Goal: Task Accomplishment & Management: Complete application form

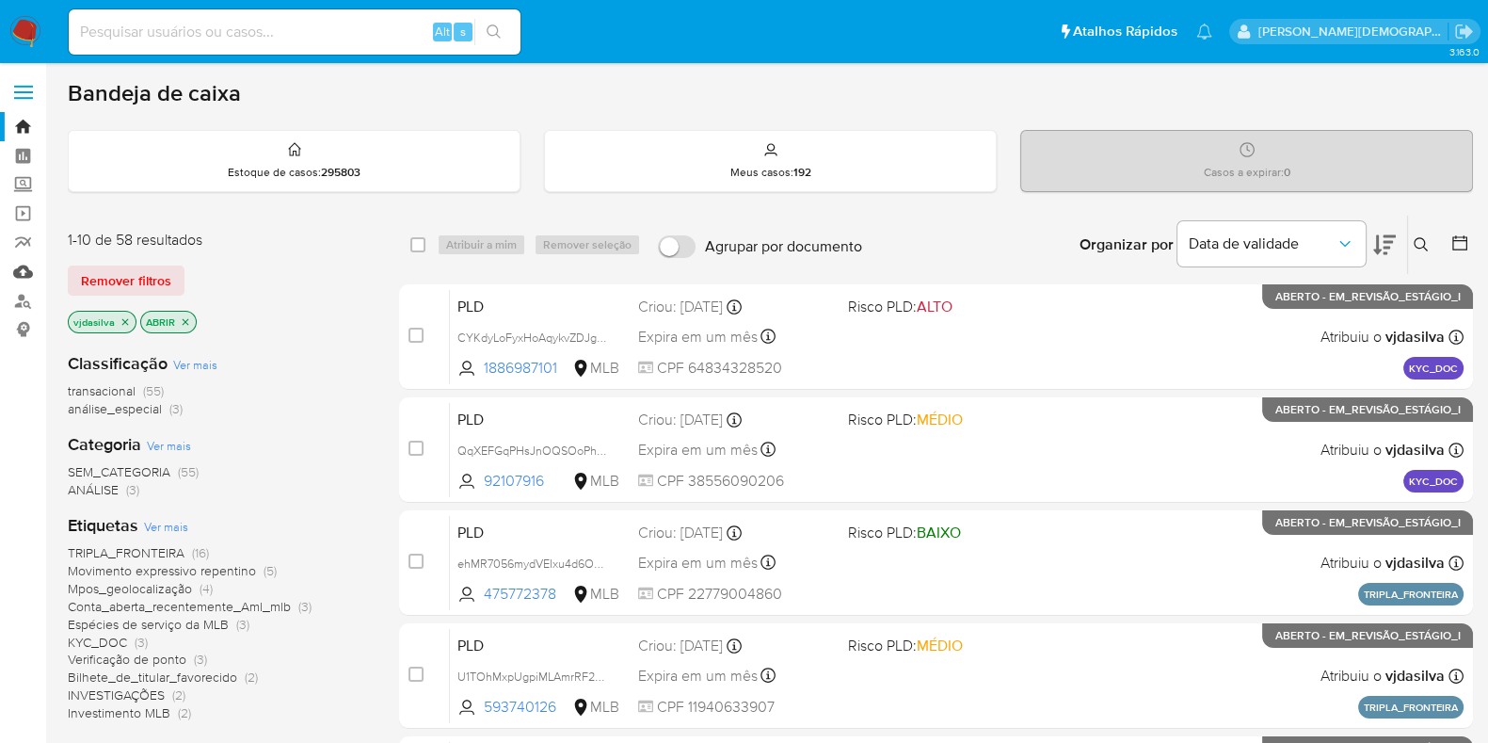
click at [25, 263] on link "Mulan" at bounding box center [112, 271] width 224 height 29
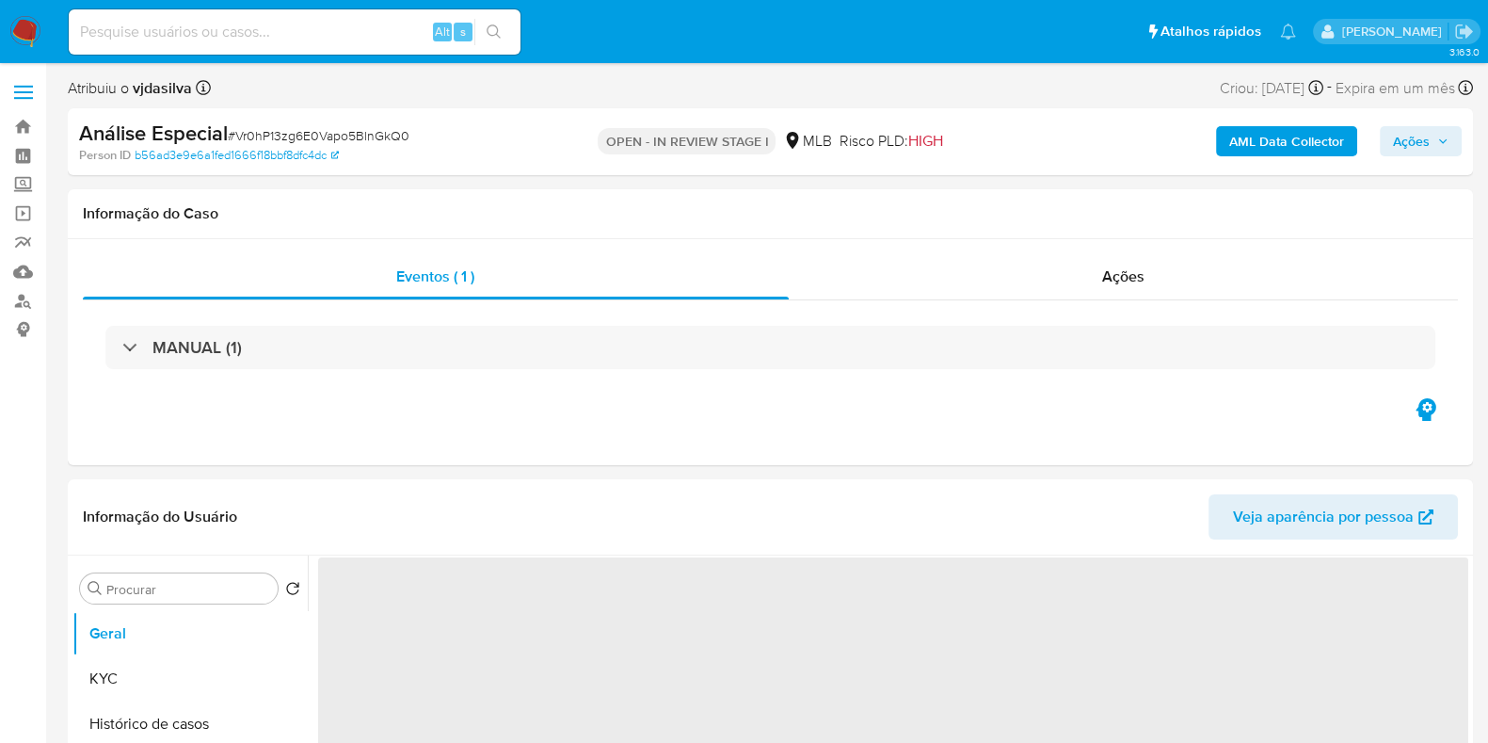
select select "10"
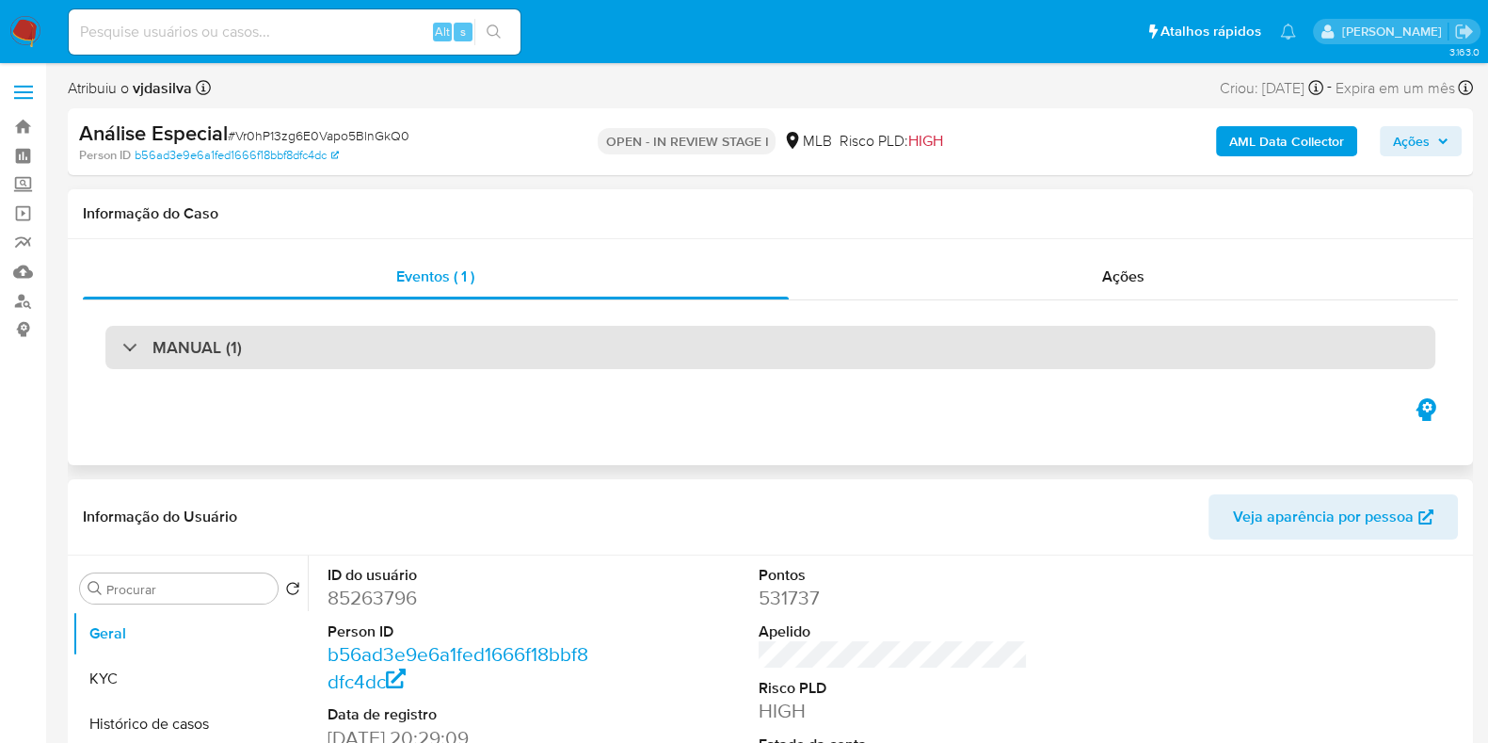
click at [214, 338] on h3 "MANUAL (1)" at bounding box center [197, 347] width 89 height 21
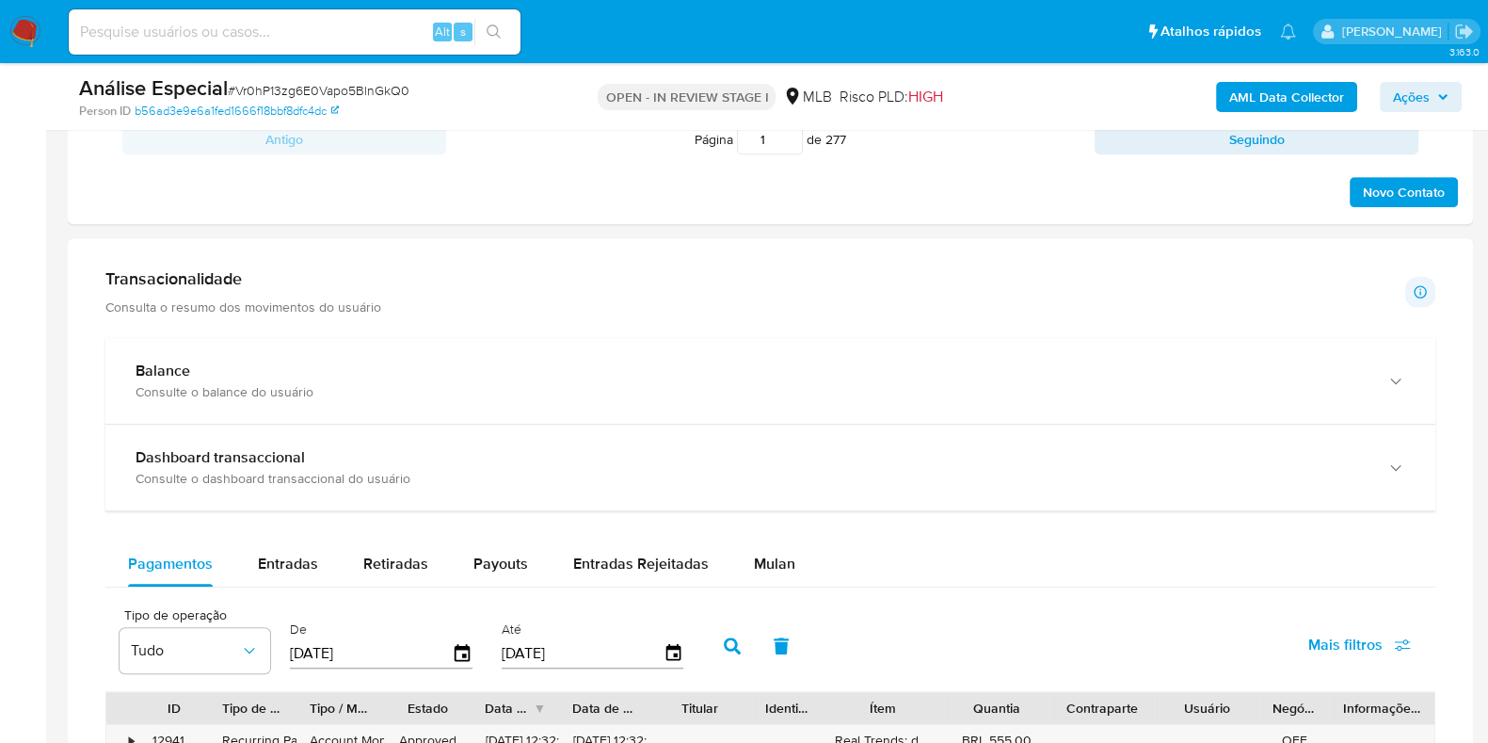
scroll to position [1294, 0]
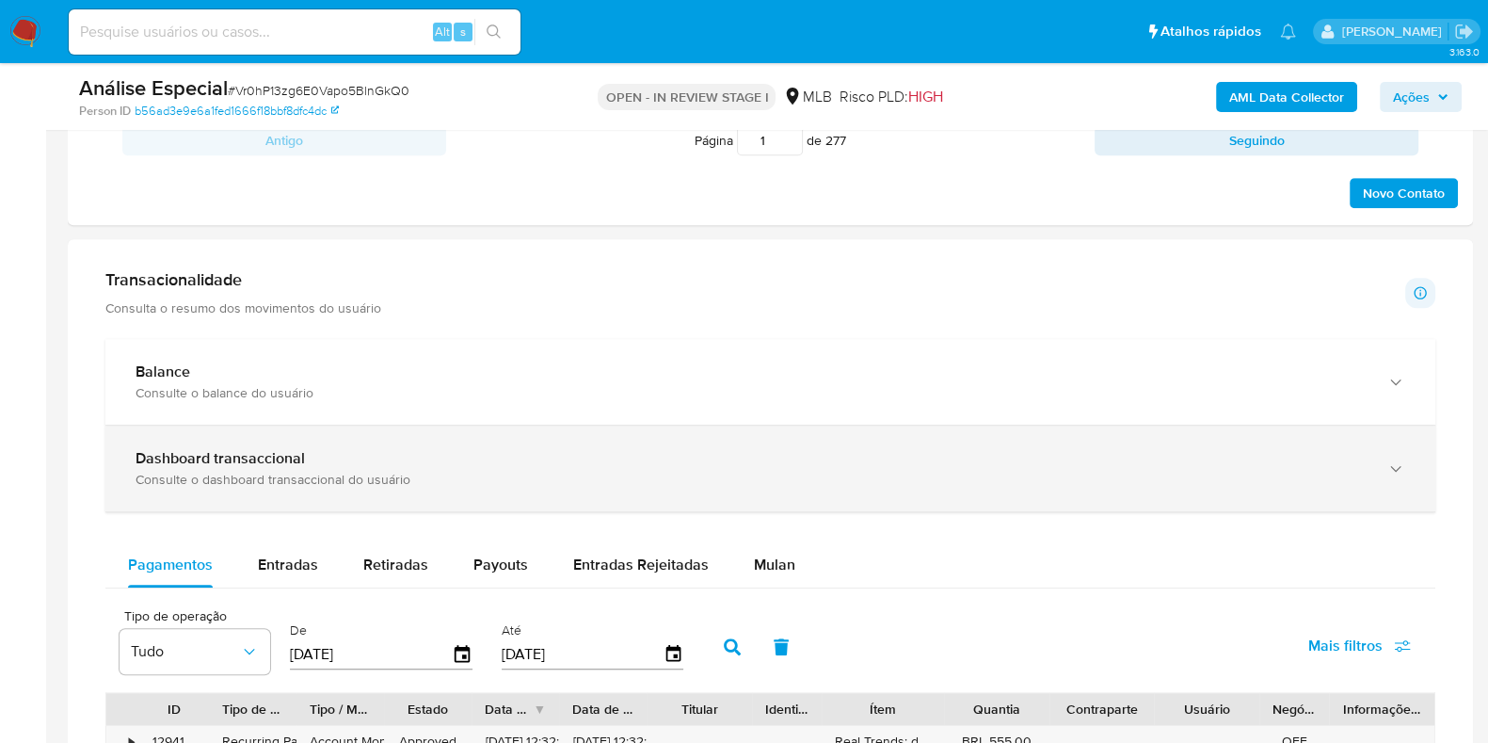
click at [657, 463] on div "Dashboard transaccional" at bounding box center [752, 458] width 1232 height 19
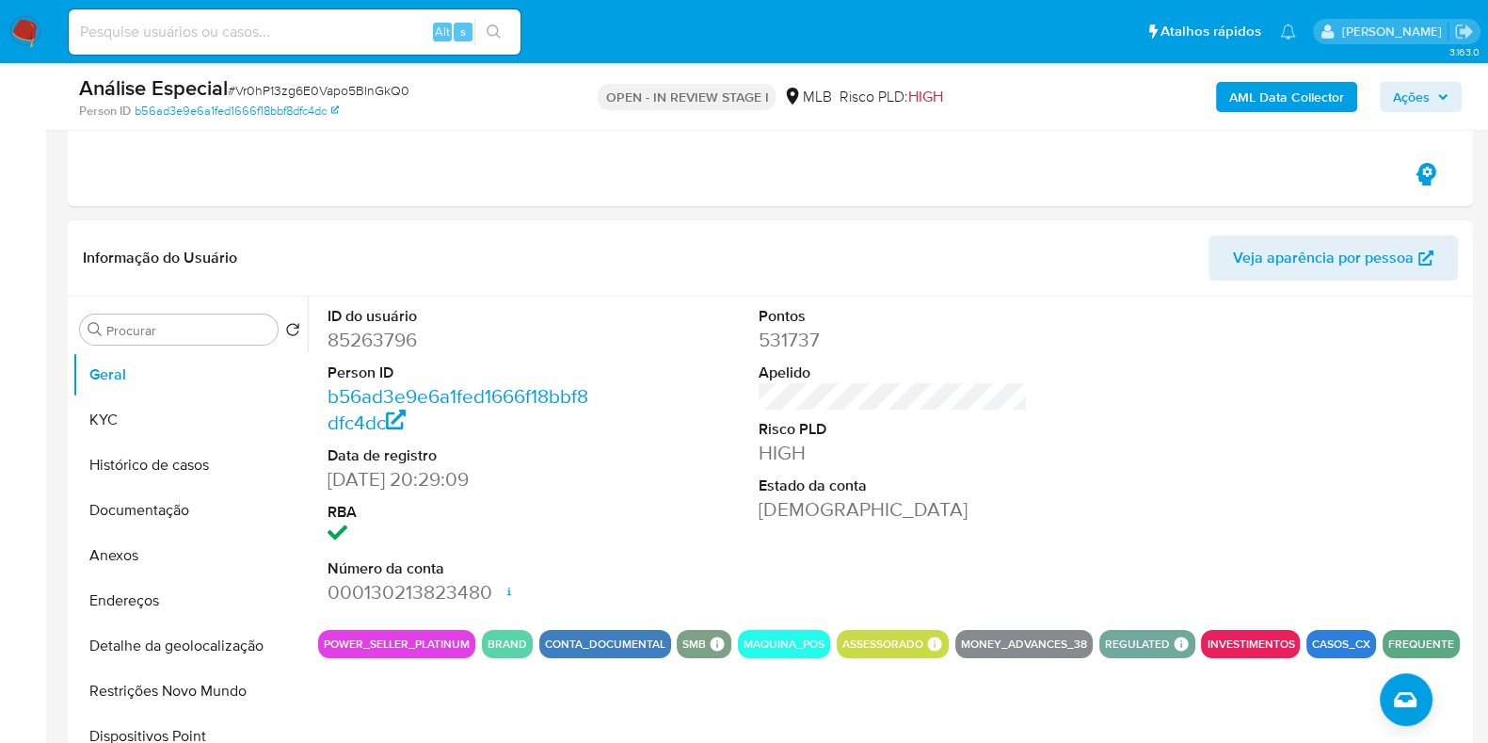
scroll to position [353, 0]
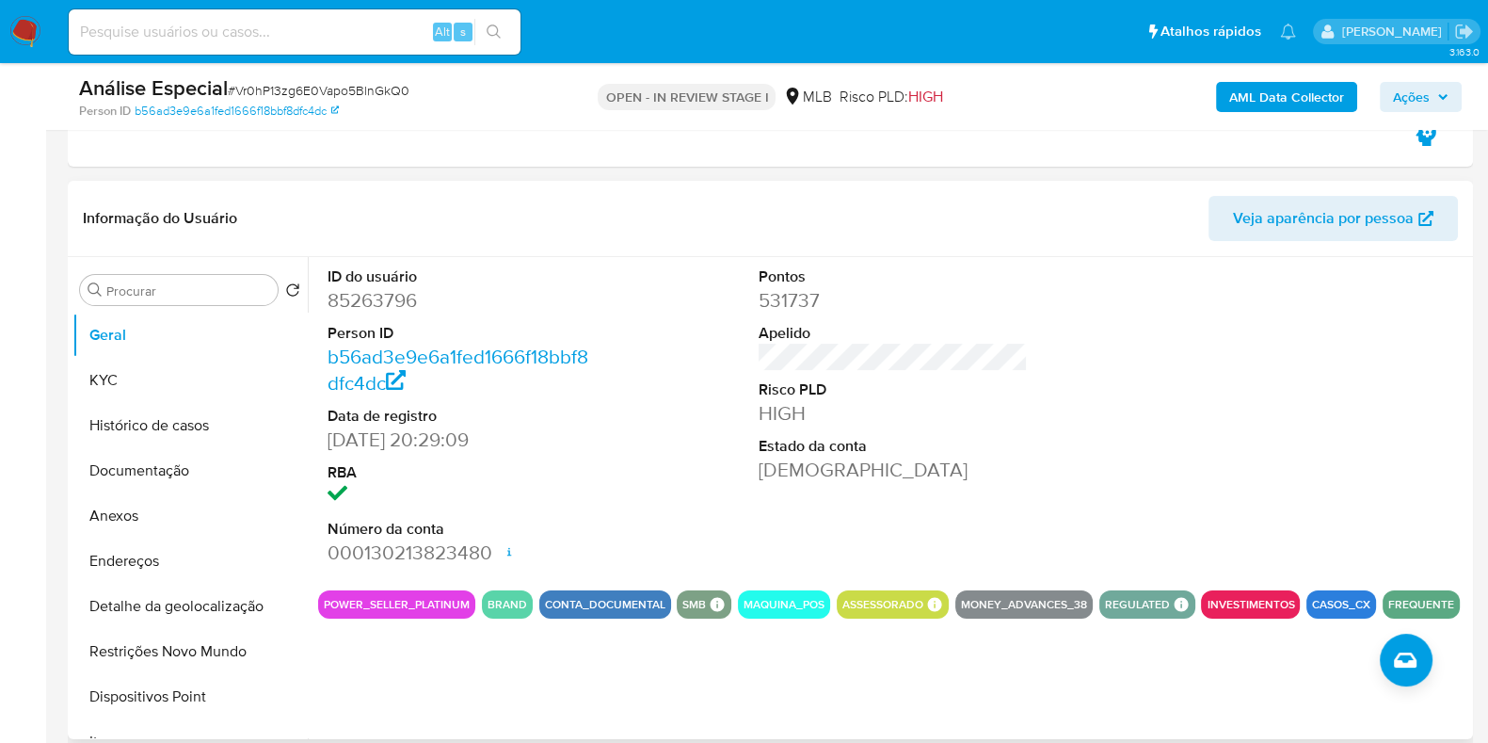
click at [391, 298] on dd "85263796" at bounding box center [462, 300] width 269 height 26
copy dd "85263796"
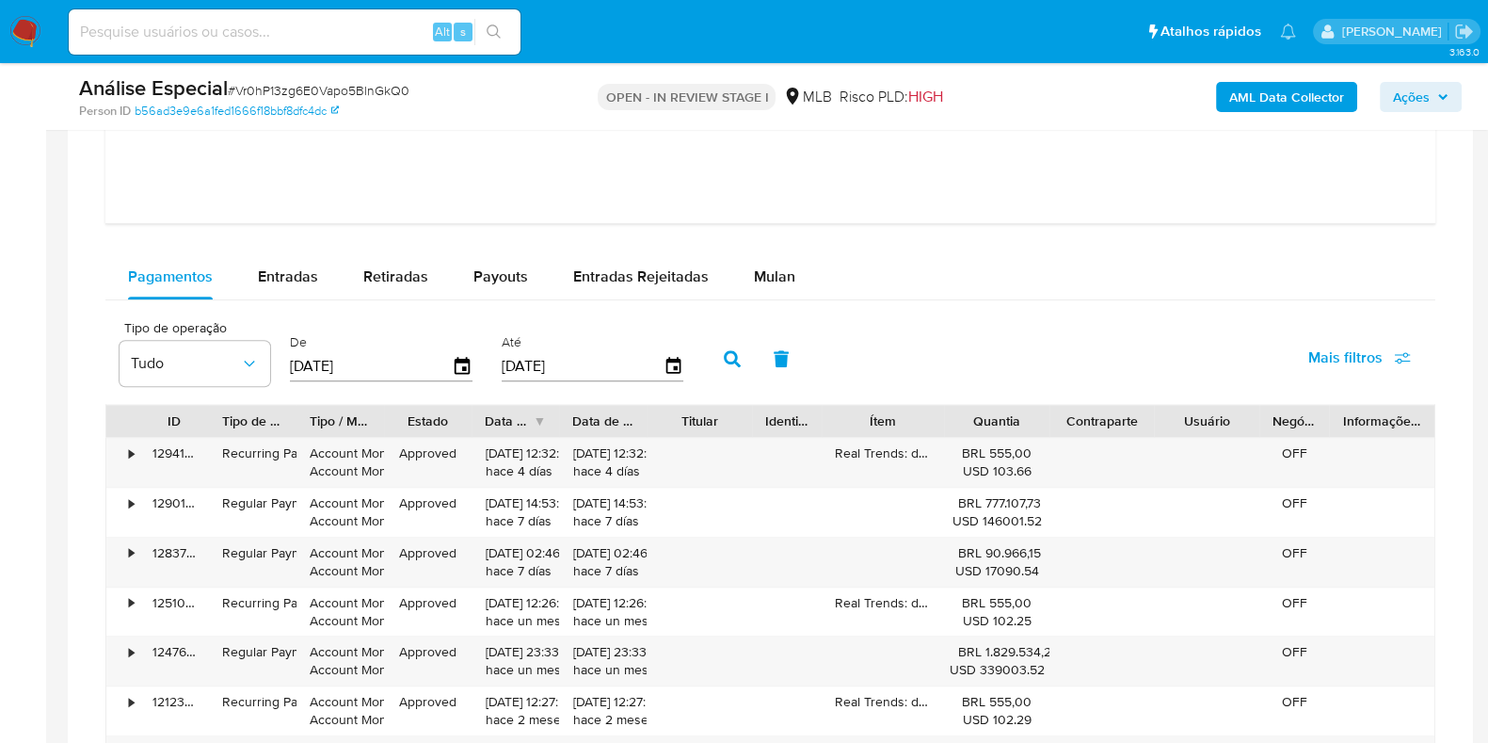
scroll to position [2471, 0]
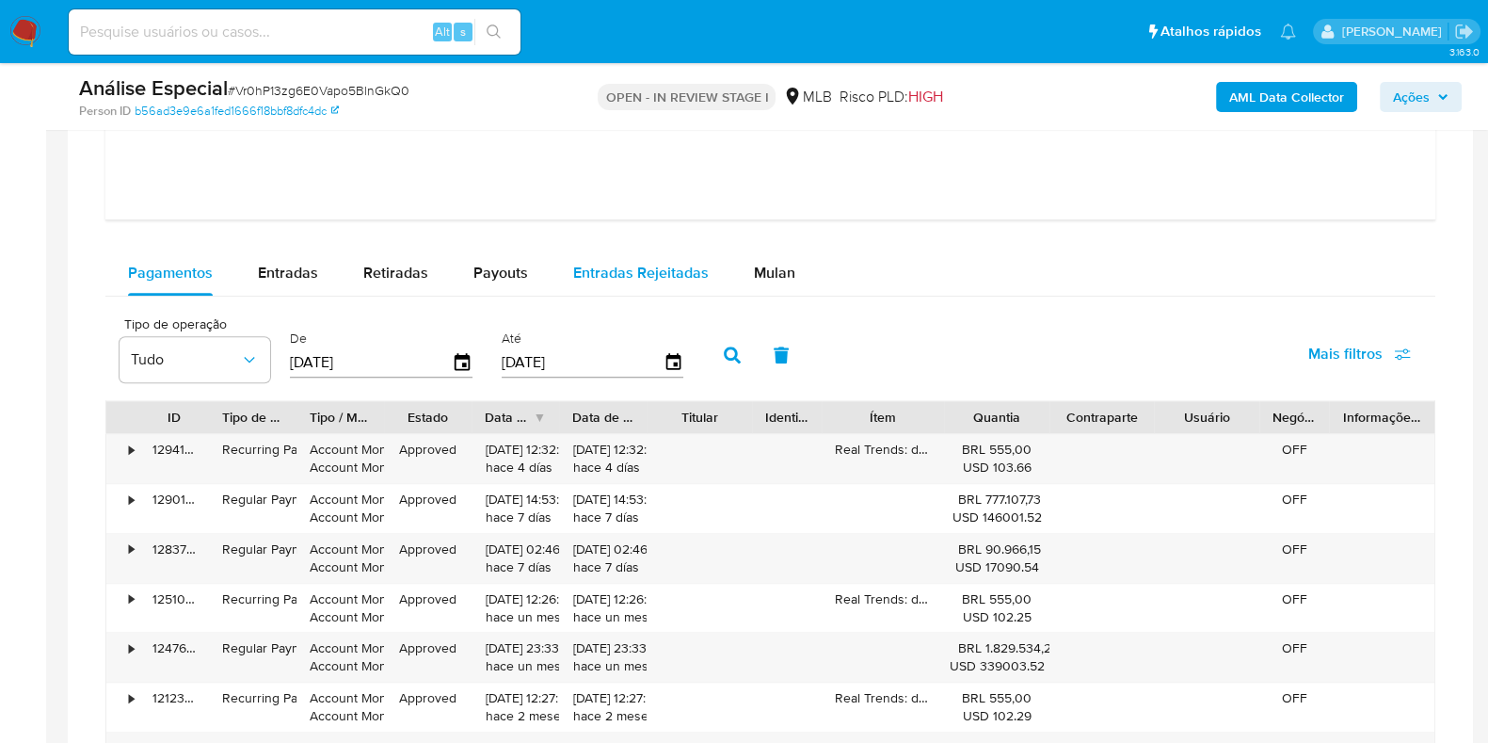
click at [618, 274] on span "Entradas Rejeitadas" at bounding box center [641, 273] width 136 height 22
select select "10"
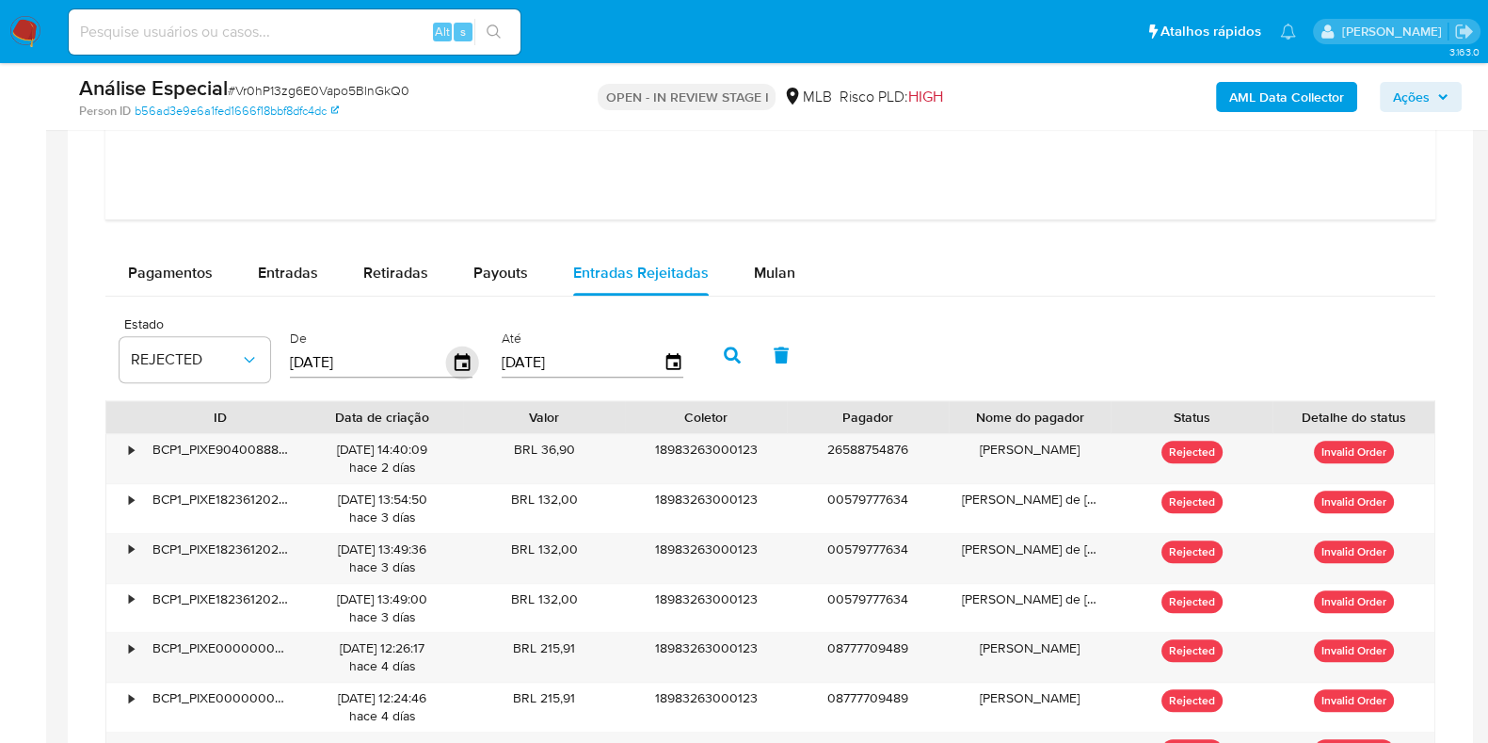
click at [452, 365] on icon "button" at bounding box center [462, 362] width 33 height 33
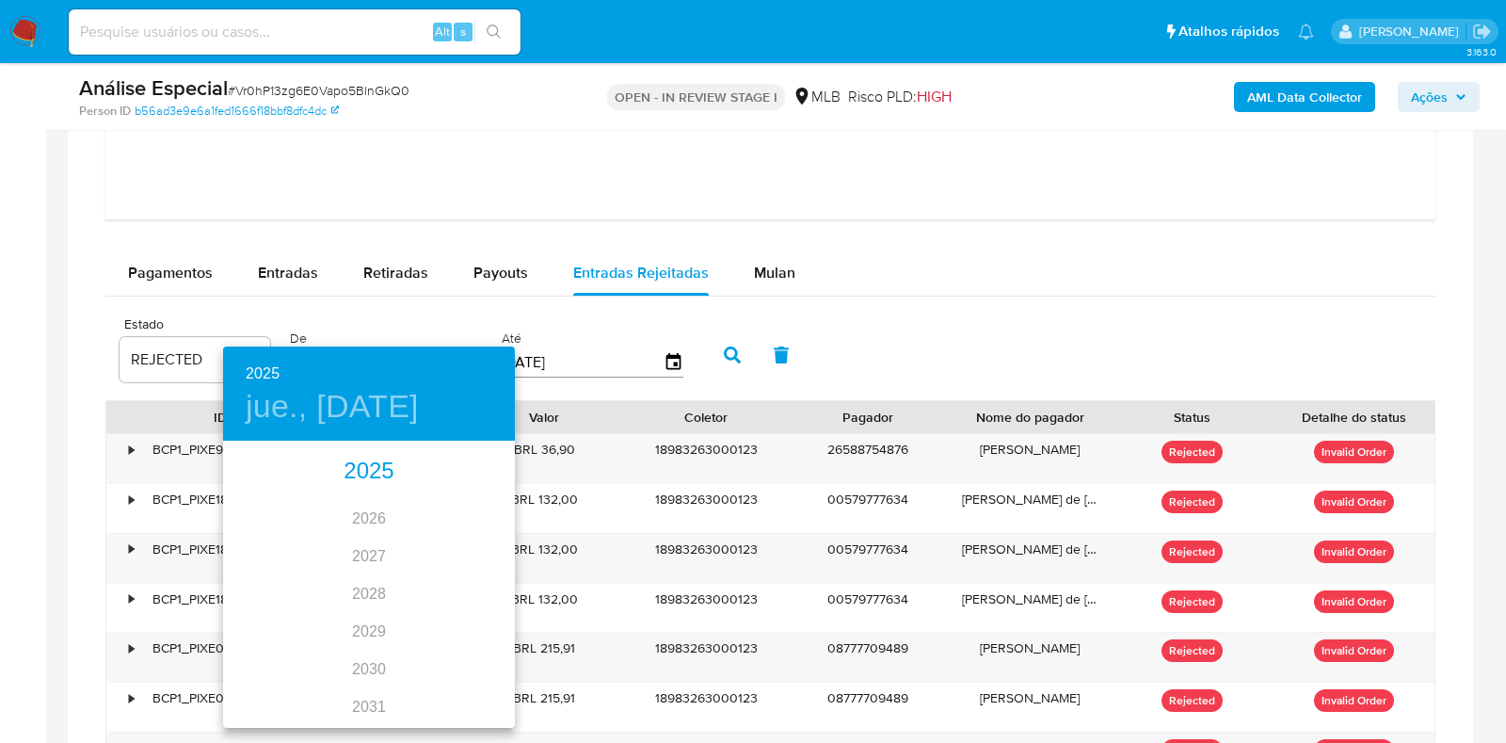
click at [348, 470] on div "2025" at bounding box center [369, 472] width 292 height 38
click at [270, 684] on div "oct." at bounding box center [271, 690] width 97 height 71
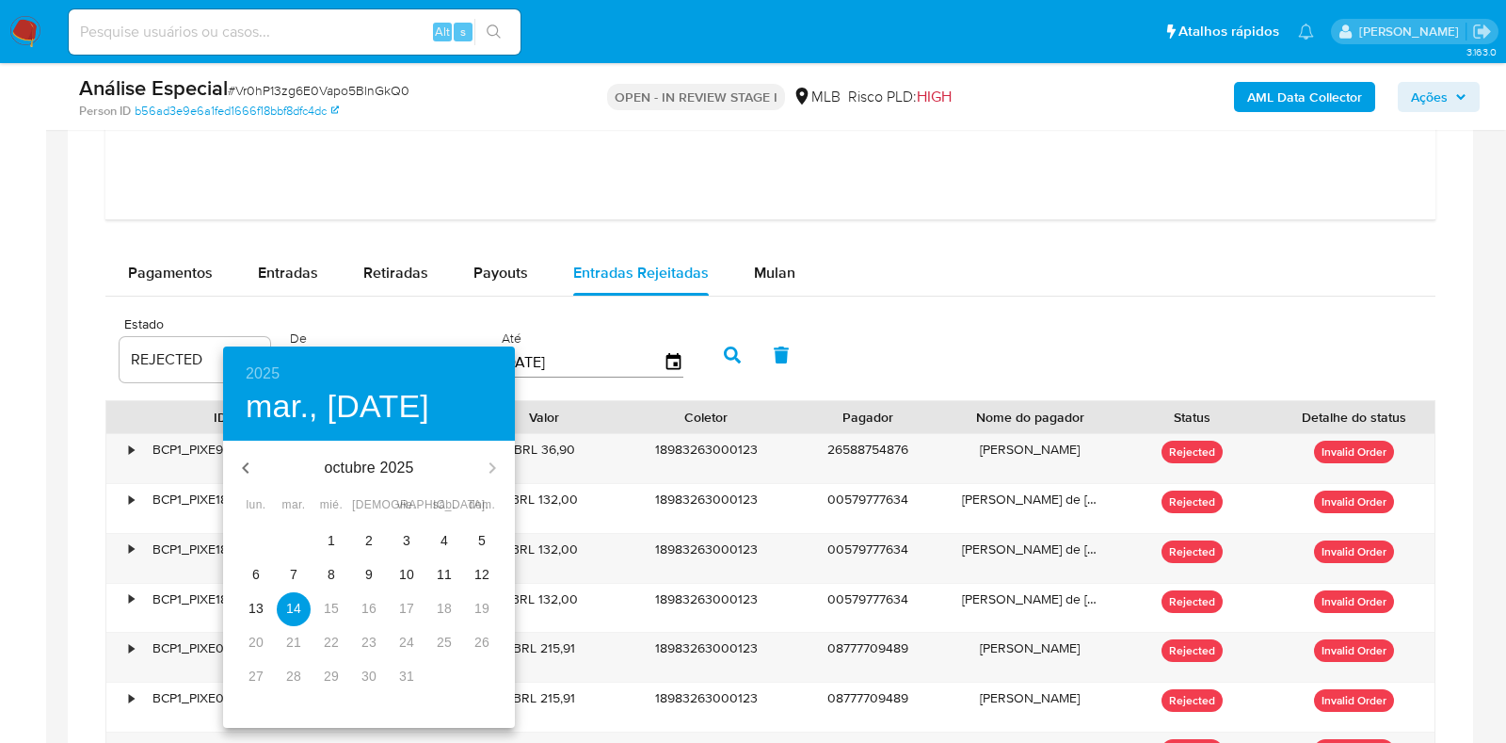
click at [486, 578] on p "12" at bounding box center [481, 574] width 15 height 19
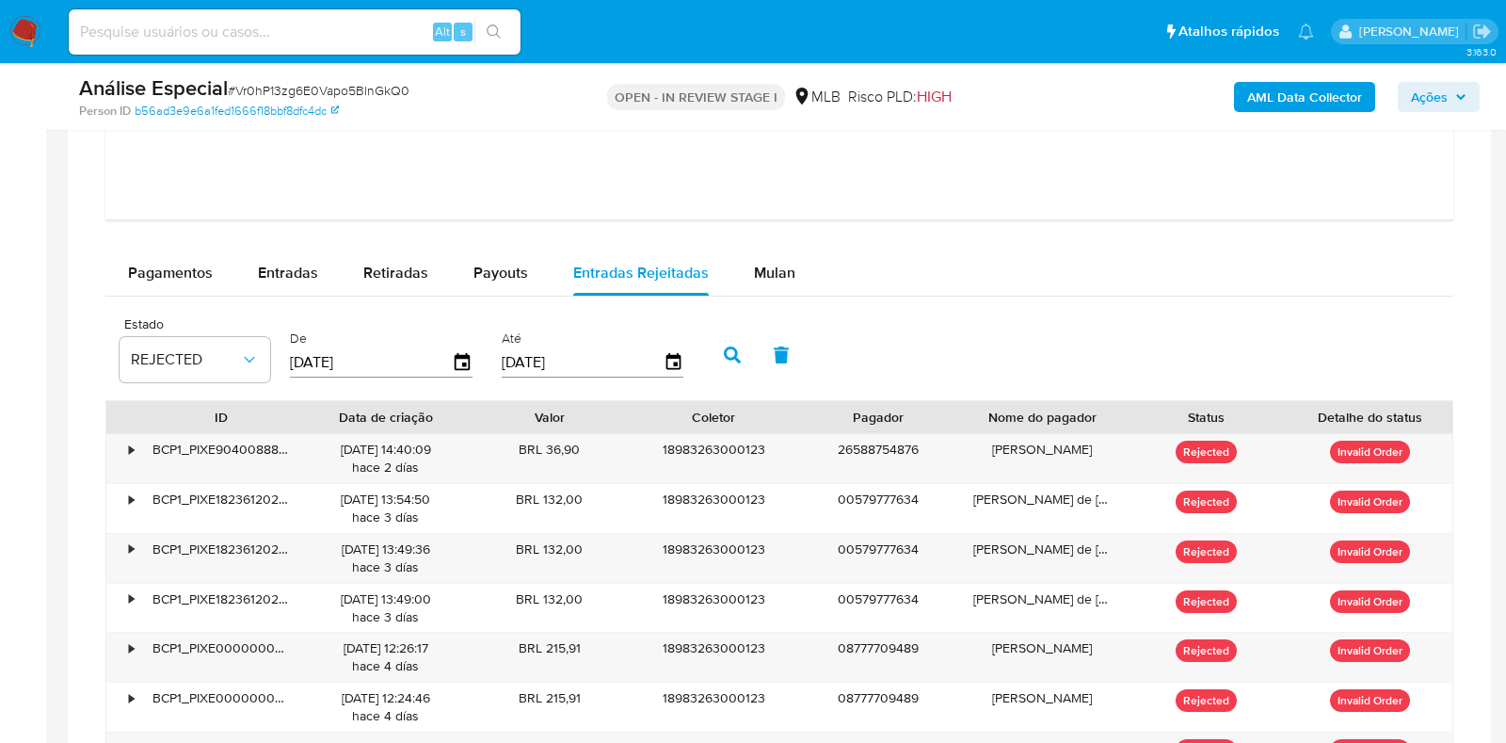
type input "12/10/2025"
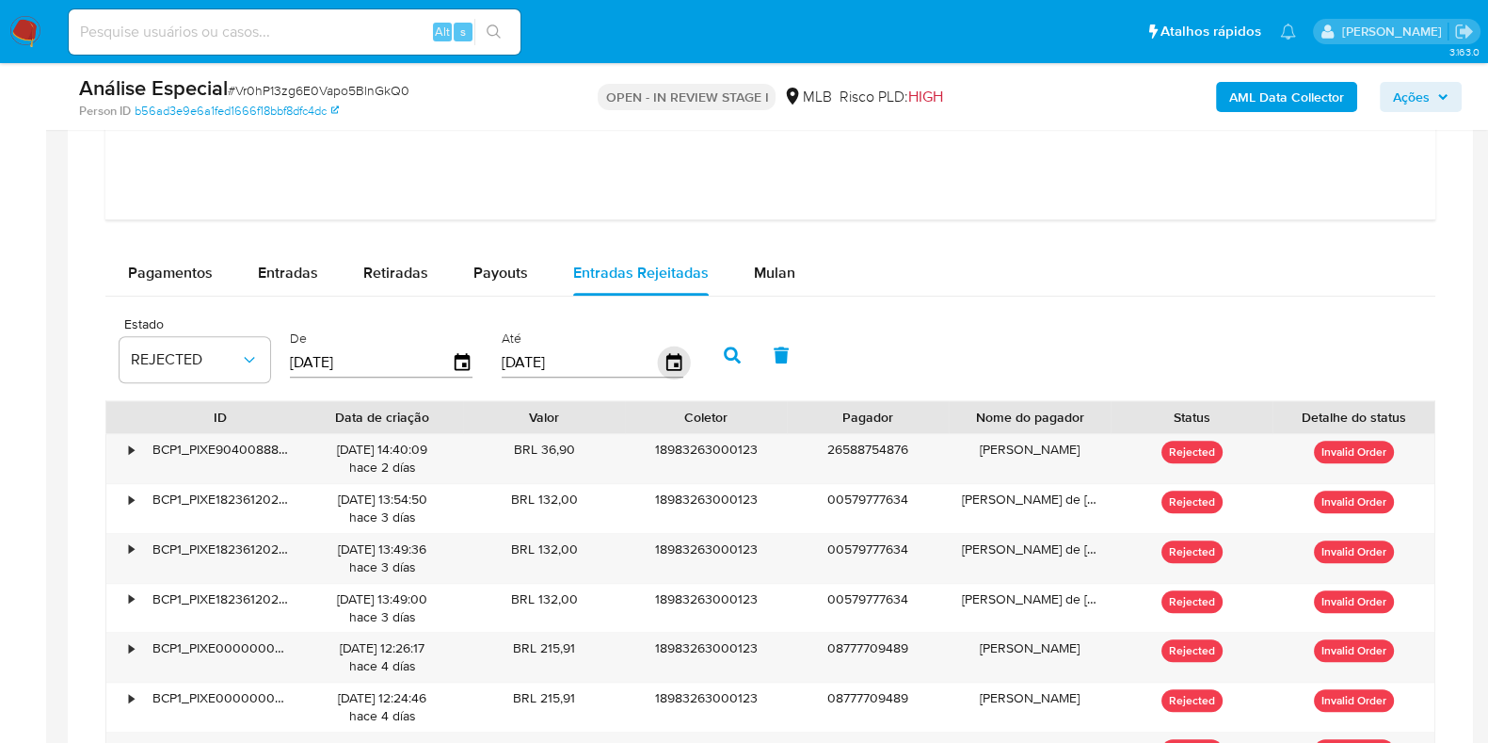
click at [679, 357] on icon "button" at bounding box center [673, 362] width 33 height 33
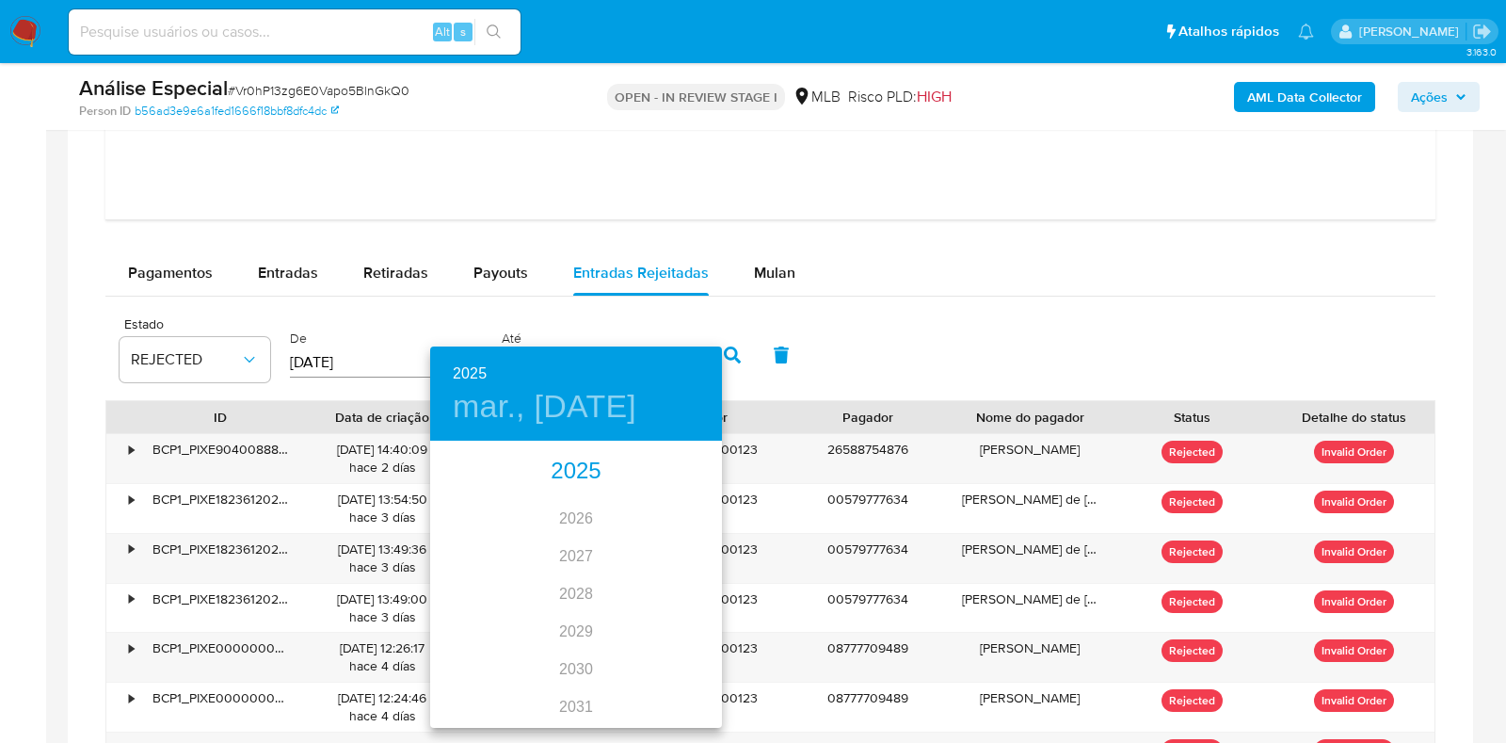
click at [570, 478] on div "2025" at bounding box center [576, 472] width 292 height 38
click at [487, 683] on div "oct." at bounding box center [478, 690] width 97 height 71
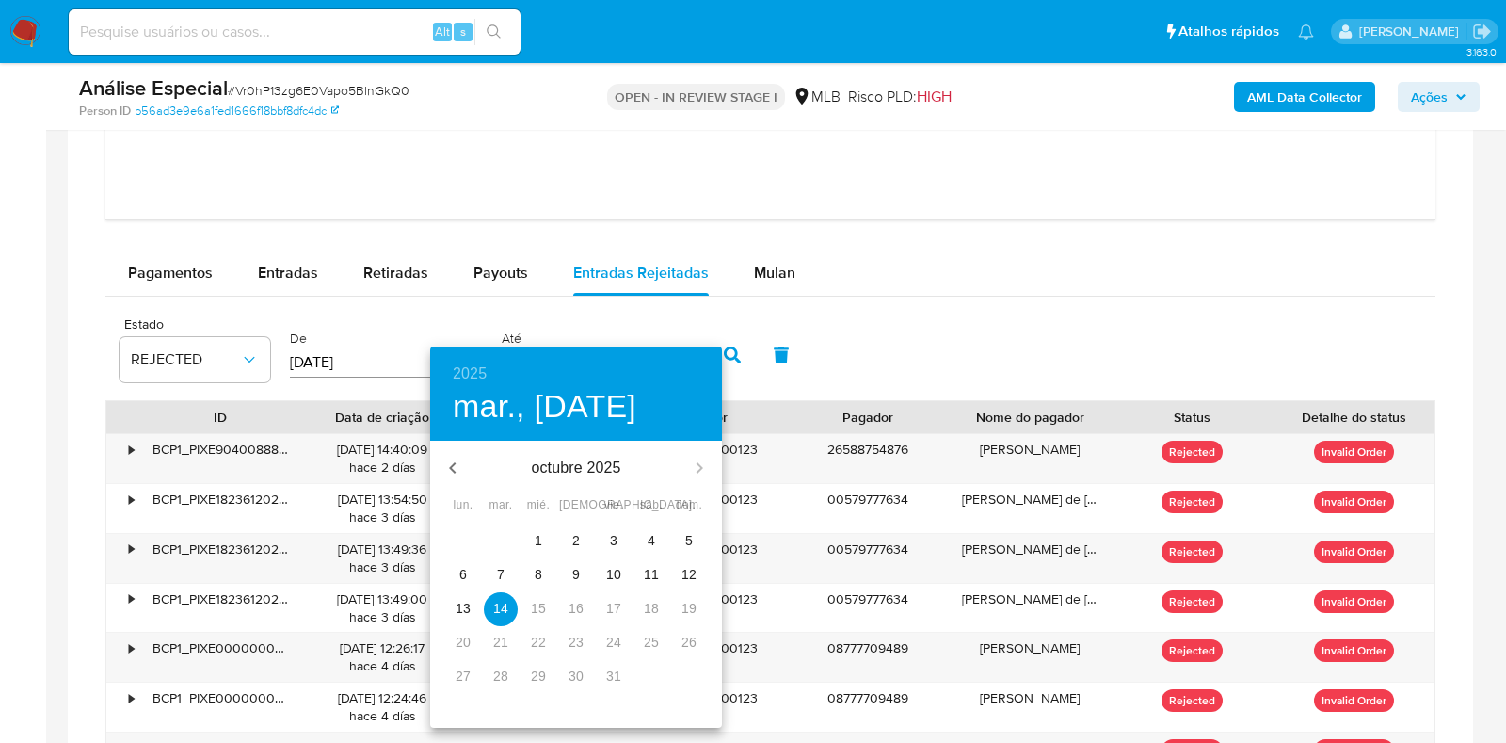
click at [689, 573] on p "12" at bounding box center [689, 574] width 15 height 19
type input "12/10/2025"
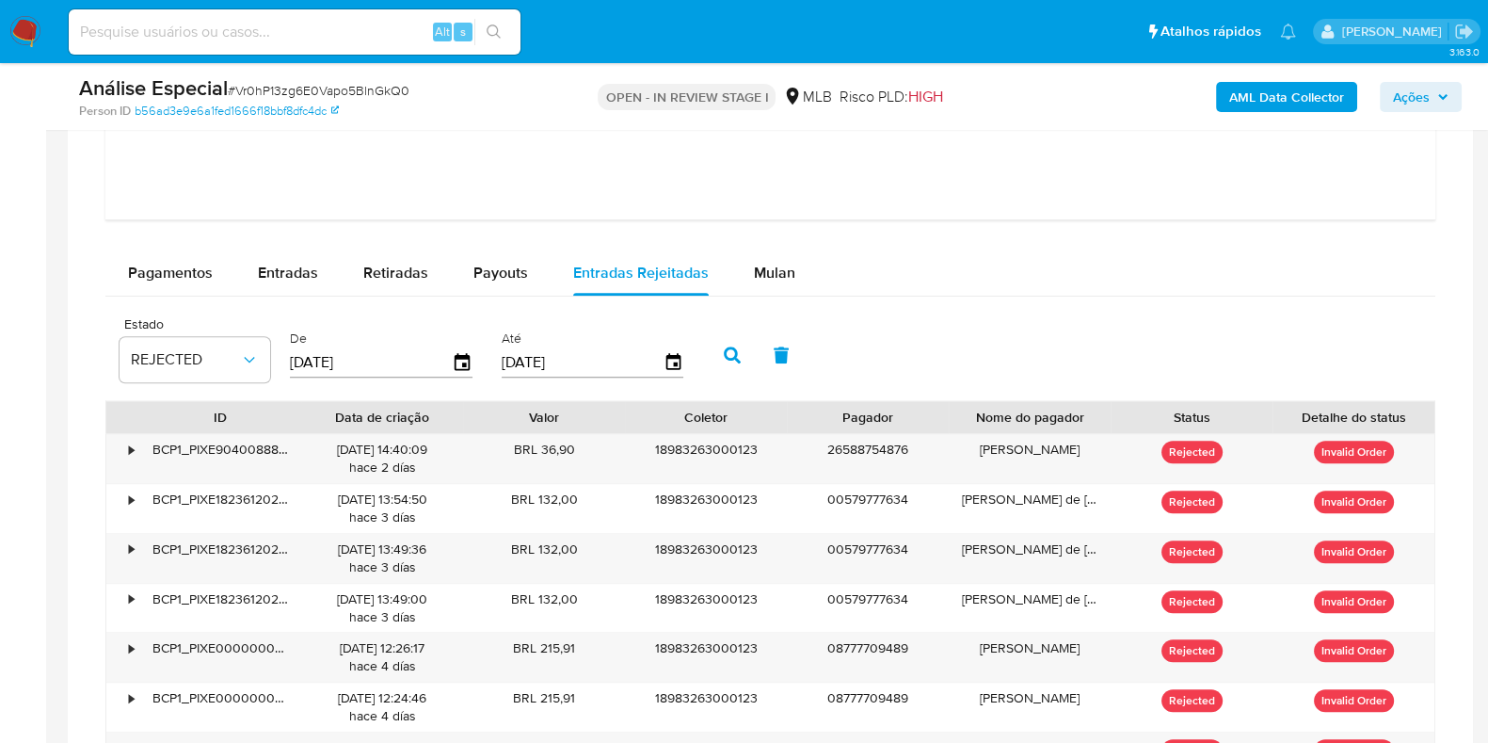
click at [725, 350] on icon "button" at bounding box center [732, 354] width 17 height 17
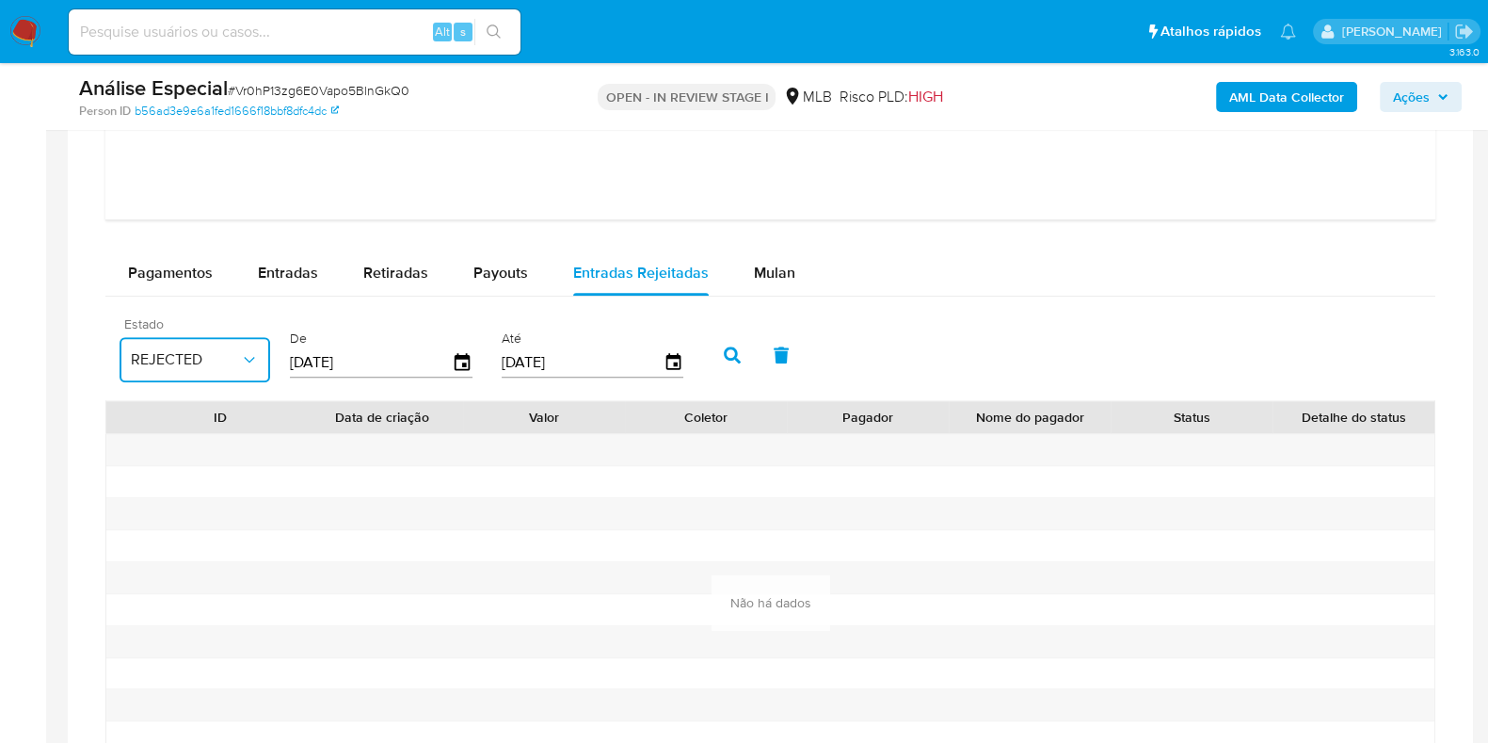
click at [255, 365] on icon "button" at bounding box center [249, 359] width 19 height 19
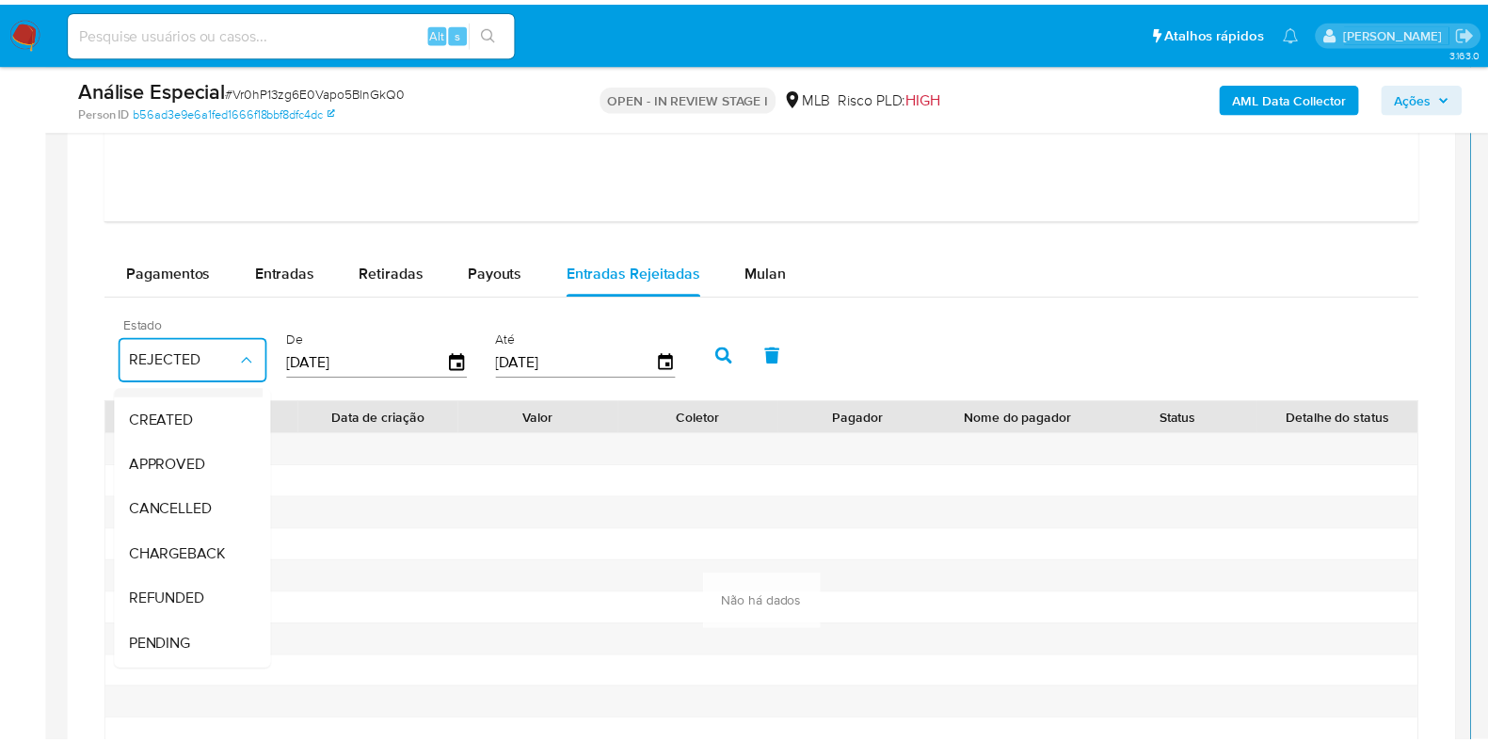
scroll to position [141, 0]
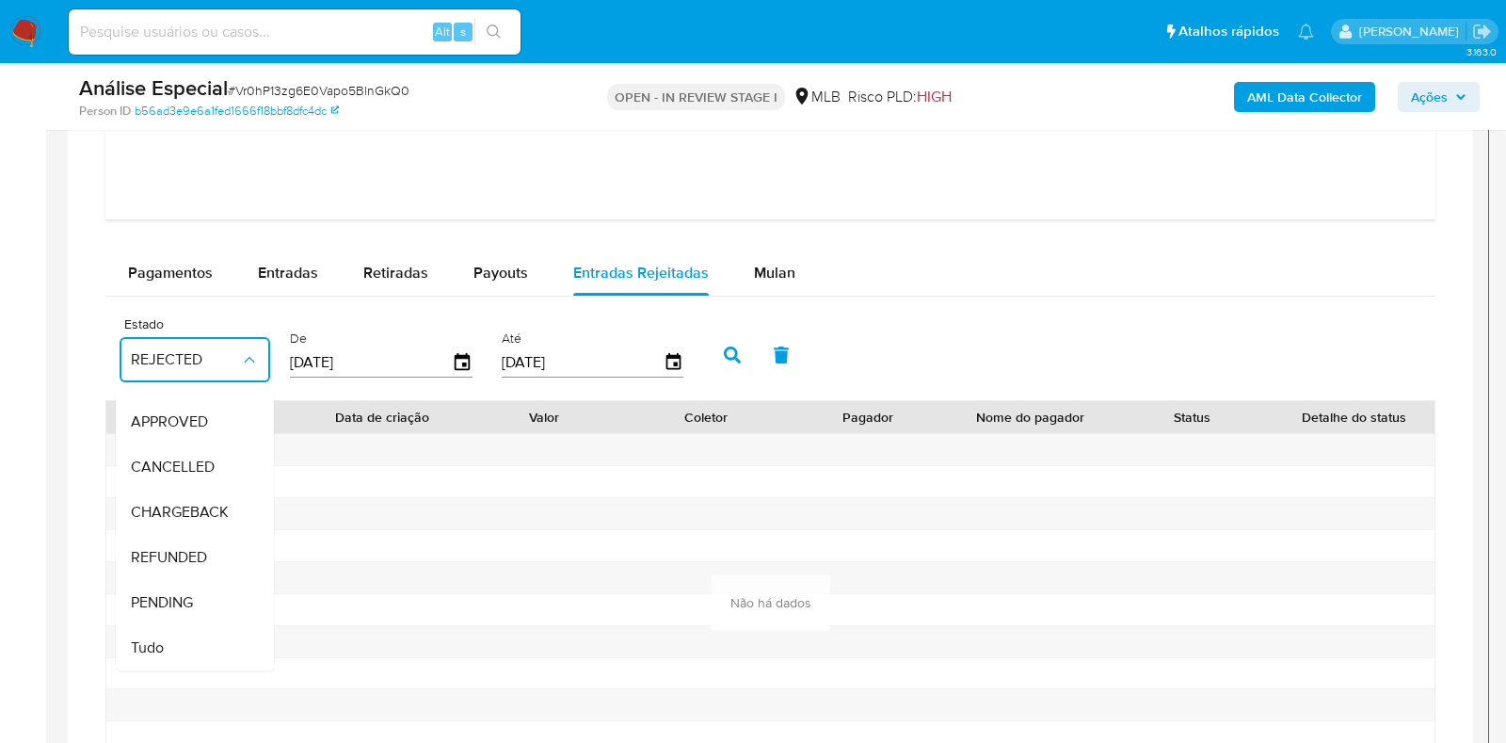
click at [202, 412] on span "APPROVED" at bounding box center [169, 421] width 77 height 19
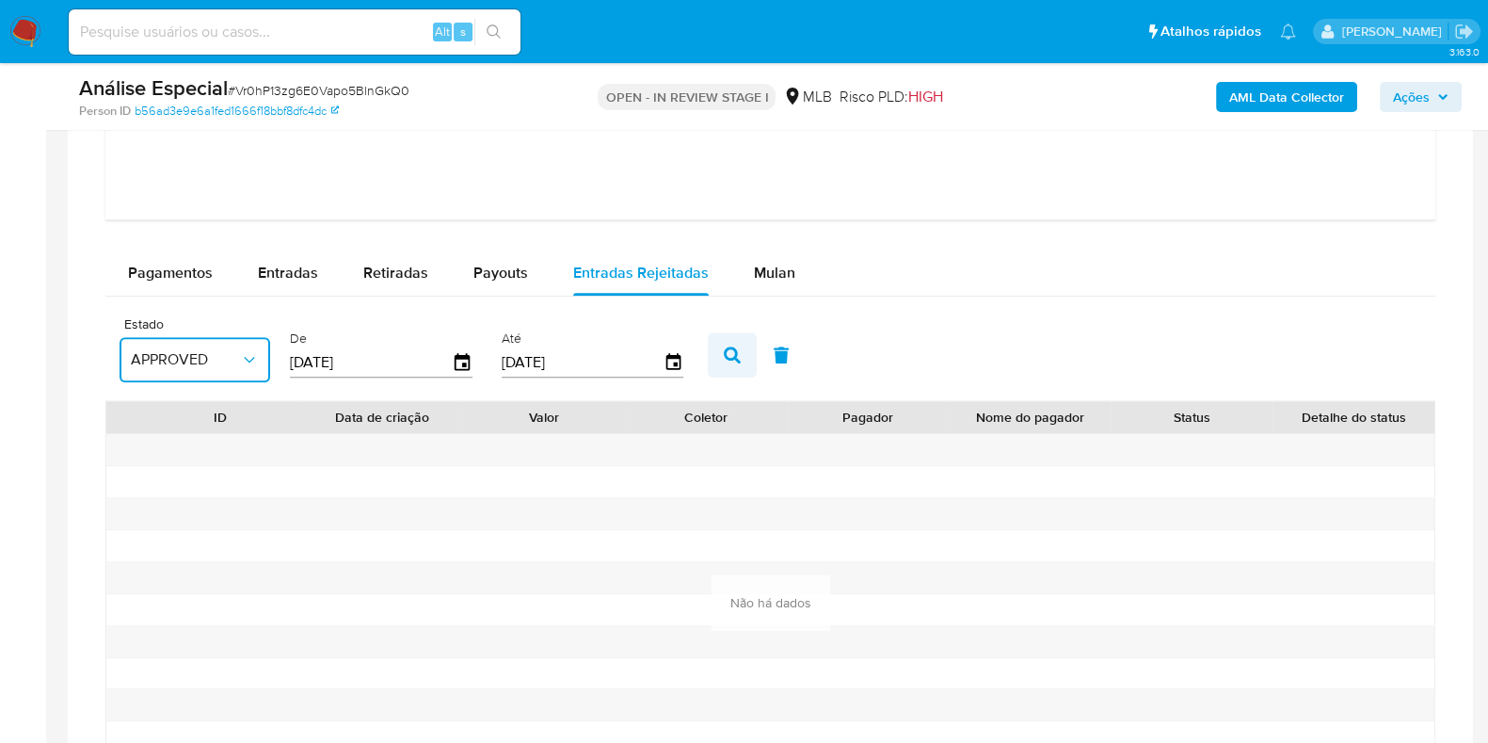
click at [730, 349] on icon "button" at bounding box center [732, 354] width 17 height 17
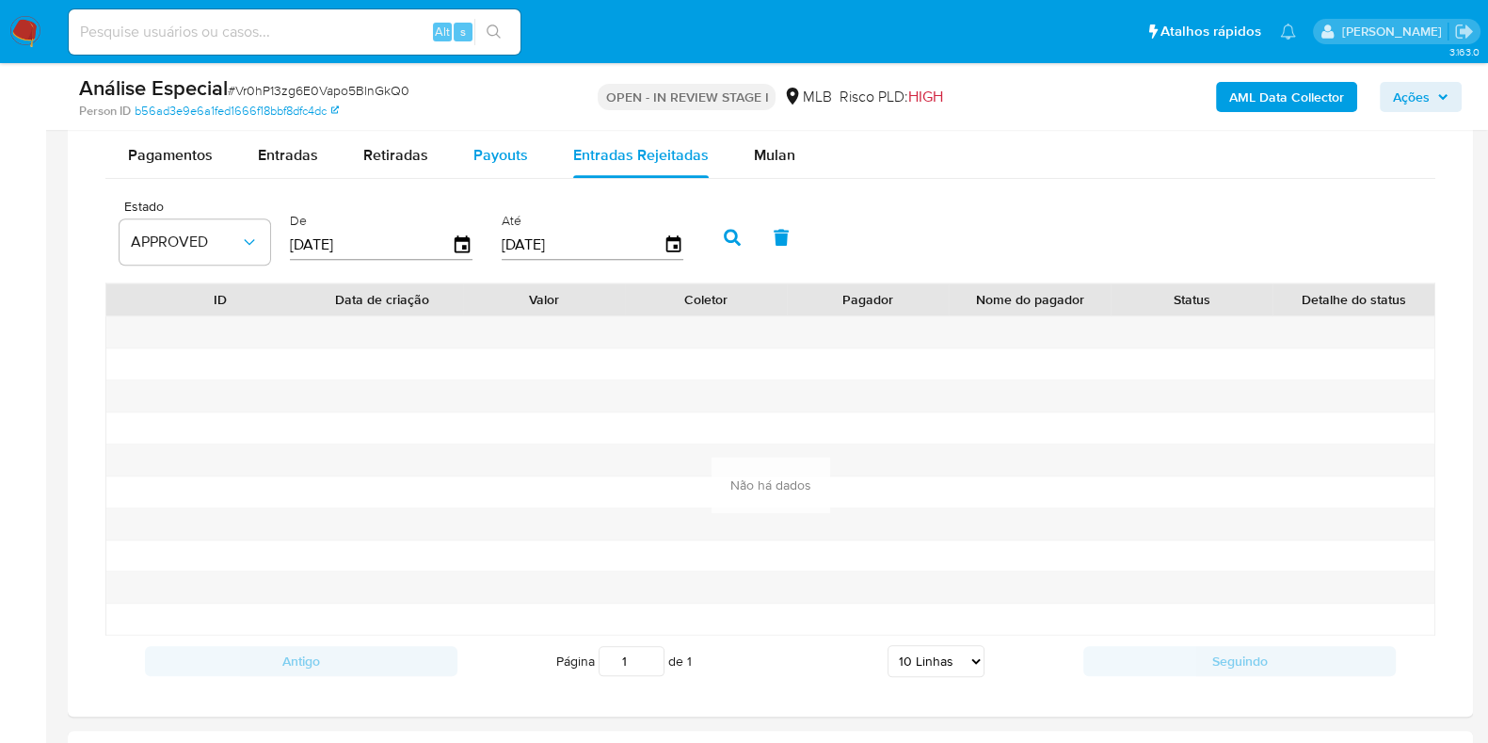
click at [513, 158] on span "Payouts" at bounding box center [501, 155] width 55 height 22
select select "10"
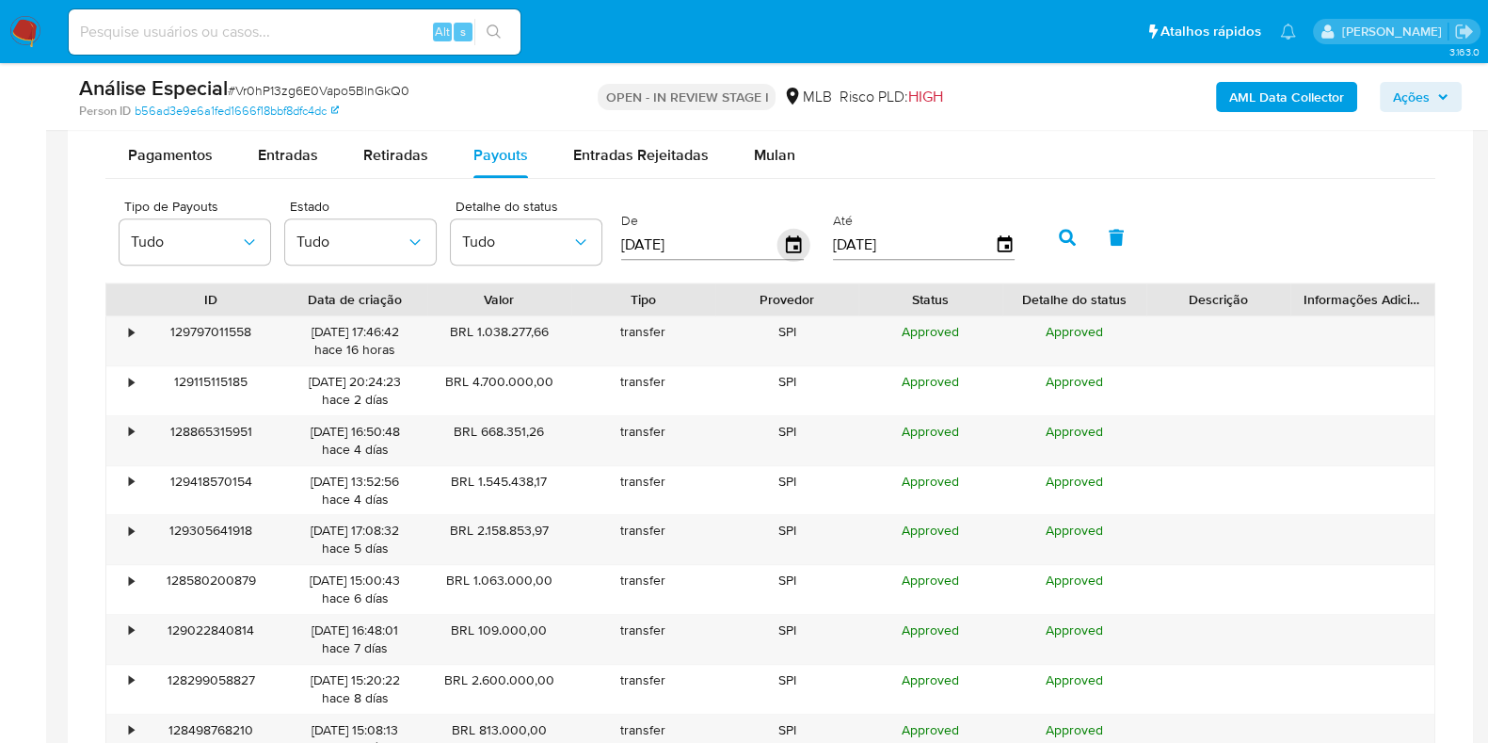
click at [796, 246] on icon "button" at bounding box center [794, 245] width 33 height 33
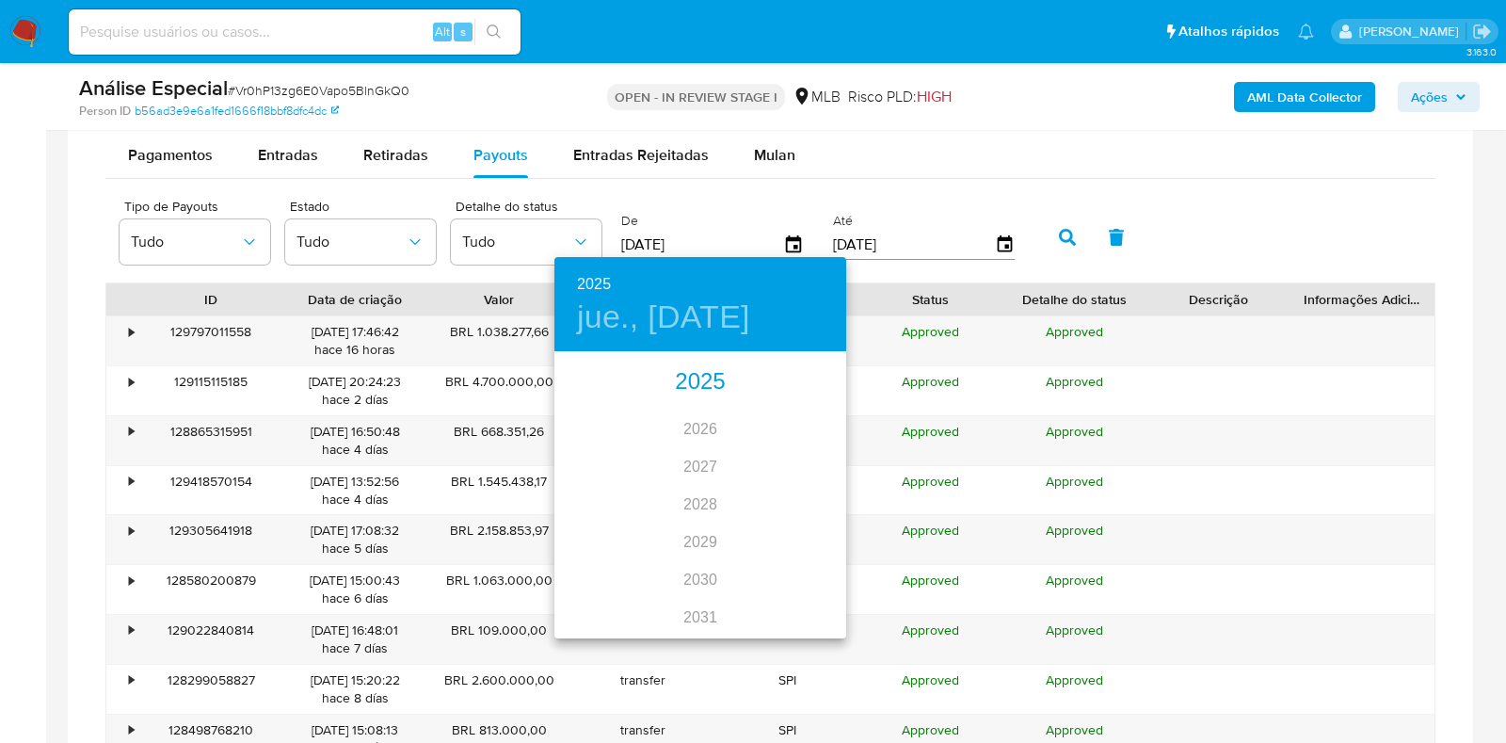
click at [698, 379] on div "2025" at bounding box center [700, 382] width 292 height 38
click at [601, 595] on div "oct." at bounding box center [602, 601] width 97 height 71
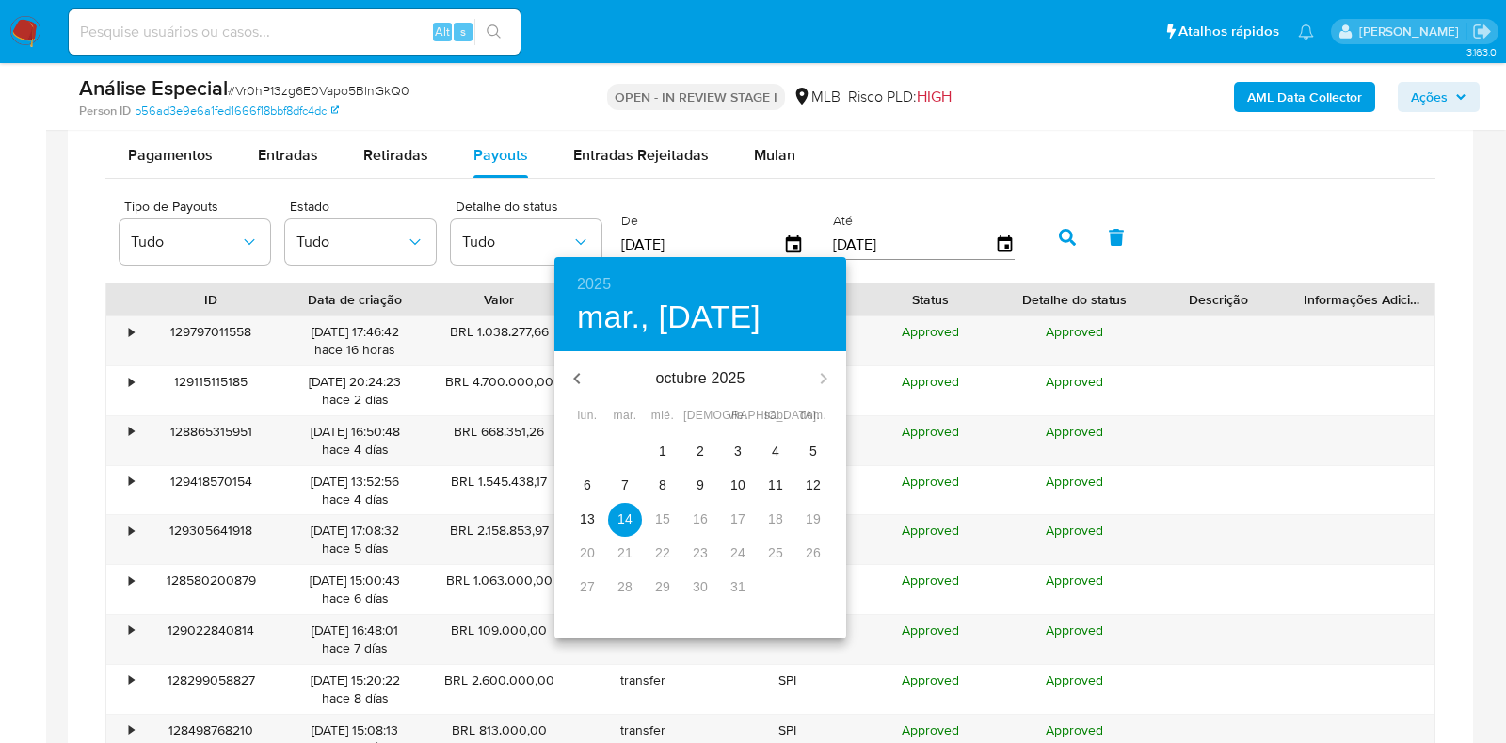
click at [811, 486] on p "12" at bounding box center [813, 484] width 15 height 19
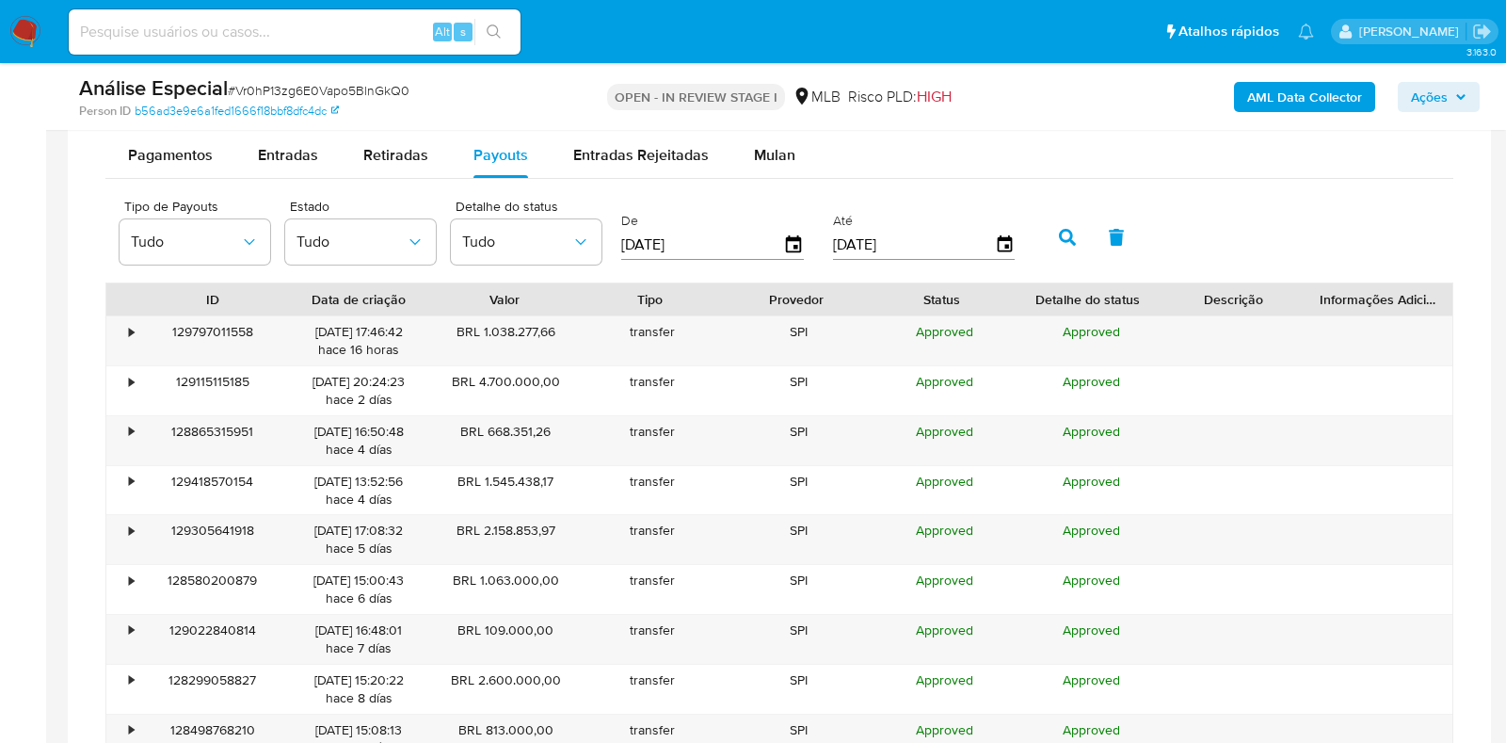
type input "12/10/2025"
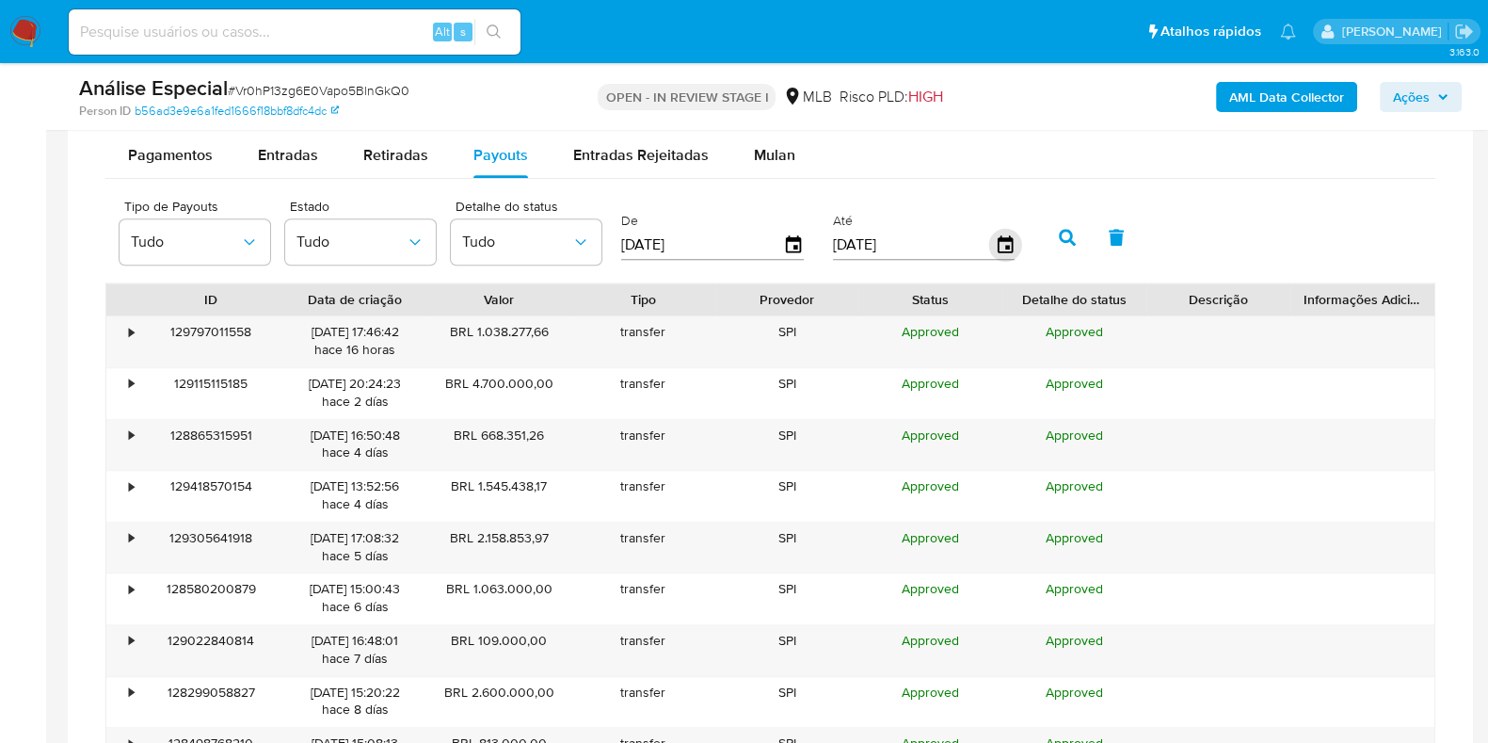
click at [1003, 242] on icon "button" at bounding box center [1004, 243] width 15 height 17
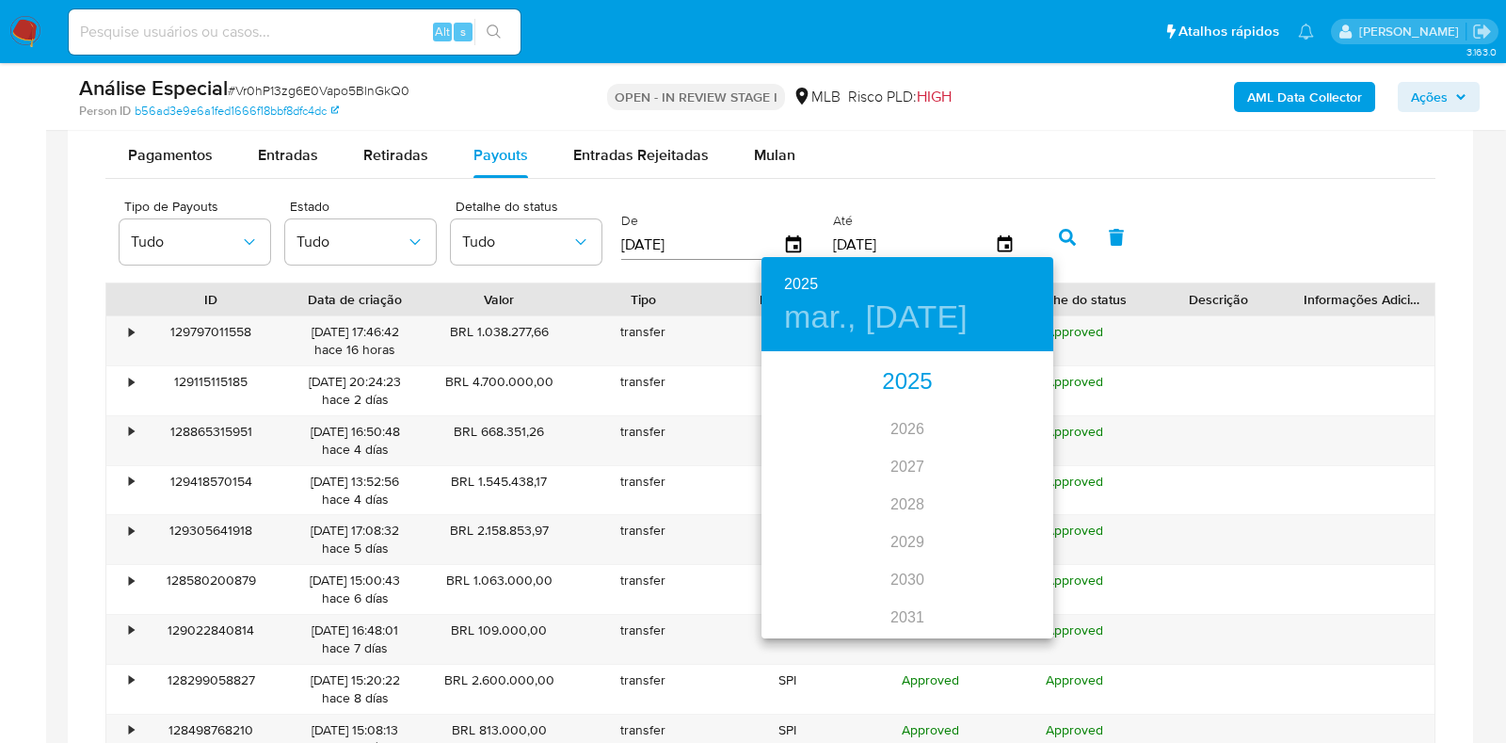
click at [902, 380] on div "2025" at bounding box center [908, 382] width 292 height 38
click at [809, 598] on div "oct." at bounding box center [810, 601] width 97 height 71
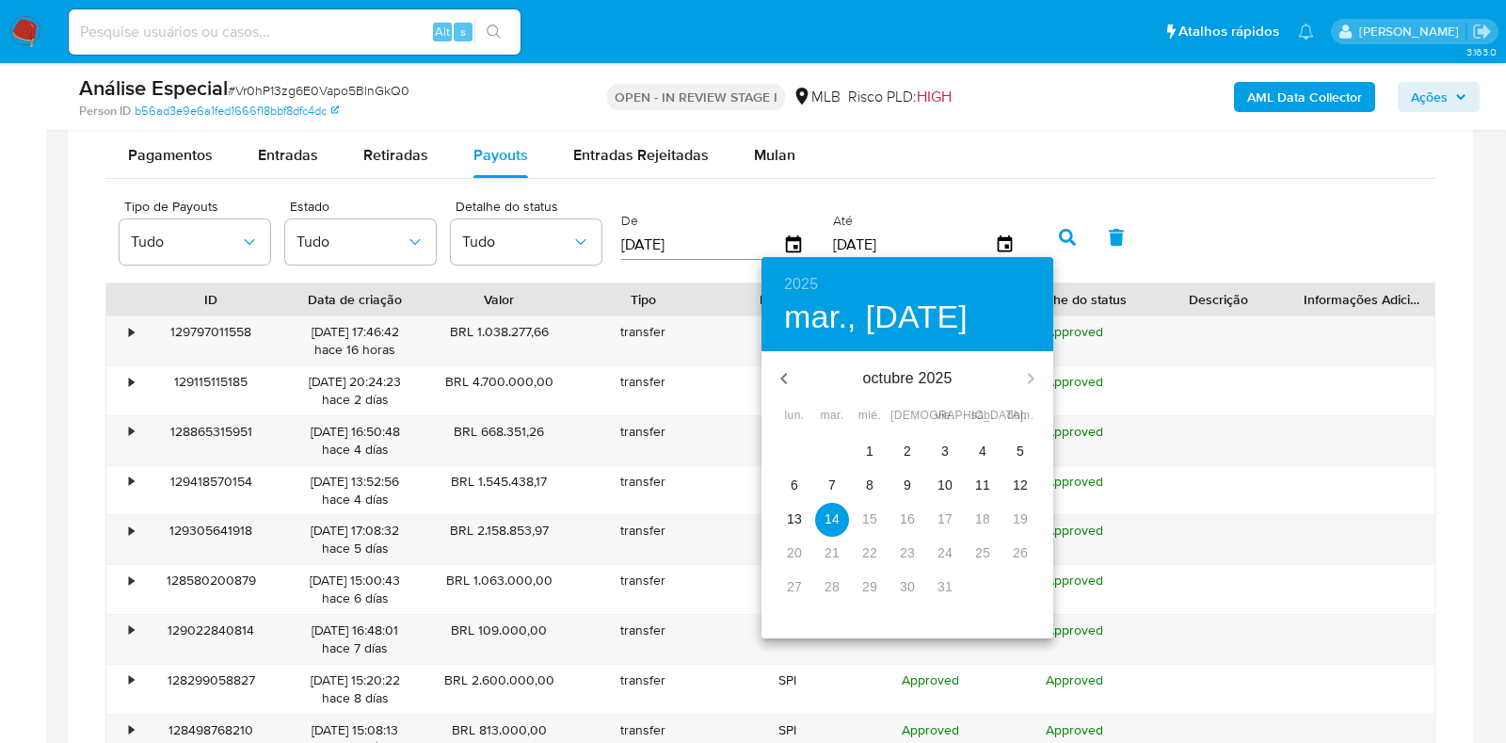
click at [1023, 474] on button "12" at bounding box center [1021, 486] width 34 height 34
type input "12/10/2025"
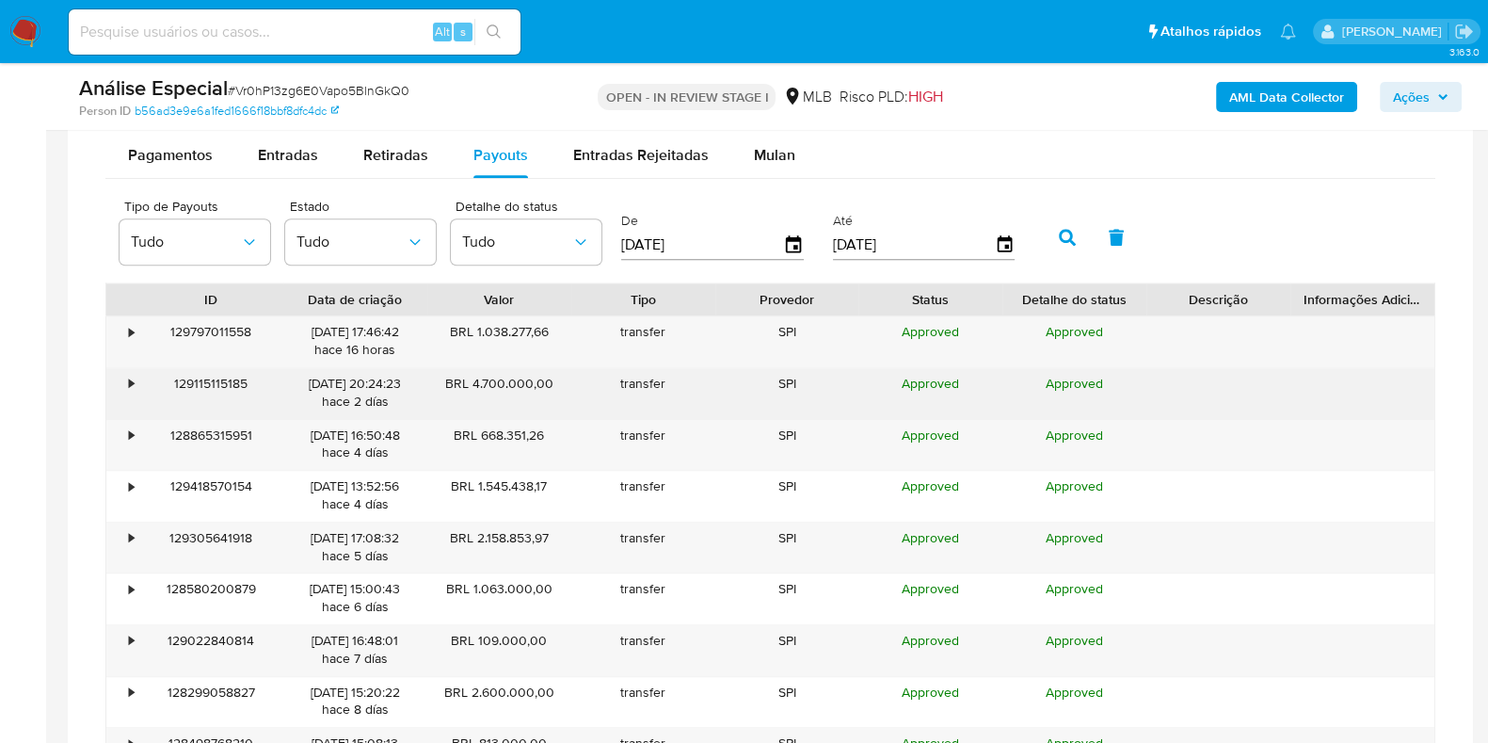
drag, startPoint x: 414, startPoint y: 383, endPoint x: 366, endPoint y: 383, distance: 48.0
click at [366, 383] on div "12/10/2025 20:24:23 hace 2 días" at bounding box center [356, 393] width 118 height 36
click at [121, 374] on div "•" at bounding box center [122, 393] width 33 height 51
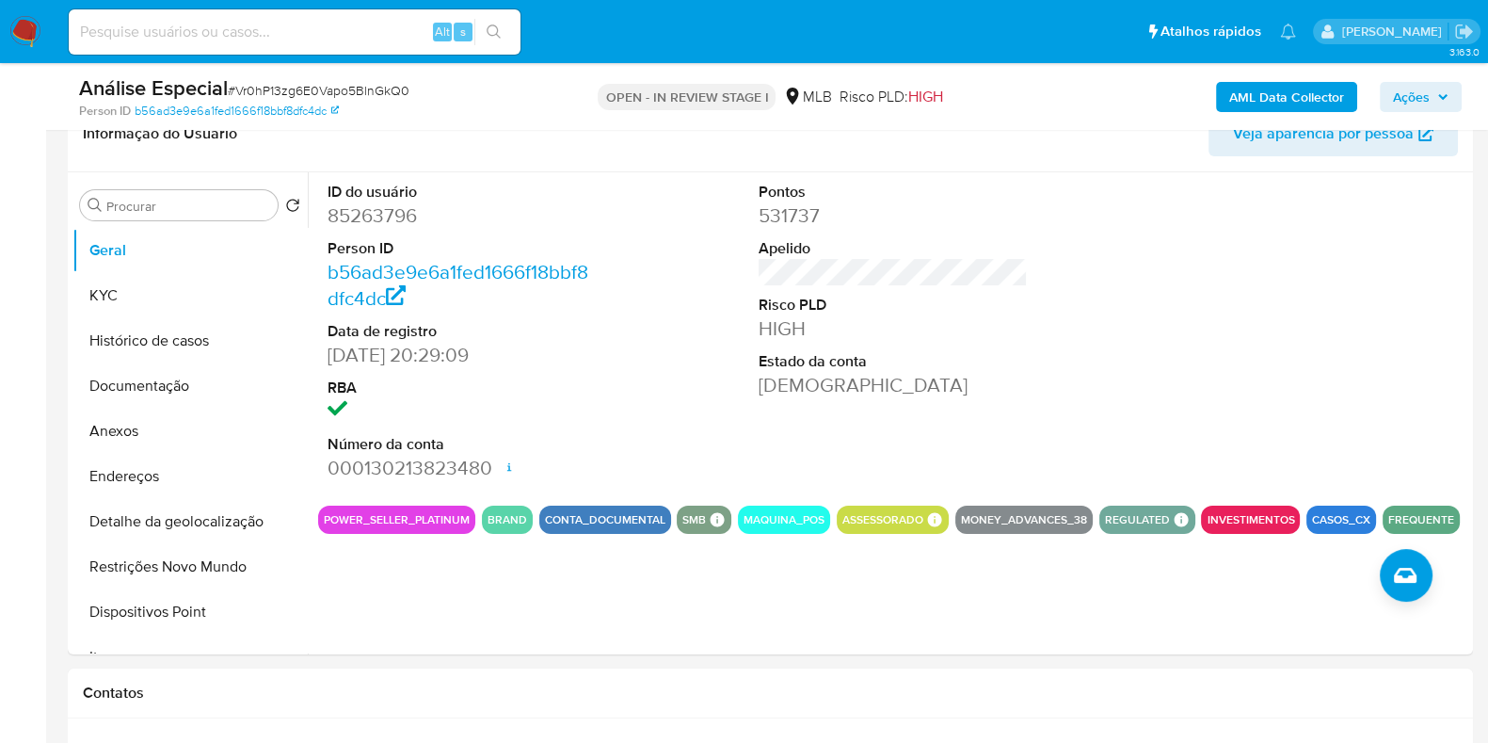
scroll to position [312, 0]
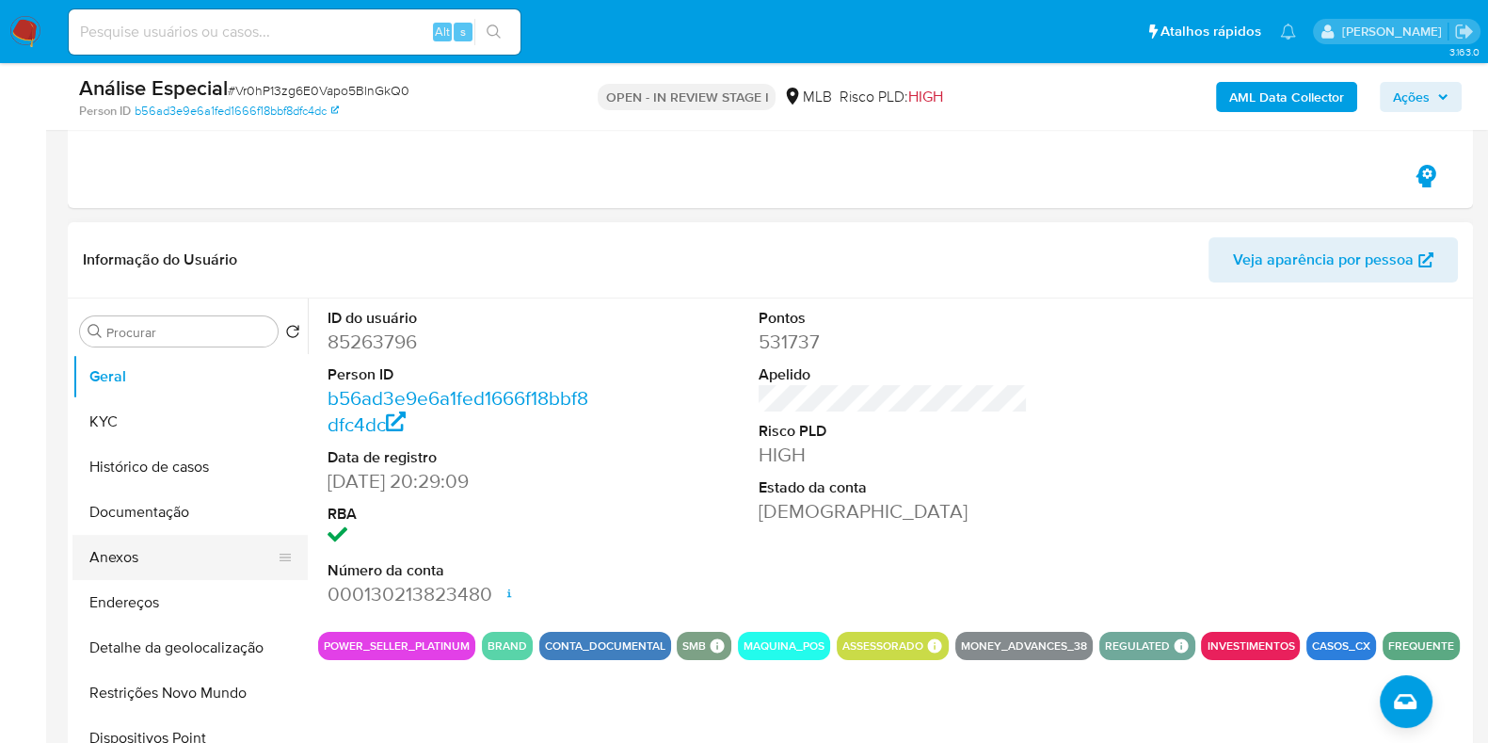
click at [119, 570] on button "Anexos" at bounding box center [182, 557] width 220 height 45
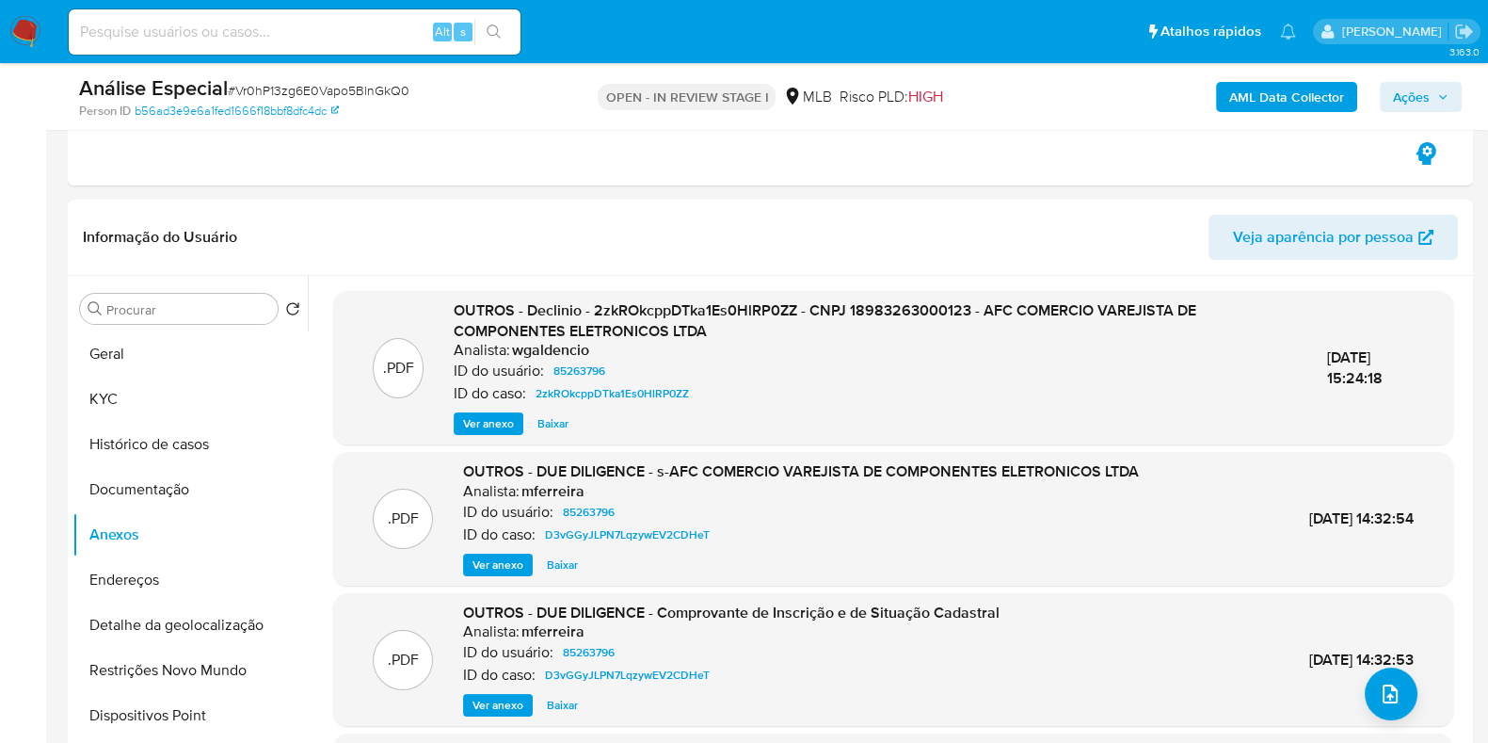
click at [1276, 96] on b "AML Data Collector" at bounding box center [1286, 97] width 115 height 30
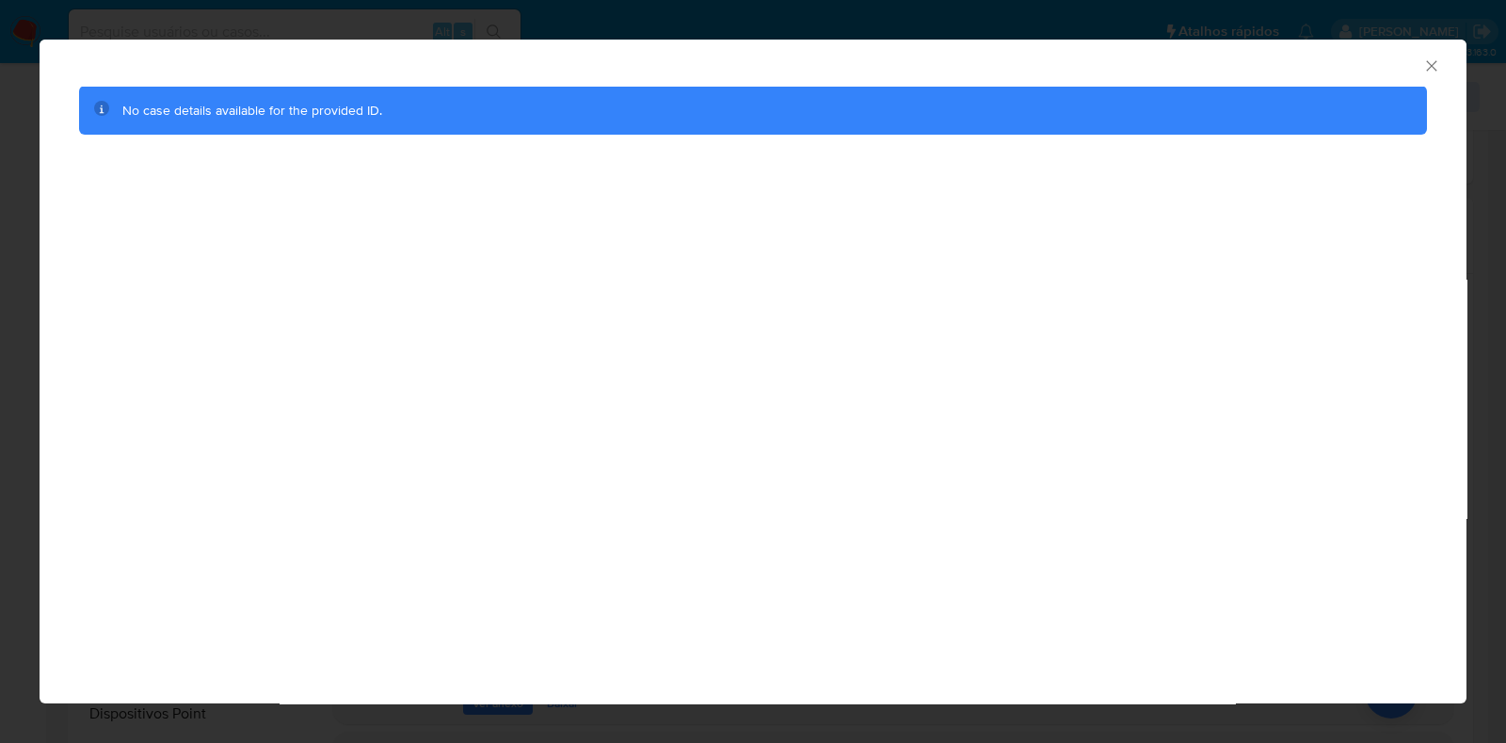
click at [276, 118] on span "No case details available for the provided ID." at bounding box center [252, 110] width 260 height 19
click at [1428, 62] on icon "Fechar a janela" at bounding box center [1431, 65] width 19 height 19
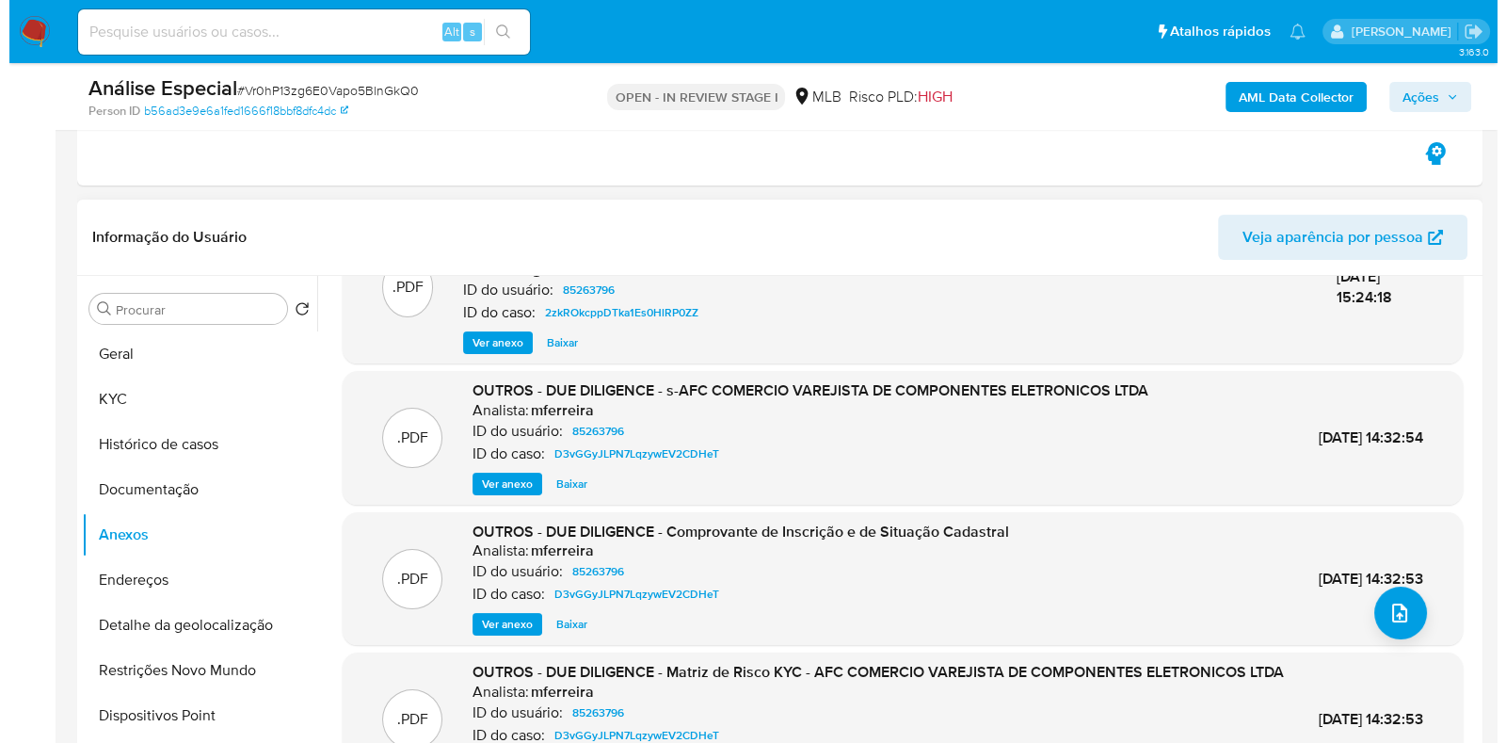
scroll to position [117, 0]
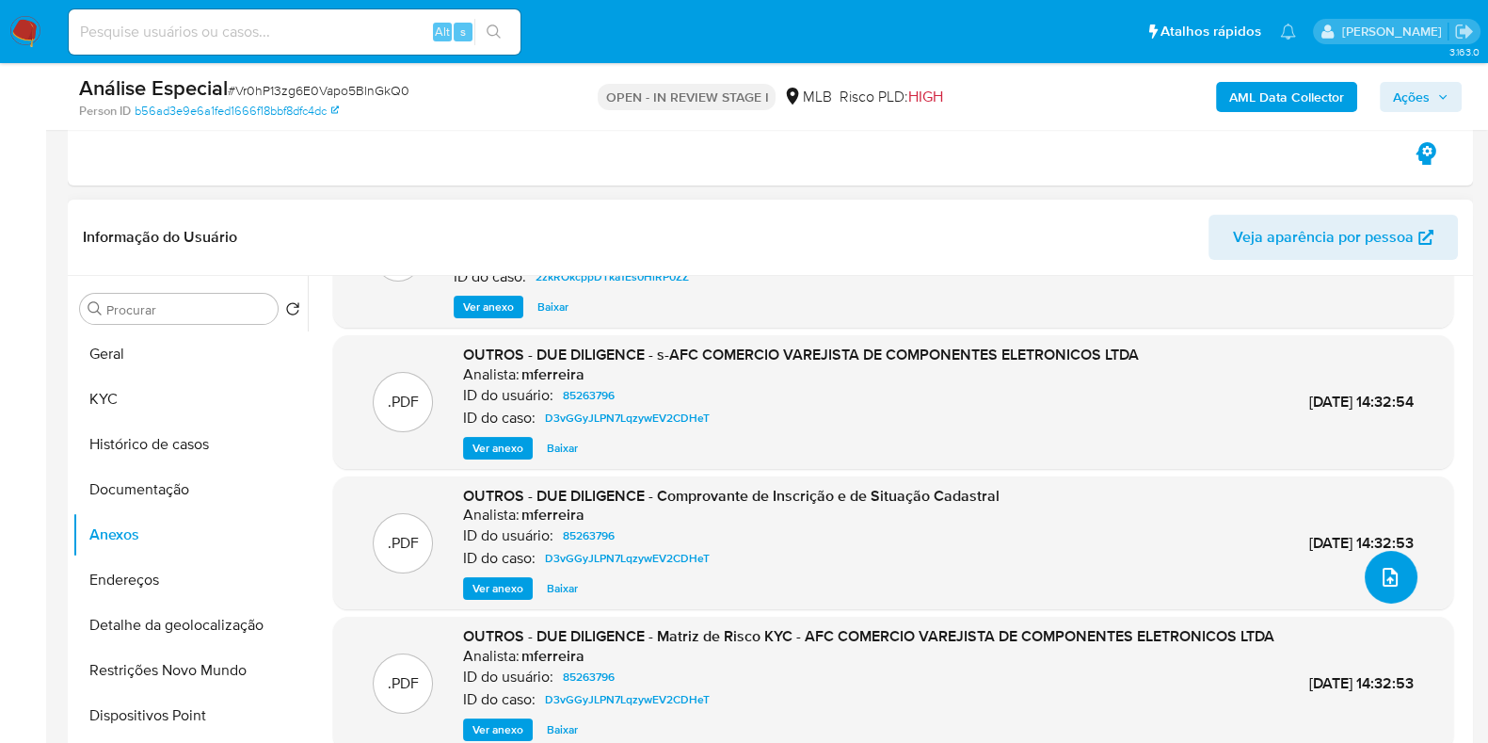
click at [1399, 576] on button "upload-file" at bounding box center [1391, 577] width 53 height 53
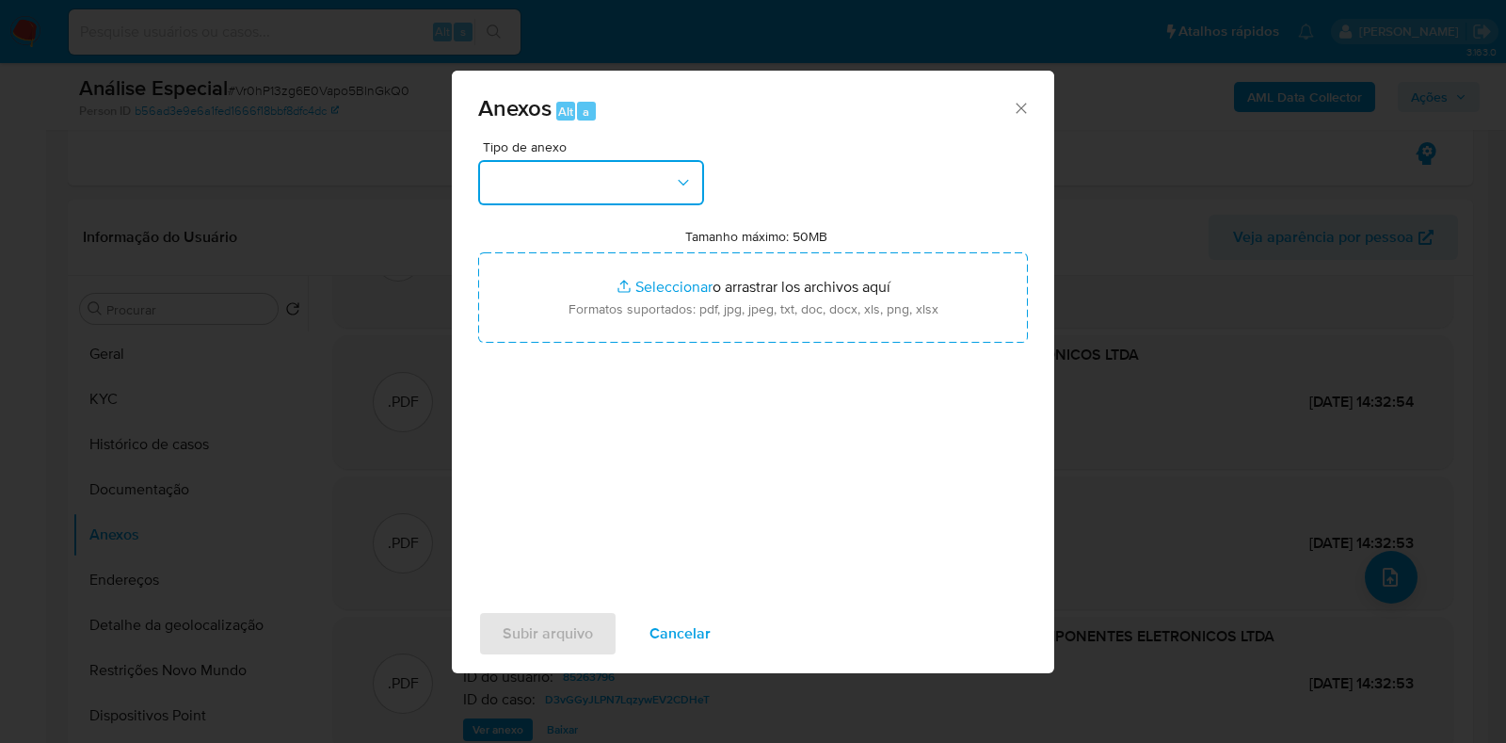
click at [653, 185] on button "button" at bounding box center [591, 182] width 226 height 45
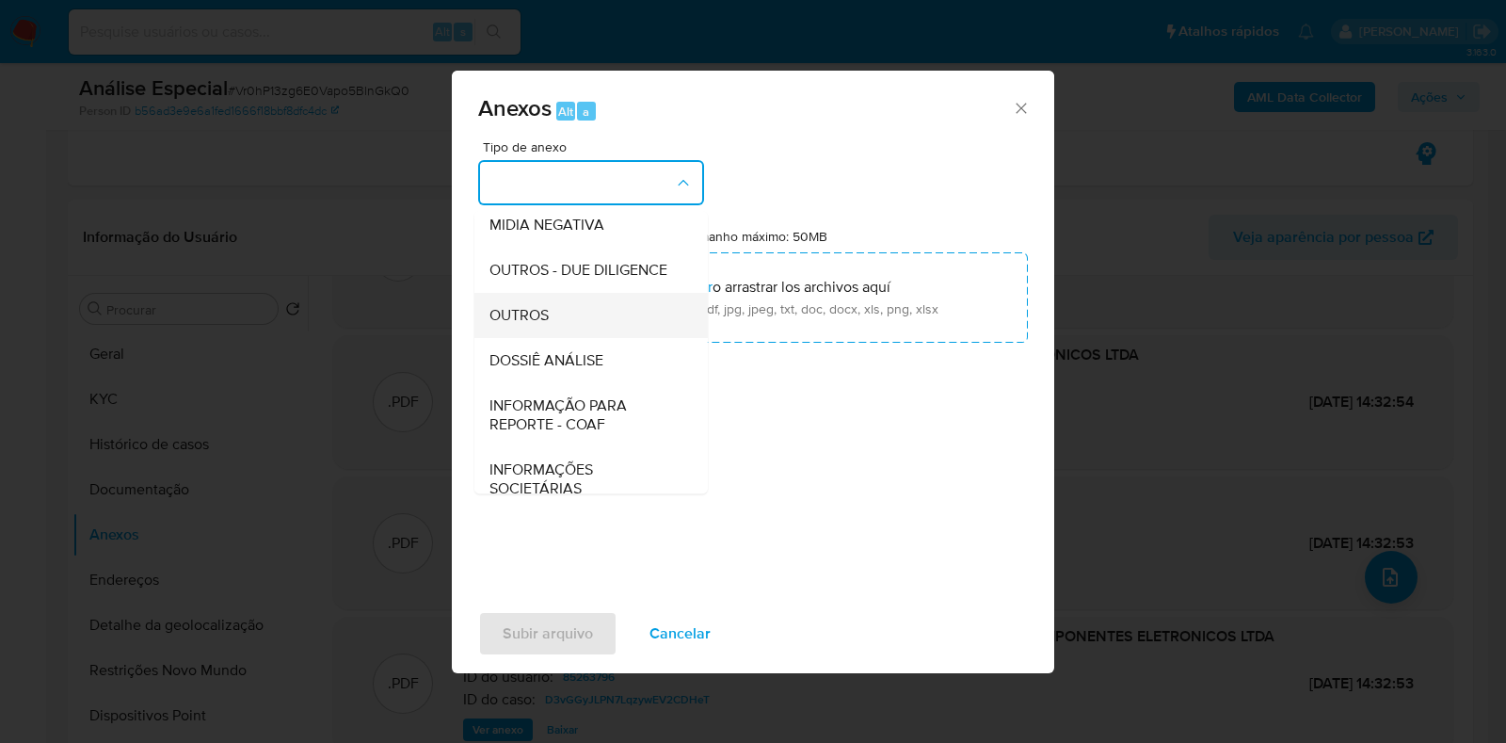
scroll to position [290, 0]
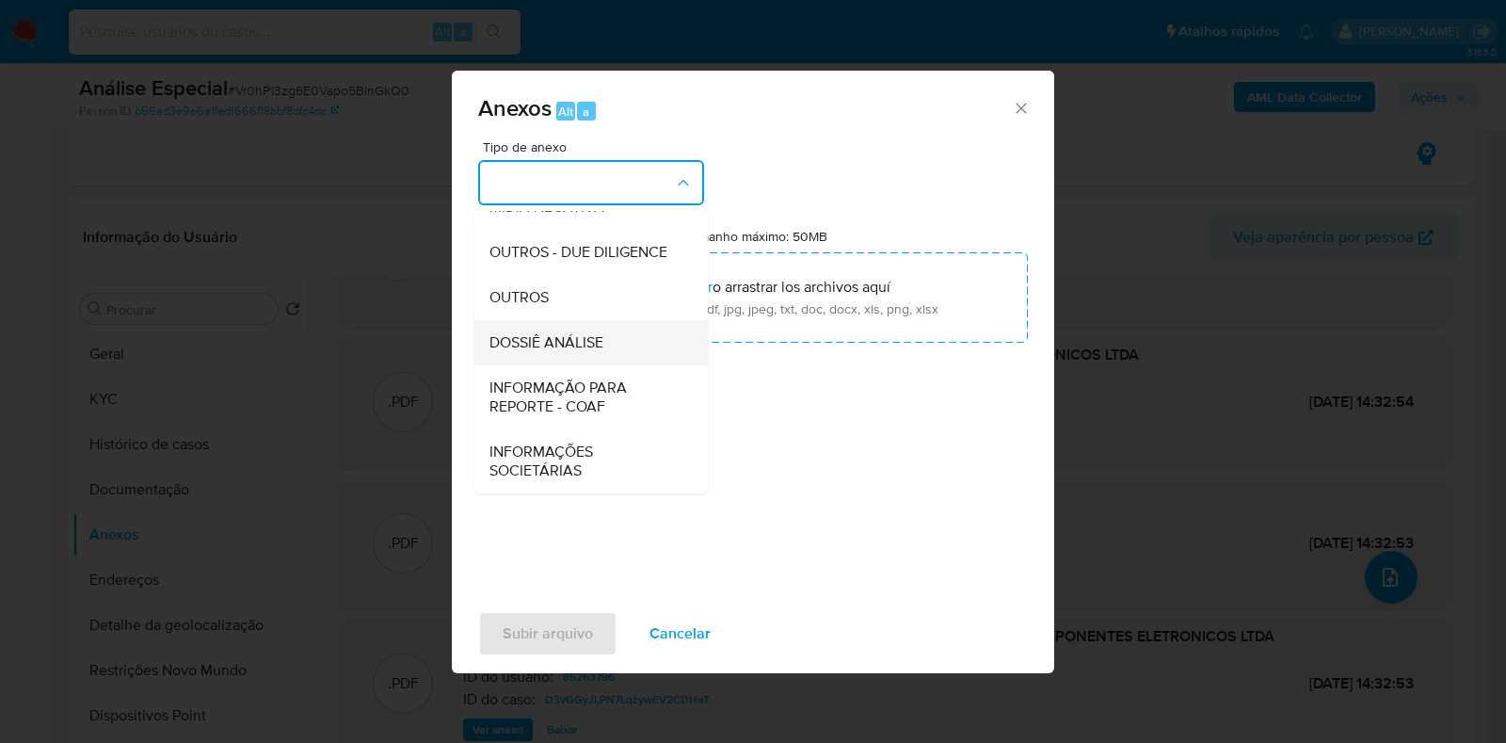
click at [587, 347] on span "DOSSIÊ ANÁLISE" at bounding box center [547, 342] width 114 height 19
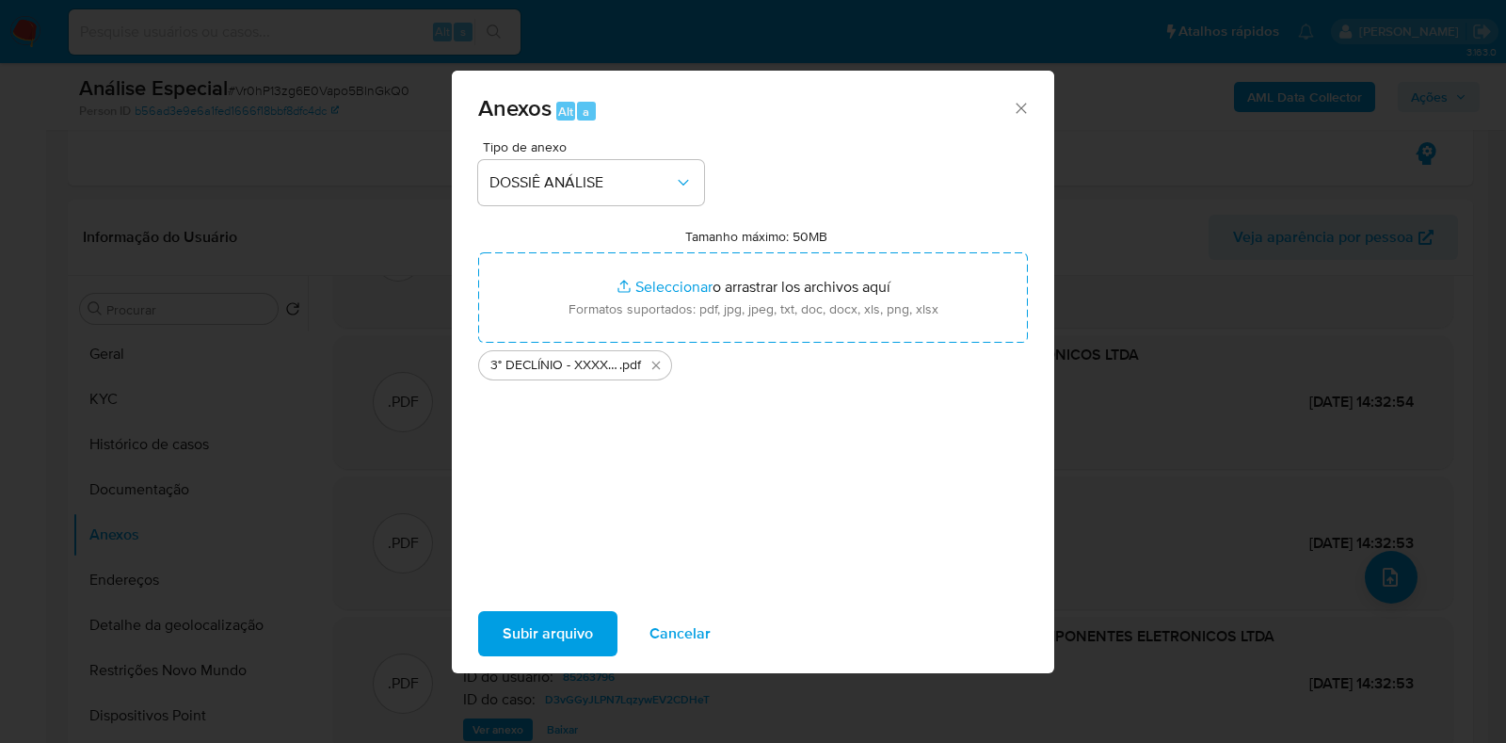
click at [514, 636] on span "Subir arquivo" at bounding box center [548, 633] width 90 height 41
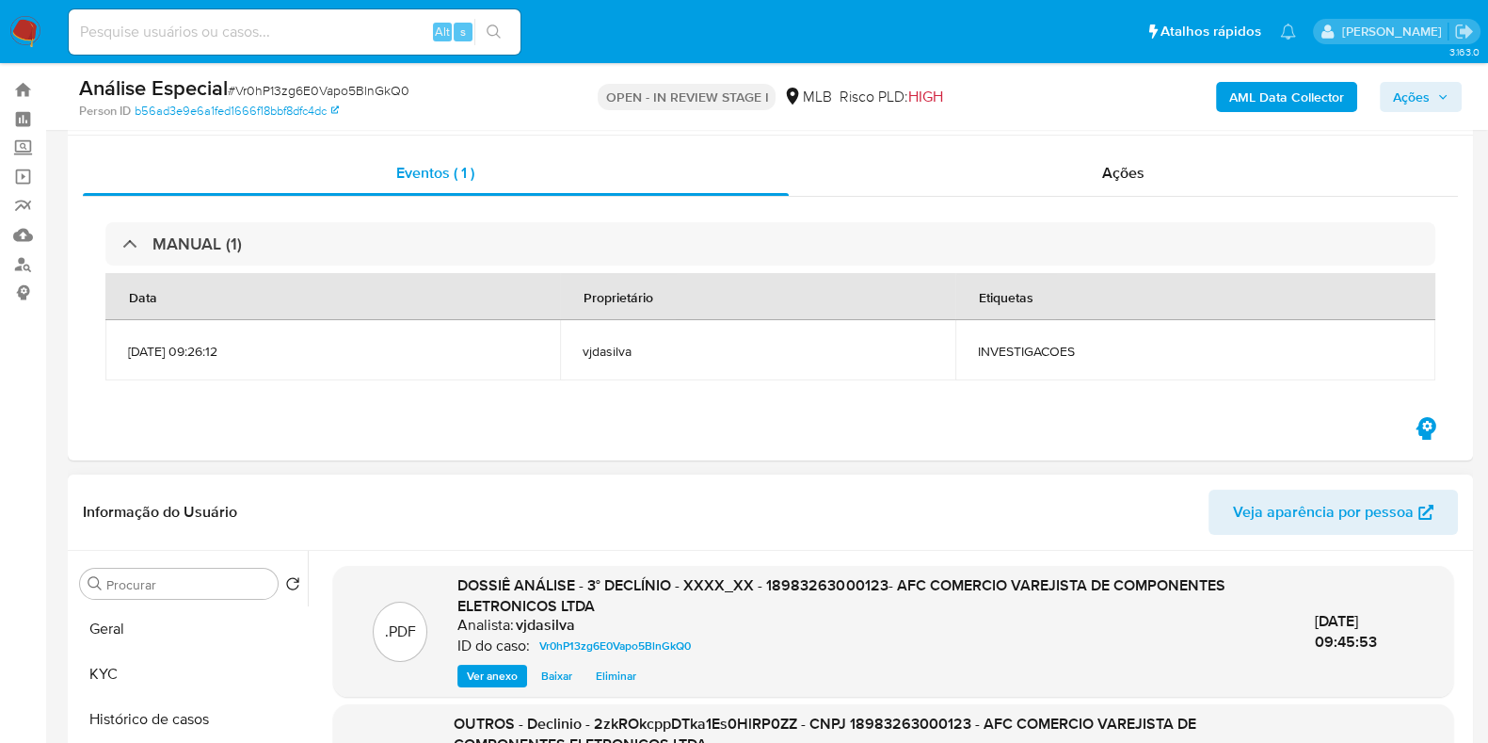
scroll to position [0, 0]
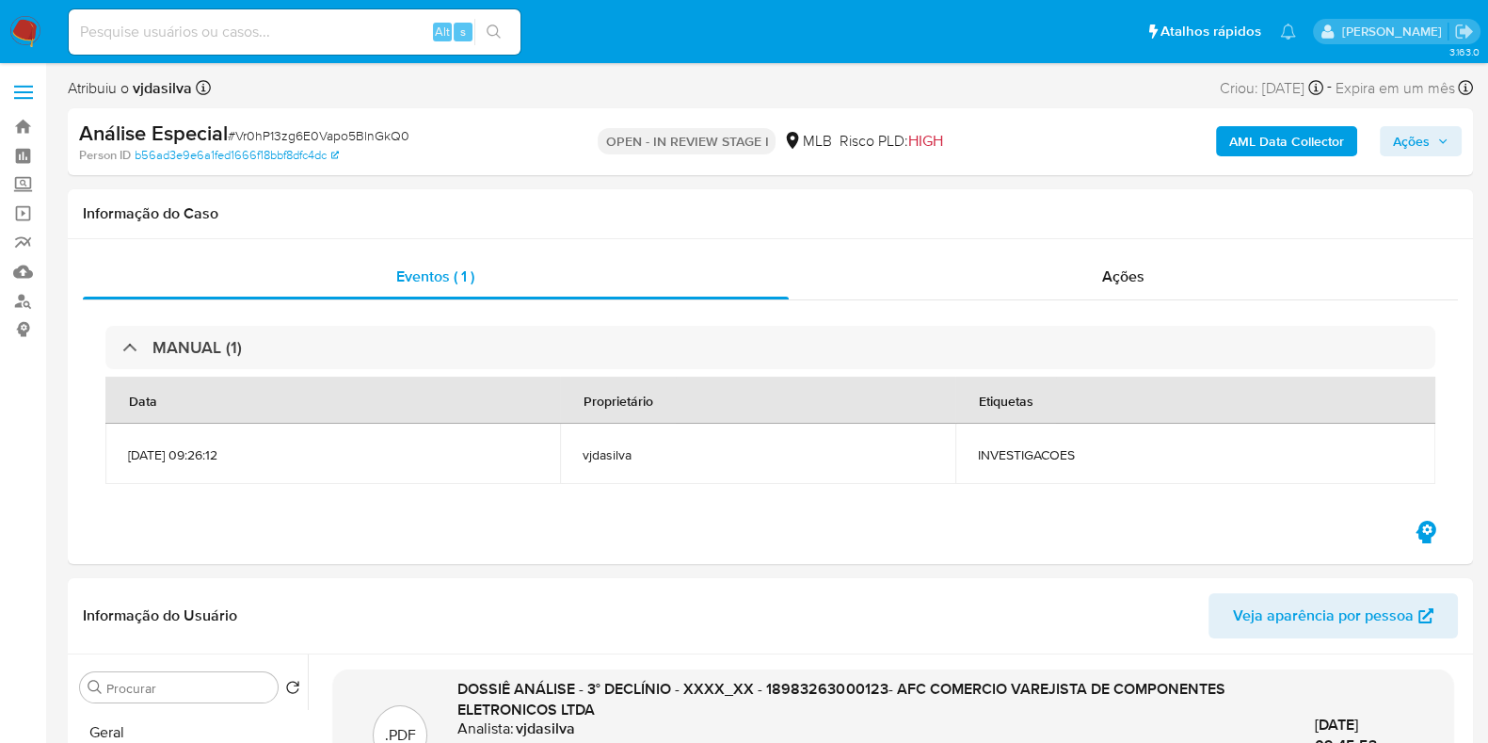
click at [1419, 135] on span "Ações" at bounding box center [1411, 141] width 37 height 30
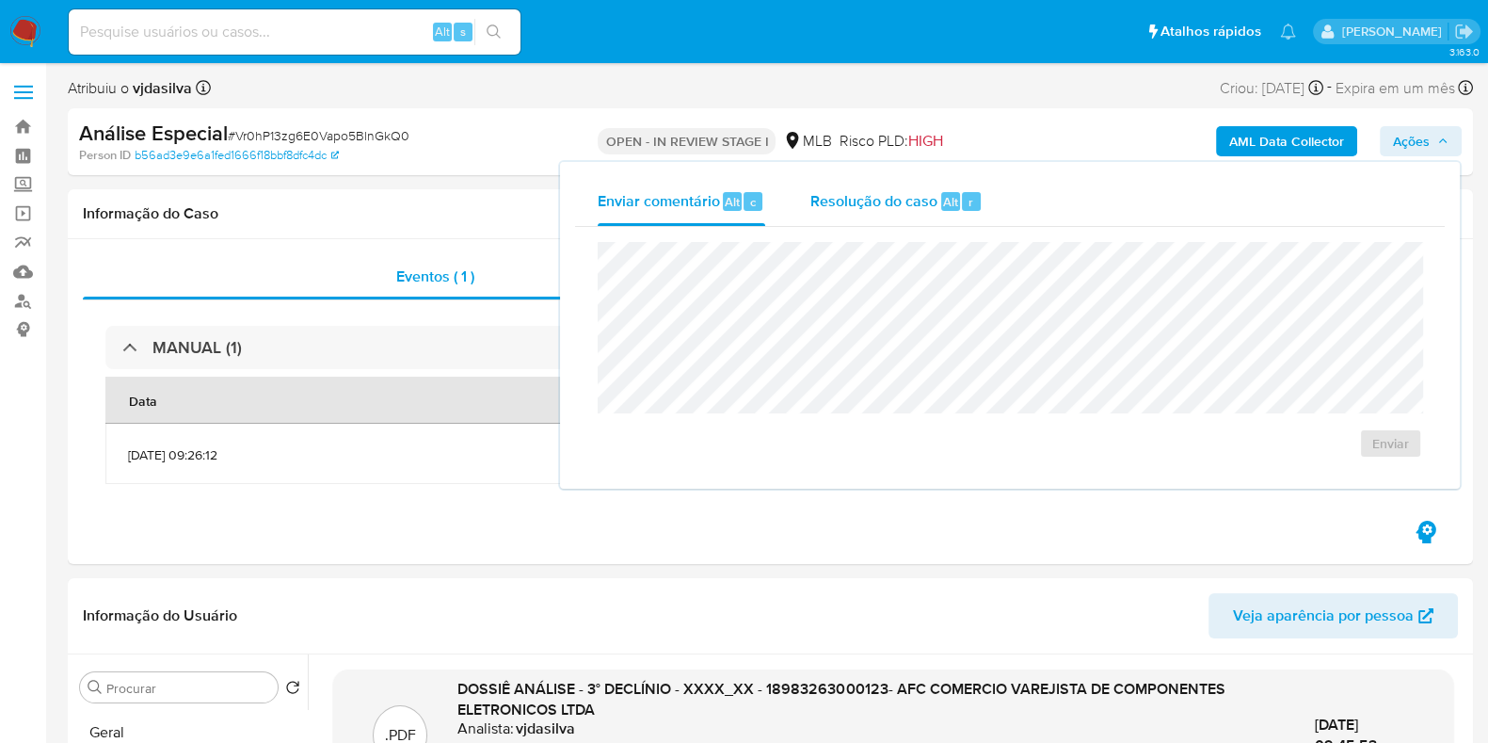
click at [873, 198] on span "Resolução do caso" at bounding box center [874, 201] width 127 height 22
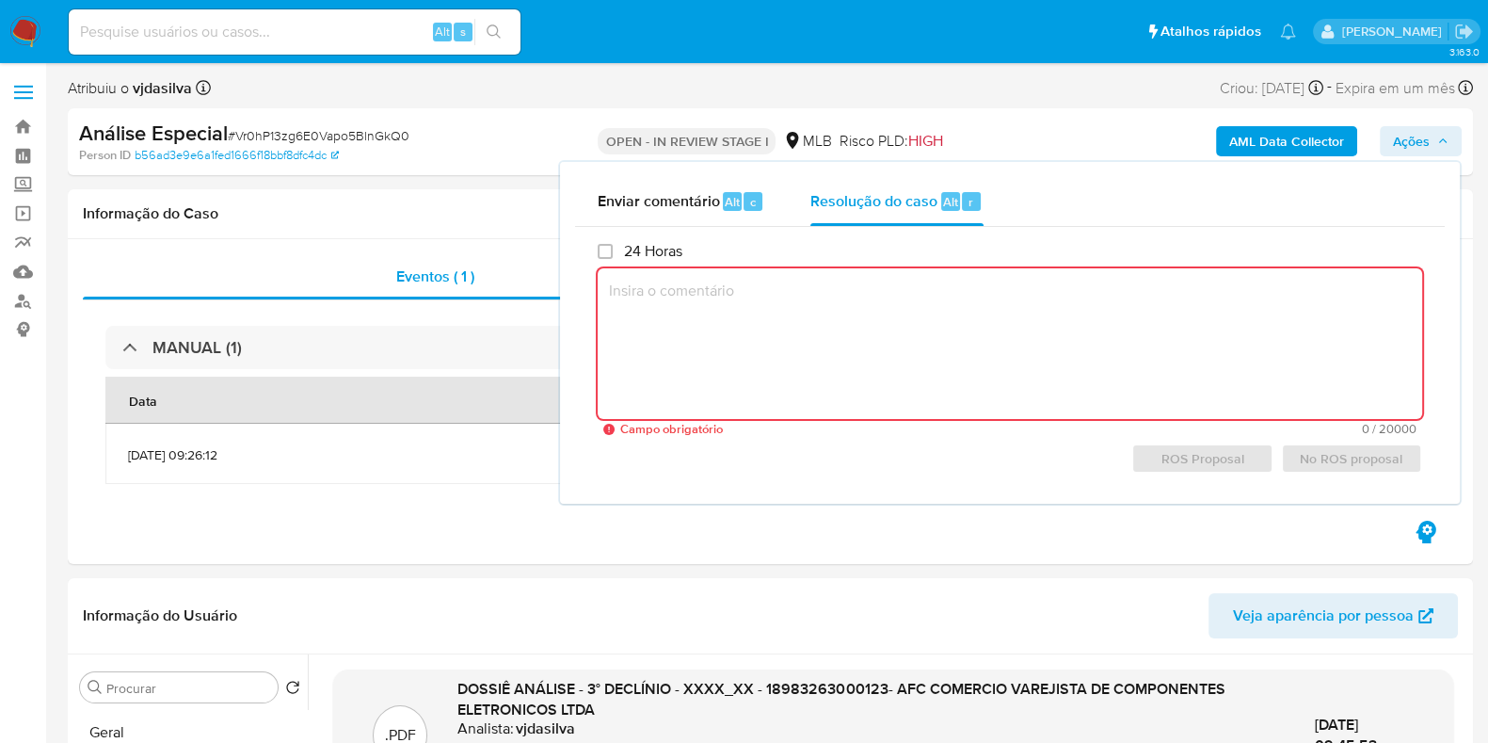
click at [734, 308] on textarea at bounding box center [1010, 343] width 825 height 151
paste textarea "- Movimentação aparentemente dentro da capacidade financeira e compatível com o…"
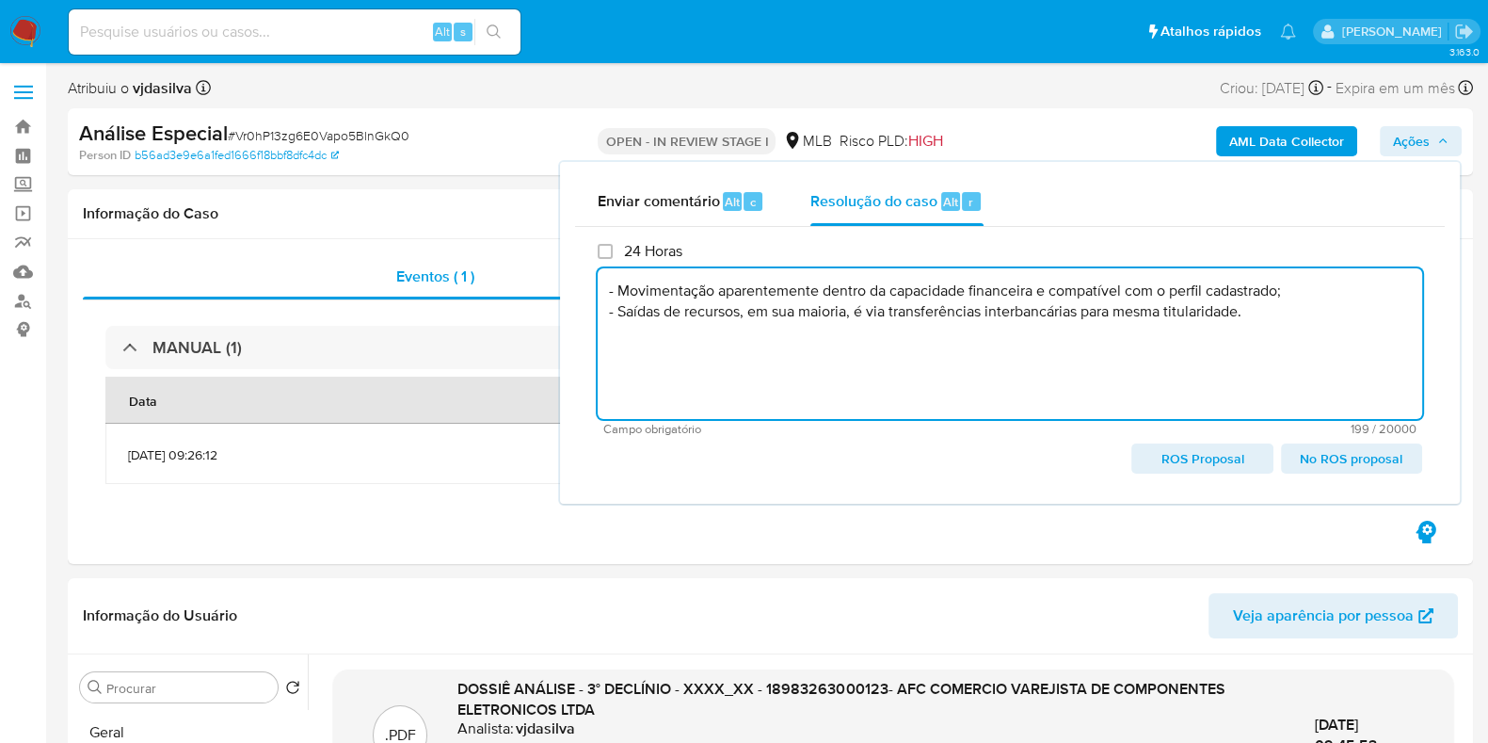
paste textarea "- Não comunicar ao COAF; - Manutenção do relacionamento com a instituição"
click at [1176, 461] on span "ROS Proposal" at bounding box center [1202, 458] width 115 height 26
type textarea "- Movimentação aparentemente dentro da capacidade financeira e compatível com o…"
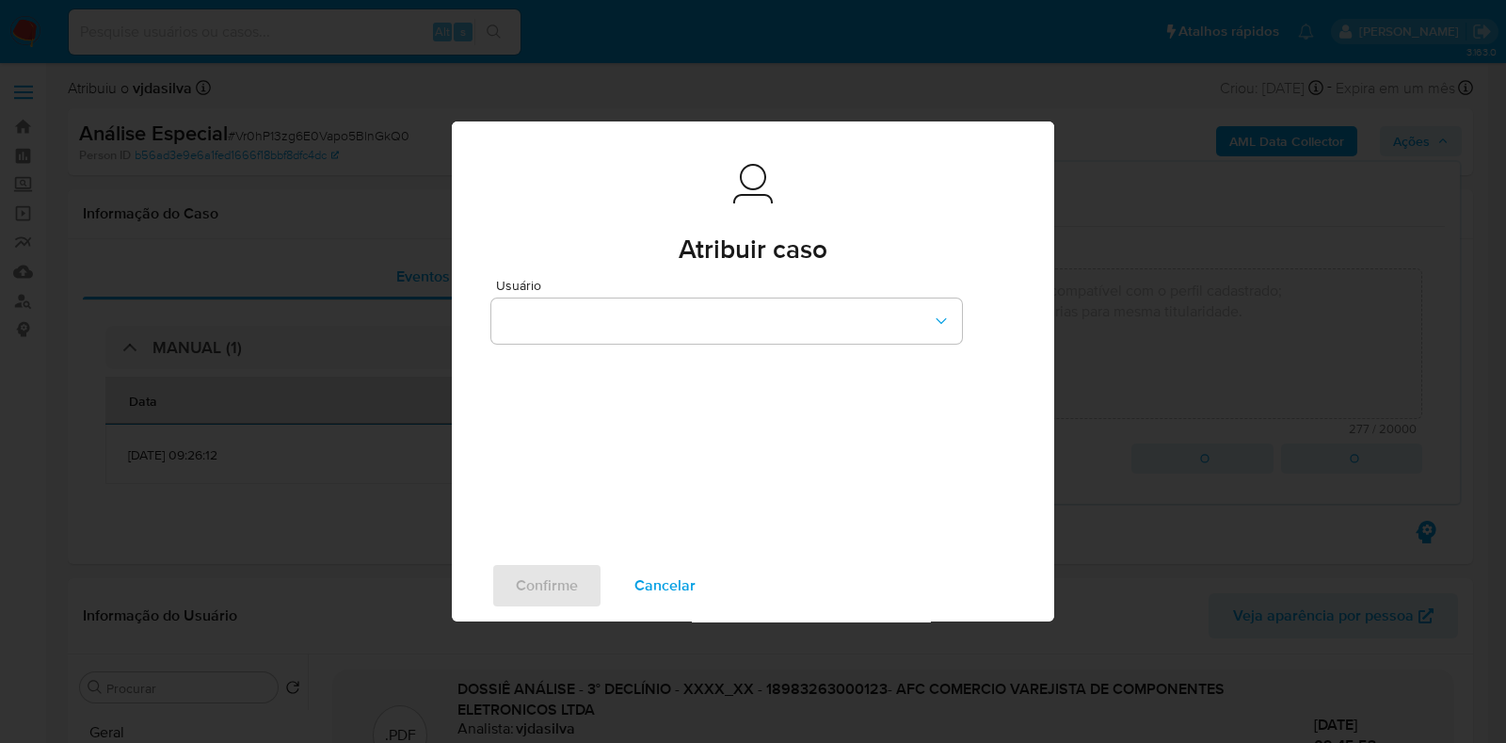
click at [689, 351] on form "Usuário" at bounding box center [752, 388] width 523 height 219
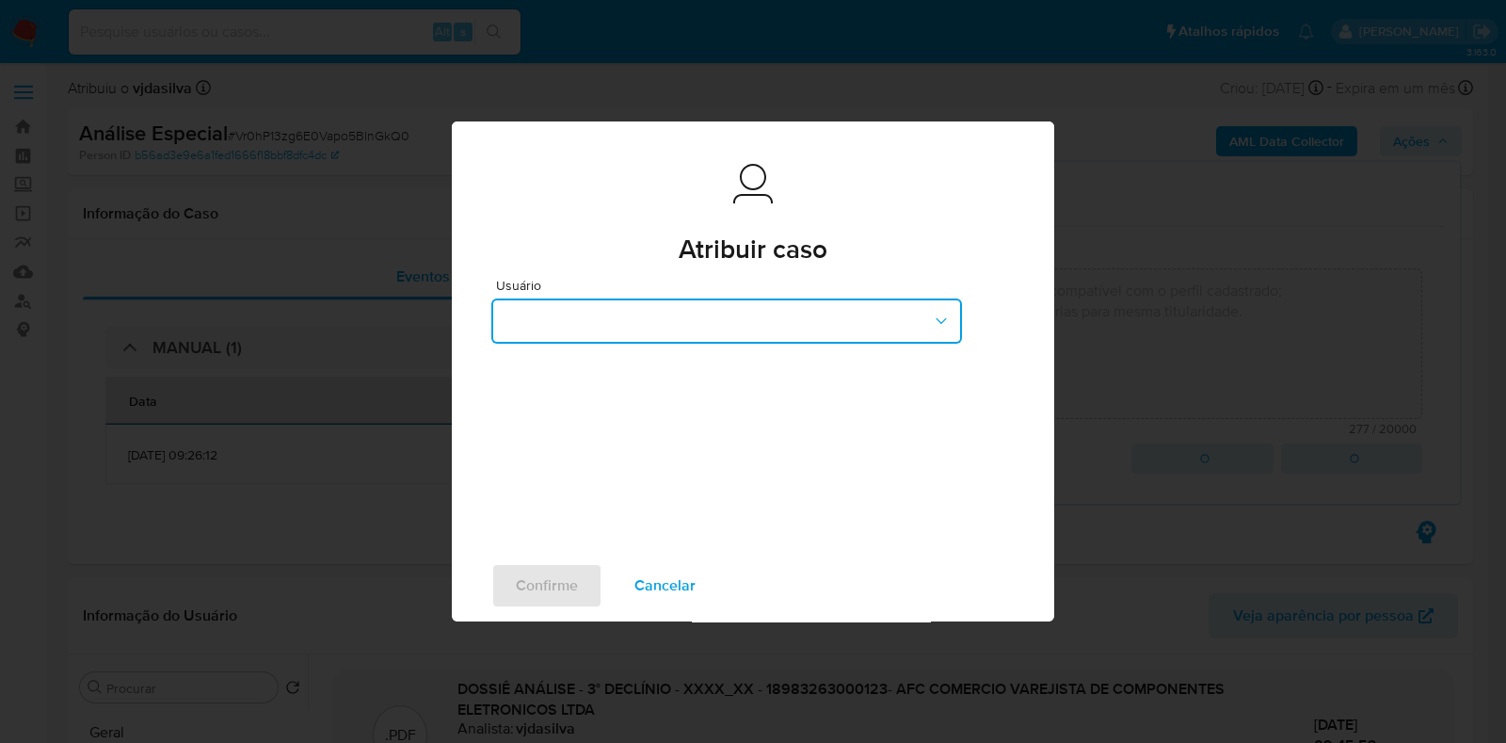
click at [698, 334] on button "button" at bounding box center [726, 320] width 471 height 45
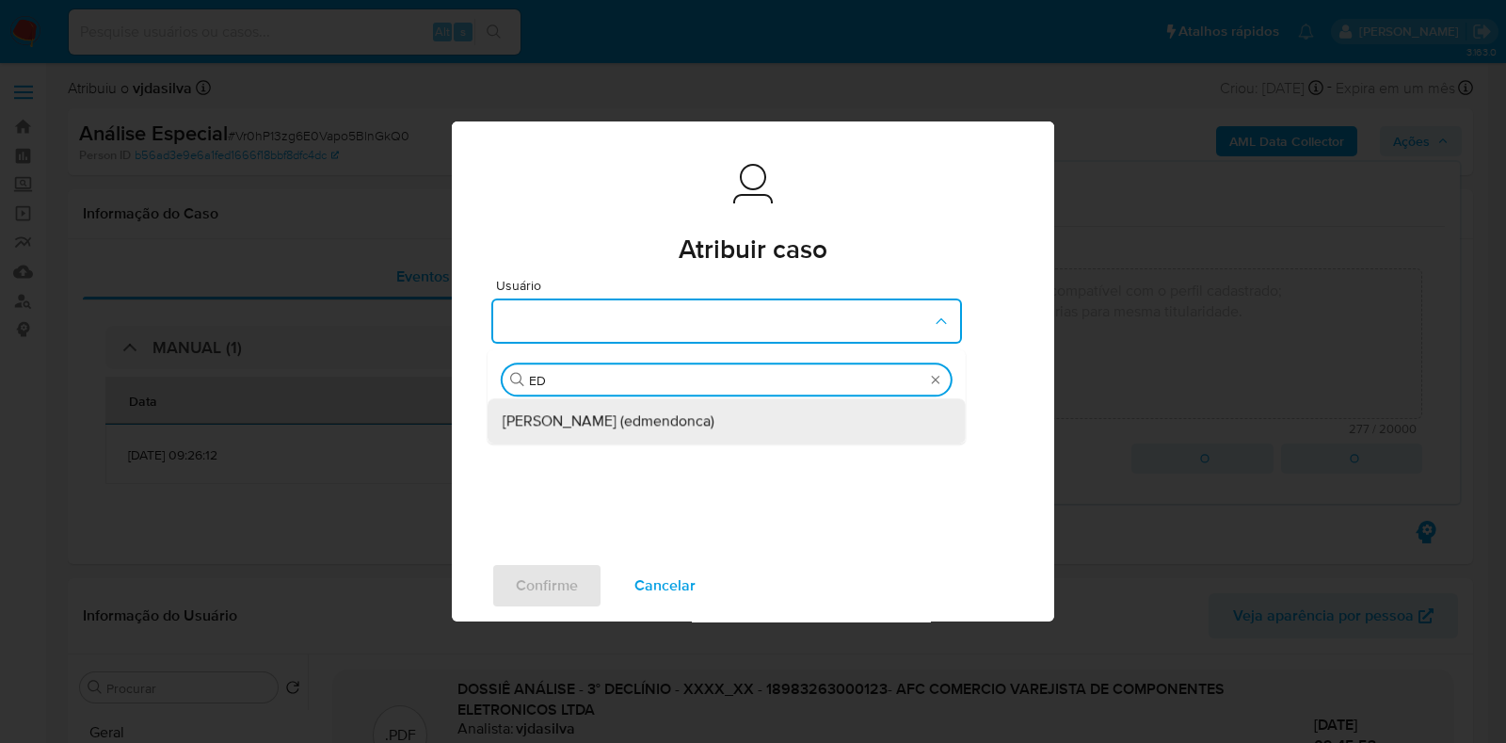
type input "EDU"
click at [650, 412] on span "Eduardo Mendonca Dutra (edmendonca)" at bounding box center [609, 421] width 212 height 19
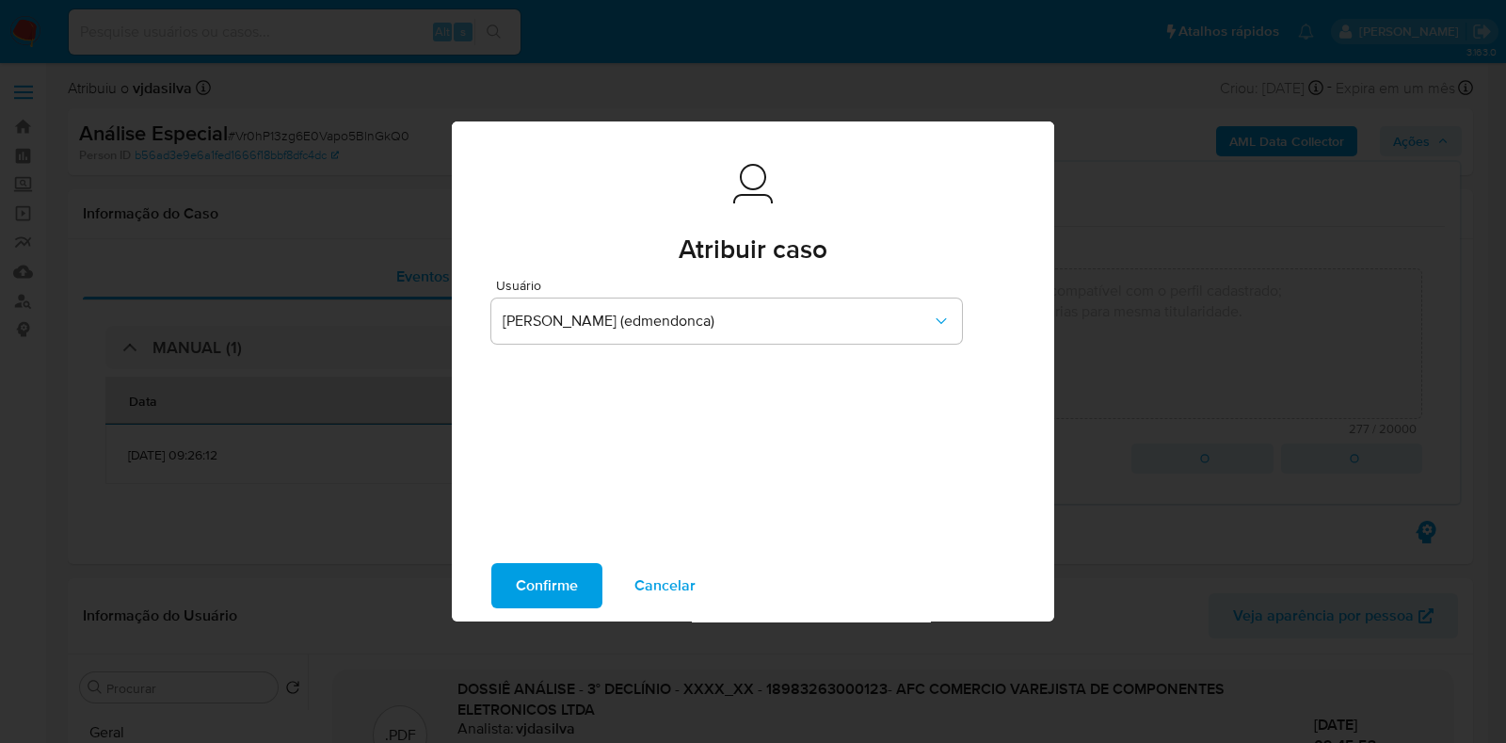
click at [538, 586] on span "Confirme" at bounding box center [547, 585] width 62 height 41
type textarea "- Movimentação aparentemente dentro da capacidade financeira e compatível com o…"
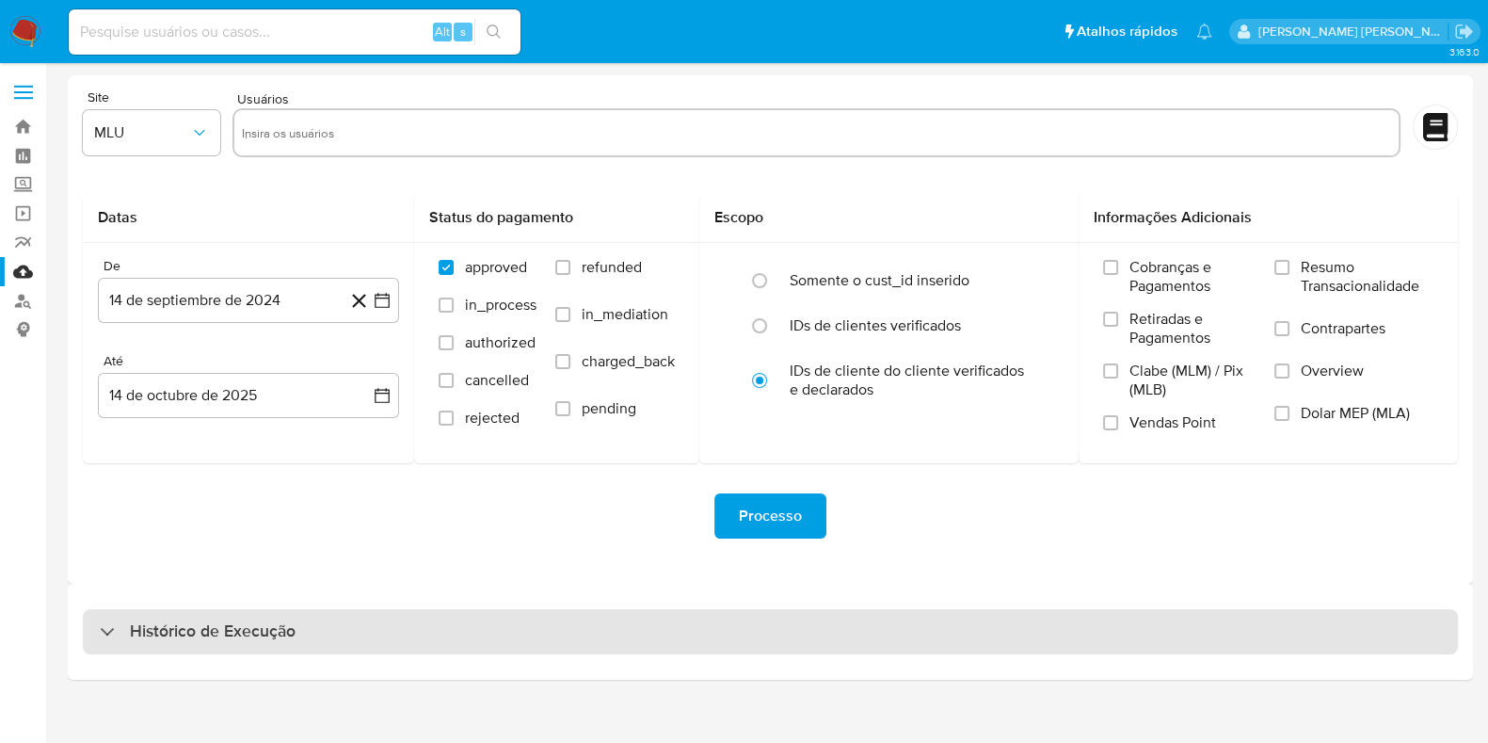
click at [425, 633] on div "Histórico de Execução" at bounding box center [770, 631] width 1375 height 45
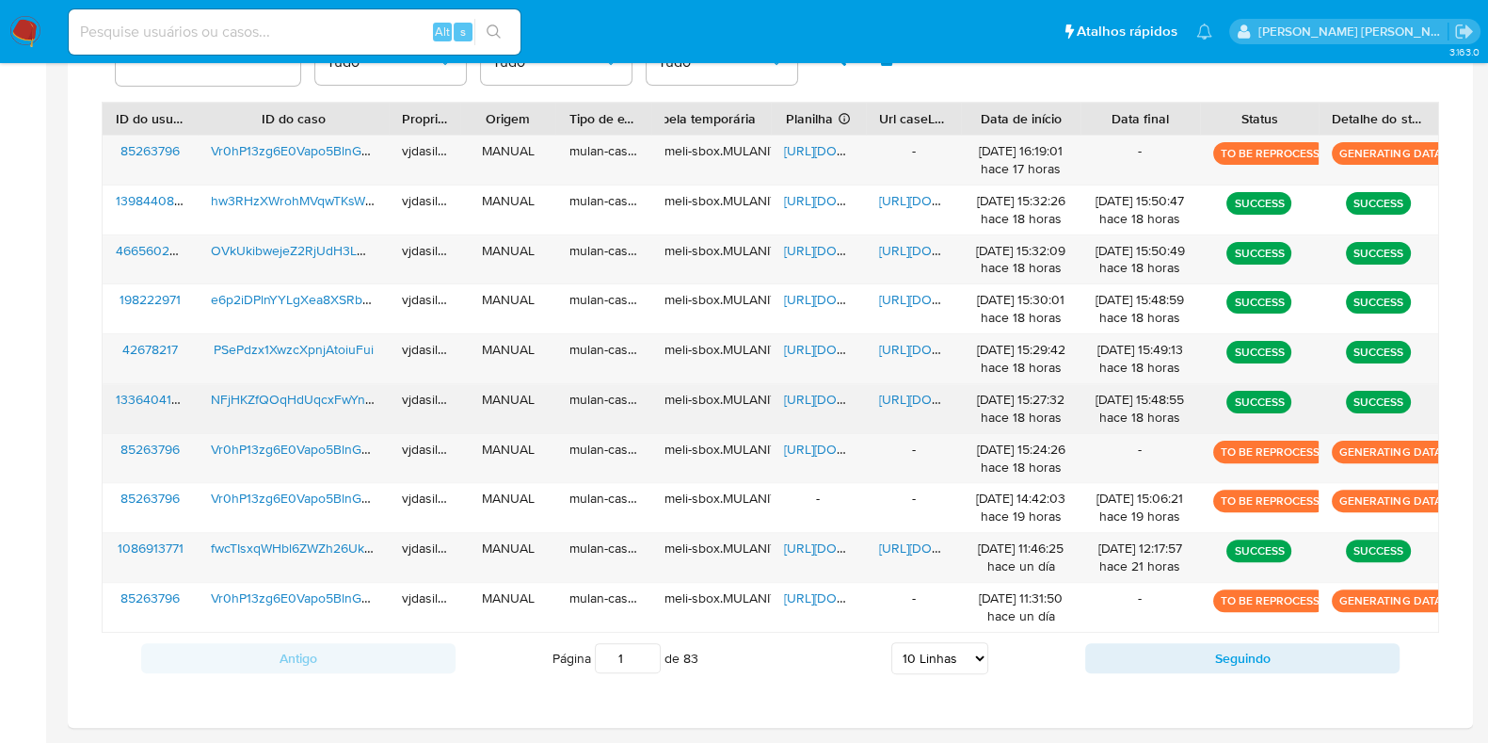
scroll to position [724, 0]
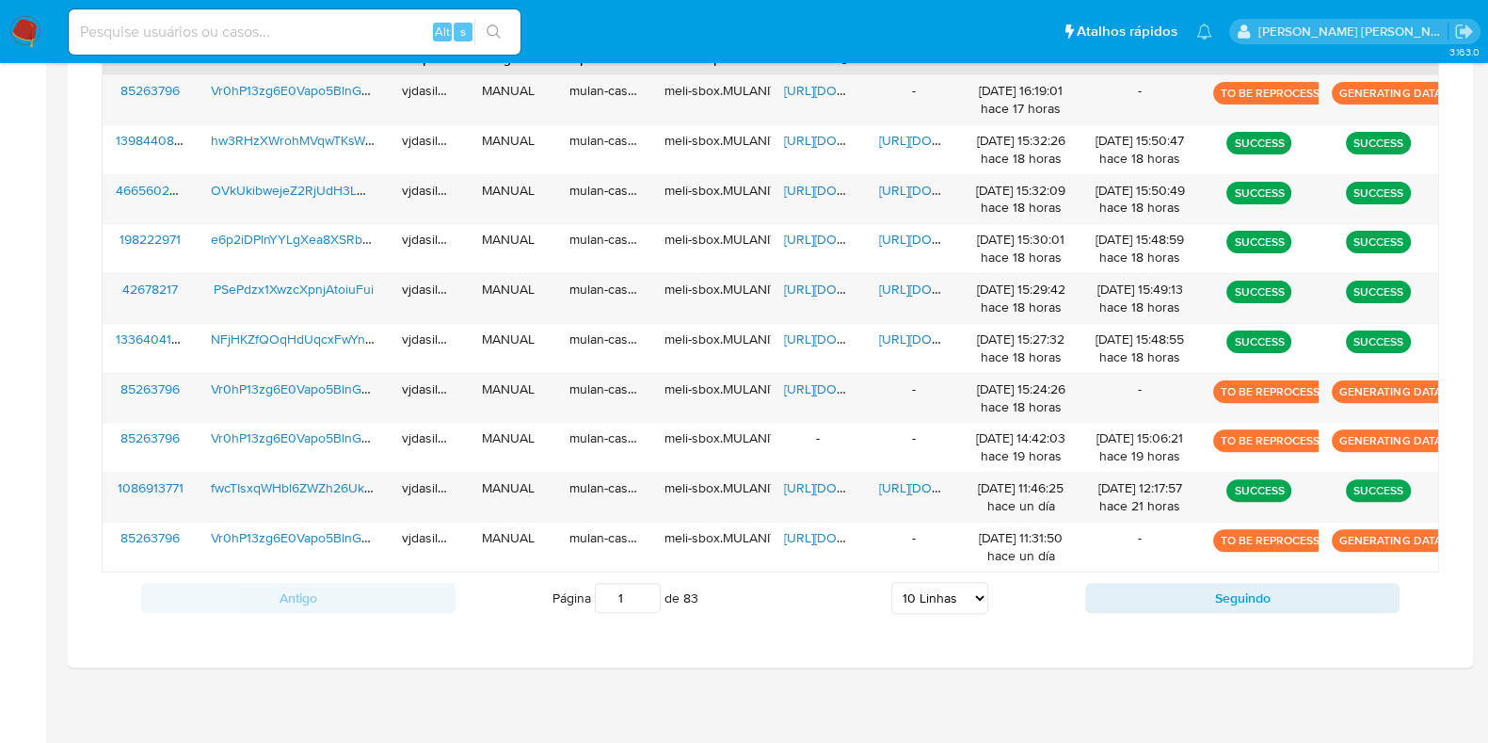
click at [920, 590] on select "5 Linhas 10 Linhas 20 Linhas 25 Linhas 50 Linhas 100 Linhas" at bounding box center [939, 598] width 97 height 32
select select "100"
click at [891, 582] on select "5 Linhas 10 Linhas 20 Linhas 25 Linhas 50 Linhas 100 Linhas" at bounding box center [939, 598] width 97 height 32
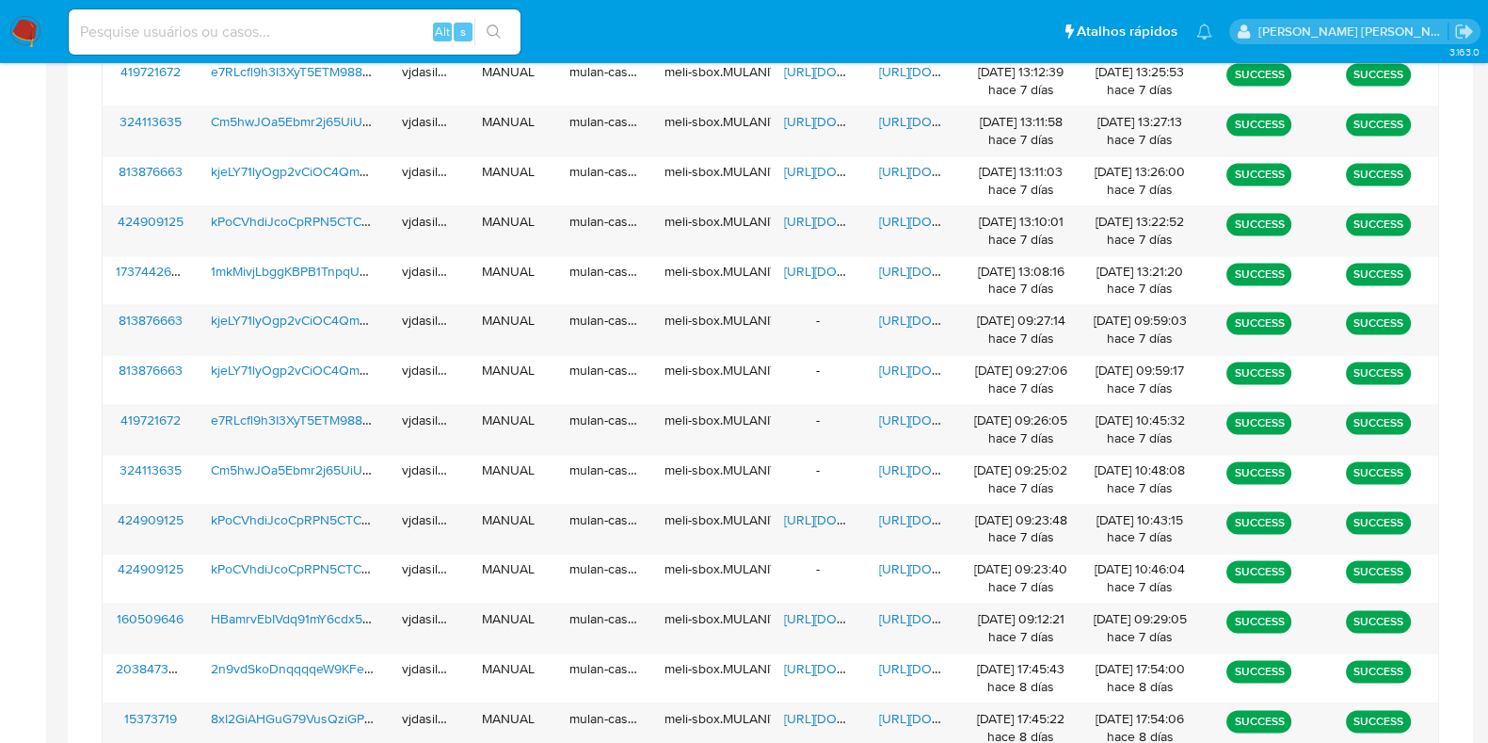
scroll to position [3783, 0]
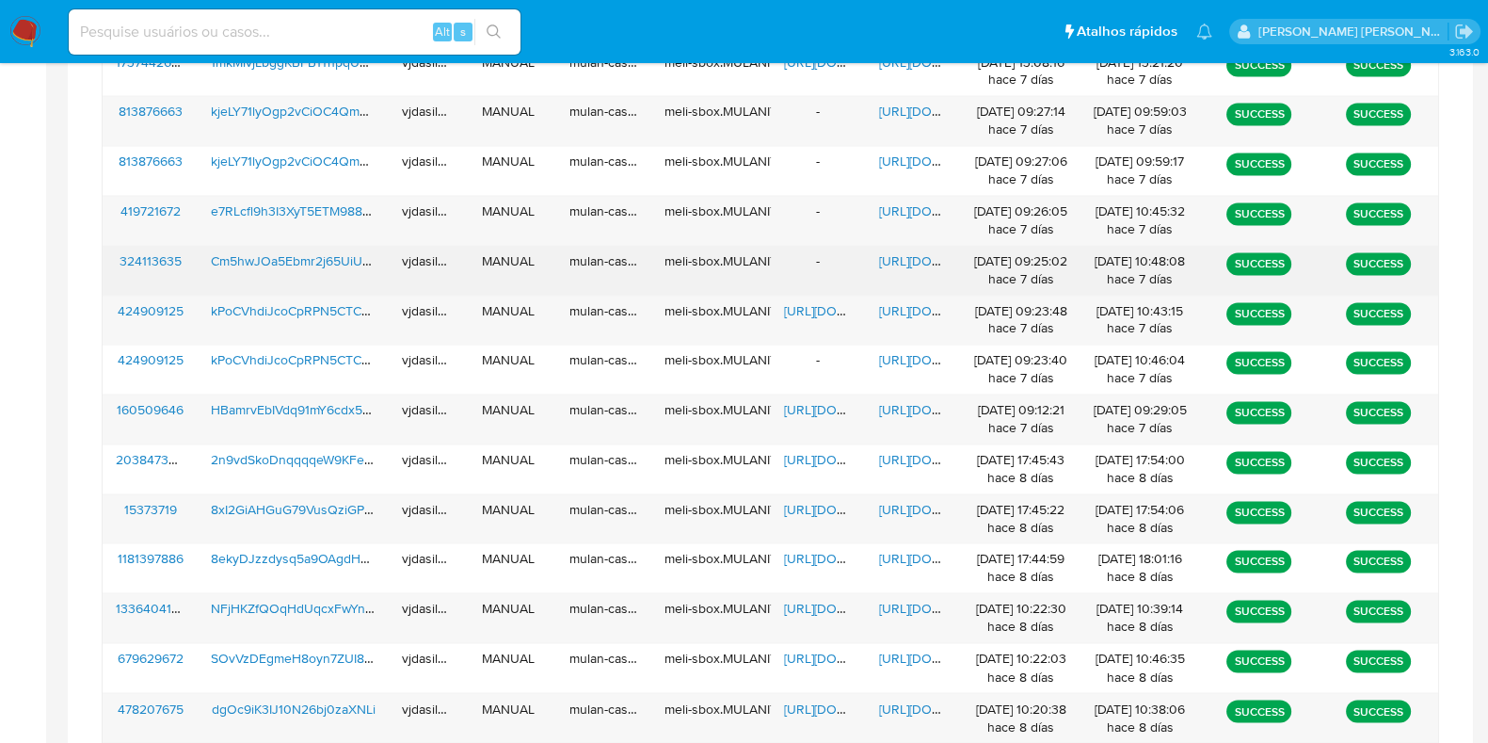
click at [926, 251] on span "https://docs.google.com/document/d/1CVB_-LPkXYXFhLKTGe2ol1iPxlgWWflOAnHr24-dKq0…" at bounding box center [944, 260] width 130 height 19
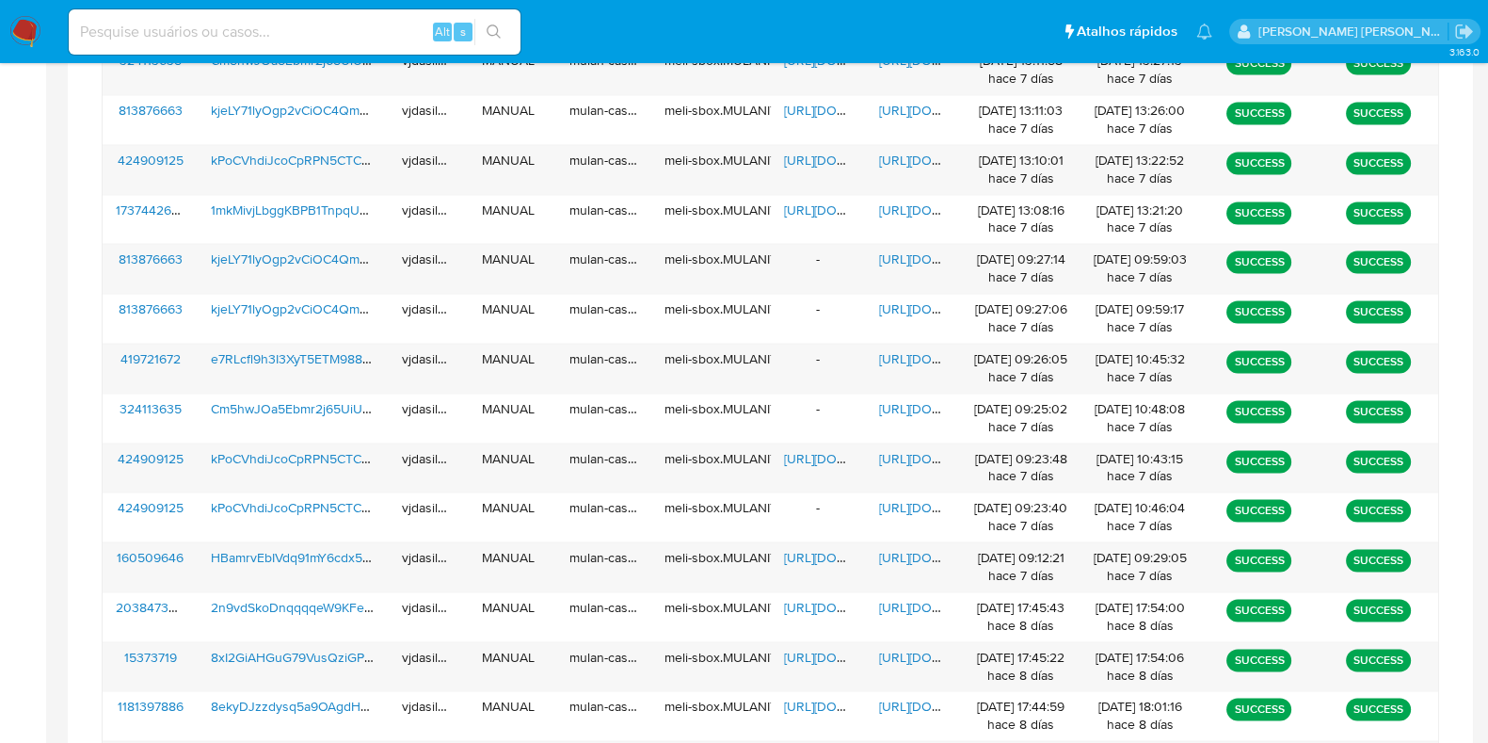
scroll to position [3430, 0]
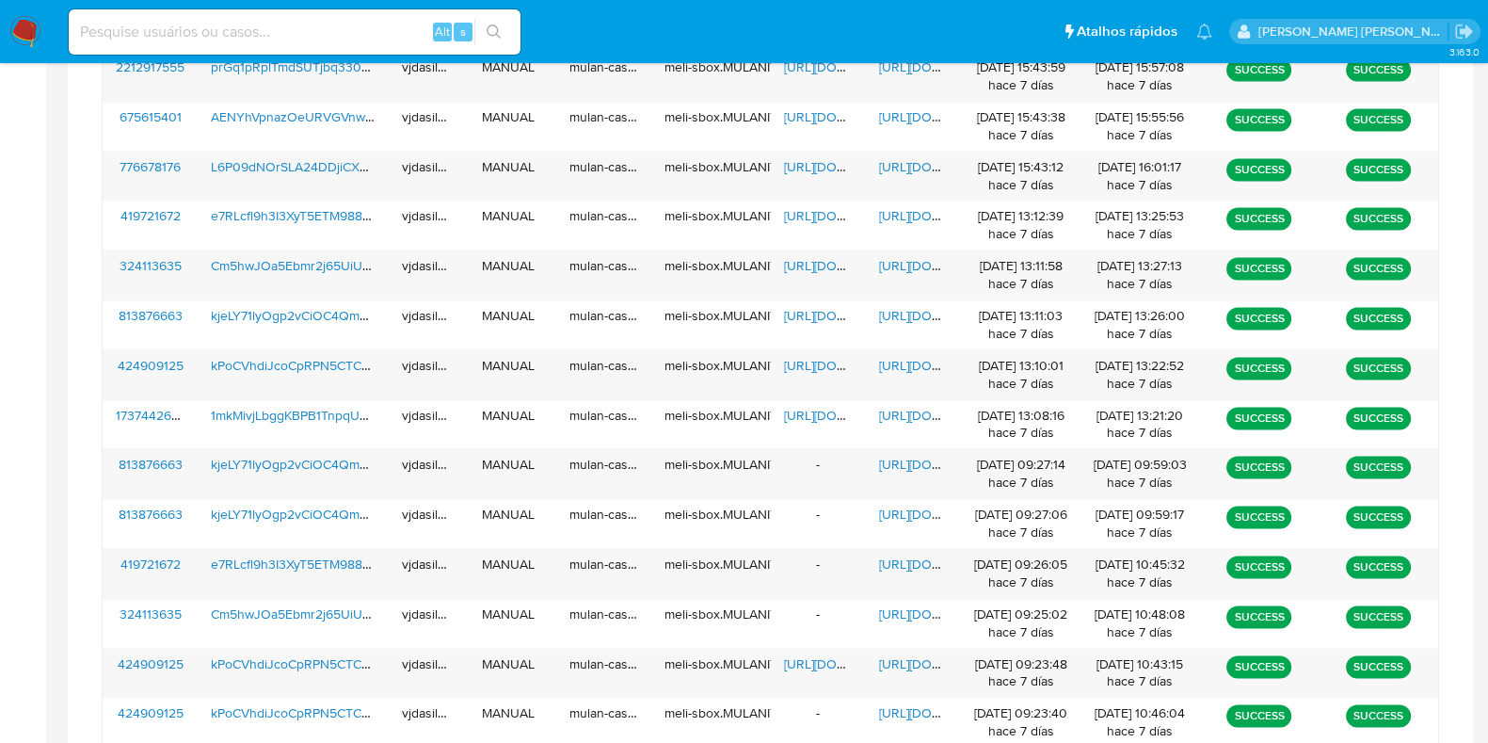
click at [250, 42] on input at bounding box center [295, 32] width 452 height 24
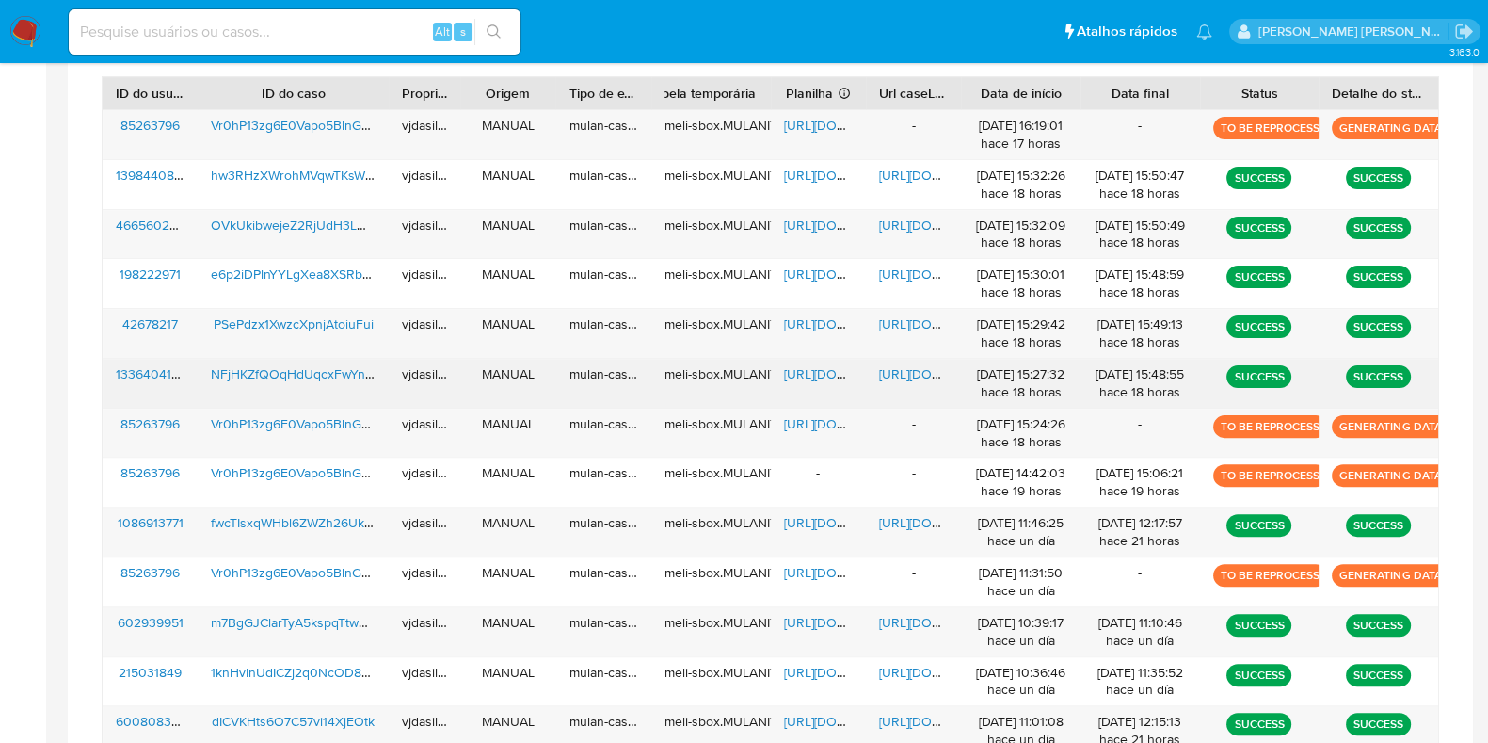
scroll to position [571, 0]
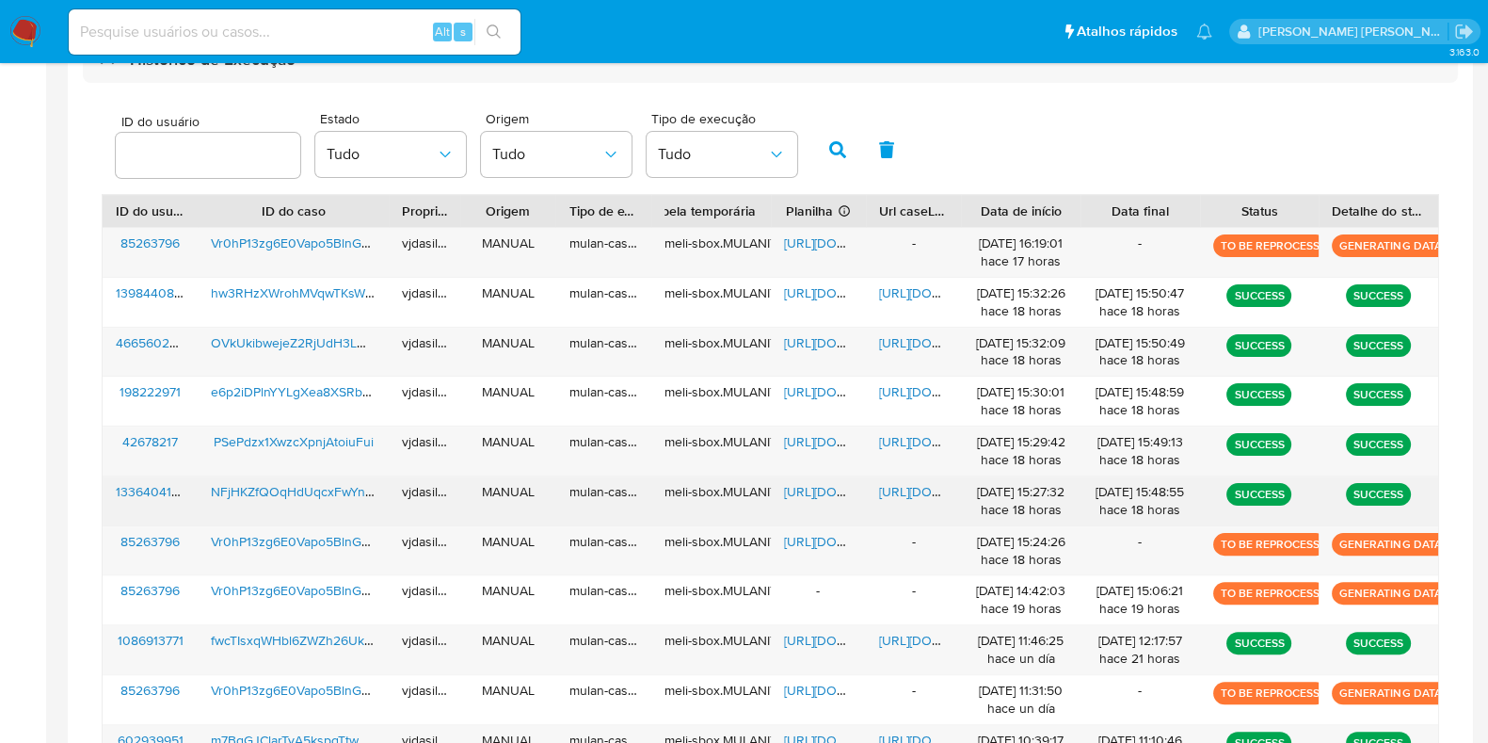
click at [905, 493] on span "https://docs.google.com/document/d/1JUYnsKZ3lRqJ8uZ59JIxkBAAPY_Ch6wQJt0ctjNwkTU…" at bounding box center [944, 491] width 130 height 19
click at [795, 488] on span "https://docs.google.com/spreadsheets/d/1oPTGJedEO5tXOF5f5zcu9m_-PE2gzPpbf6MEQHo…" at bounding box center [849, 491] width 130 height 19
click at [318, 487] on span "NFjHKZfQOqHdUqcxFwYnEXSm" at bounding box center [305, 491] width 188 height 19
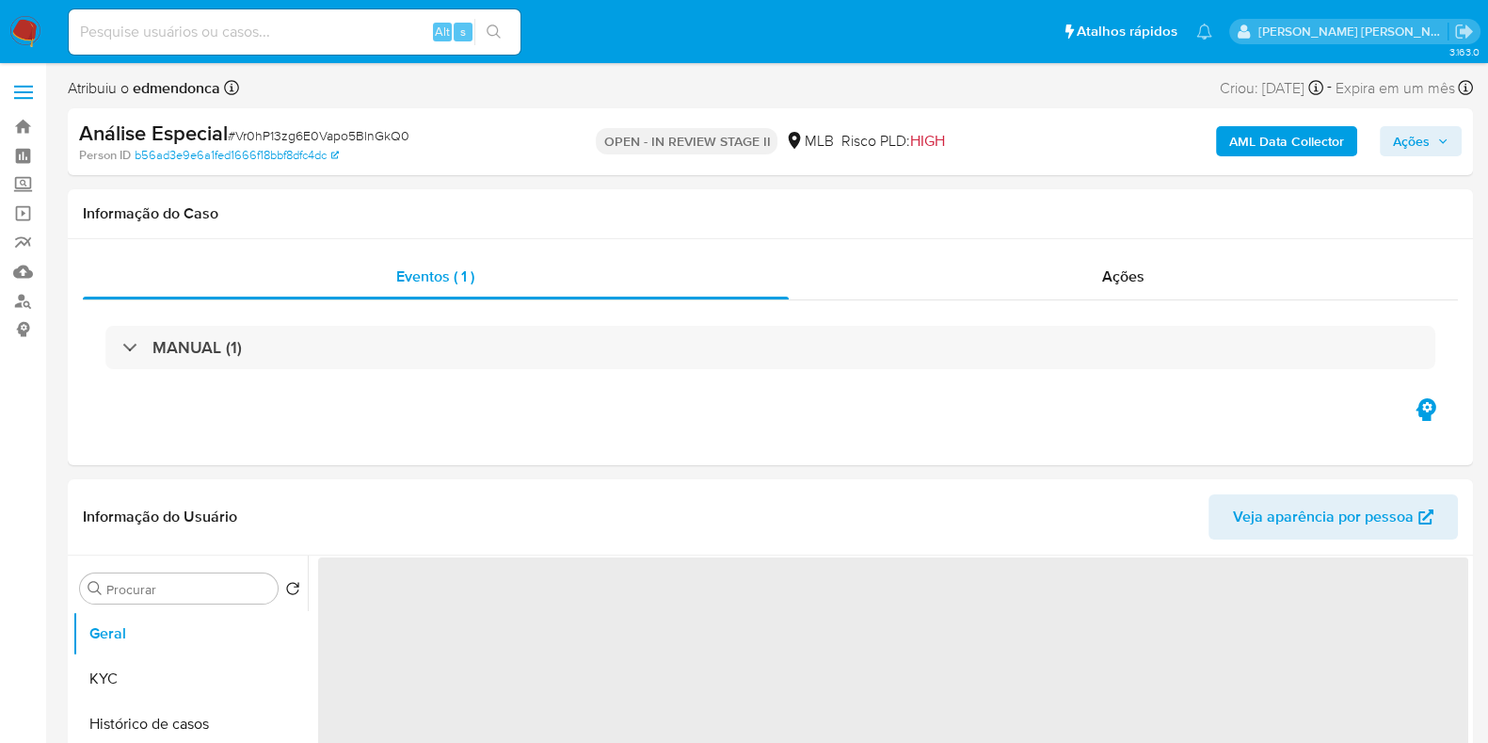
select select "10"
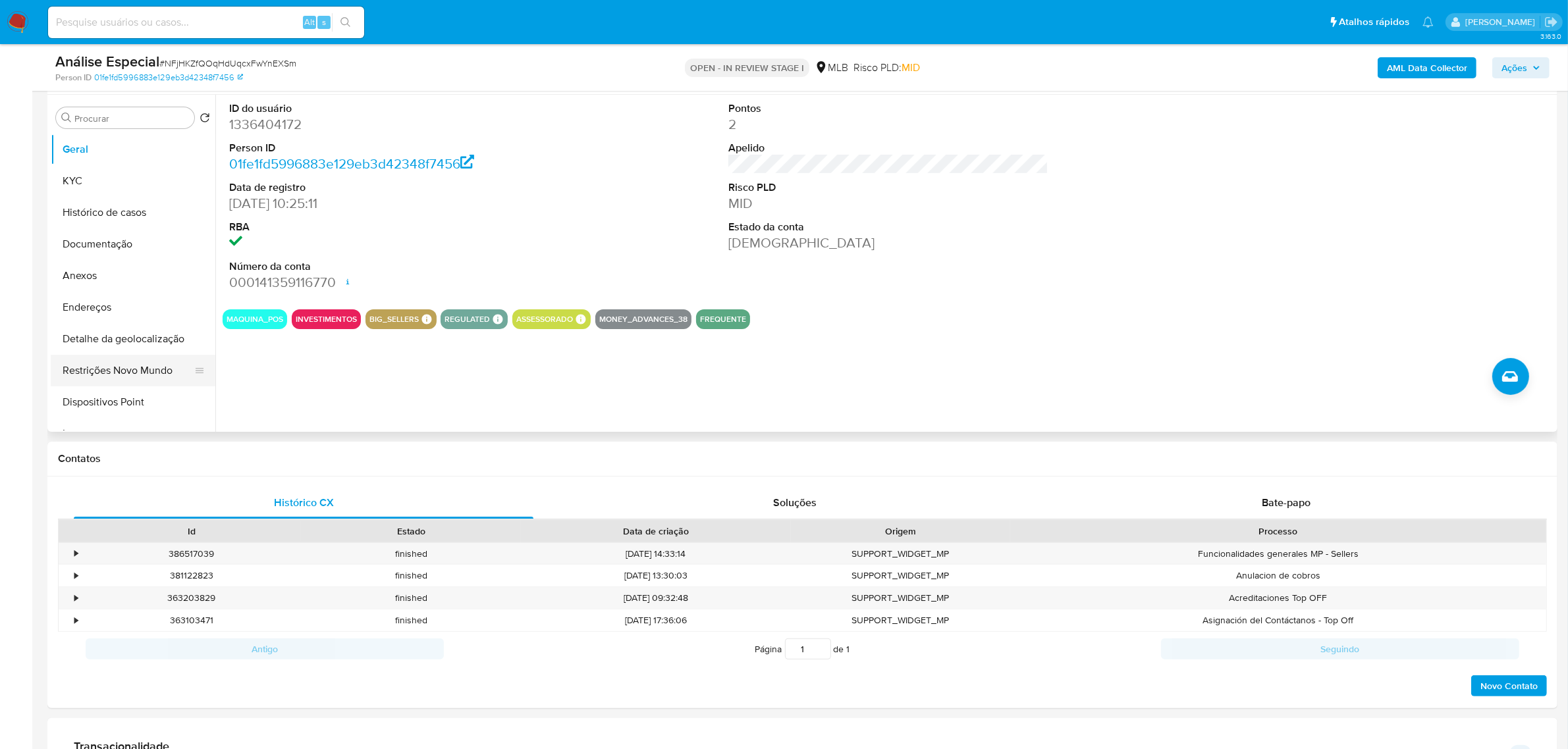
scroll to position [83, 0]
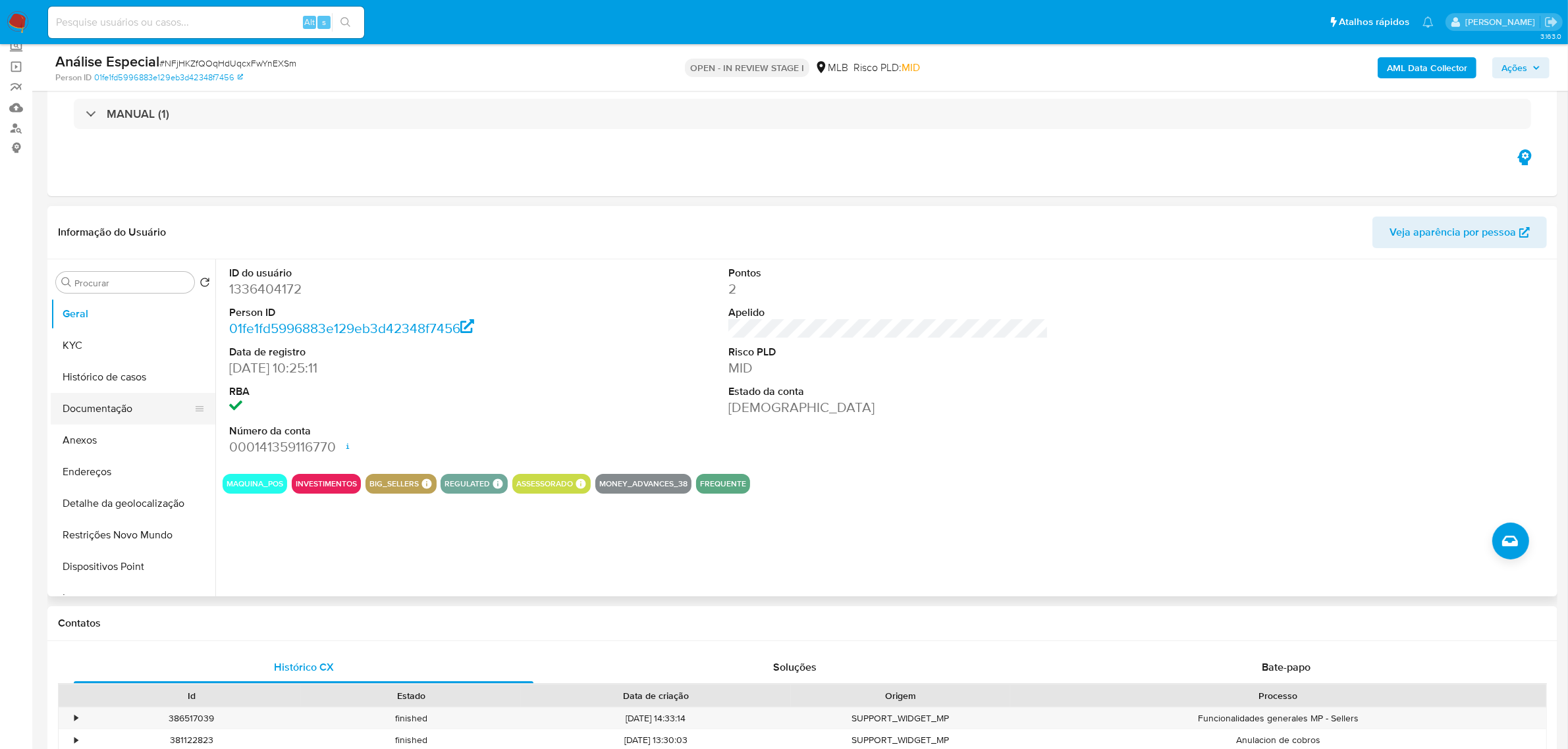
click at [127, 401] on button "Documentação" at bounding box center [127, 408] width 154 height 31
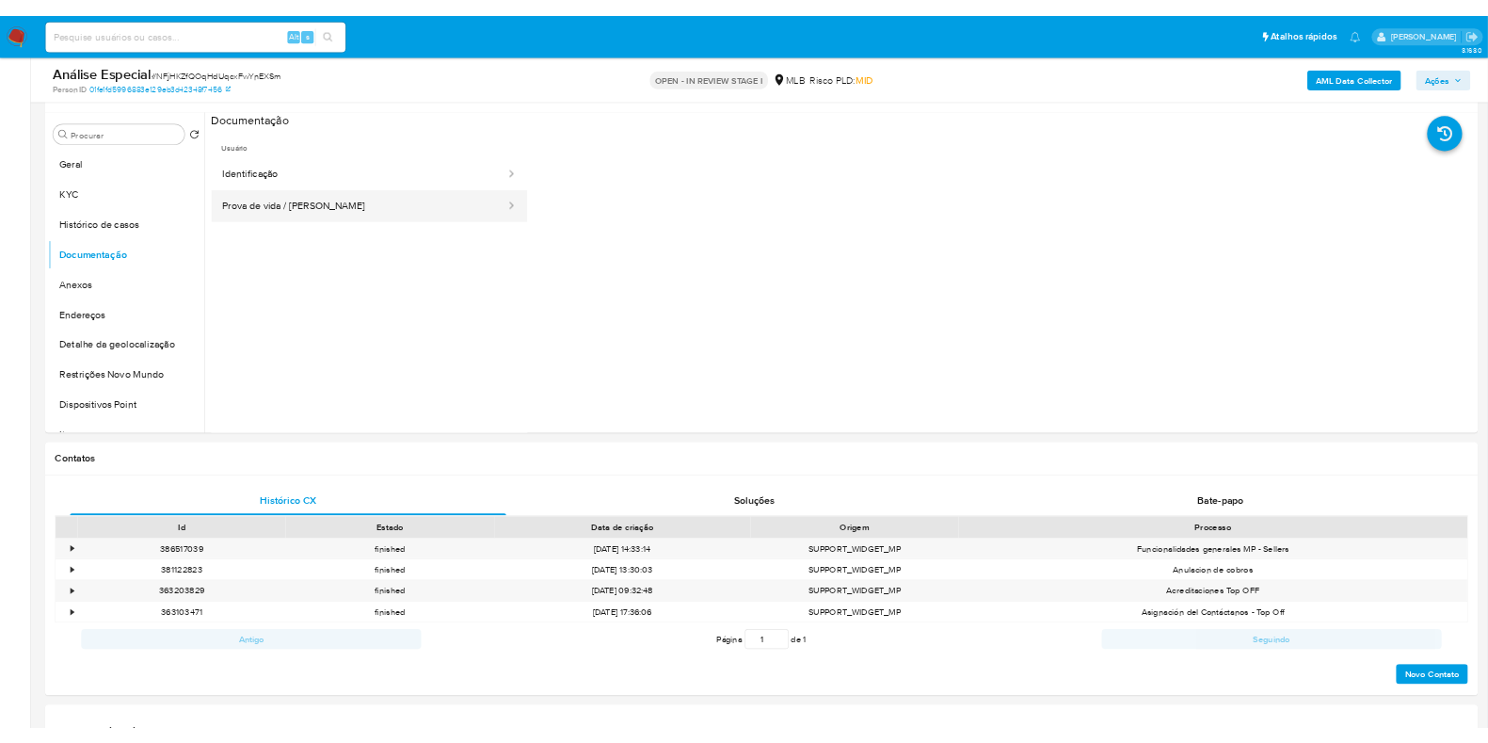
scroll to position [353, 0]
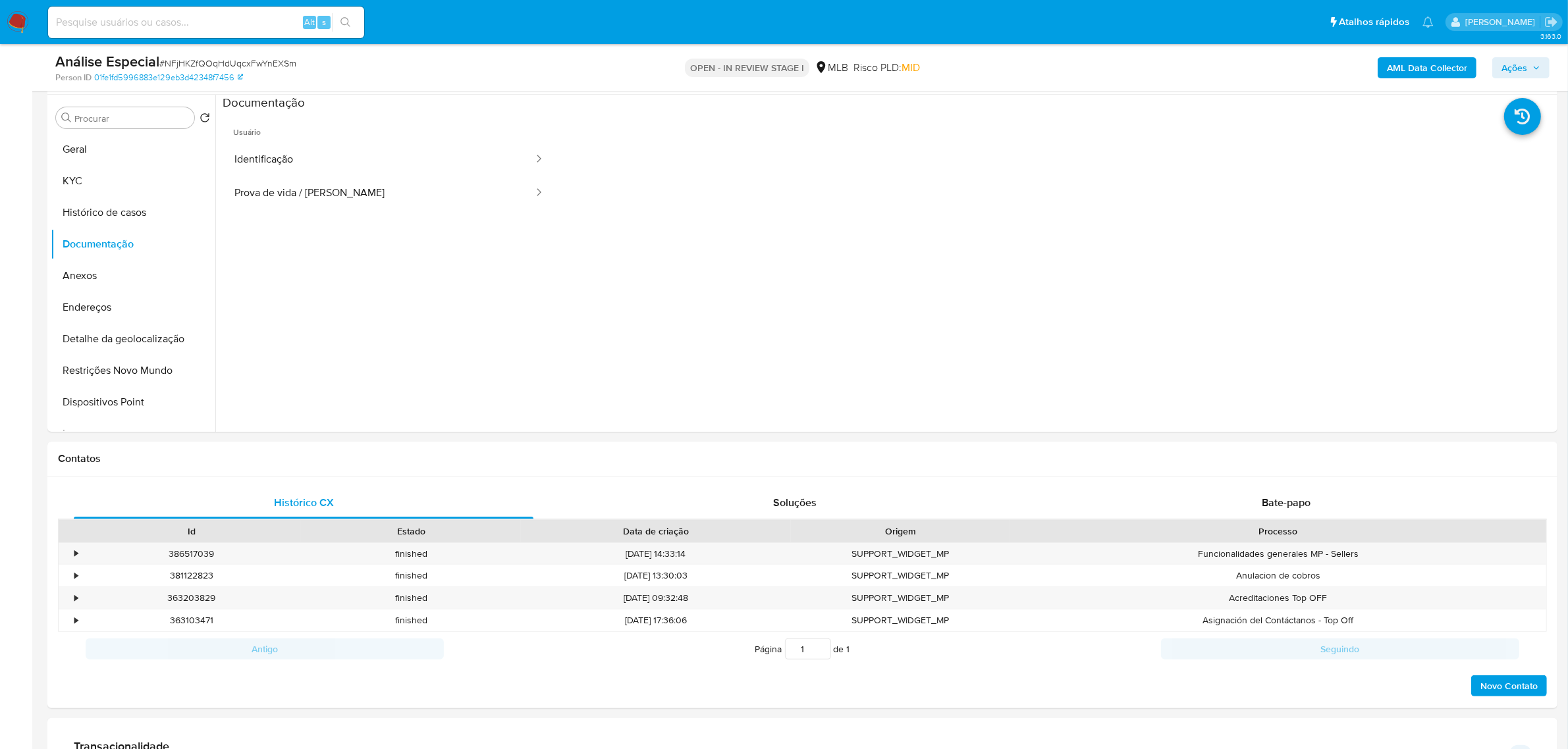
click at [406, 213] on ul "Usuário Identificação Prova de vida / Selfie" at bounding box center [389, 301] width 333 height 379
click at [419, 191] on button "Prova de vida / Selfie" at bounding box center [379, 193] width 312 height 34
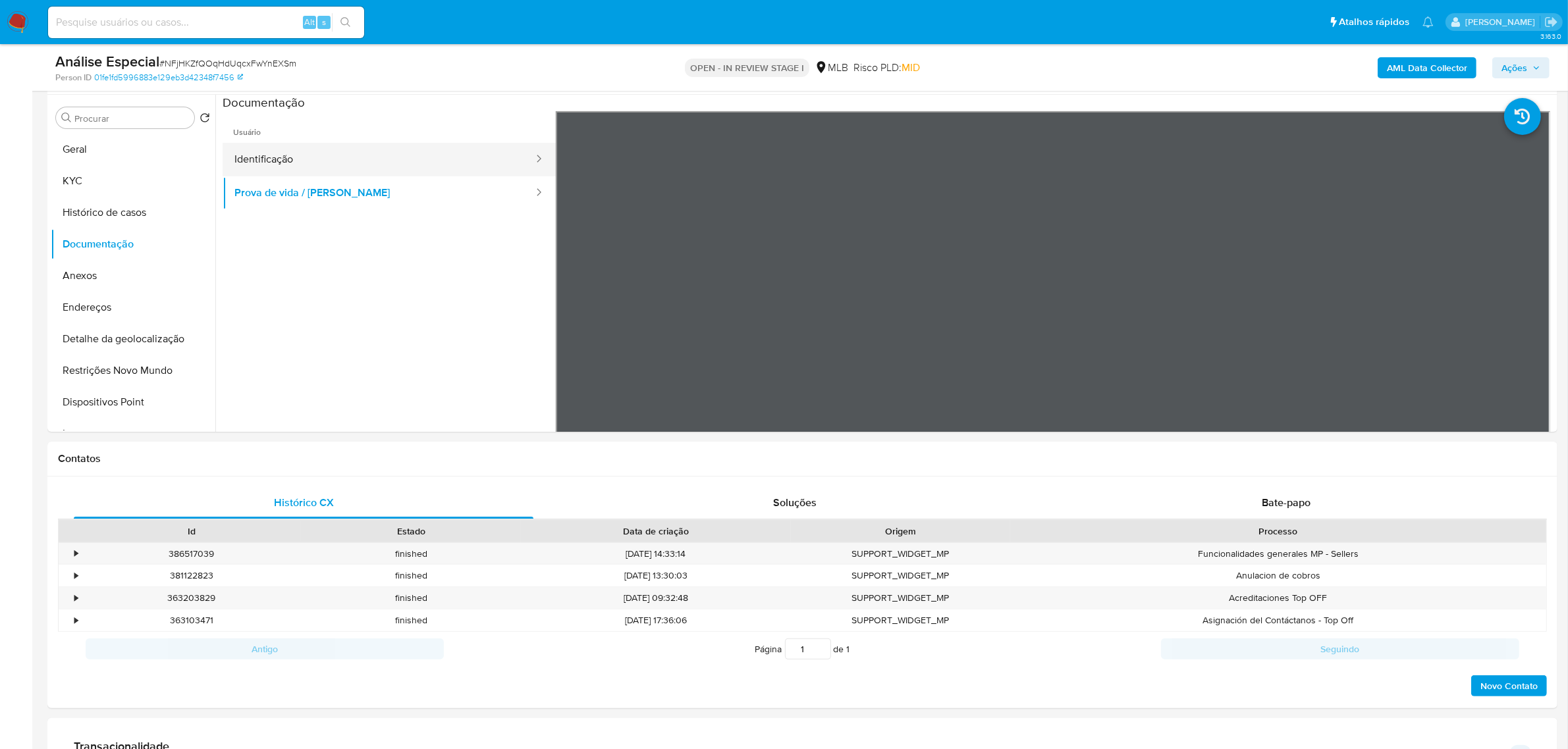
click at [427, 166] on button "Identificação" at bounding box center [379, 159] width 312 height 34
click at [377, 197] on button "Prova de vida / Selfie" at bounding box center [379, 193] width 312 height 34
click at [373, 156] on button "Identificação" at bounding box center [379, 159] width 312 height 34
click at [460, 198] on button "Prova de vida / Selfie" at bounding box center [379, 193] width 312 height 34
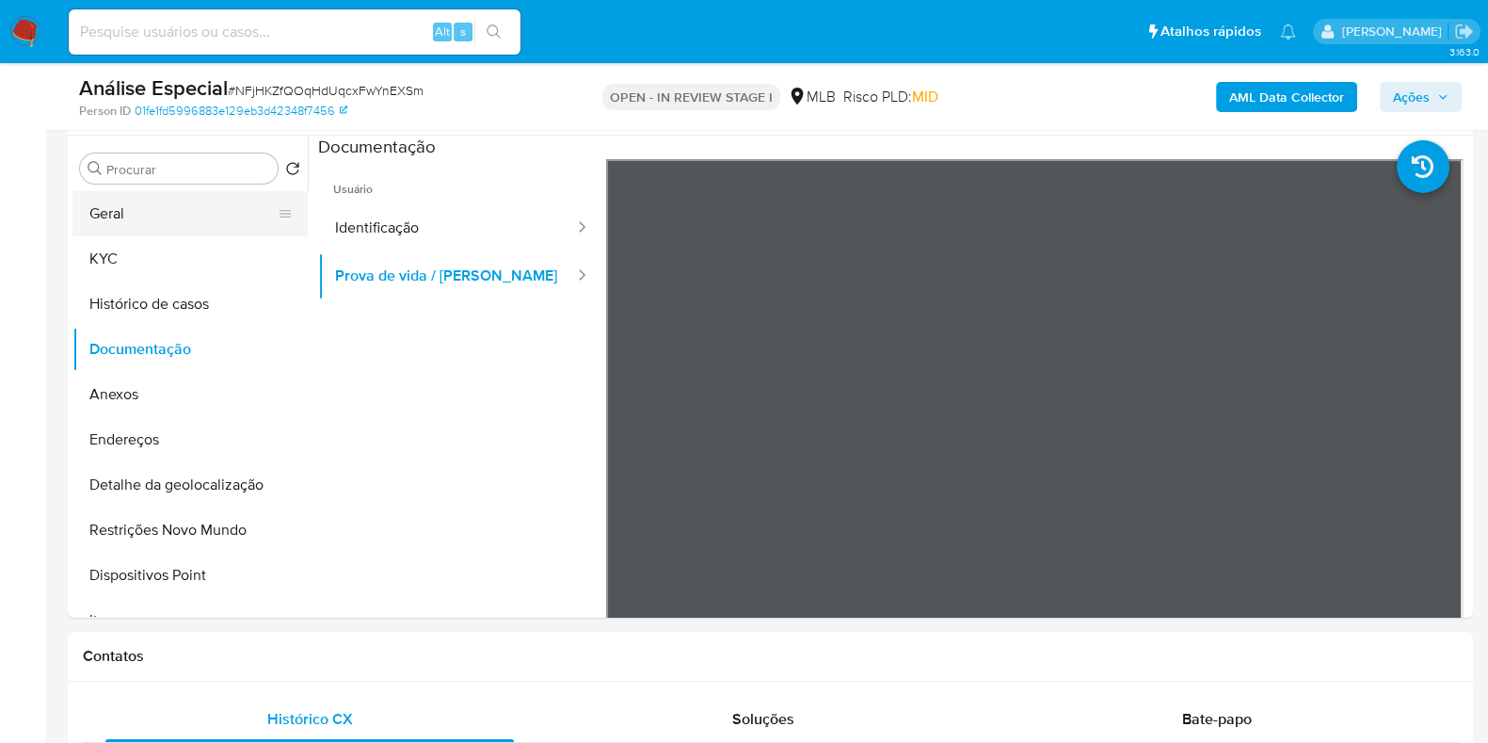
click at [160, 227] on button "Geral" at bounding box center [182, 213] width 220 height 45
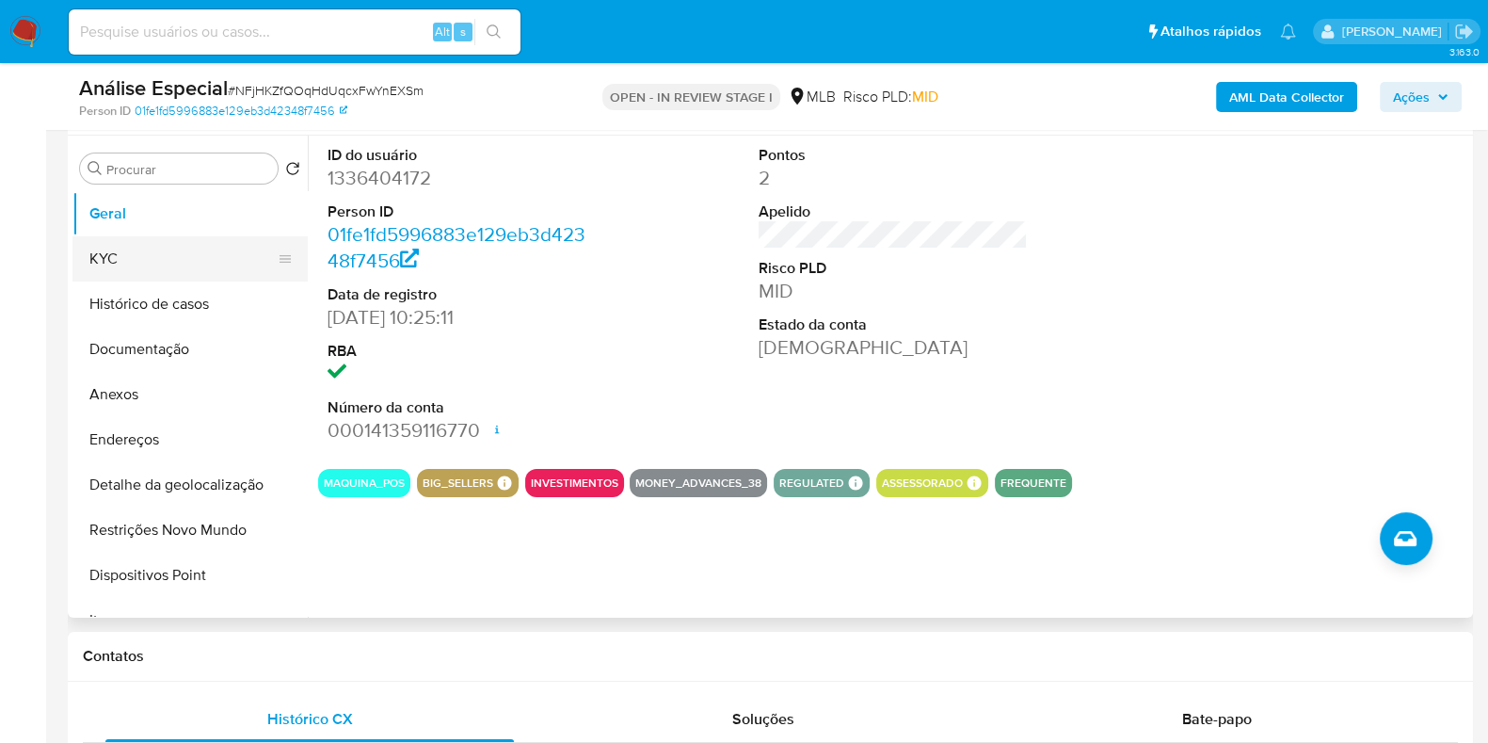
click at [156, 252] on button "KYC" at bounding box center [182, 258] width 220 height 45
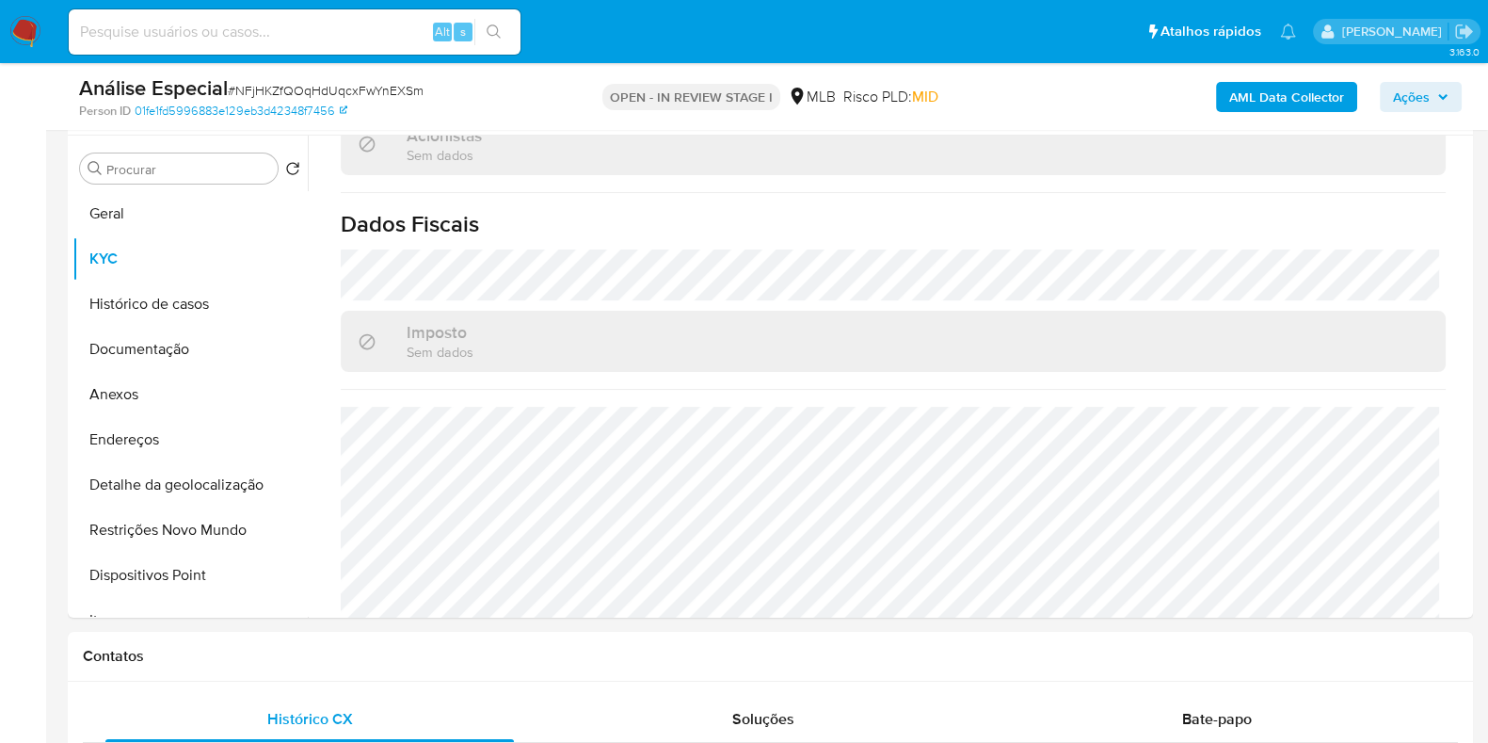
scroll to position [1197, 0]
click at [160, 228] on button "Geral" at bounding box center [182, 213] width 220 height 45
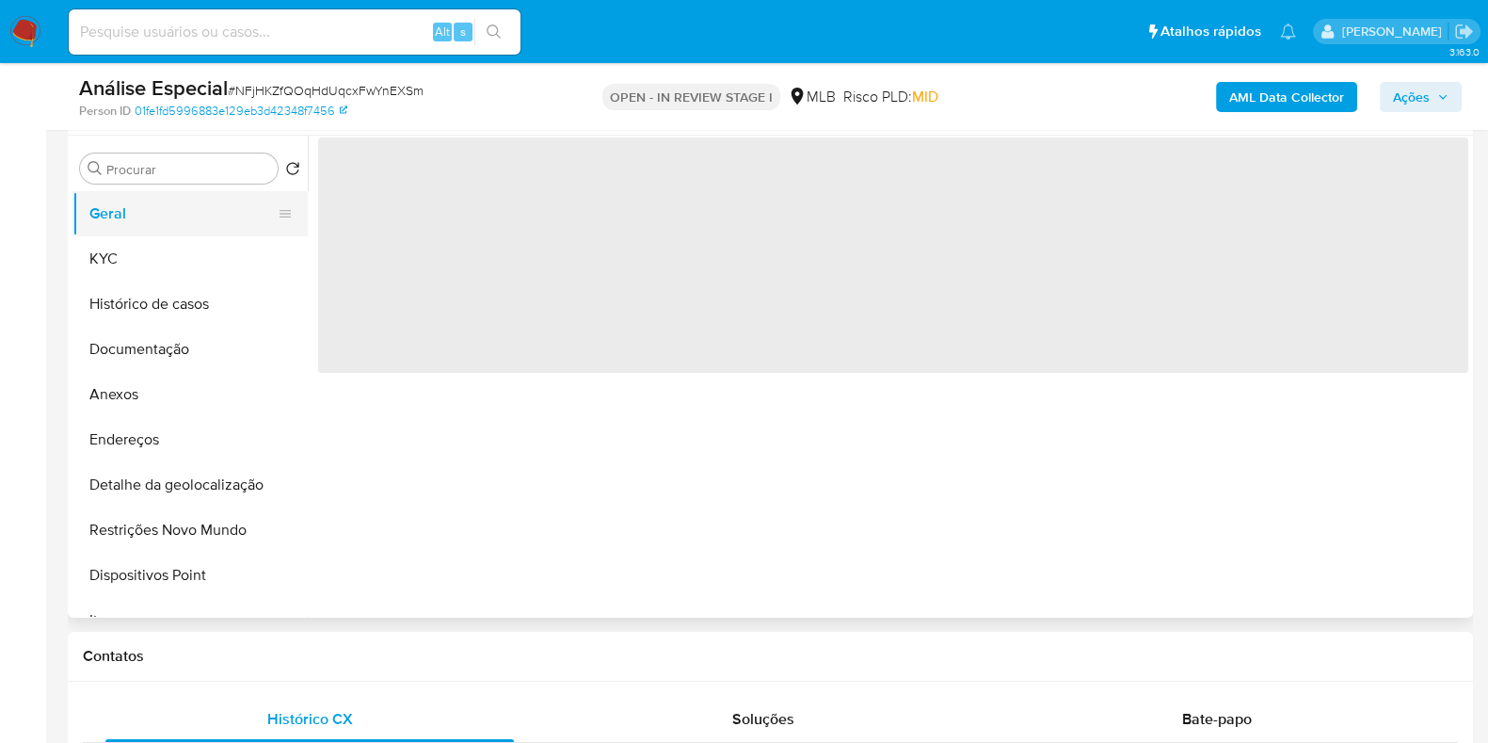
scroll to position [0, 0]
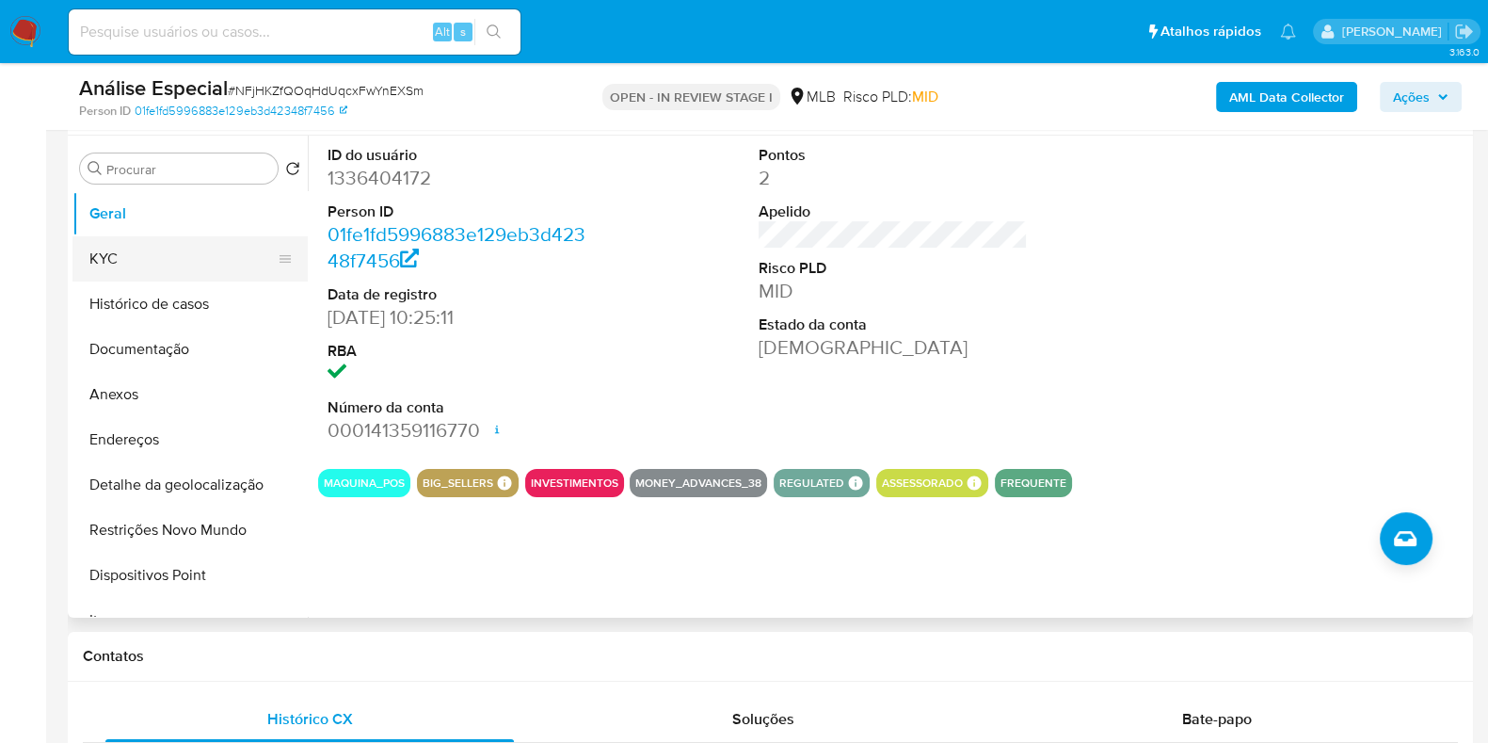
click at [116, 237] on button "KYC" at bounding box center [182, 258] width 220 height 45
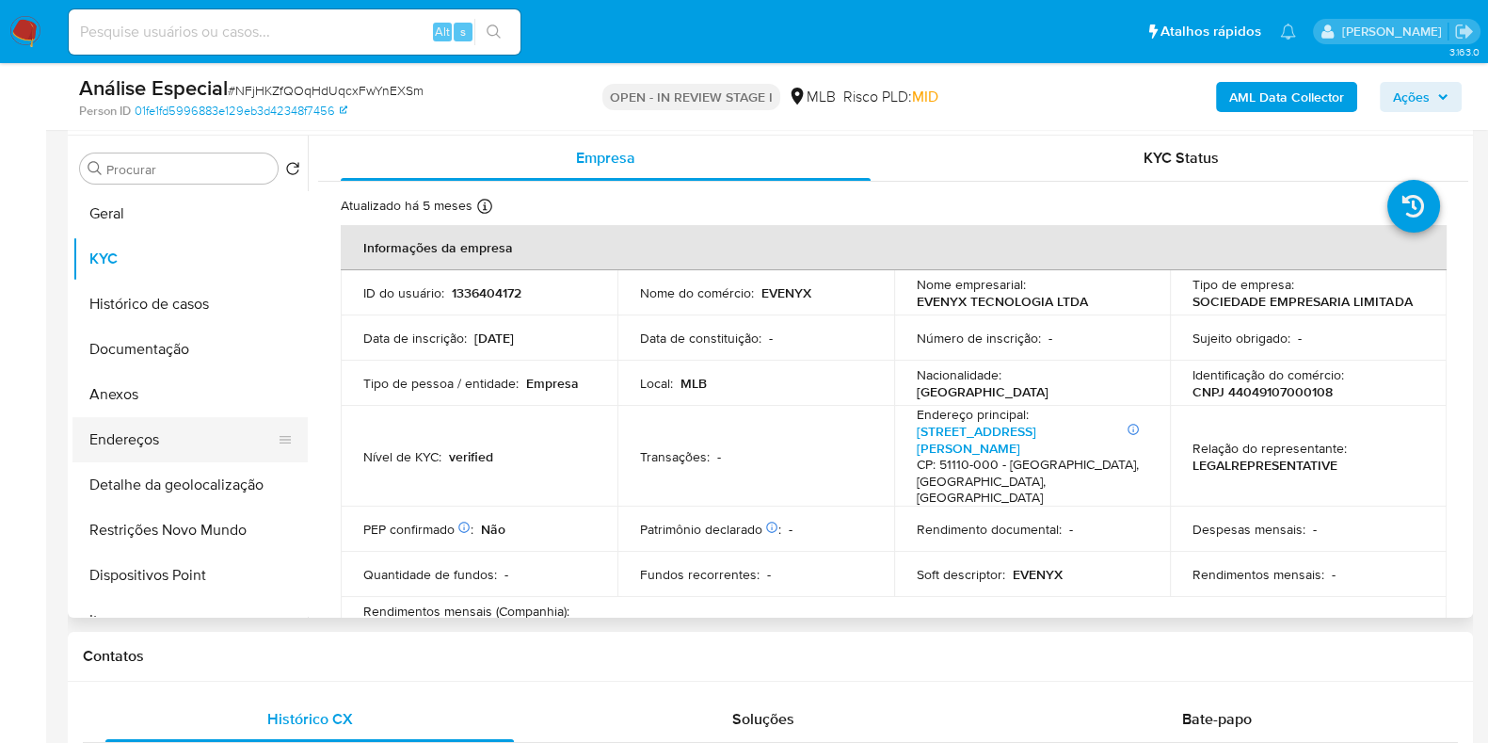
click at [165, 442] on button "Endereços" at bounding box center [182, 439] width 220 height 45
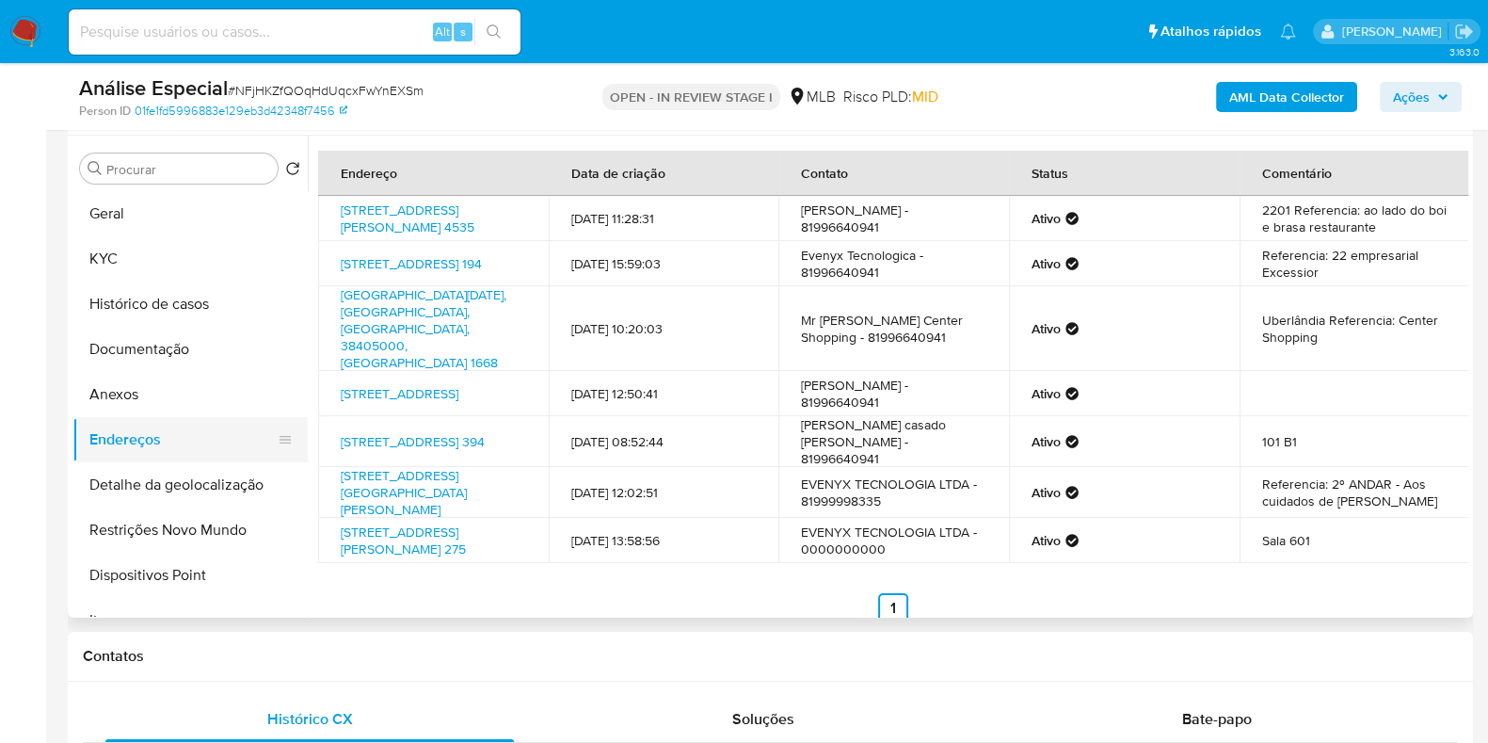
scroll to position [117, 0]
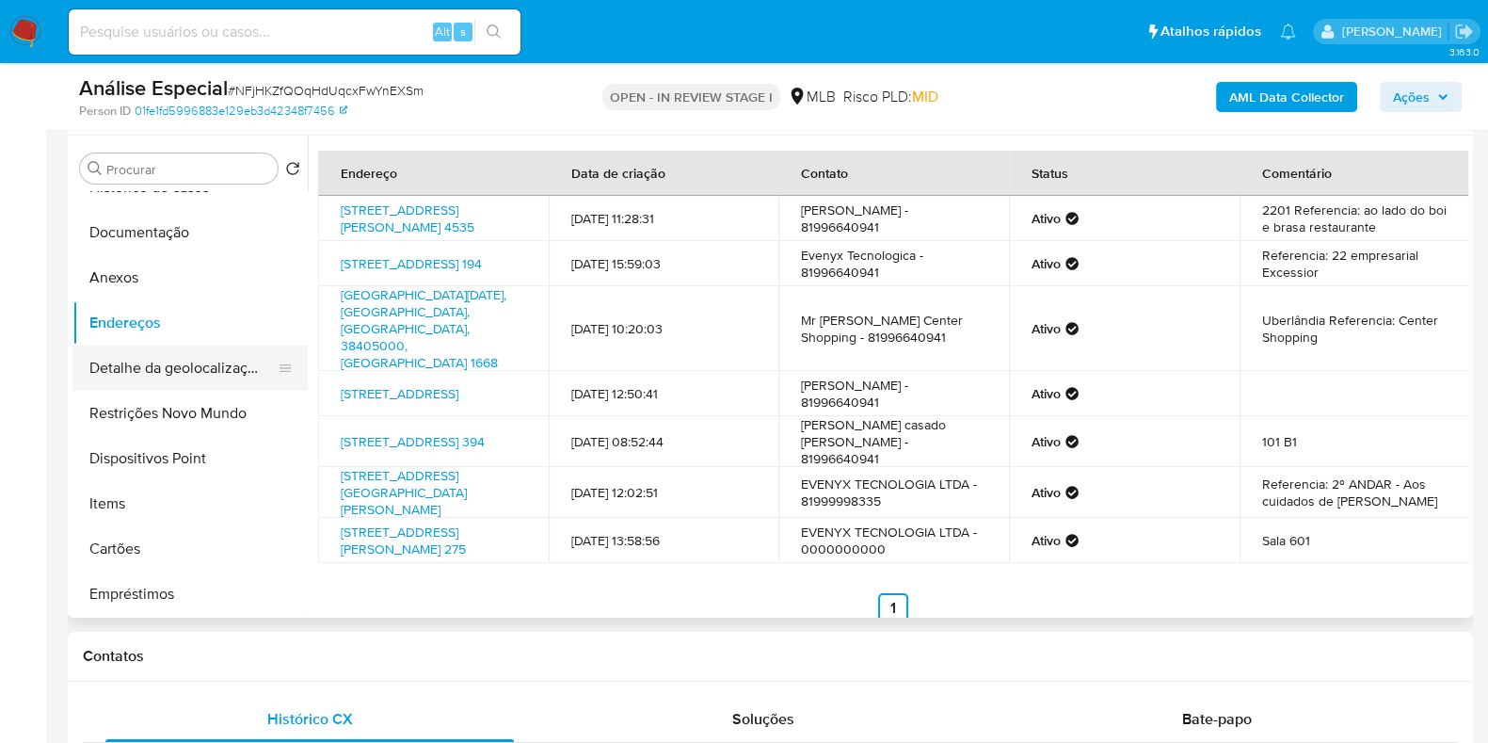
click at [158, 361] on button "Detalhe da geolocalização" at bounding box center [182, 367] width 220 height 45
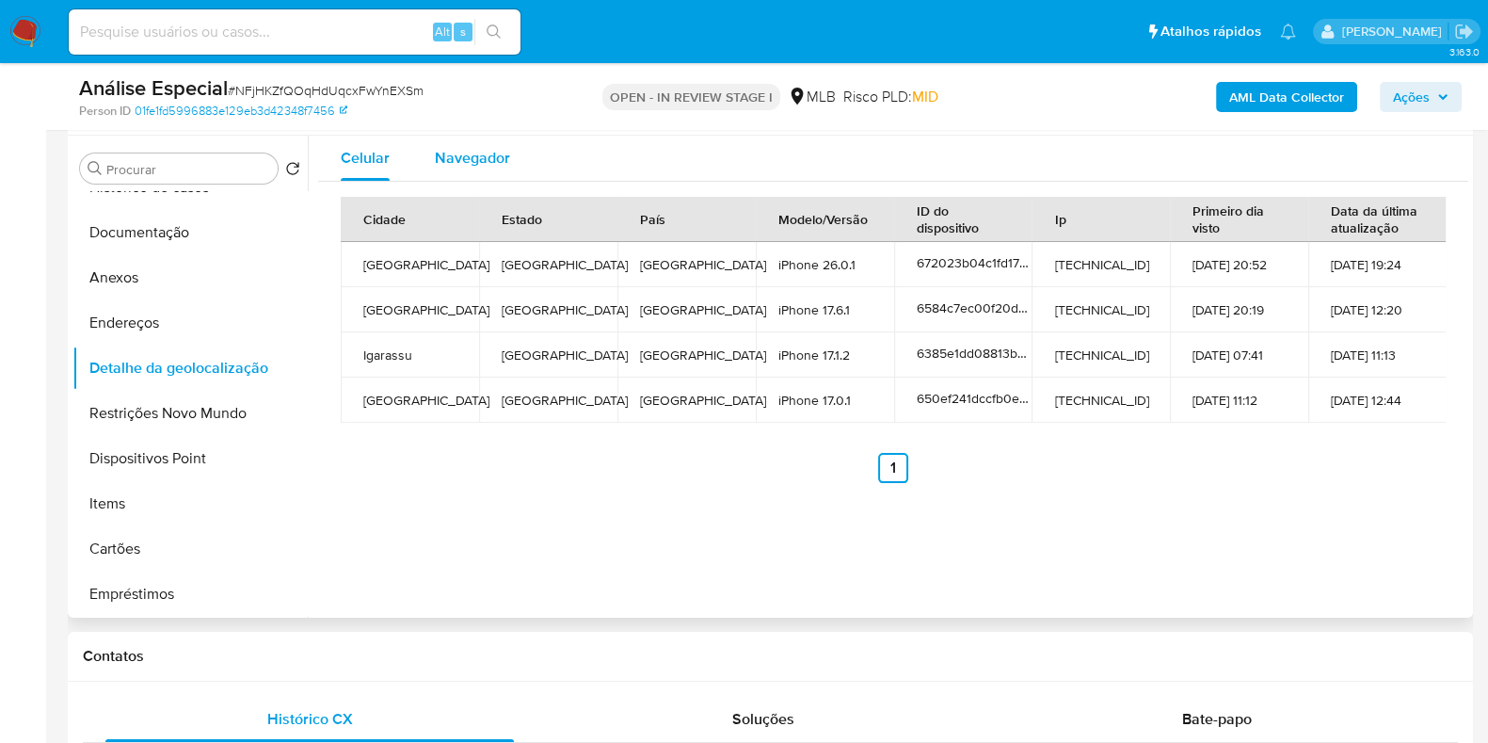
click at [460, 163] on span "Navegador" at bounding box center [472, 158] width 75 height 22
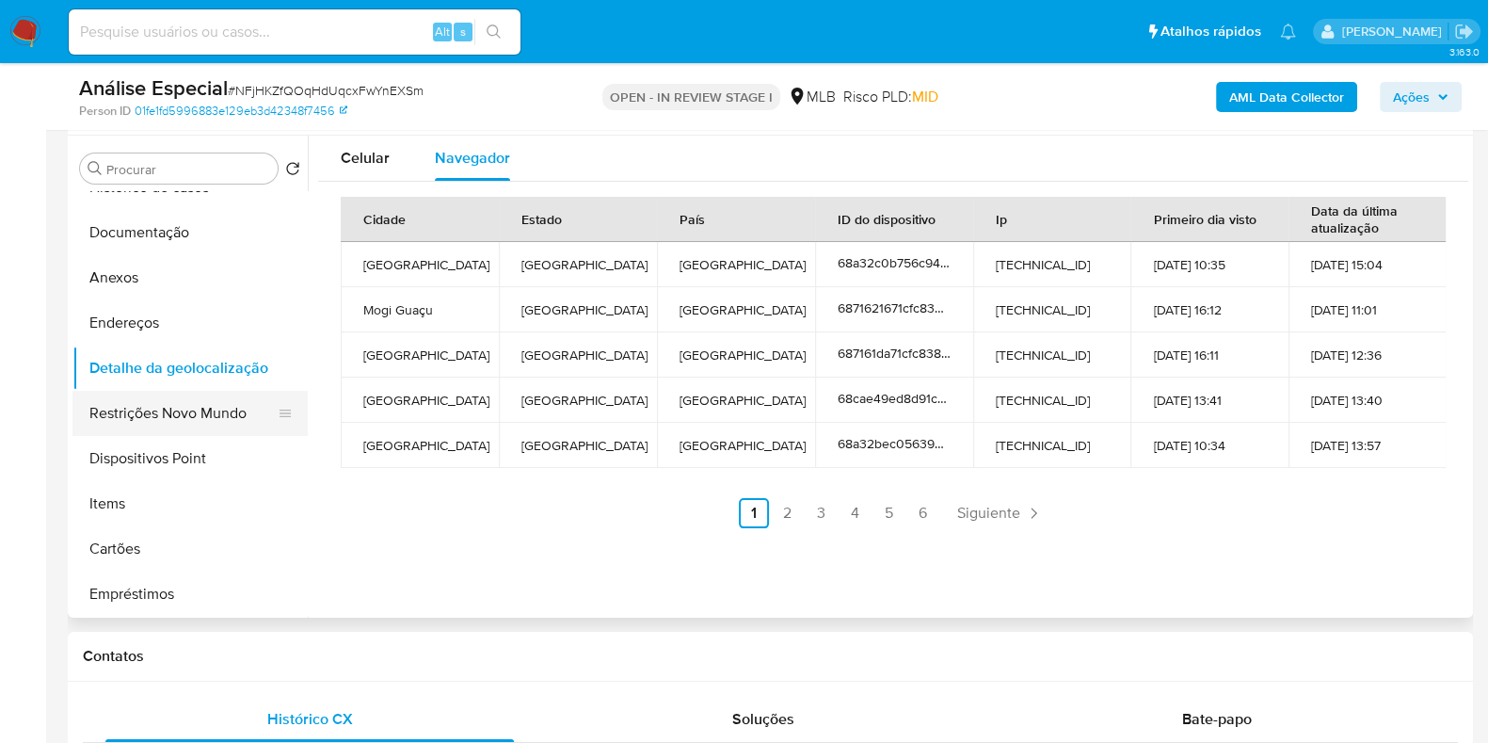
click at [154, 411] on button "Restrições Novo Mundo" at bounding box center [182, 413] width 220 height 45
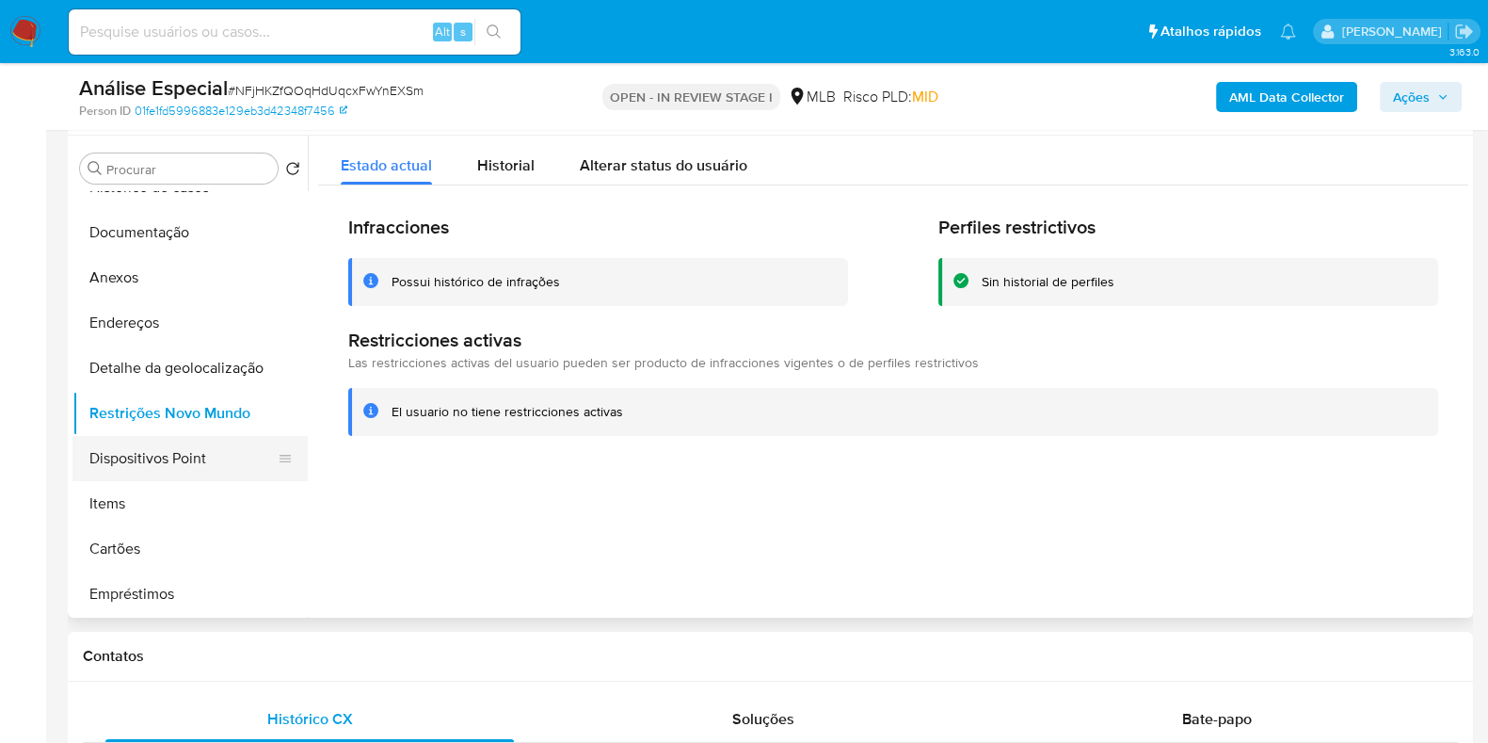
click at [173, 465] on button "Dispositivos Point" at bounding box center [182, 458] width 220 height 45
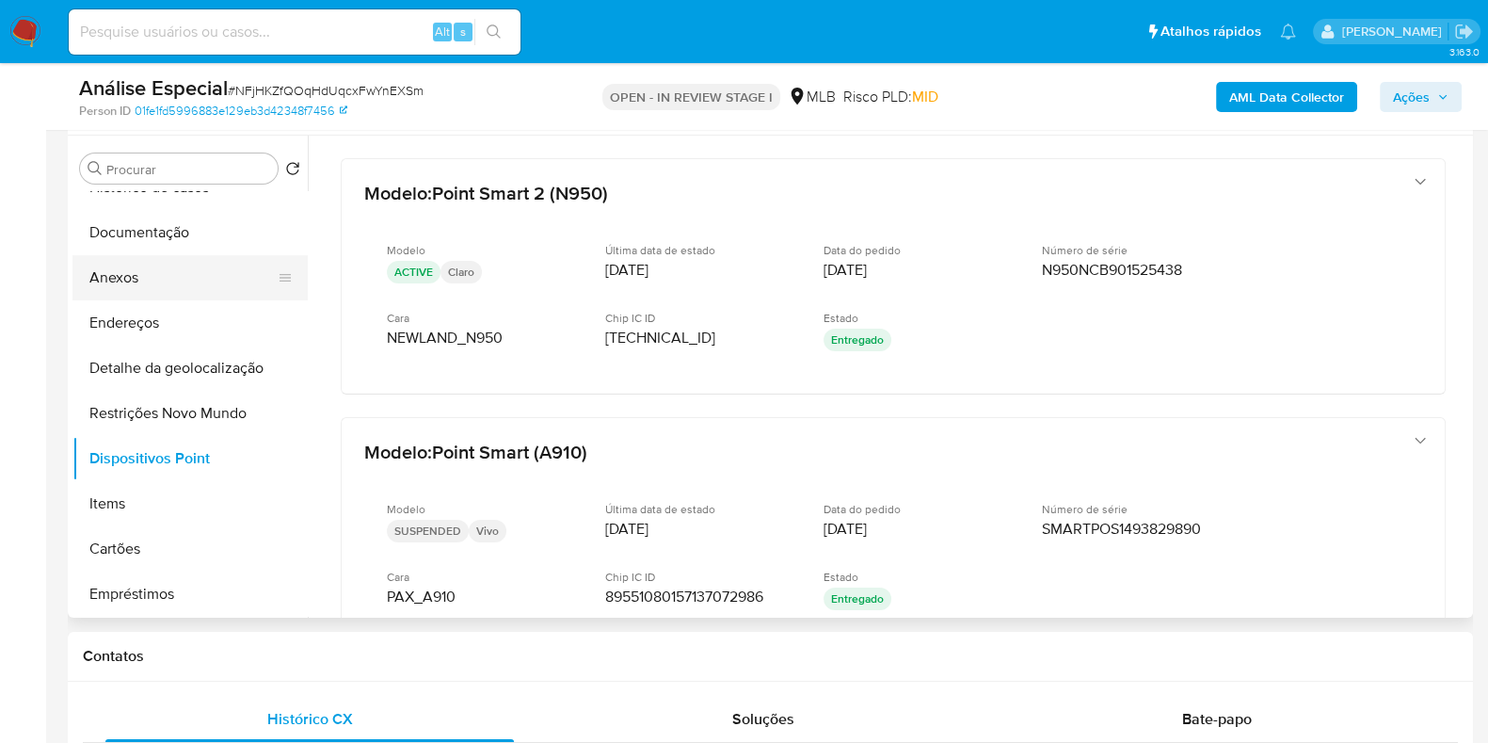
scroll to position [0, 0]
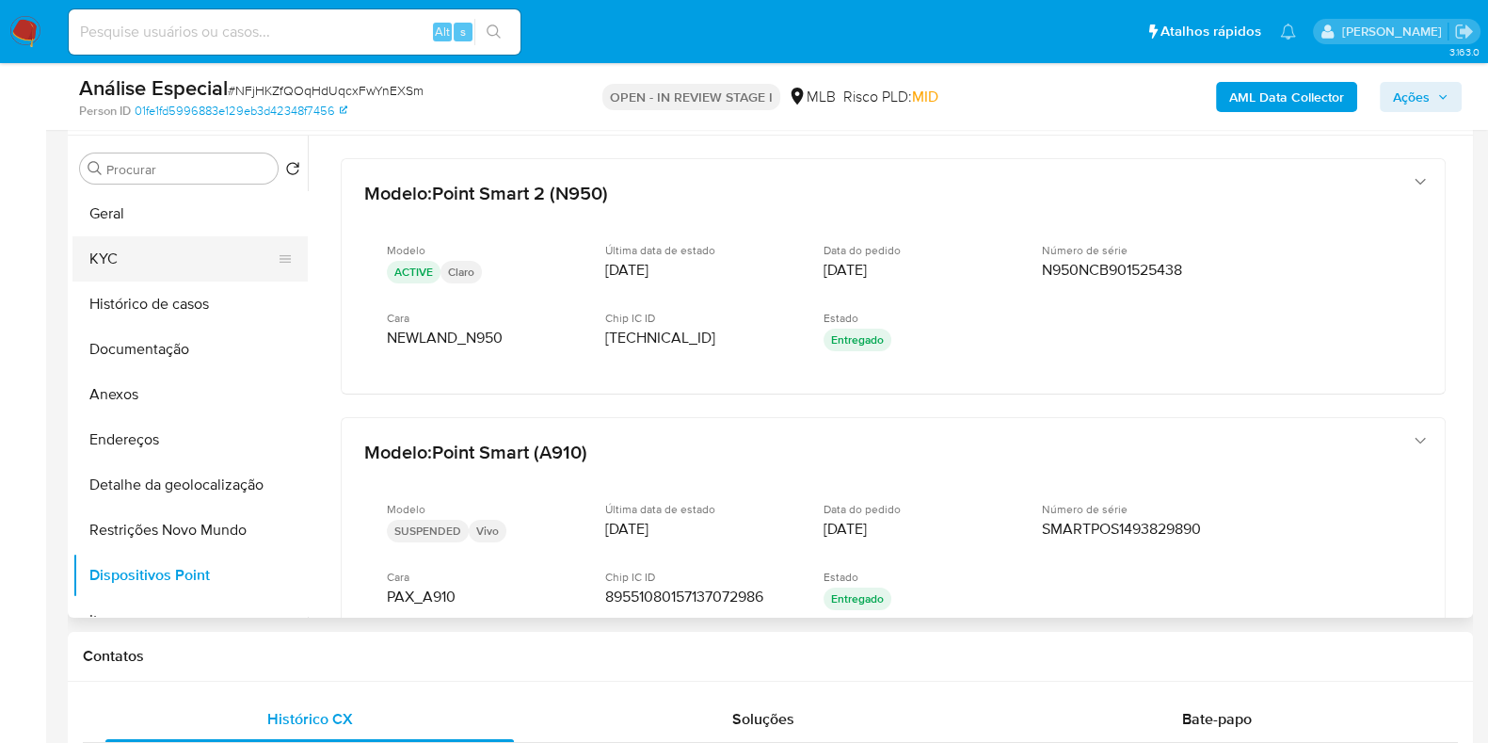
click at [122, 261] on button "KYC" at bounding box center [182, 258] width 220 height 45
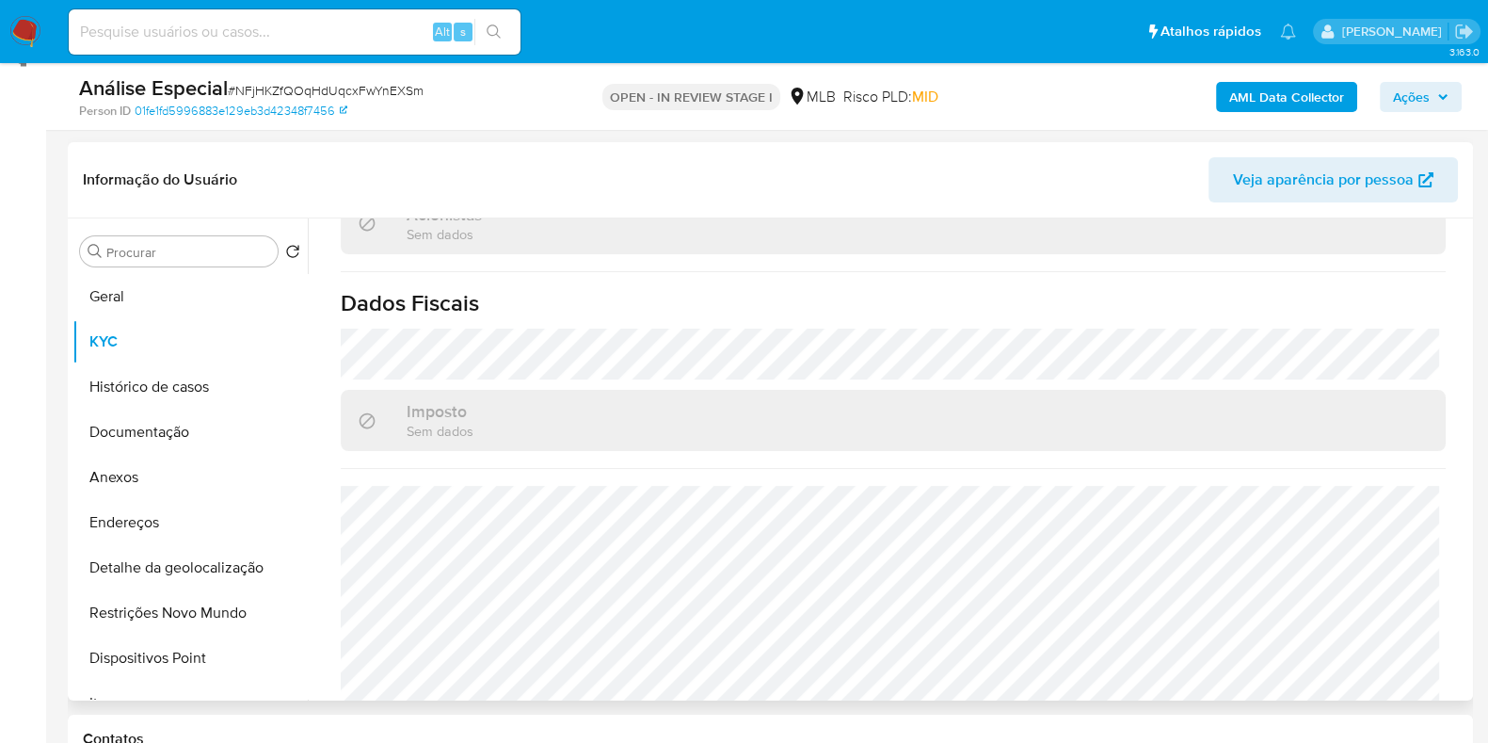
scroll to position [353, 0]
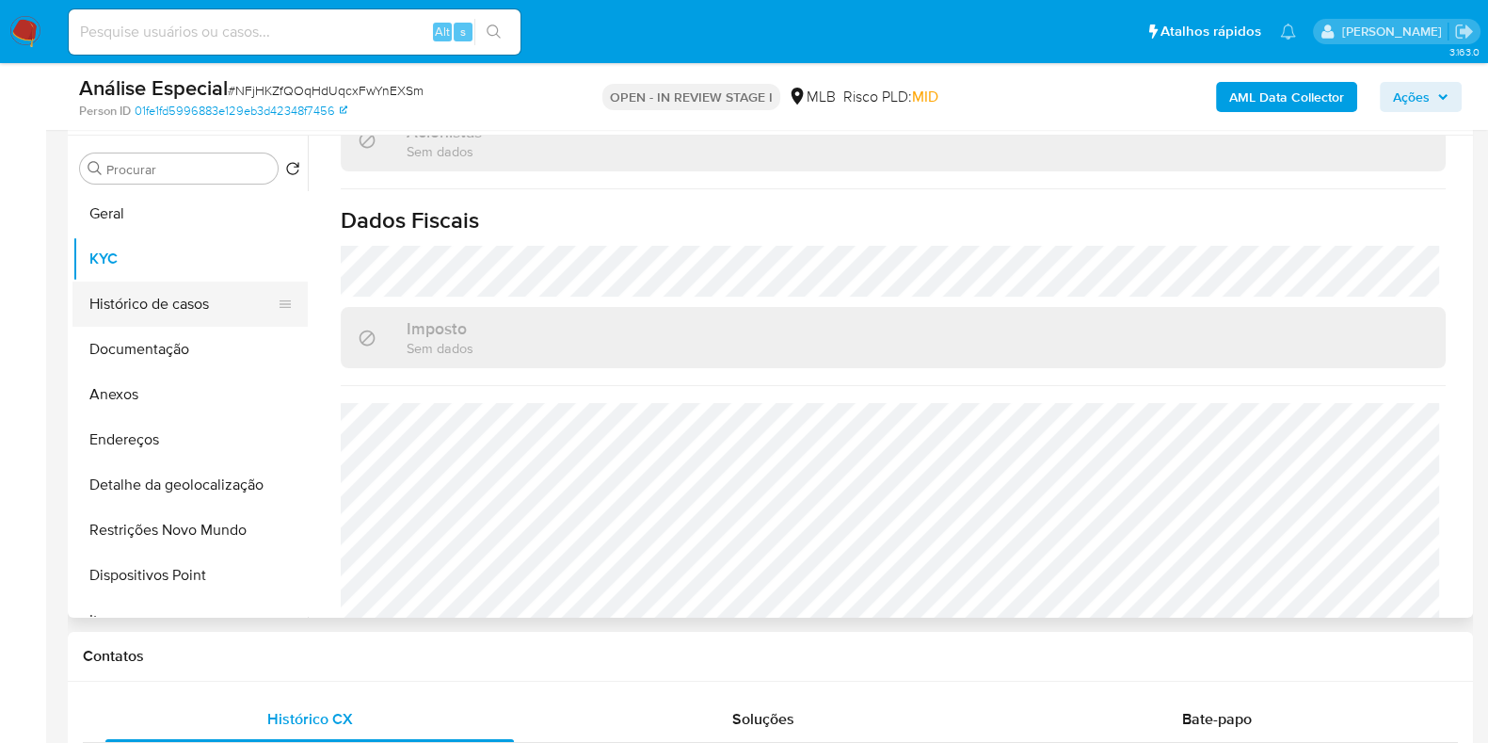
click at [156, 305] on button "Histórico de casos" at bounding box center [182, 303] width 220 height 45
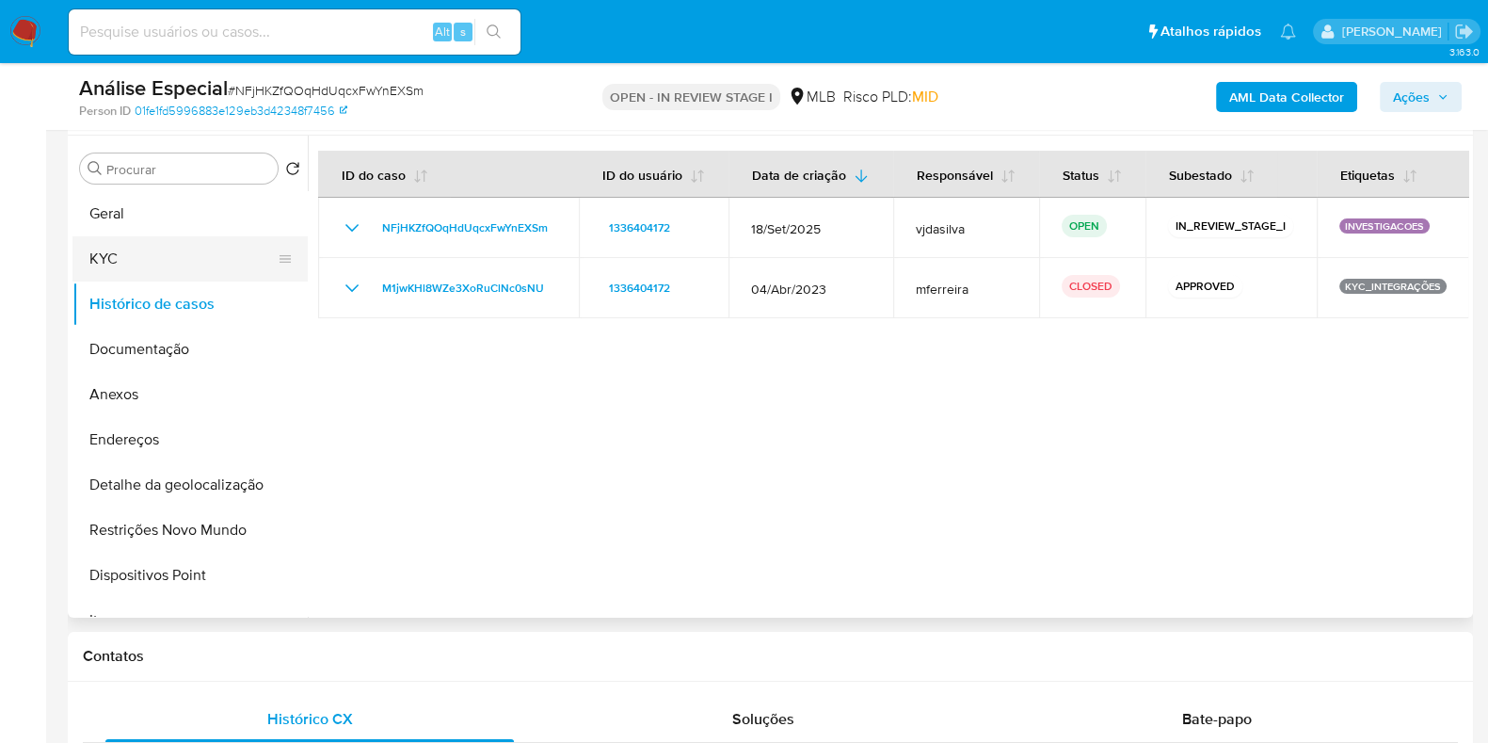
click at [162, 256] on button "KYC" at bounding box center [182, 258] width 220 height 45
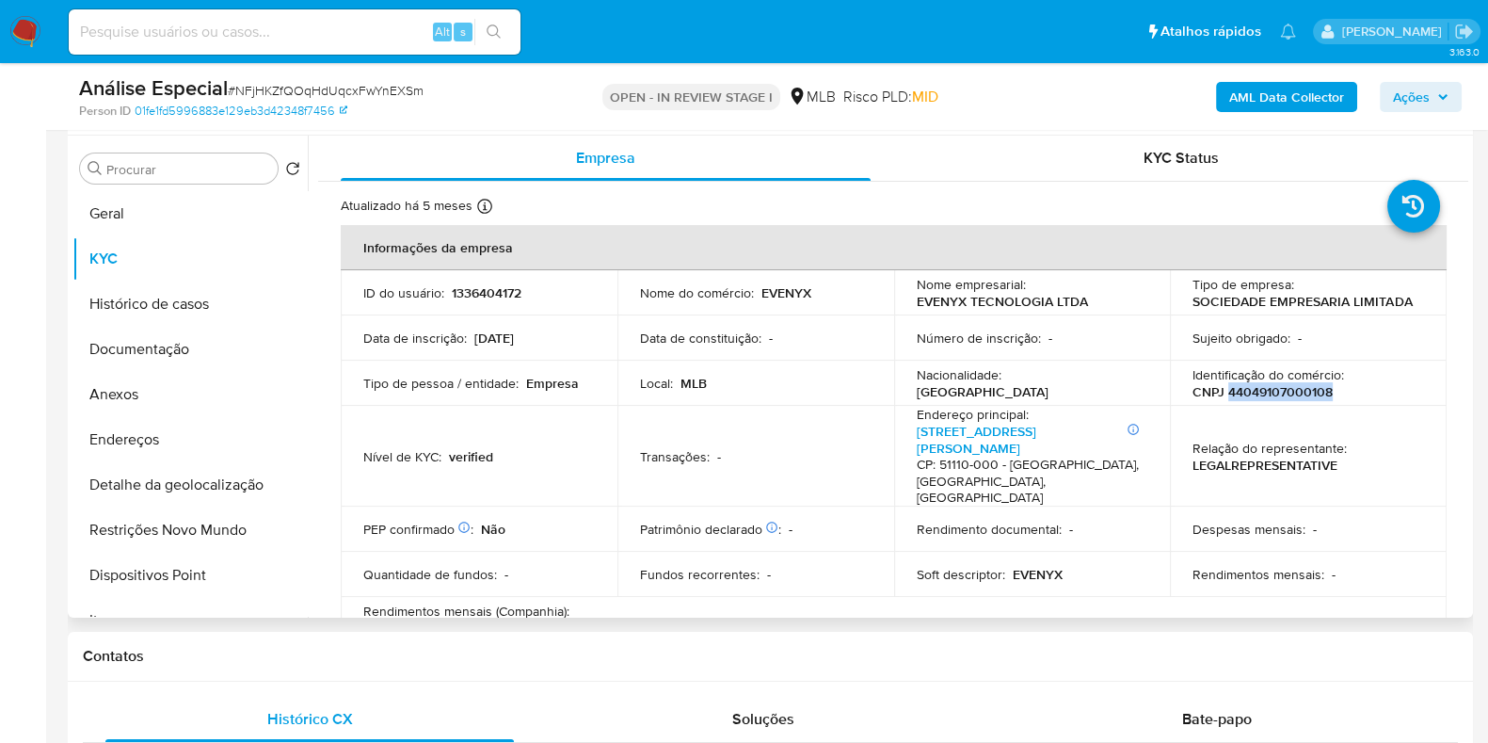
drag, startPoint x: 1329, startPoint y: 393, endPoint x: 1221, endPoint y: 397, distance: 108.4
click at [1221, 397] on div "Identificação do comércio : CNPJ 44049107000108" at bounding box center [1309, 383] width 232 height 34
copy p "44049107000108"
click at [99, 298] on button "Histórico de casos" at bounding box center [182, 303] width 220 height 45
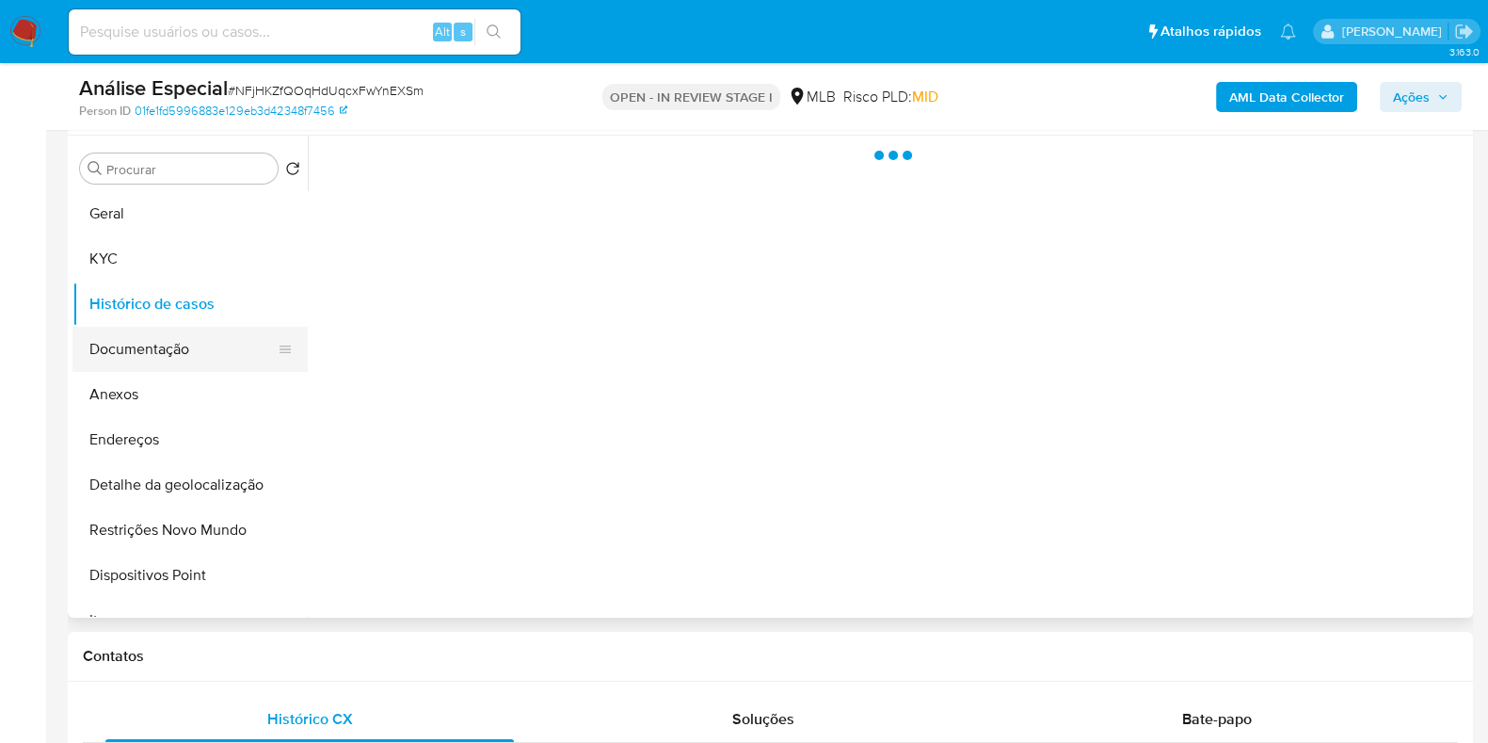
click at [119, 358] on button "Documentação" at bounding box center [182, 349] width 220 height 45
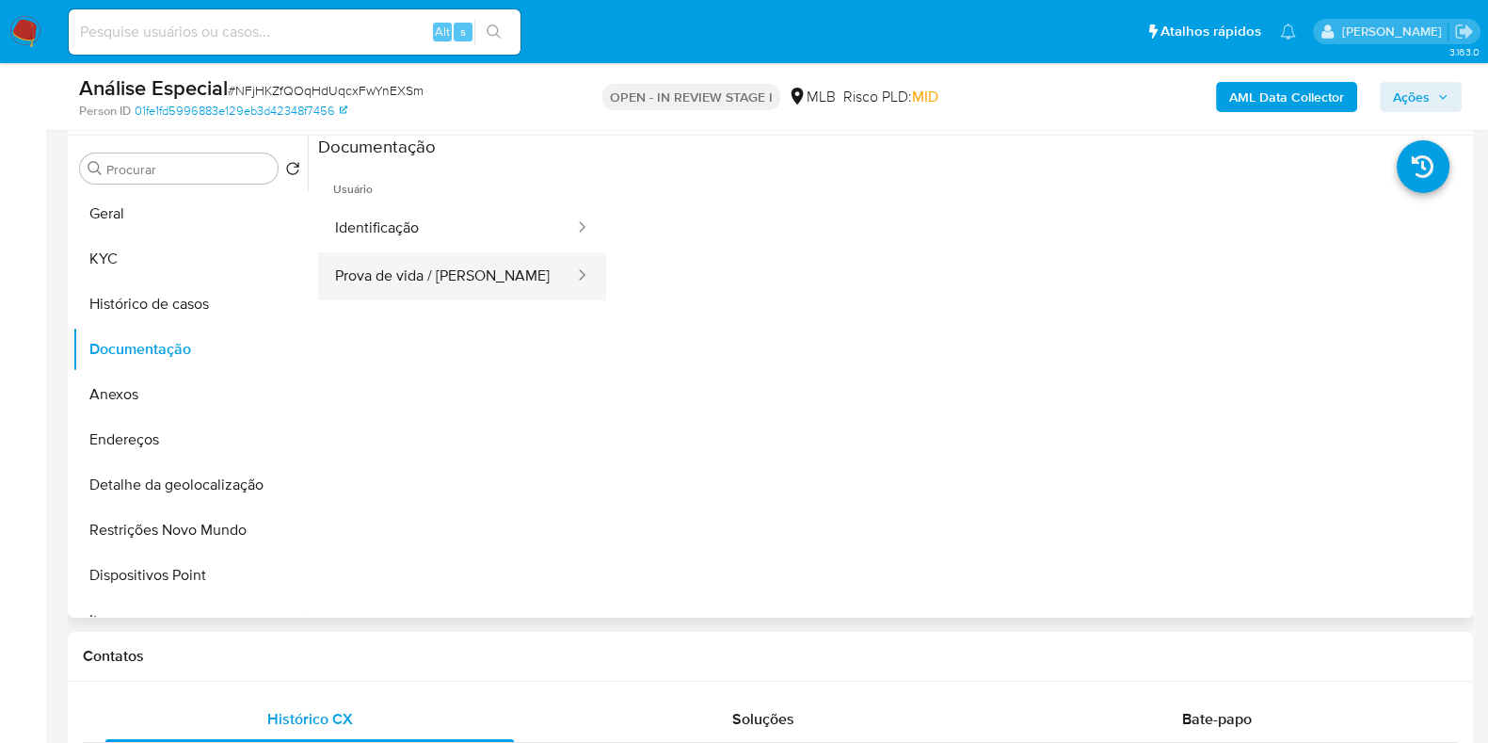
click at [505, 284] on button "Prova de vida / Selfie" at bounding box center [447, 276] width 258 height 48
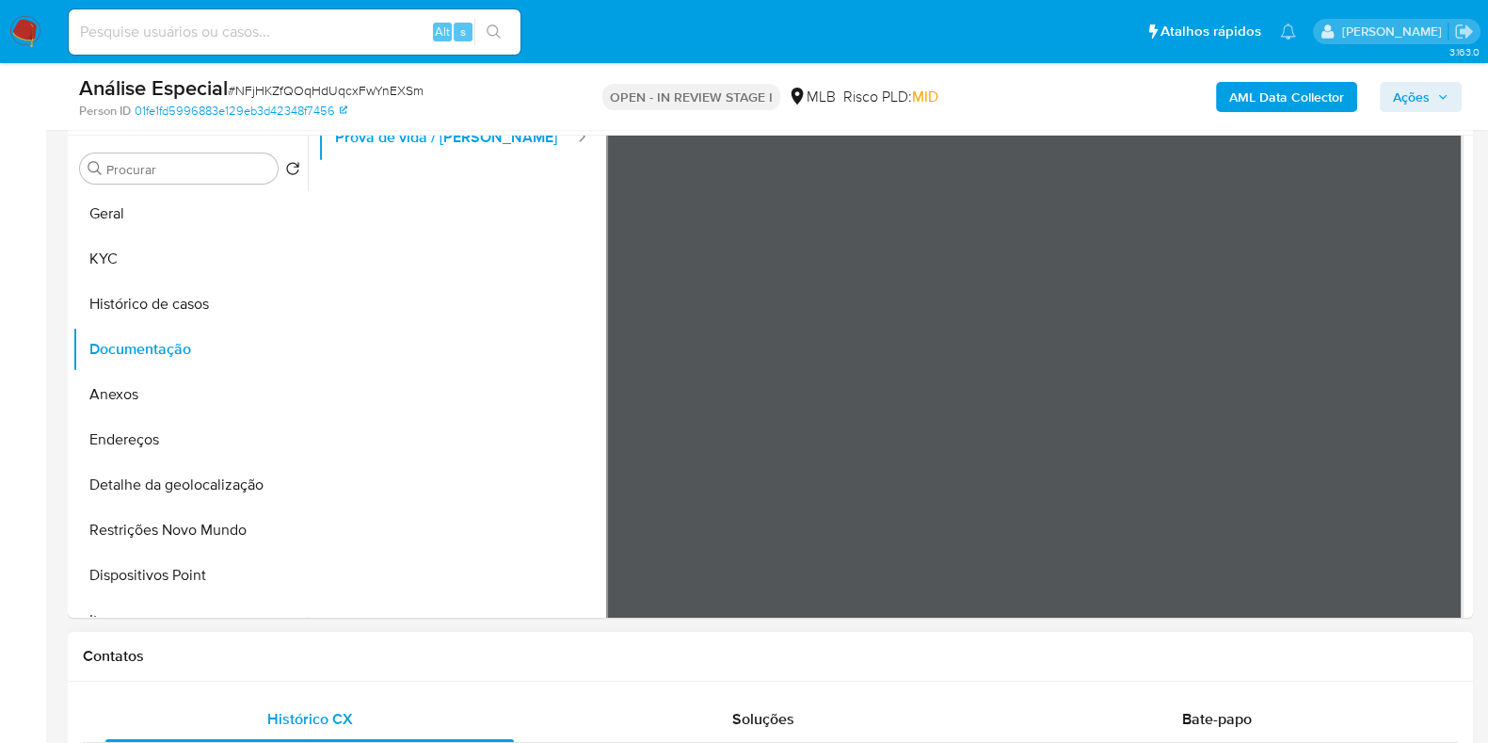
scroll to position [165, 0]
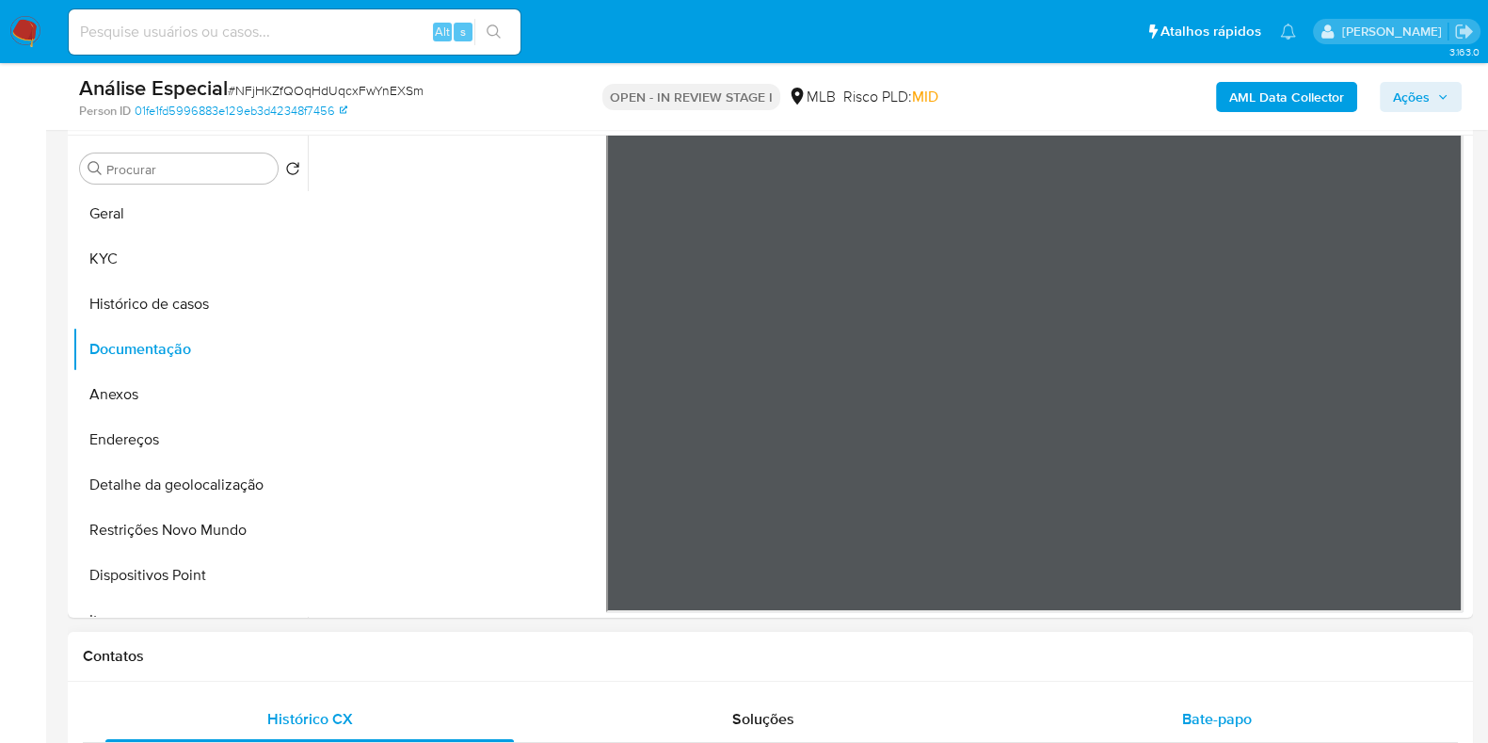
click at [1193, 717] on span "Bate-papo" at bounding box center [1217, 719] width 70 height 22
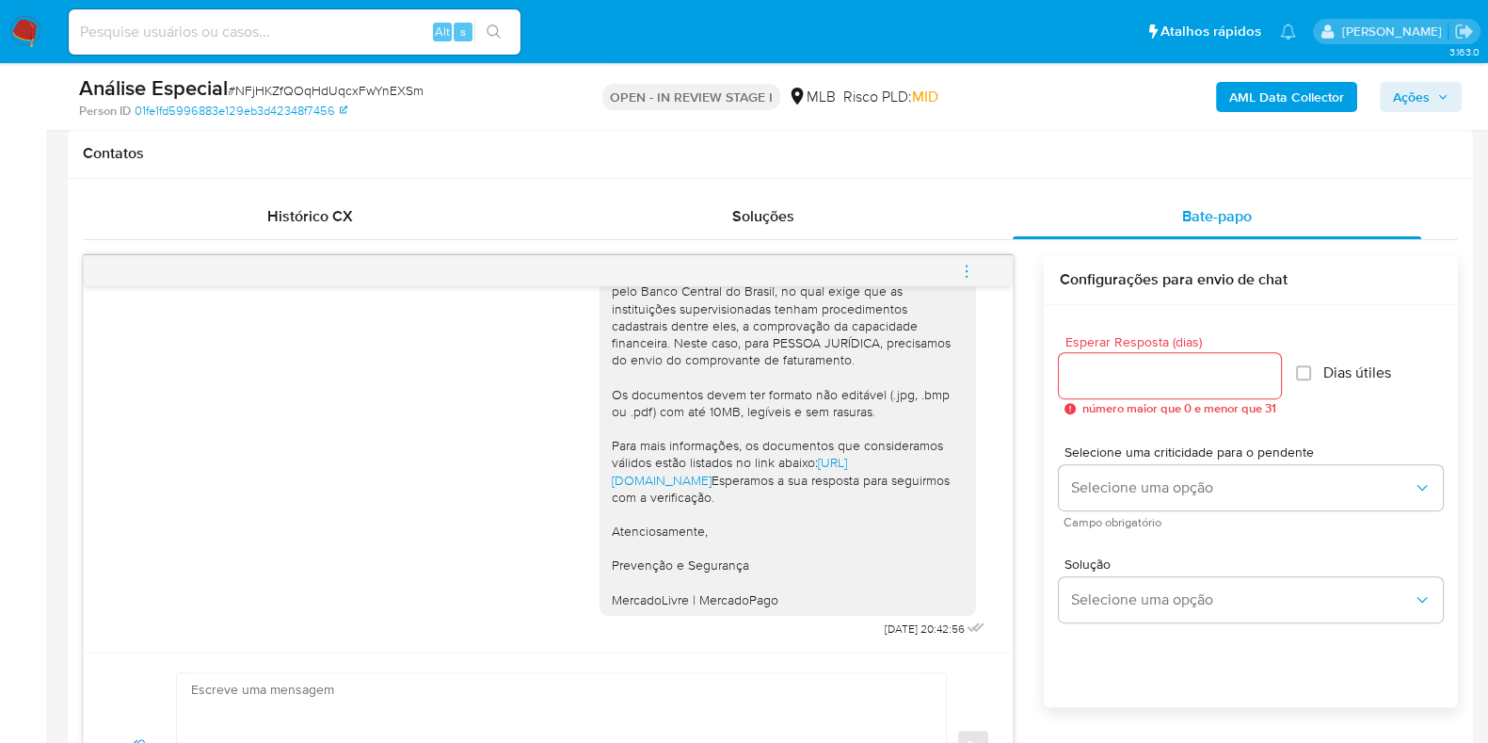
scroll to position [940, 0]
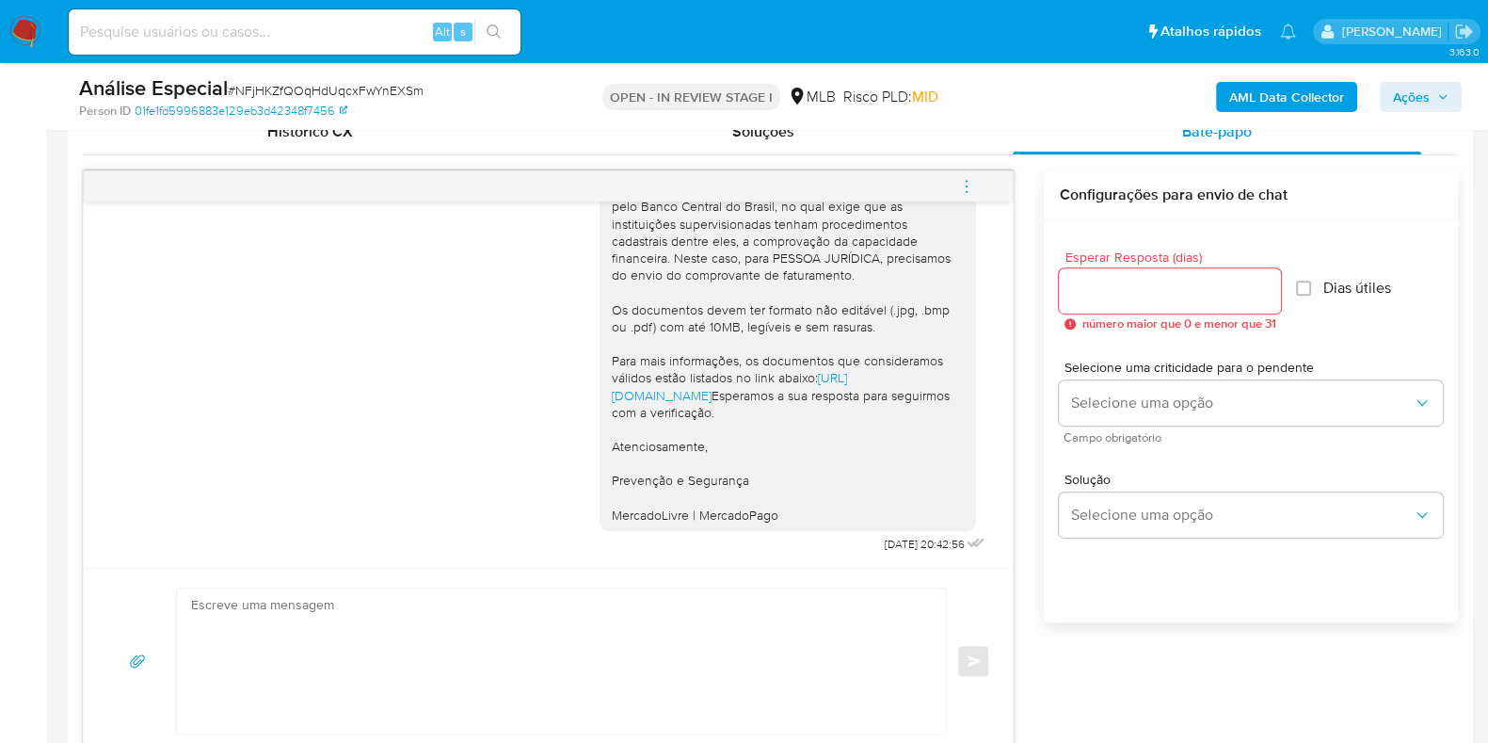
click at [1308, 115] on div "AML Data Collector Ações" at bounding box center [1234, 96] width 456 height 44
click at [1309, 102] on b "AML Data Collector" at bounding box center [1286, 97] width 115 height 30
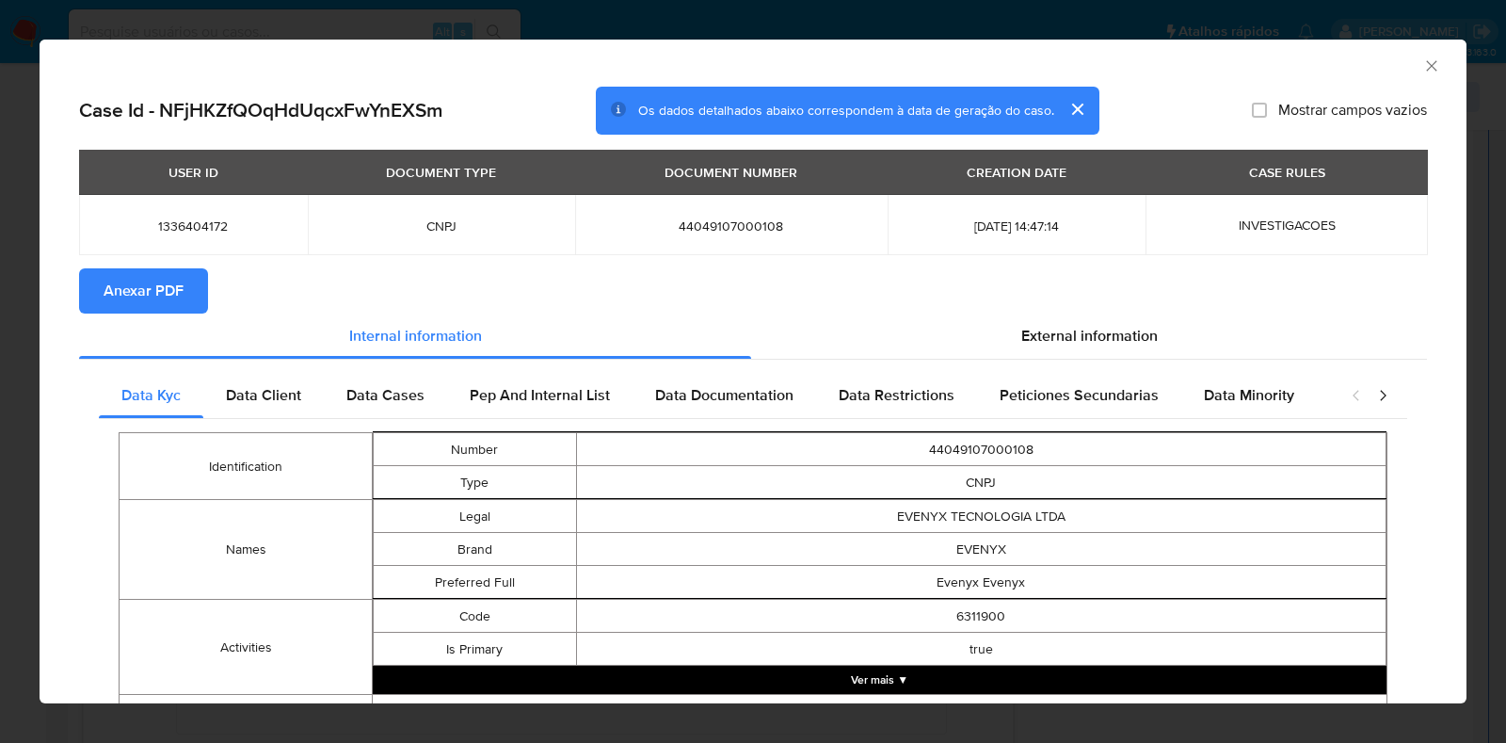
click at [180, 276] on span "Anexar PDF" at bounding box center [144, 290] width 80 height 41
click at [1422, 66] on icon "Fechar a janela" at bounding box center [1431, 65] width 19 height 19
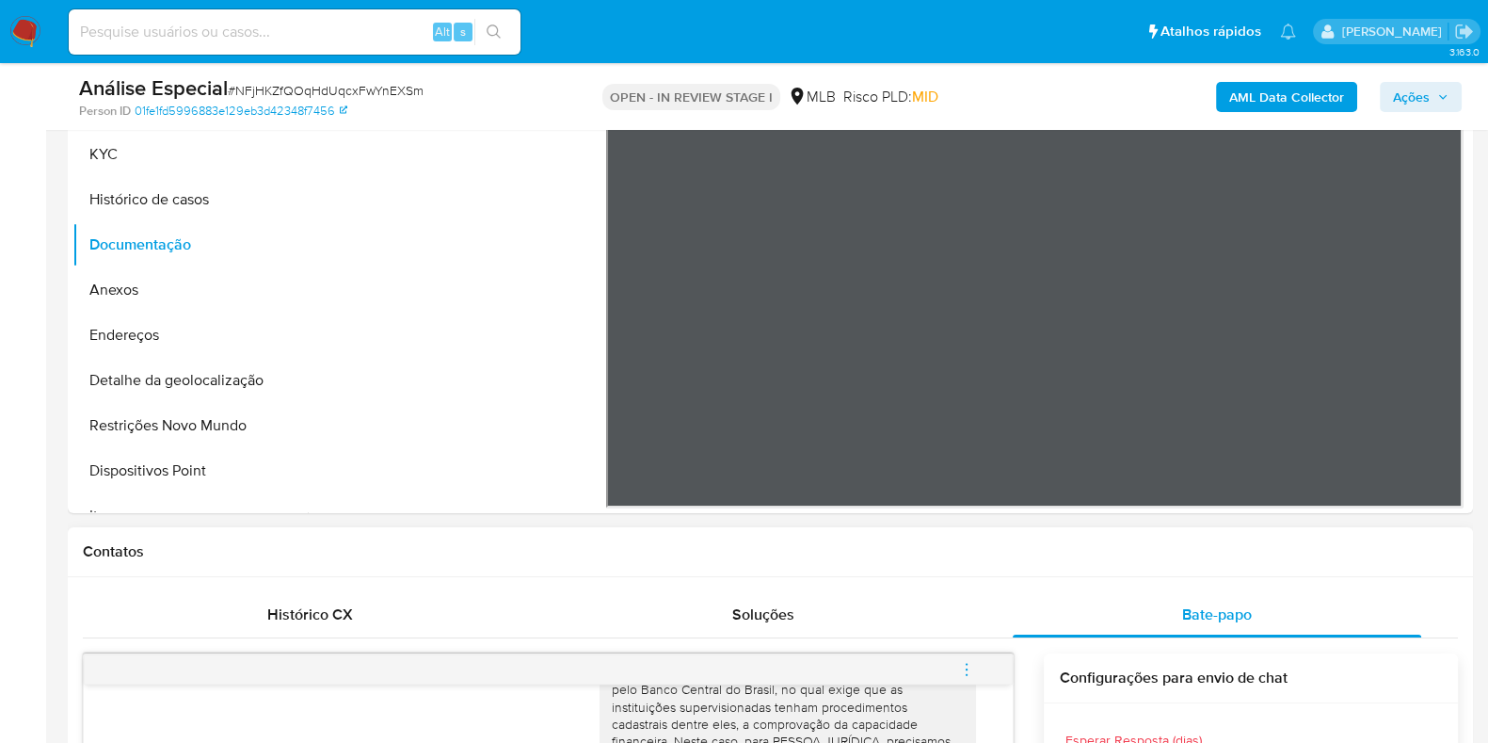
scroll to position [234, 0]
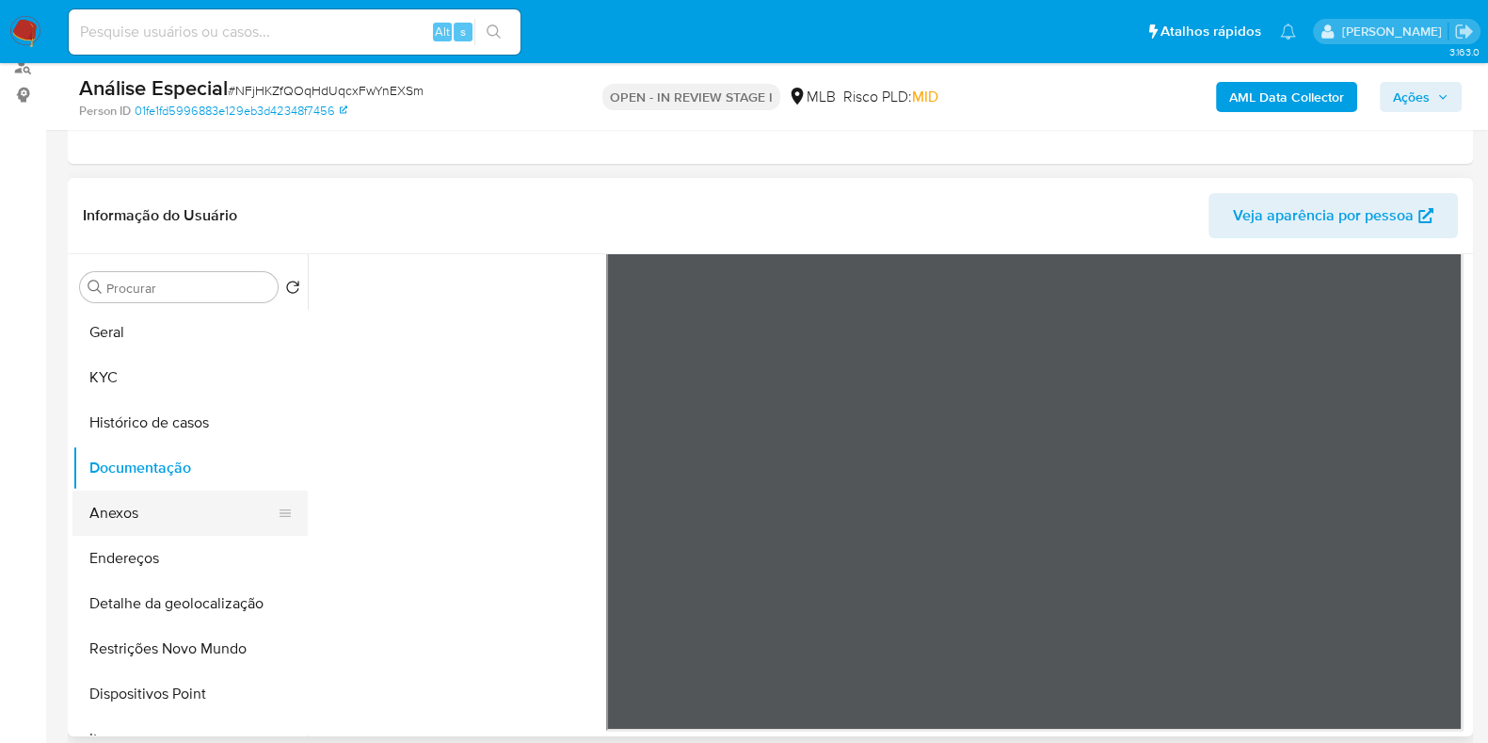
click at [146, 494] on button "Anexos" at bounding box center [182, 512] width 220 height 45
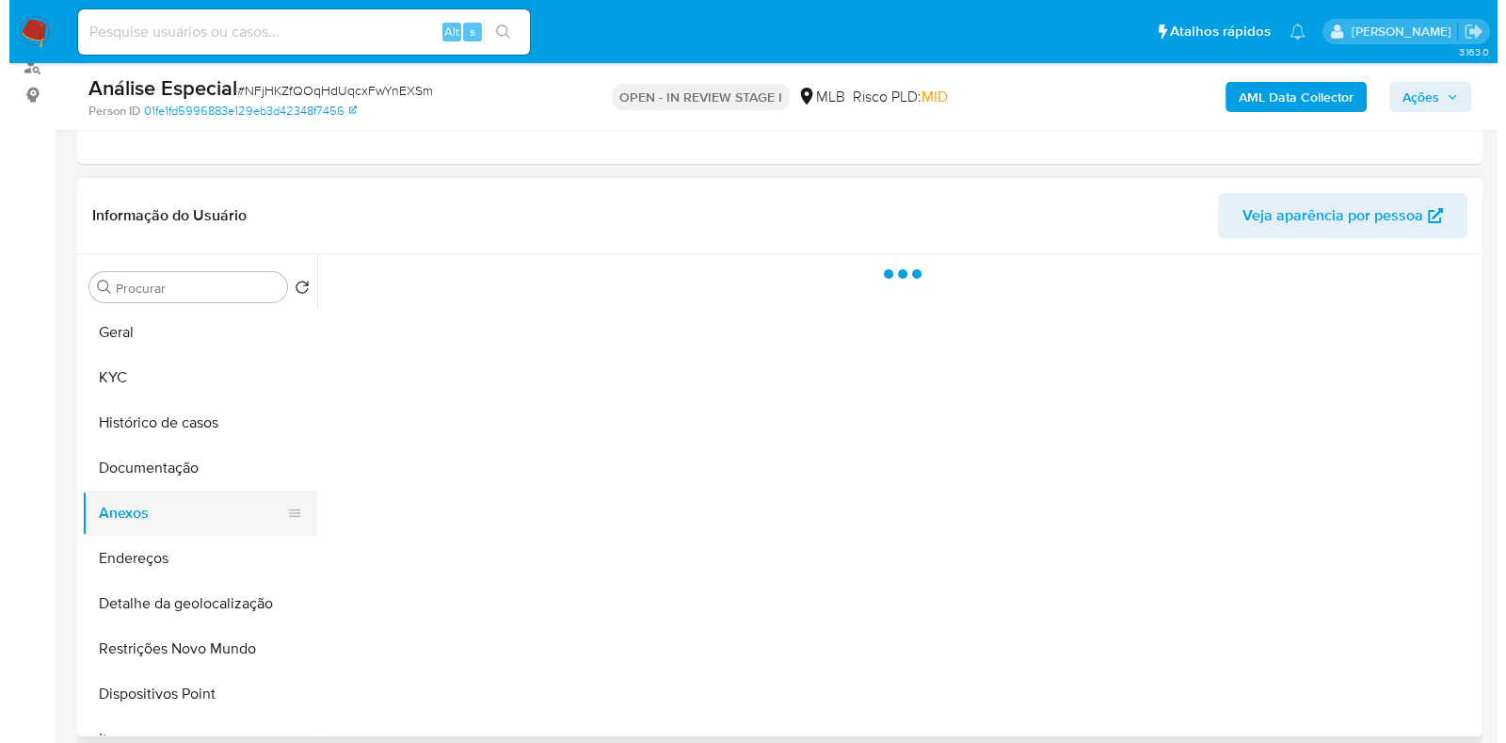
scroll to position [0, 0]
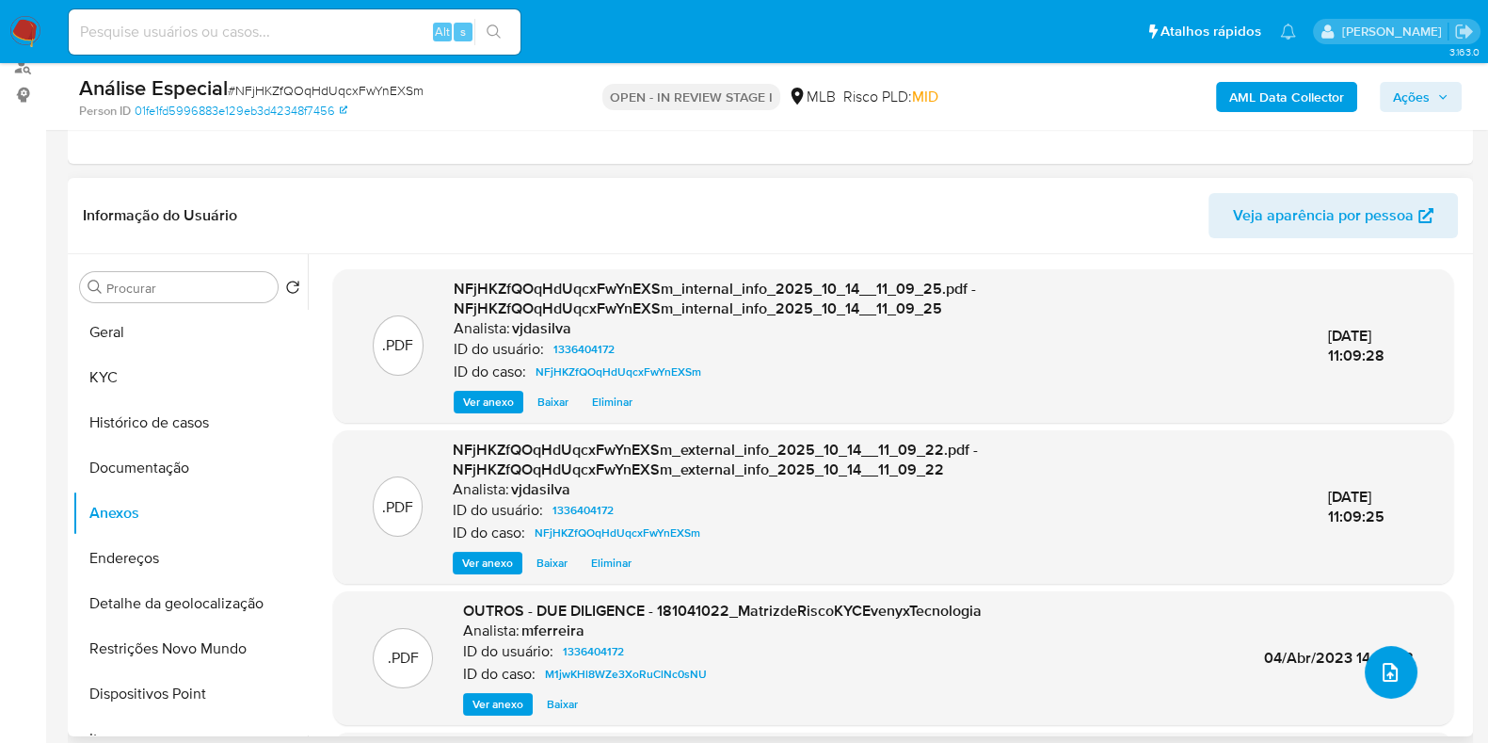
click at [1400, 660] on button "upload-file" at bounding box center [1391, 672] width 53 height 53
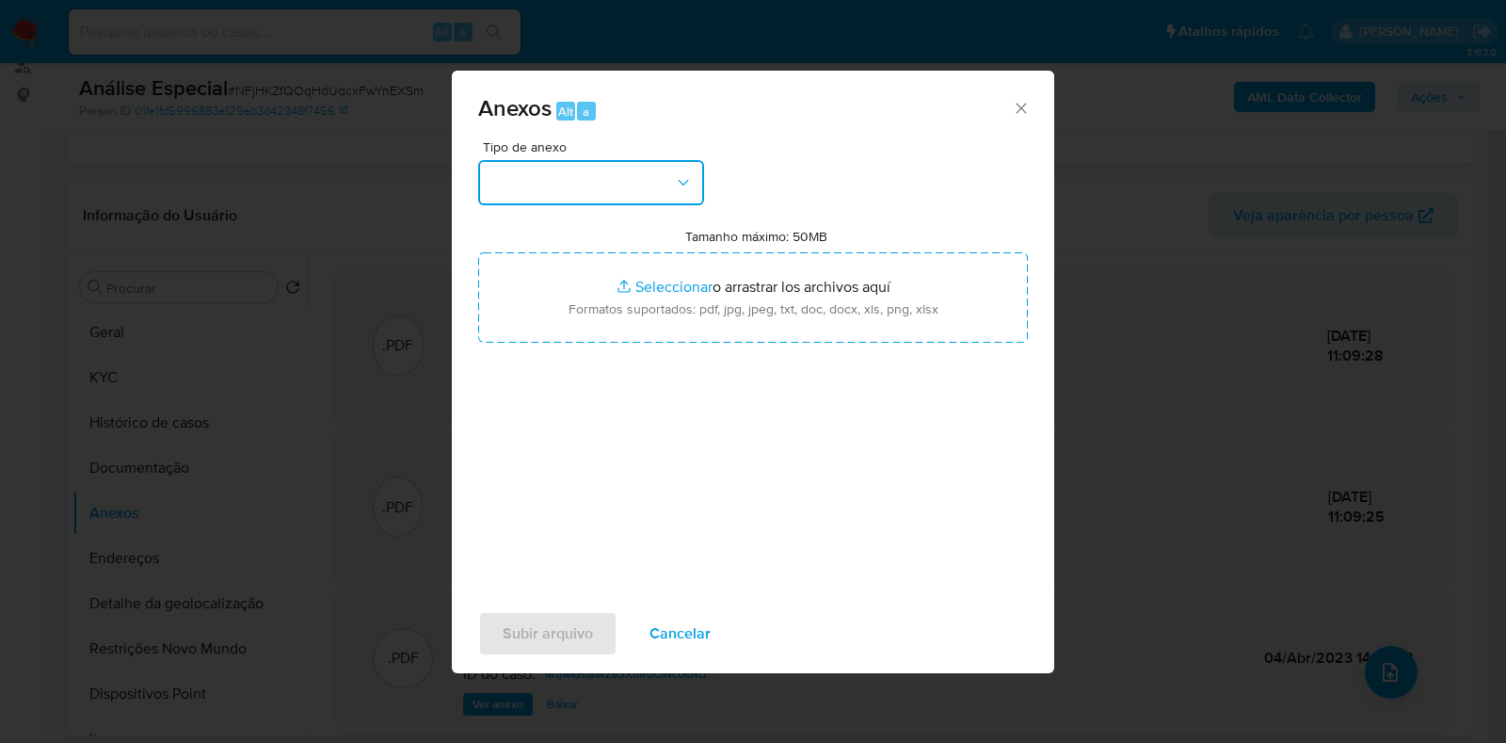
click at [674, 177] on icon "button" at bounding box center [683, 182] width 19 height 19
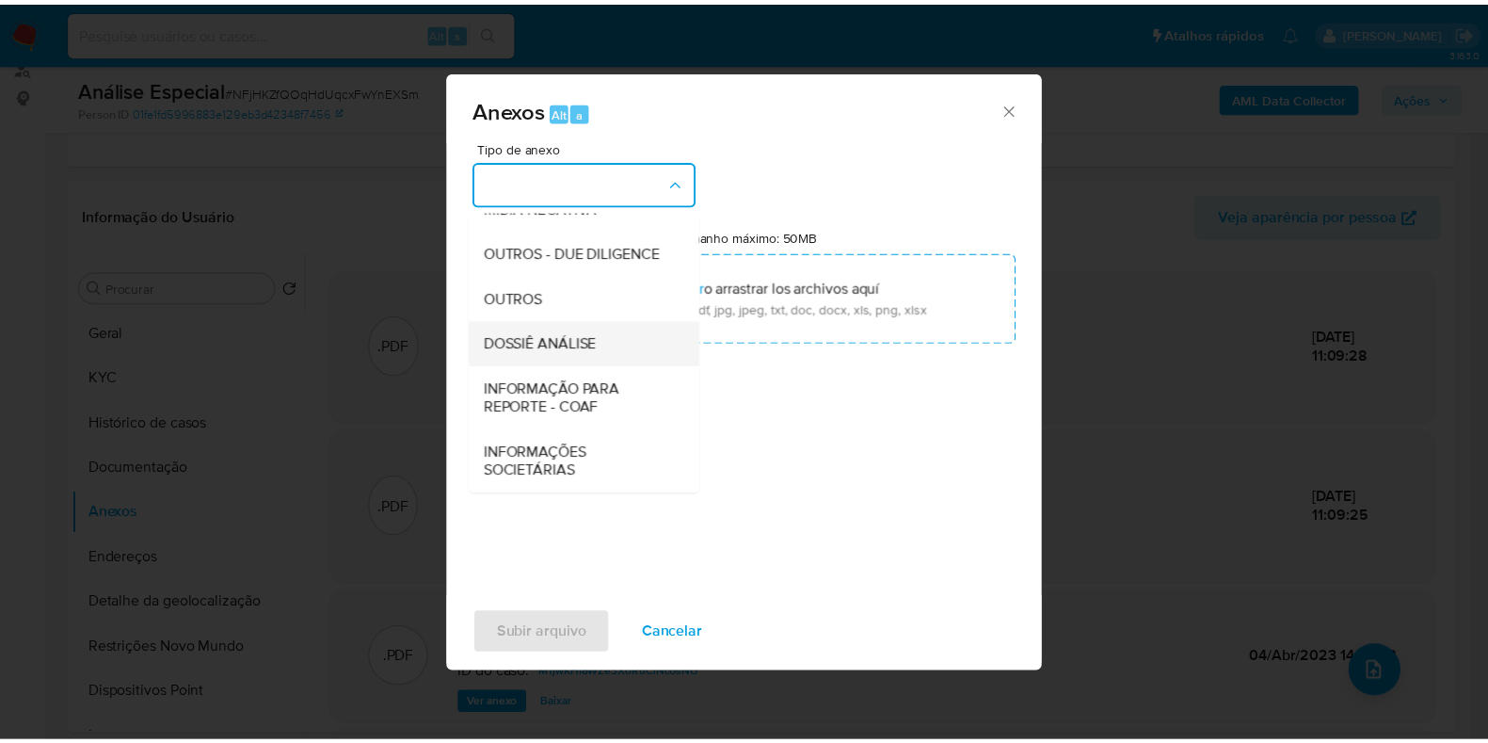
scroll to position [290, 0]
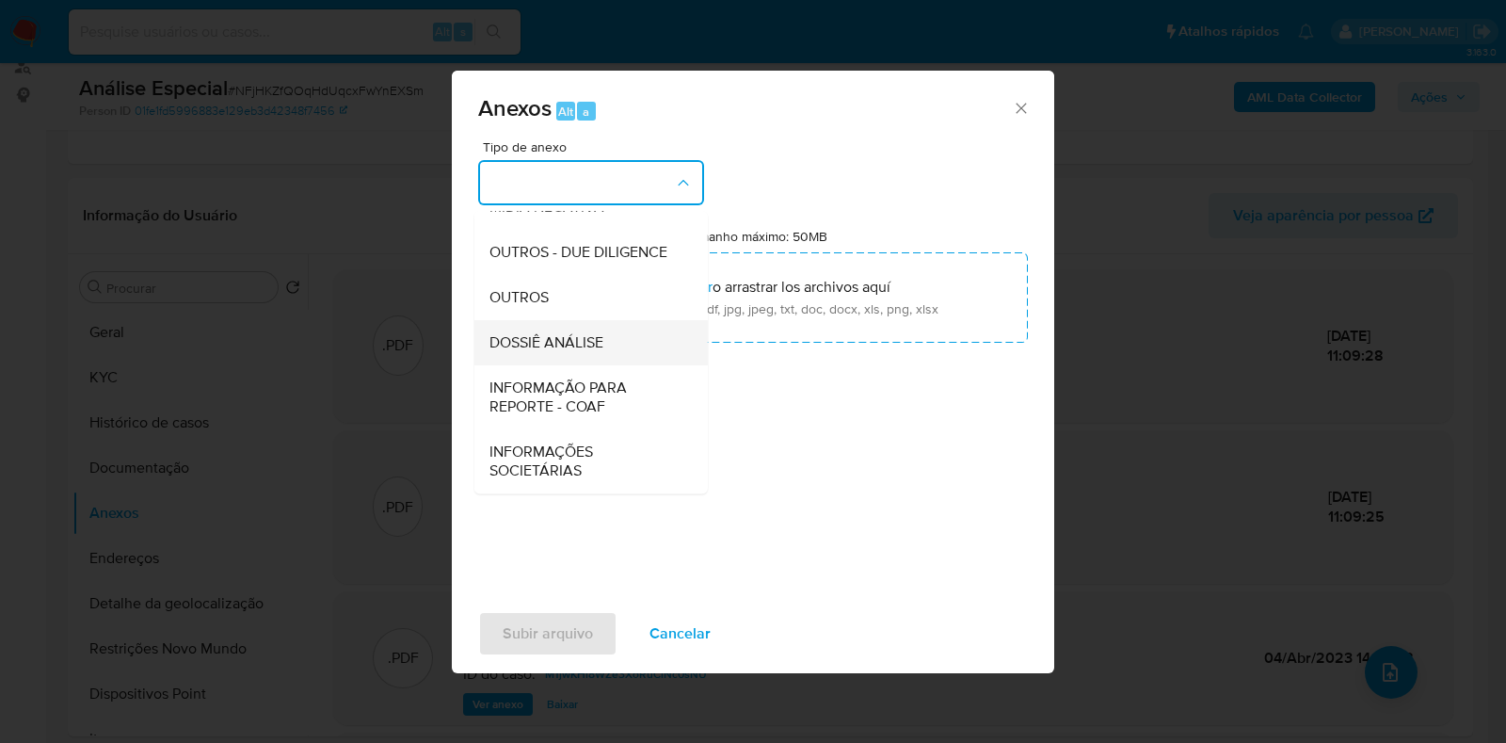
click at [604, 330] on div "DOSSIÊ ANÁLISE" at bounding box center [586, 342] width 192 height 45
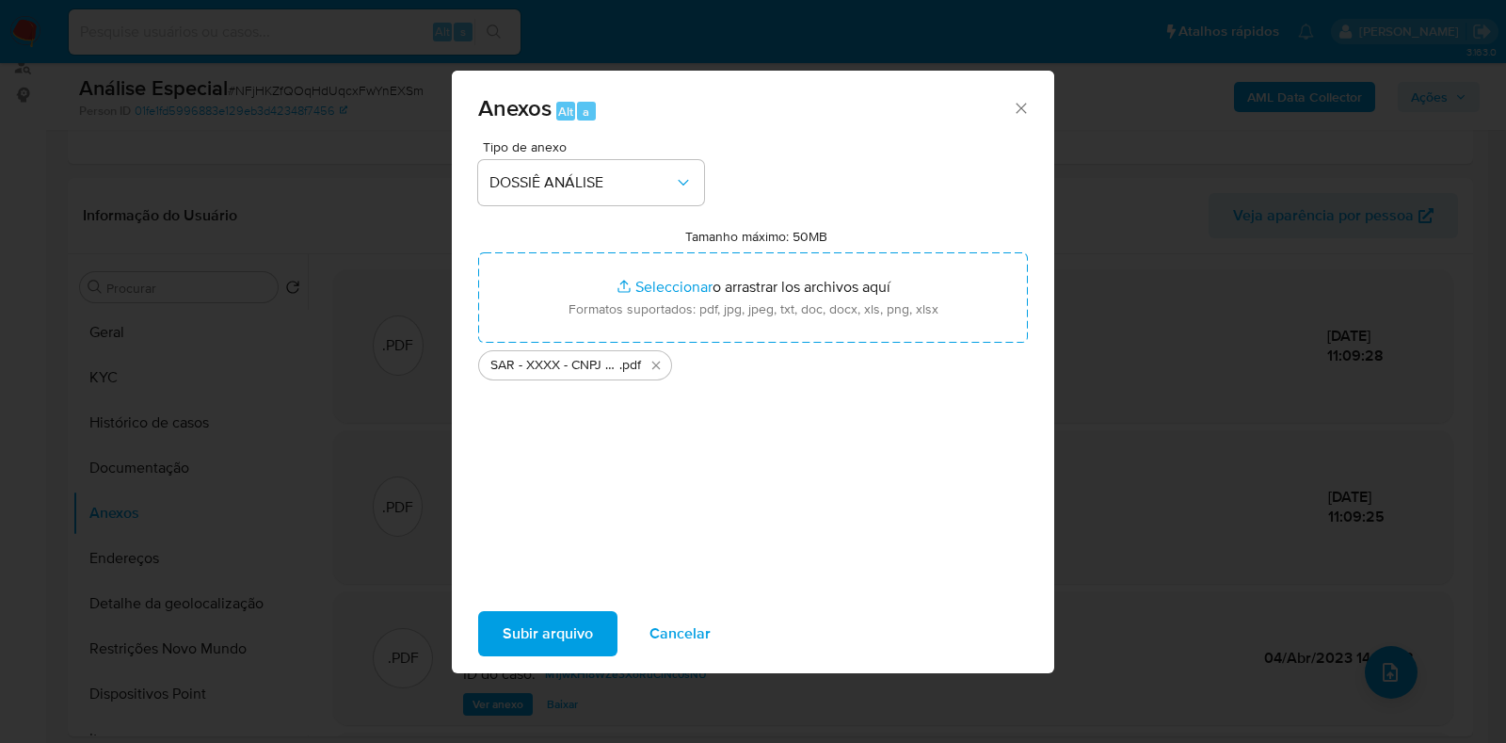
click at [545, 628] on span "Subir arquivo" at bounding box center [548, 633] width 90 height 41
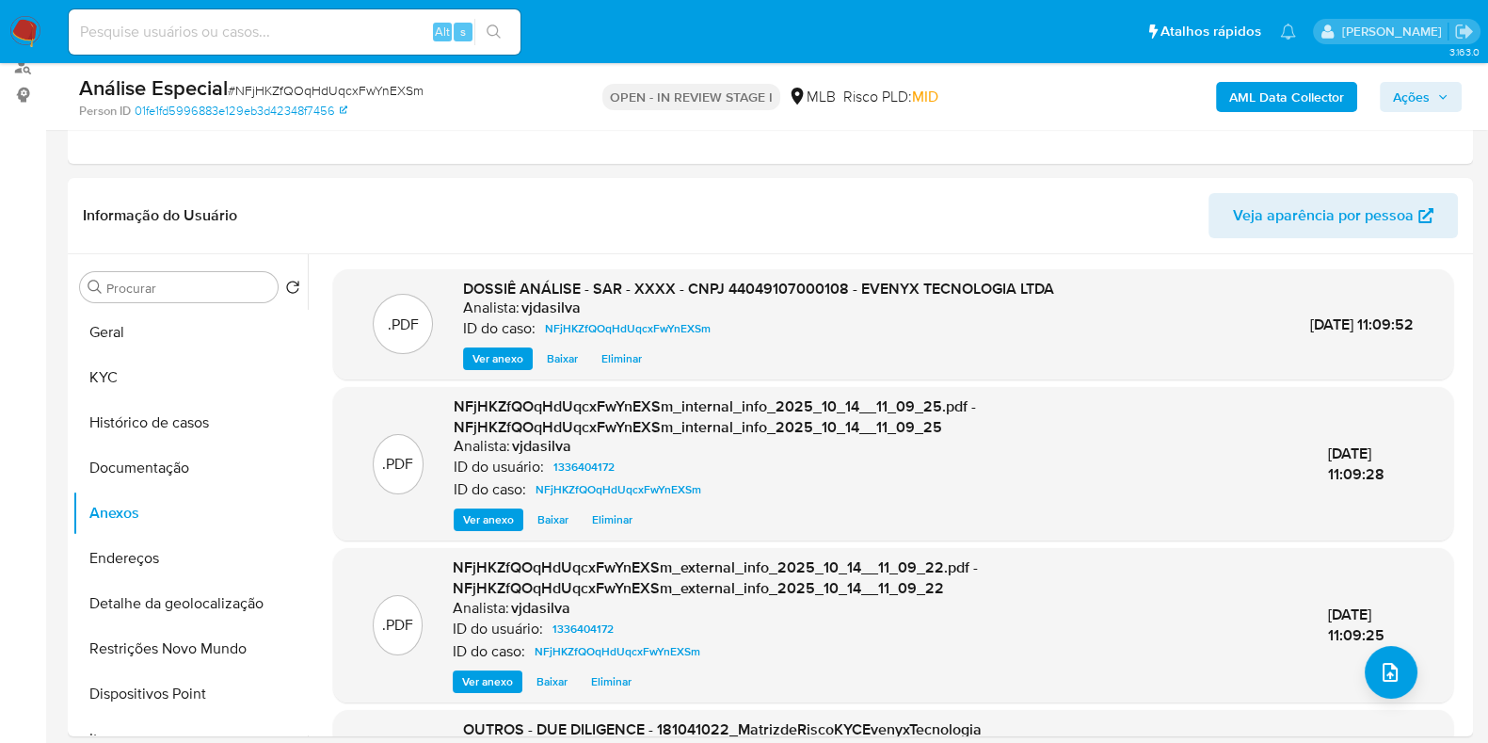
click at [1412, 91] on span "Ações" at bounding box center [1411, 97] width 37 height 30
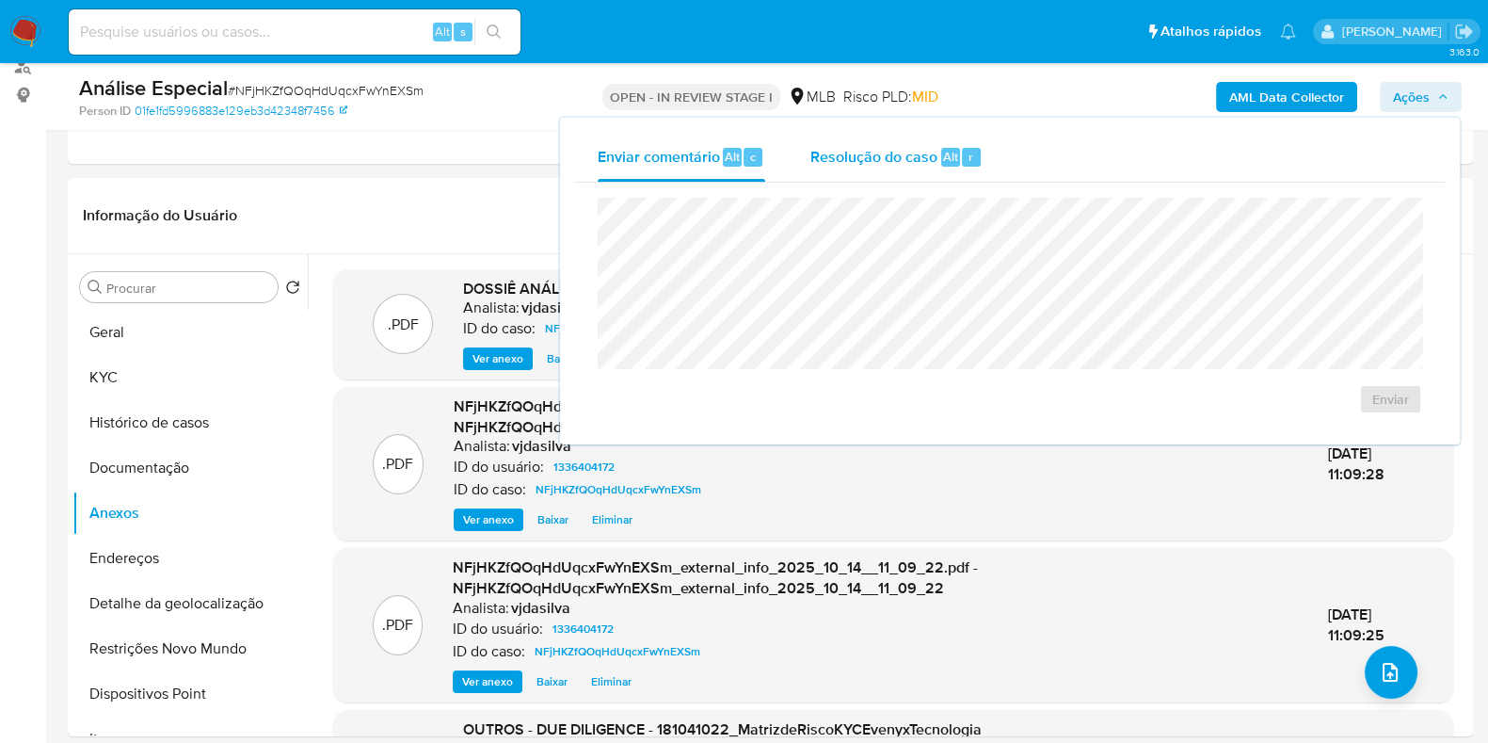
click at [800, 143] on button "Resolução do caso Alt r" at bounding box center [896, 157] width 217 height 49
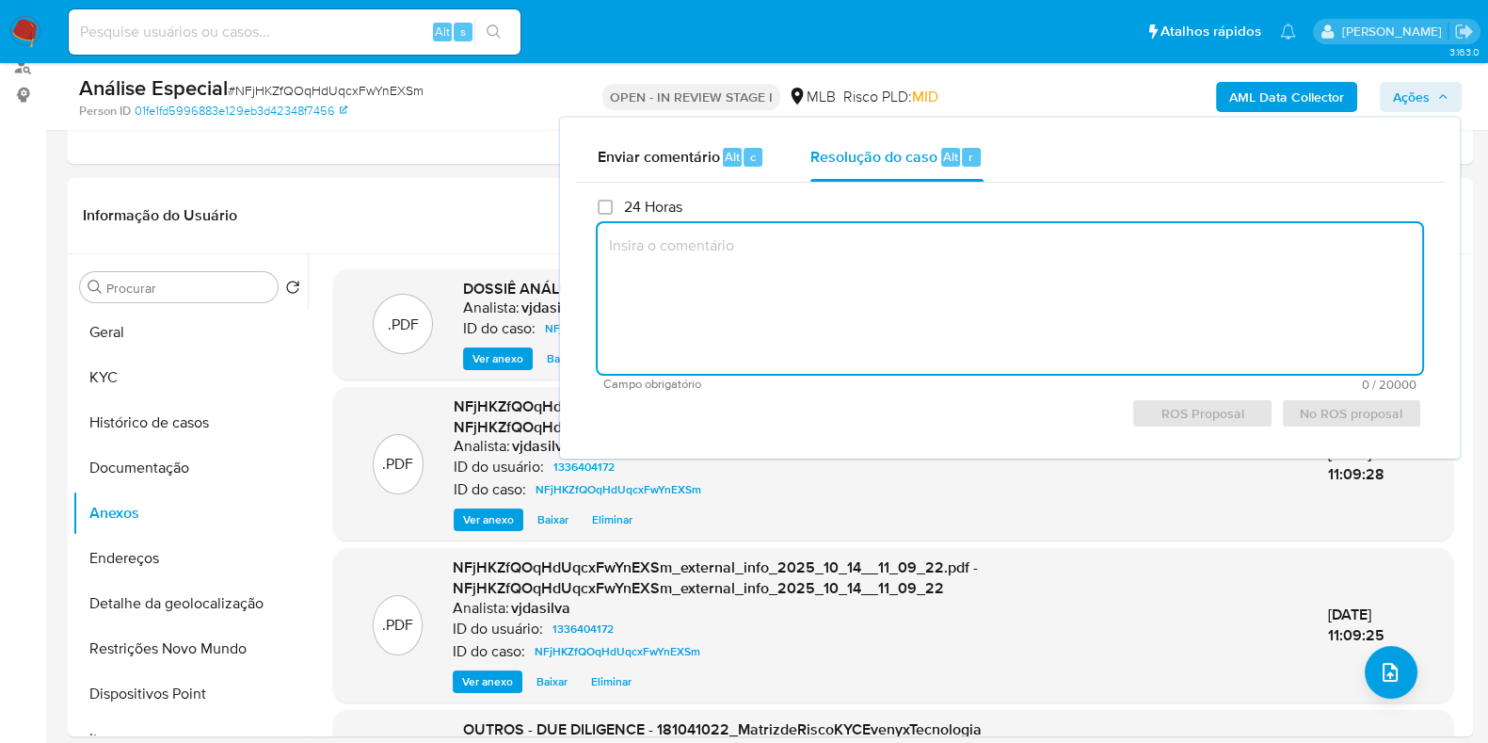
click at [784, 273] on textarea at bounding box center [1010, 298] width 825 height 151
paste textarea "- A Evenyx é a plataforma de marketplace de venda de ingressos - Movimentação a…"
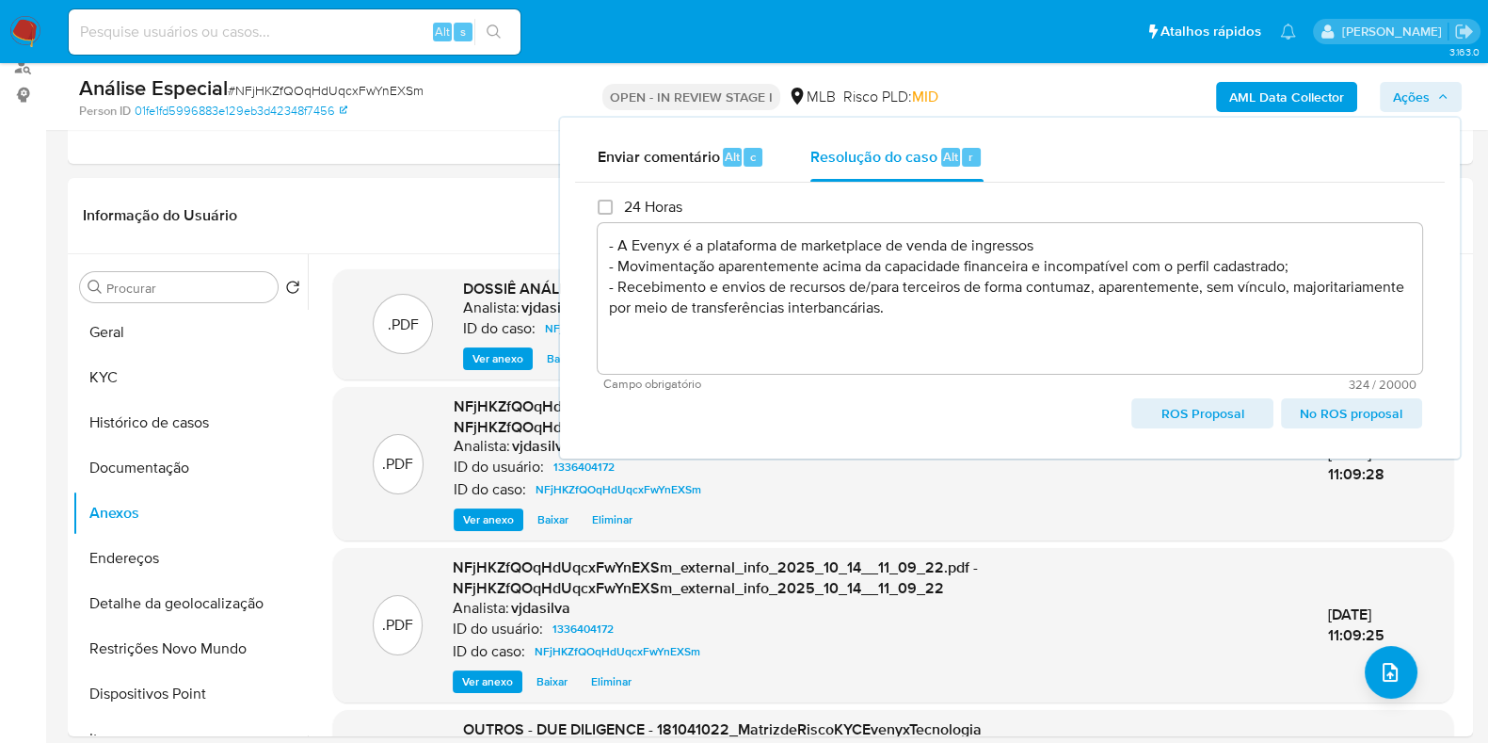
click at [705, 360] on textarea "- A Evenyx é a plataforma de marketplace de venda de ingressos - Movimentação a…" at bounding box center [1010, 298] width 825 height 151
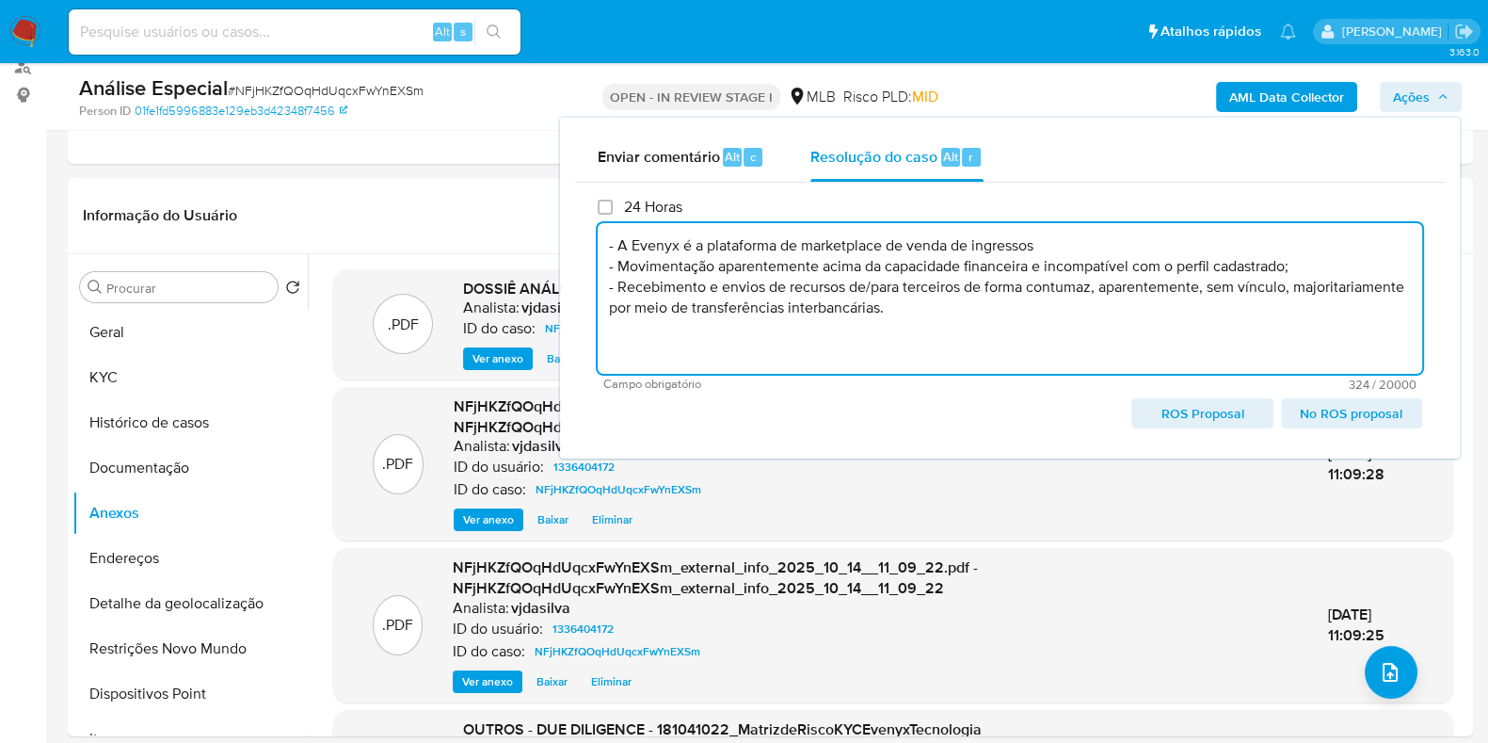
paste textarea "Conclusão do caso: - Comunicação ao COAF - Manutenção do relacionamento com a i…"
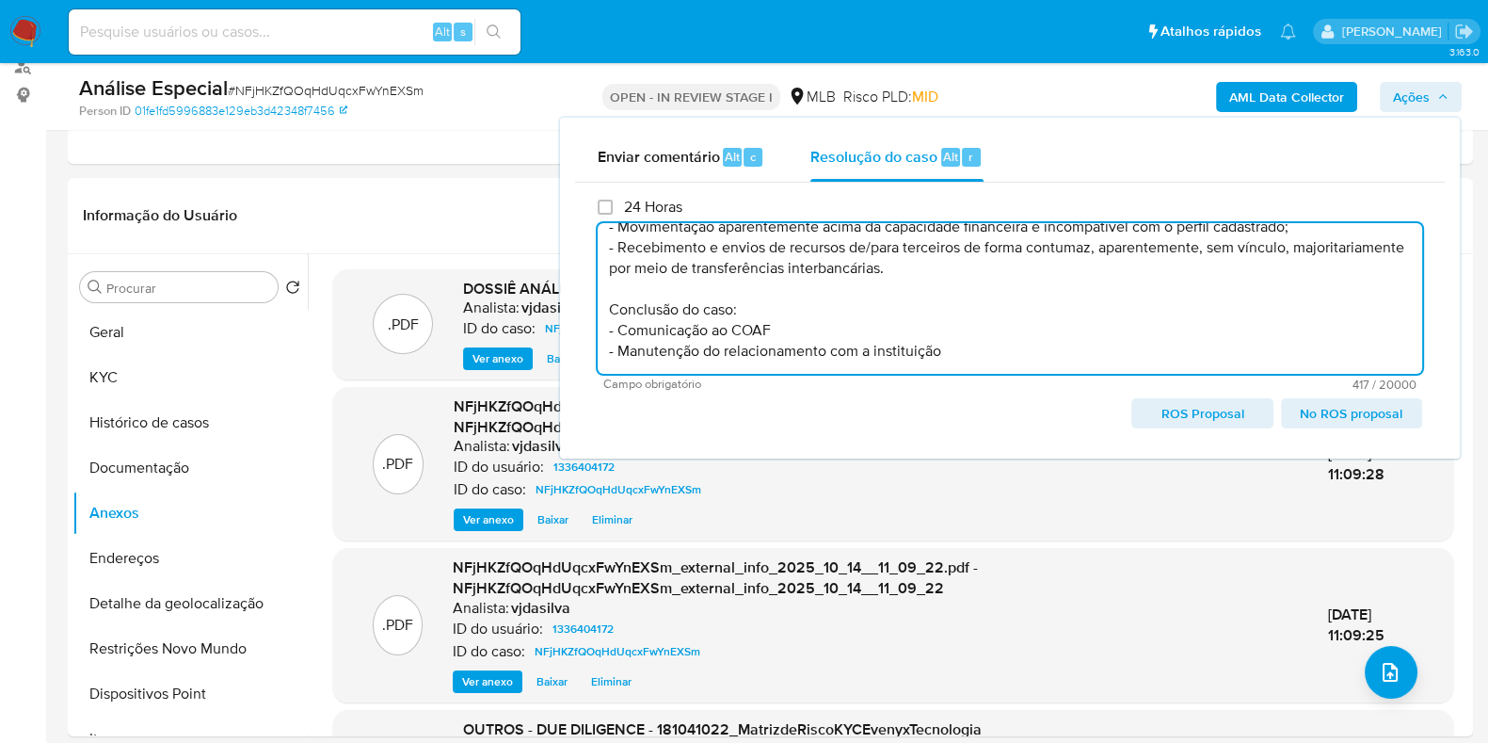
click at [1218, 409] on span "ROS Proposal" at bounding box center [1202, 413] width 115 height 26
type textarea "- A Evenyx é a plataforma de marketplace de venda de ingressos - Movimentação a…"
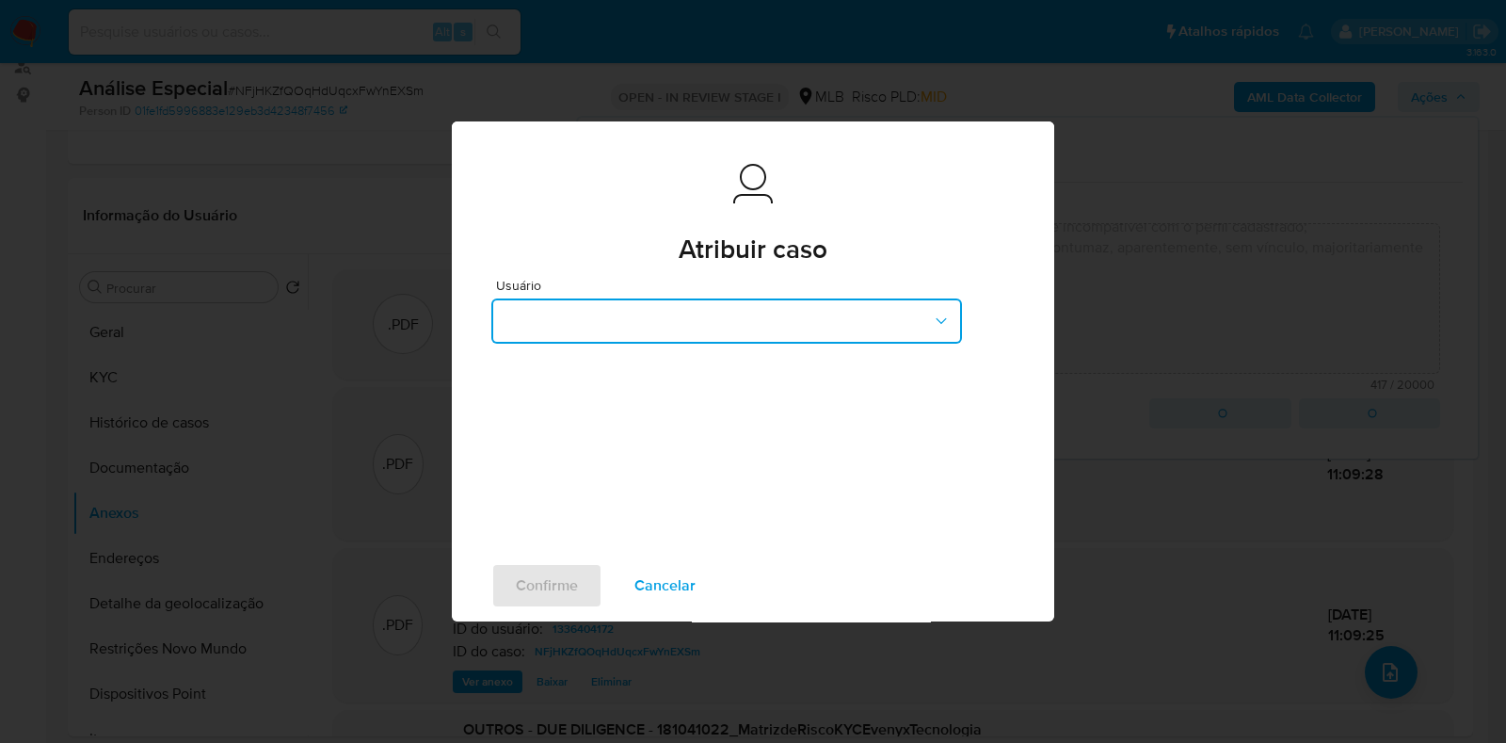
click at [645, 309] on button "button" at bounding box center [726, 320] width 471 height 45
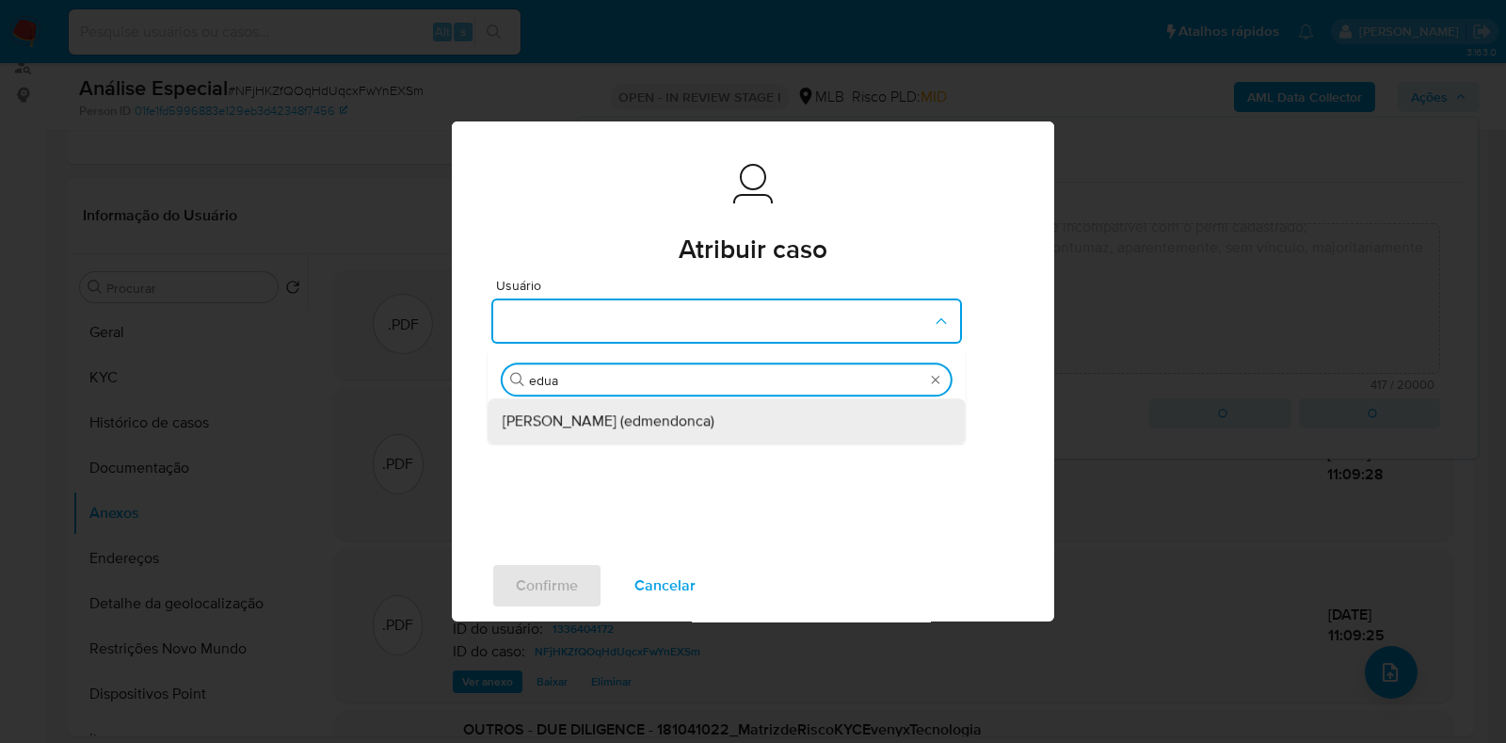
type input "eduar"
click at [591, 424] on span "Eduardo Mendonca Dutra (edmendonca)" at bounding box center [609, 421] width 212 height 19
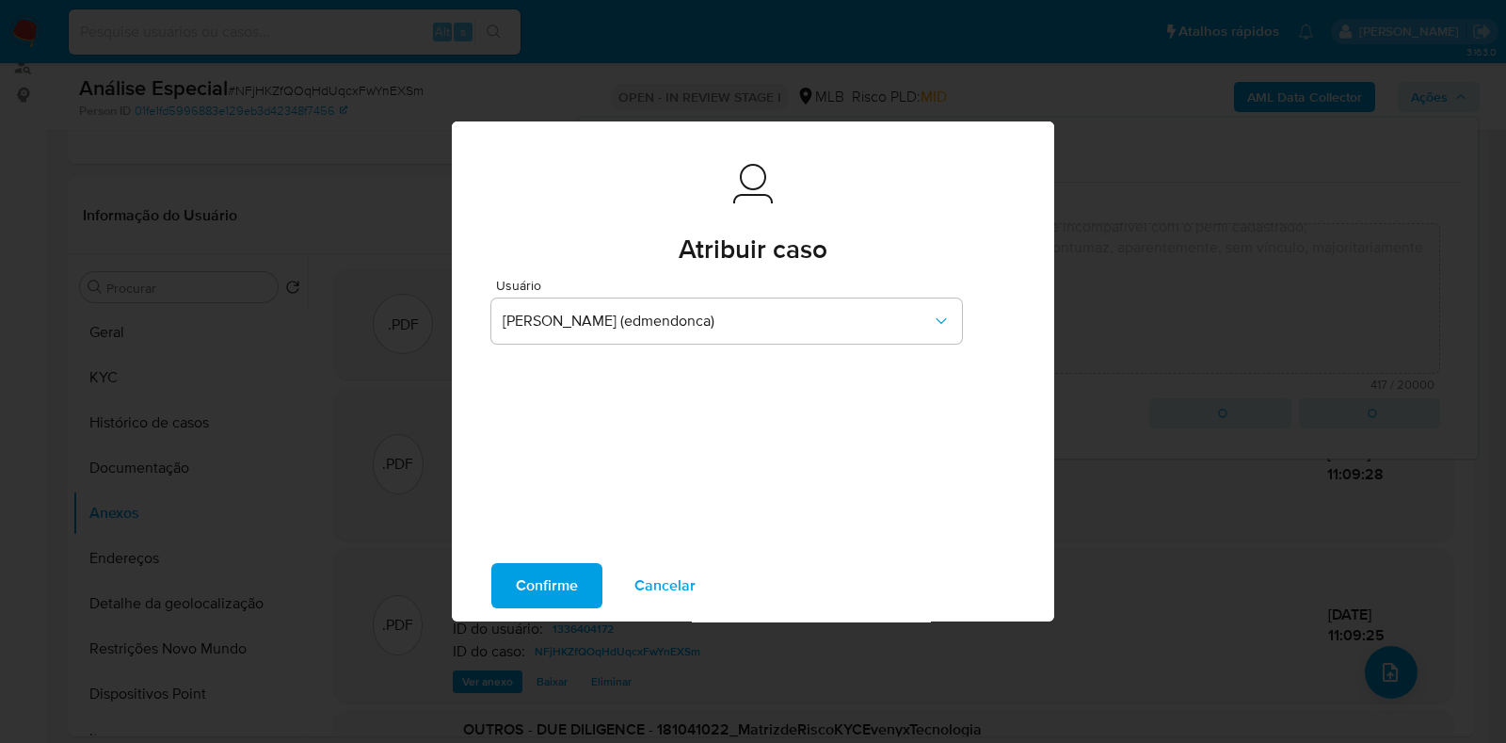
click at [555, 599] on span "Confirme" at bounding box center [547, 585] width 62 height 41
type textarea "- A Evenyx é a plataforma de marketplace de venda de ingressos - Movimentação a…"
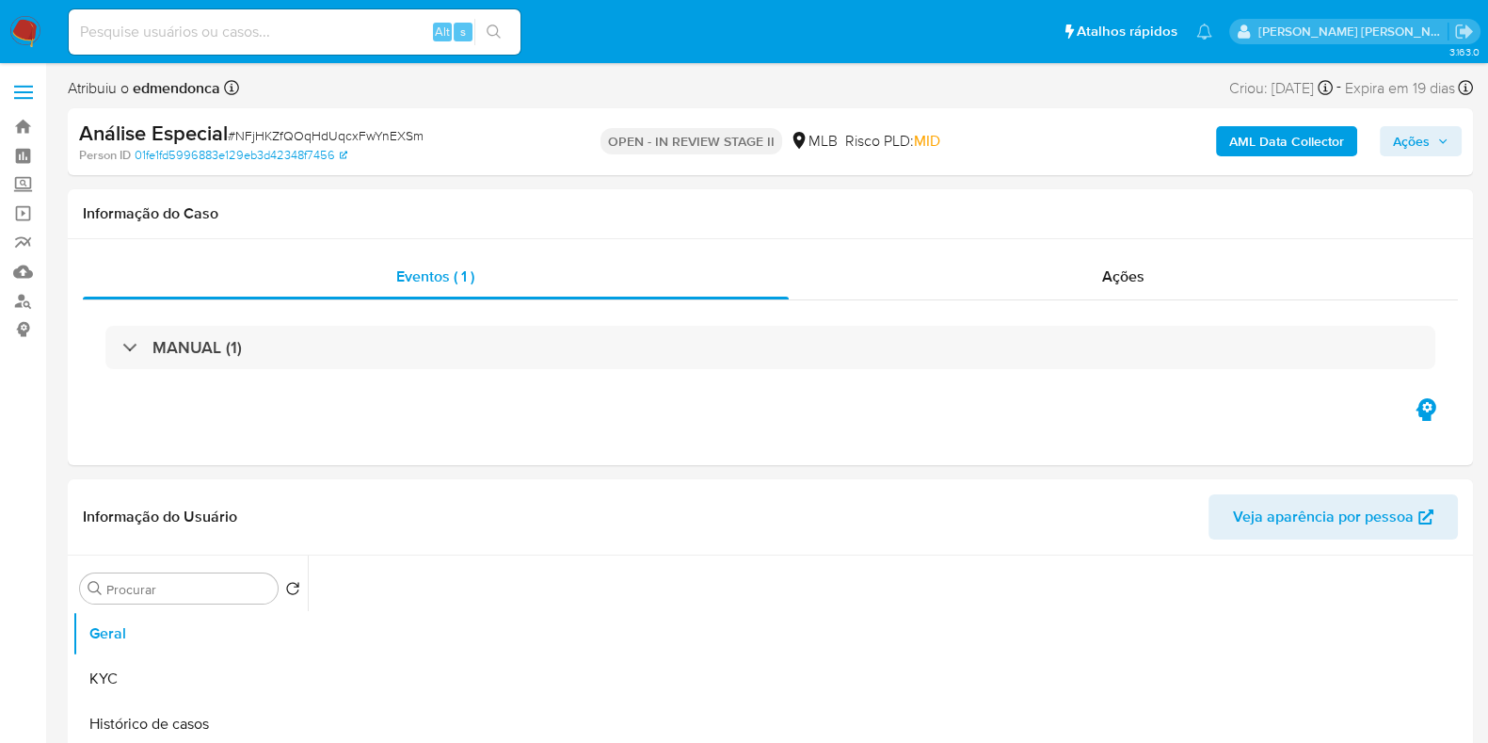
select select "10"
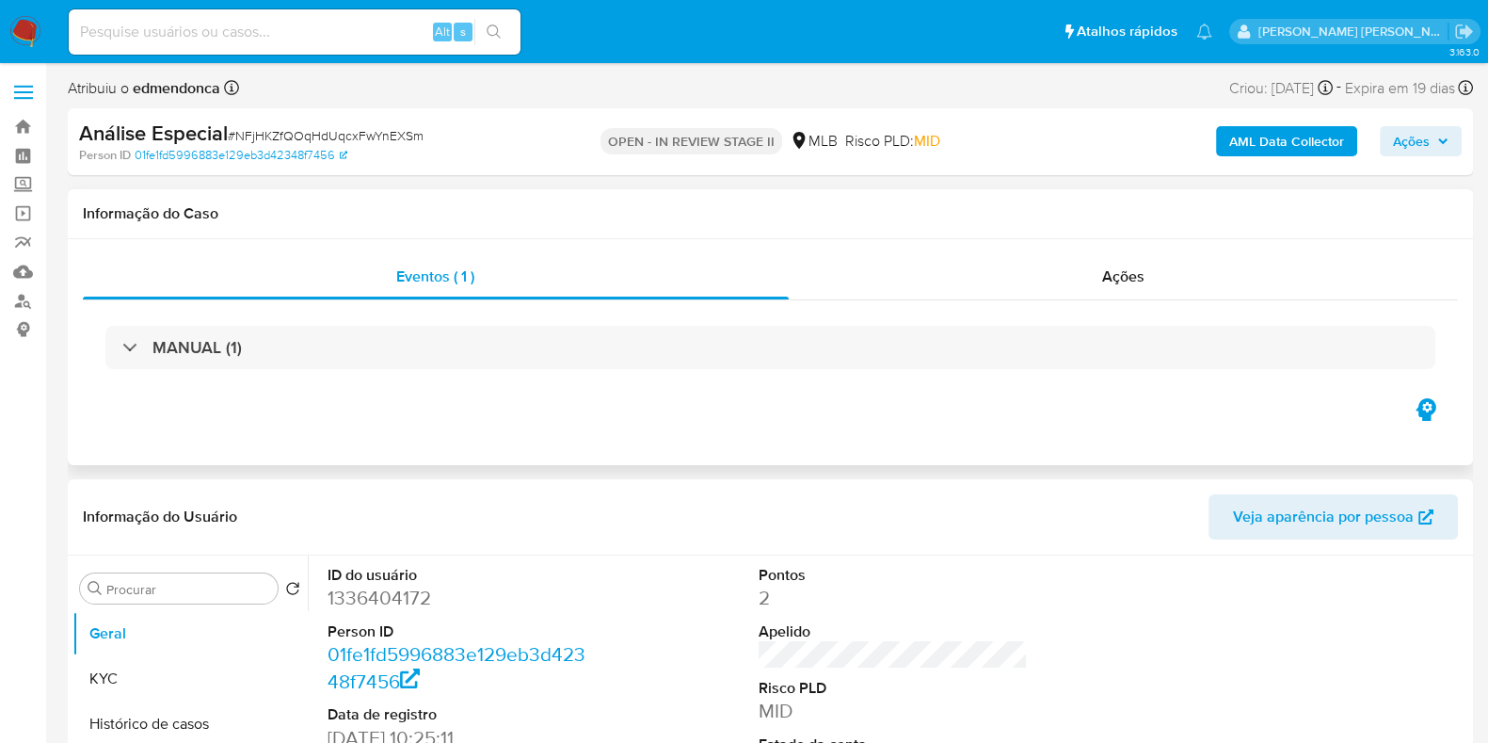
click at [753, 376] on div "MANUAL (1)" at bounding box center [770, 347] width 1375 height 94
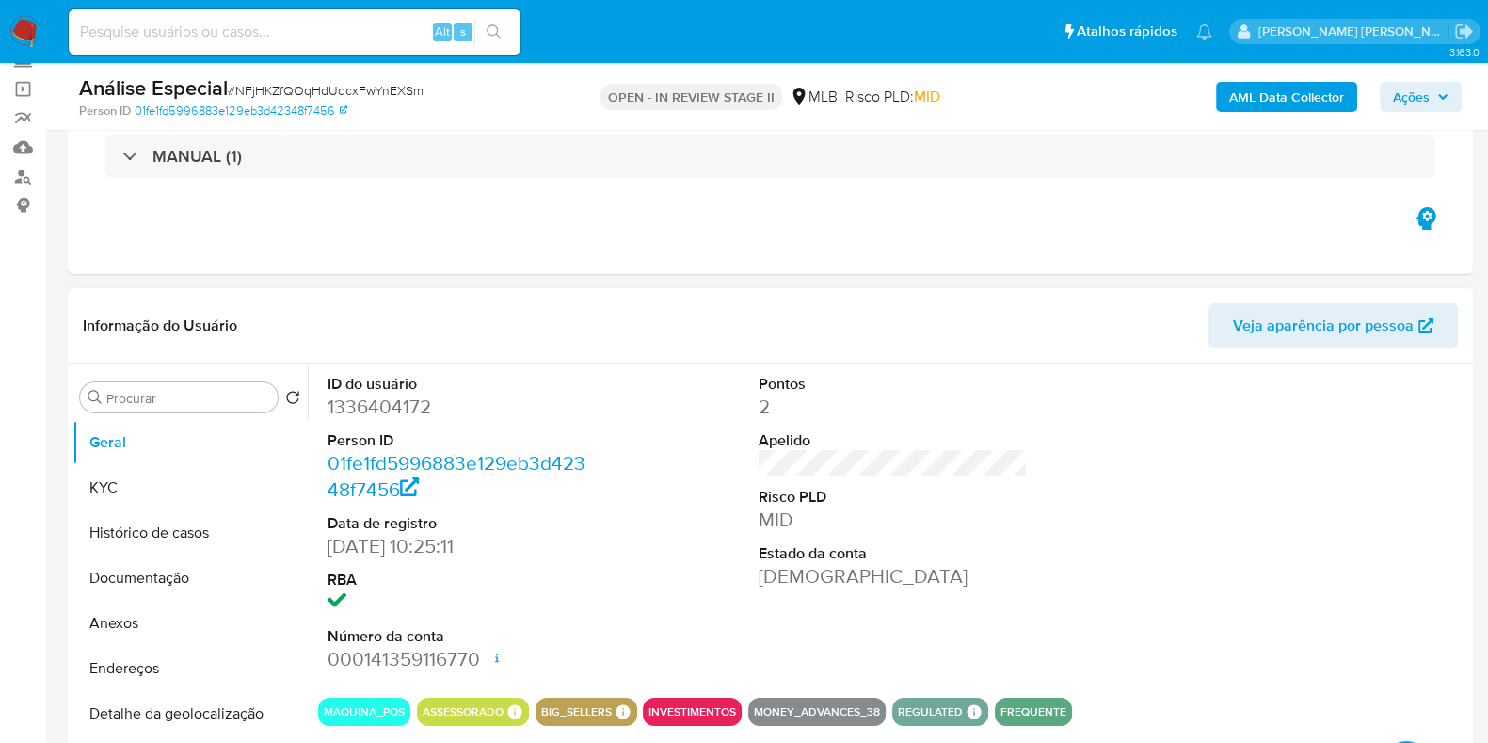
scroll to position [234, 0]
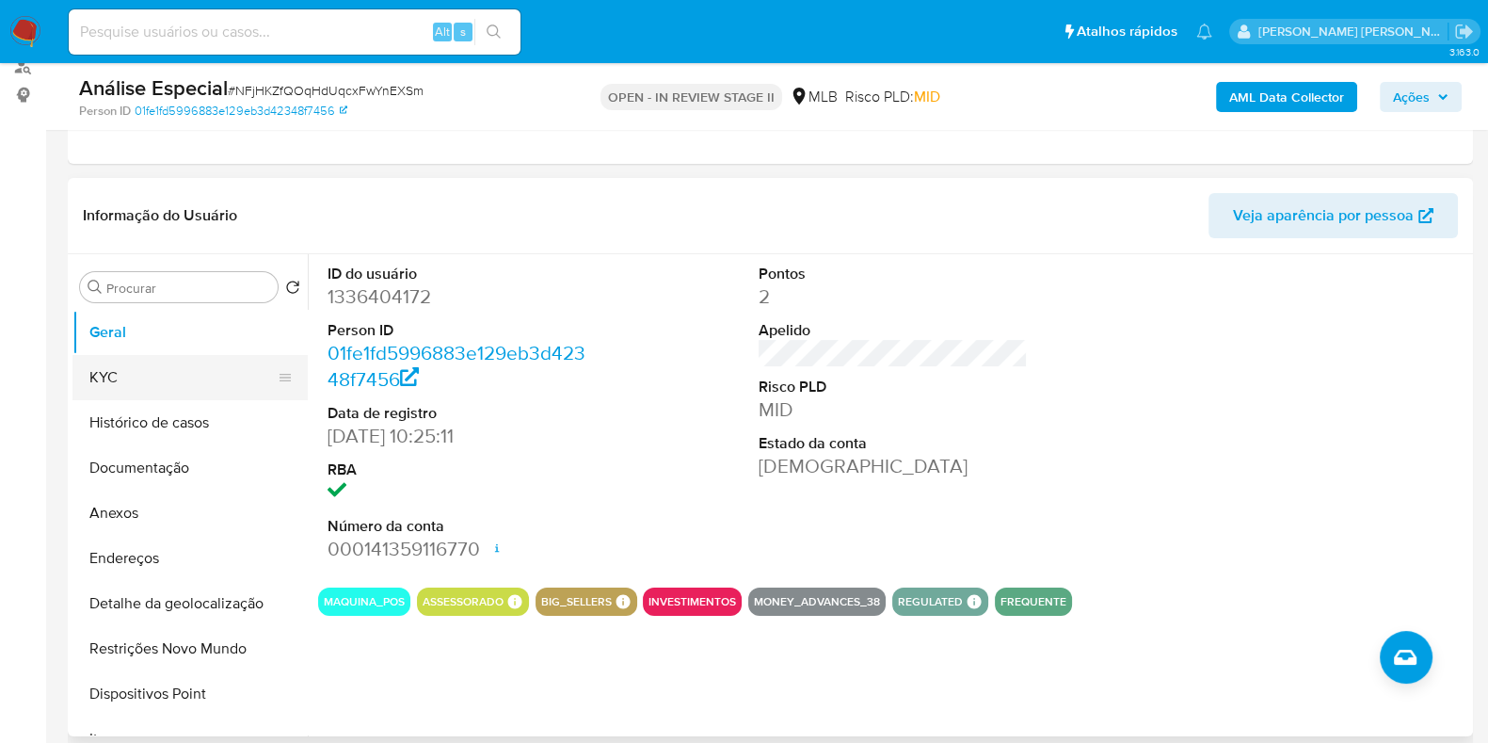
click at [172, 390] on button "KYC" at bounding box center [182, 377] width 220 height 45
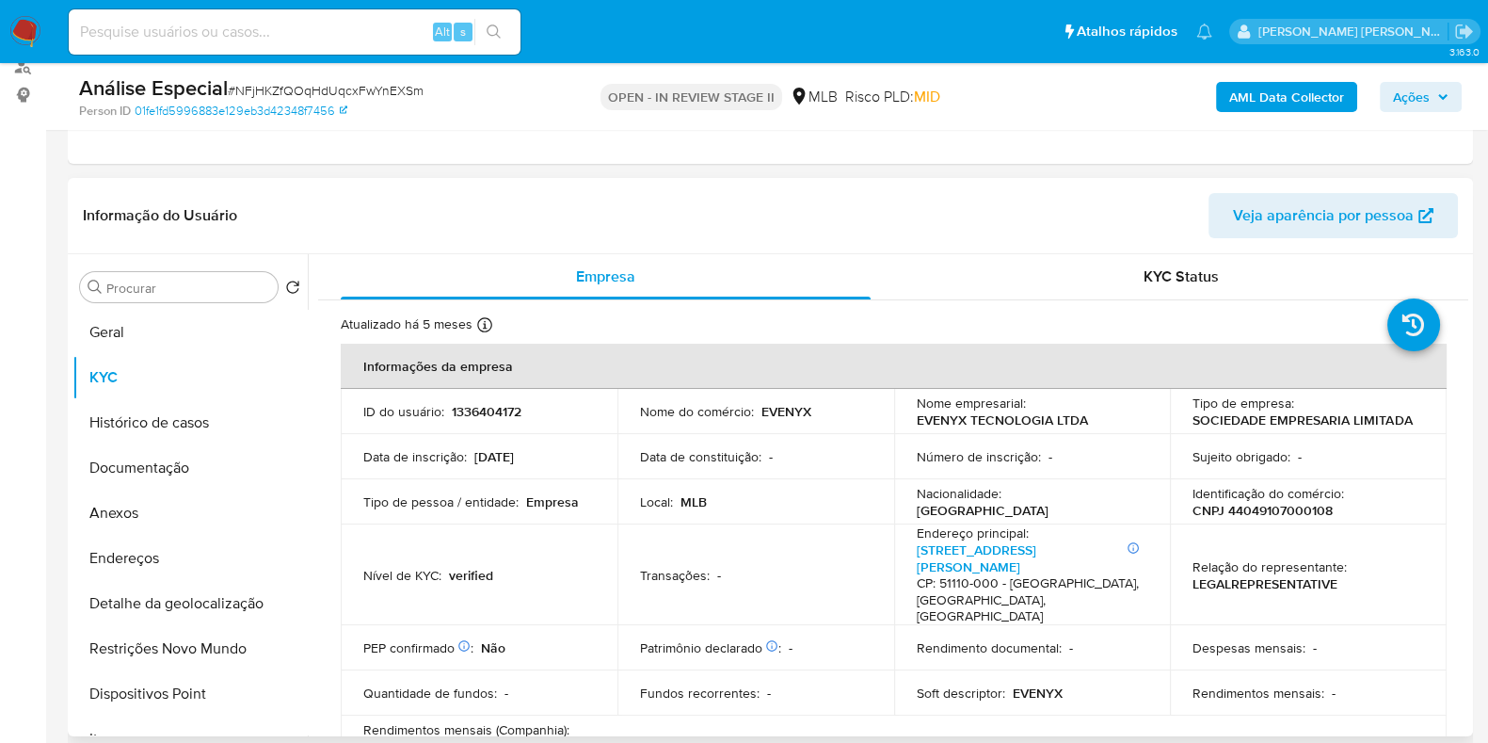
click at [917, 426] on p "EVENYX TECNOLOGIA LTDA" at bounding box center [1002, 419] width 171 height 17
click at [927, 424] on p "EVENYX TECNOLOGIA LTDA" at bounding box center [1002, 419] width 171 height 17
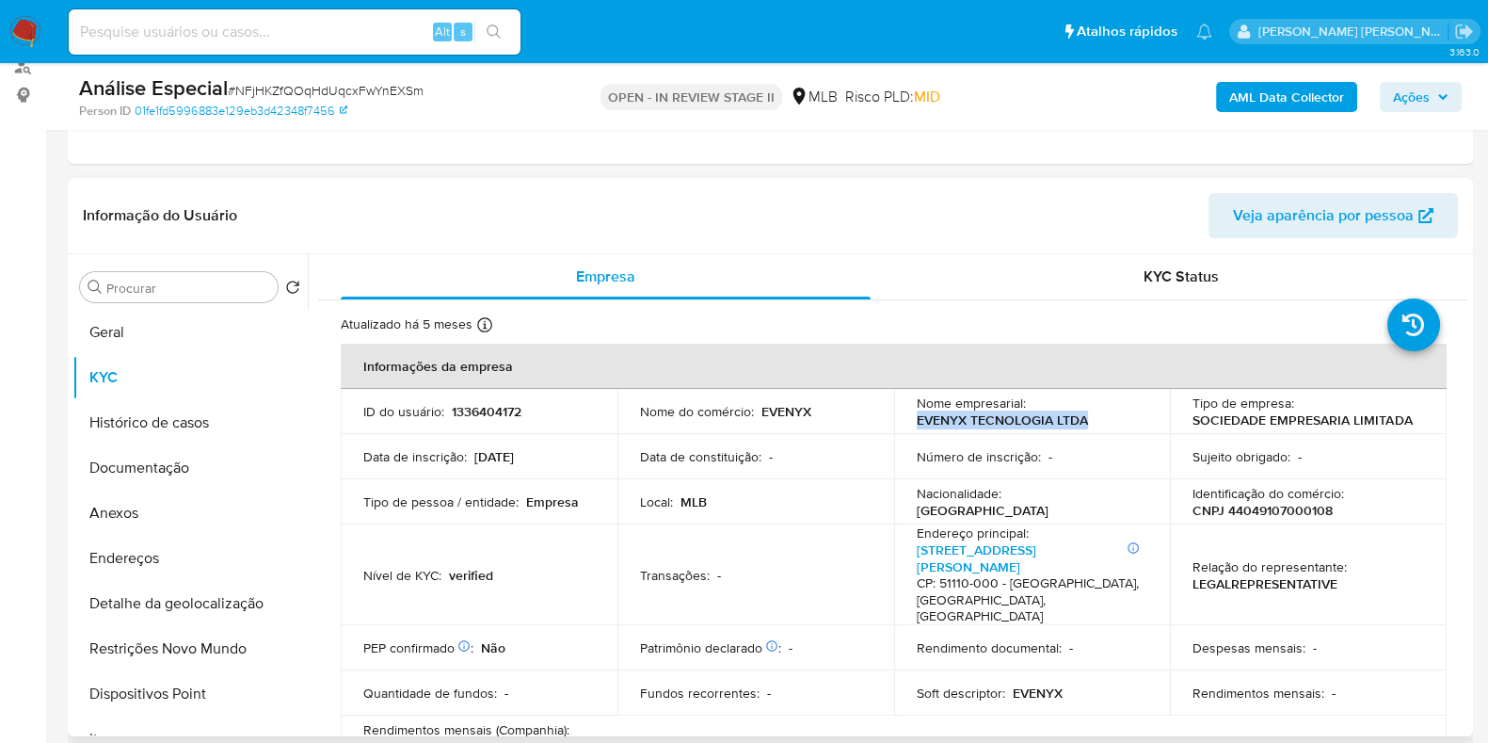
drag, startPoint x: 911, startPoint y: 425, endPoint x: 1080, endPoint y: 419, distance: 168.6
click at [1080, 419] on td "Nome empresarial : EVENYX TECNOLOGIA LTDA" at bounding box center [1032, 411] width 277 height 45
copy p "EVENYX TECNOLOGIA LTDA"
click at [694, 211] on header "Informação do Usuário Veja aparência por pessoa" at bounding box center [770, 215] width 1375 height 45
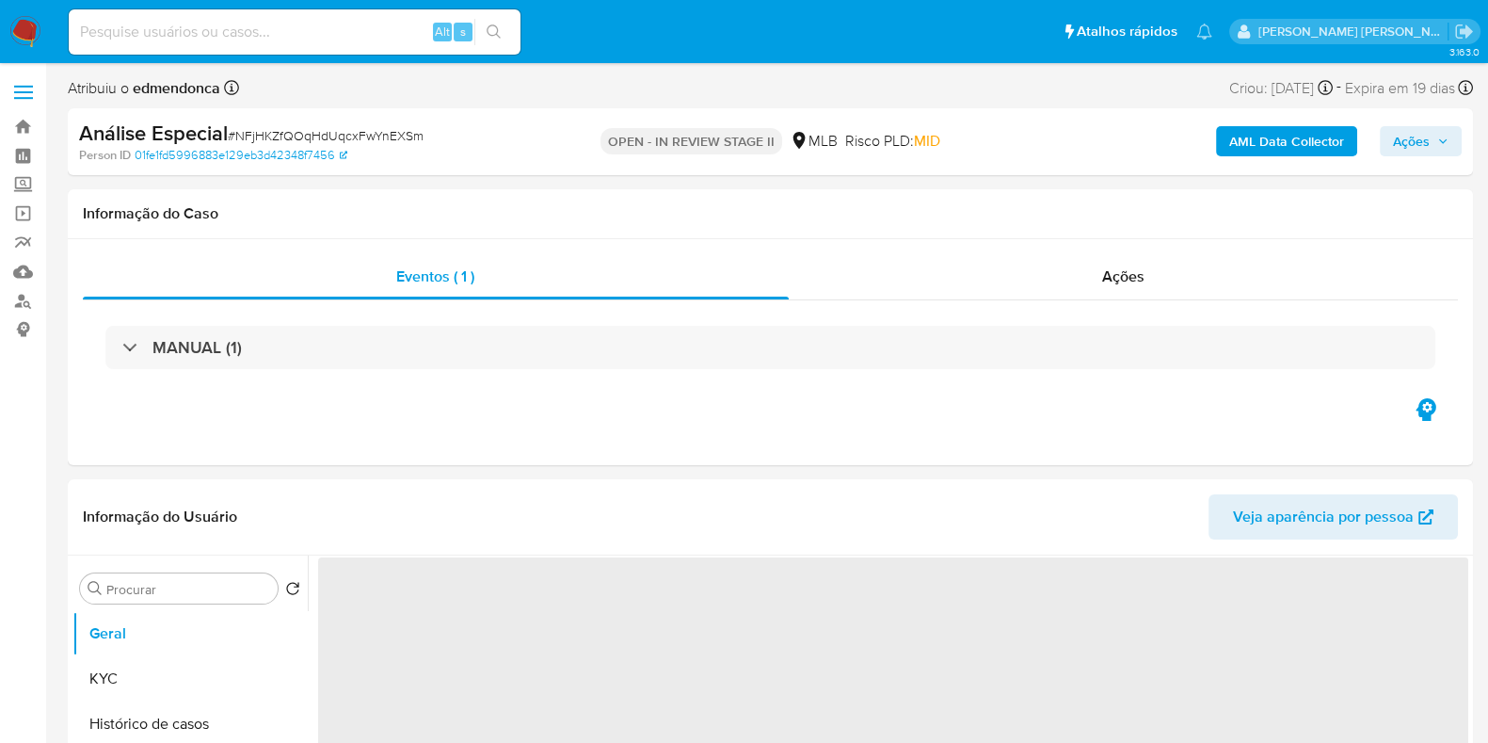
select select "10"
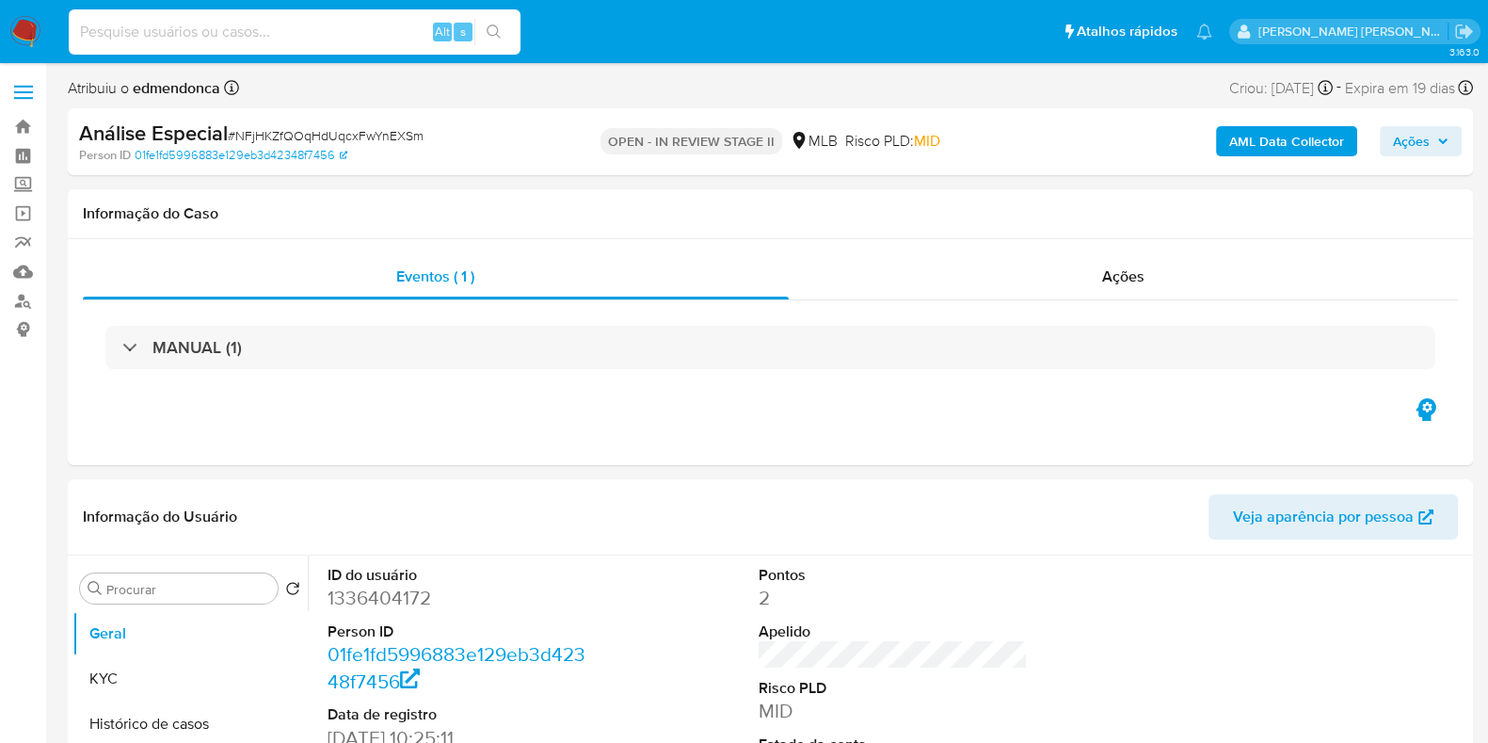
click at [282, 21] on input at bounding box center [295, 32] width 452 height 24
paste input "hw3RHzXWrohMVqwTKsW86Oue"
type input "hw3RHzXWrohMVqwTKsW86Oue"
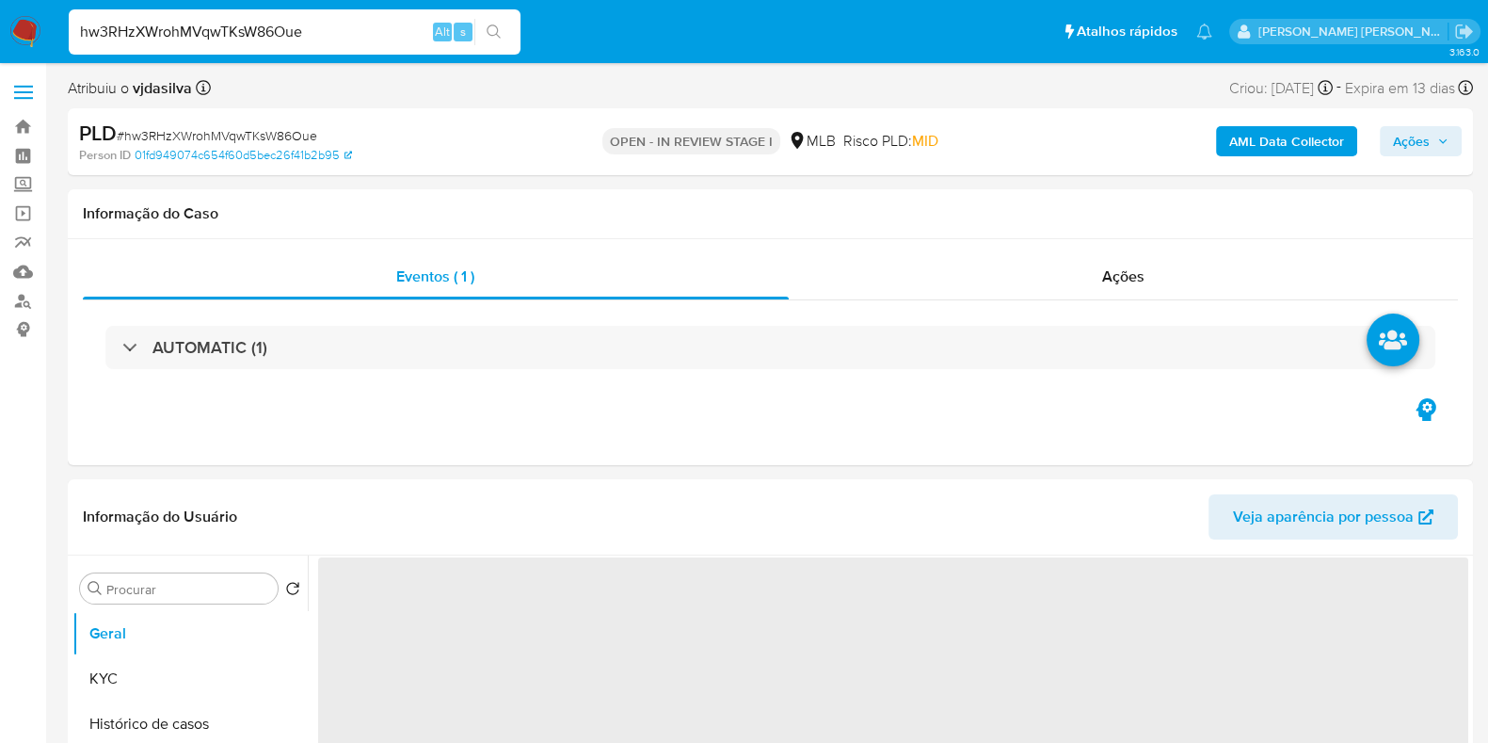
select select "10"
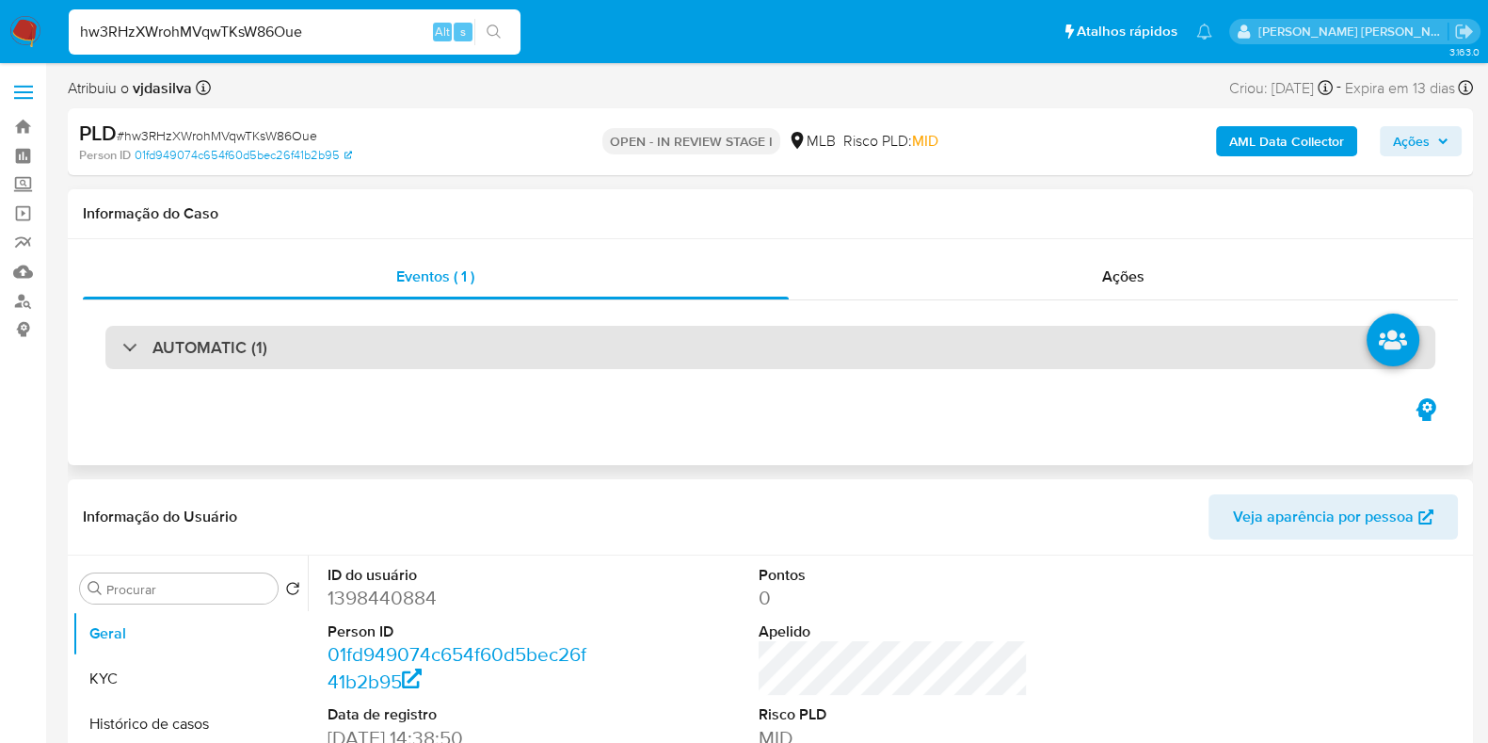
click at [270, 366] on div "AUTOMATIC (1)" at bounding box center [770, 347] width 1330 height 43
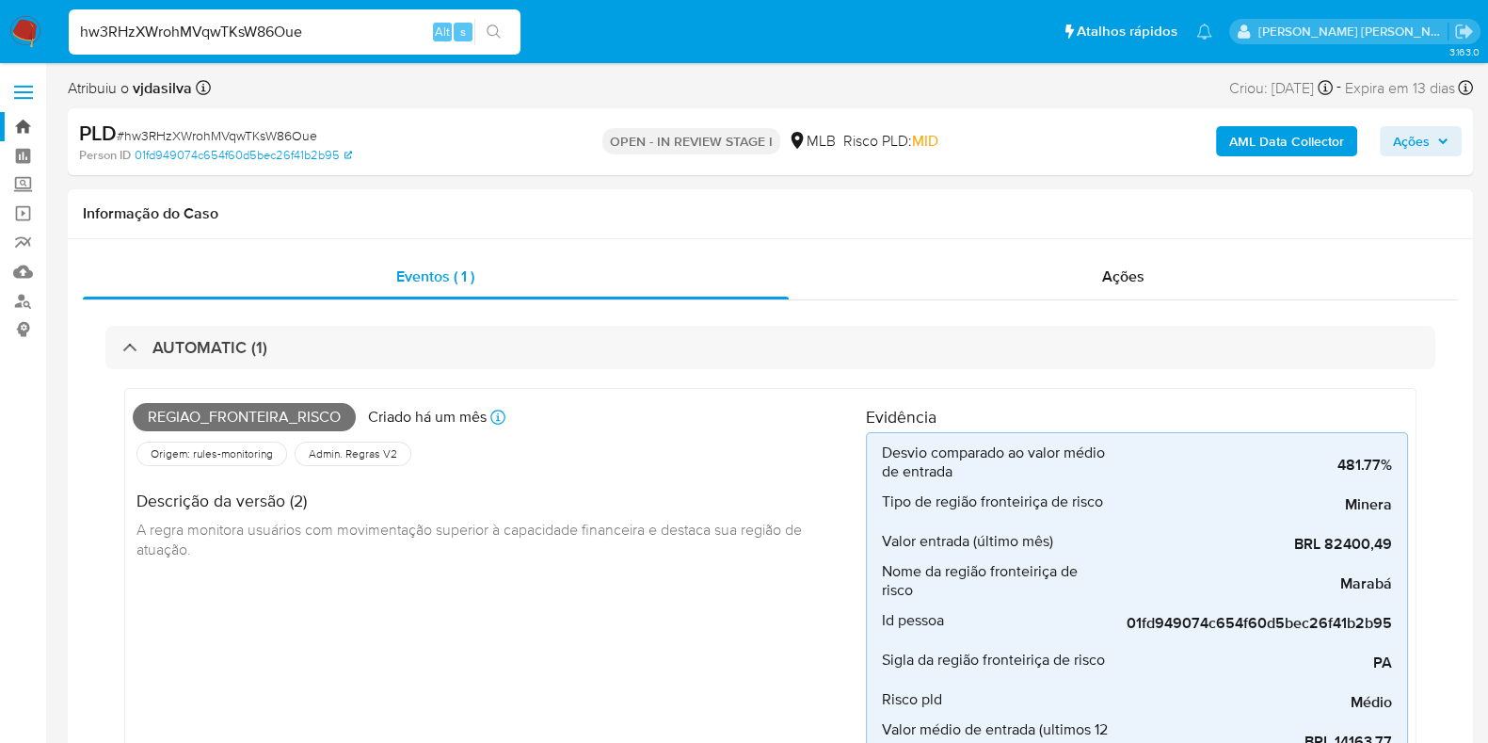
click at [30, 121] on link "Bandeja" at bounding box center [112, 126] width 224 height 29
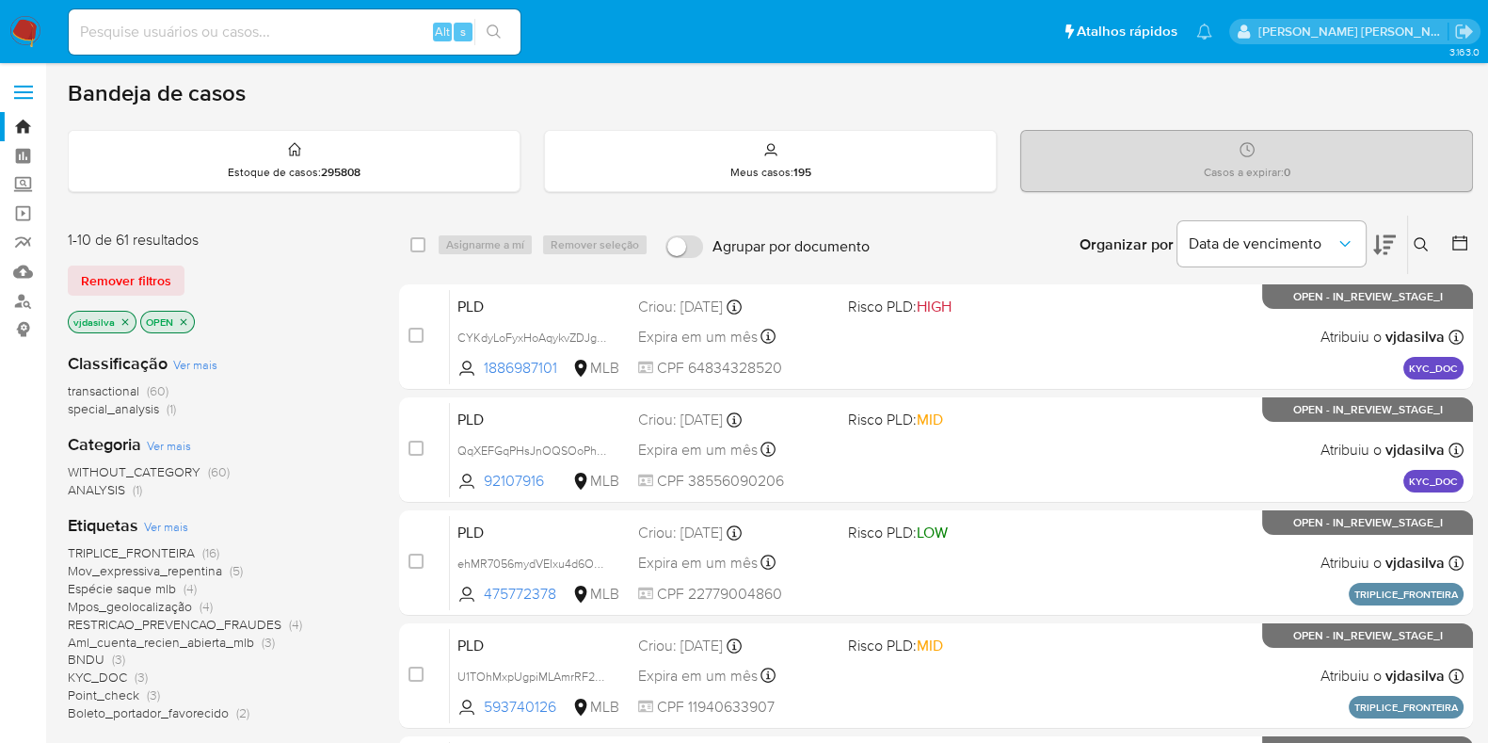
click at [1393, 243] on icon at bounding box center [1384, 244] width 23 height 23
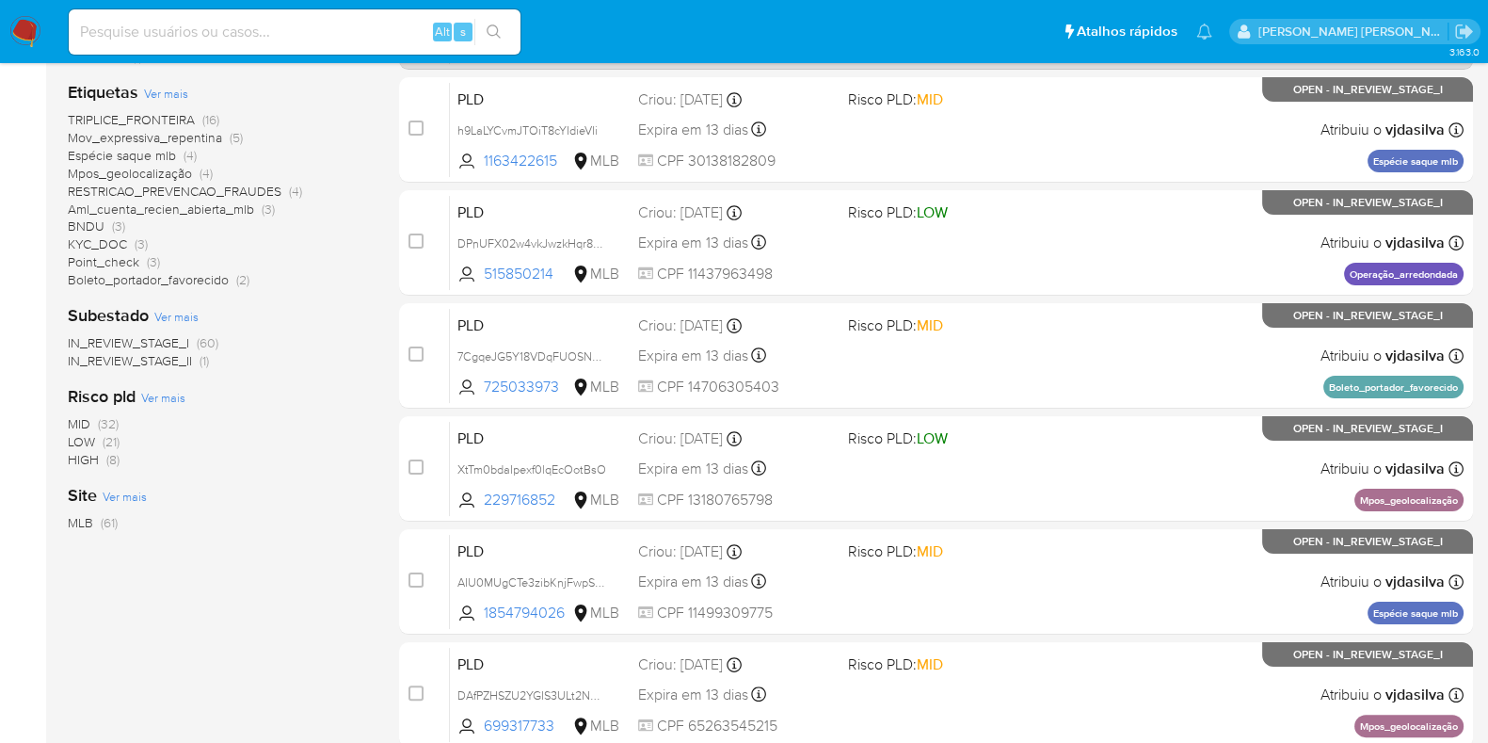
scroll to position [470, 0]
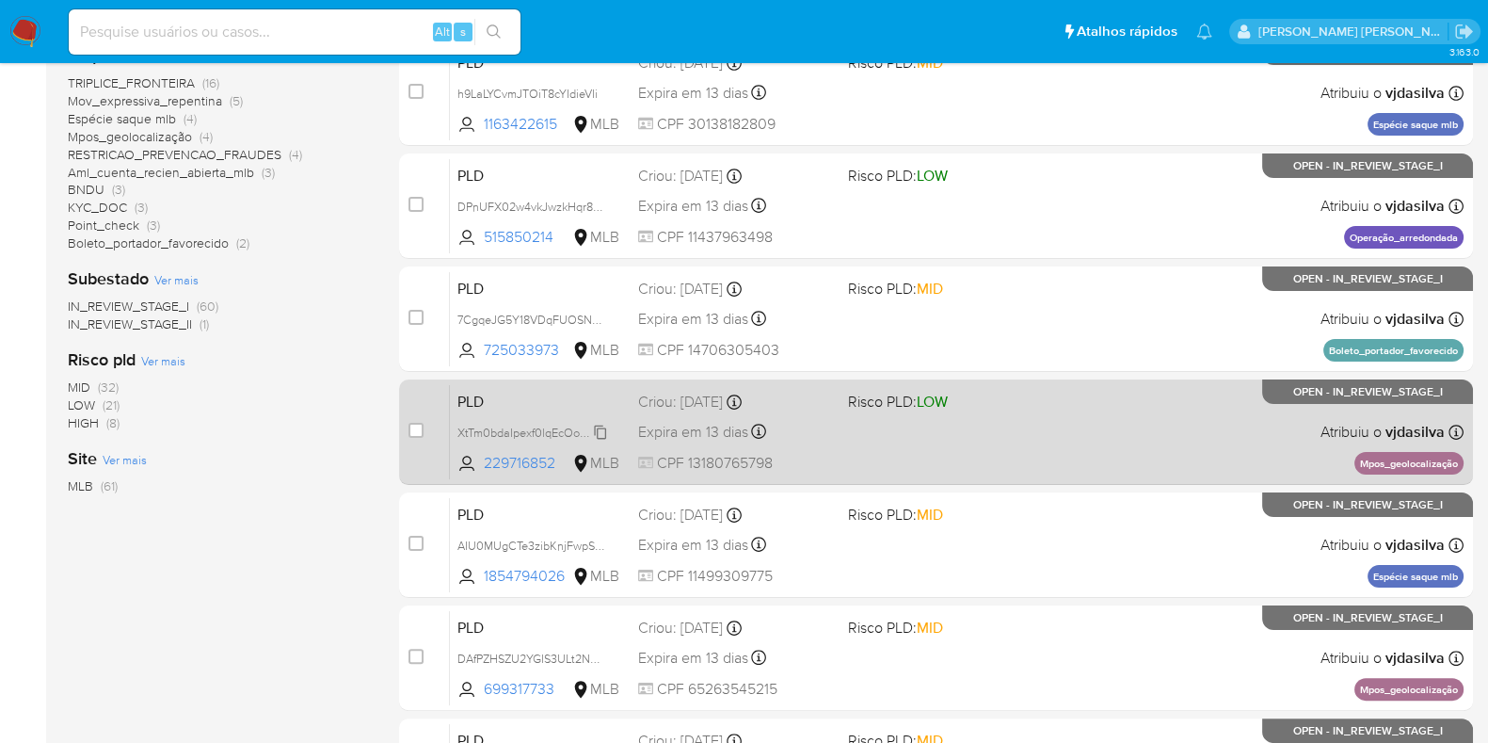
click at [602, 427] on span "XtTm0bdaIpexf0lqEcOotBsO" at bounding box center [532, 431] width 149 height 21
click at [1092, 404] on div "PLD XtTm0bdaIpexf0lqEcOotBsO 229716852 MLB Risco PLD: LOW Criou: 12/09/2025 Cri…" at bounding box center [957, 431] width 1014 height 95
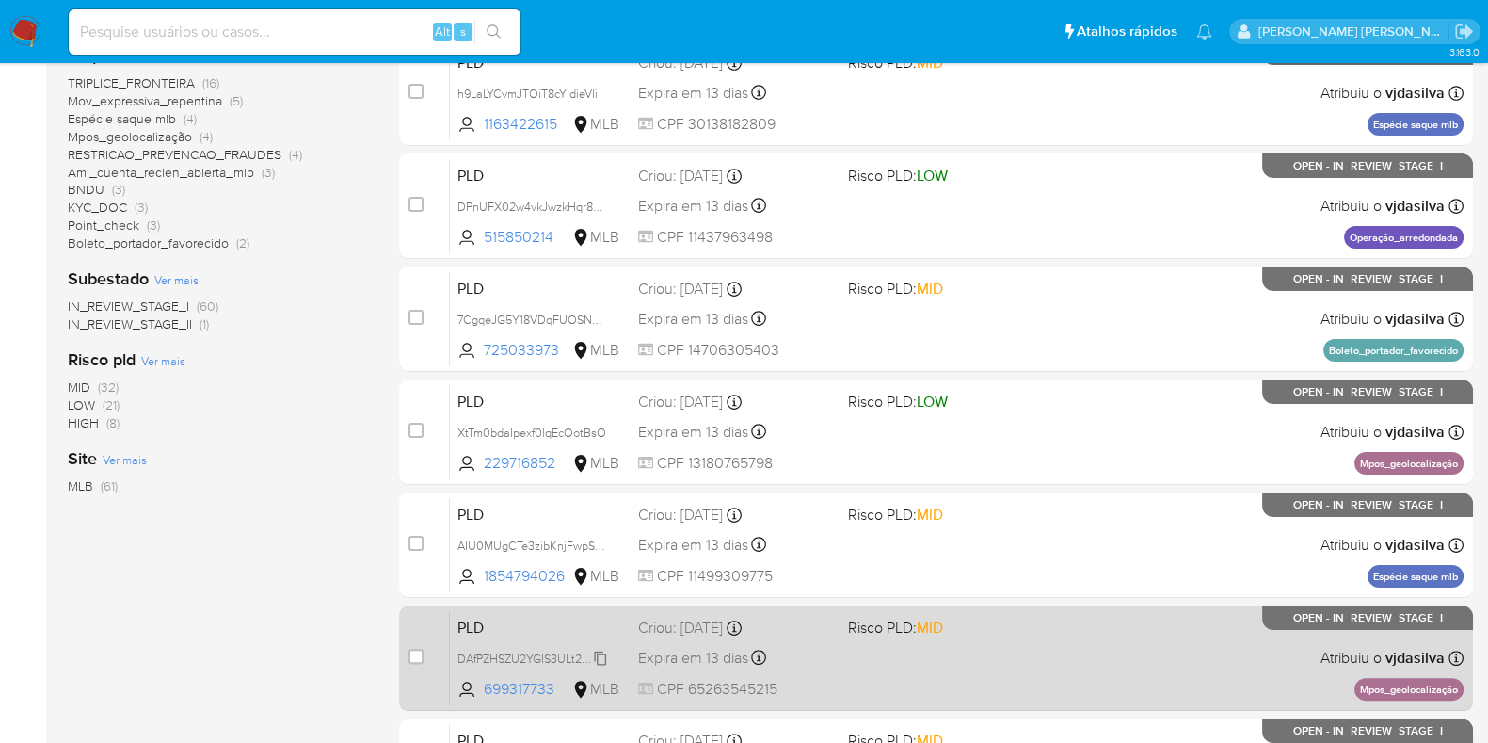
click at [602, 656] on span "DAfPZHSZU2YGIS3ULt2NWYlB" at bounding box center [538, 657] width 161 height 21
click at [960, 651] on div "PLD DAfPZHSZU2YGIS3ULt2NWYlB Copiado Copiado 699317733 MLB Risco PLD: MID Criou…" at bounding box center [957, 657] width 1014 height 95
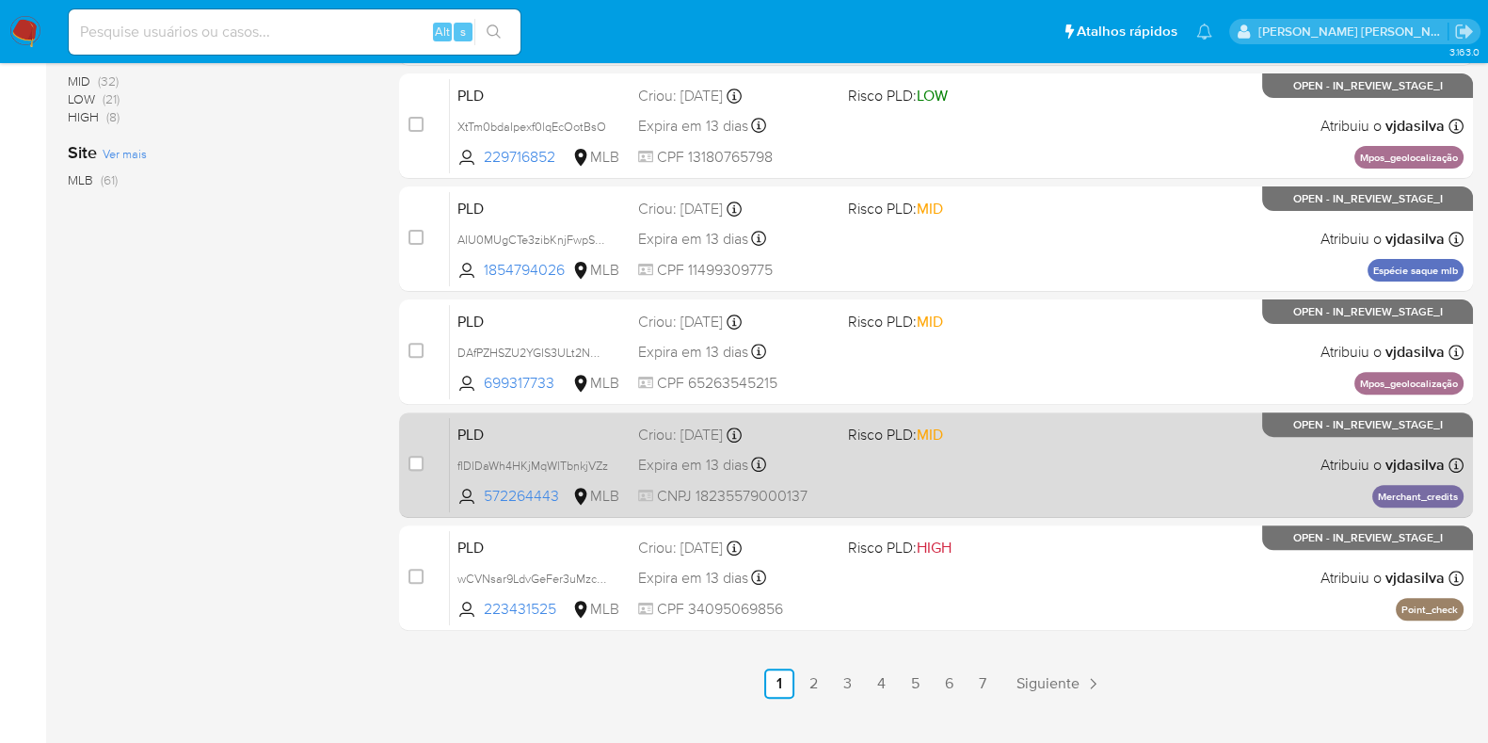
scroll to position [809, 0]
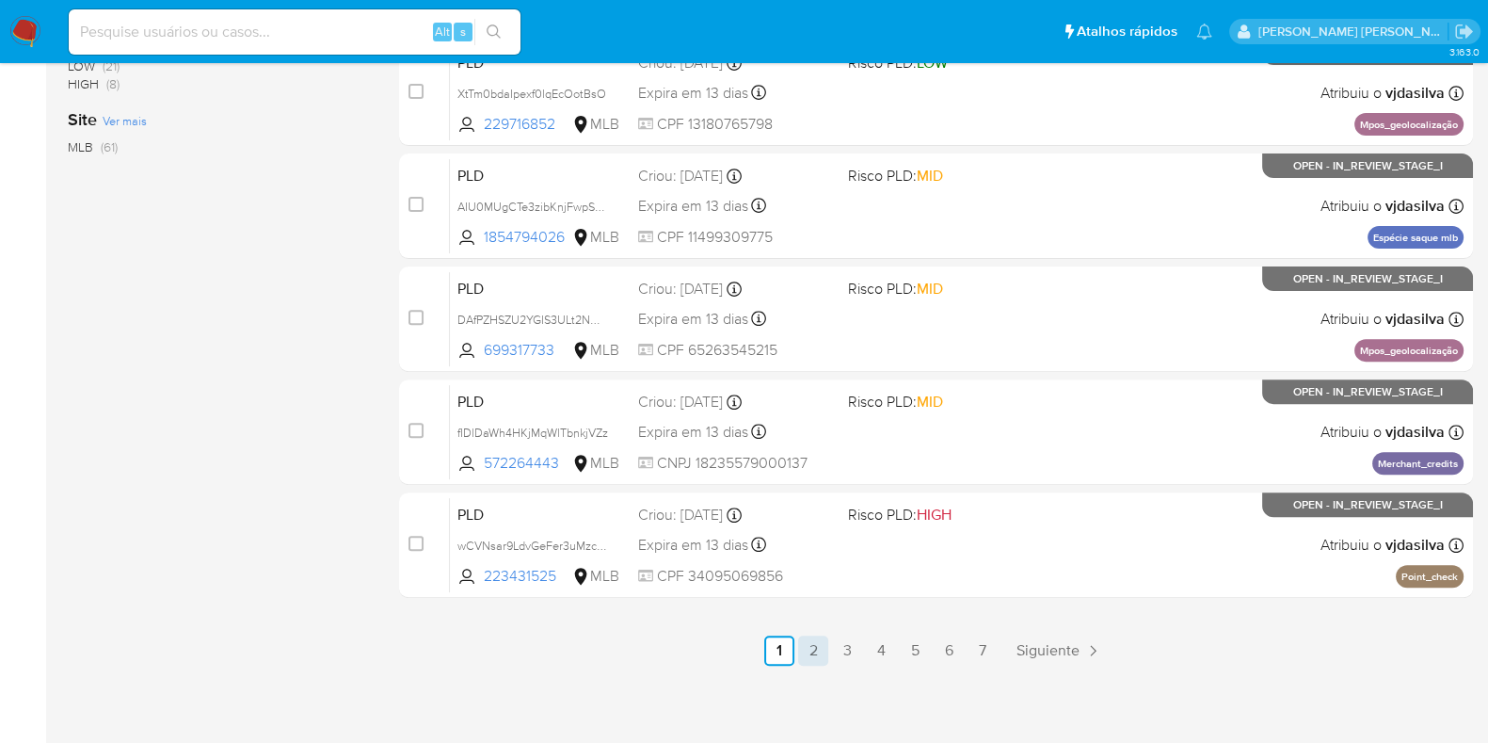
click at [824, 650] on link "2" at bounding box center [813, 650] width 30 height 30
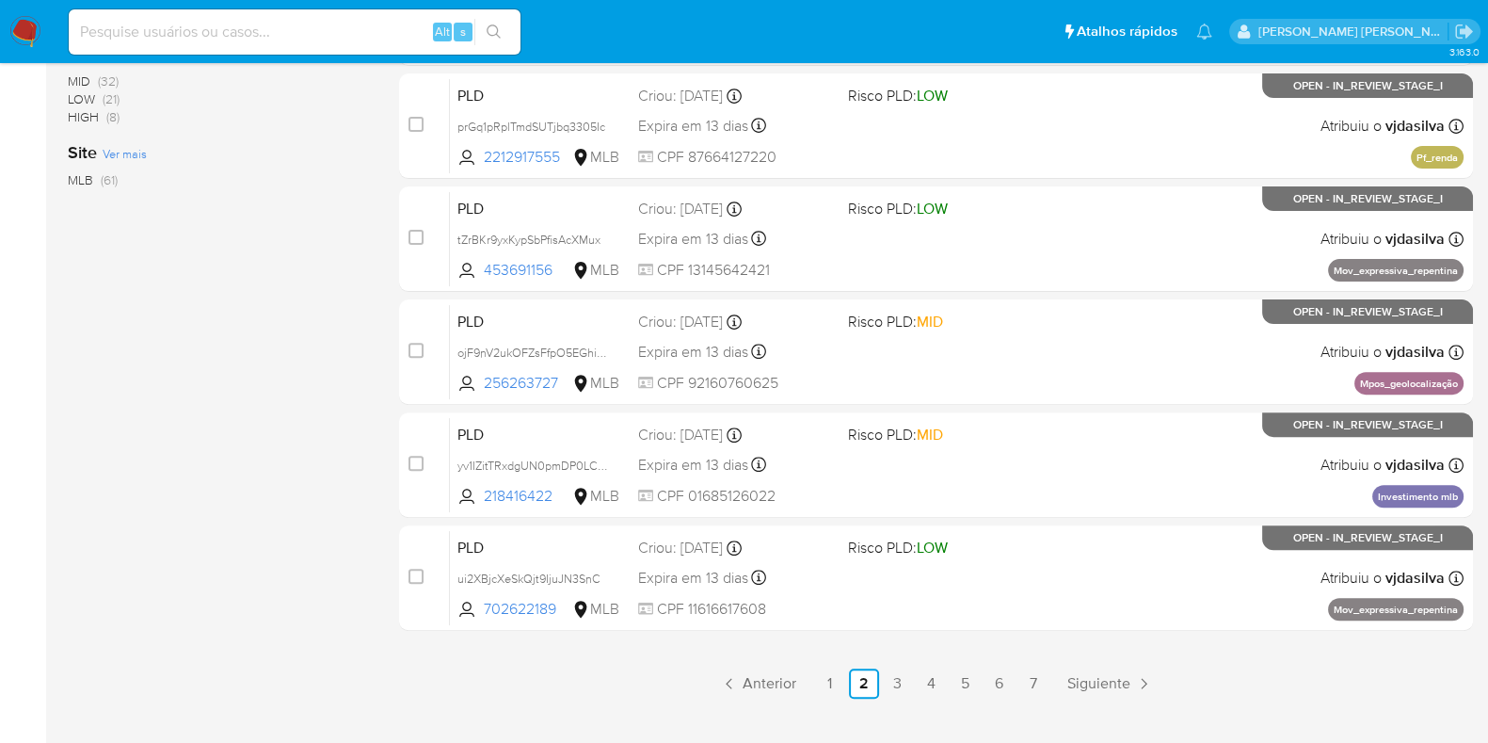
scroll to position [809, 0]
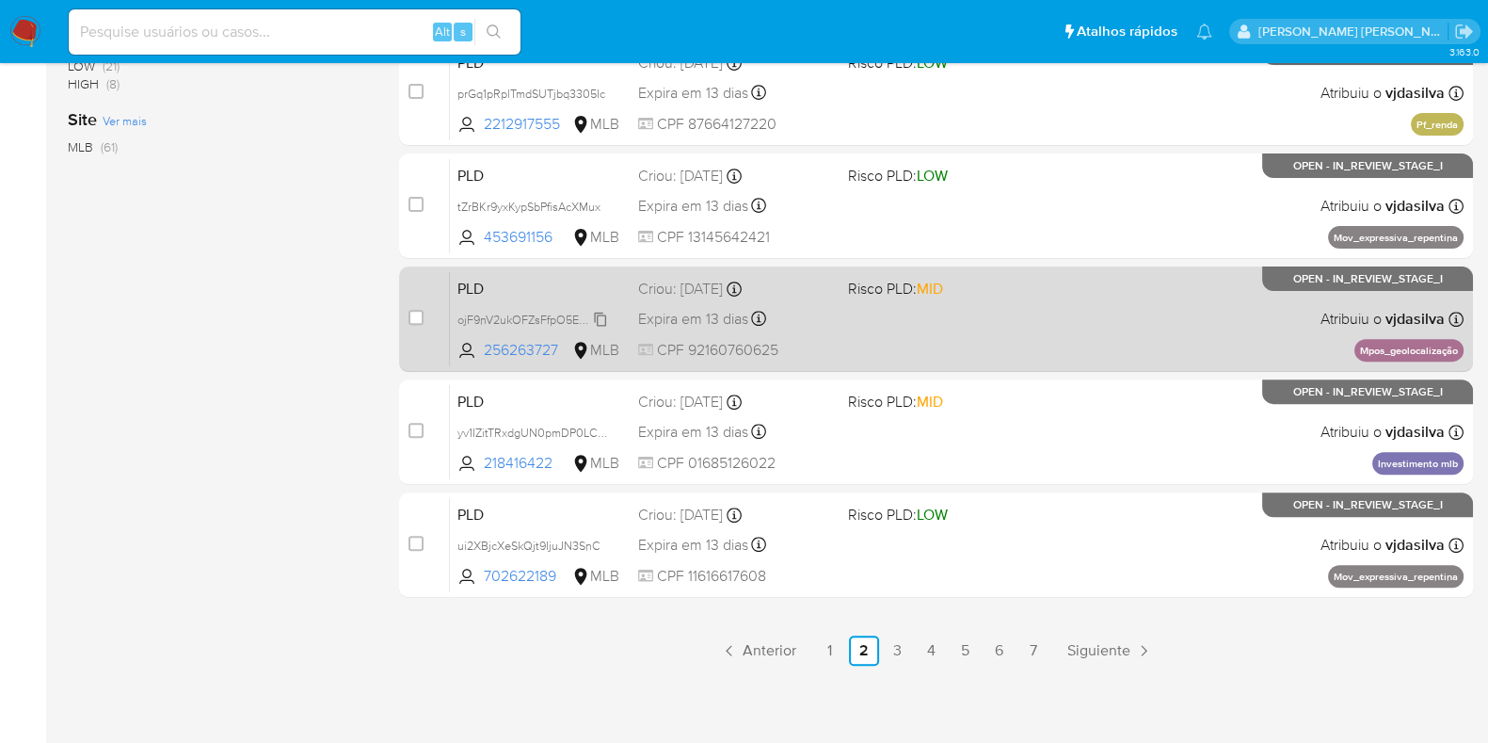
click at [598, 323] on span "ojF9nV2ukOFZsFfpO5EGhiCq" at bounding box center [535, 318] width 154 height 21
click at [1040, 311] on div "PLD ojF9nV2ukOFZsFfpO5EGhiCq 256263727 MLB Risco PLD: MID Criou: 12/09/2025 Cri…" at bounding box center [957, 318] width 1014 height 95
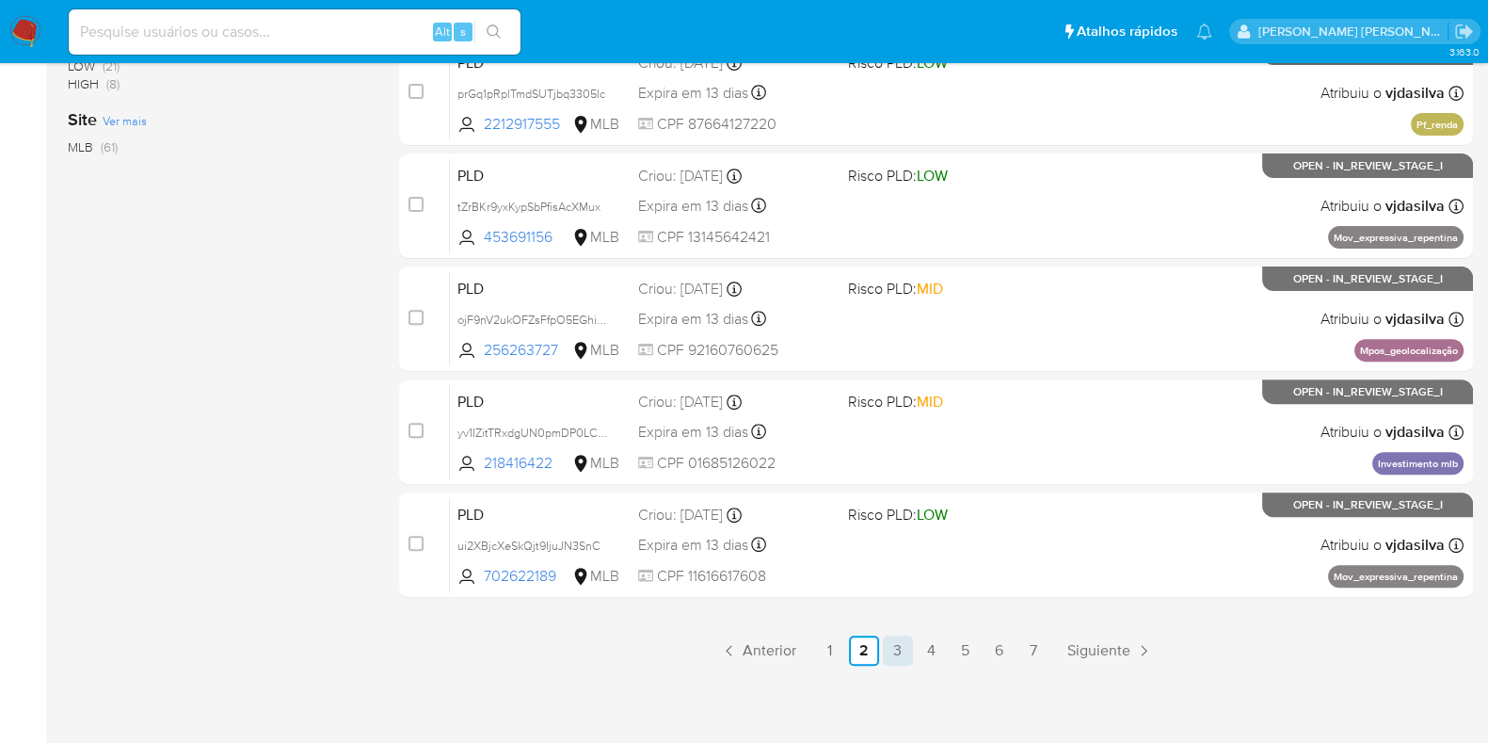
click at [893, 650] on link "3" at bounding box center [898, 650] width 30 height 30
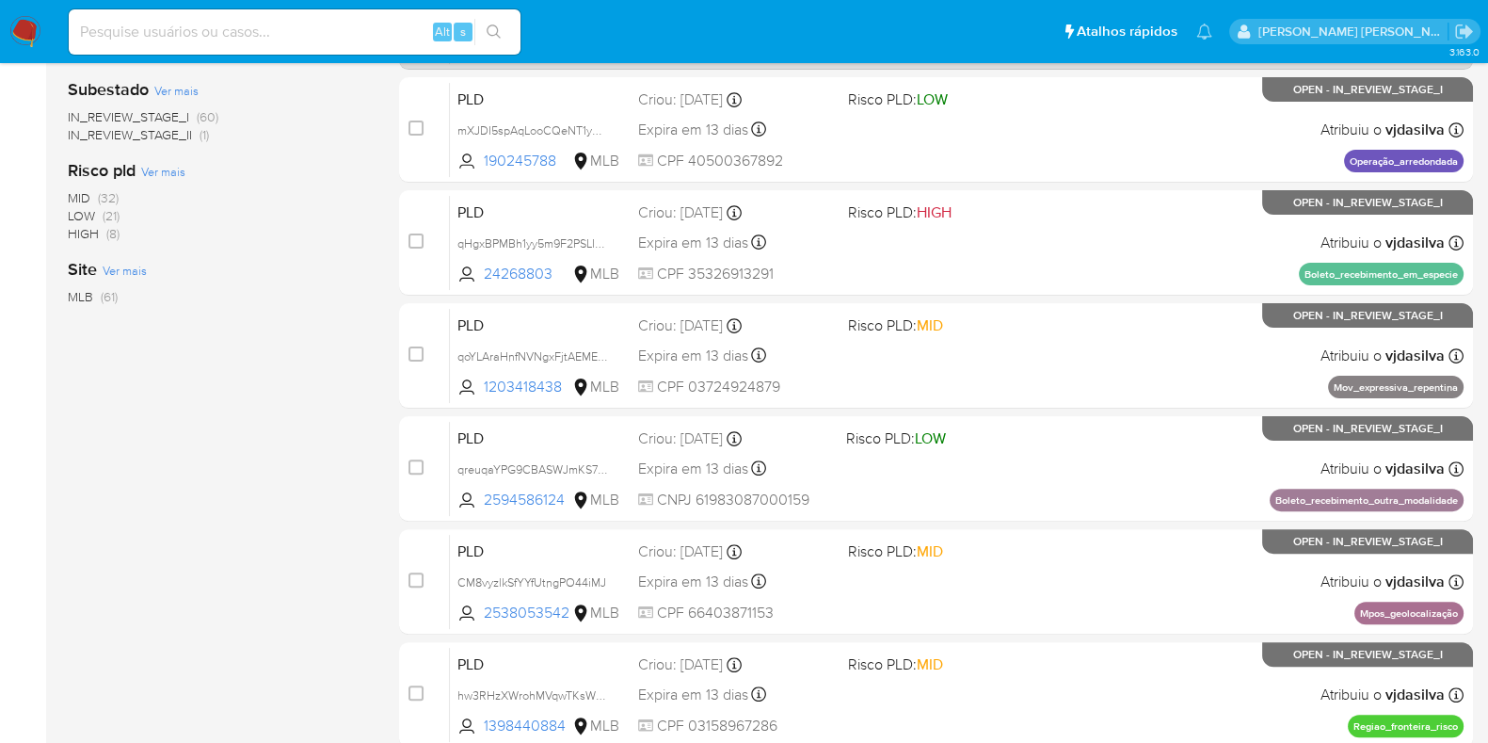
scroll to position [706, 0]
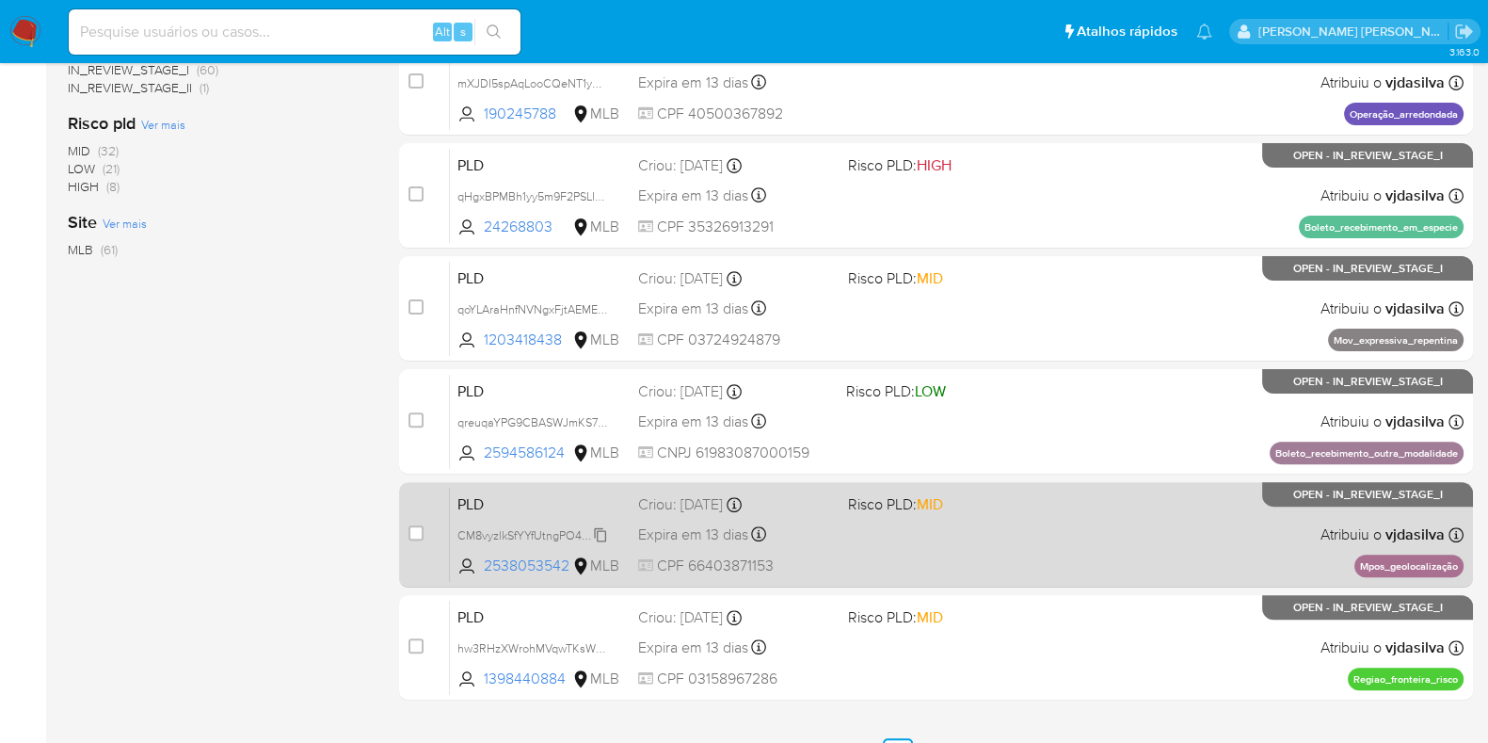
click at [603, 533] on span "CM8vyzlkSfYYfUtngPO44iMJ" at bounding box center [532, 533] width 149 height 21
click at [979, 518] on div "PLD CM8vyzlkSfYYfUtngPO44iMJ 2538053542 MLB Risco PLD: MID Criou: 12/09/2025 Cr…" at bounding box center [957, 534] width 1014 height 95
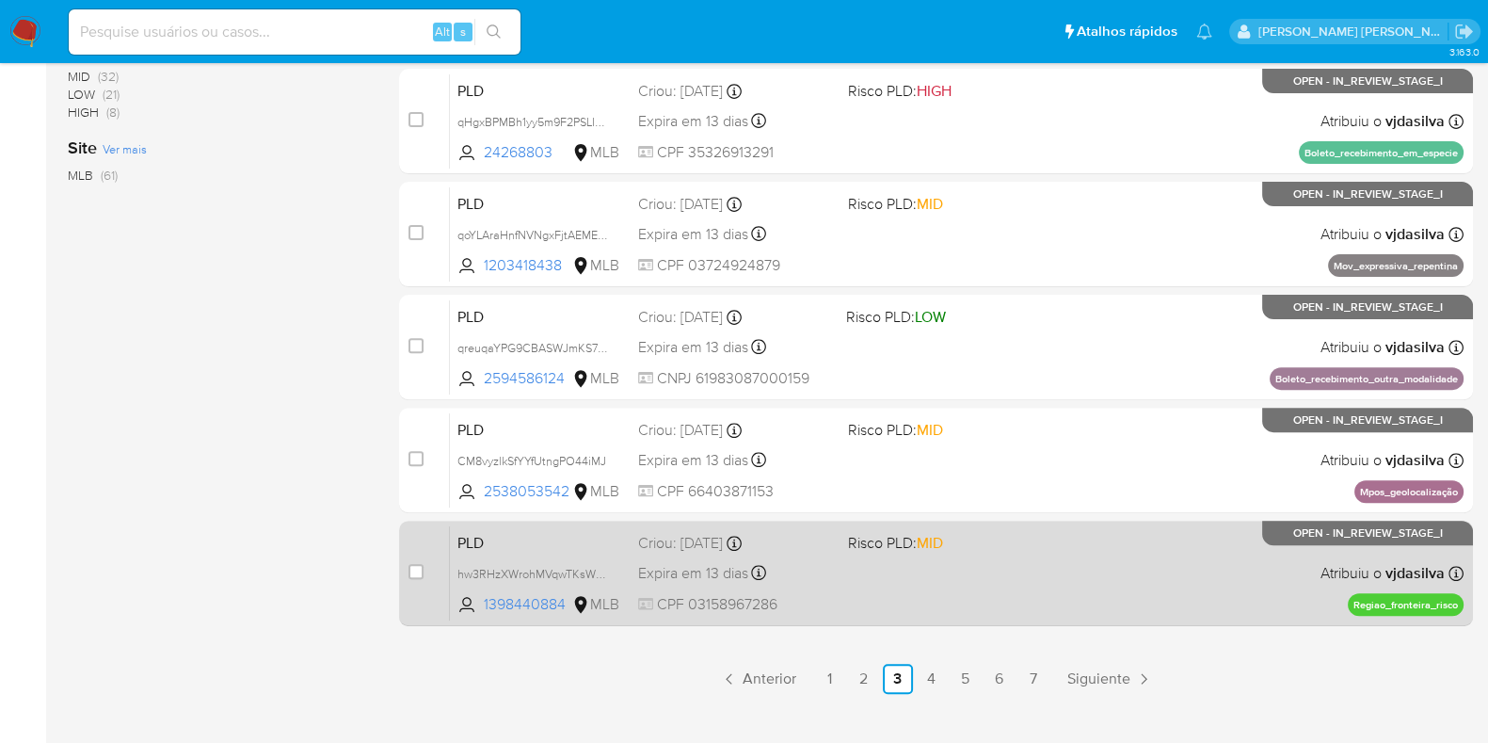
scroll to position [809, 0]
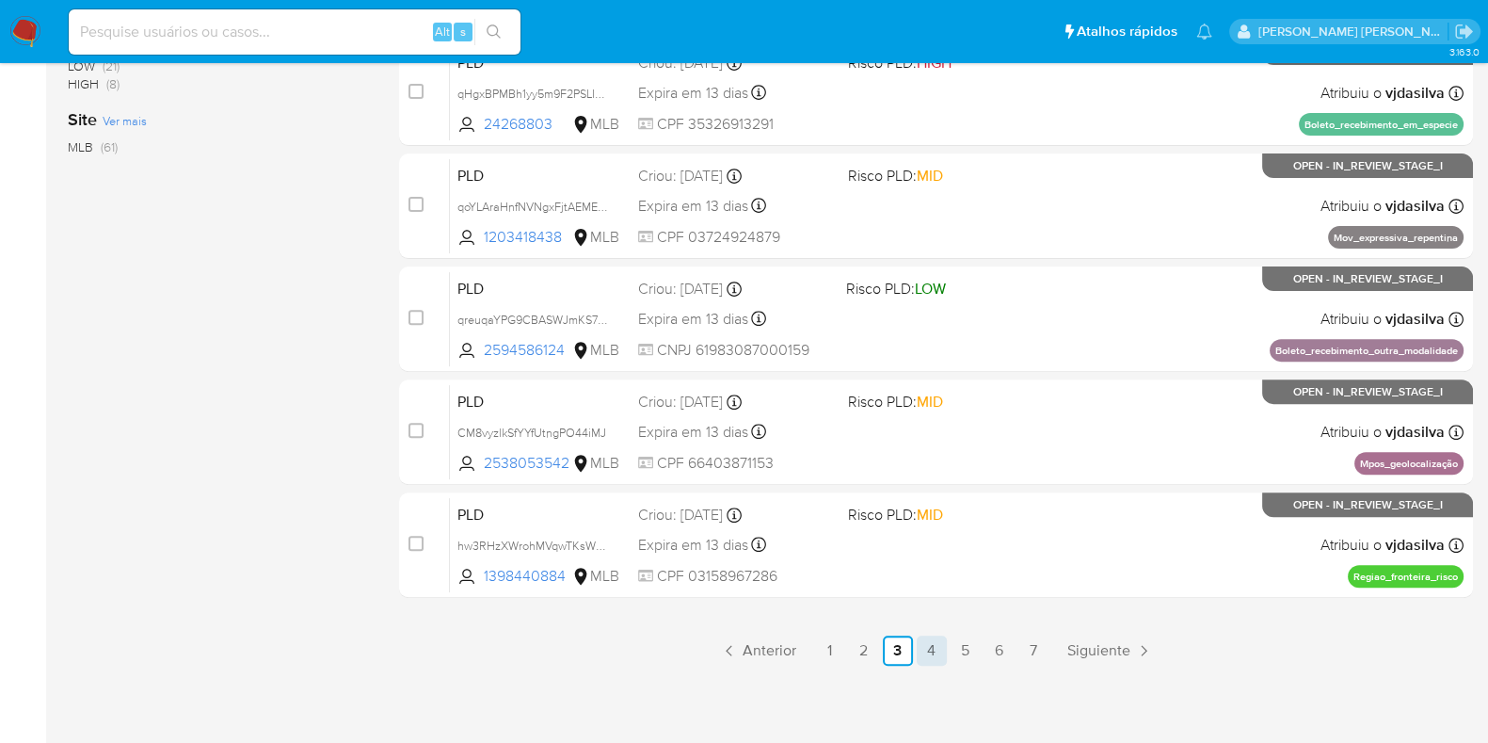
click at [936, 650] on link "4" at bounding box center [932, 650] width 30 height 30
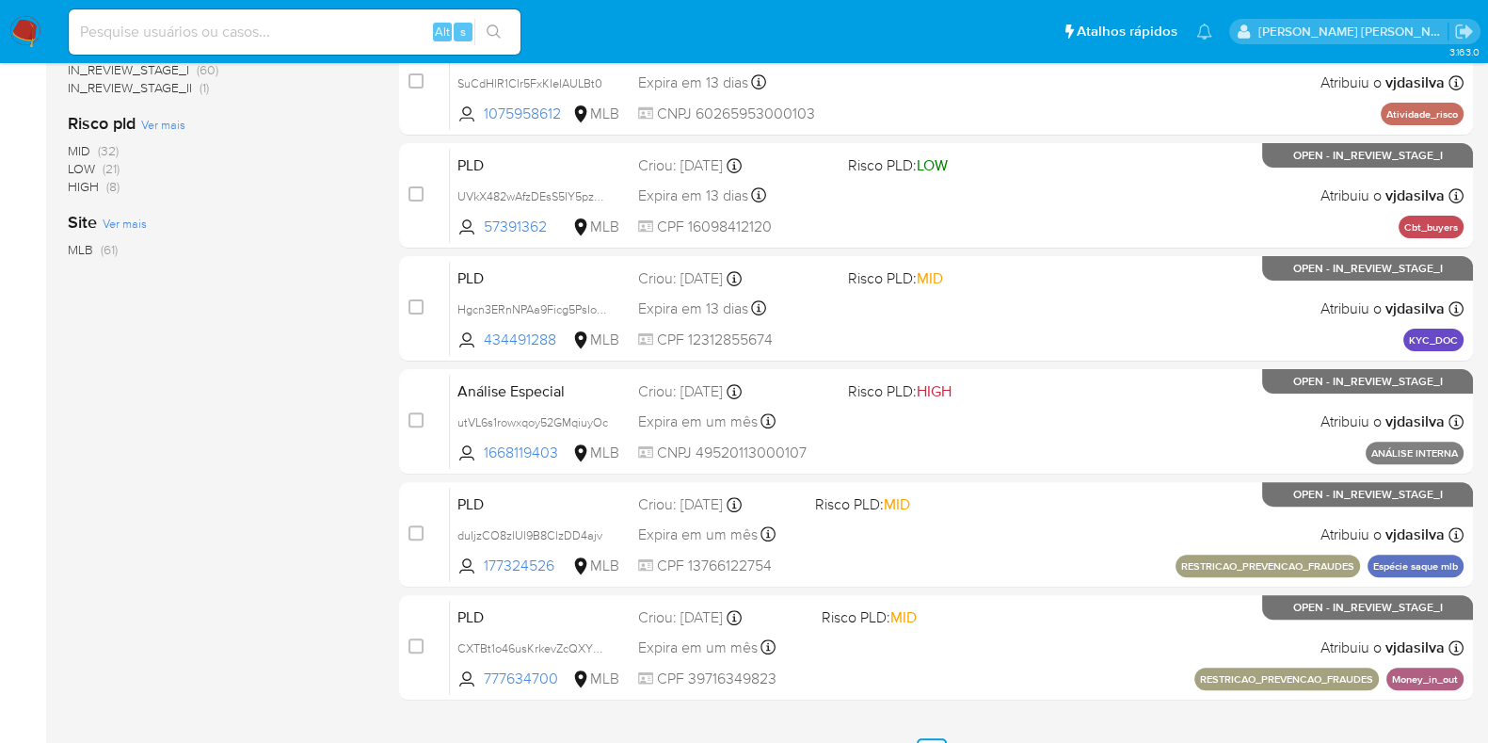
scroll to position [809, 0]
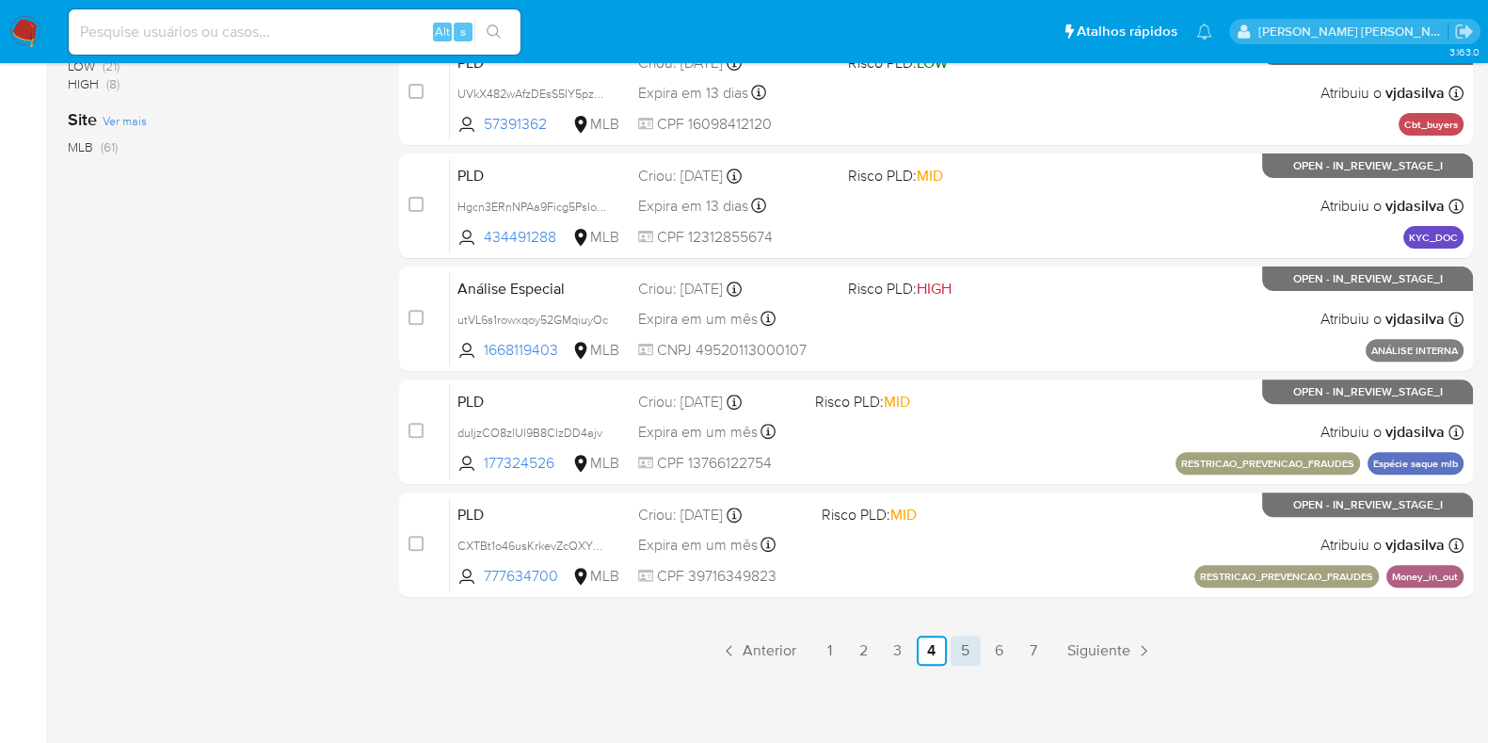
click at [962, 650] on link "5" at bounding box center [966, 650] width 30 height 30
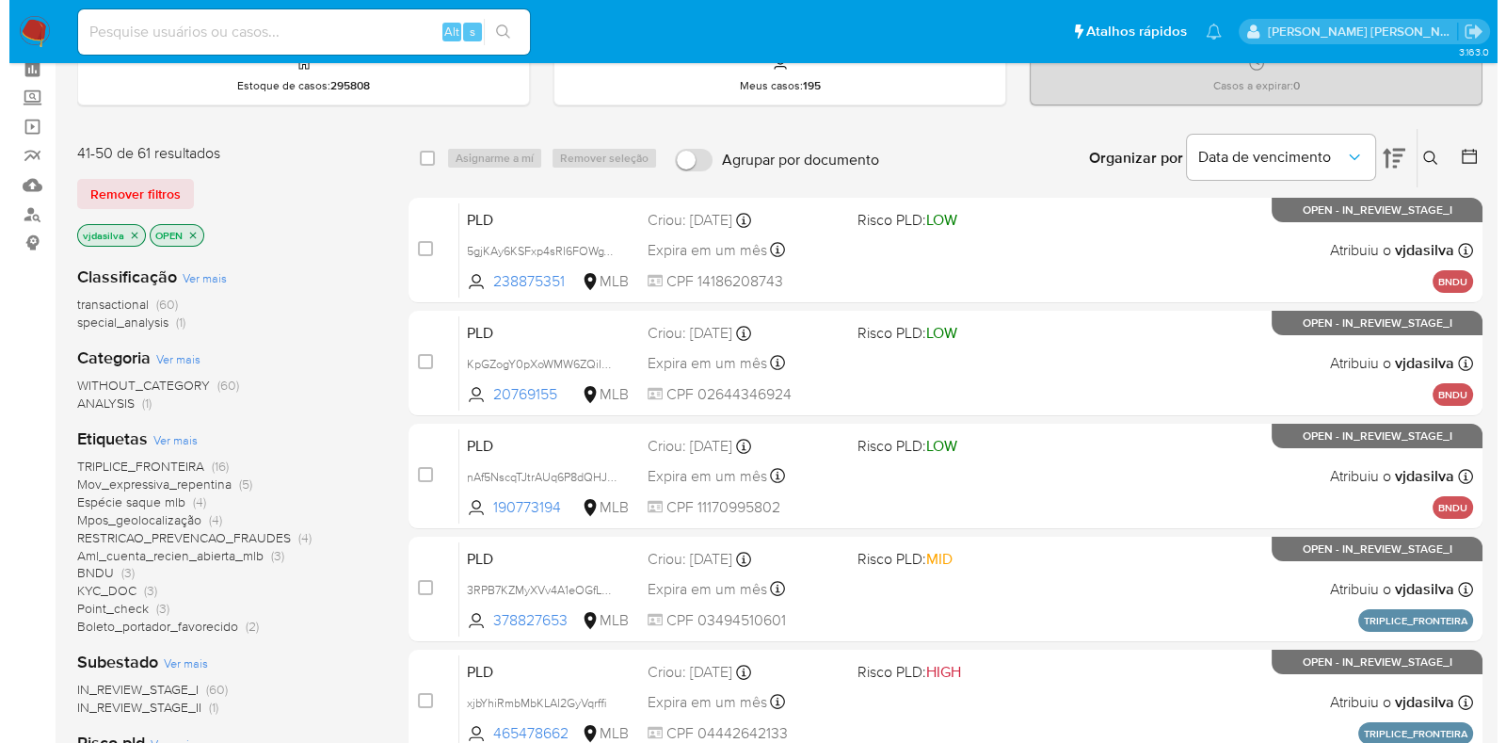
scroll to position [117, 0]
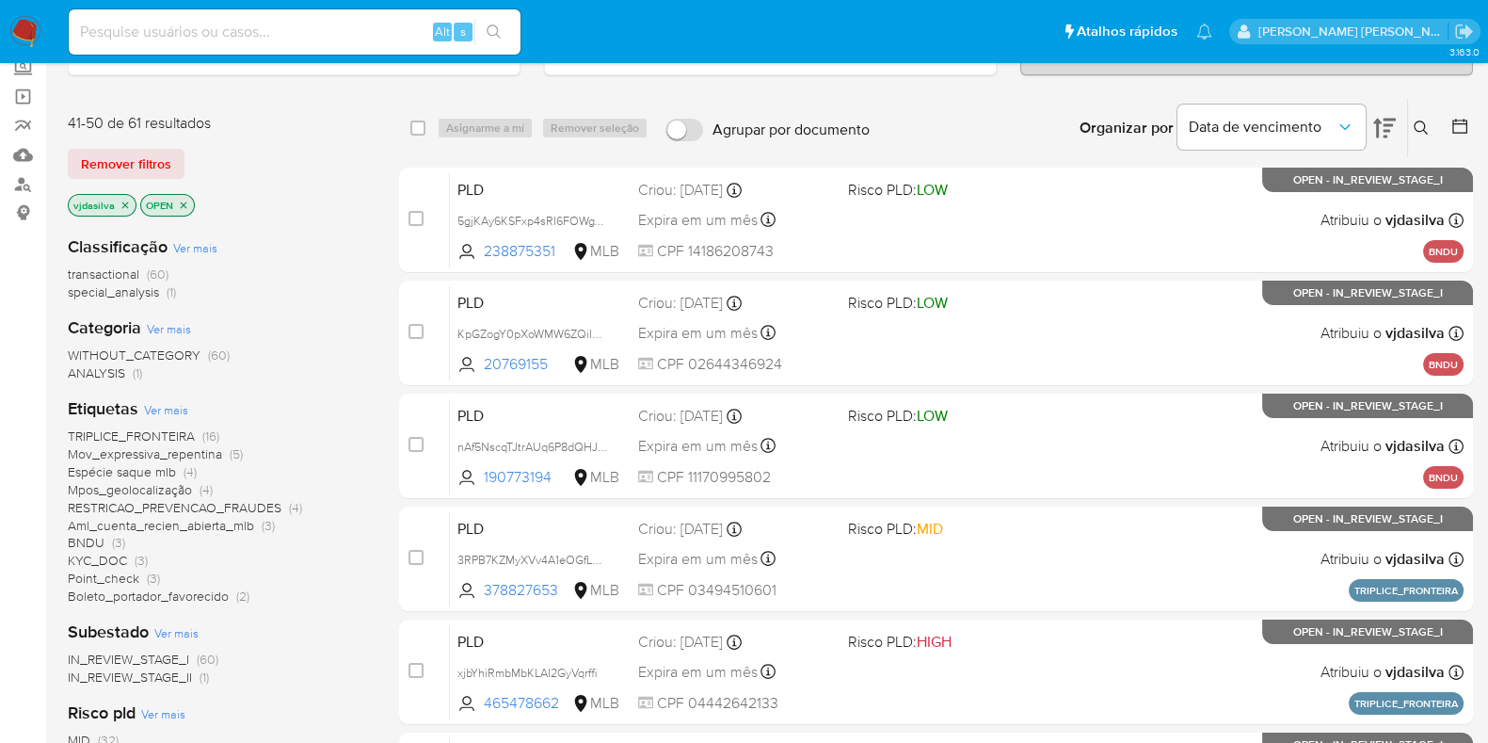
click at [181, 409] on span "Ver mais" at bounding box center [166, 409] width 44 height 17
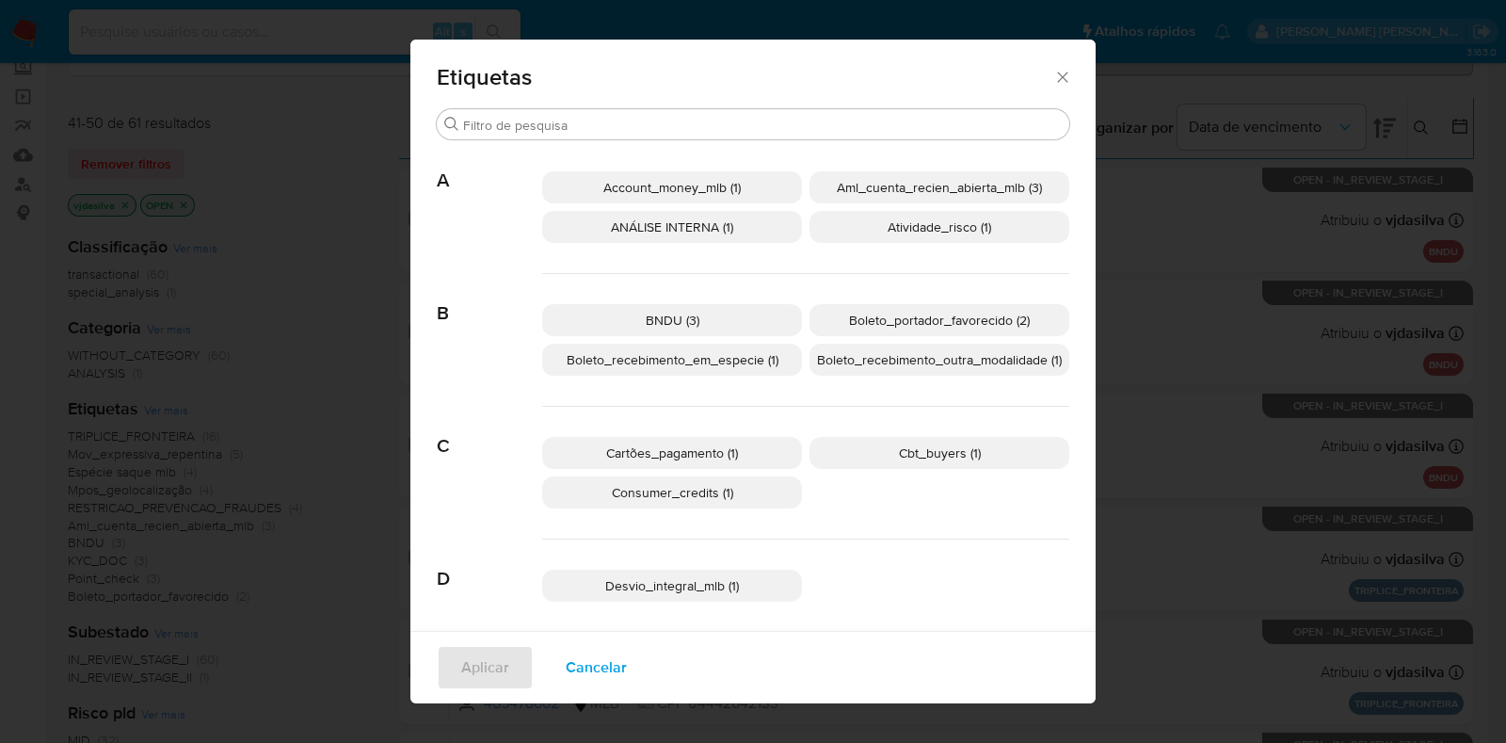
click at [859, 191] on span "Aml_cuenta_recien_abierta_mlb (3)" at bounding box center [939, 187] width 205 height 19
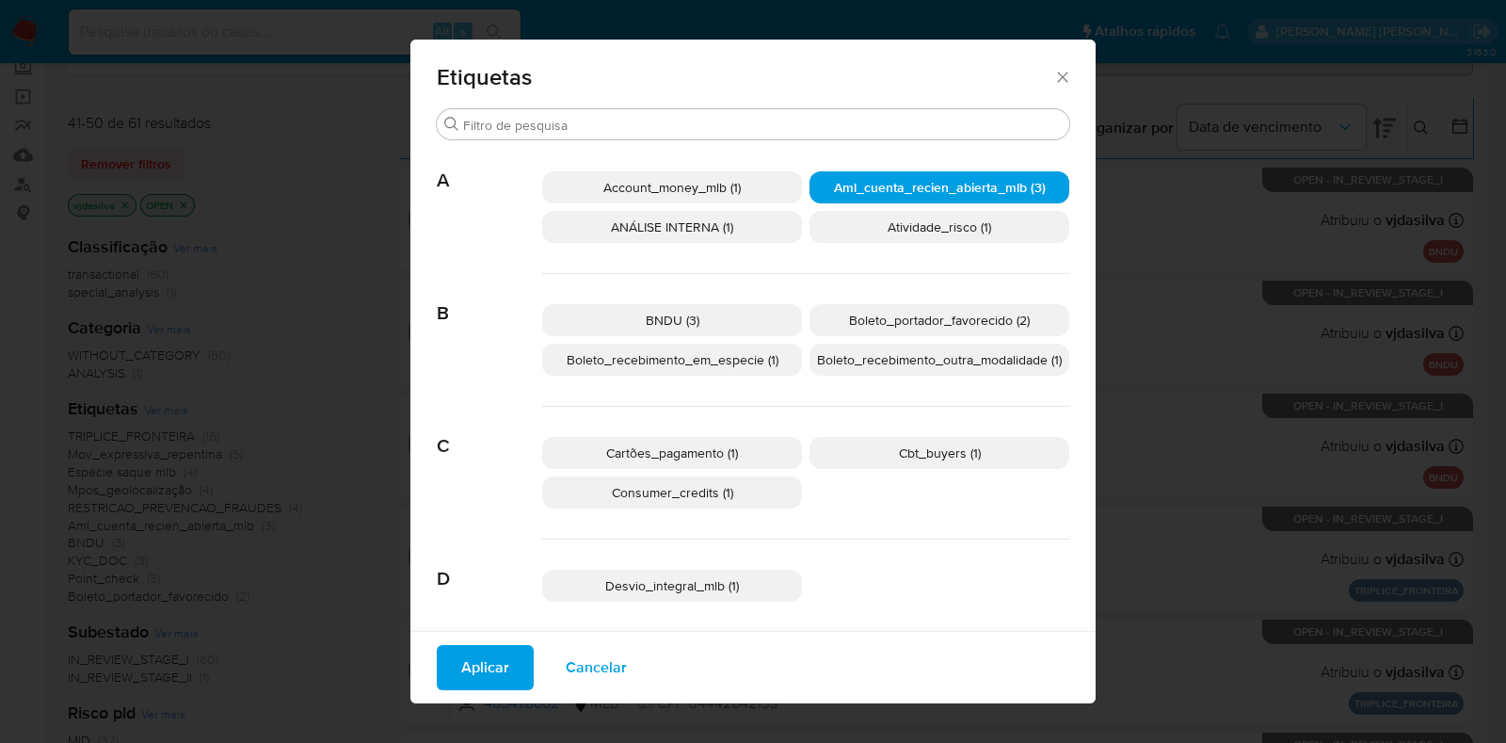
click at [471, 657] on span "Aplicar" at bounding box center [485, 667] width 48 height 41
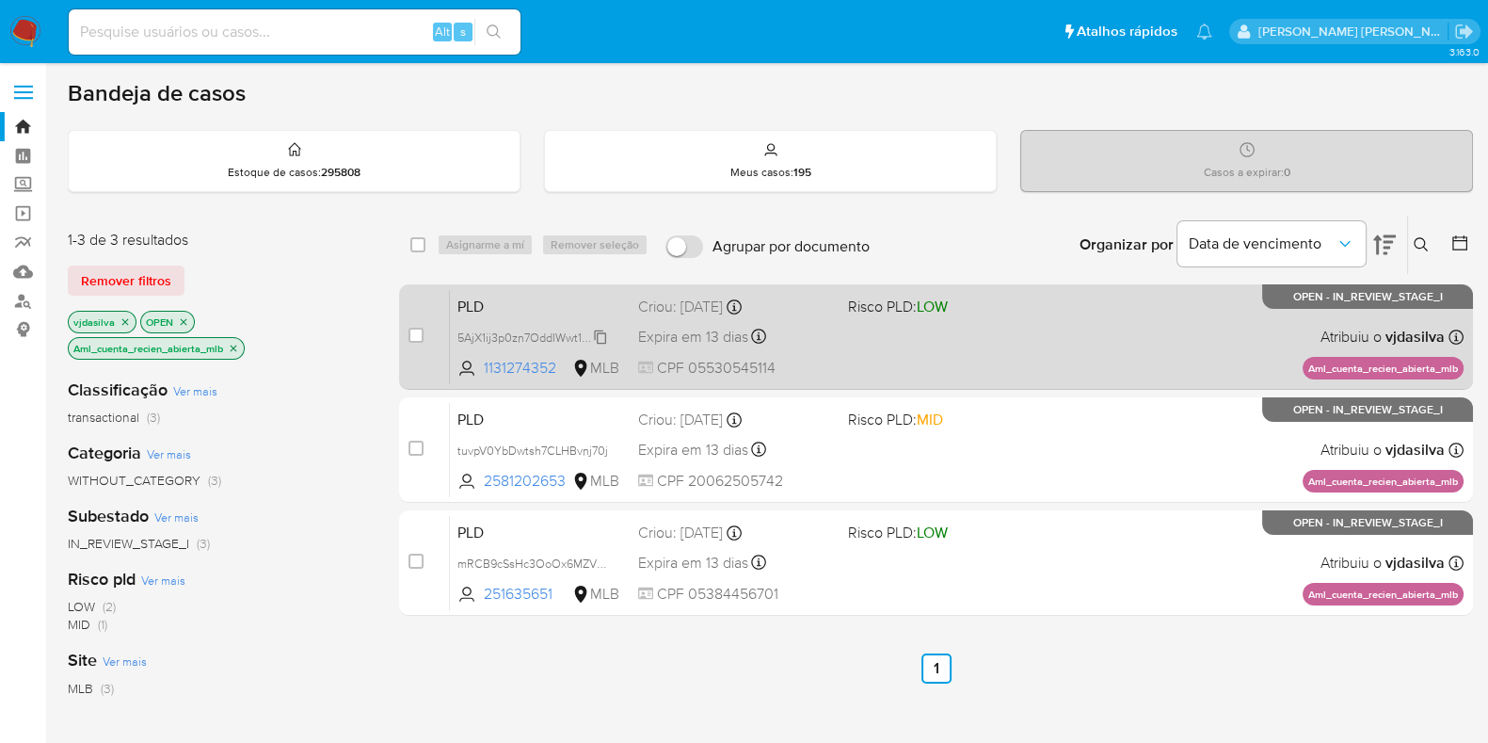
click at [603, 339] on span "5AjX1ij3p0zn7OddIWwt1mpv" at bounding box center [531, 336] width 146 height 21
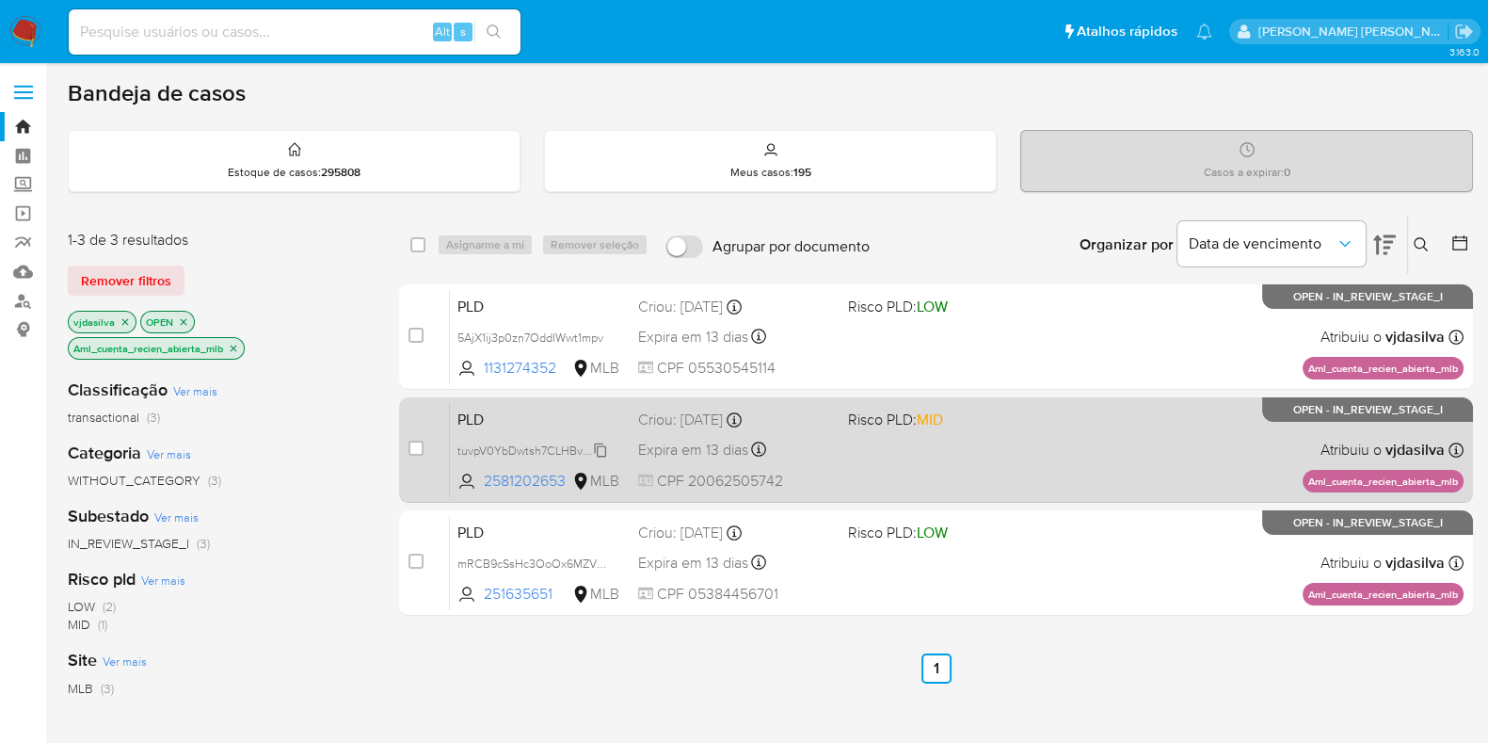
click at [600, 454] on span "tuvpV0YbDwtsh7CLHBvnj70j" at bounding box center [533, 449] width 151 height 21
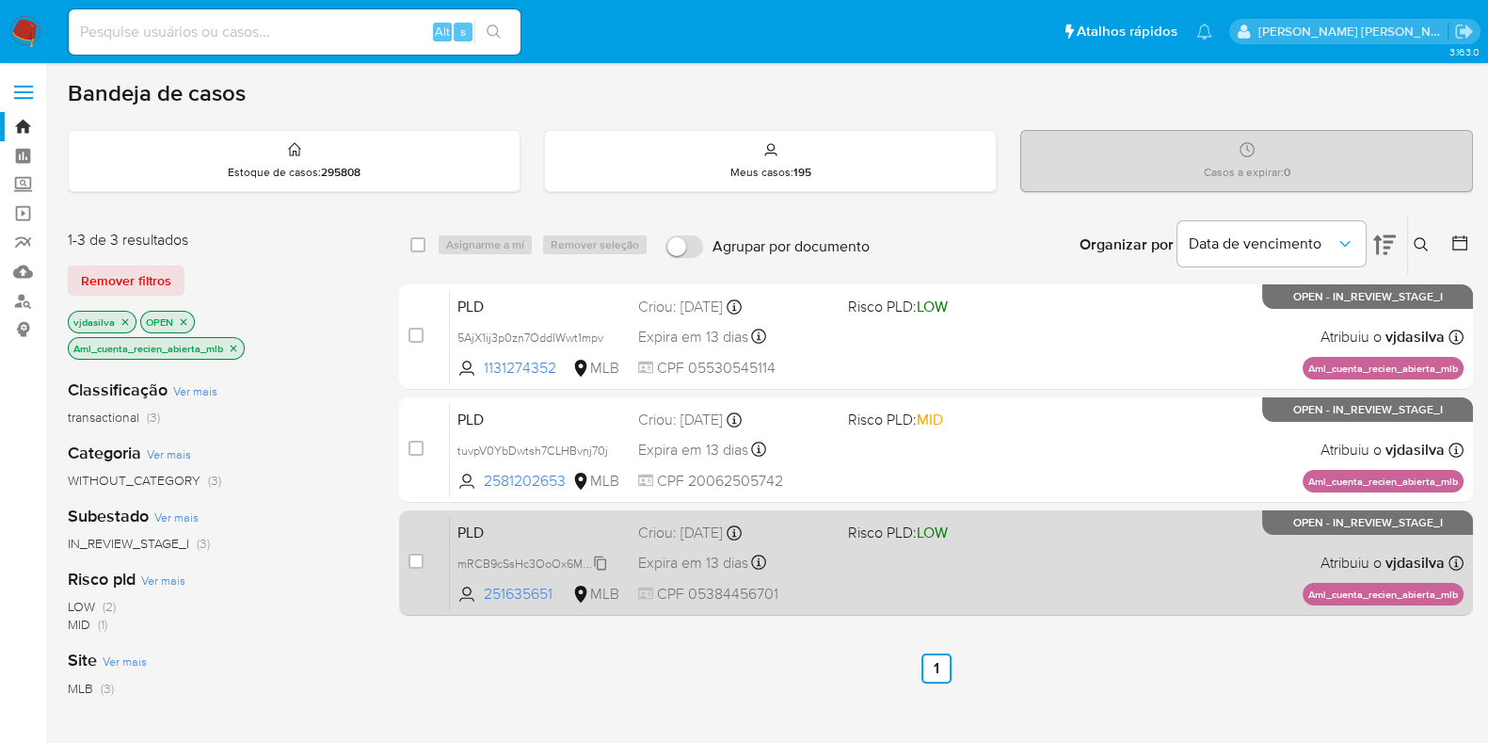
click at [602, 557] on span "mRCB9cSsHc3OoOx6MZVTSQ0b" at bounding box center [546, 562] width 176 height 21
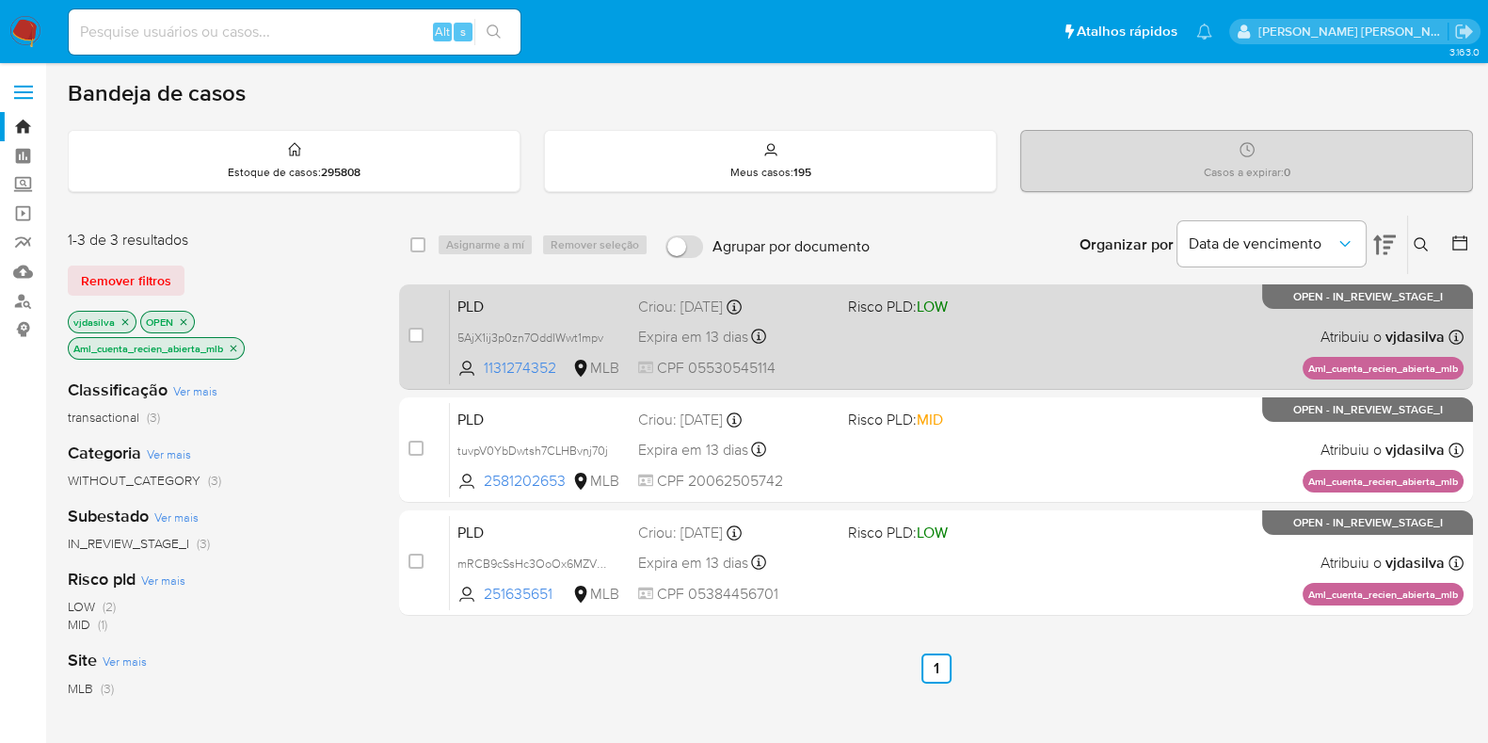
click at [1045, 322] on div "PLD 5AjX1ij3p0zn7OddIWwt1mpv 1131274352 MLB Risco PLD: LOW Criou: 12/09/2025 Cr…" at bounding box center [957, 336] width 1014 height 95
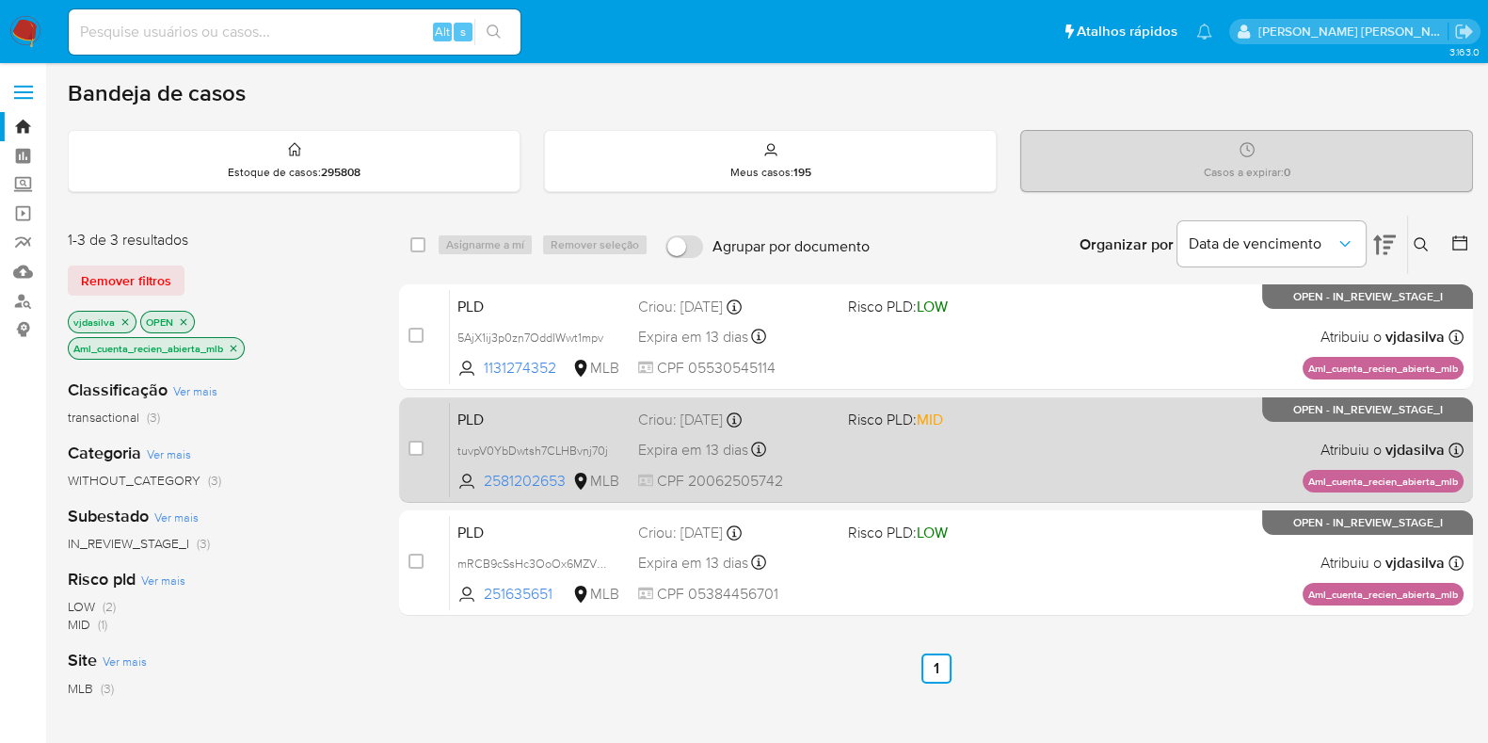
click at [1017, 448] on span at bounding box center [945, 449] width 195 height 4
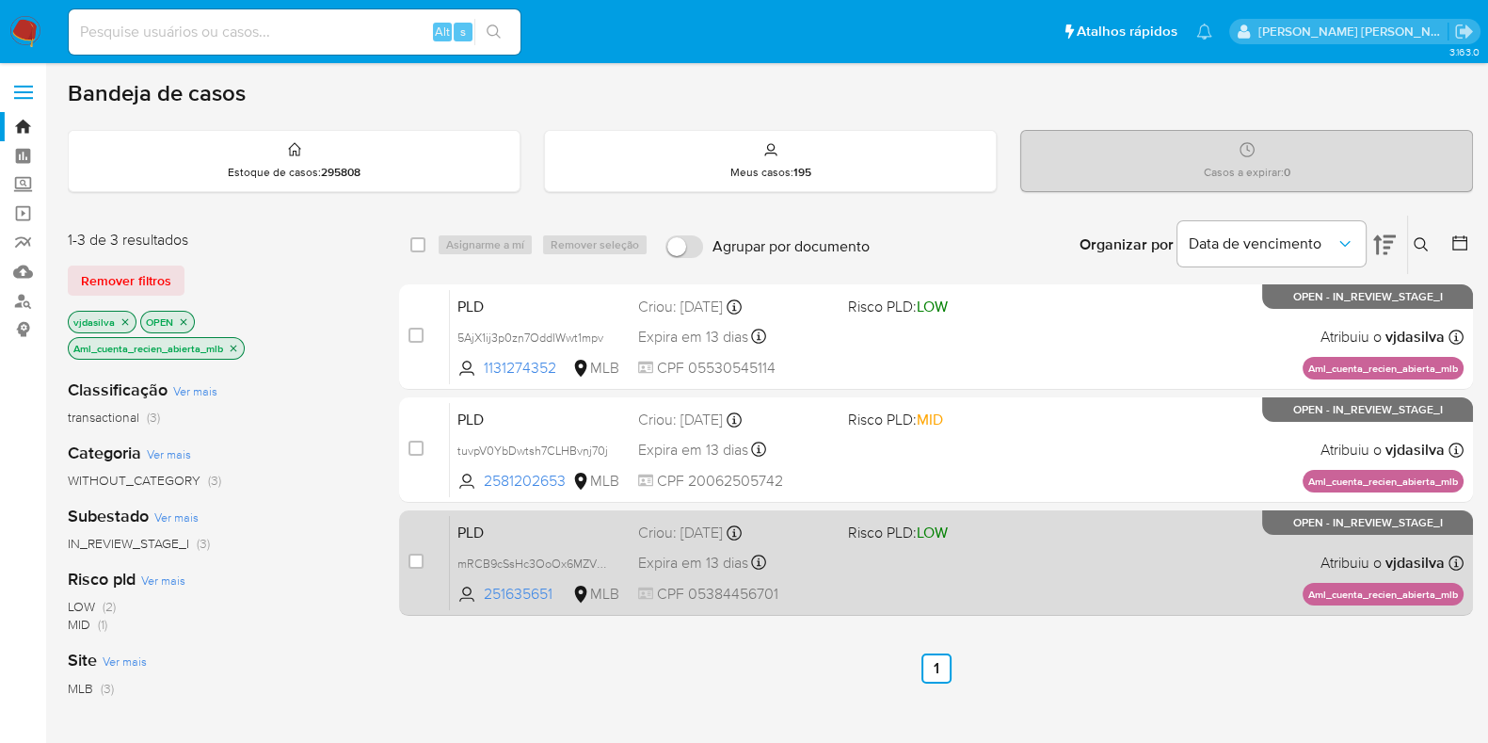
click at [1122, 515] on div "PLD mRCB9cSsHc3OoOx6MZVTSQ0b 251635651 MLB Risco PLD: LOW Criou: 12/09/2025 Cri…" at bounding box center [957, 562] width 1014 height 95
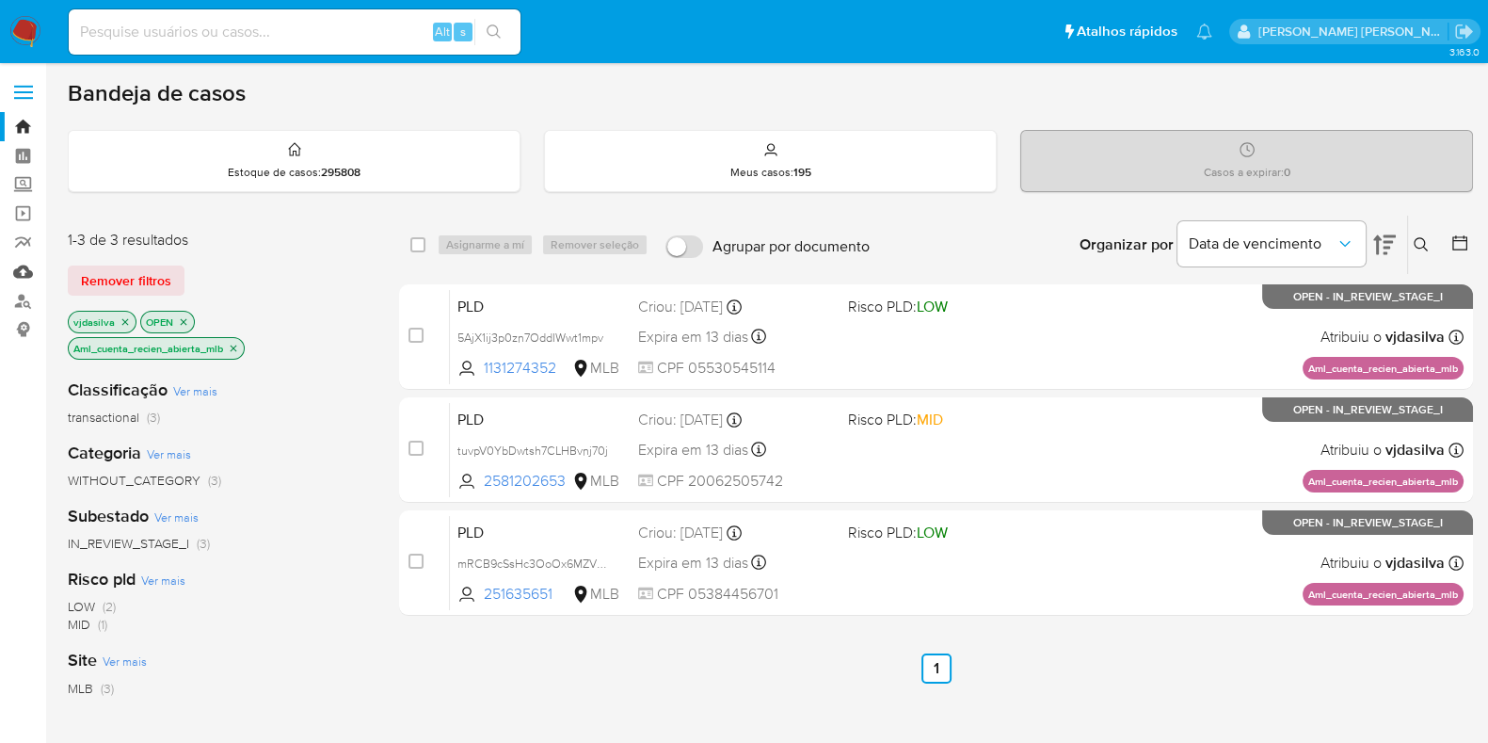
click at [18, 270] on link "Mulan" at bounding box center [112, 271] width 224 height 29
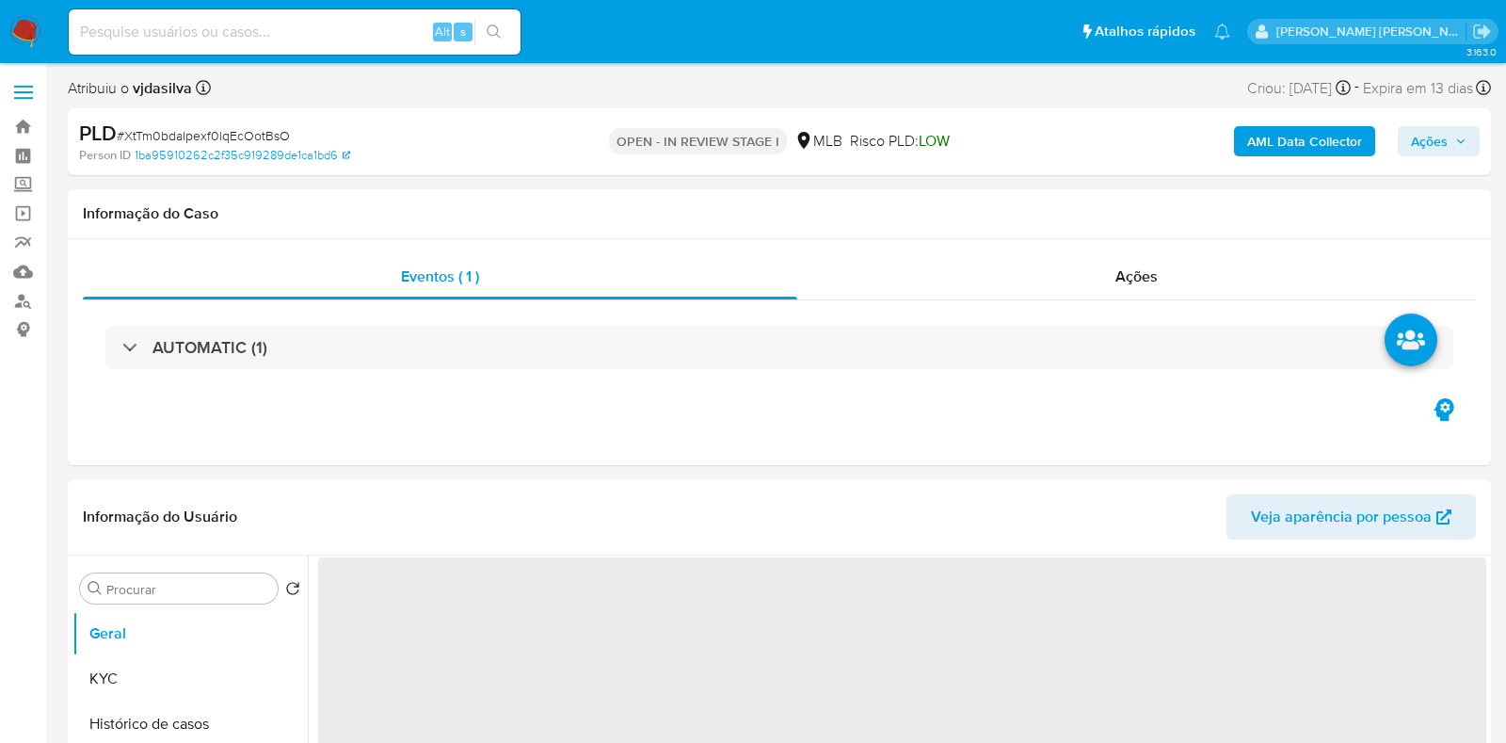
select select "10"
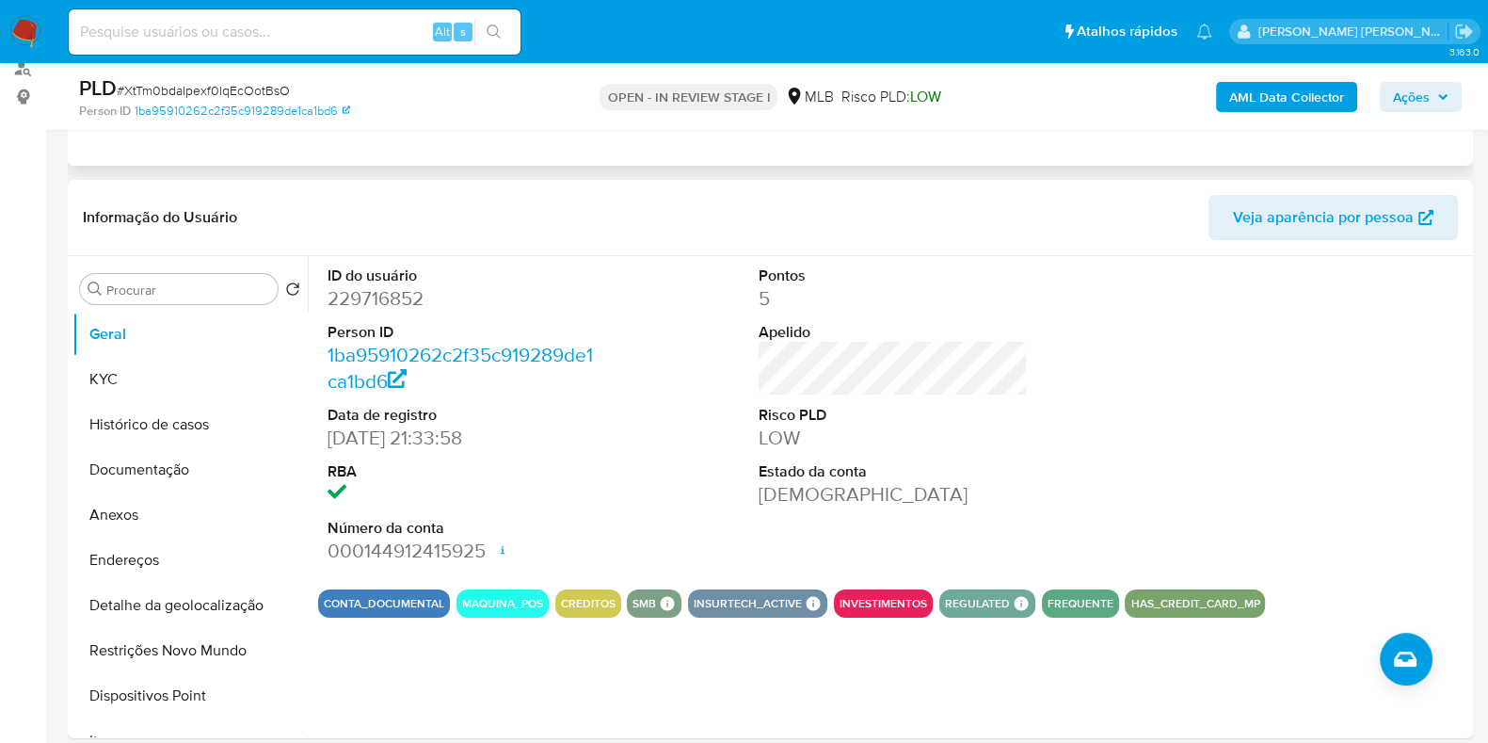
scroll to position [234, 0]
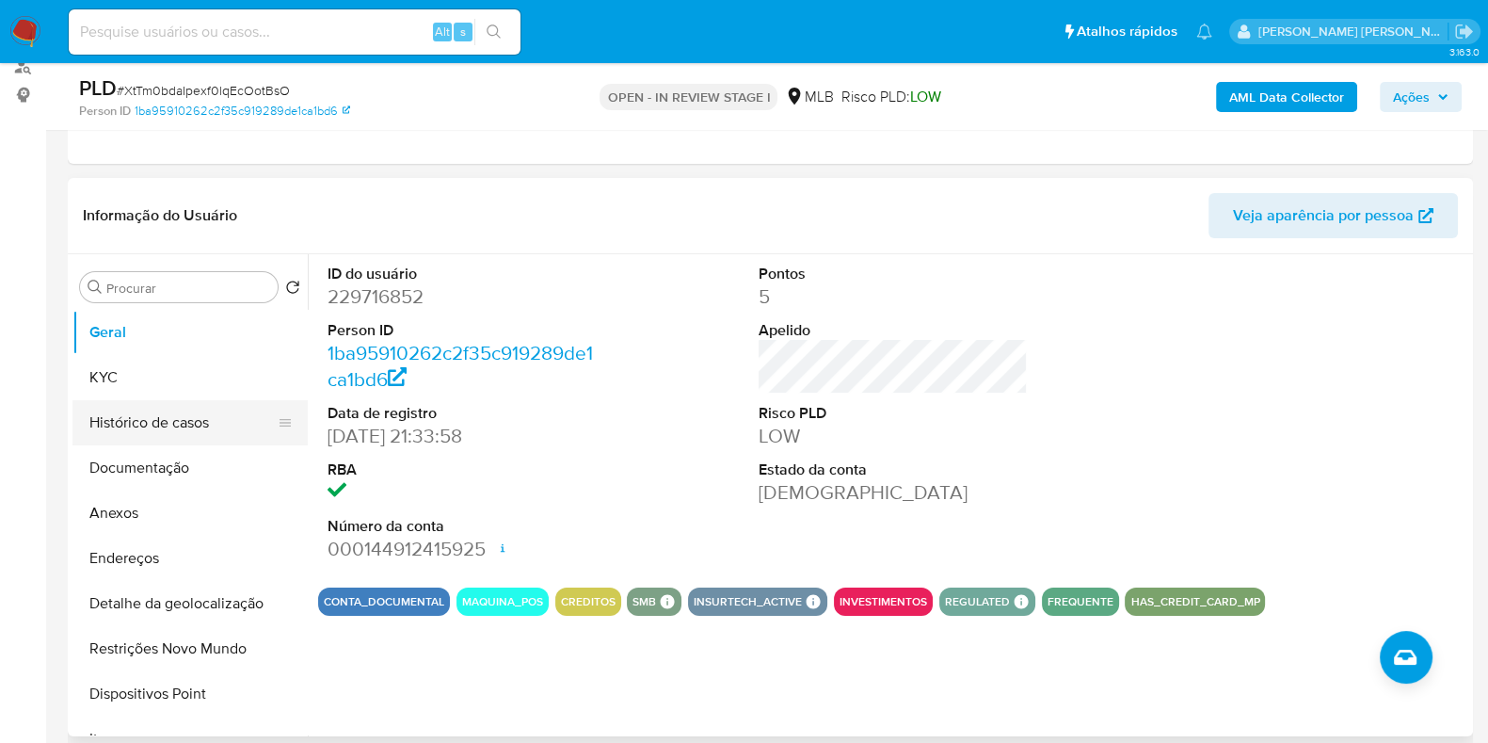
click at [232, 422] on button "Histórico de casos" at bounding box center [182, 422] width 220 height 45
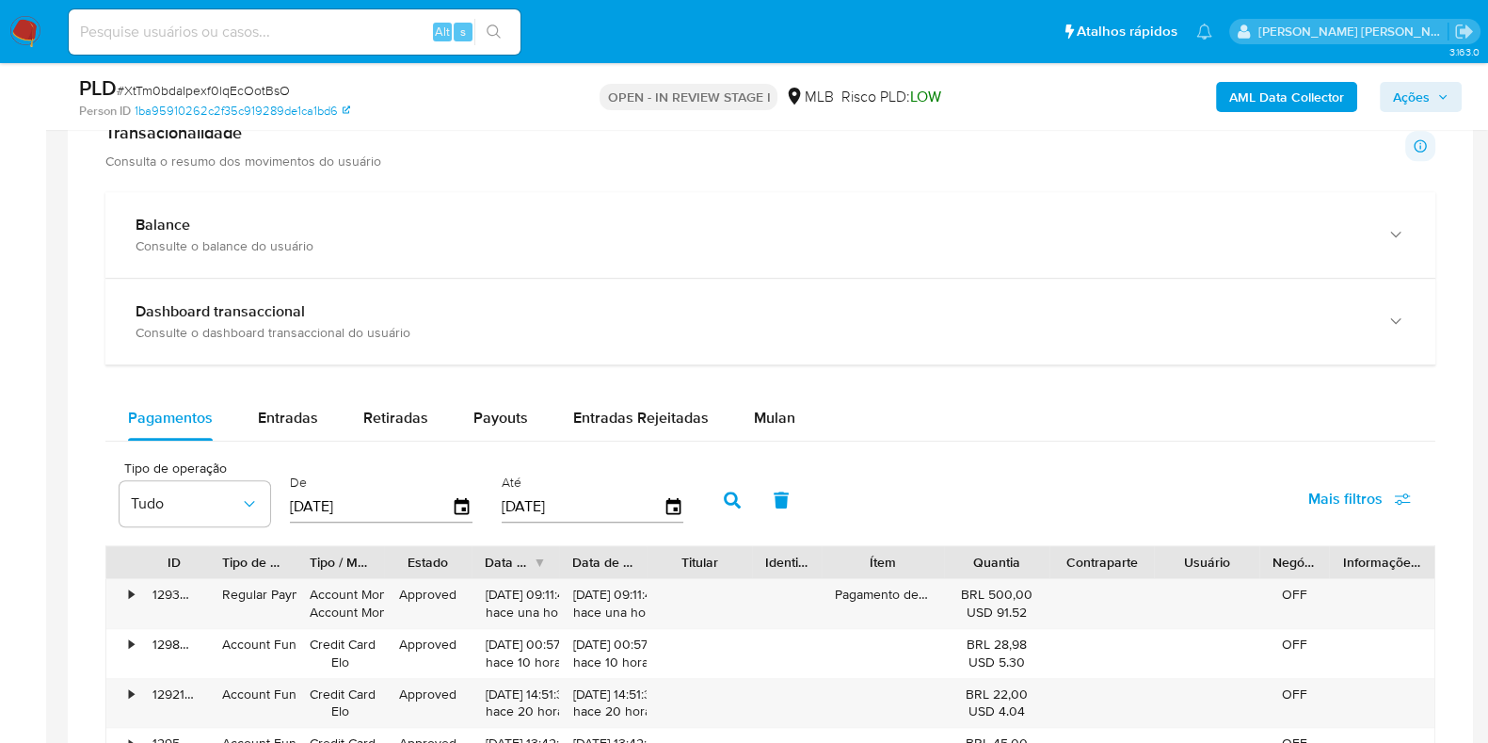
scroll to position [1412, 0]
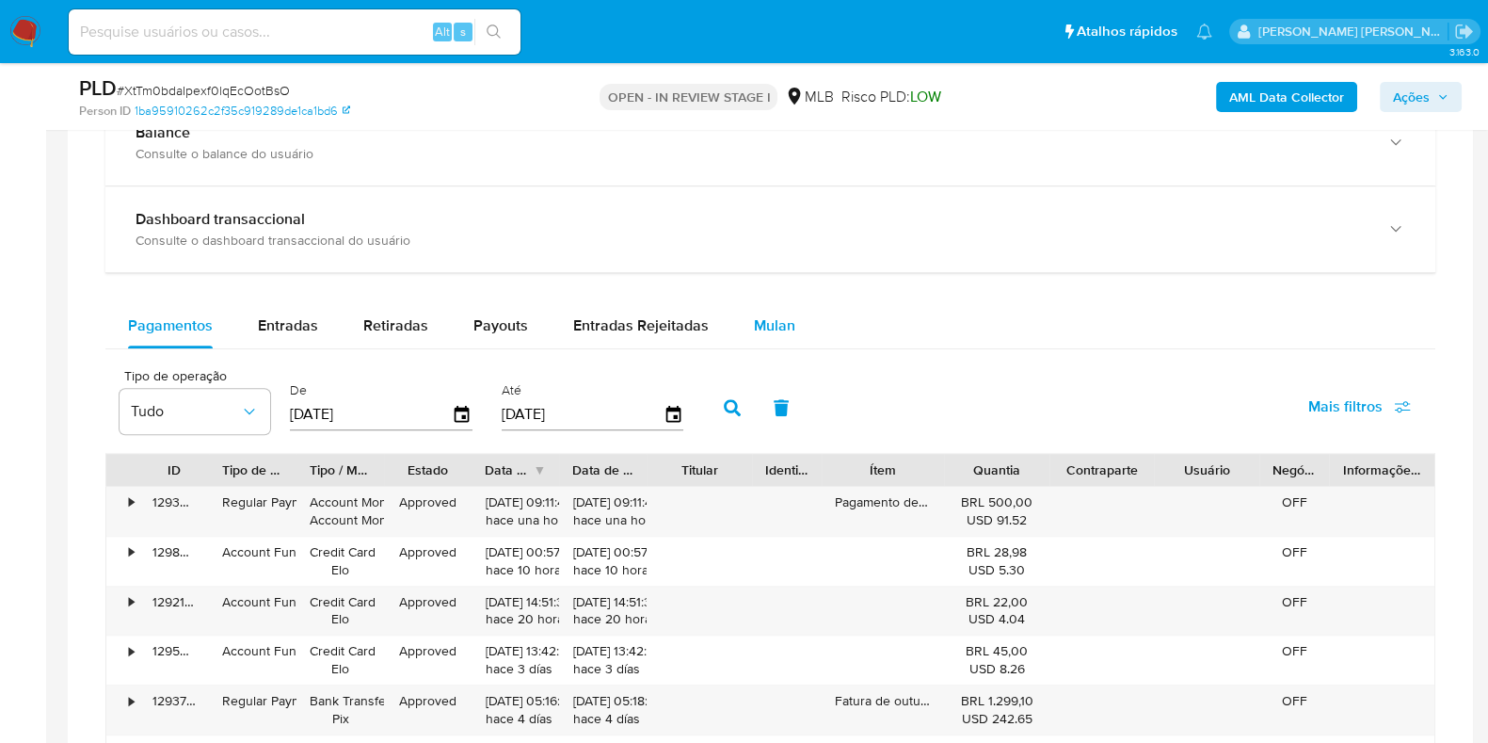
click at [762, 327] on span "Mulan" at bounding box center [774, 325] width 41 height 22
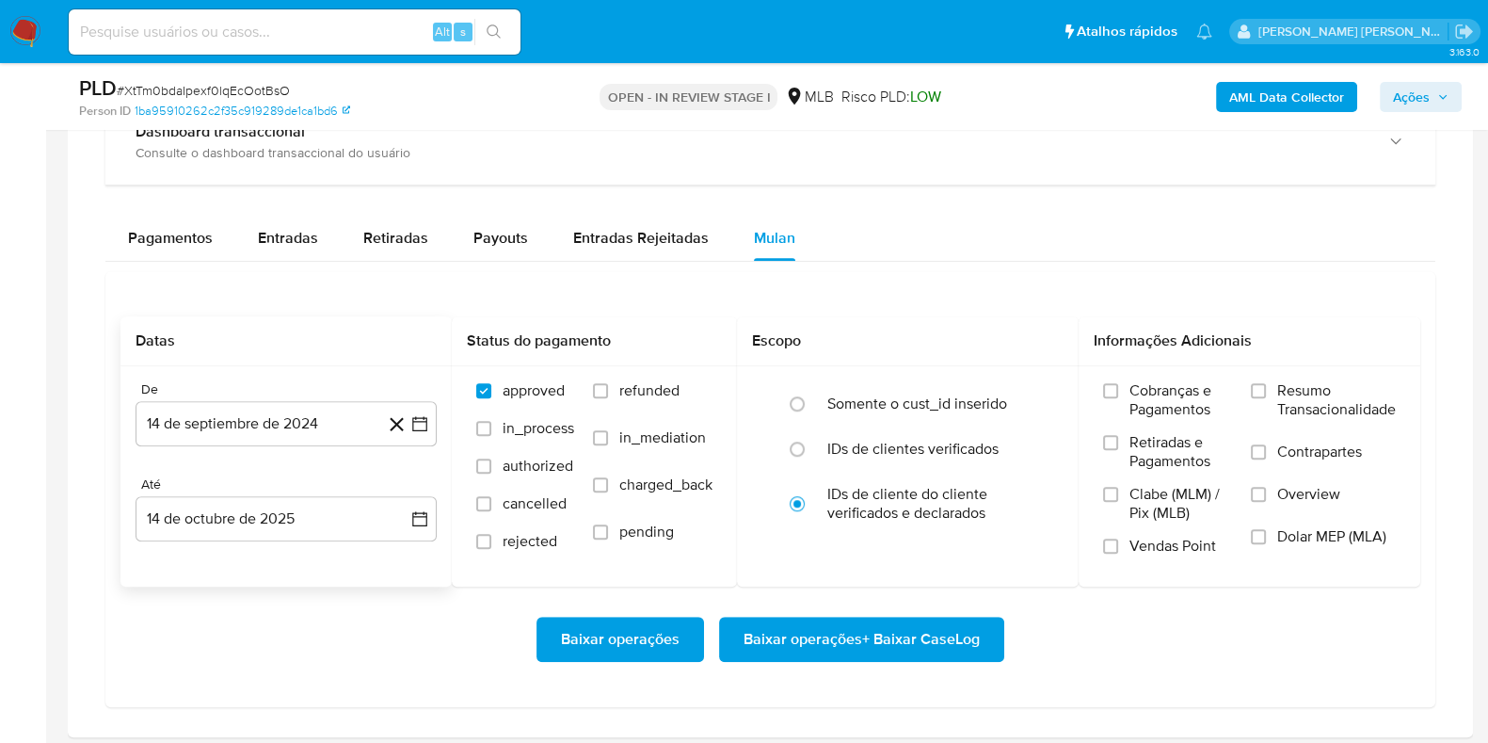
scroll to position [1529, 0]
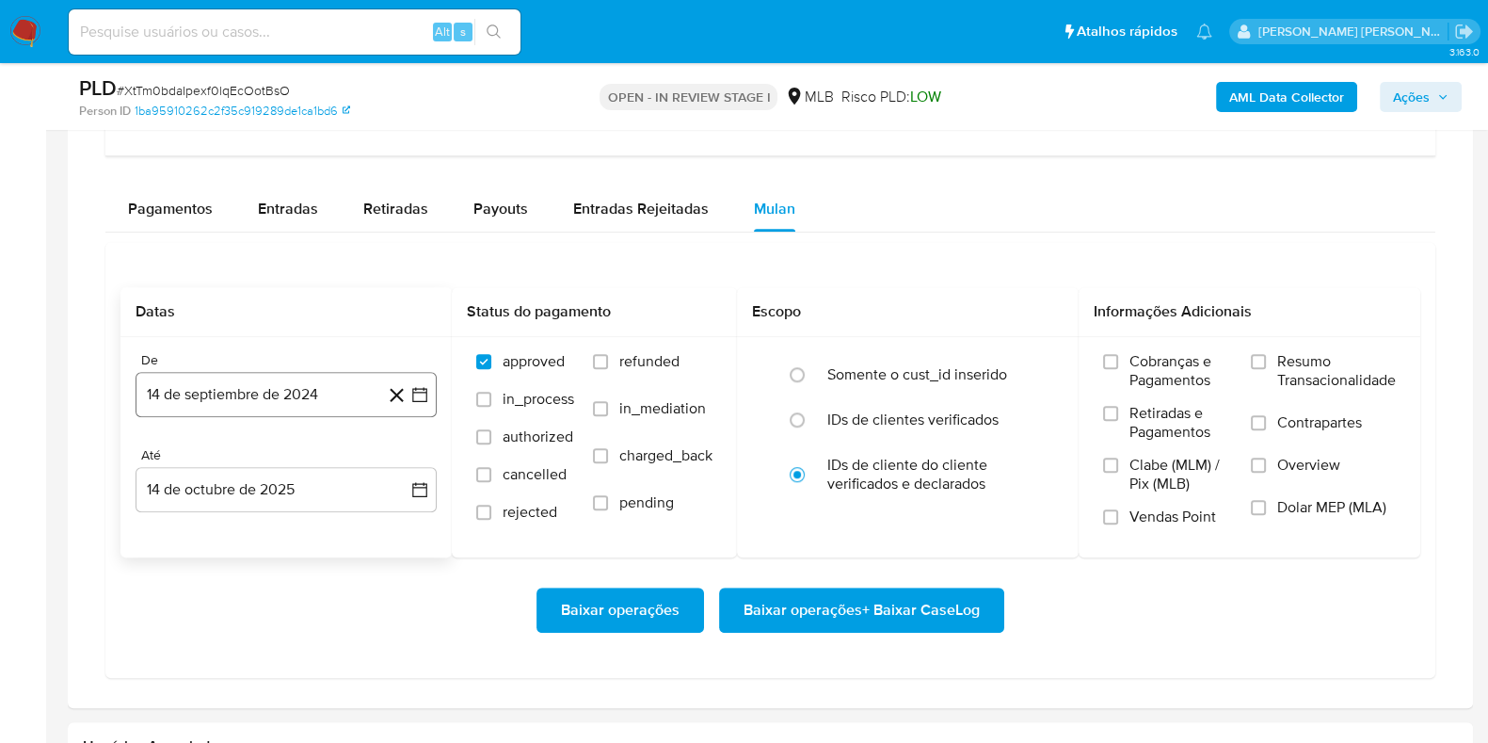
click at [281, 387] on button "14 de septiembre de 2024" at bounding box center [286, 394] width 301 height 45
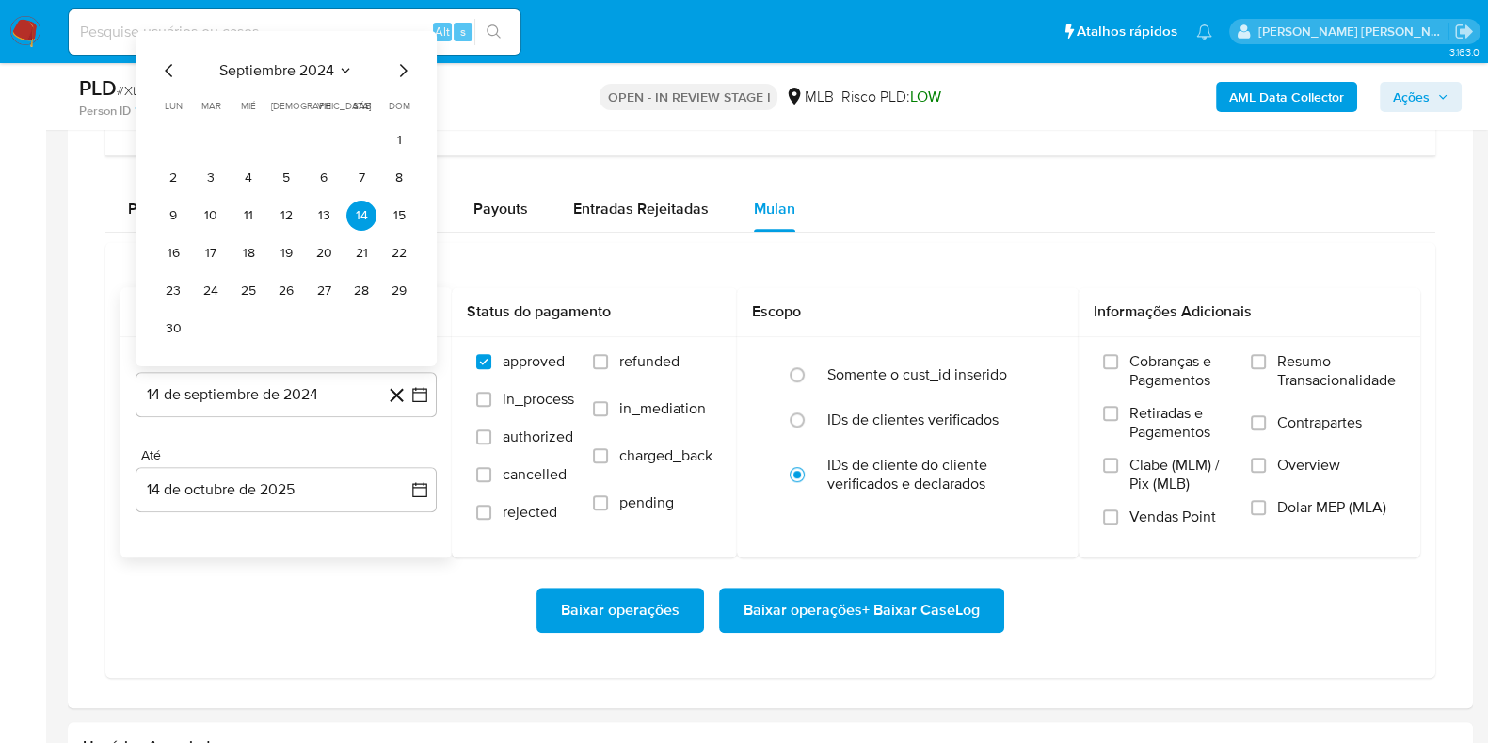
click at [312, 61] on span "septiembre 2024" at bounding box center [276, 70] width 115 height 19
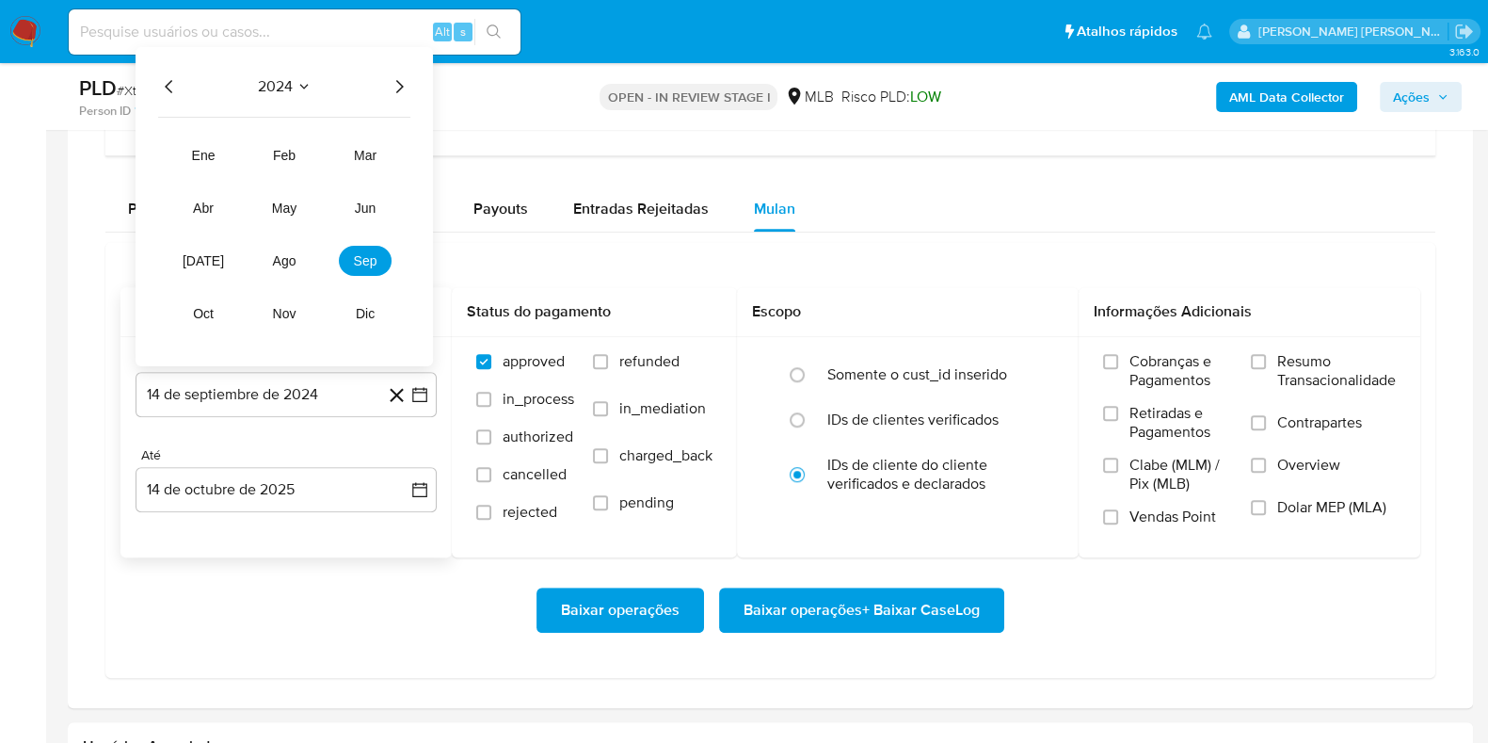
click at [388, 82] on icon "Año siguiente" at bounding box center [399, 86] width 23 height 23
click at [279, 258] on span "ago" at bounding box center [285, 260] width 24 height 15
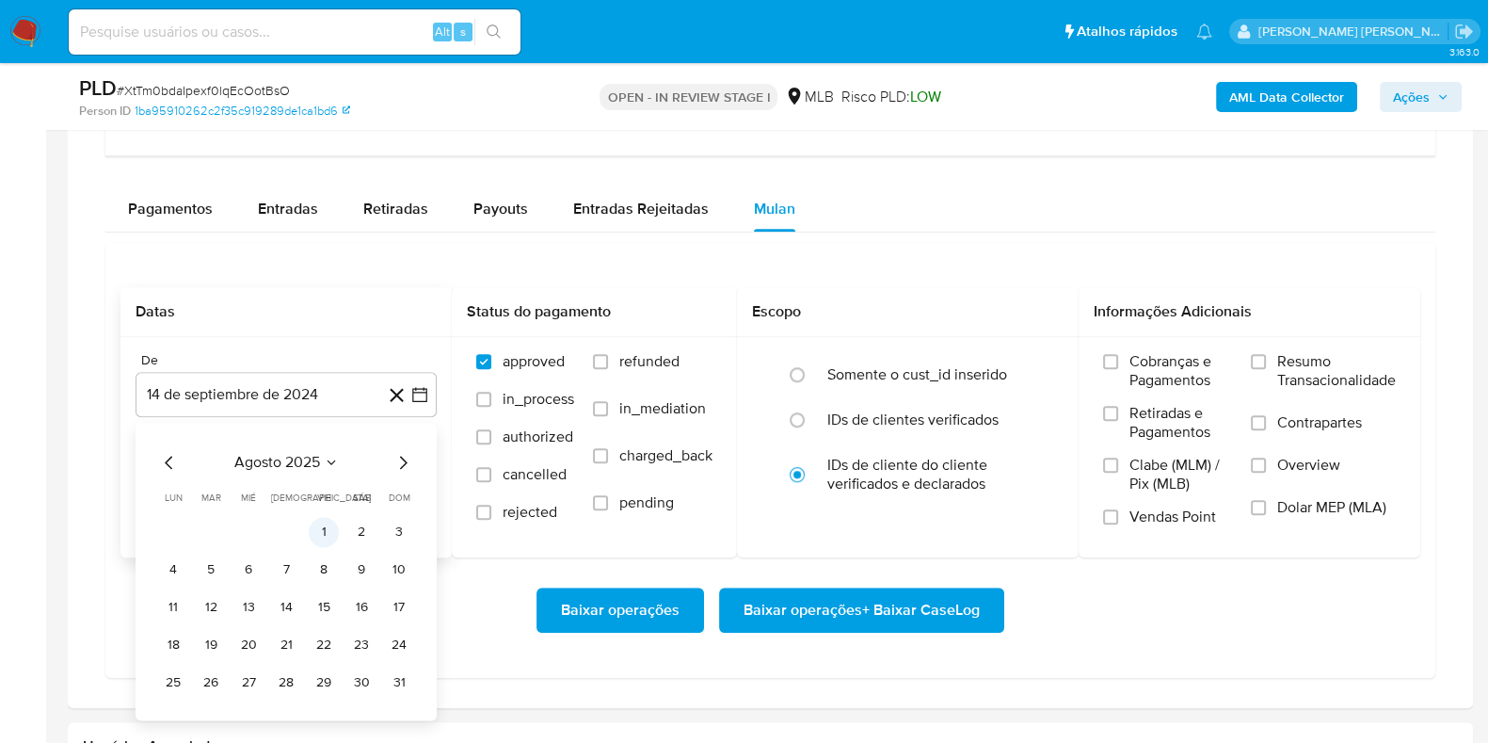
click at [316, 528] on button "1" at bounding box center [324, 532] width 30 height 30
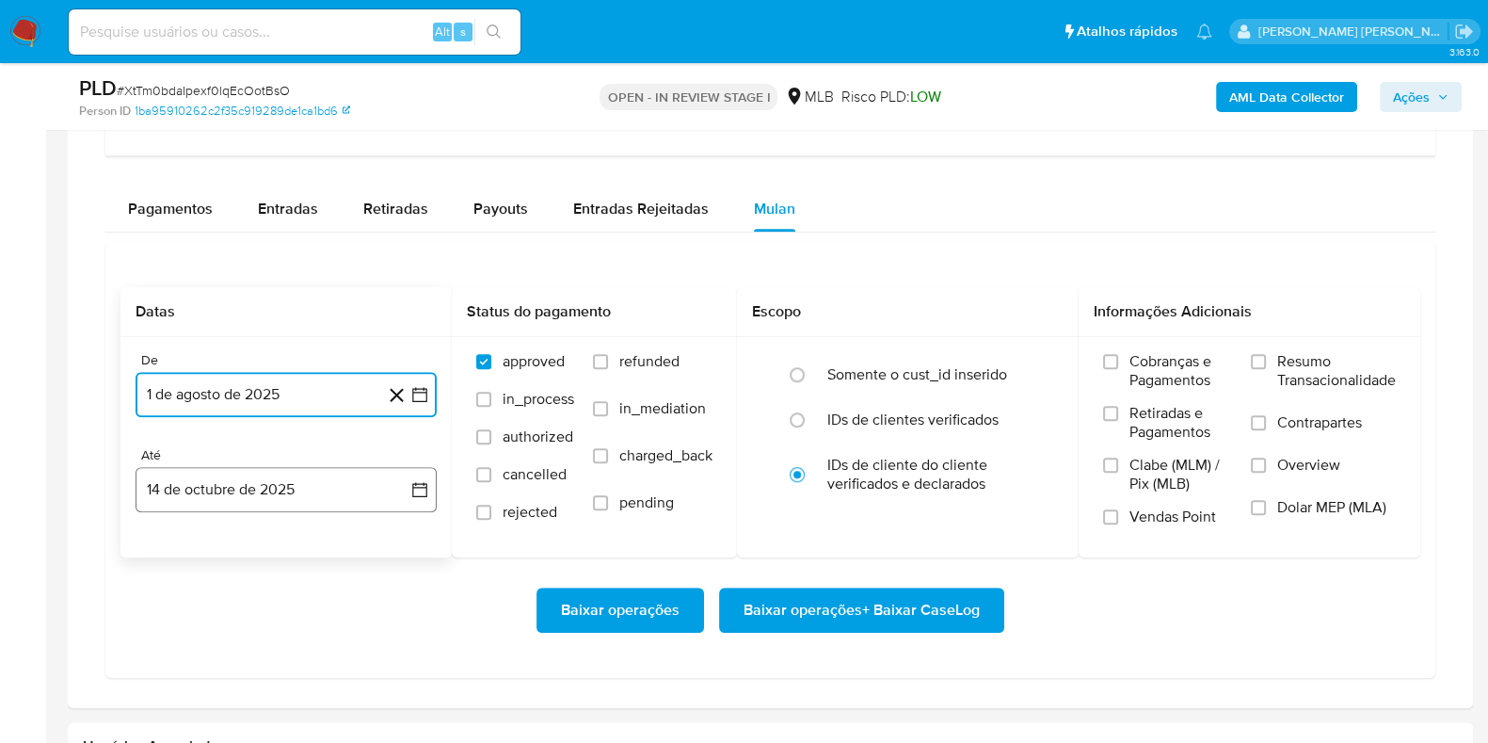
click at [287, 493] on button "14 de octubre de 2025" at bounding box center [286, 489] width 301 height 45
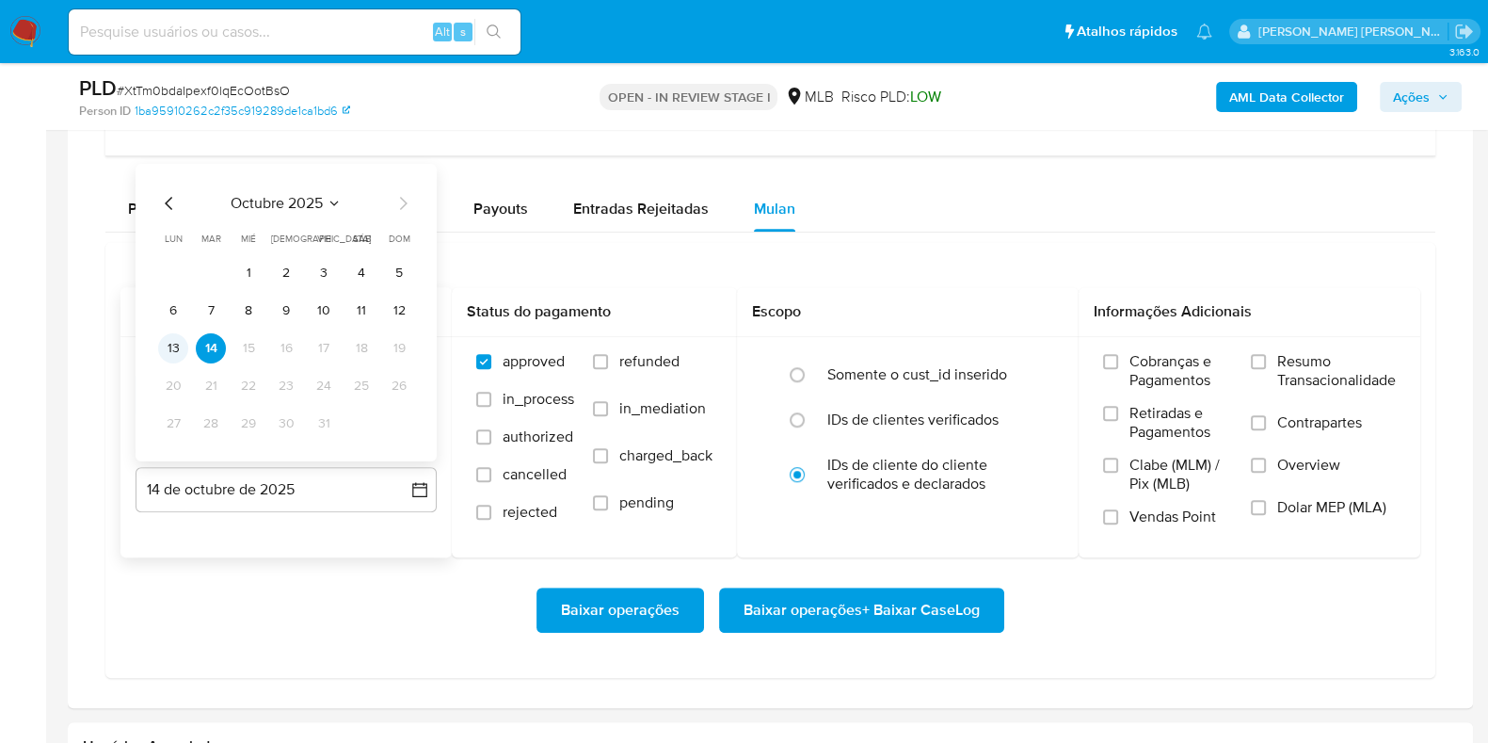
click at [176, 354] on button "13" at bounding box center [173, 348] width 30 height 30
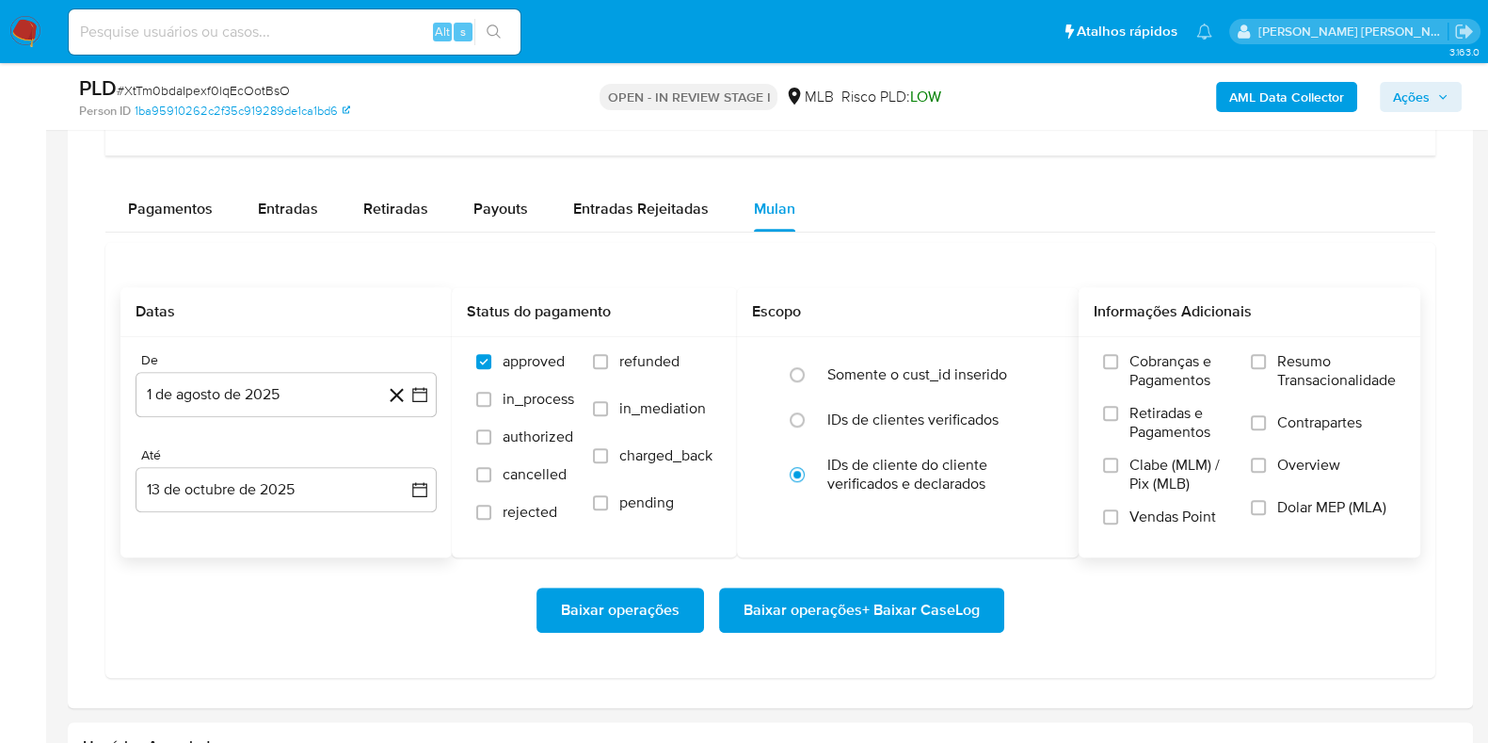
click at [1280, 354] on span "Resumo Transacionalidade" at bounding box center [1336, 371] width 119 height 38
click at [1266, 354] on input "Resumo Transacionalidade" at bounding box center [1258, 361] width 15 height 15
click at [1277, 430] on label "Contrapartes" at bounding box center [1323, 434] width 145 height 42
click at [1266, 430] on input "Contrapartes" at bounding box center [1258, 422] width 15 height 15
click at [891, 604] on span "Baixar operações + Baixar CaseLog" at bounding box center [862, 609] width 236 height 41
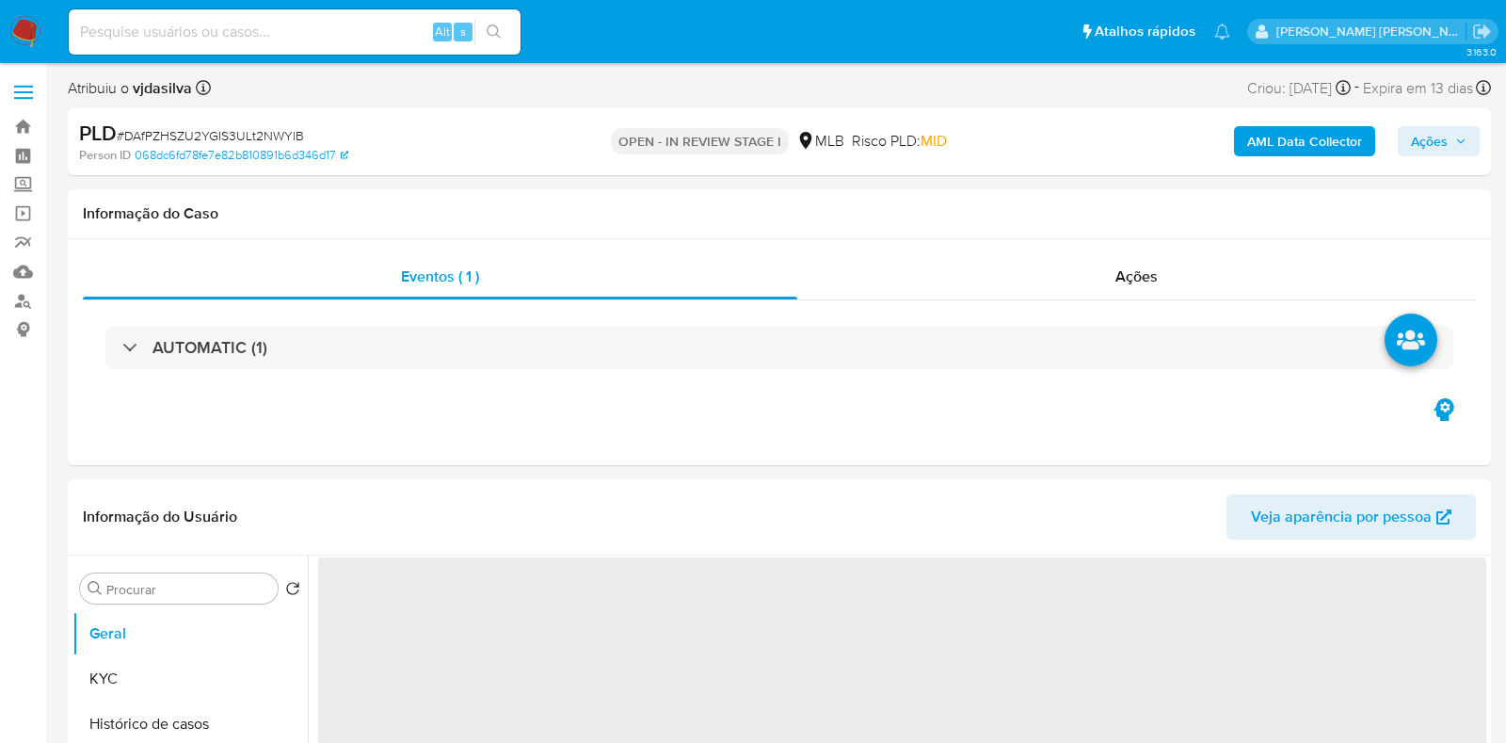
select select "10"
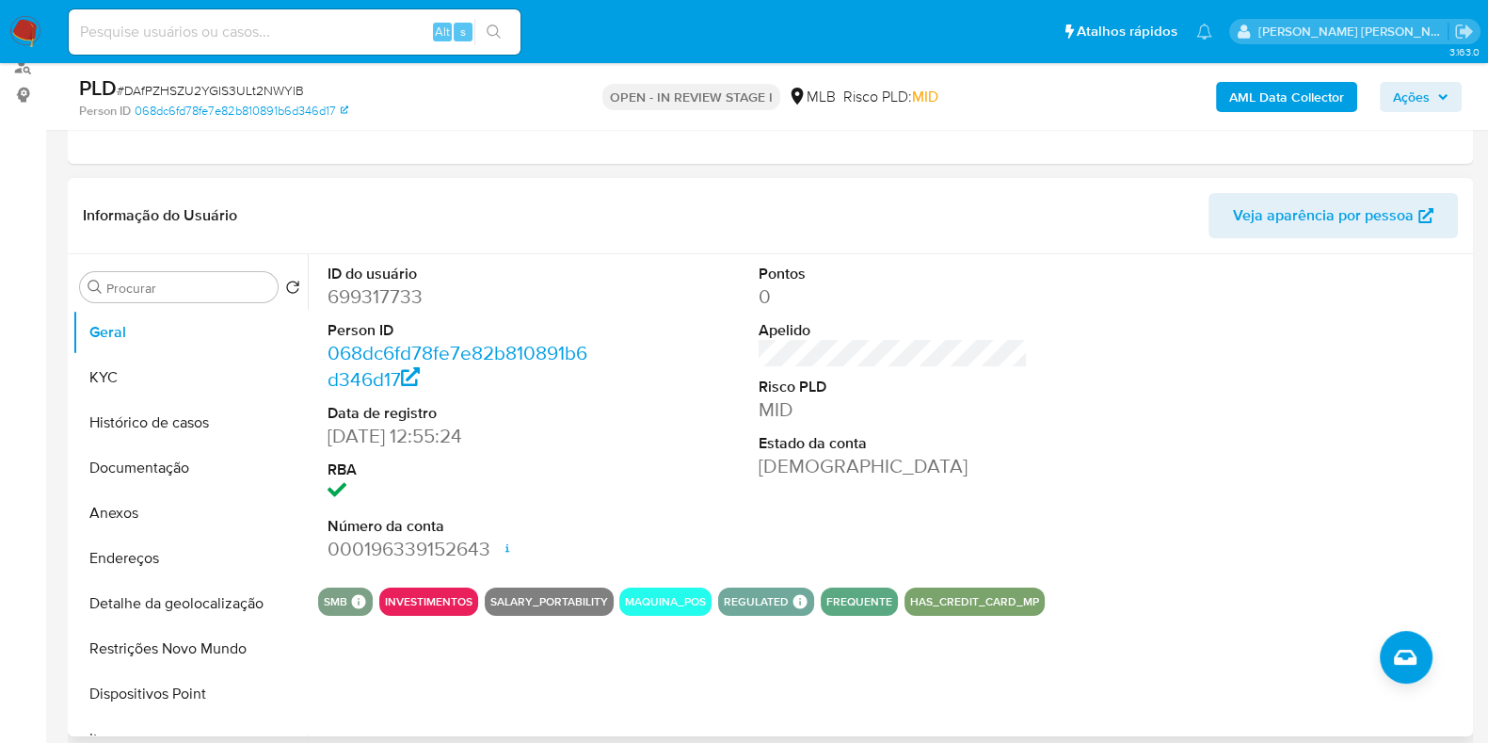
scroll to position [234, 0]
click at [161, 429] on button "Histórico de casos" at bounding box center [182, 422] width 220 height 45
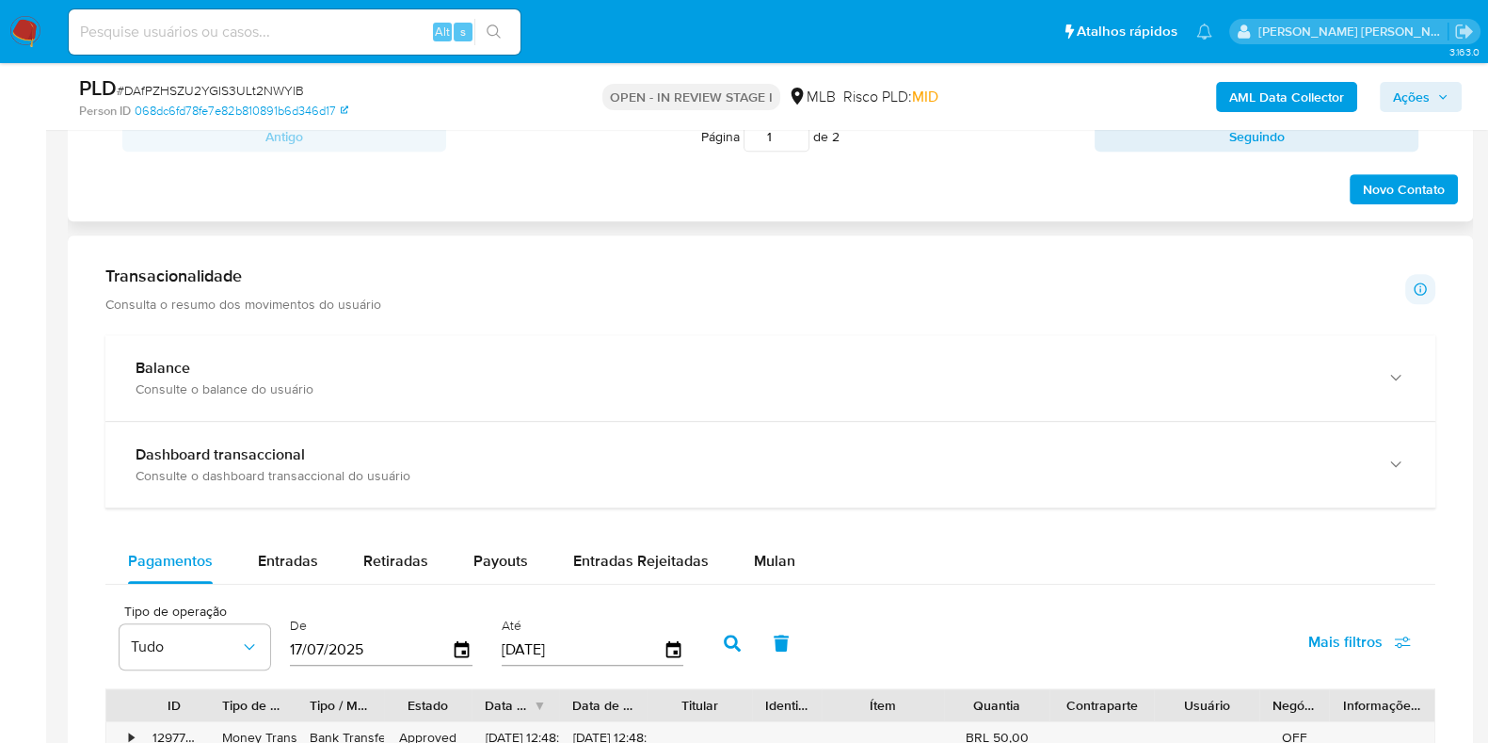
scroll to position [1412, 0]
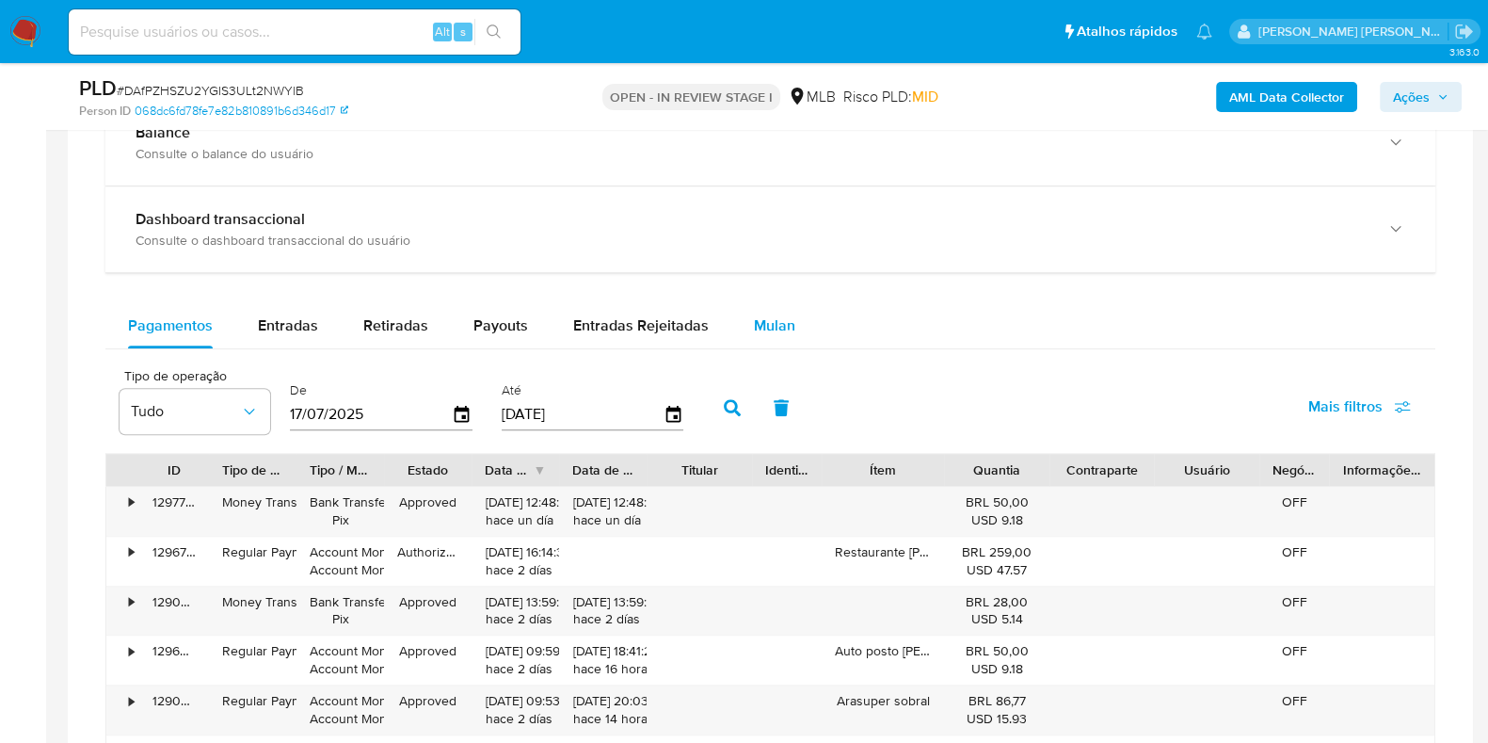
click at [742, 335] on button "Mulan" at bounding box center [774, 325] width 87 height 45
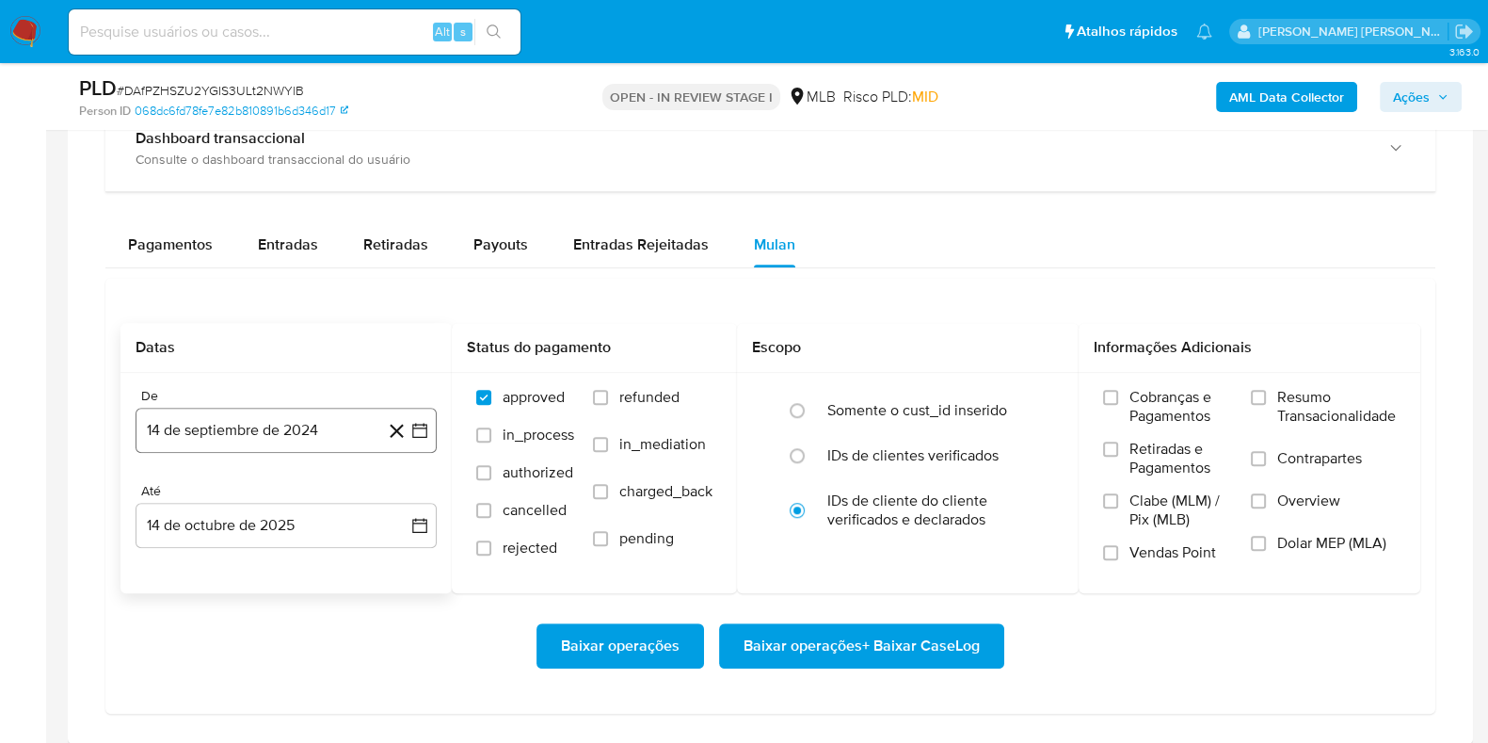
scroll to position [1529, 0]
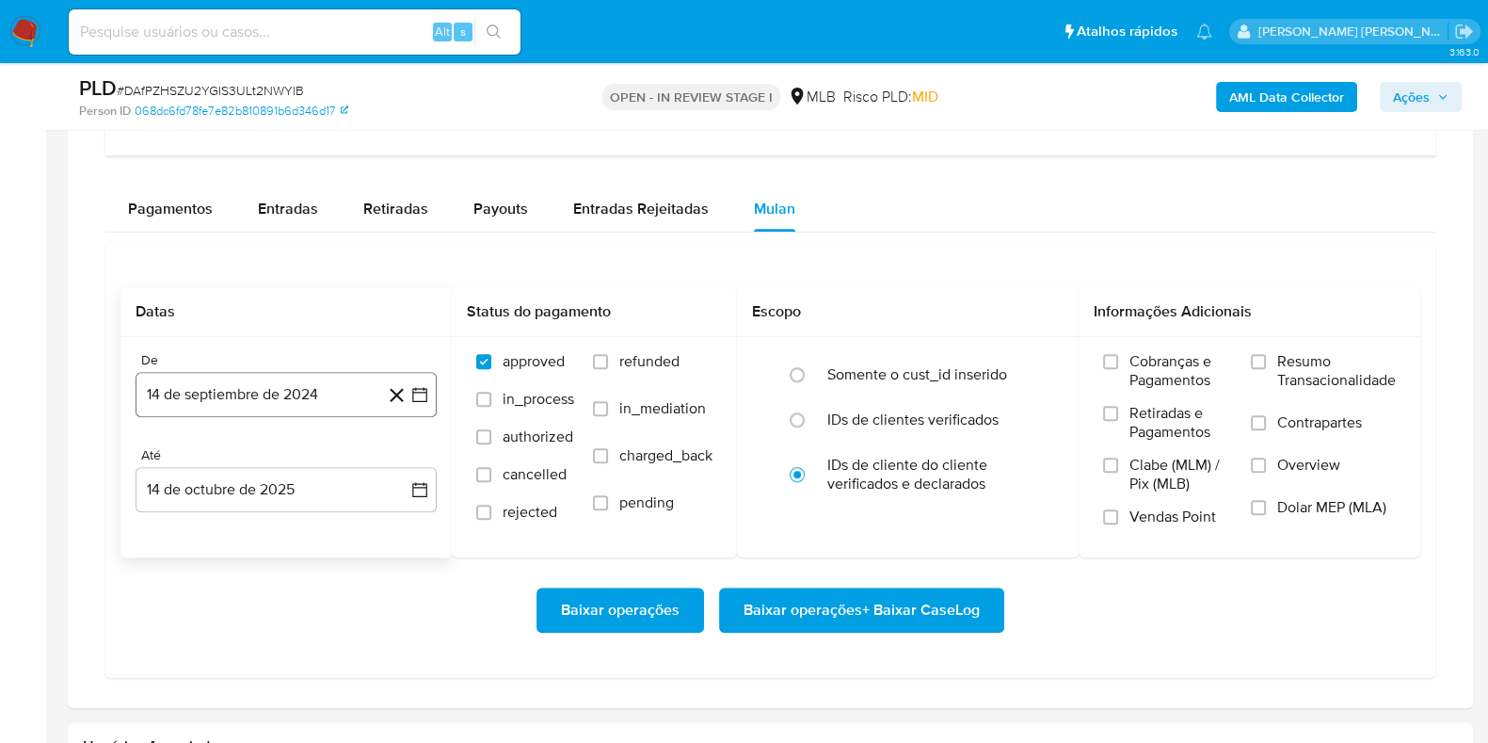
click at [291, 399] on button "14 de septiembre de 2024" at bounding box center [286, 394] width 301 height 45
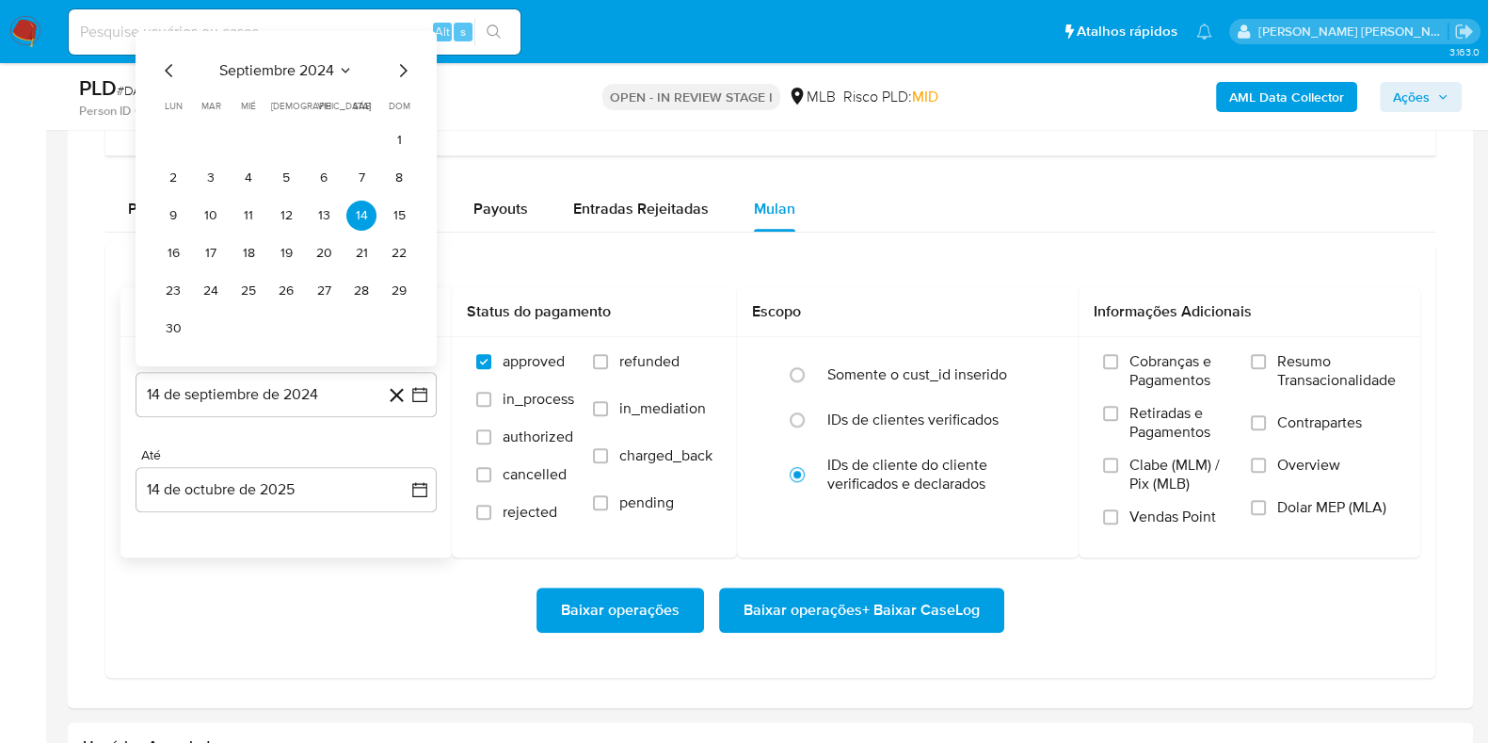
click at [325, 66] on span "septiembre 2024" at bounding box center [276, 70] width 115 height 19
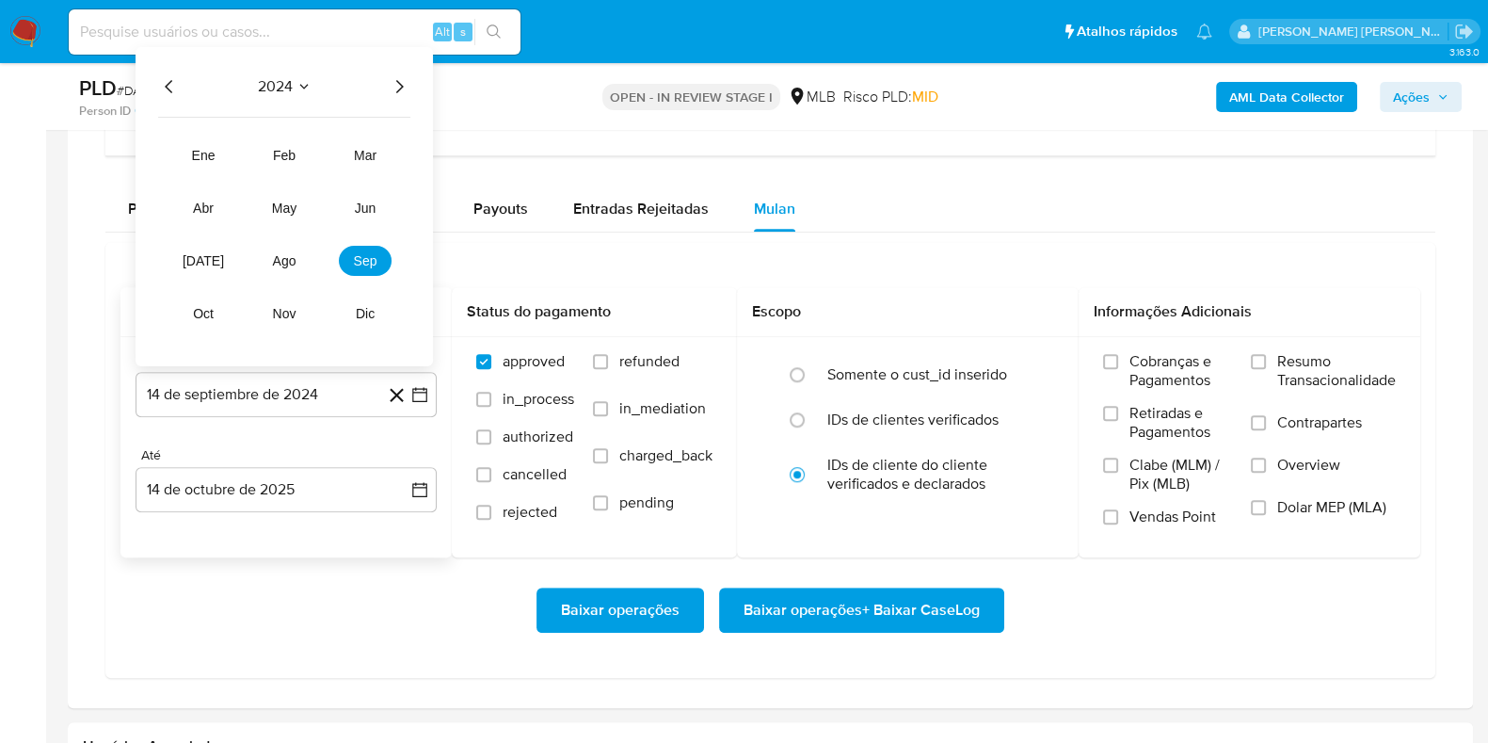
click at [398, 77] on icon "Año siguiente" at bounding box center [399, 86] width 23 height 23
click at [296, 255] on span "ago" at bounding box center [285, 260] width 24 height 15
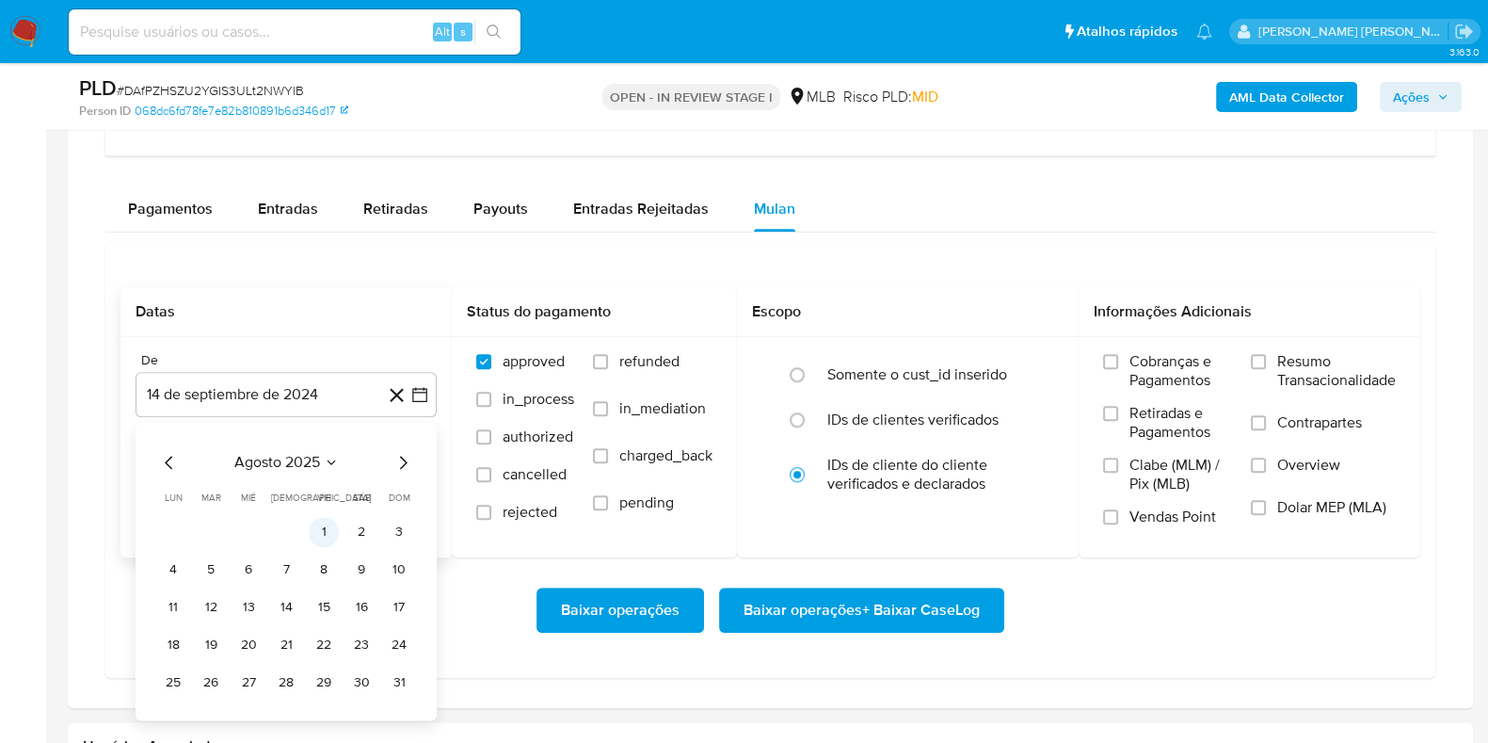
click at [329, 530] on button "1" at bounding box center [324, 532] width 30 height 30
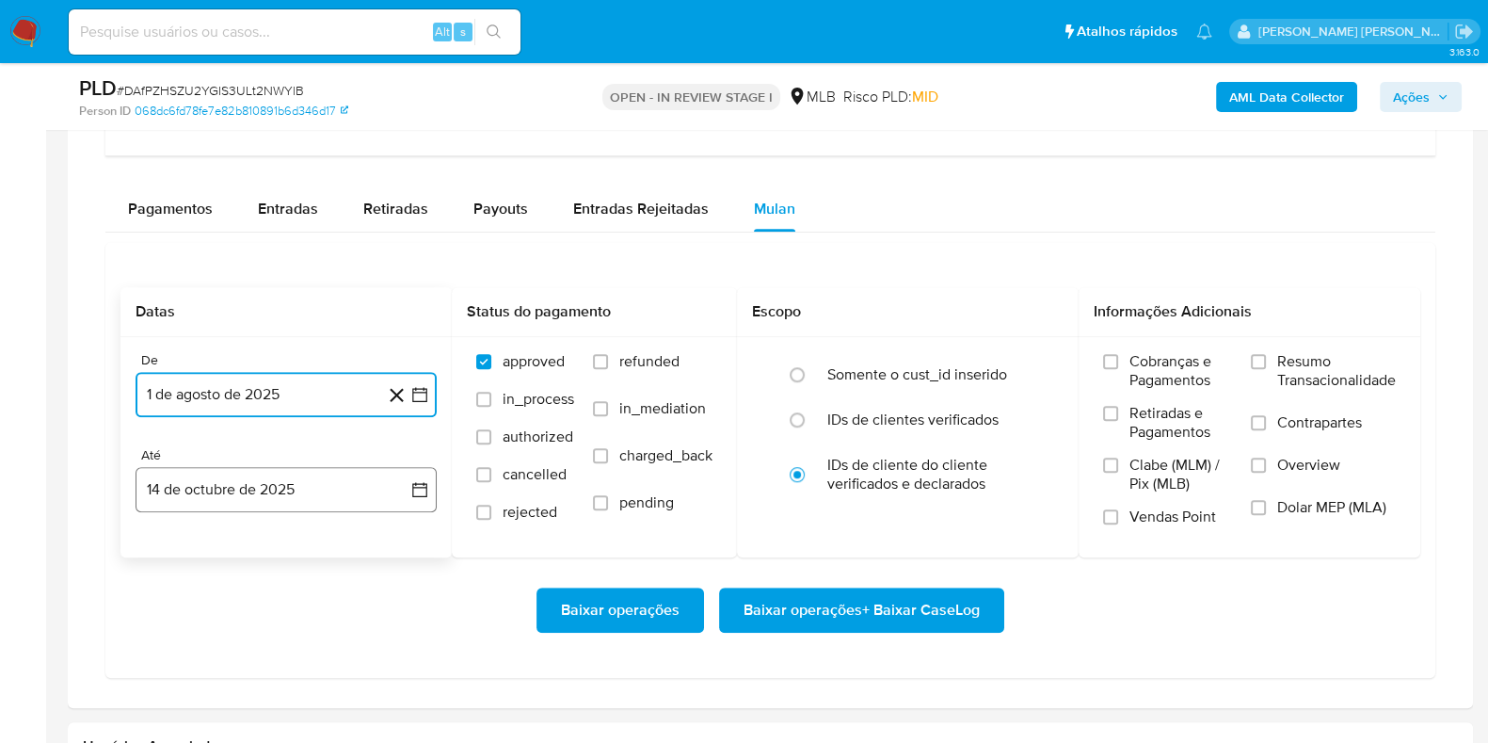
click at [296, 506] on button "14 de octubre de 2025" at bounding box center [286, 489] width 301 height 45
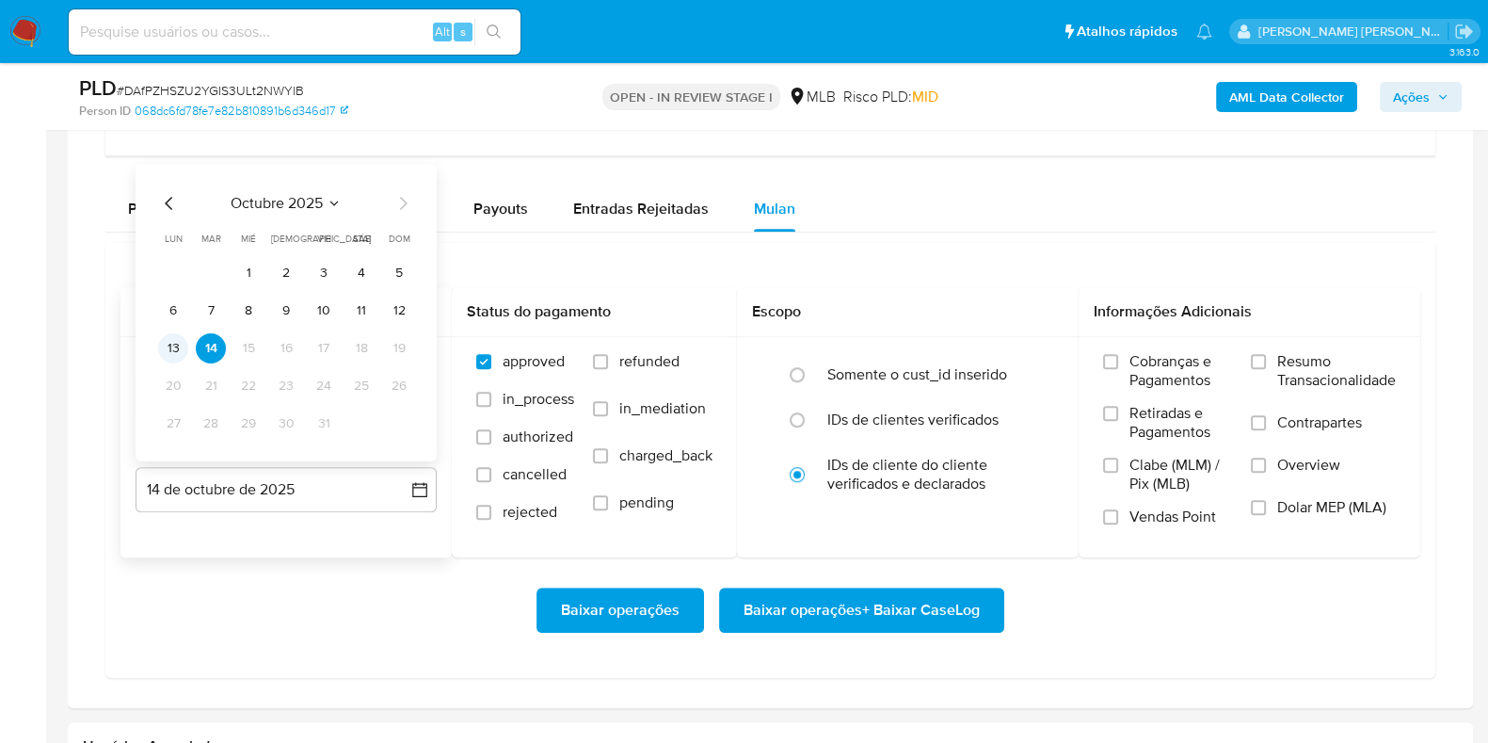
click at [174, 345] on button "13" at bounding box center [173, 348] width 30 height 30
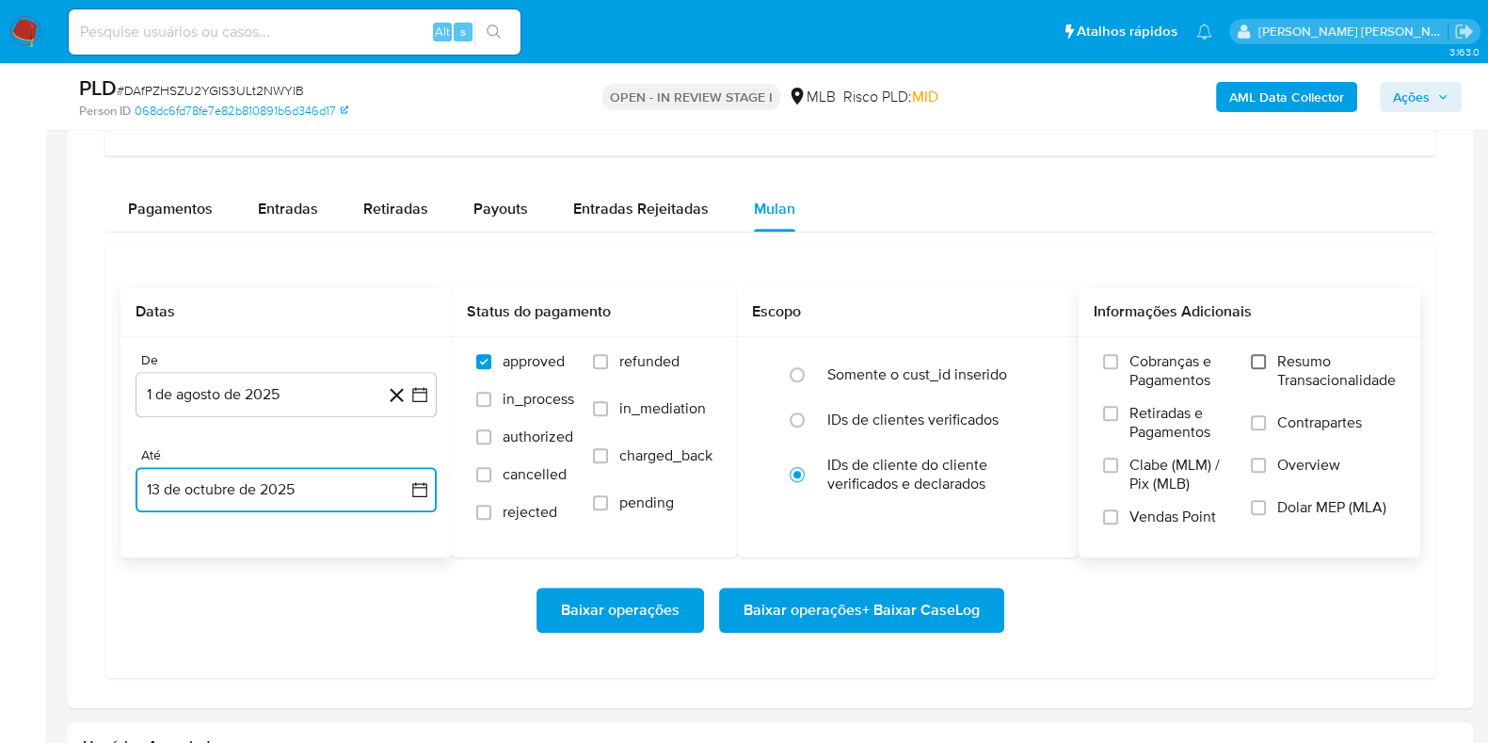
click at [1256, 358] on input "Resumo Transacionalidade" at bounding box center [1258, 361] width 15 height 15
click at [1275, 426] on label "Contrapartes" at bounding box center [1323, 434] width 145 height 42
click at [1266, 426] on input "Contrapartes" at bounding box center [1258, 422] width 15 height 15
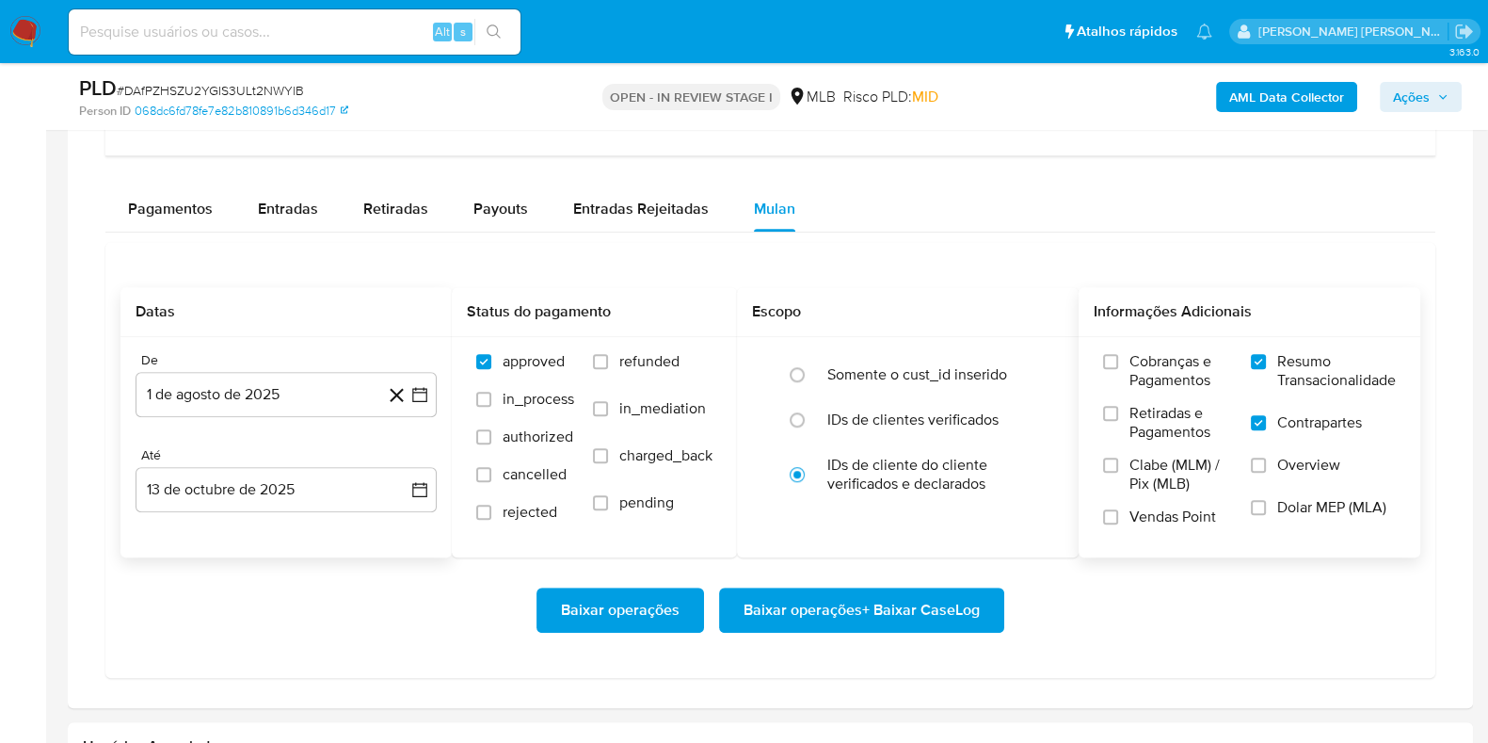
click at [875, 610] on span "Baixar operações + Baixar CaseLog" at bounding box center [862, 609] width 236 height 41
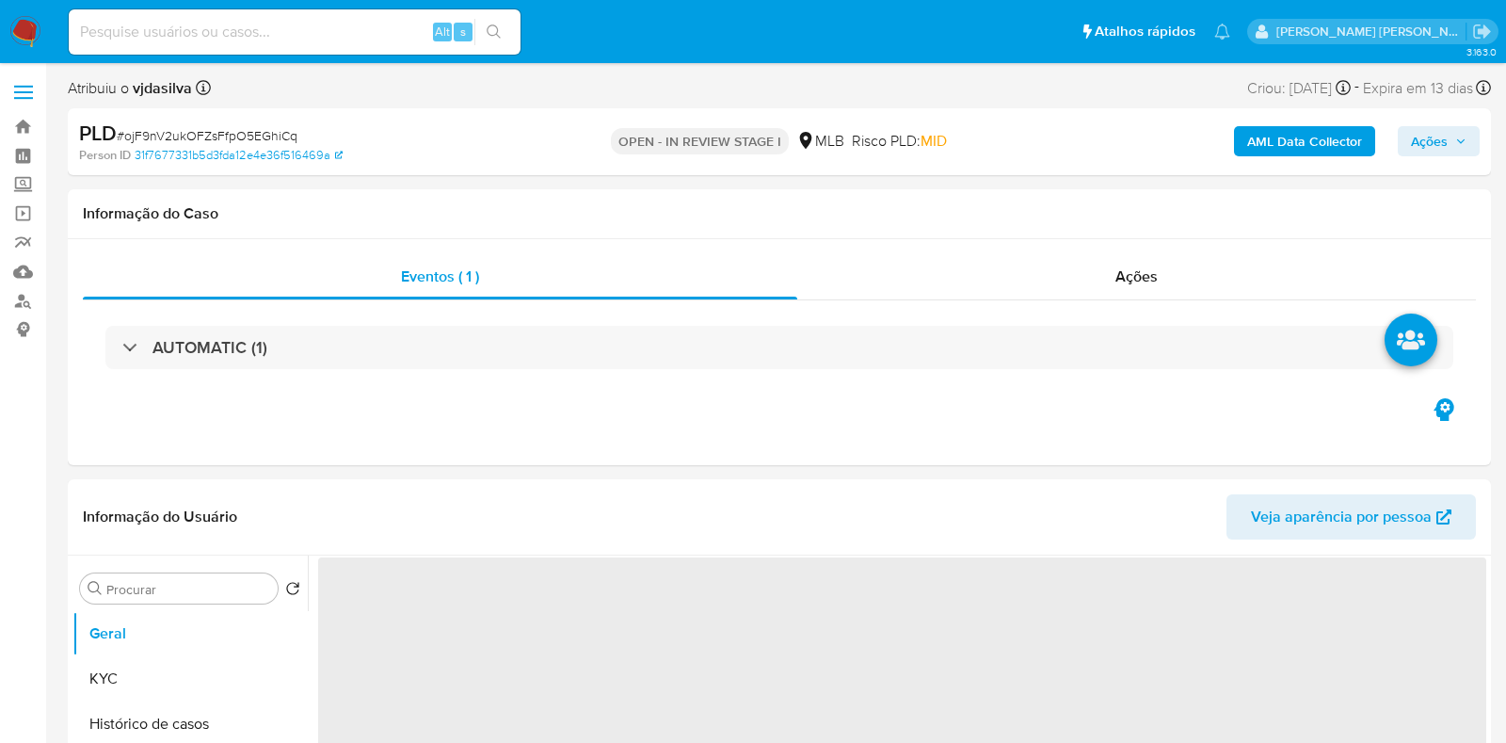
select select "10"
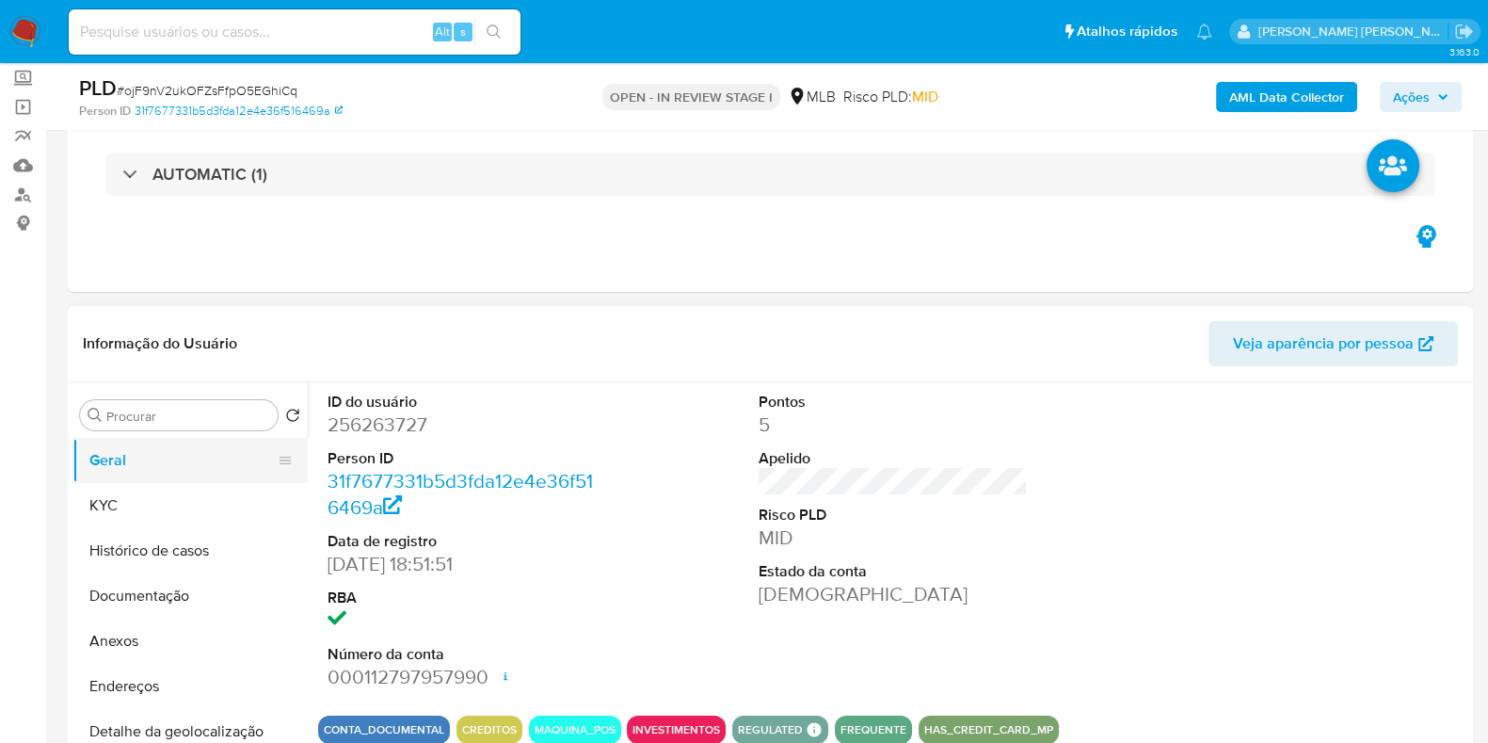
scroll to position [117, 0]
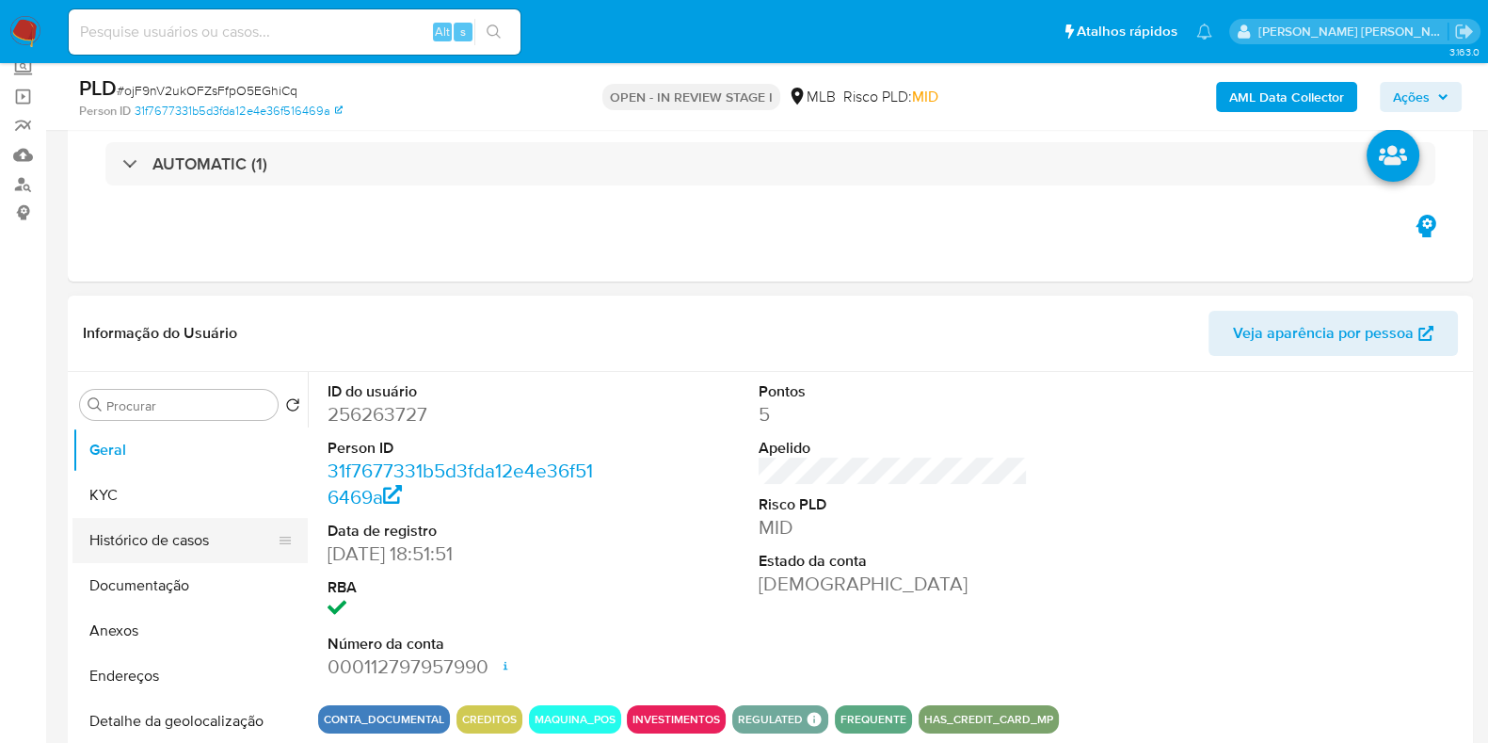
click at [202, 538] on button "Histórico de casos" at bounding box center [182, 540] width 220 height 45
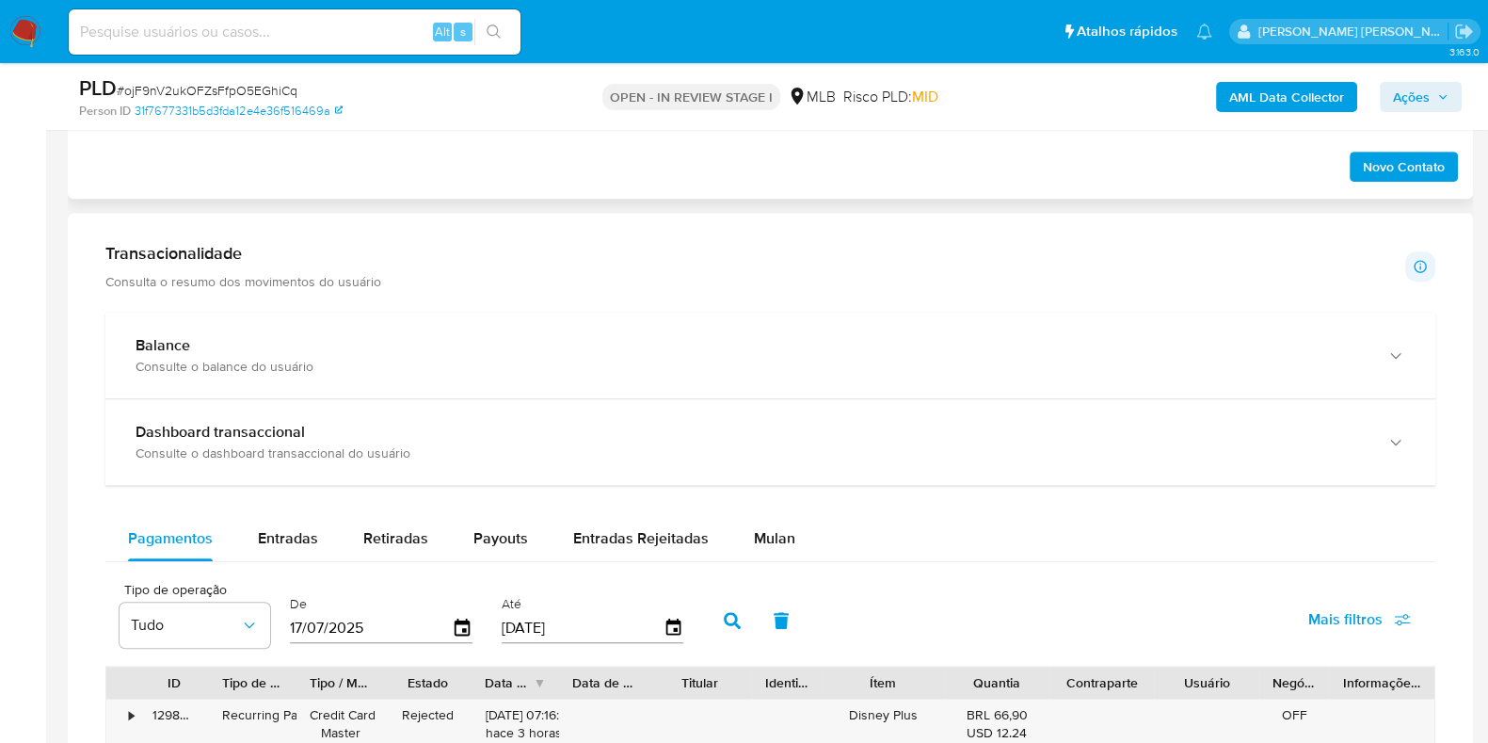
scroll to position [1294, 0]
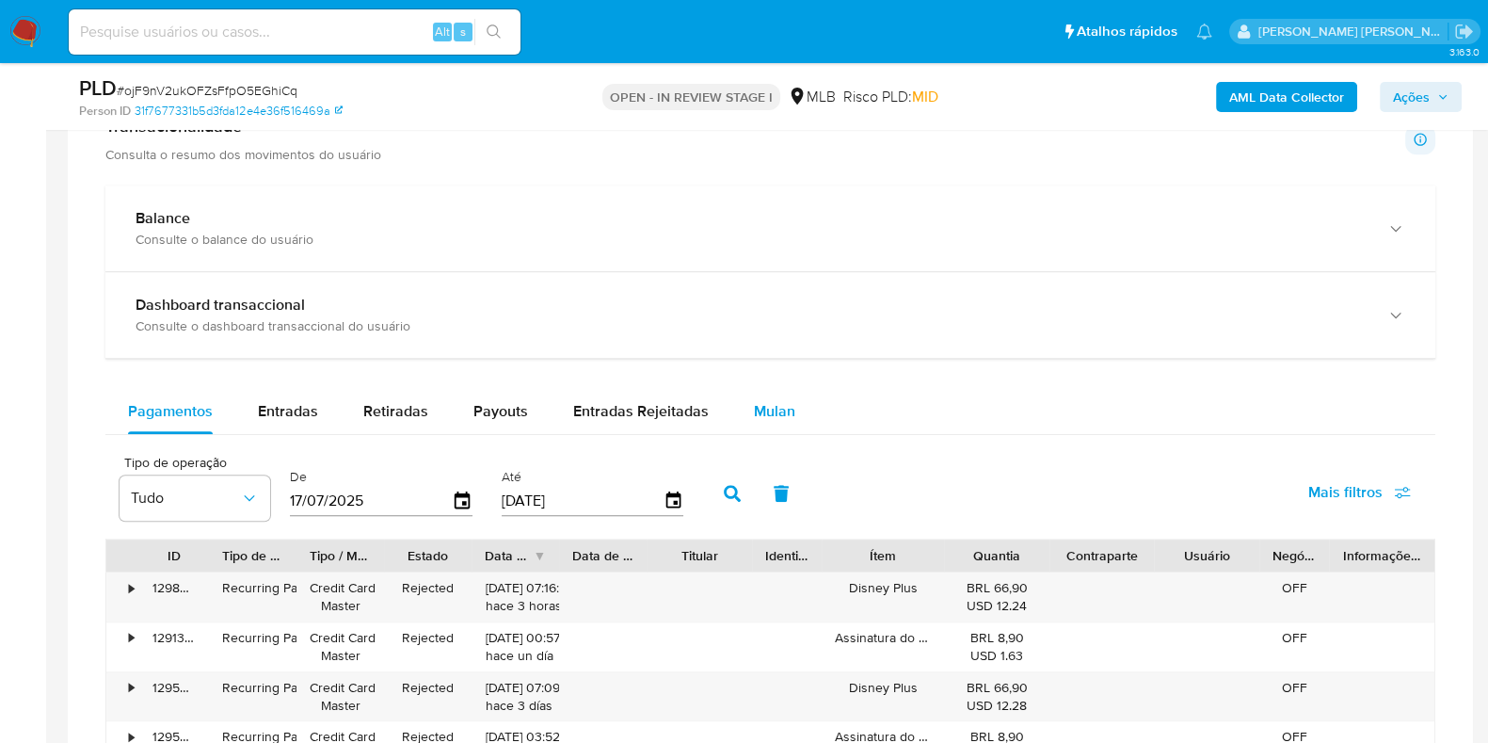
click at [780, 395] on div "Mulan" at bounding box center [774, 411] width 41 height 45
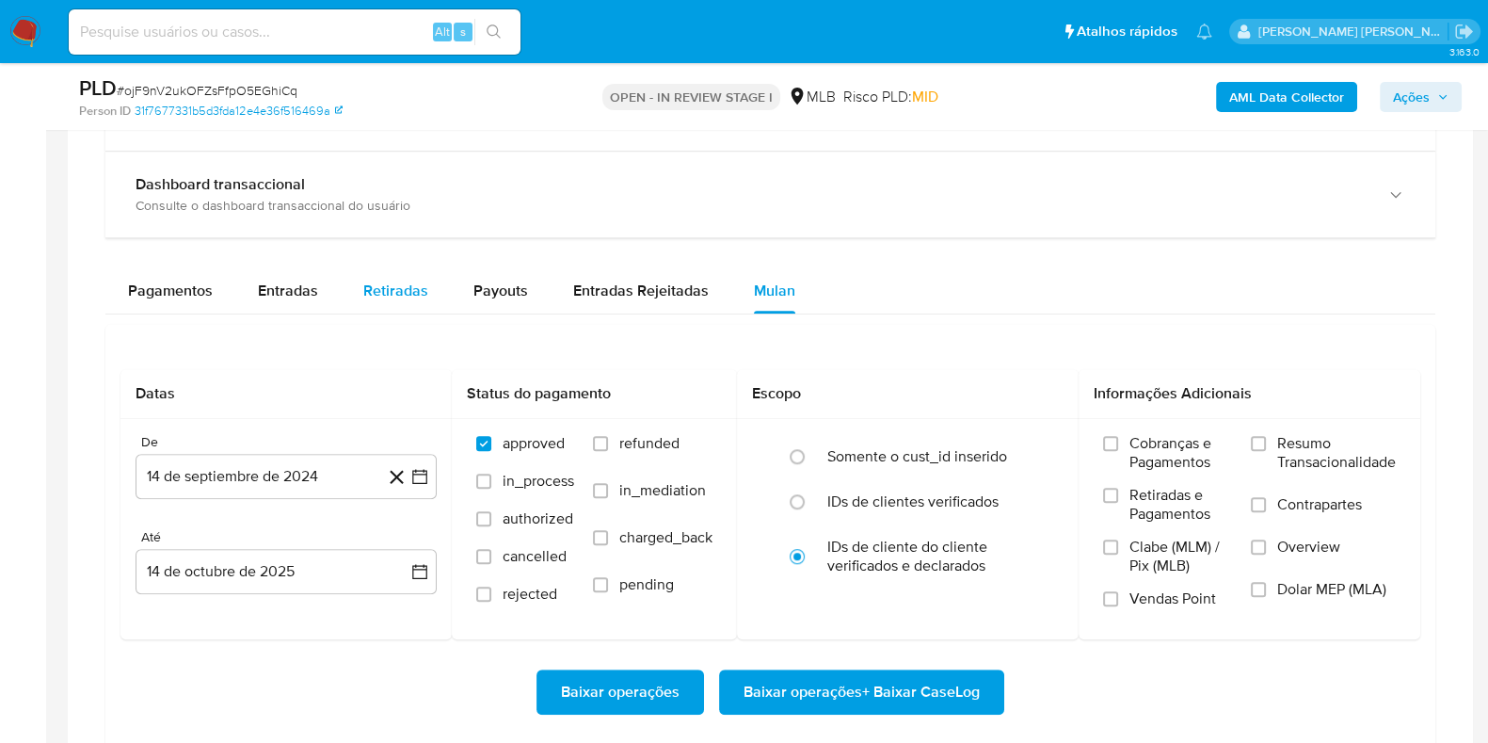
scroll to position [1529, 0]
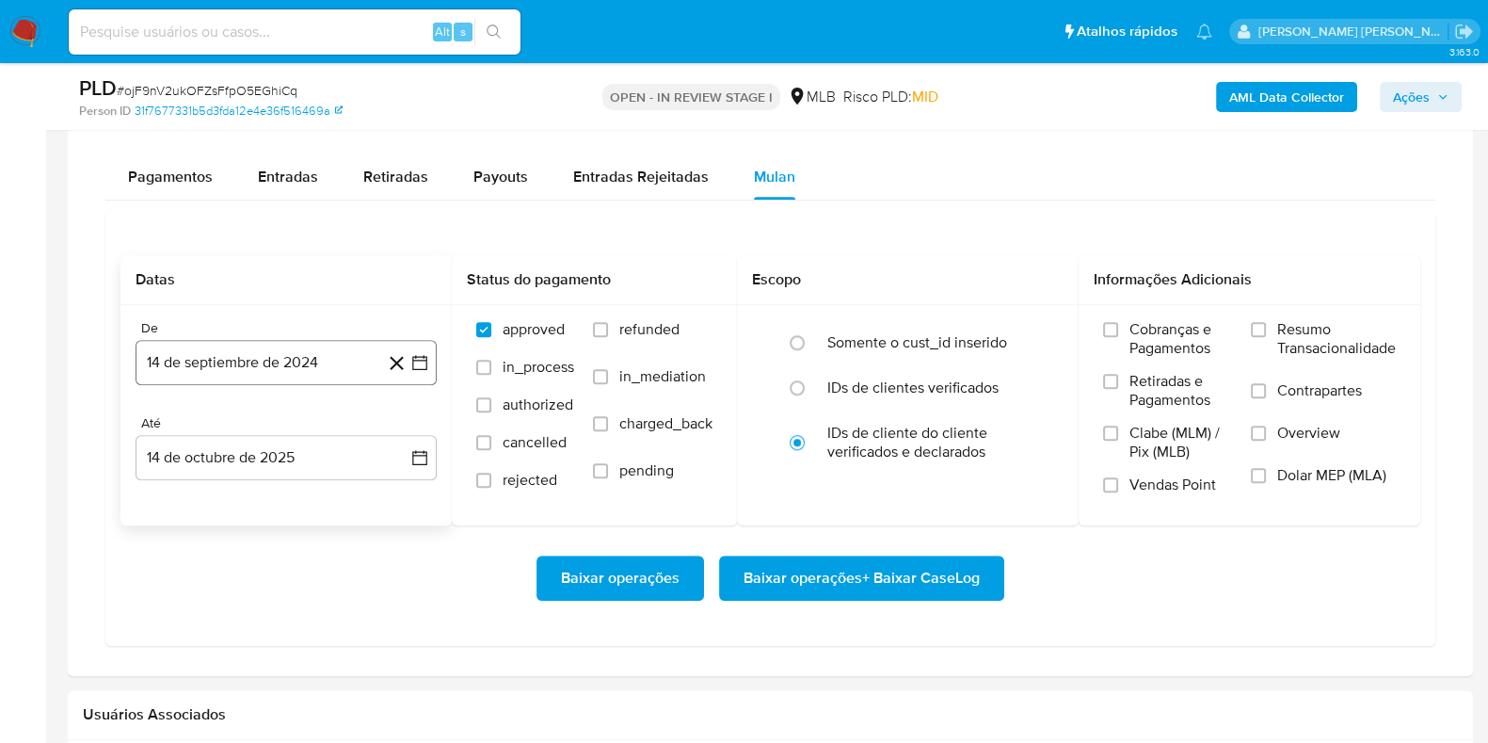
click at [262, 354] on button "14 de septiembre de 2024" at bounding box center [286, 362] width 301 height 45
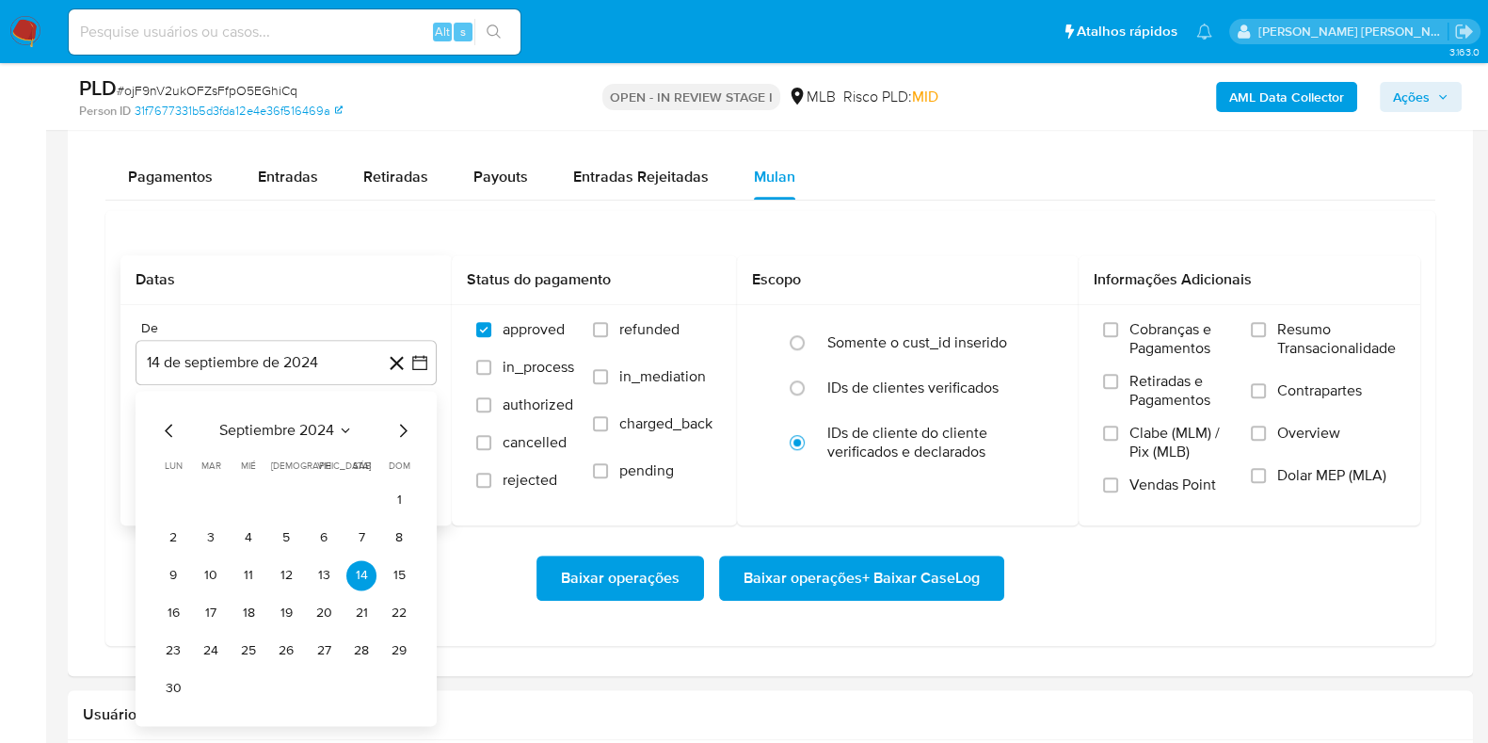
click at [322, 421] on span "septiembre 2024" at bounding box center [276, 430] width 115 height 19
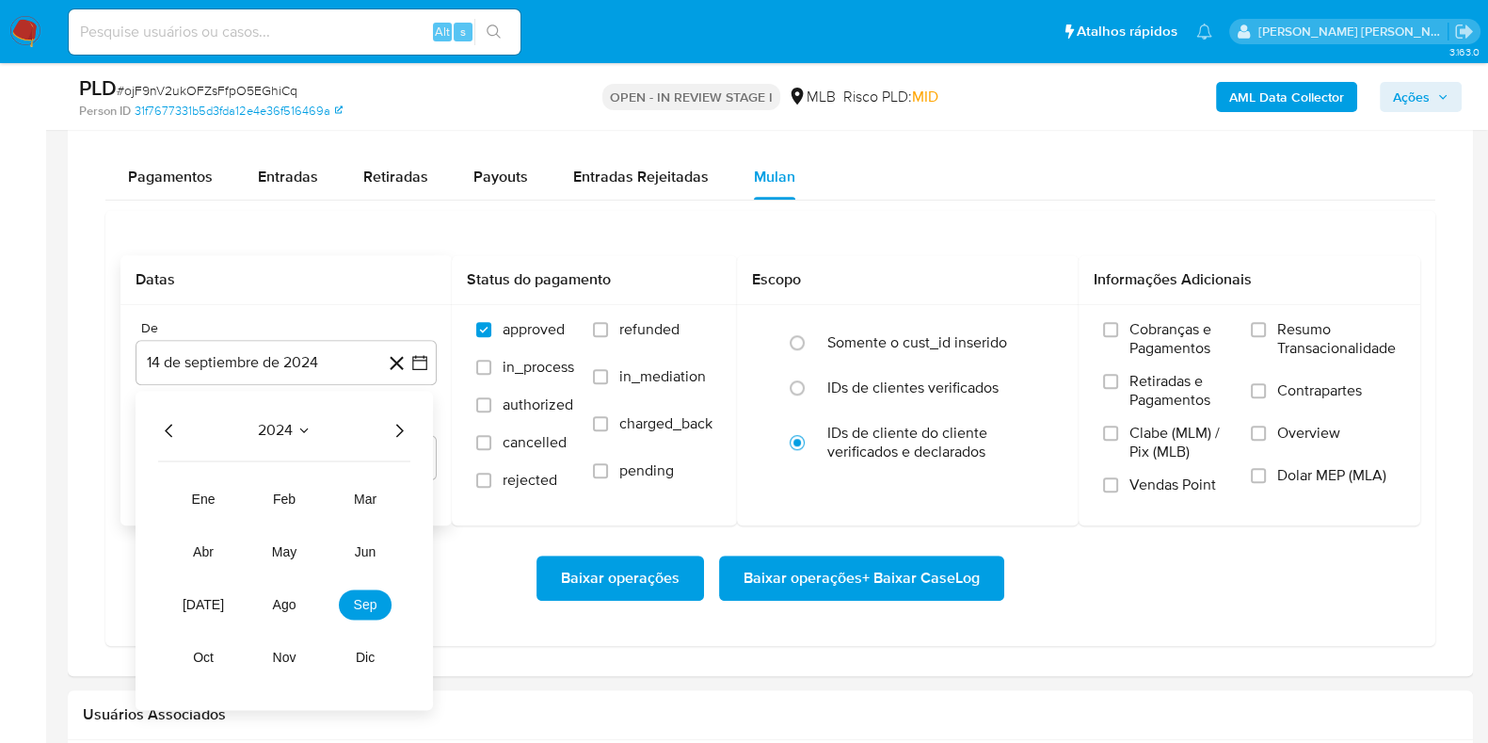
click at [411, 426] on div "2024 2024 ene feb mar abr may jun [DATE] ago sep oct nov dic" at bounding box center [284, 550] width 297 height 319
click at [406, 426] on icon "Año siguiente" at bounding box center [399, 430] width 23 height 23
click at [294, 602] on span "ago" at bounding box center [285, 604] width 24 height 15
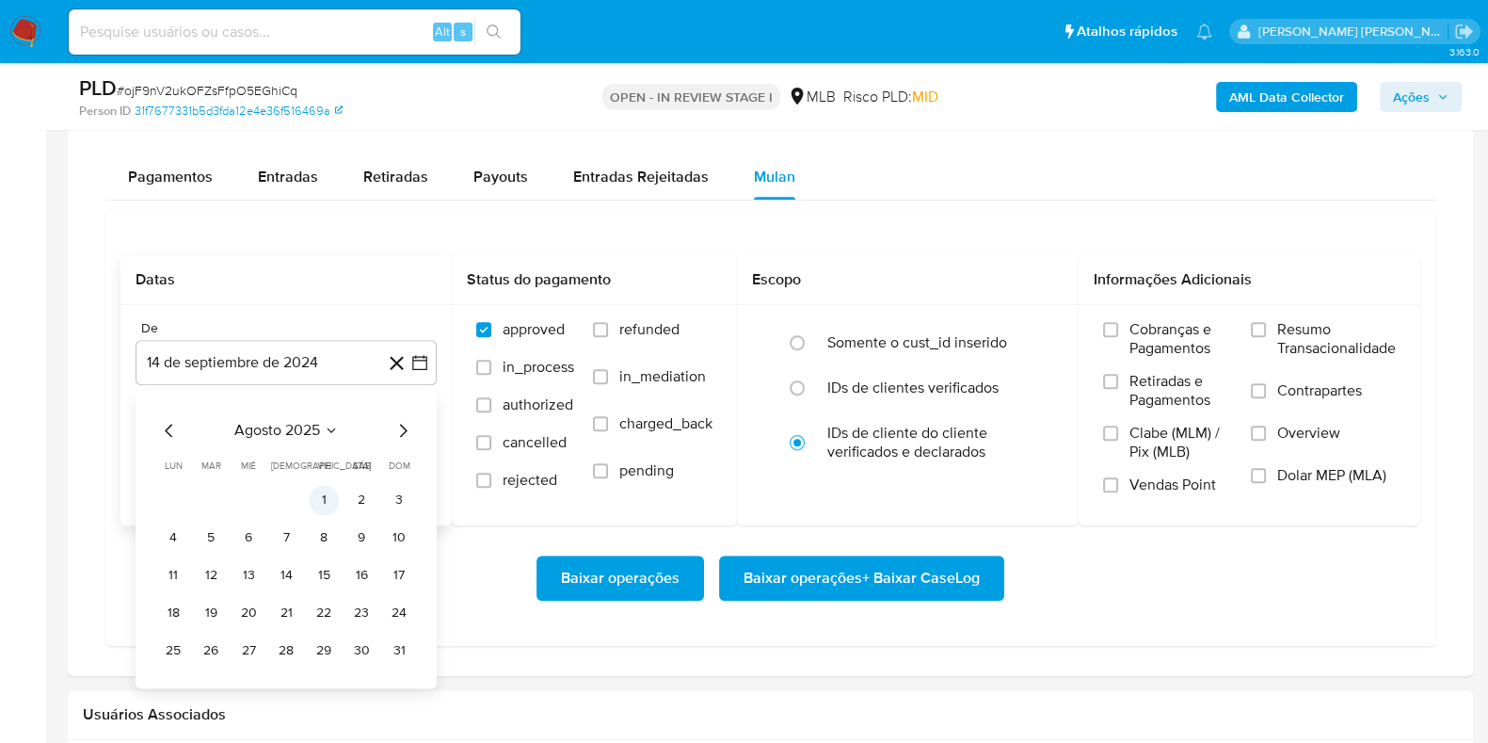
click at [334, 501] on button "1" at bounding box center [324, 500] width 30 height 30
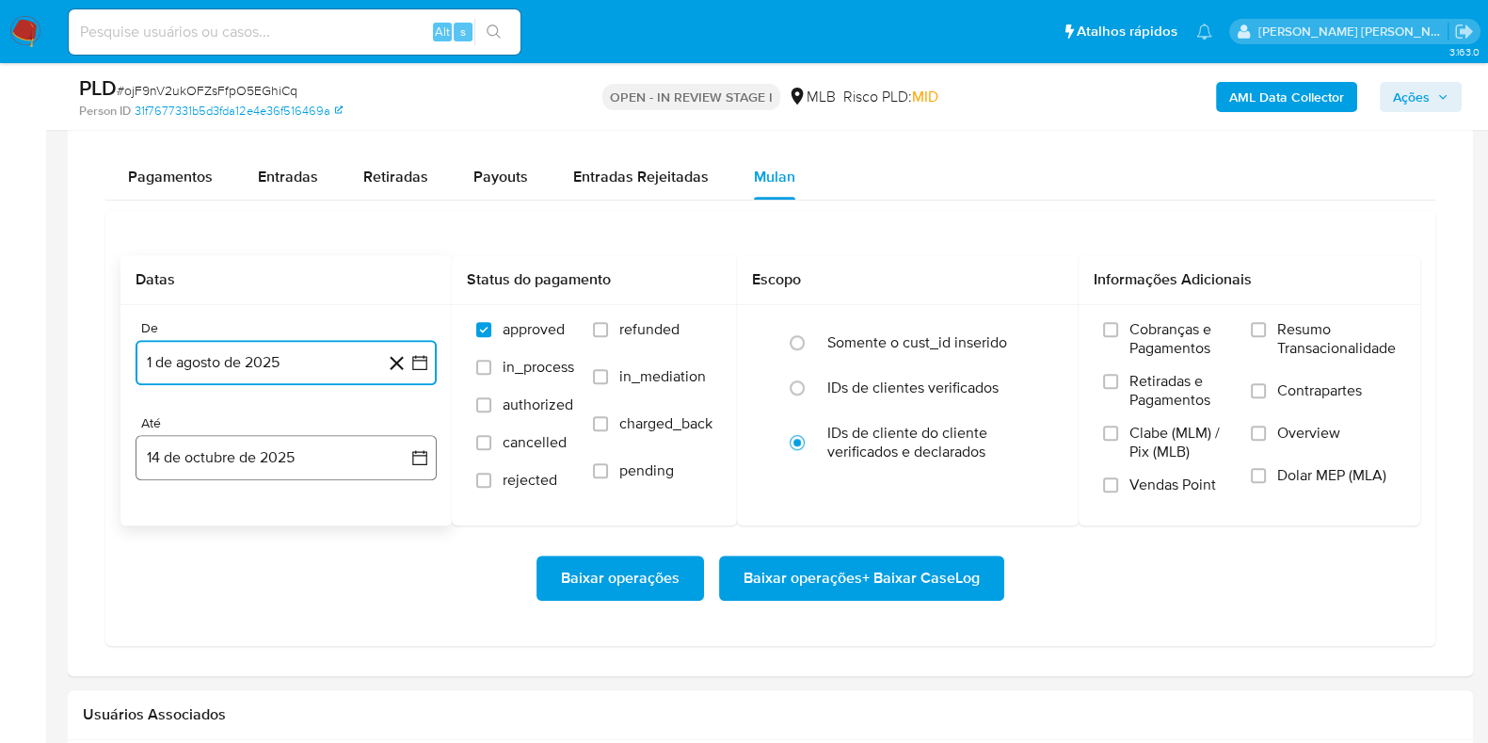
click at [348, 454] on button "14 de octubre de 2025" at bounding box center [286, 457] width 301 height 45
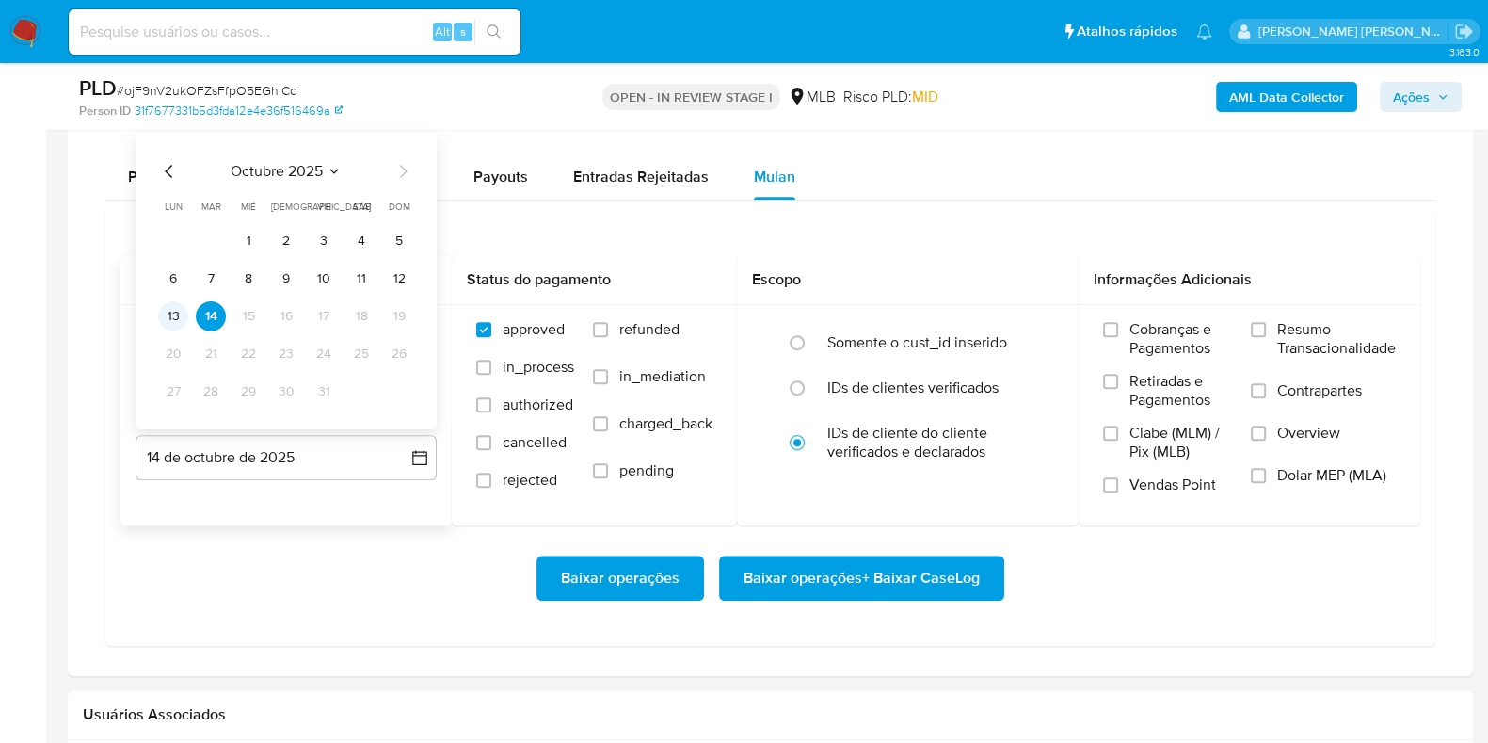
click at [174, 308] on button "13" at bounding box center [173, 316] width 30 height 30
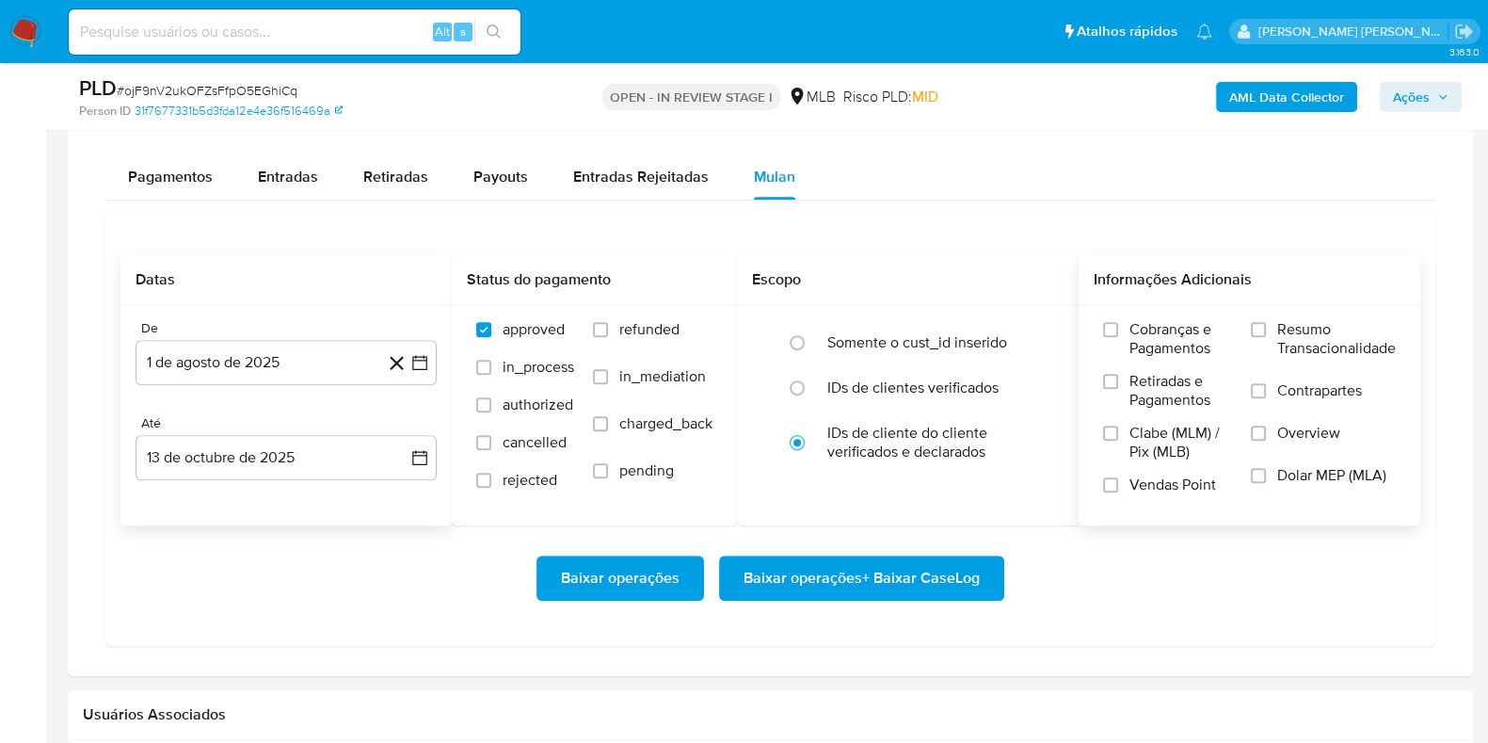
click at [1282, 336] on span "Resumo Transacionalidade" at bounding box center [1336, 339] width 119 height 38
click at [1266, 336] on input "Resumo Transacionalidade" at bounding box center [1258, 329] width 15 height 15
click at [1260, 400] on label "Contrapartes" at bounding box center [1323, 402] width 145 height 42
click at [1260, 398] on input "Contrapartes" at bounding box center [1258, 390] width 15 height 15
click at [842, 566] on span "Baixar operações + Baixar CaseLog" at bounding box center [862, 577] width 236 height 41
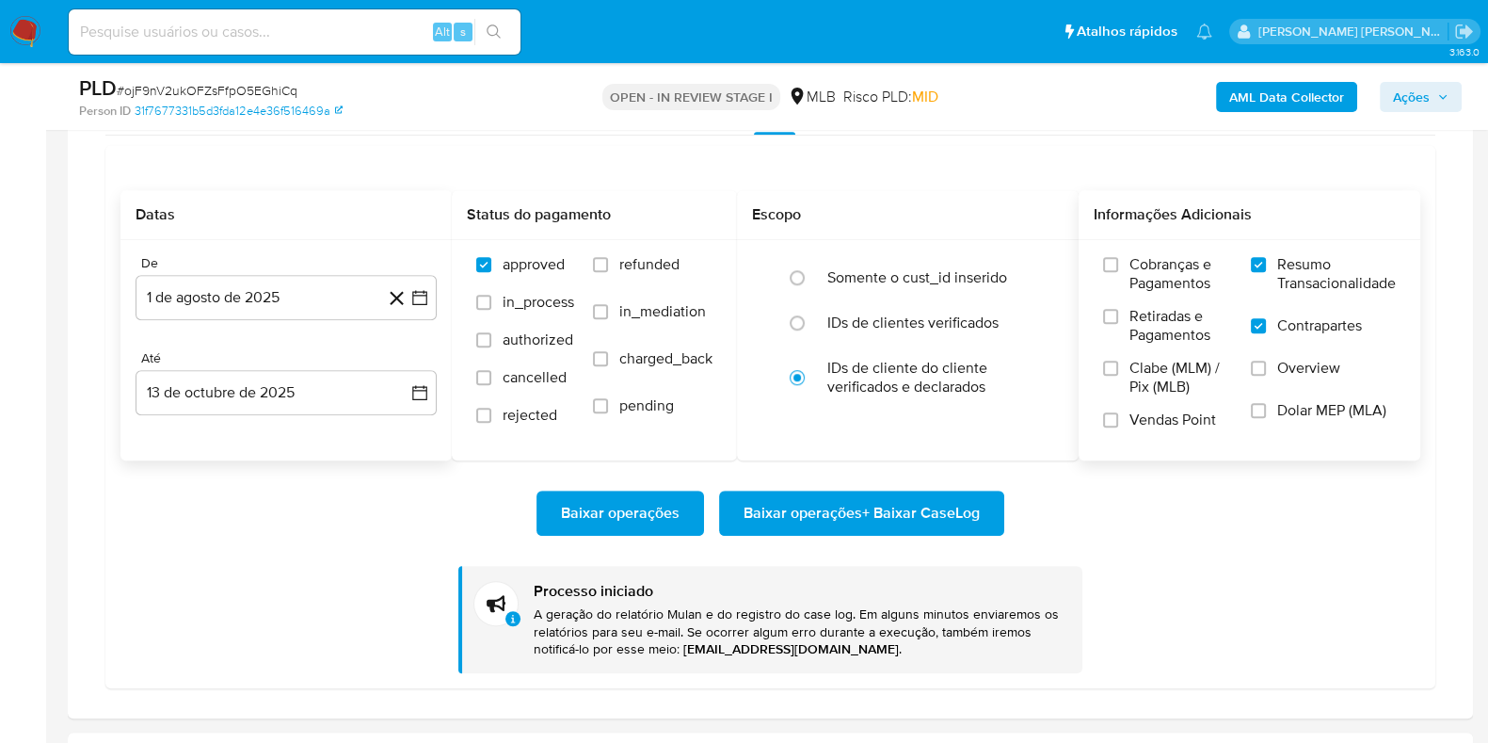
scroll to position [1646, 0]
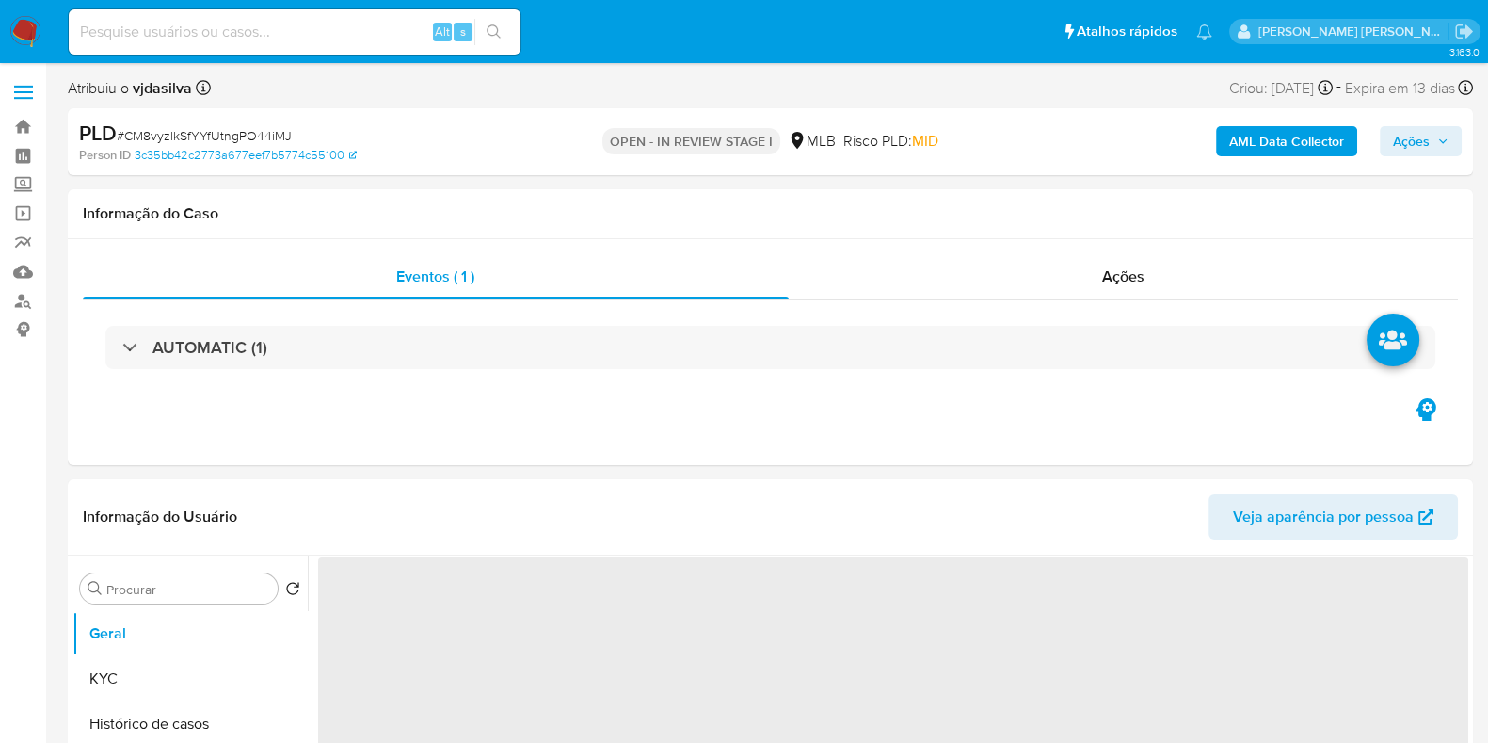
select select "10"
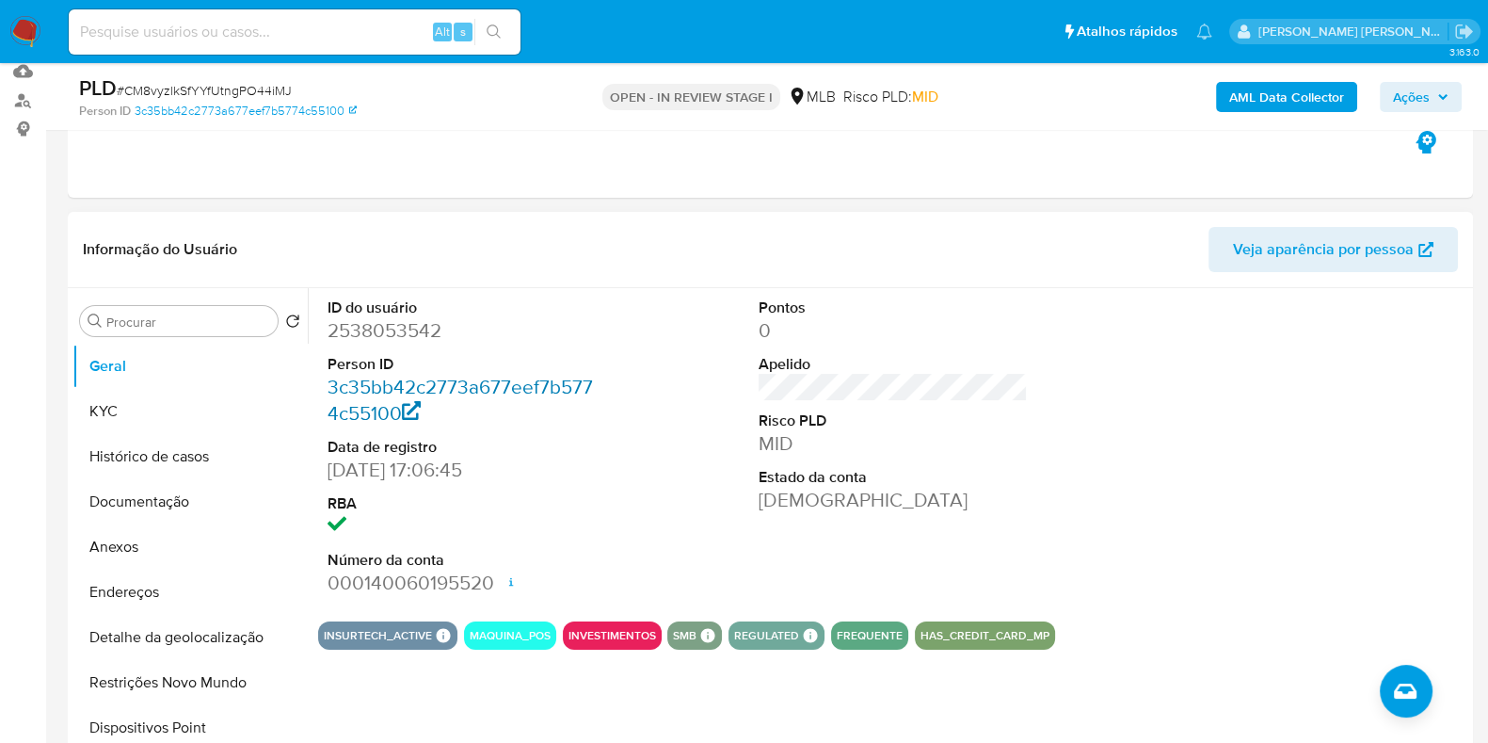
scroll to position [353, 0]
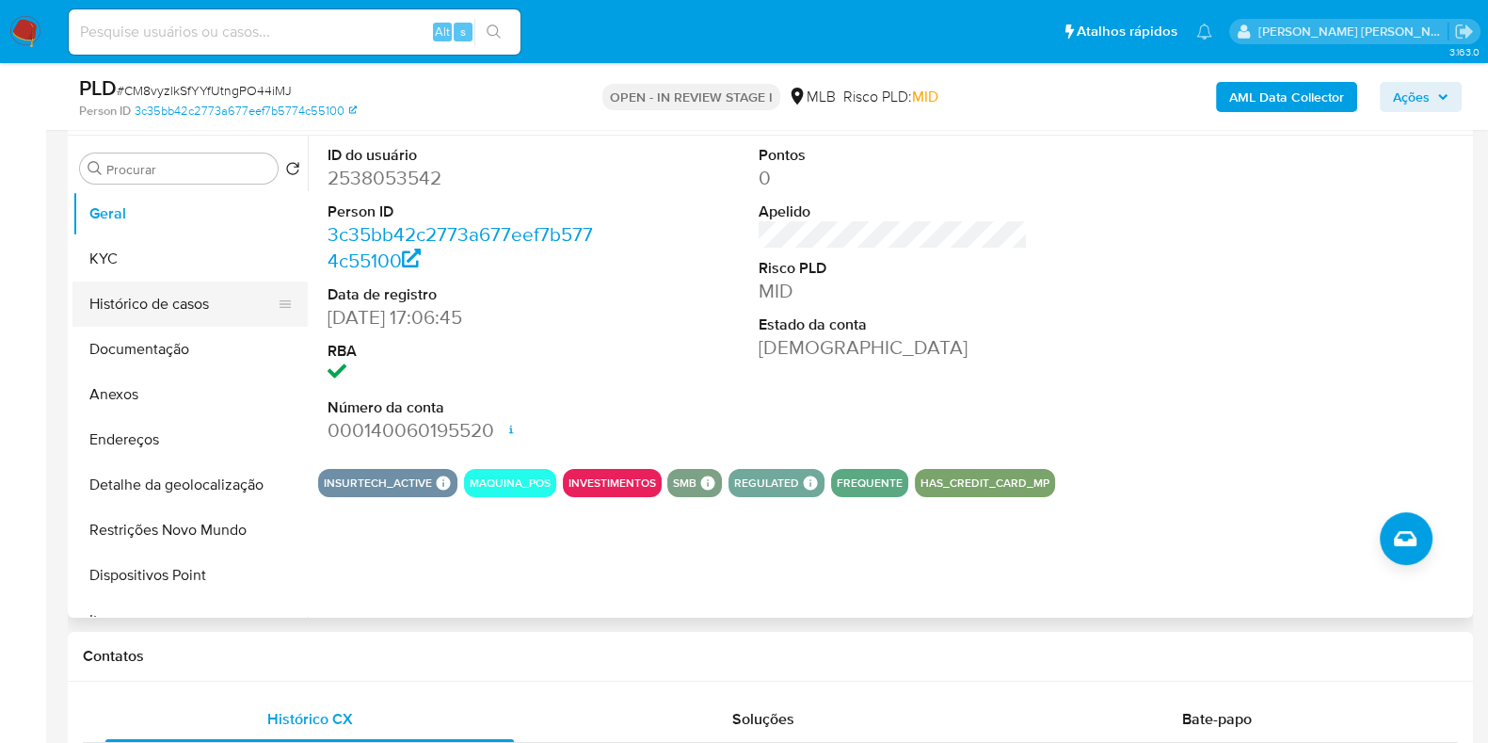
click at [163, 297] on button "Histórico de casos" at bounding box center [182, 303] width 220 height 45
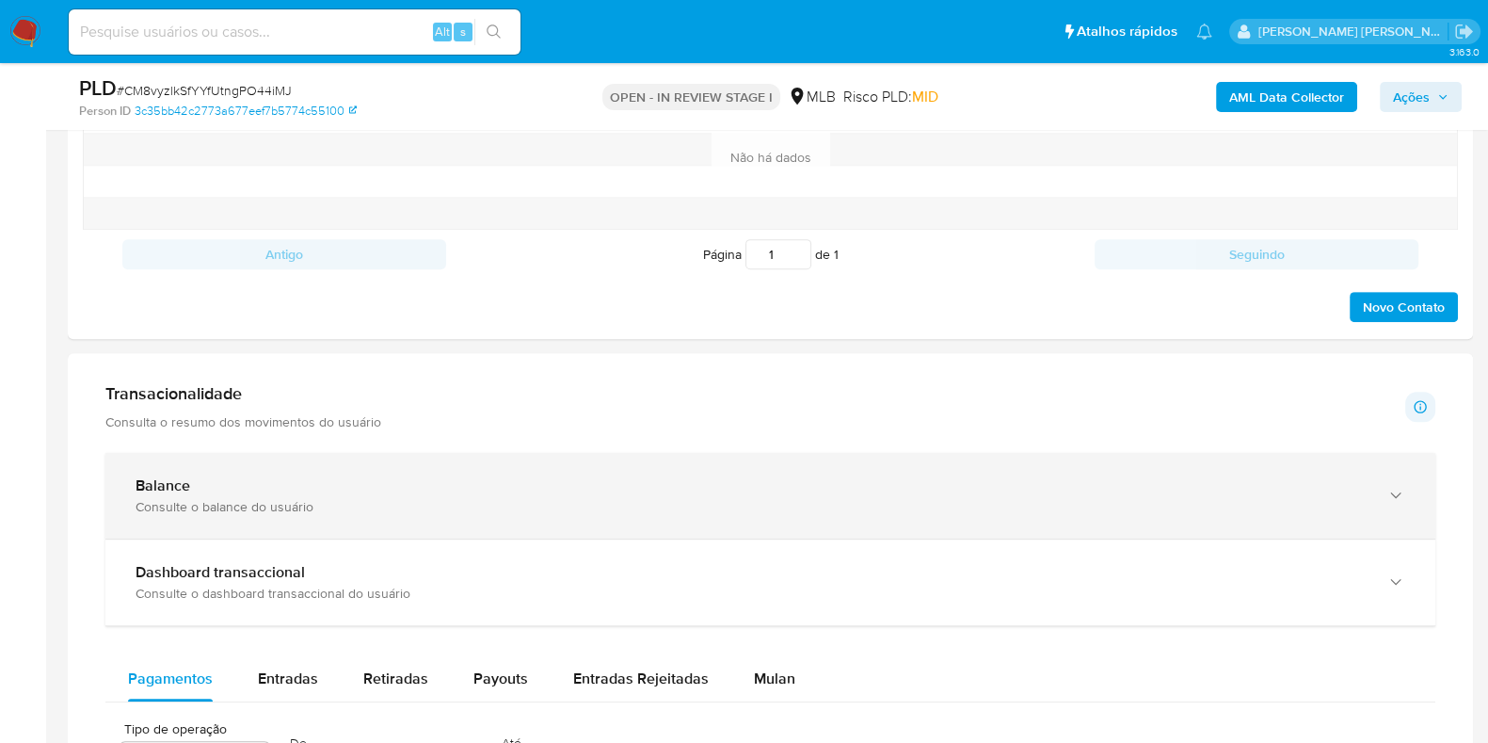
scroll to position [1529, 0]
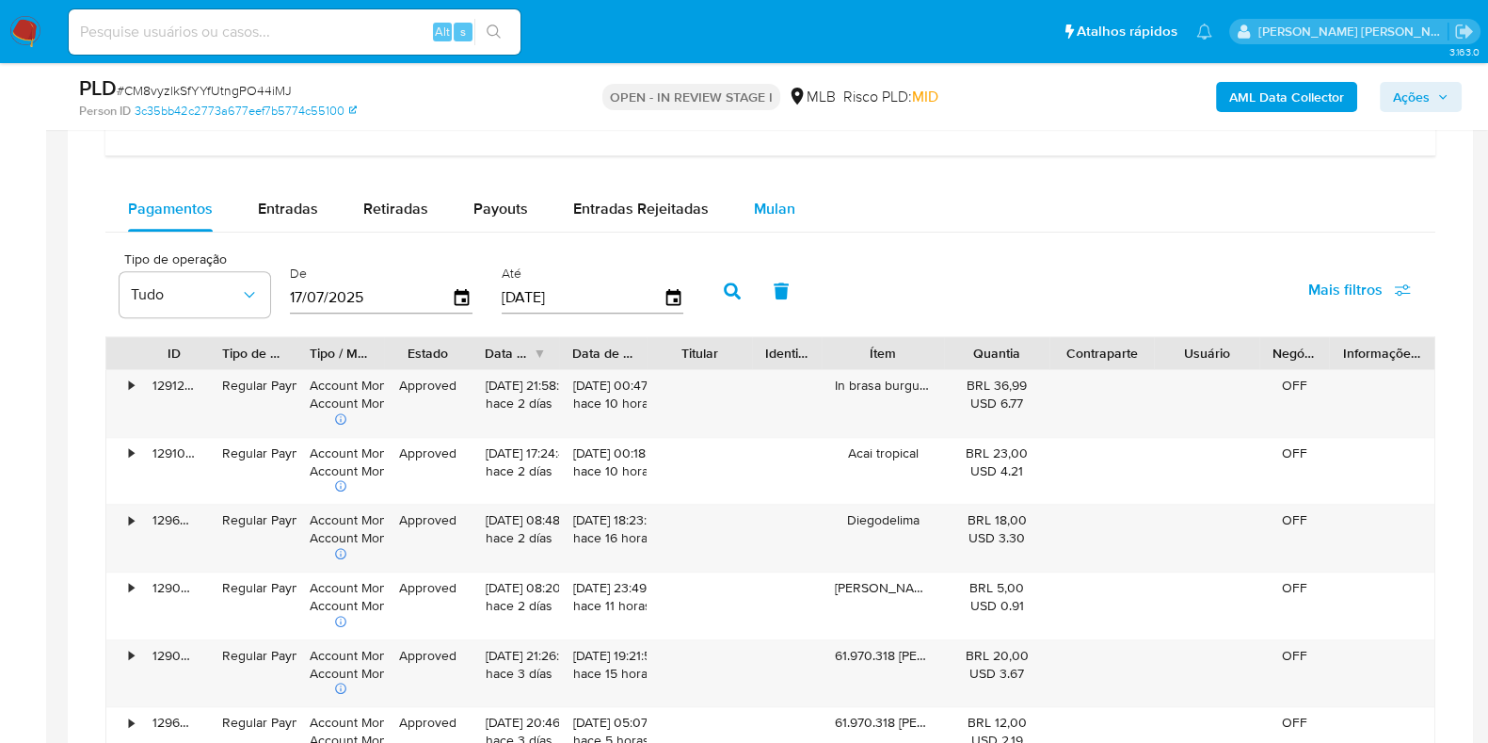
click at [754, 214] on span "Mulan" at bounding box center [774, 209] width 41 height 22
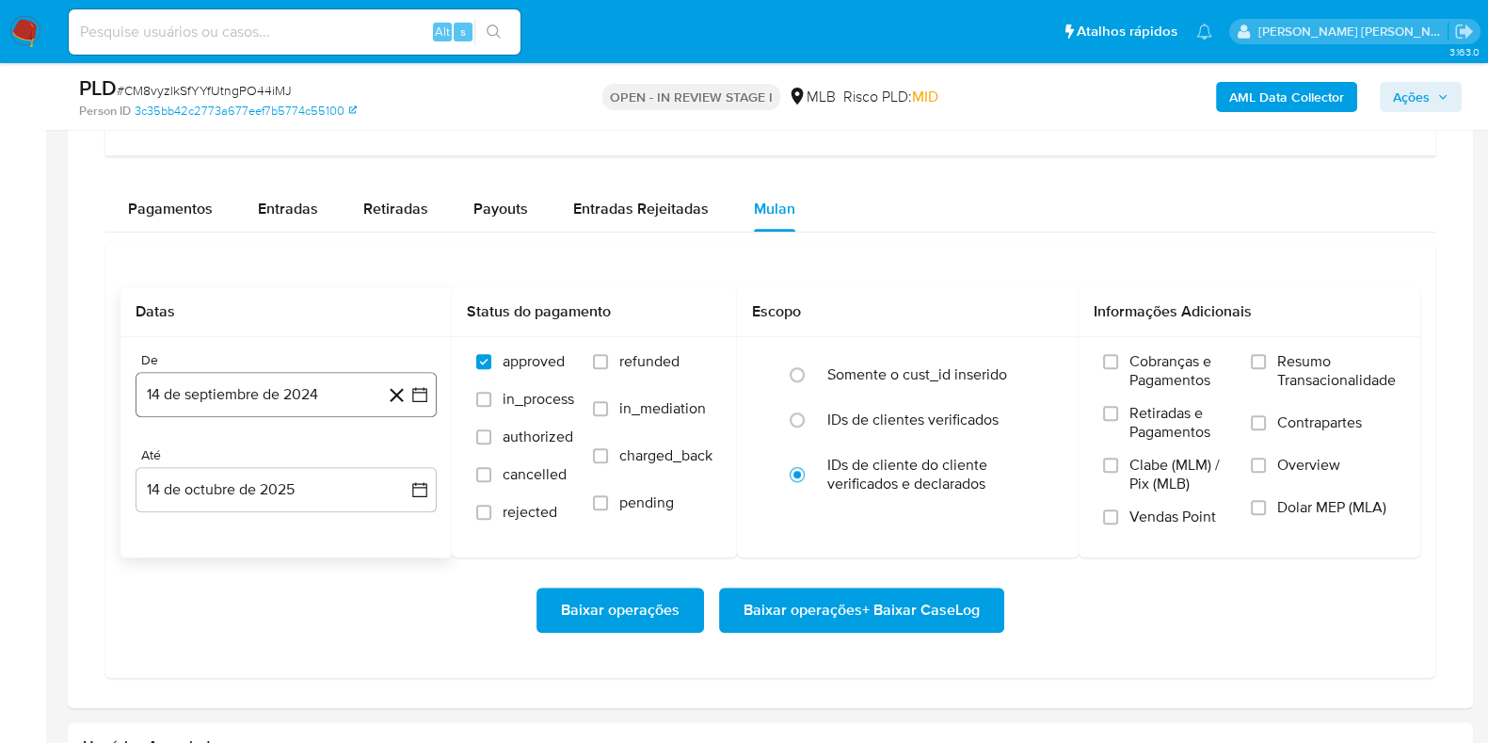
click at [319, 387] on button "14 de septiembre de 2024" at bounding box center [286, 394] width 301 height 45
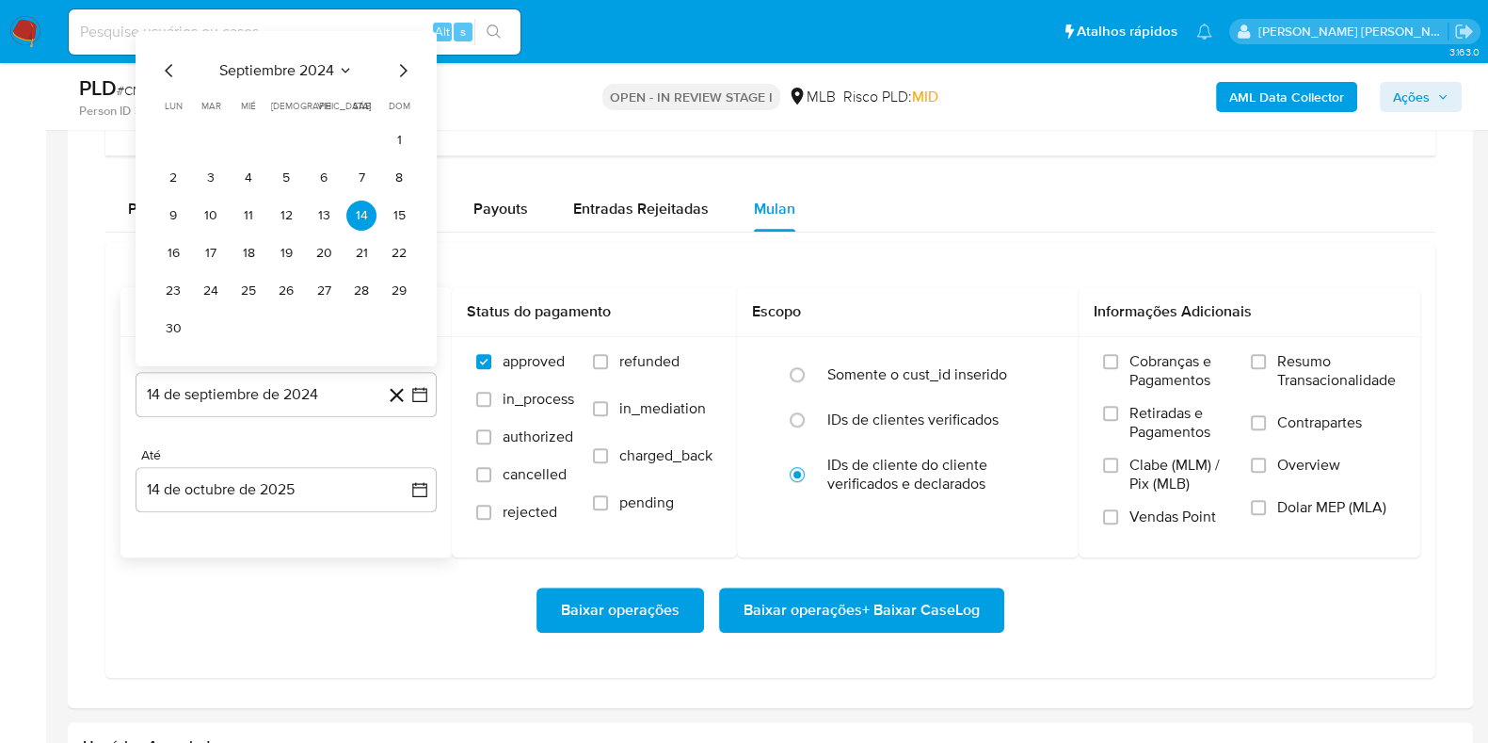
click at [310, 68] on span "septiembre 2024" at bounding box center [276, 70] width 115 height 19
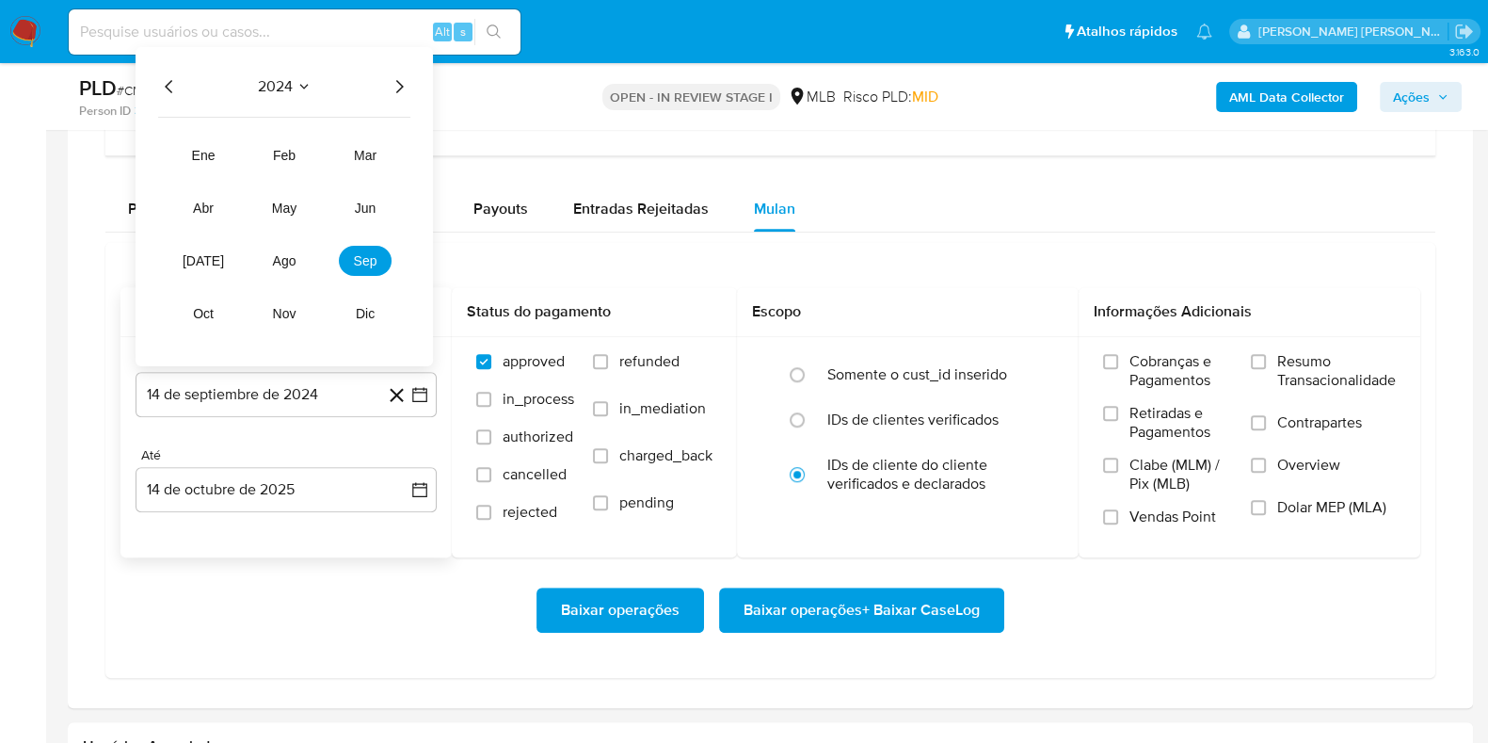
click at [395, 79] on icon "Año siguiente" at bounding box center [399, 86] width 23 height 23
click at [281, 267] on button "ago" at bounding box center [284, 261] width 53 height 30
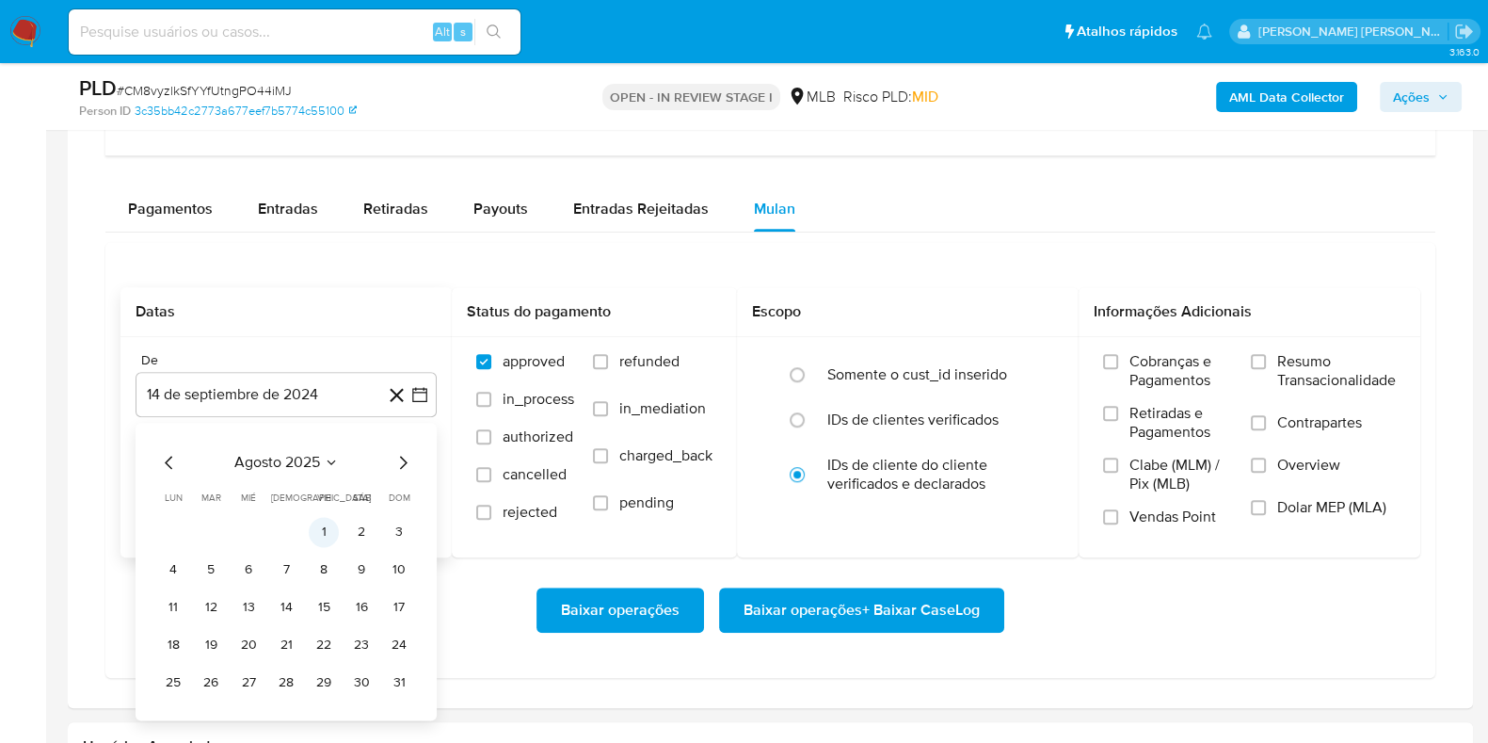
click at [318, 524] on button "1" at bounding box center [324, 532] width 30 height 30
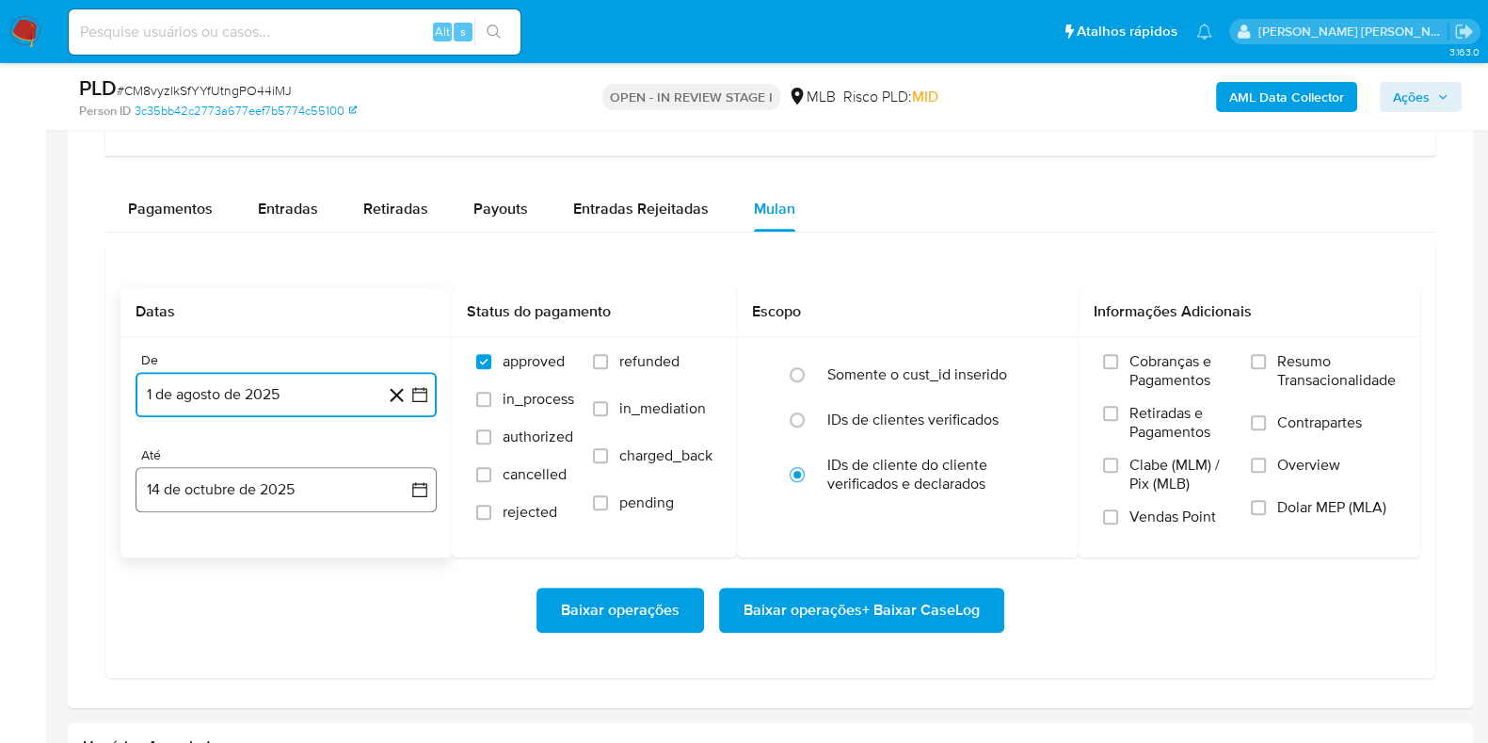
click at [299, 475] on button "14 de octubre de 2025" at bounding box center [286, 489] width 301 height 45
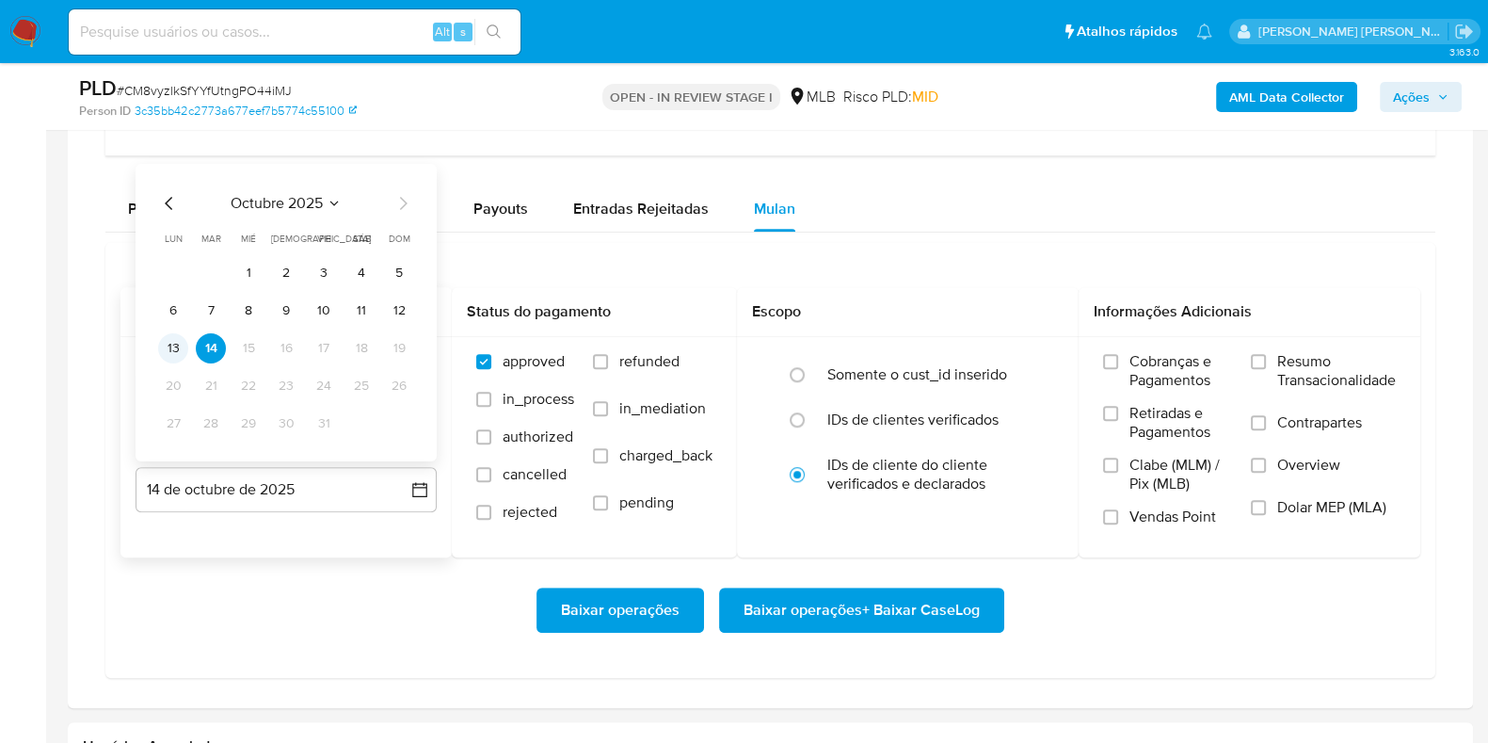
click at [169, 345] on button "13" at bounding box center [173, 348] width 30 height 30
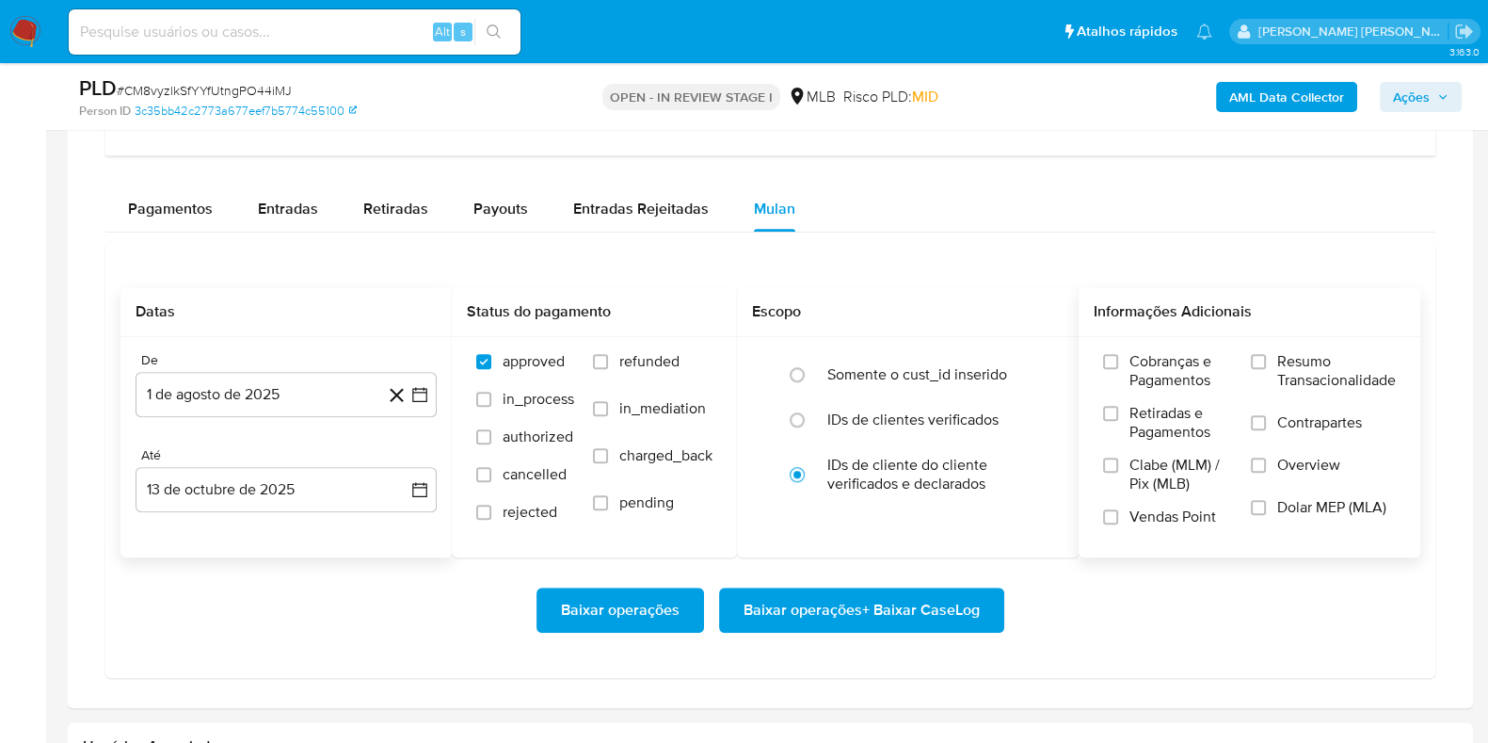
click at [1284, 364] on span "Resumo Transacionalidade" at bounding box center [1336, 371] width 119 height 38
click at [1266, 364] on input "Resumo Transacionalidade" at bounding box center [1258, 361] width 15 height 15
click at [1266, 415] on label "Contrapartes" at bounding box center [1323, 434] width 145 height 42
click at [1266, 415] on input "Contrapartes" at bounding box center [1258, 422] width 15 height 15
click at [914, 606] on span "Baixar operações + Baixar CaseLog" at bounding box center [862, 609] width 236 height 41
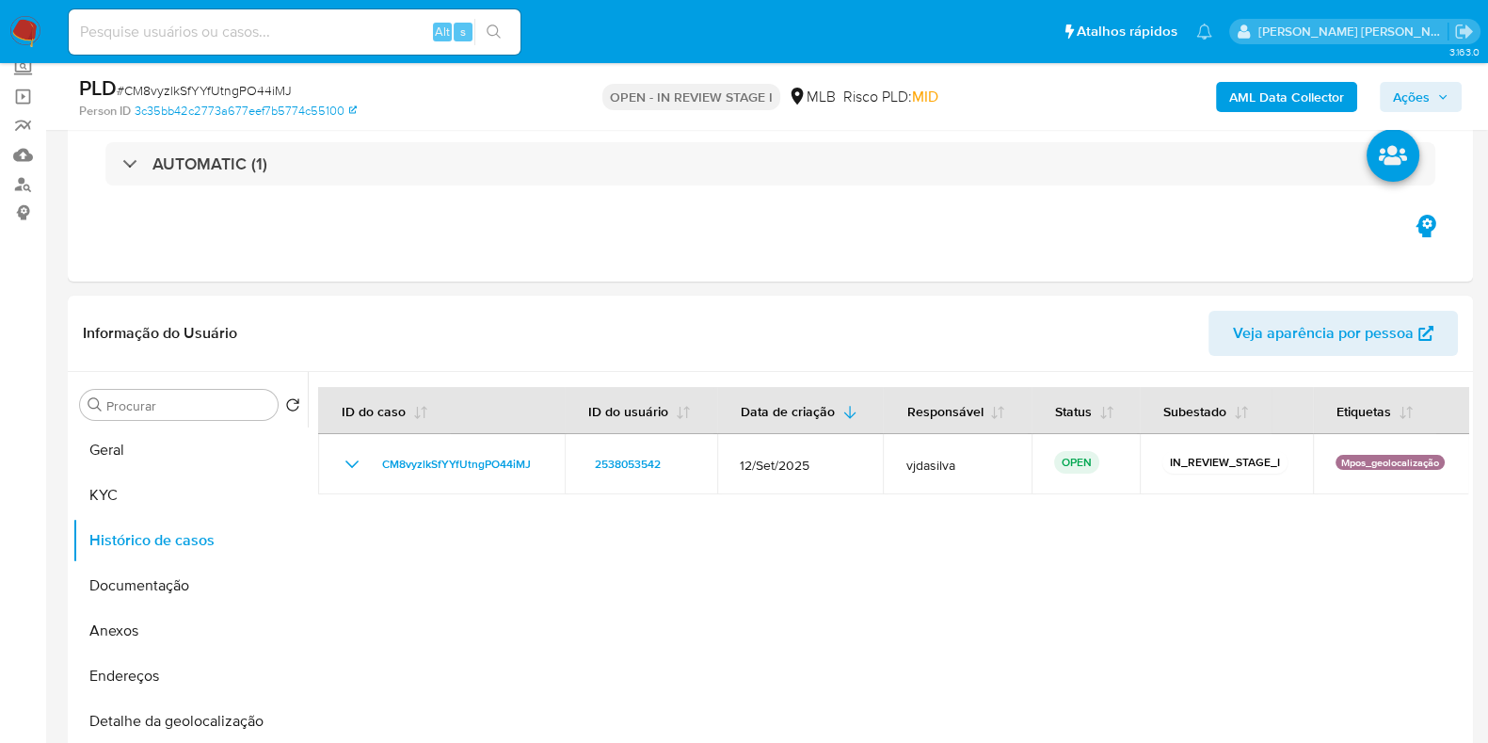
scroll to position [0, 0]
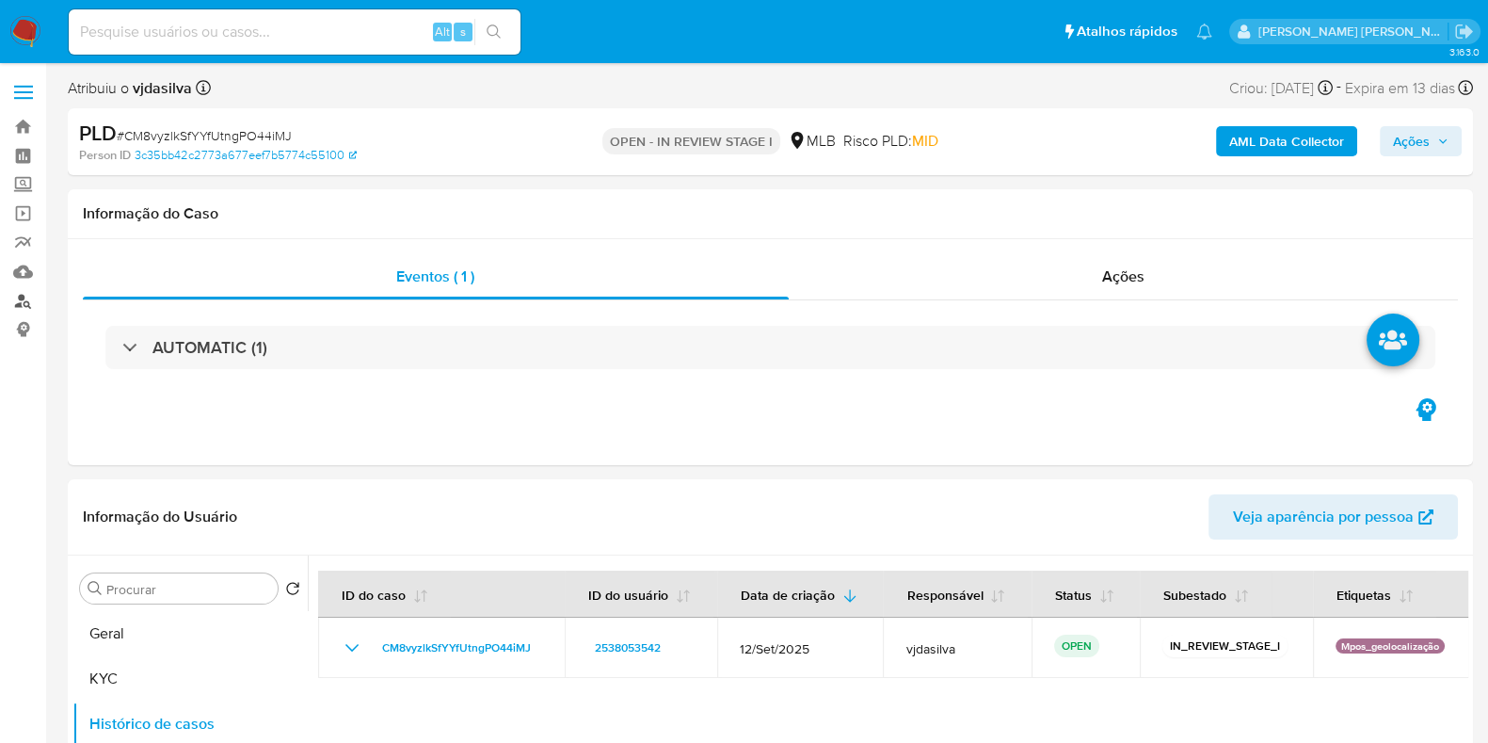
click at [26, 304] on link "Localizador de pessoas" at bounding box center [112, 300] width 224 height 29
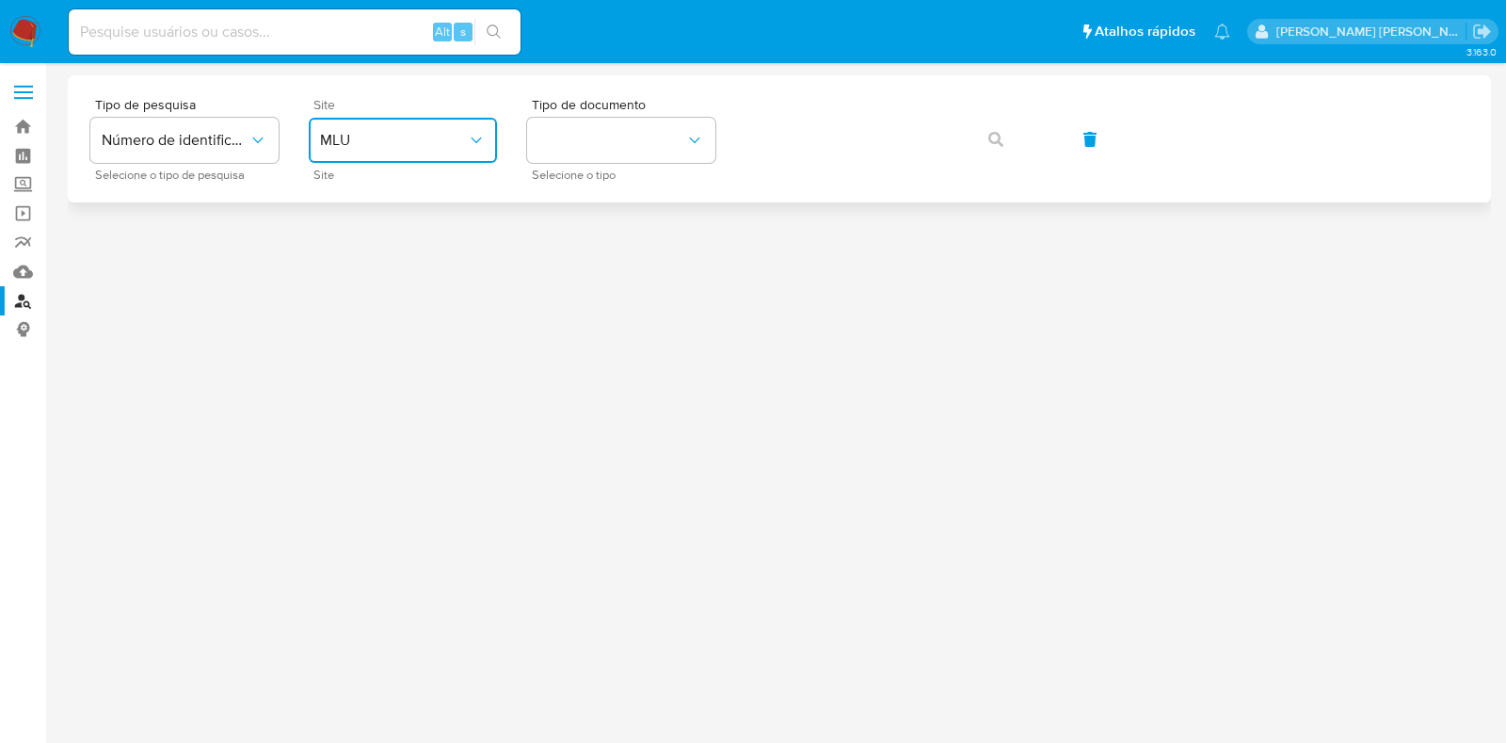
click at [361, 144] on span "MLU" at bounding box center [393, 140] width 147 height 19
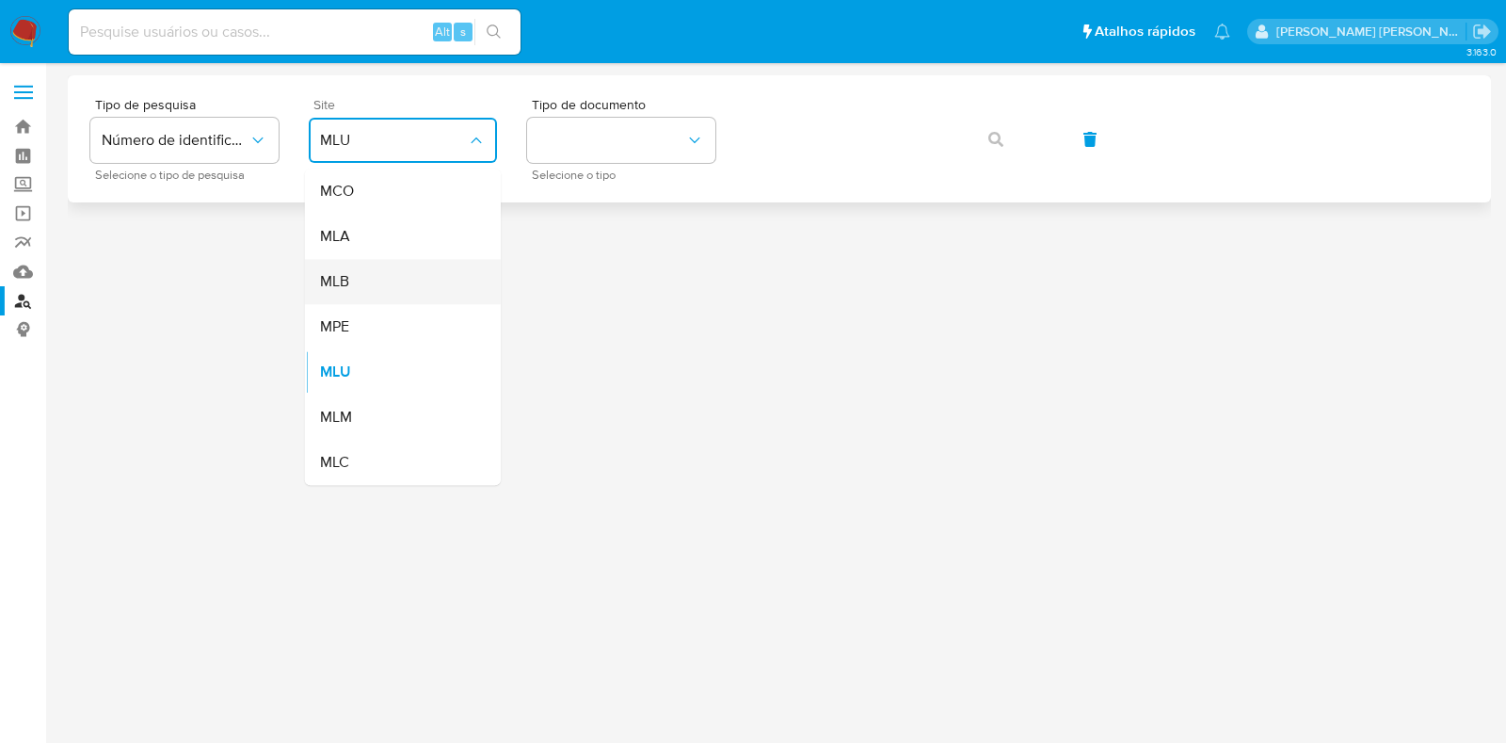
click at [387, 293] on div "MLB" at bounding box center [397, 281] width 154 height 45
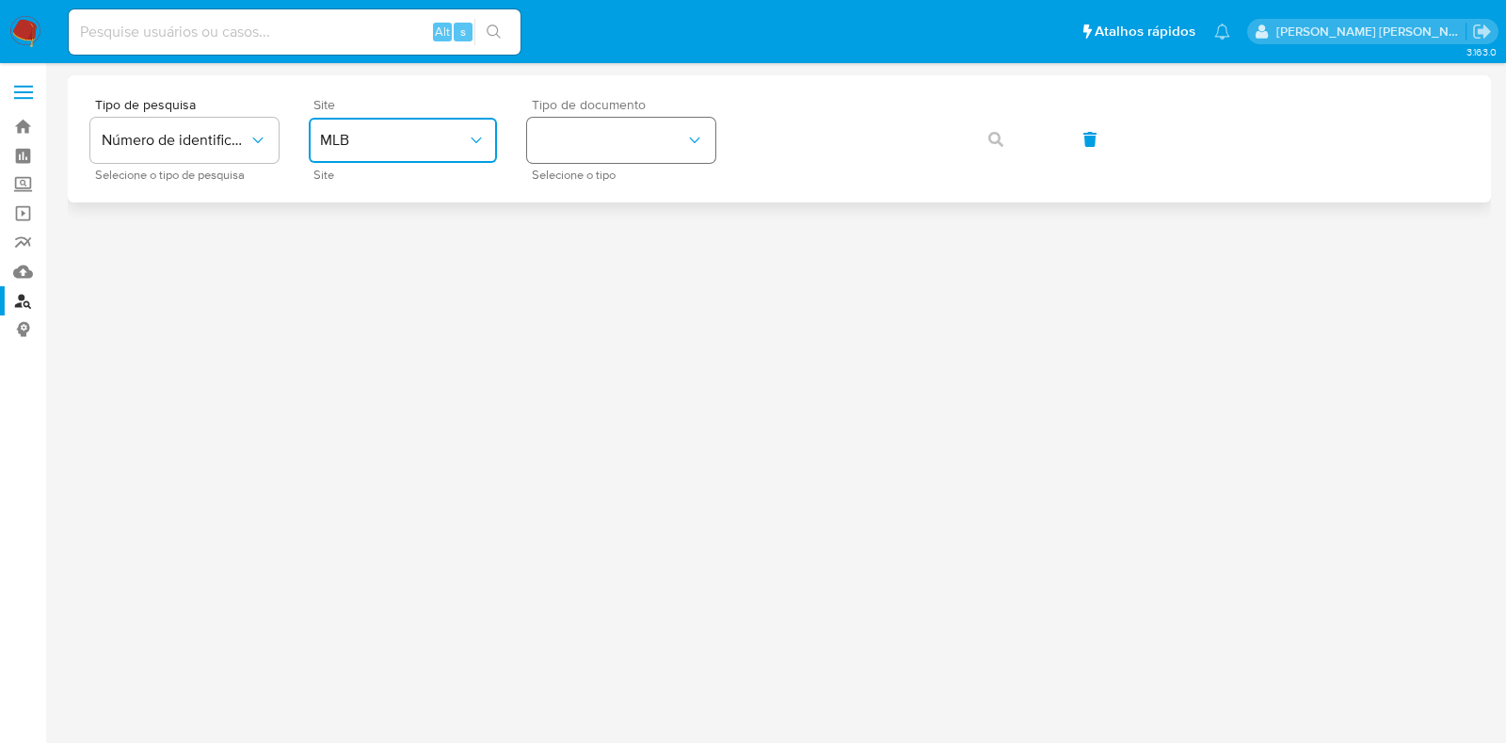
click at [596, 138] on button "identificationType" at bounding box center [621, 140] width 188 height 45
click at [586, 247] on div "CPF CPF" at bounding box center [615, 265] width 154 height 64
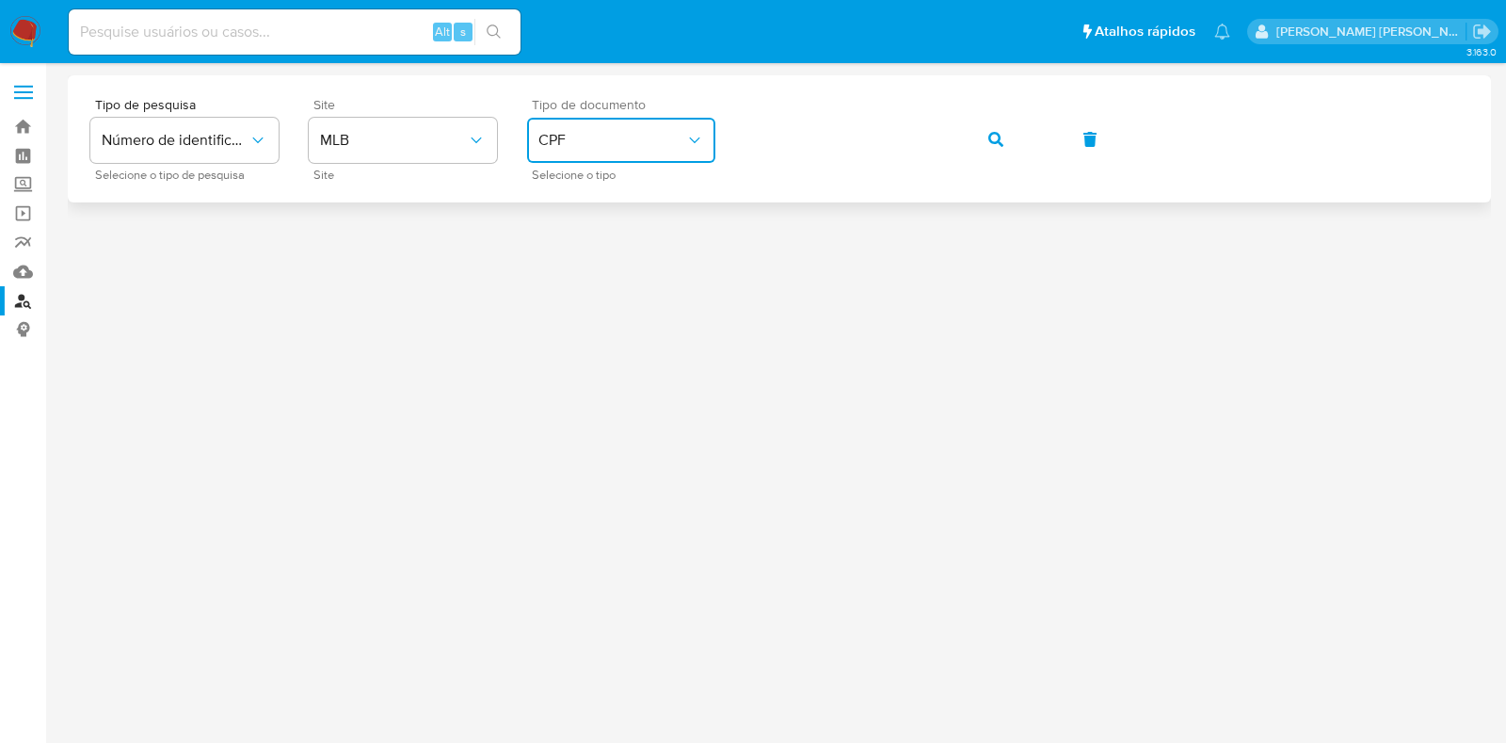
click at [1008, 137] on button "button" at bounding box center [996, 139] width 64 height 45
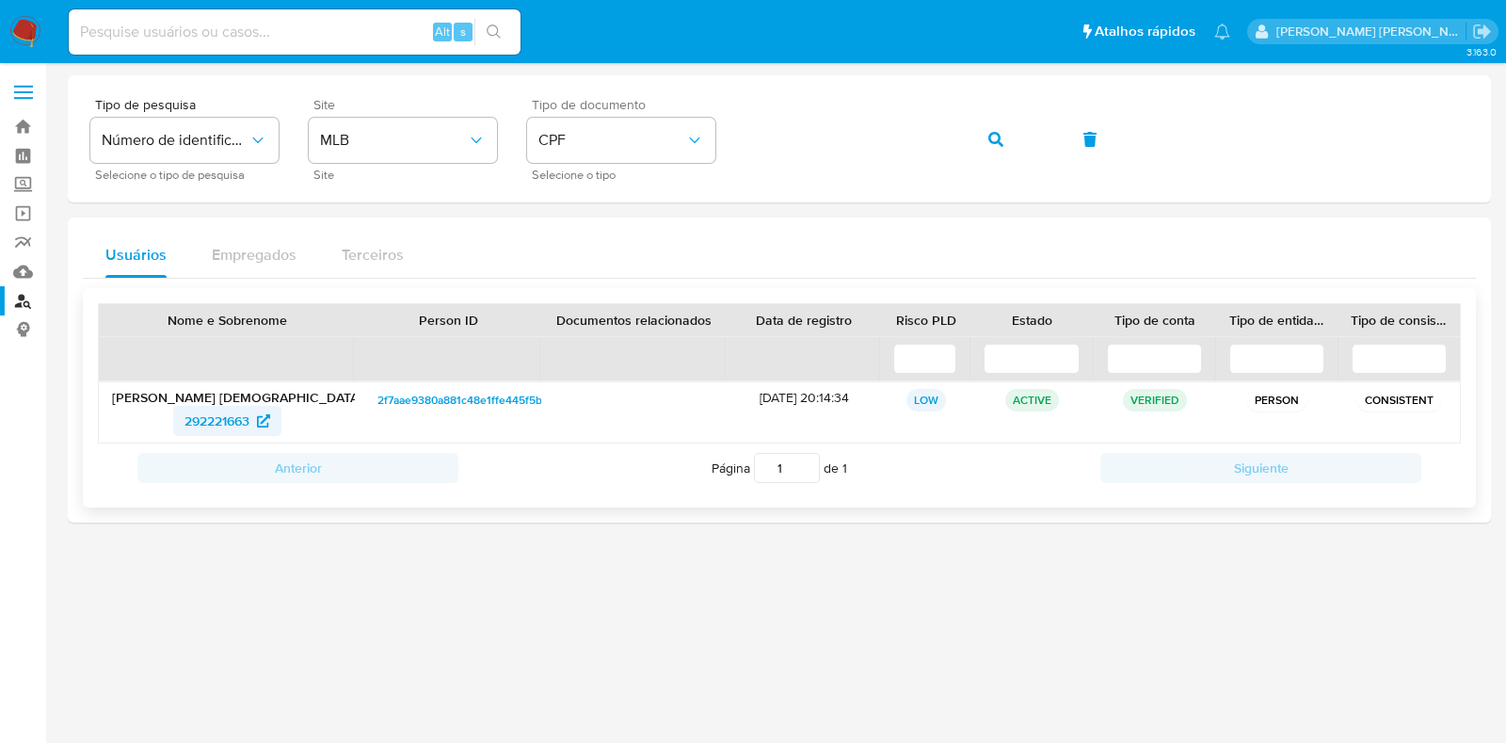
click at [203, 423] on span "292221663" at bounding box center [217, 421] width 65 height 30
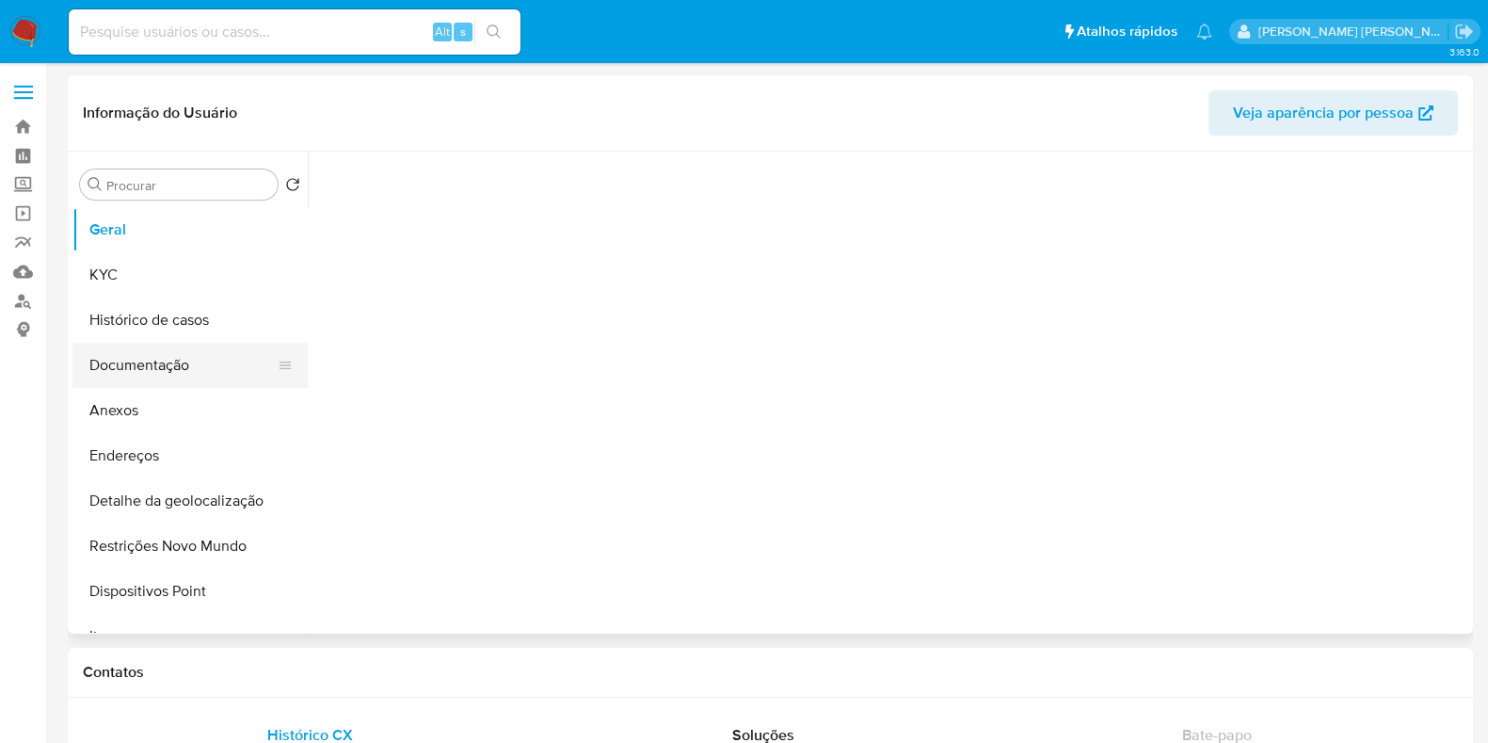
click at [203, 364] on button "Documentação" at bounding box center [182, 365] width 220 height 45
select select "10"
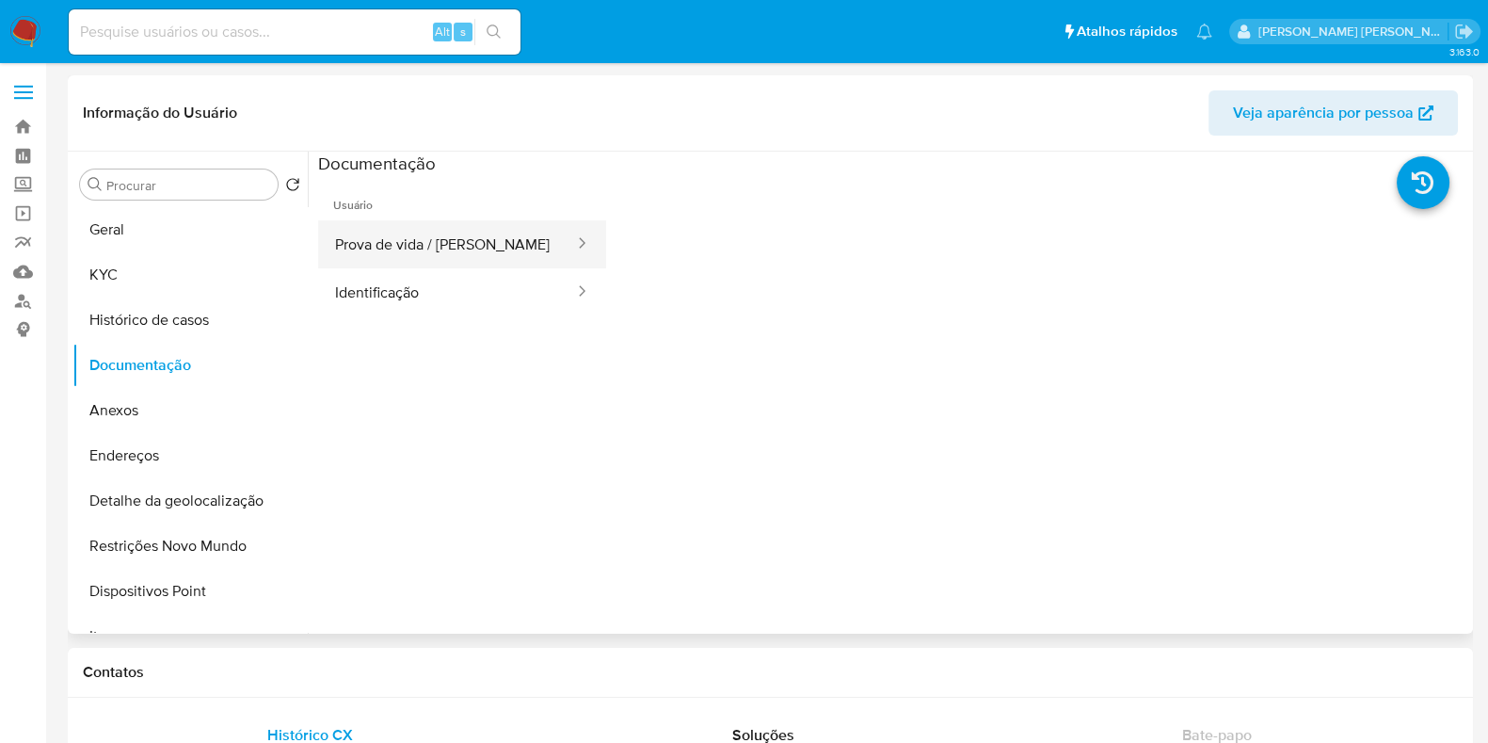
click at [501, 242] on button "Prova de vida / [PERSON_NAME]" at bounding box center [447, 244] width 258 height 48
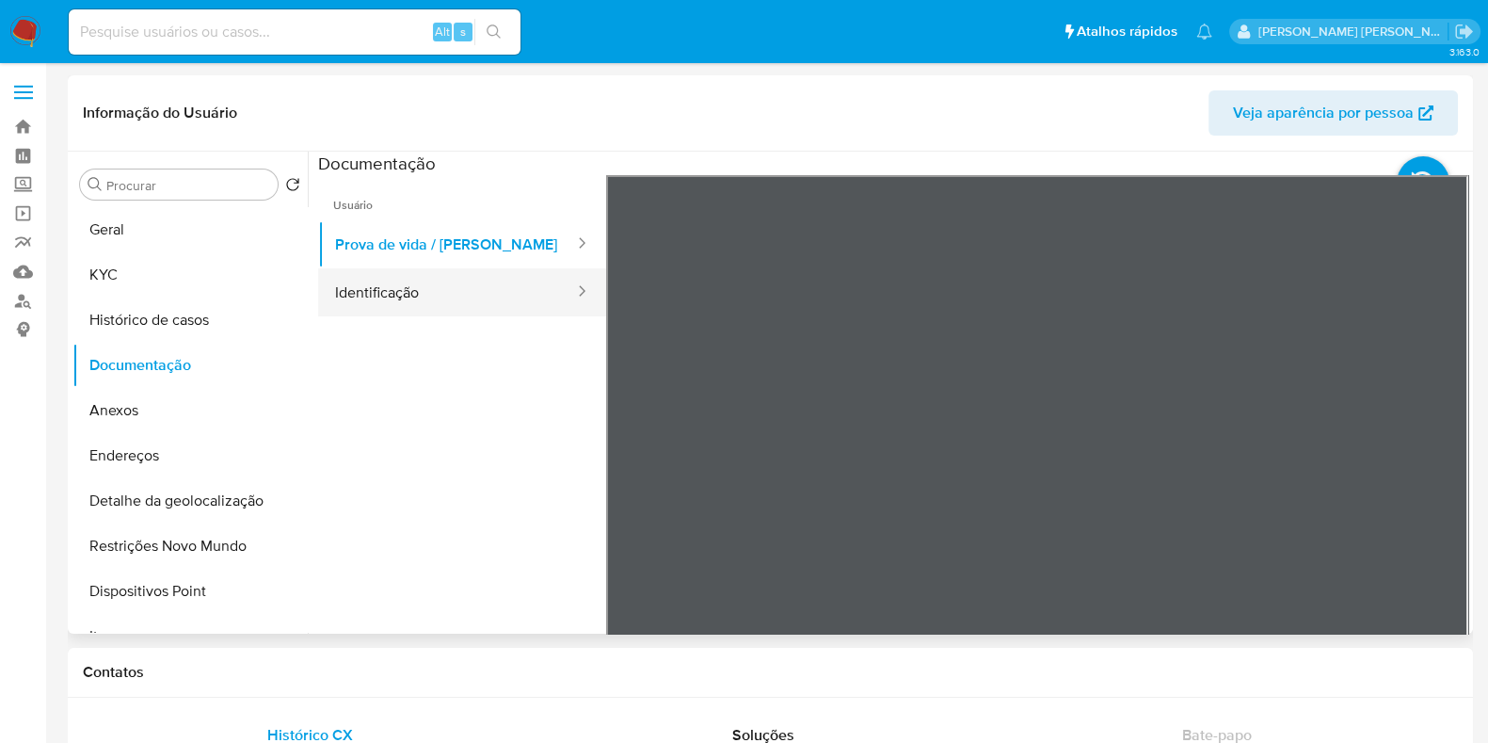
click at [384, 313] on button "Identificação" at bounding box center [447, 292] width 258 height 48
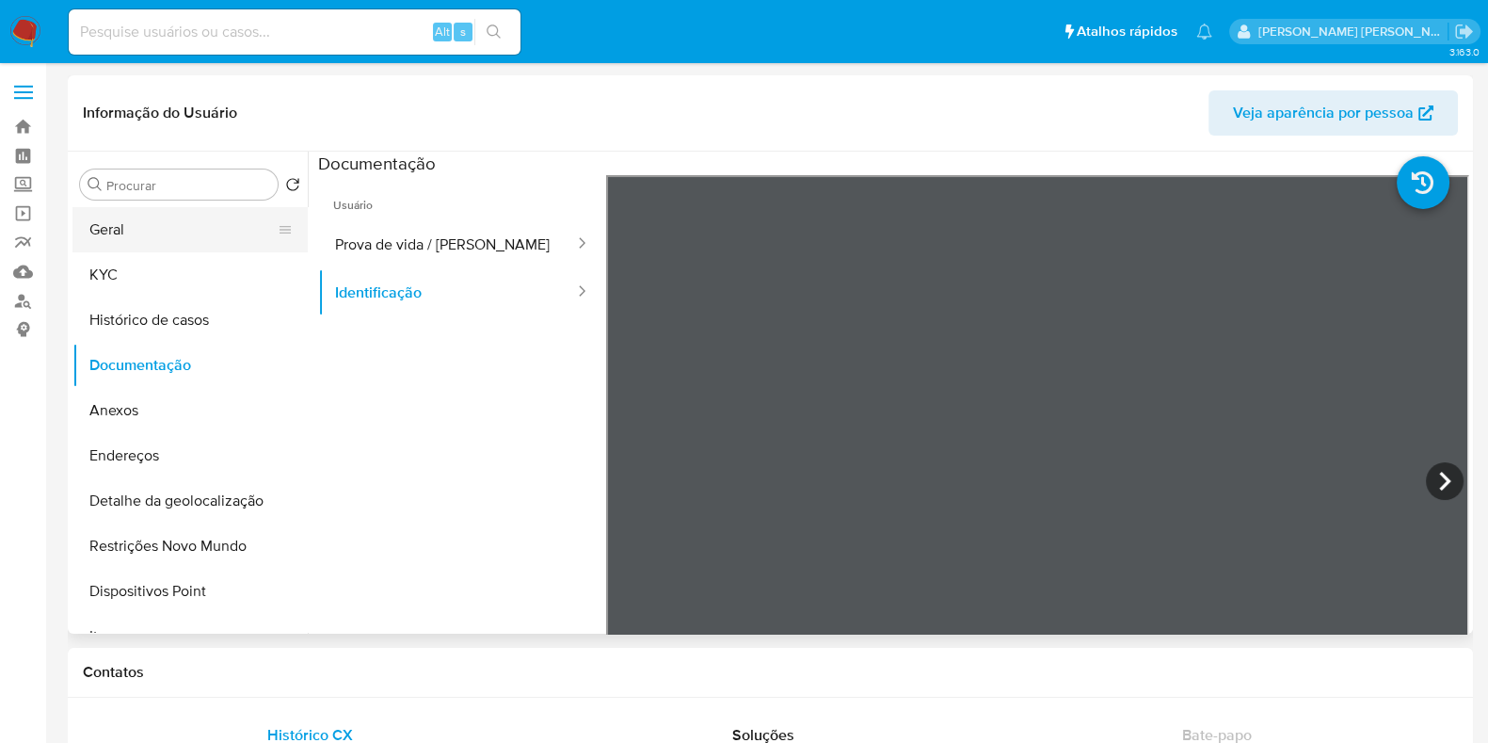
click at [202, 229] on button "Geral" at bounding box center [182, 229] width 220 height 45
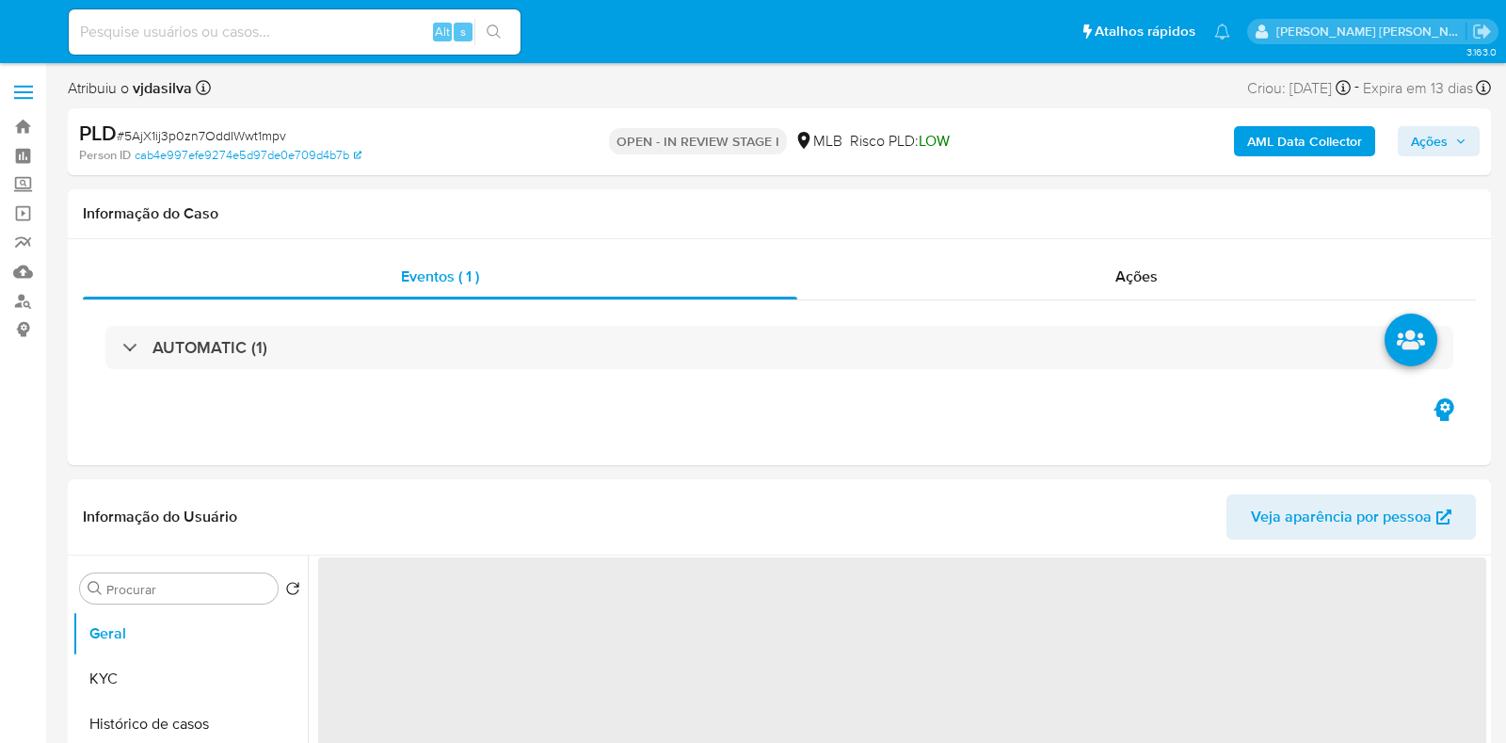
select select "10"
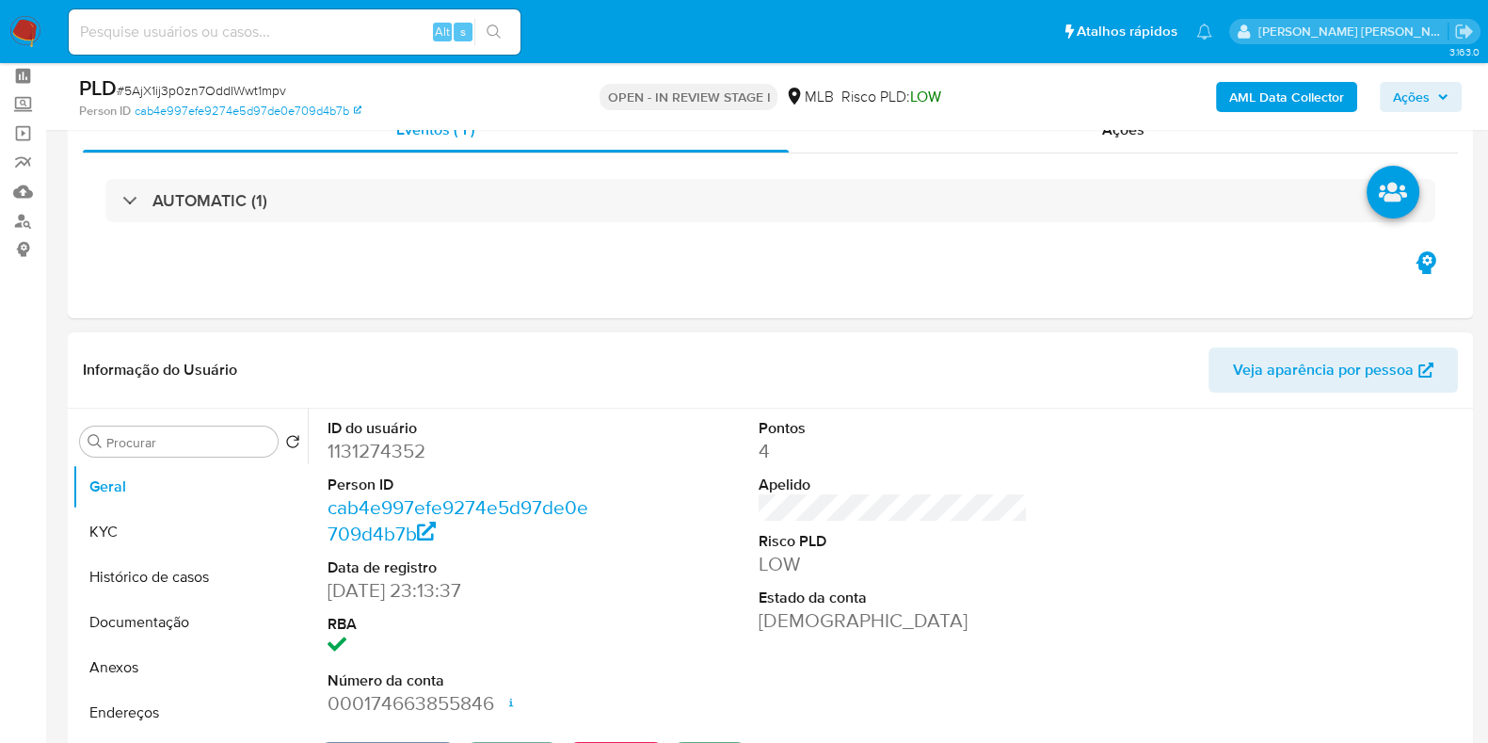
scroll to position [117, 0]
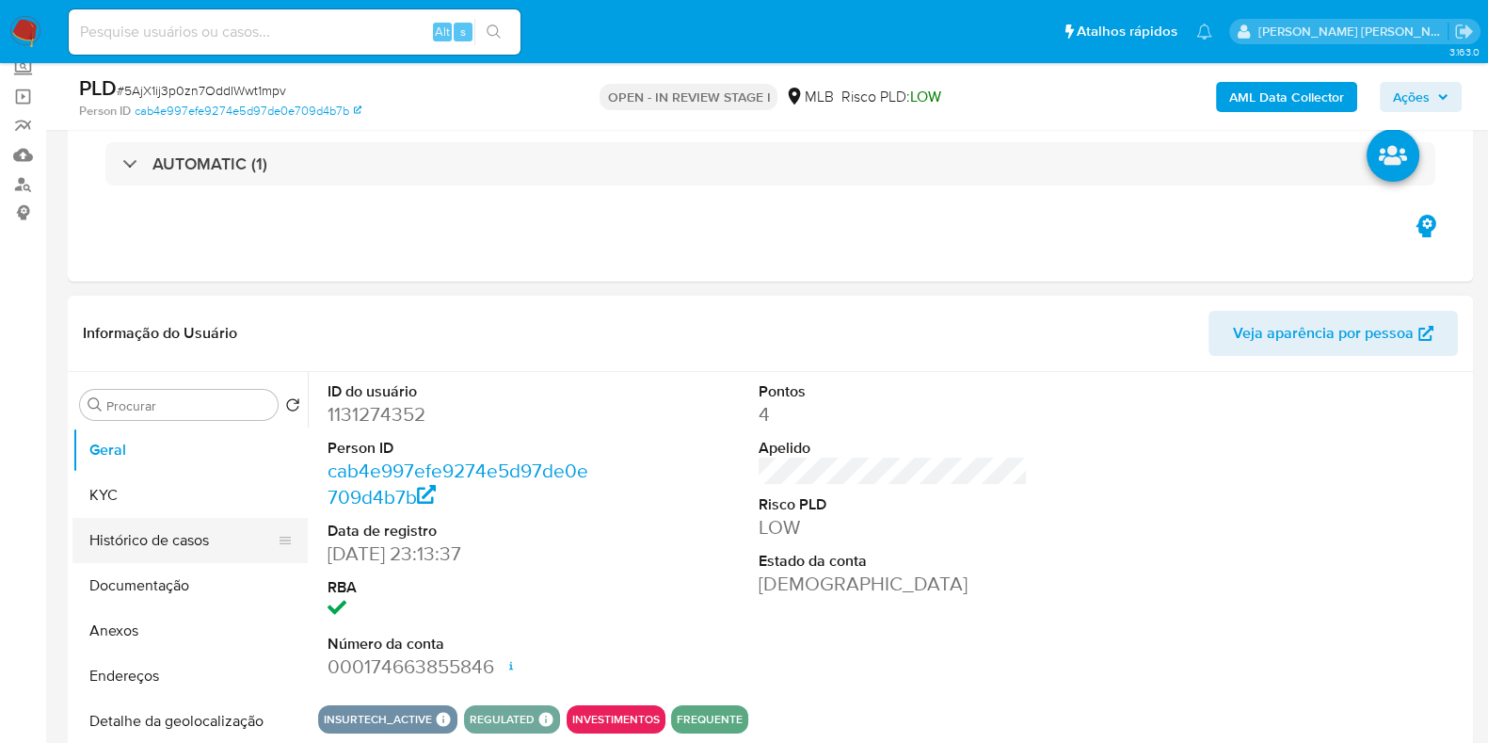
click at [181, 531] on button "Histórico de casos" at bounding box center [182, 540] width 220 height 45
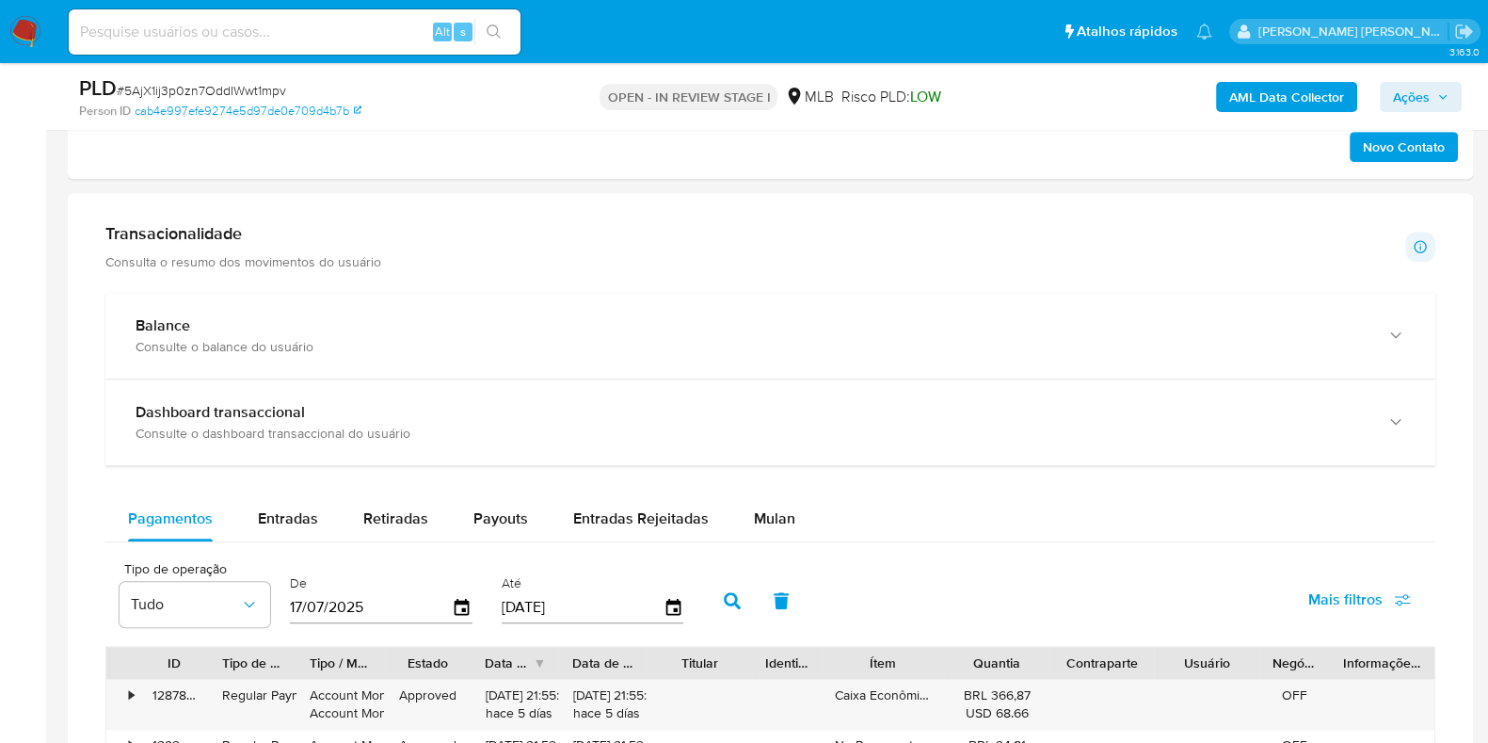
scroll to position [1294, 0]
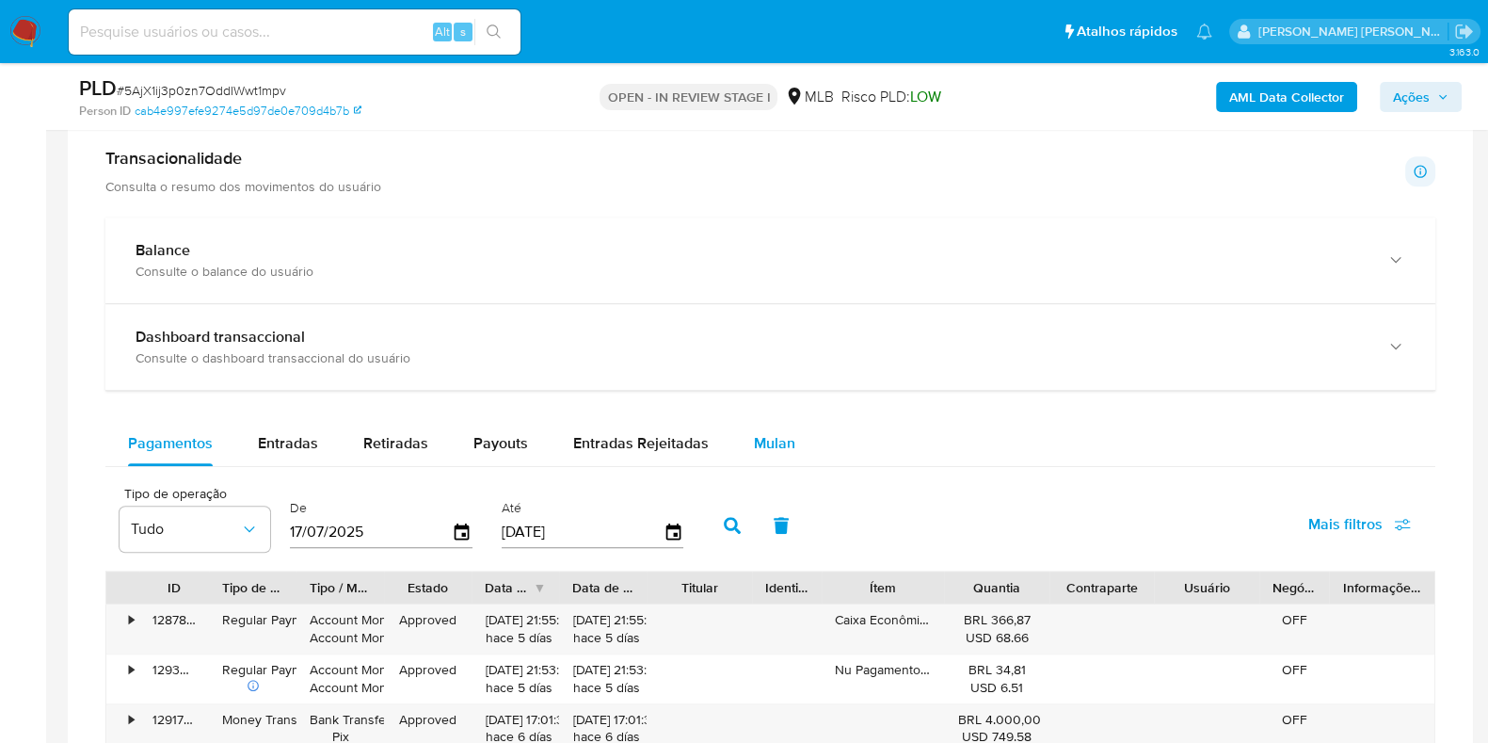
click at [781, 432] on span "Mulan" at bounding box center [774, 443] width 41 height 22
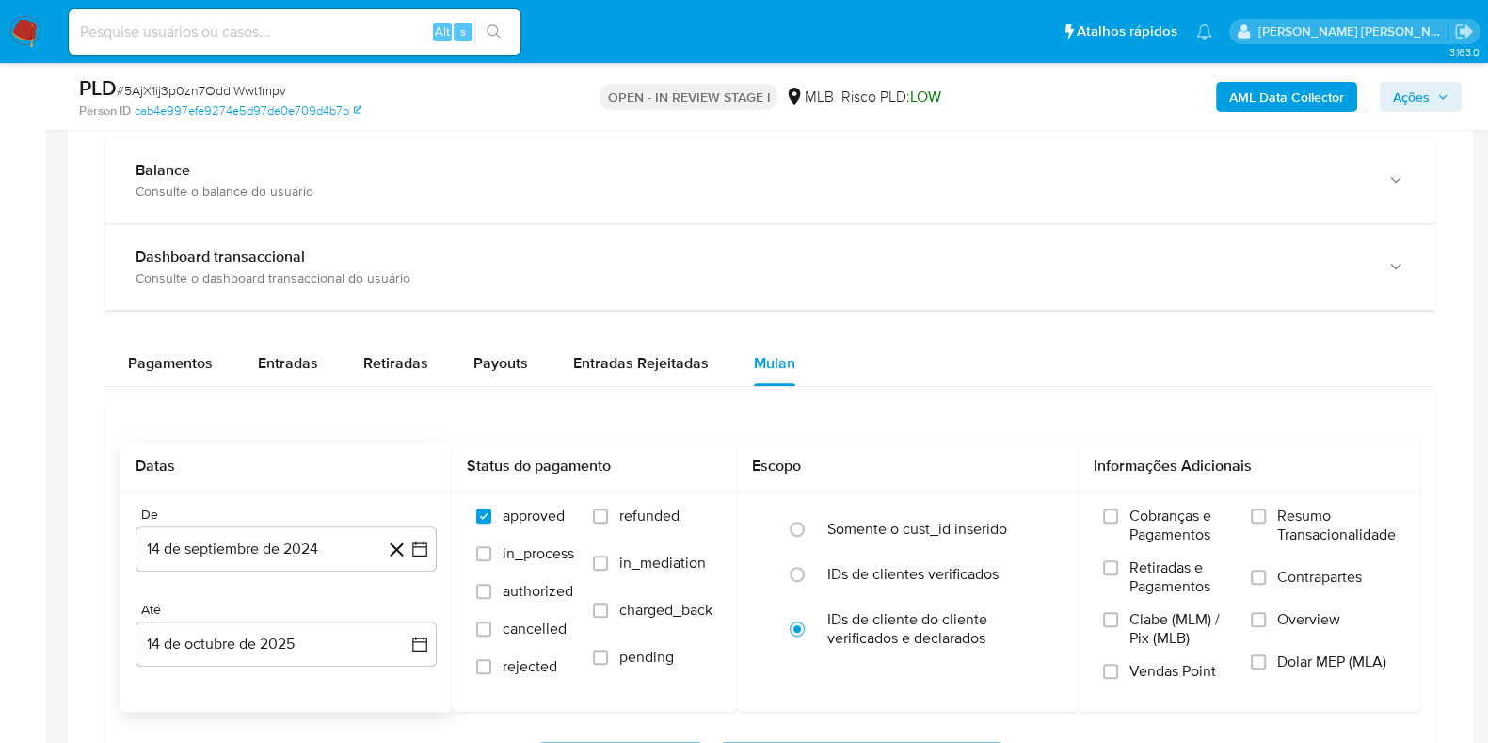
scroll to position [1412, 0]
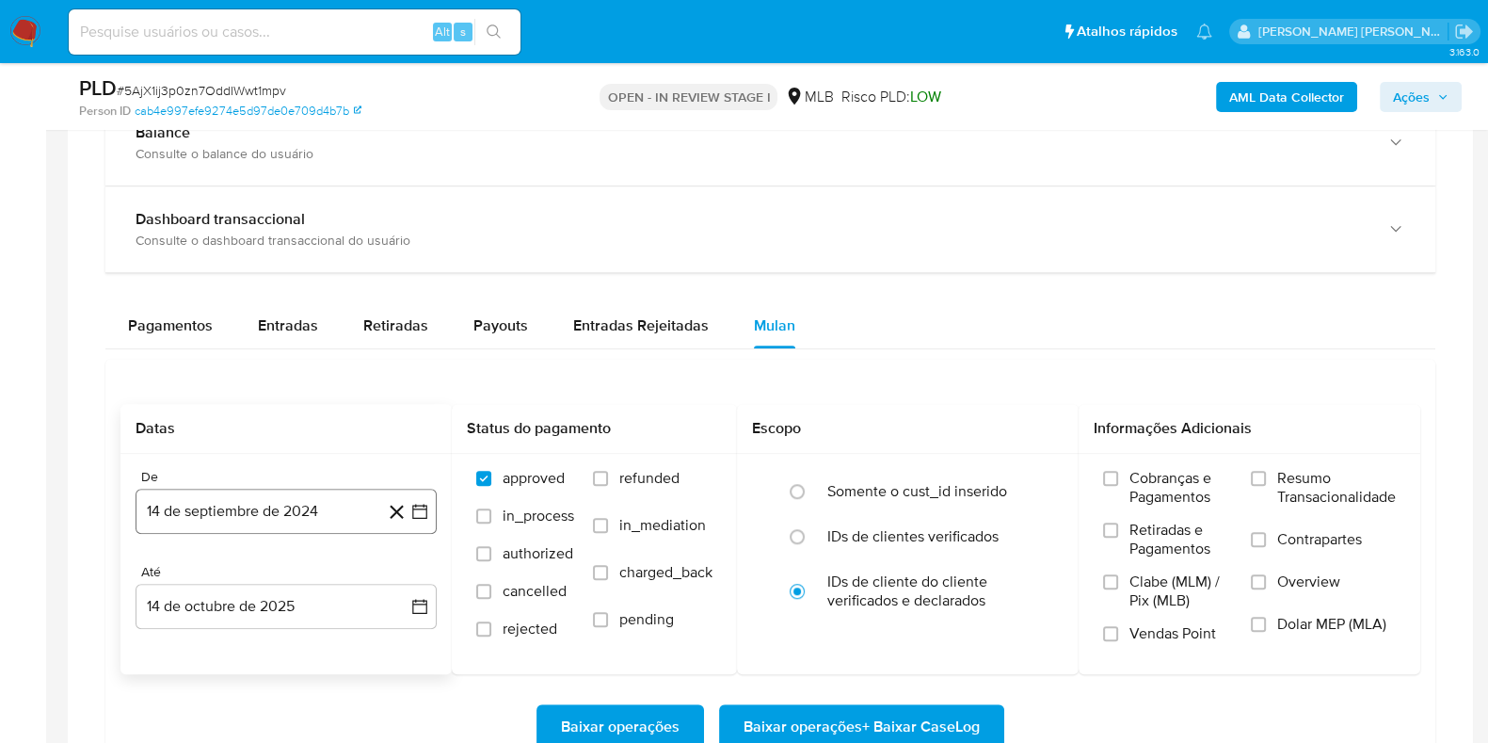
click at [244, 518] on button "14 de septiembre de 2024" at bounding box center [286, 511] width 301 height 45
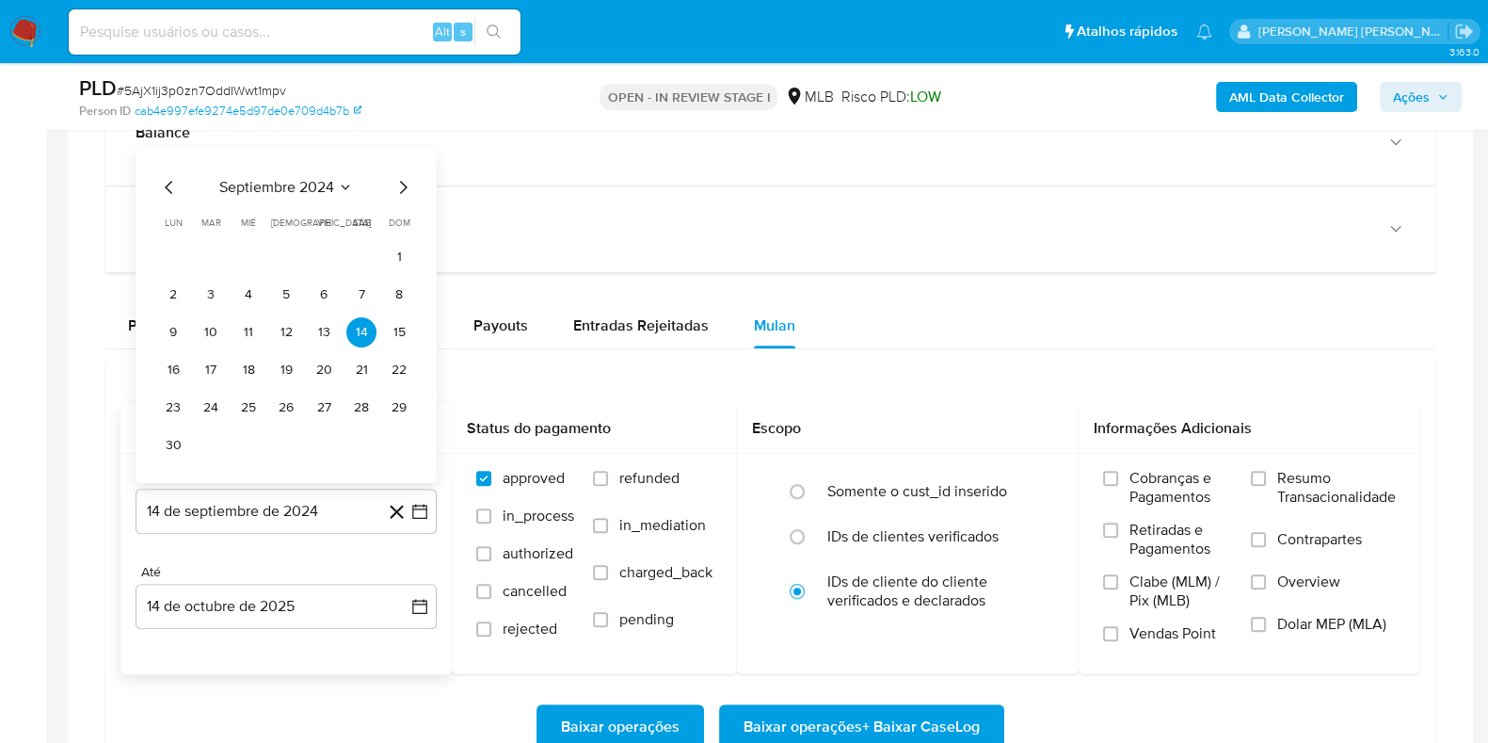
click at [320, 171] on div "septiembre 2024 septiembre 2024 lun lunes mar martes mié miércoles jue jueves v…" at bounding box center [286, 315] width 301 height 335
click at [320, 185] on span "septiembre 2024" at bounding box center [276, 187] width 115 height 19
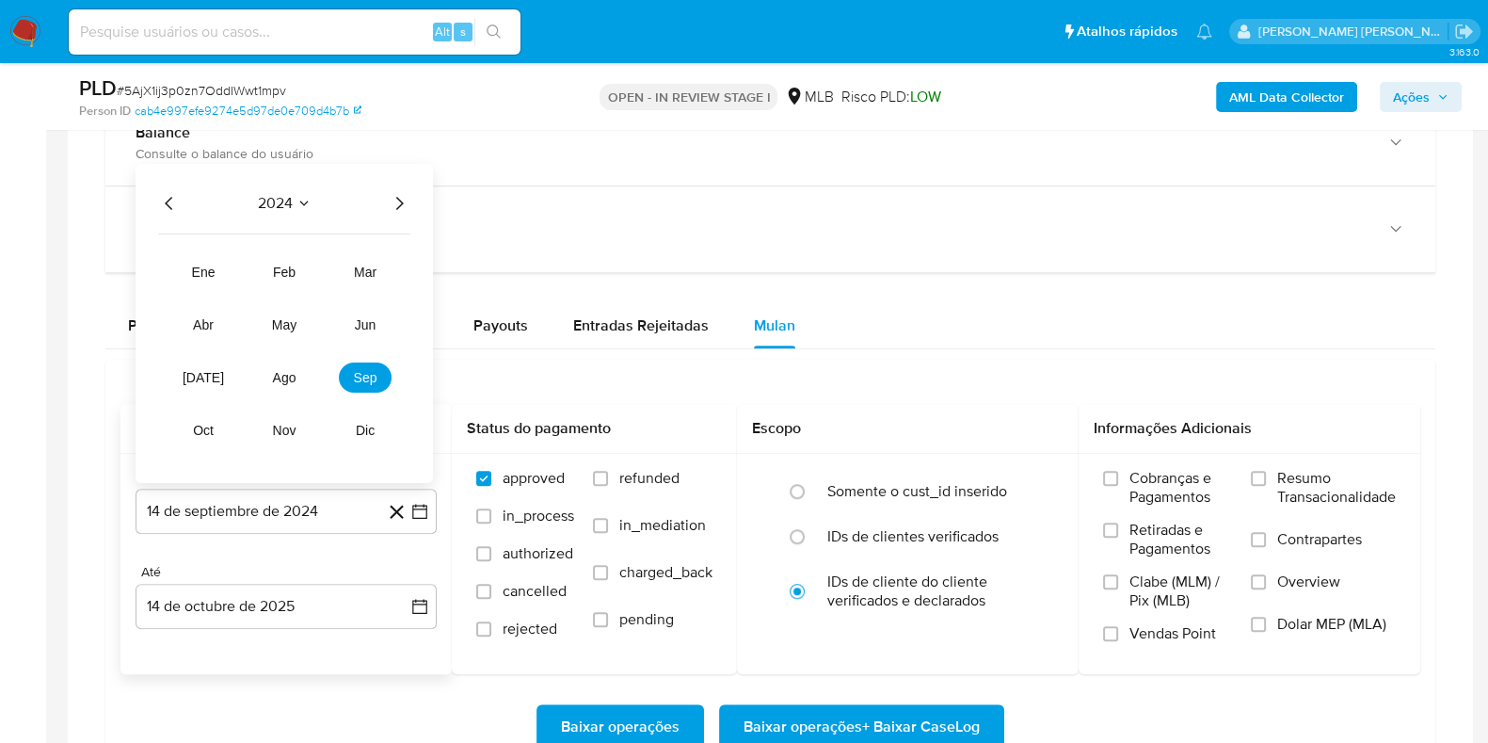
click at [391, 203] on icon "Año siguiente" at bounding box center [399, 203] width 23 height 23
click at [279, 377] on span "ago" at bounding box center [285, 377] width 24 height 15
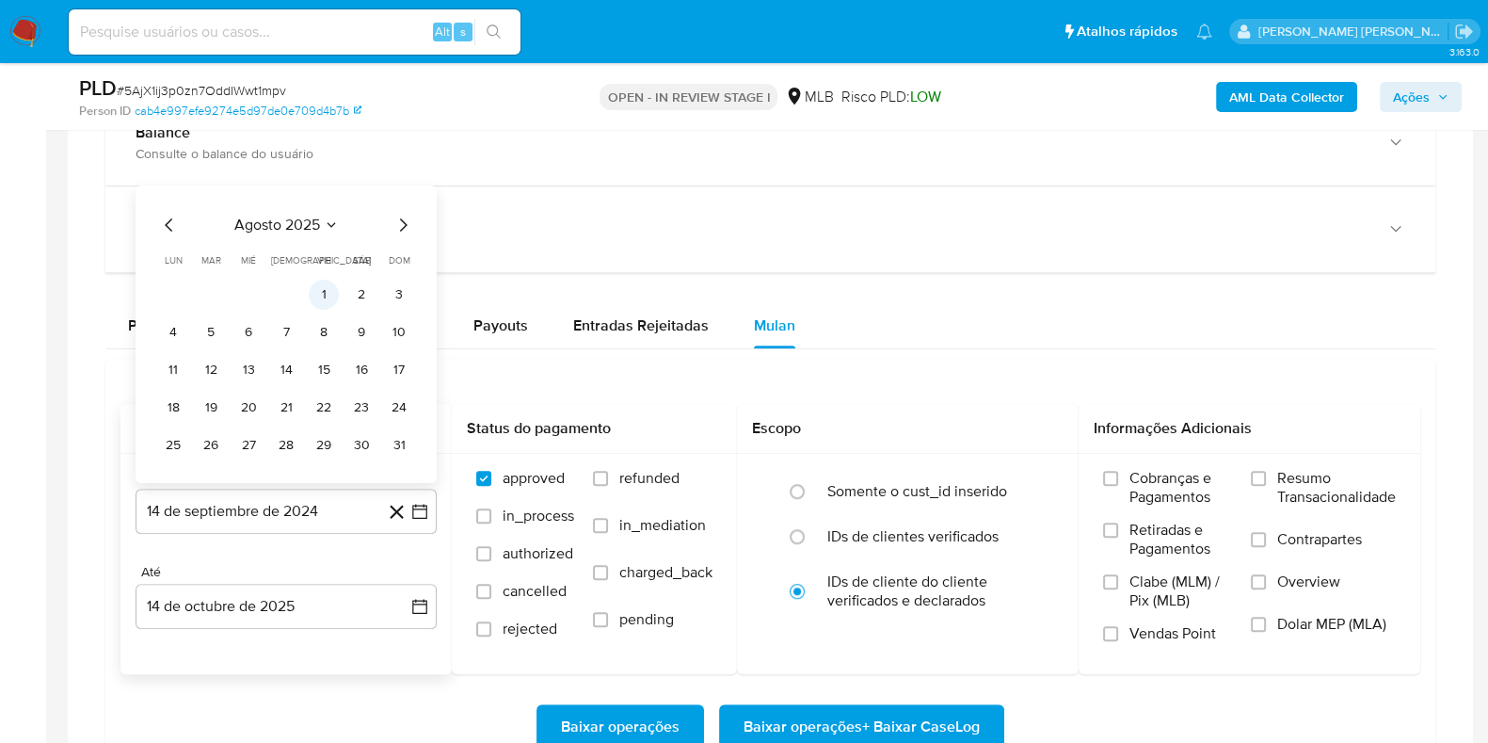
click at [322, 292] on button "1" at bounding box center [324, 295] width 30 height 30
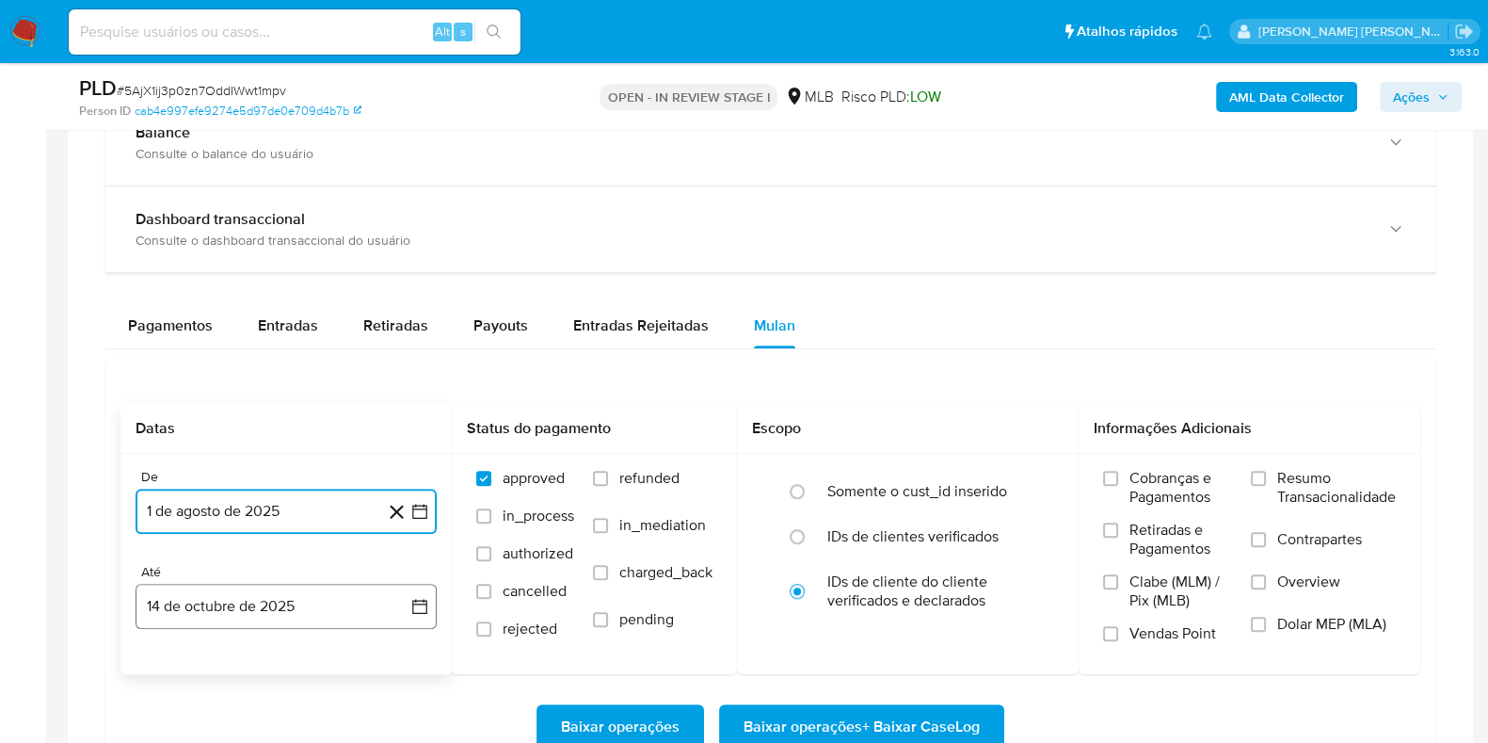
click at [171, 595] on button "14 de octubre de 2025" at bounding box center [286, 606] width 301 height 45
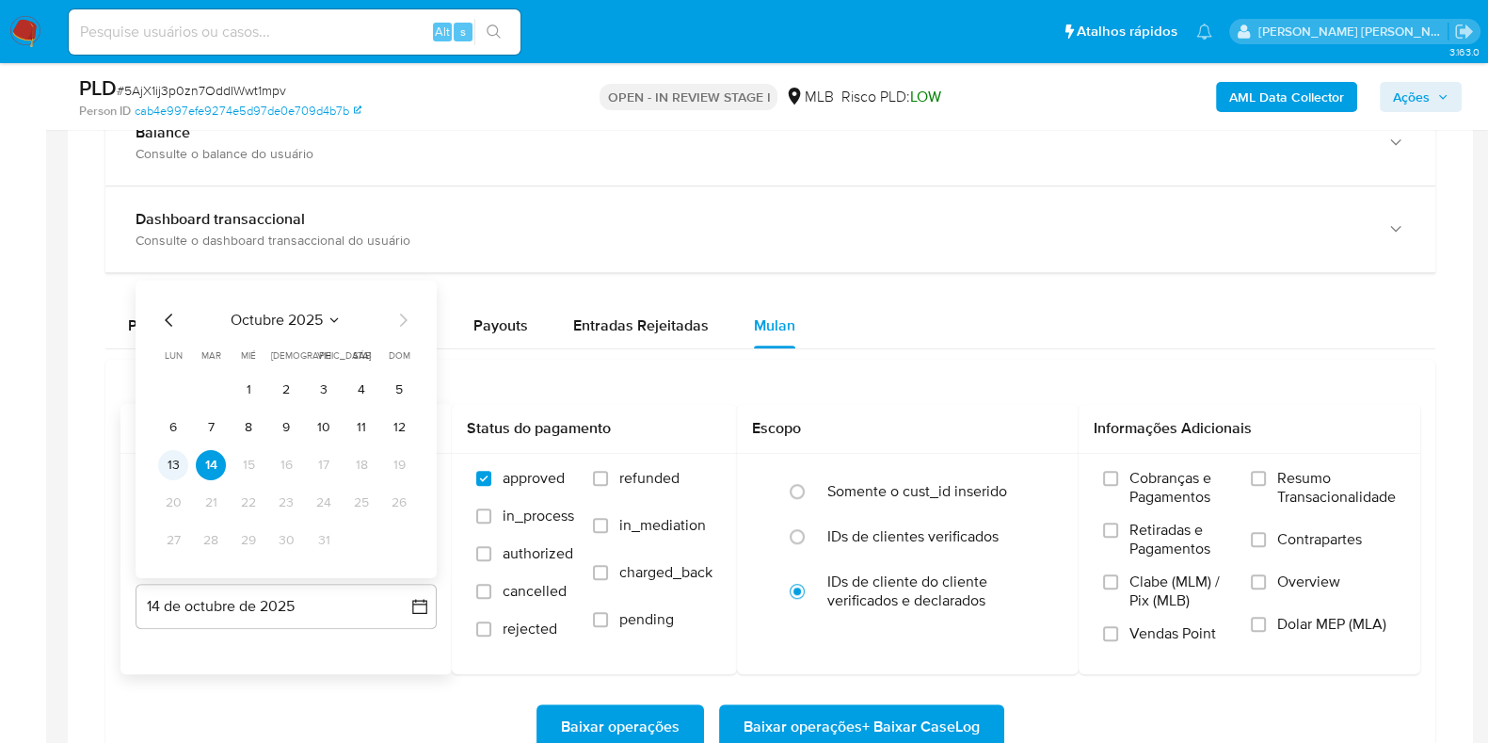
click at [175, 465] on button "13" at bounding box center [173, 465] width 30 height 30
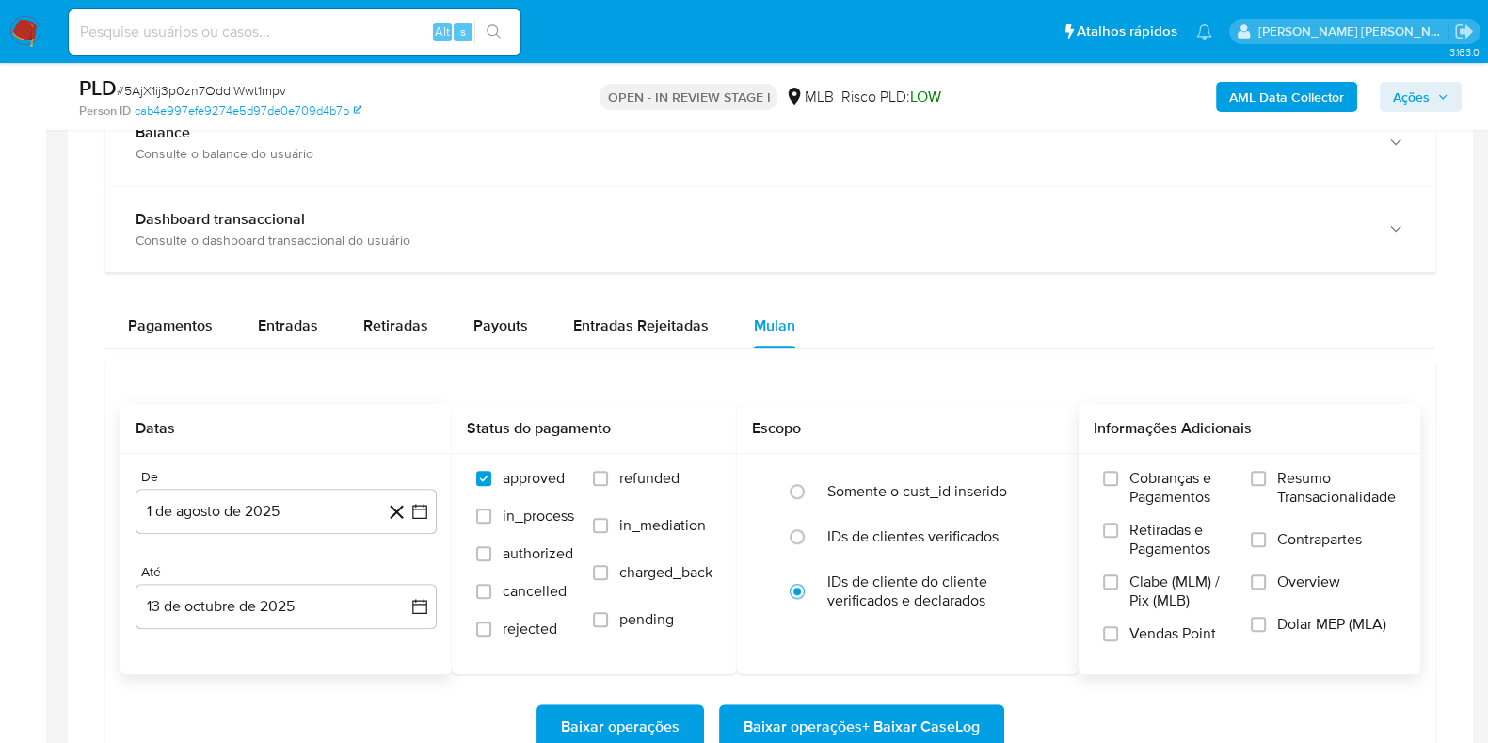
click at [1261, 463] on div "Cobranças e Pagamentos Retiradas e Pagamentos Clabe (MLM) / Pix (MLB) Vendas Po…" at bounding box center [1250, 563] width 342 height 218
click at [1272, 480] on label "Resumo Transacionalidade" at bounding box center [1323, 499] width 145 height 61
click at [1266, 480] on input "Resumo Transacionalidade" at bounding box center [1258, 478] width 15 height 15
click at [1274, 538] on label "Contrapartes" at bounding box center [1323, 551] width 145 height 42
click at [1266, 538] on input "Contrapartes" at bounding box center [1258, 539] width 15 height 15
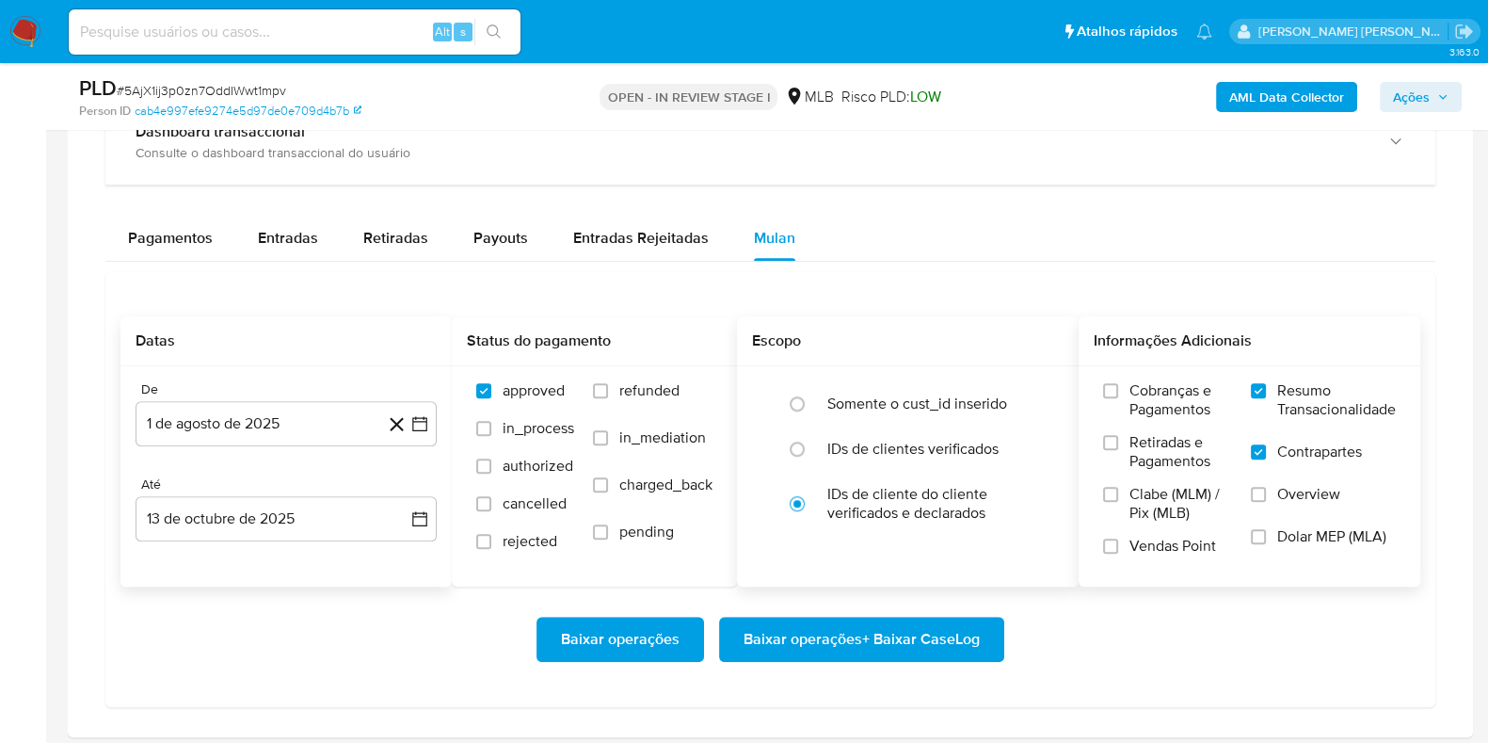
scroll to position [1529, 0]
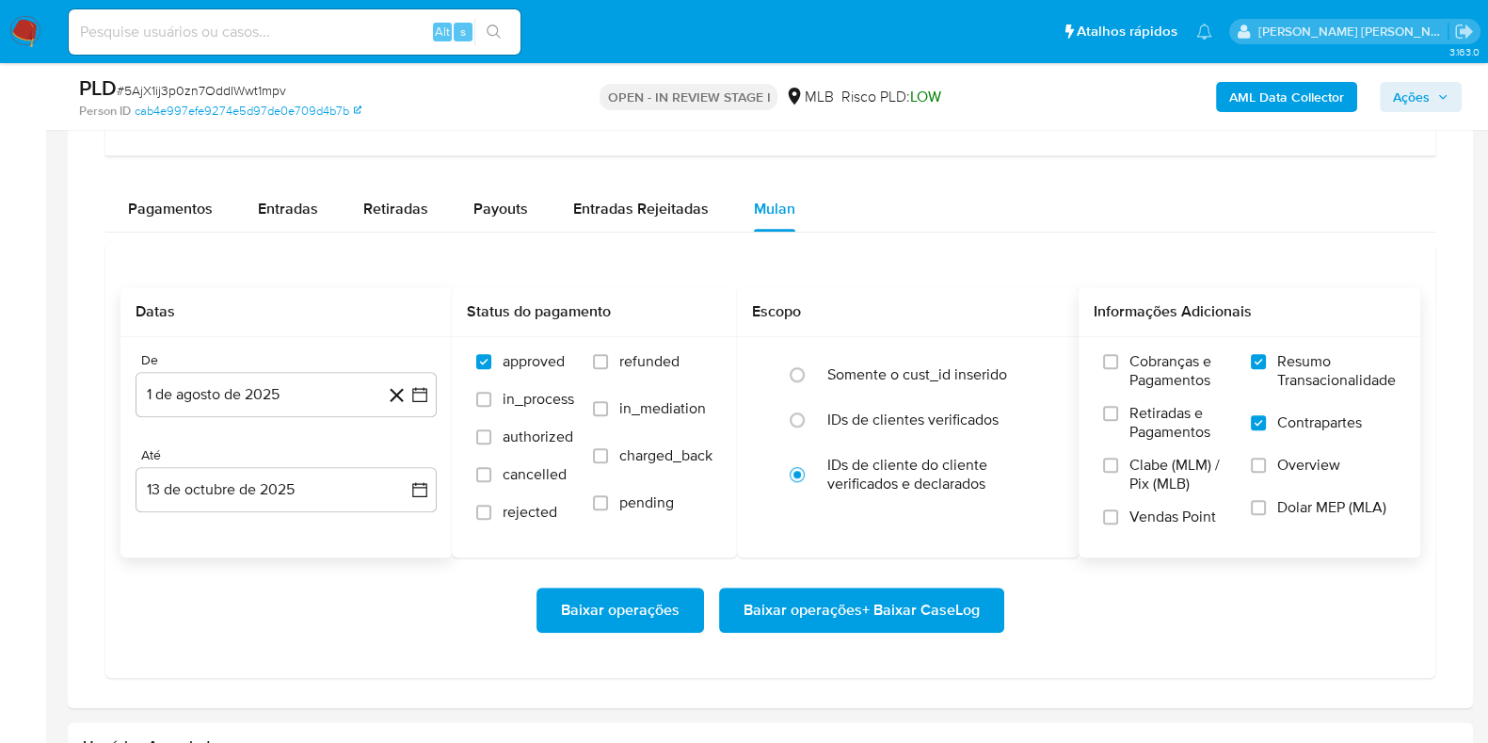
click at [945, 596] on span "Baixar operações + Baixar CaseLog" at bounding box center [862, 609] width 236 height 41
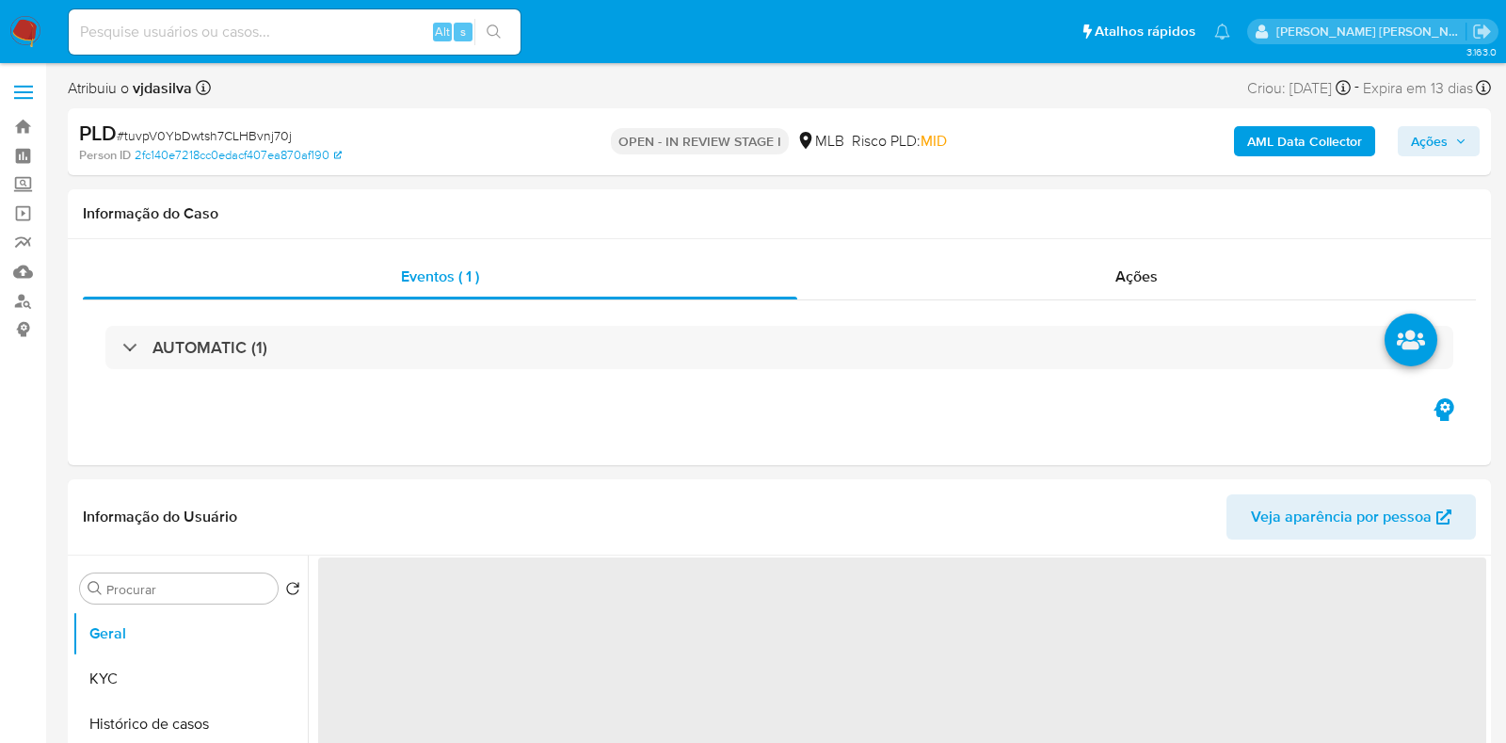
select select "10"
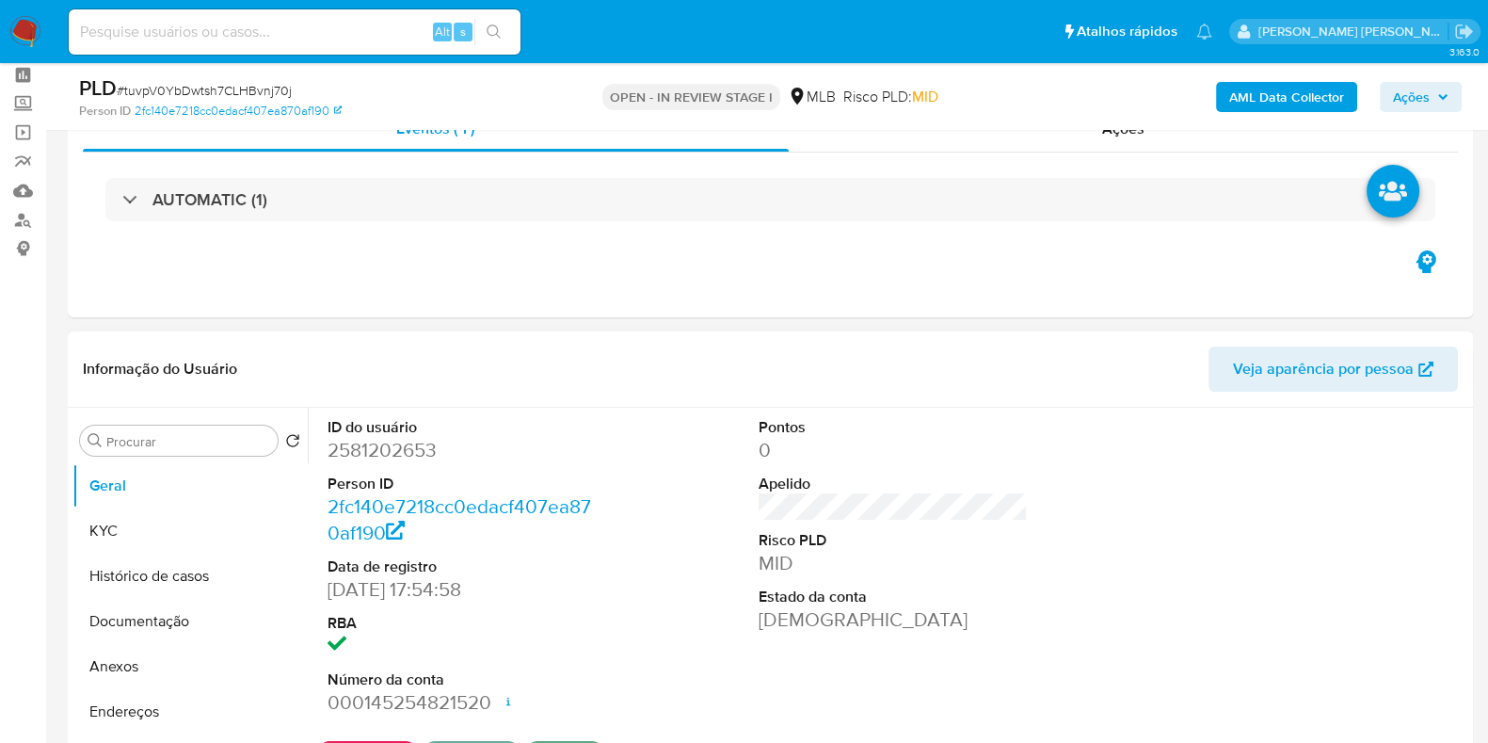
scroll to position [117, 0]
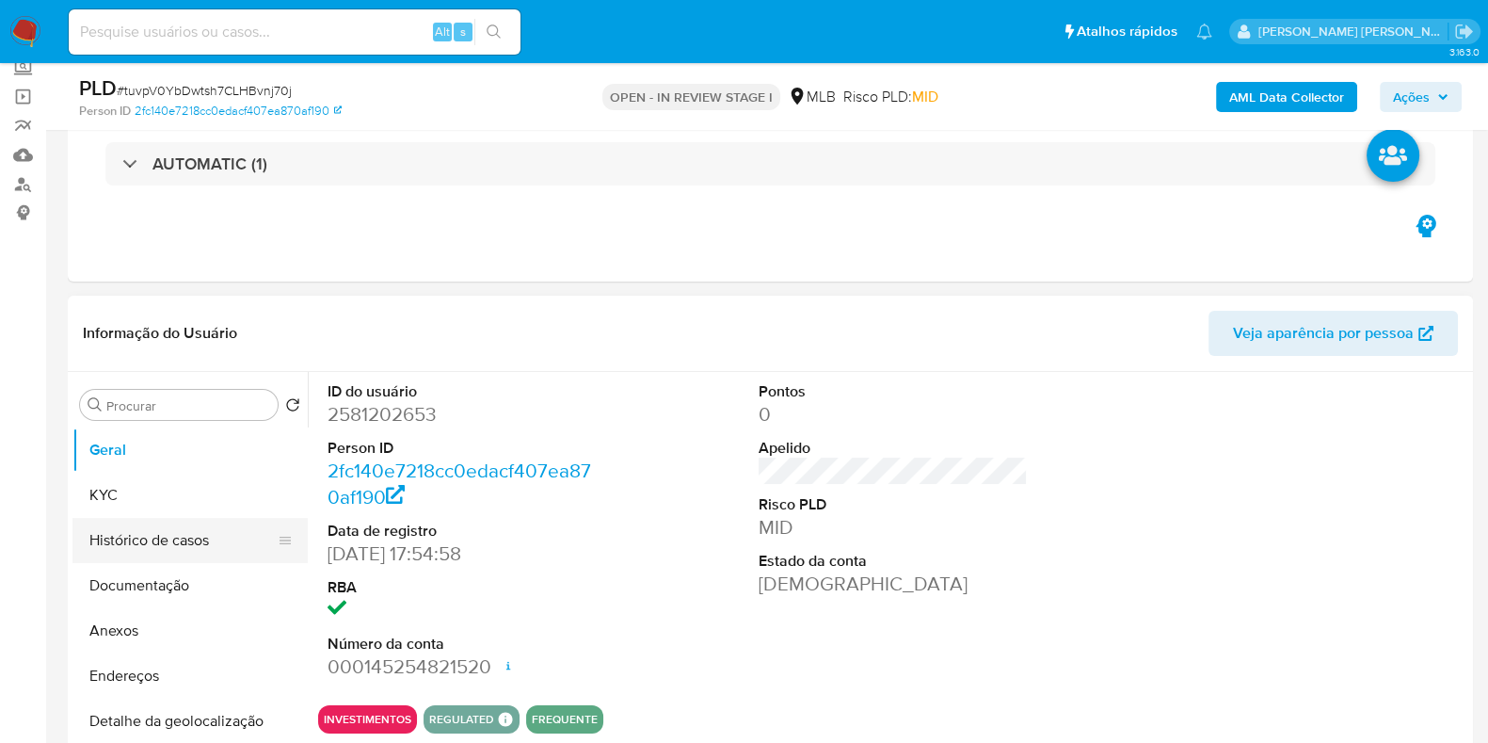
click at [161, 529] on button "Histórico de casos" at bounding box center [182, 540] width 220 height 45
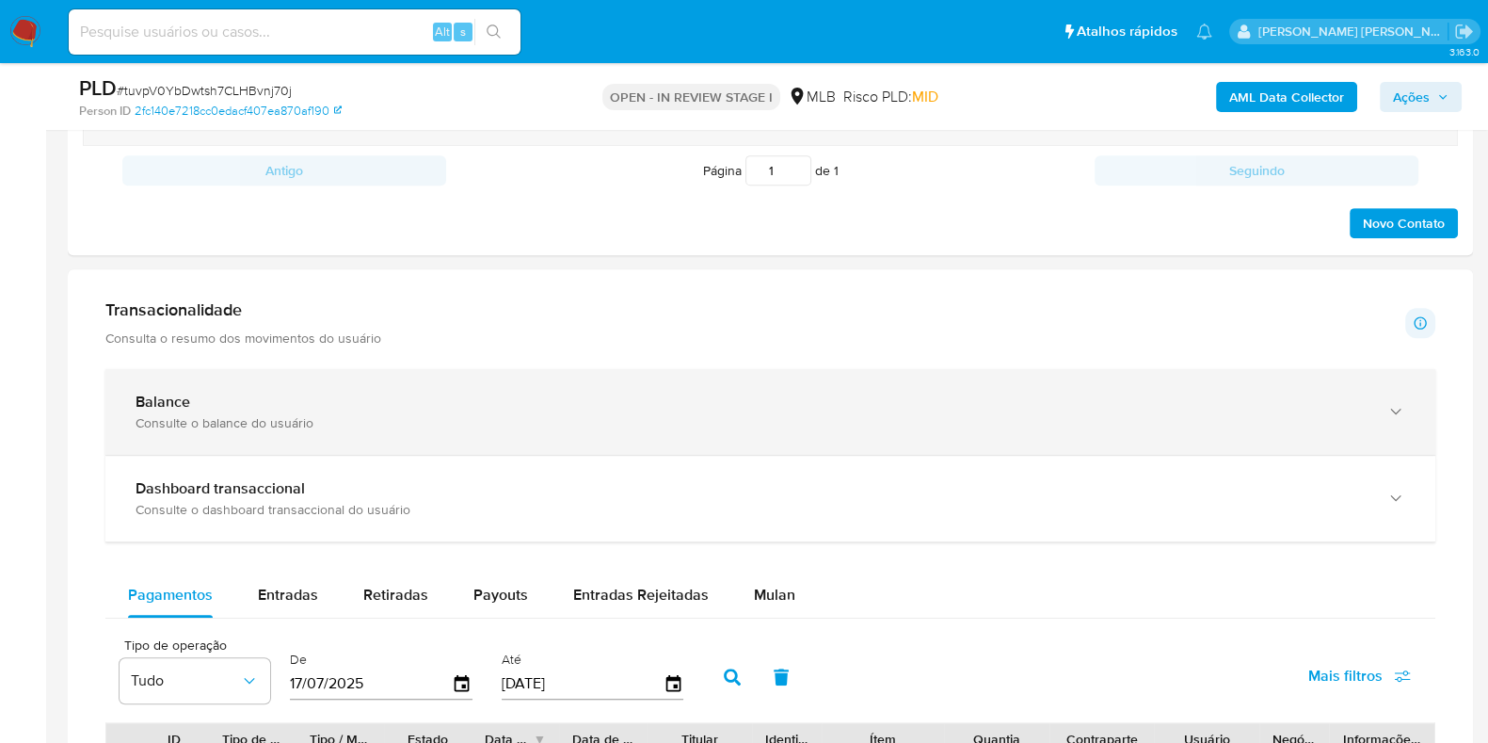
scroll to position [1294, 0]
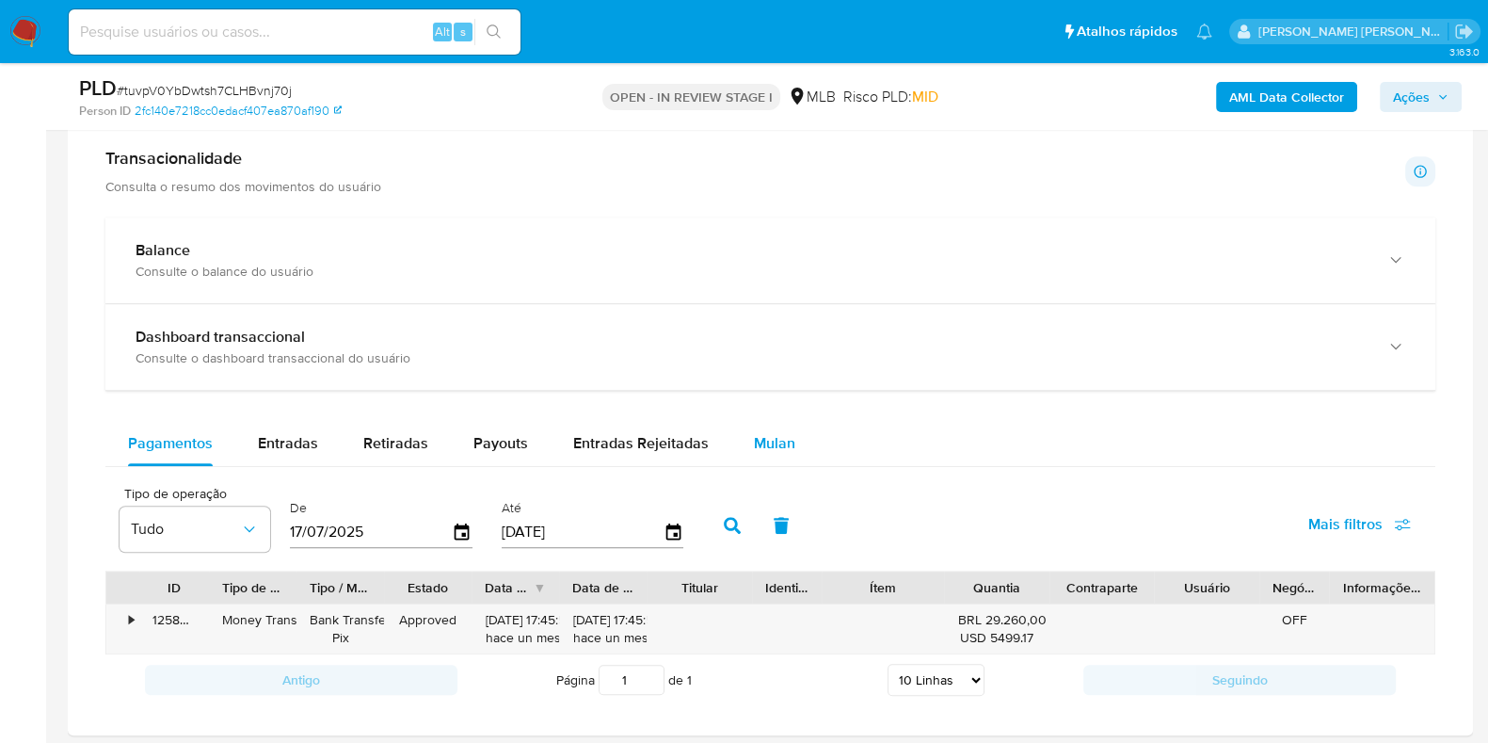
click at [754, 435] on span "Mulan" at bounding box center [774, 443] width 41 height 22
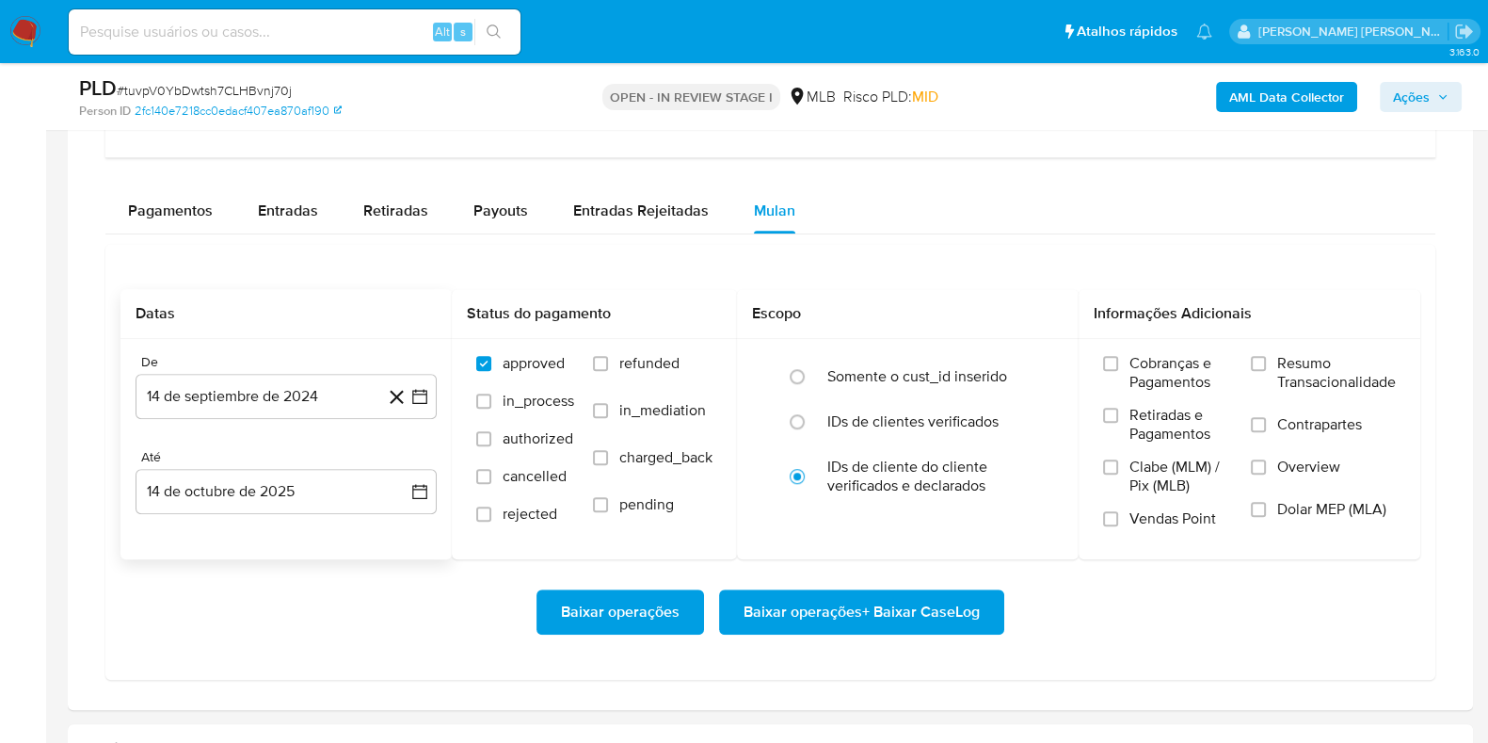
scroll to position [1529, 0]
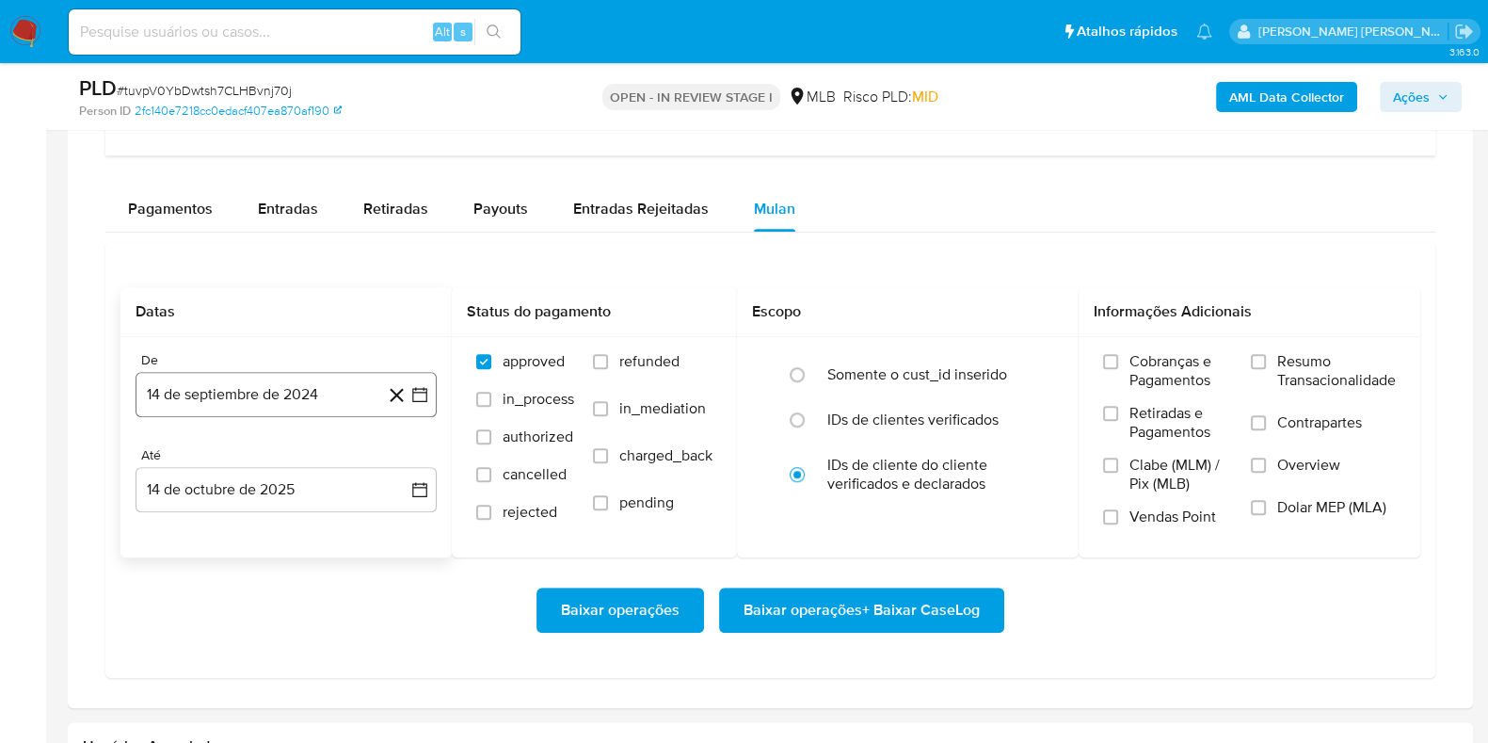
click at [265, 397] on button "14 de septiembre de 2024" at bounding box center [286, 394] width 301 height 45
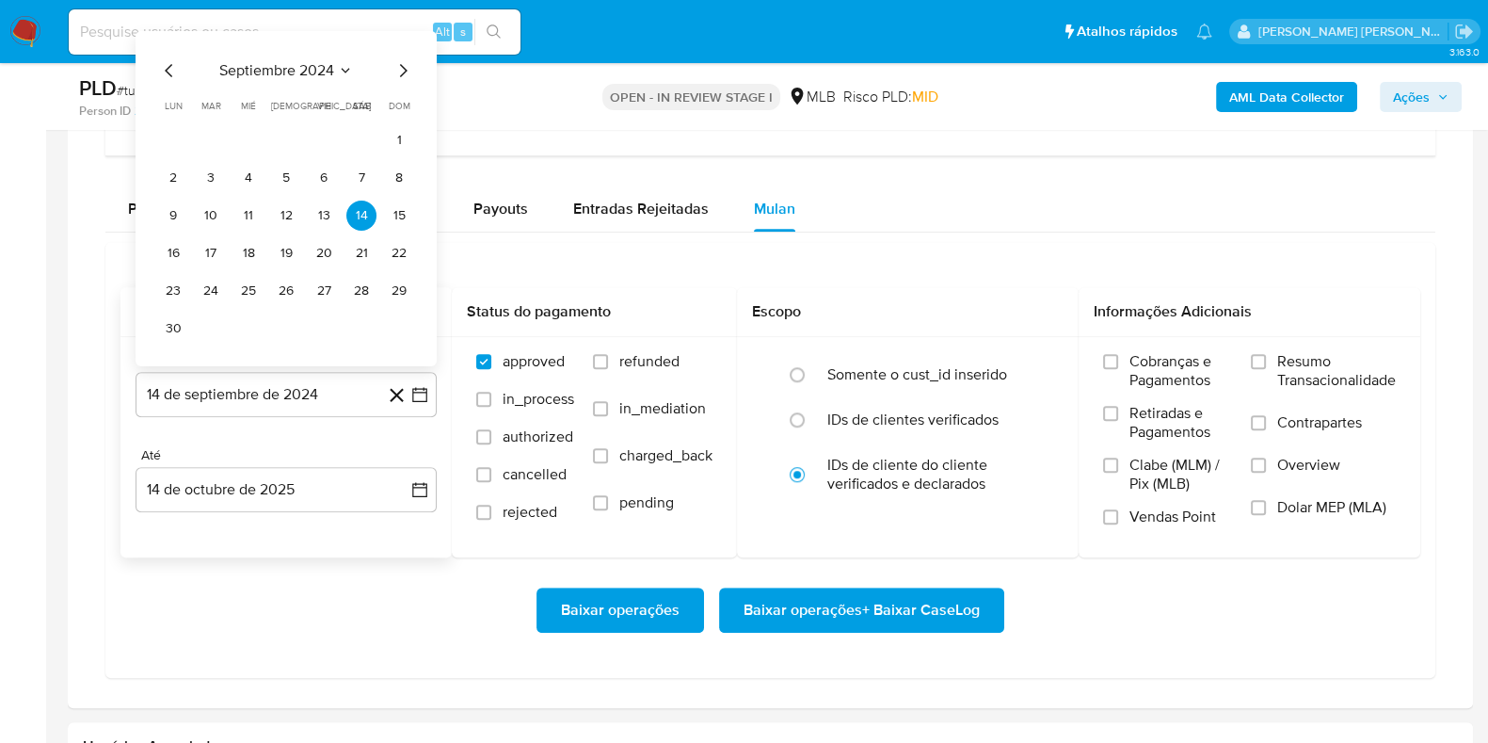
click at [283, 71] on span "septiembre 2024" at bounding box center [276, 70] width 115 height 19
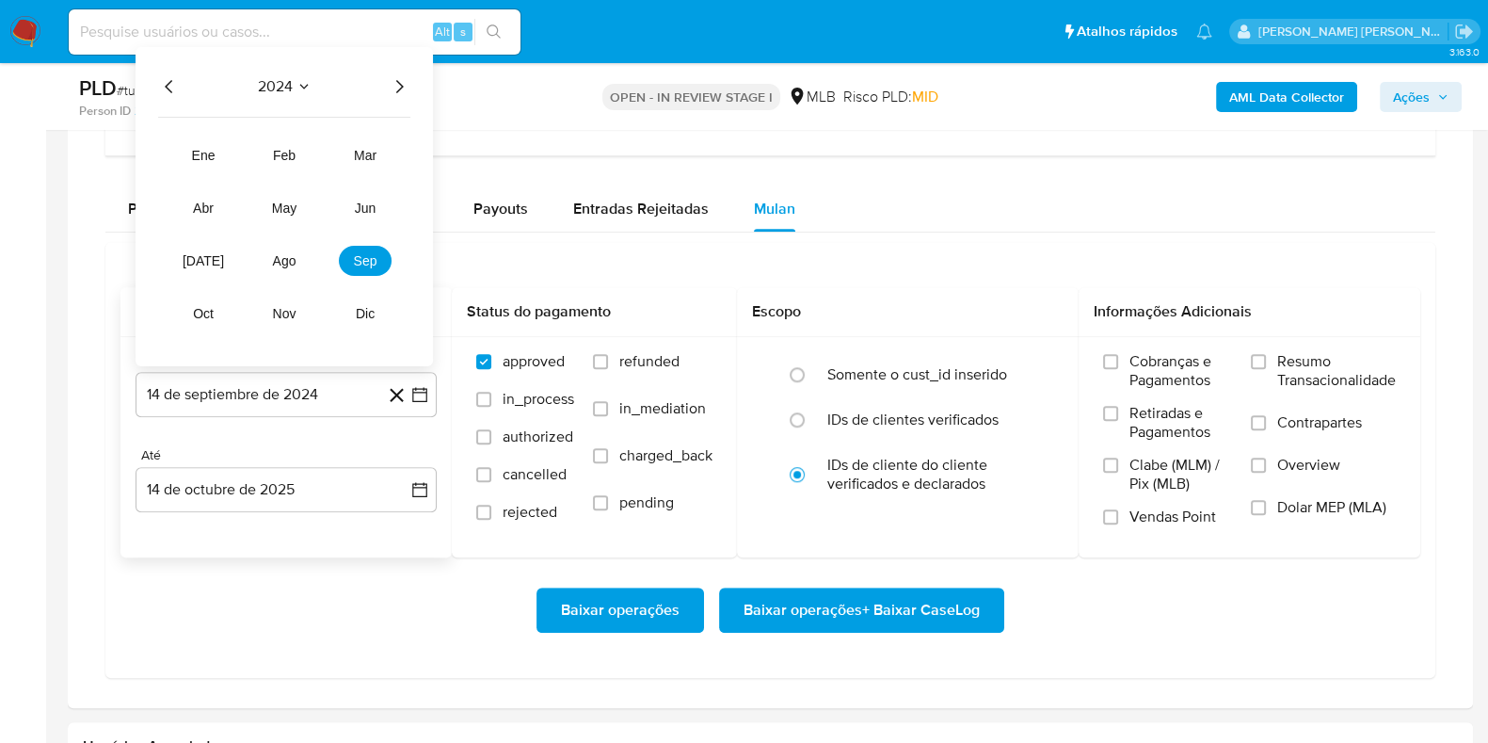
click at [402, 87] on icon "Año siguiente" at bounding box center [399, 86] width 23 height 23
click at [292, 254] on span "ago" at bounding box center [285, 260] width 24 height 15
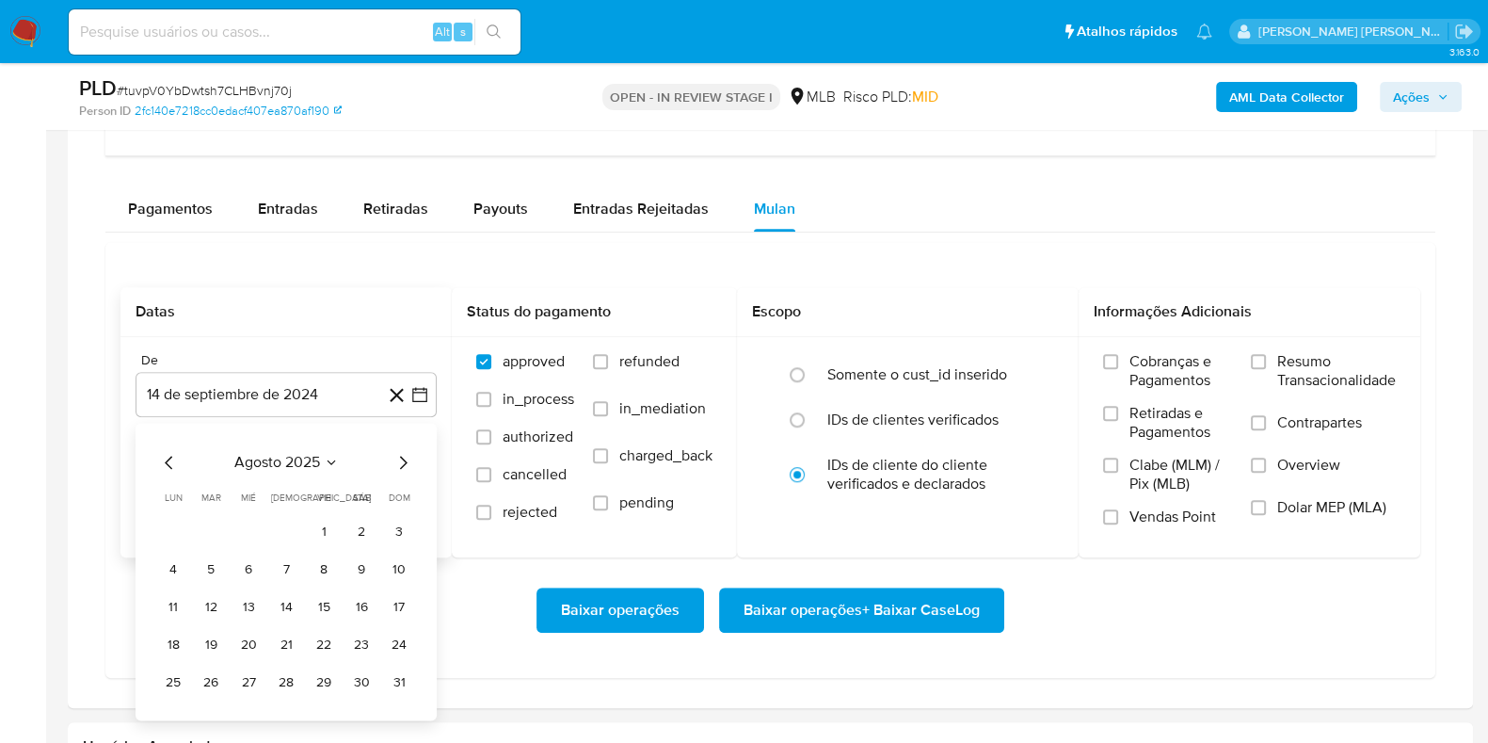
click at [319, 526] on button "1" at bounding box center [324, 532] width 30 height 30
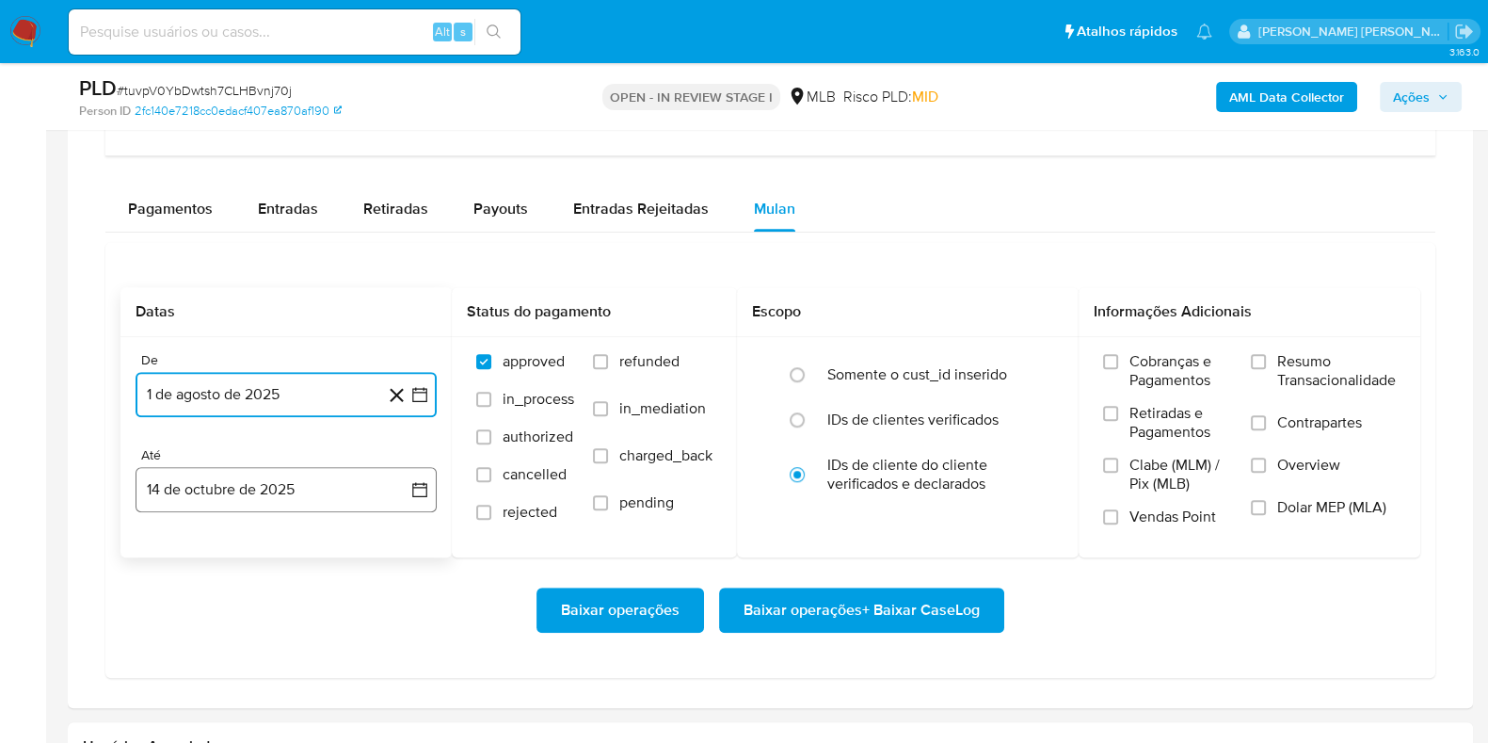
click at [271, 479] on button "14 de octubre de 2025" at bounding box center [286, 489] width 301 height 45
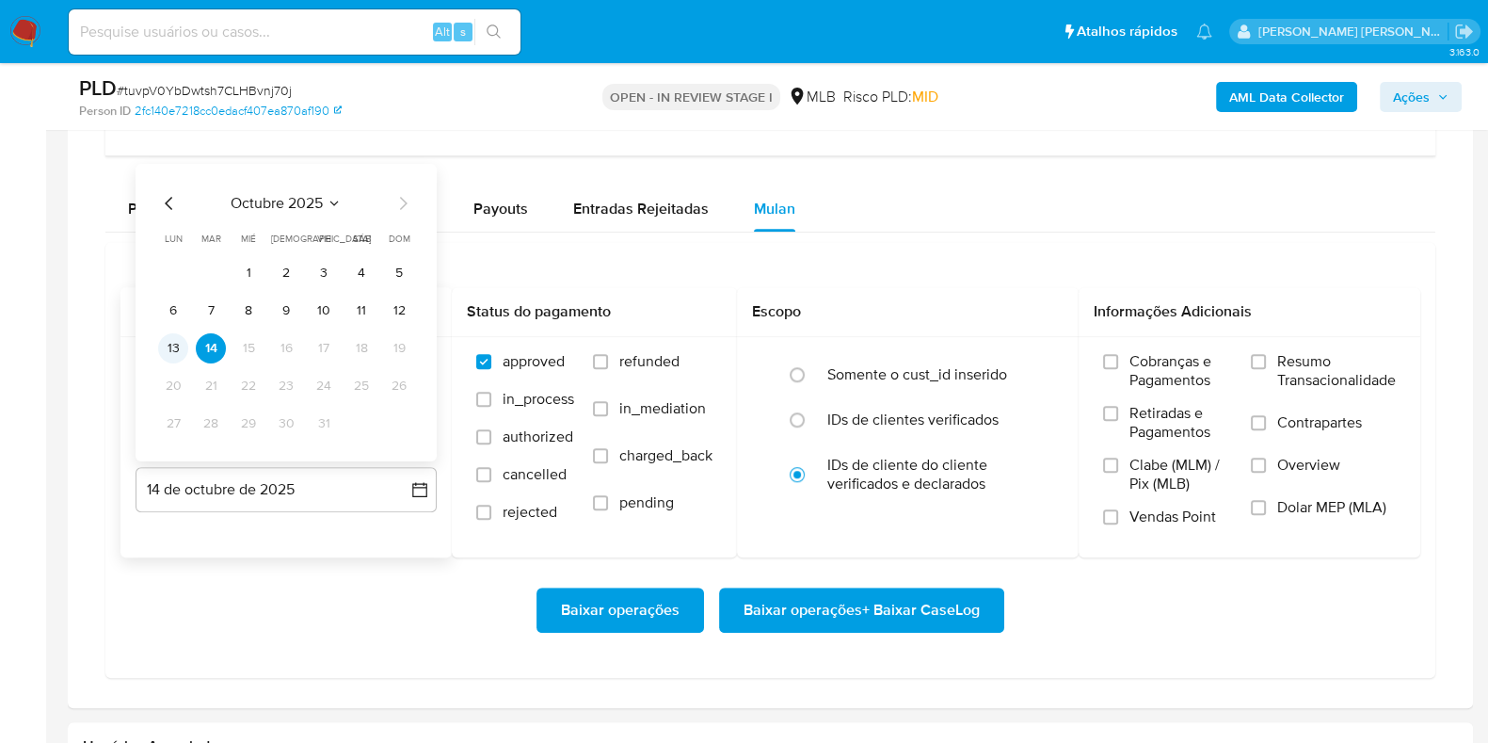
click at [184, 345] on button "13" at bounding box center [173, 348] width 30 height 30
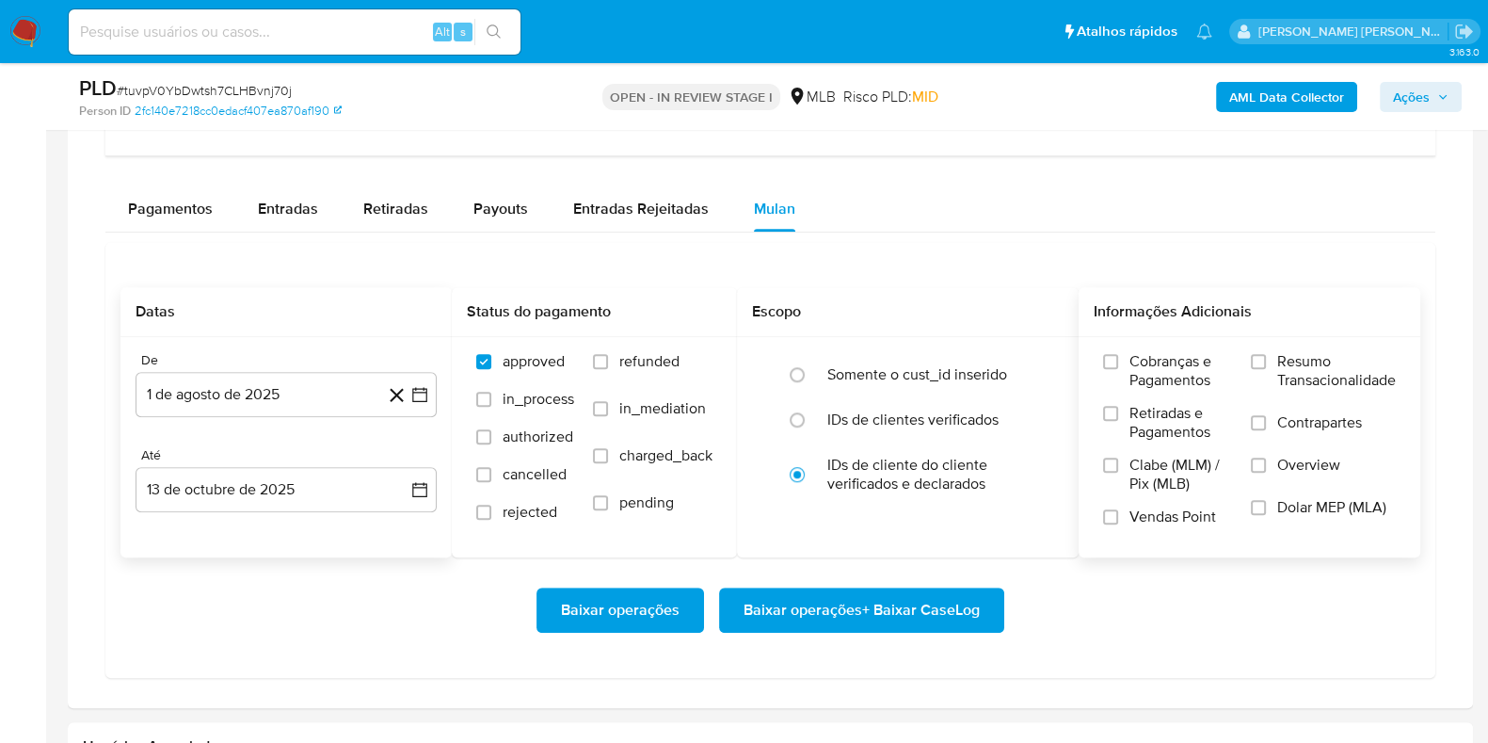
click at [1320, 370] on span "Resumo Transacionalidade" at bounding box center [1336, 371] width 119 height 38
click at [1266, 369] on input "Resumo Transacionalidade" at bounding box center [1258, 361] width 15 height 15
click at [1299, 424] on span "Contrapartes" at bounding box center [1319, 422] width 85 height 19
click at [1266, 424] on input "Contrapartes" at bounding box center [1258, 422] width 15 height 15
click at [768, 609] on span "Baixar operações + Baixar CaseLog" at bounding box center [862, 609] width 236 height 41
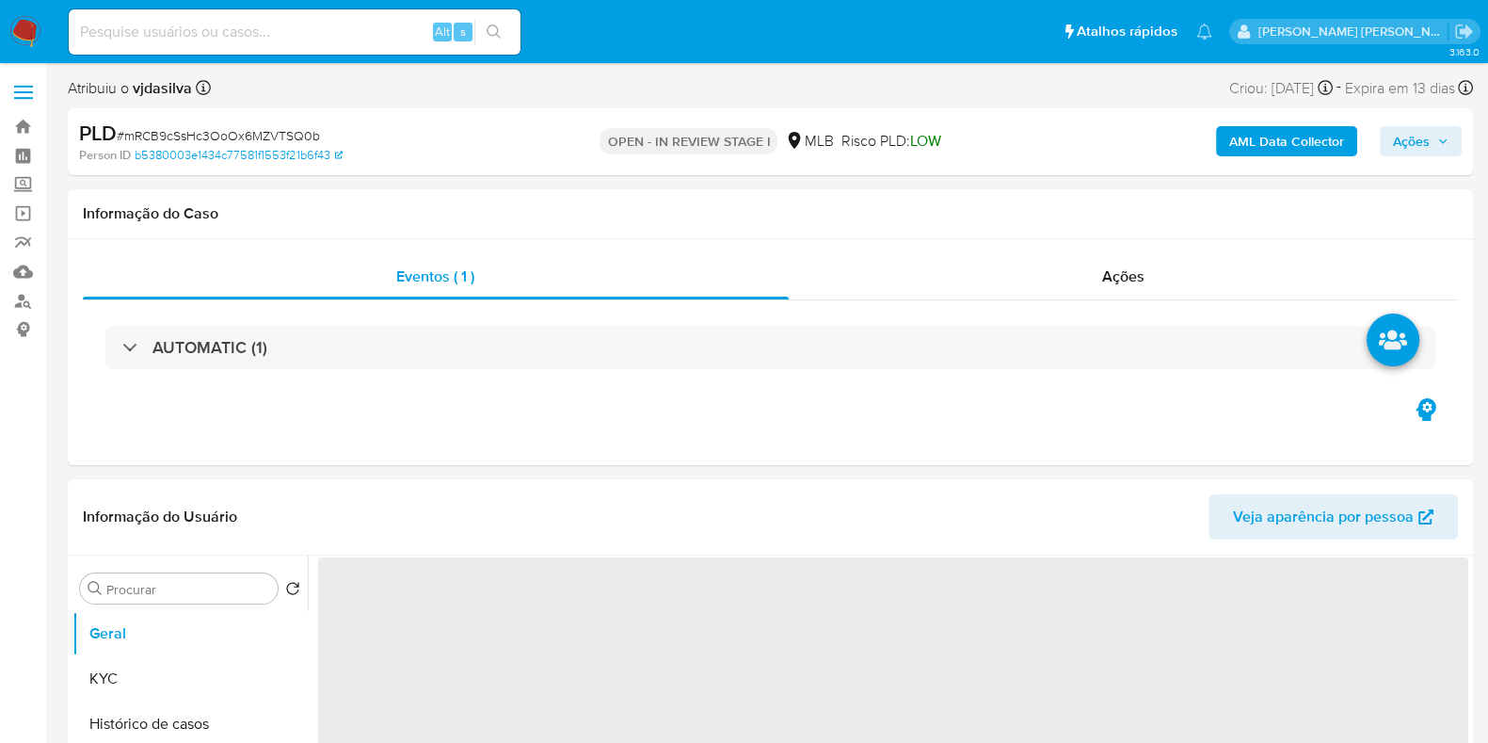
select select "10"
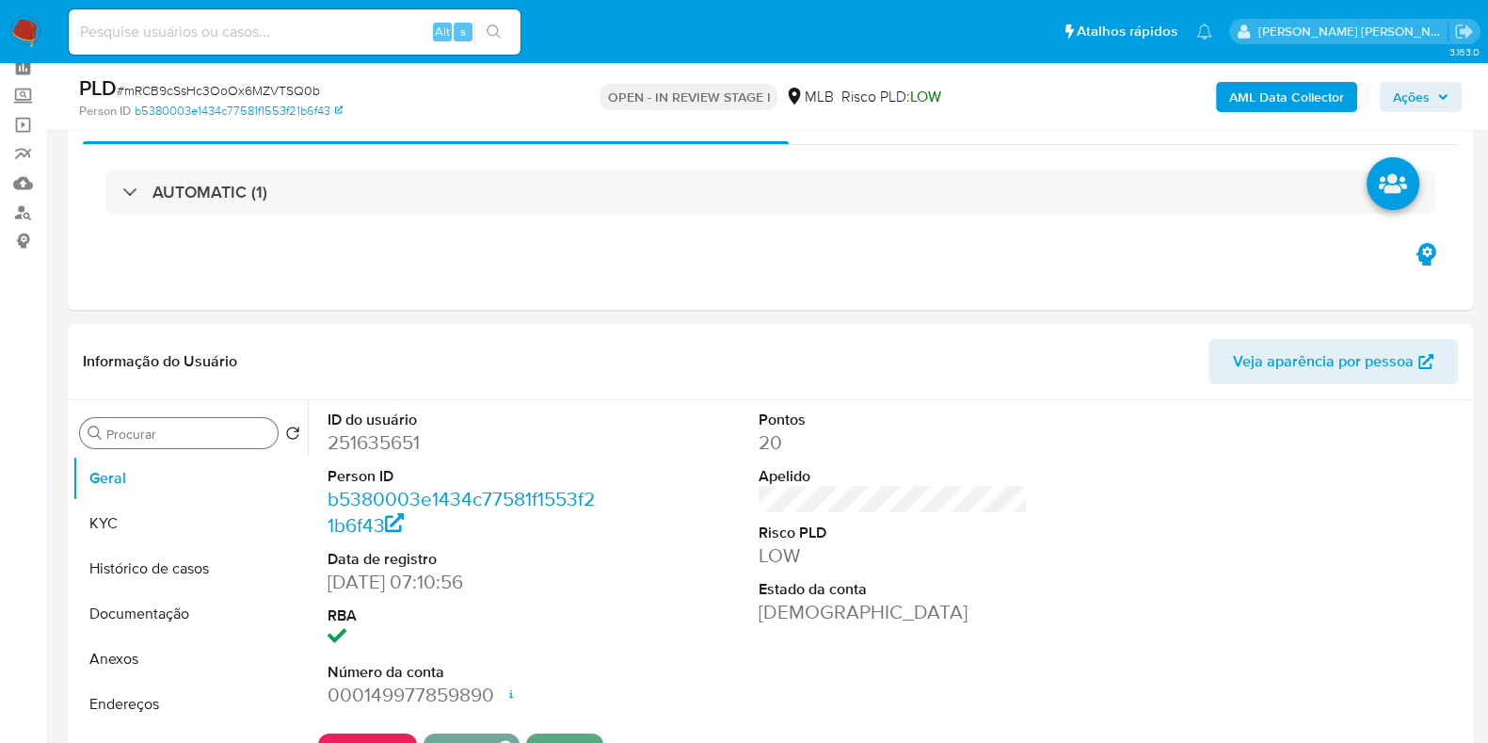
scroll to position [117, 0]
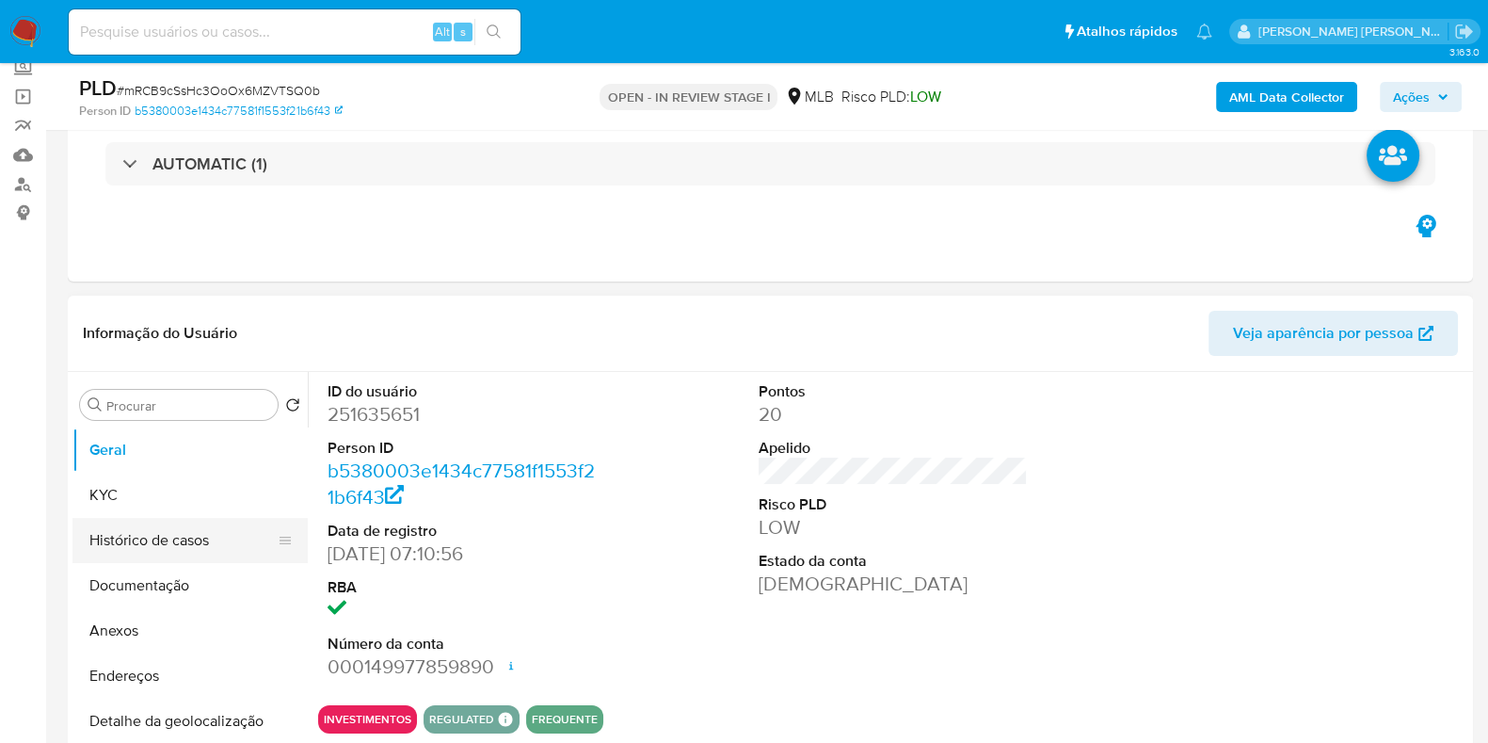
click at [165, 545] on button "Histórico de casos" at bounding box center [182, 540] width 220 height 45
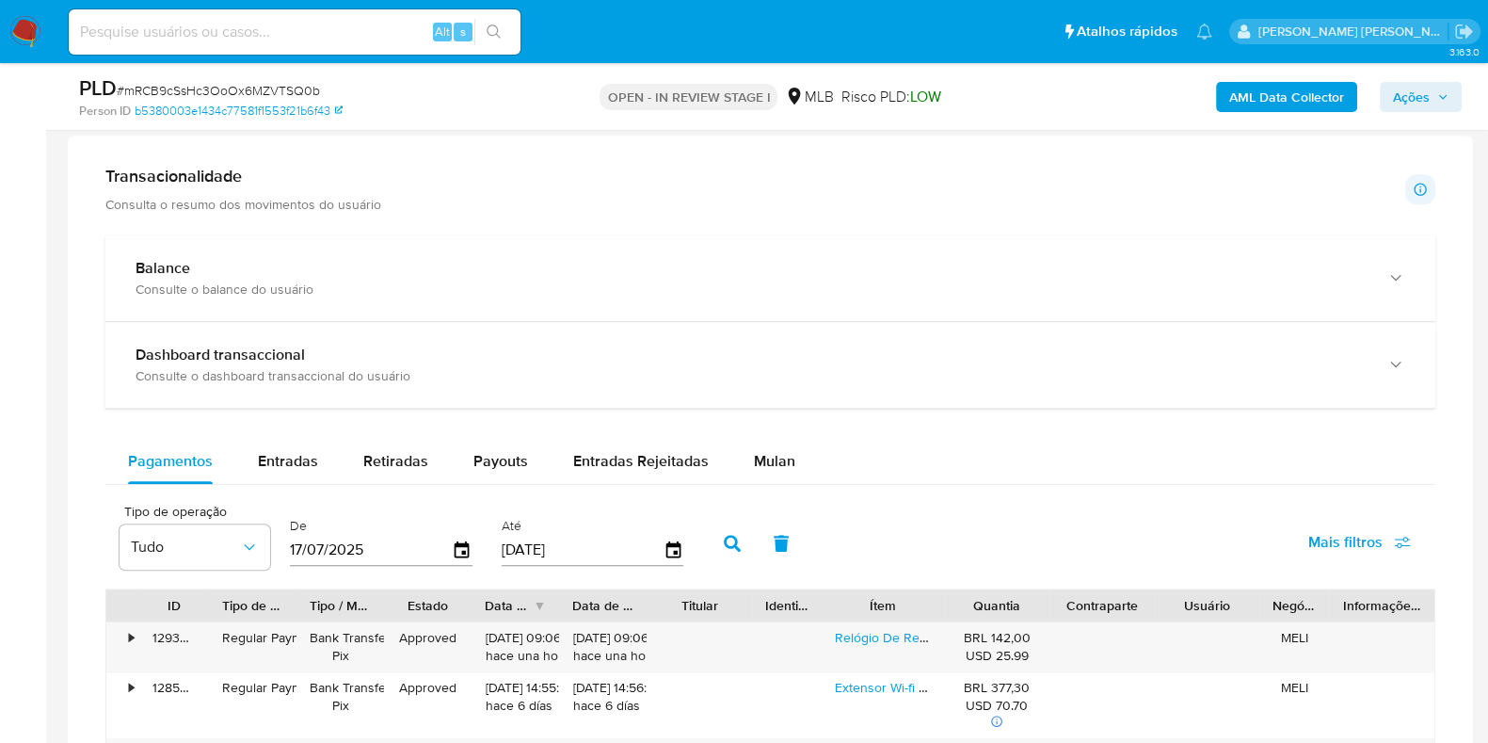
scroll to position [1412, 0]
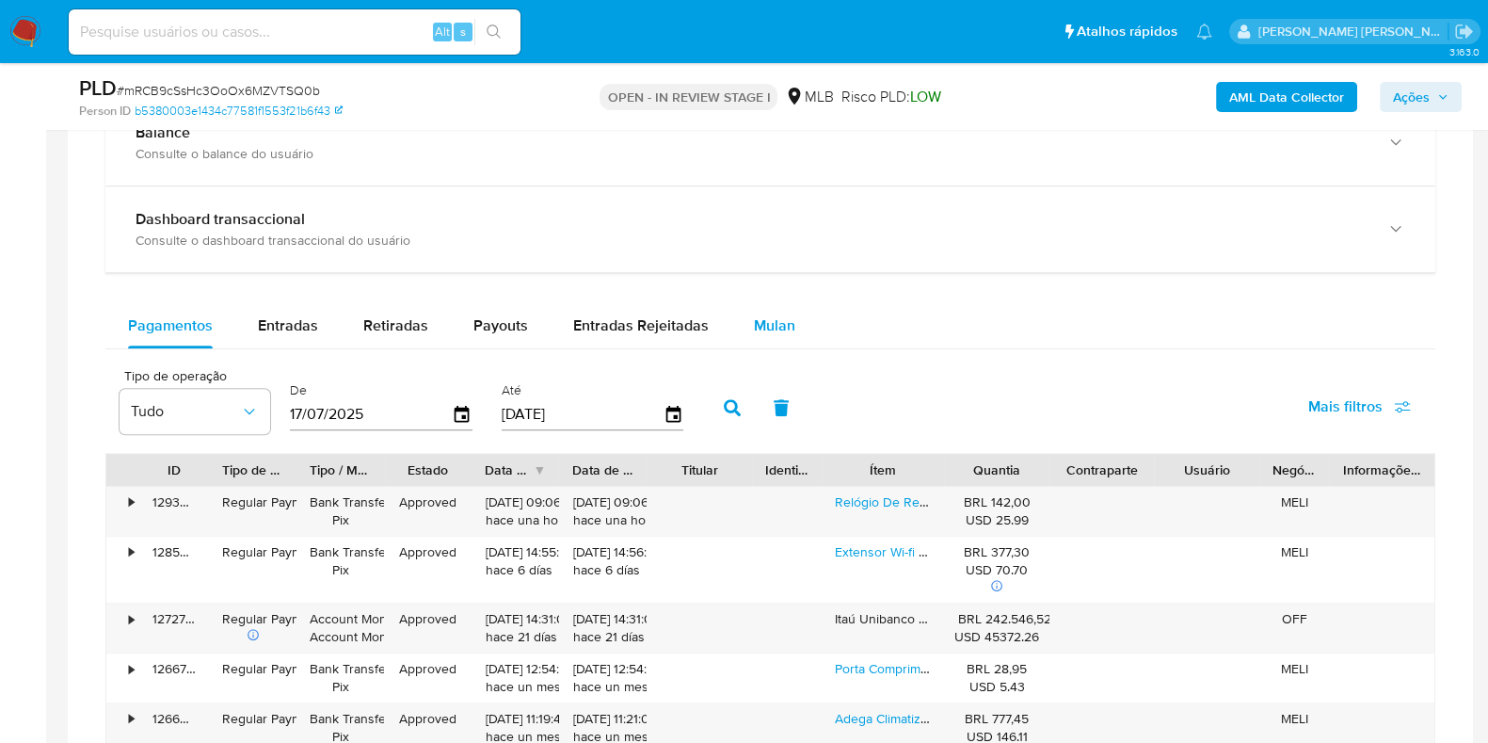
click at [765, 323] on span "Mulan" at bounding box center [774, 325] width 41 height 22
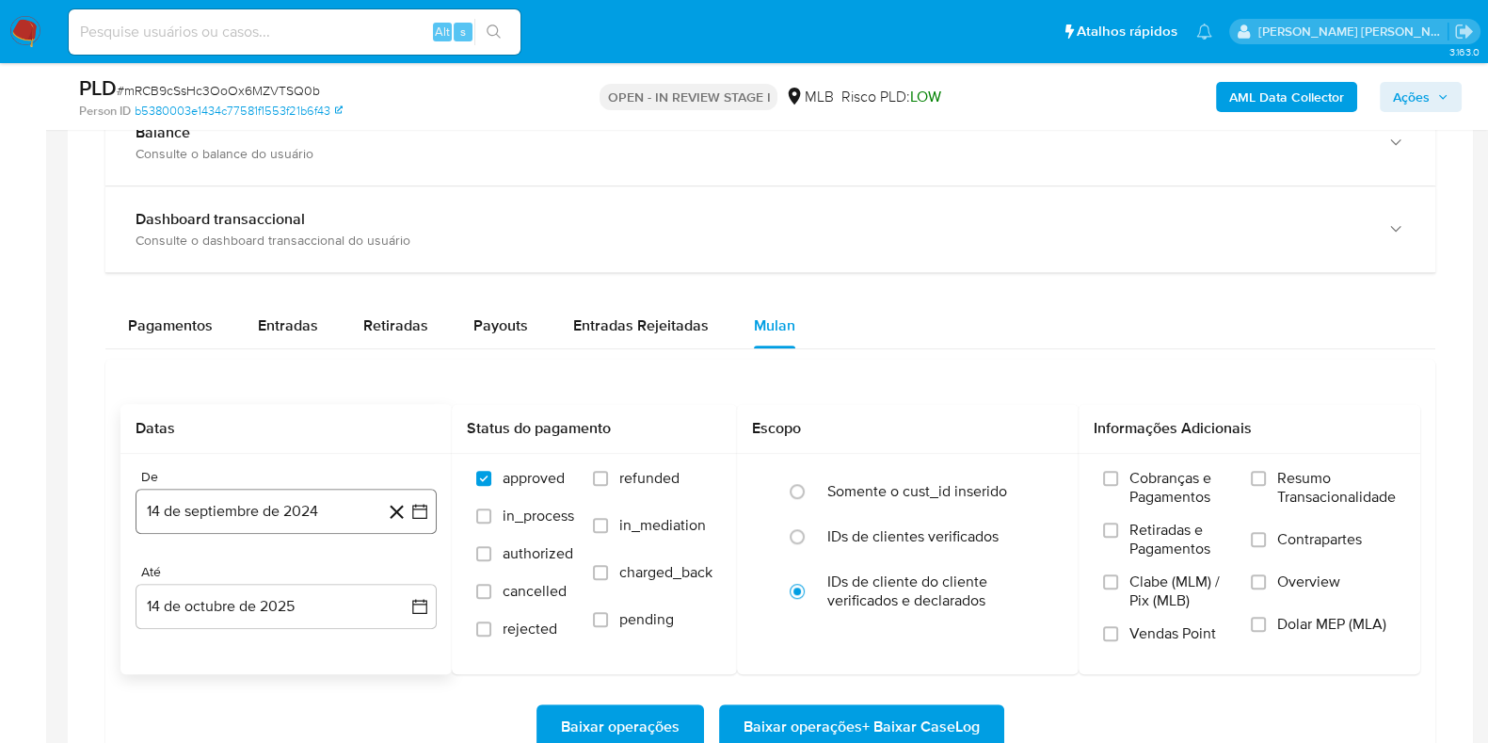
click at [344, 521] on button "14 de septiembre de 2024" at bounding box center [286, 511] width 301 height 45
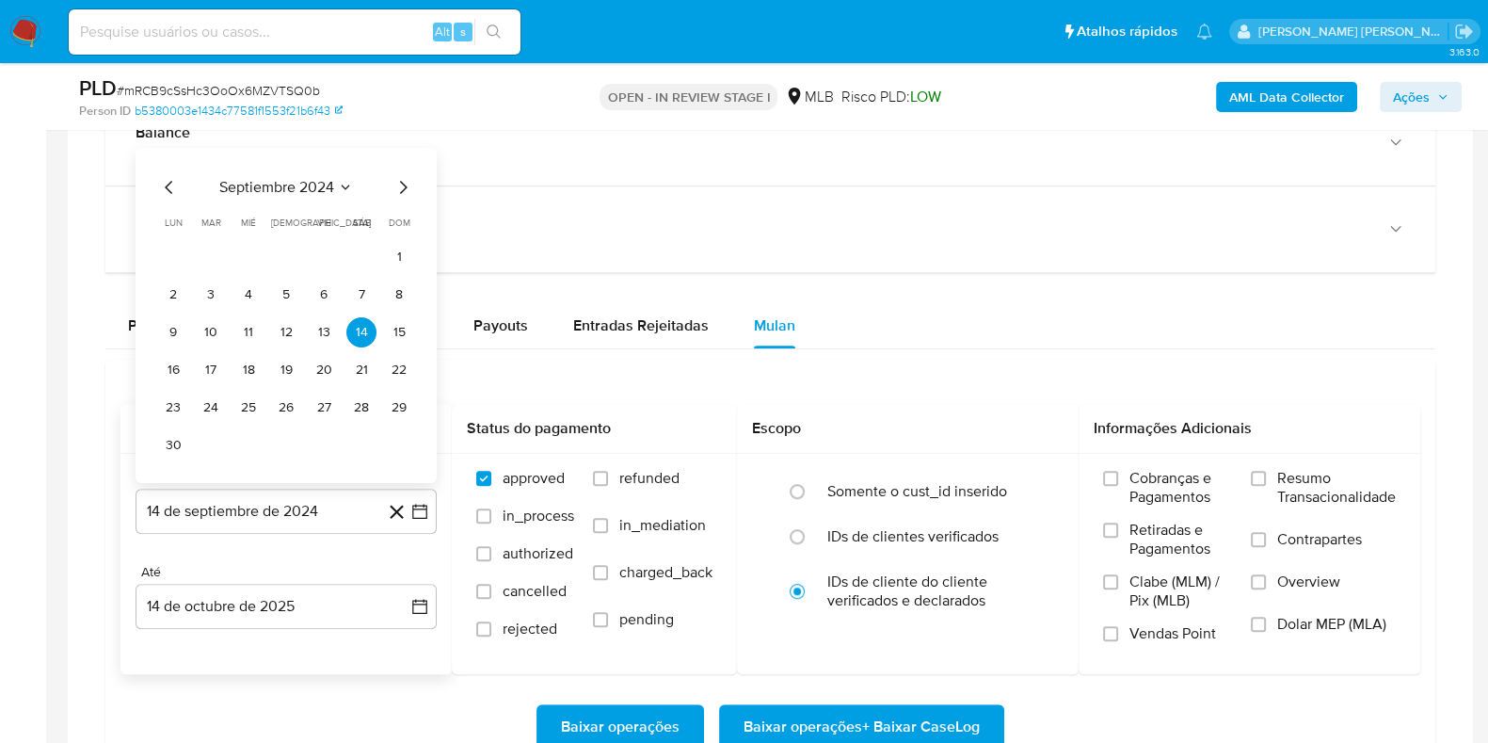
click at [270, 185] on span "septiembre 2024" at bounding box center [276, 187] width 115 height 19
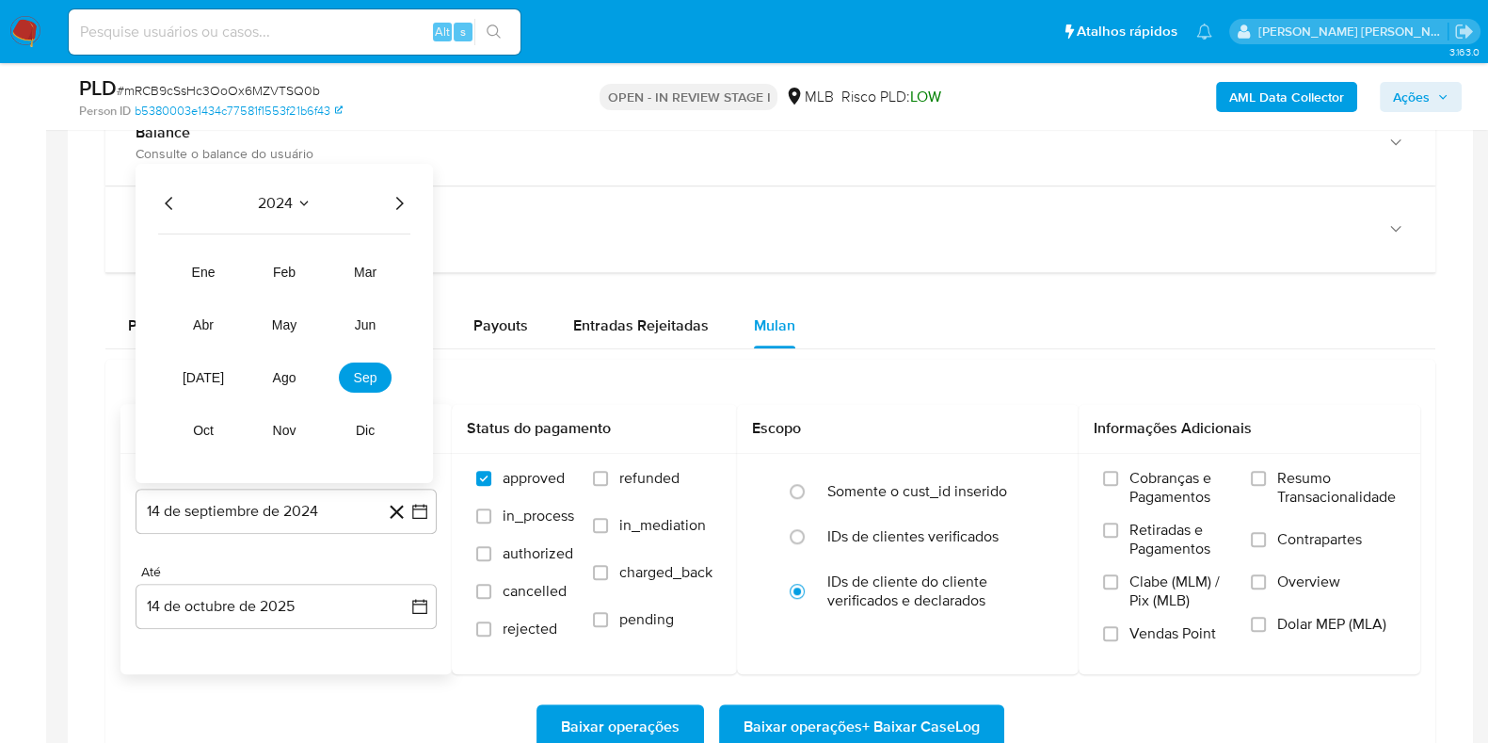
click at [400, 203] on icon "Año siguiente" at bounding box center [400, 203] width 8 height 13
click at [291, 374] on span "ago" at bounding box center [285, 377] width 24 height 15
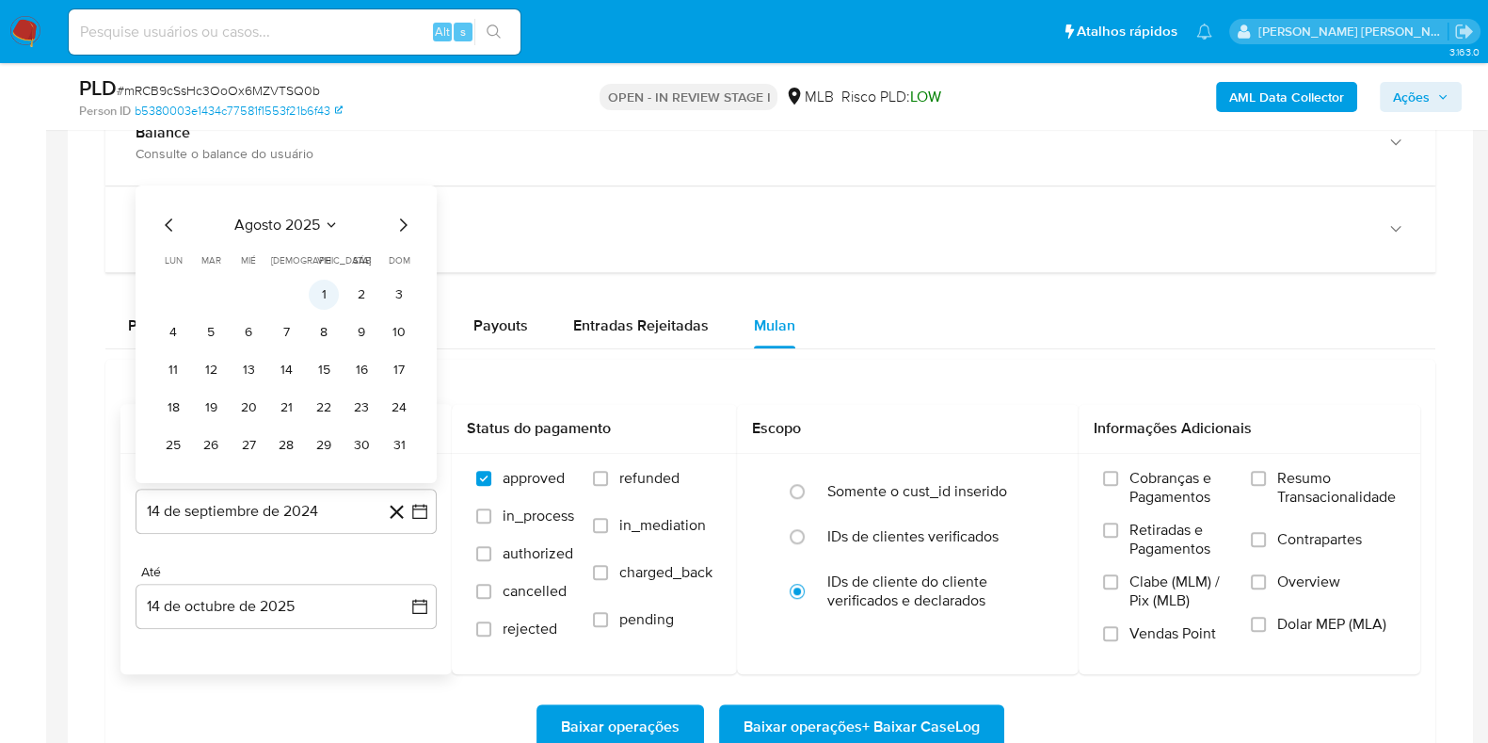
click at [317, 301] on button "1" at bounding box center [324, 295] width 30 height 30
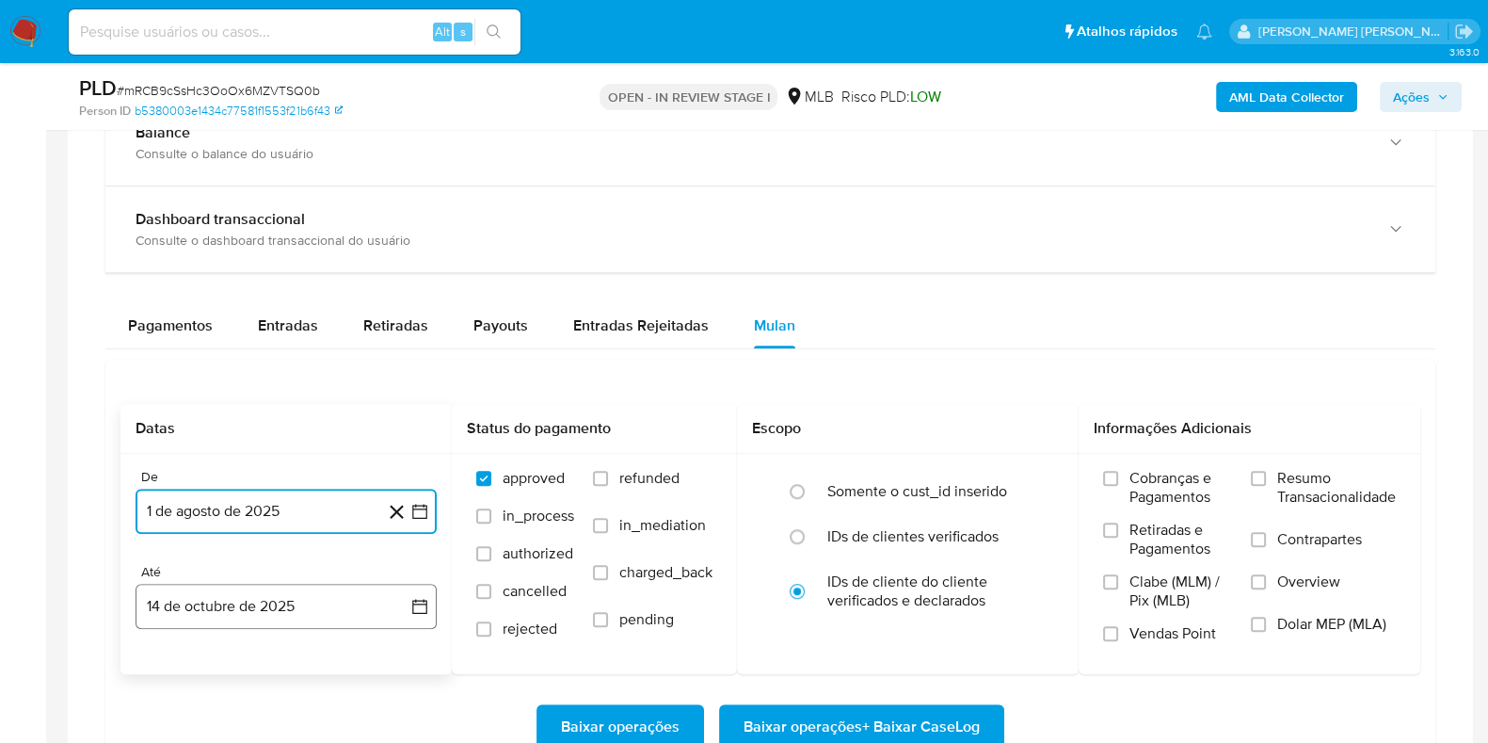
click at [249, 594] on button "14 de octubre de 2025" at bounding box center [286, 606] width 301 height 45
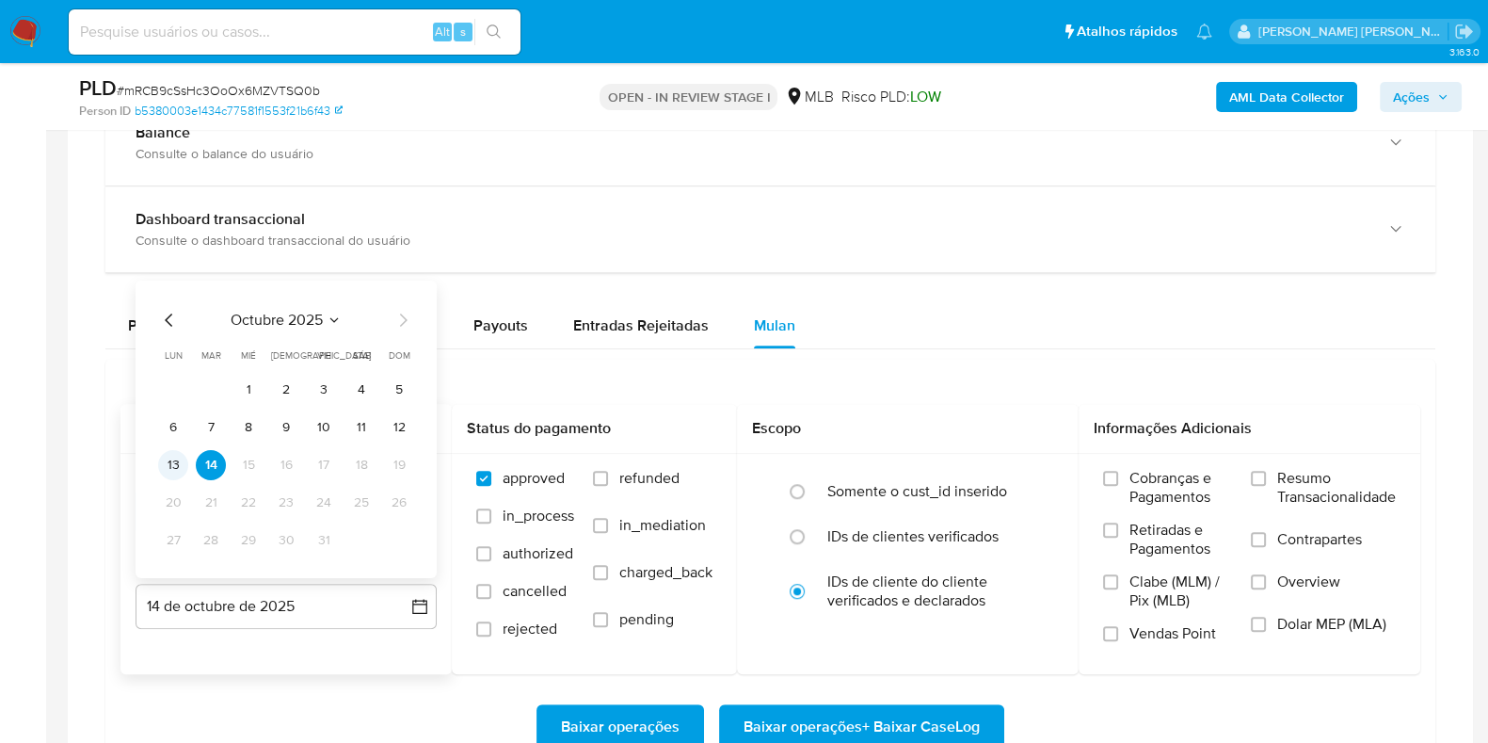
click at [183, 470] on button "13" at bounding box center [173, 465] width 30 height 30
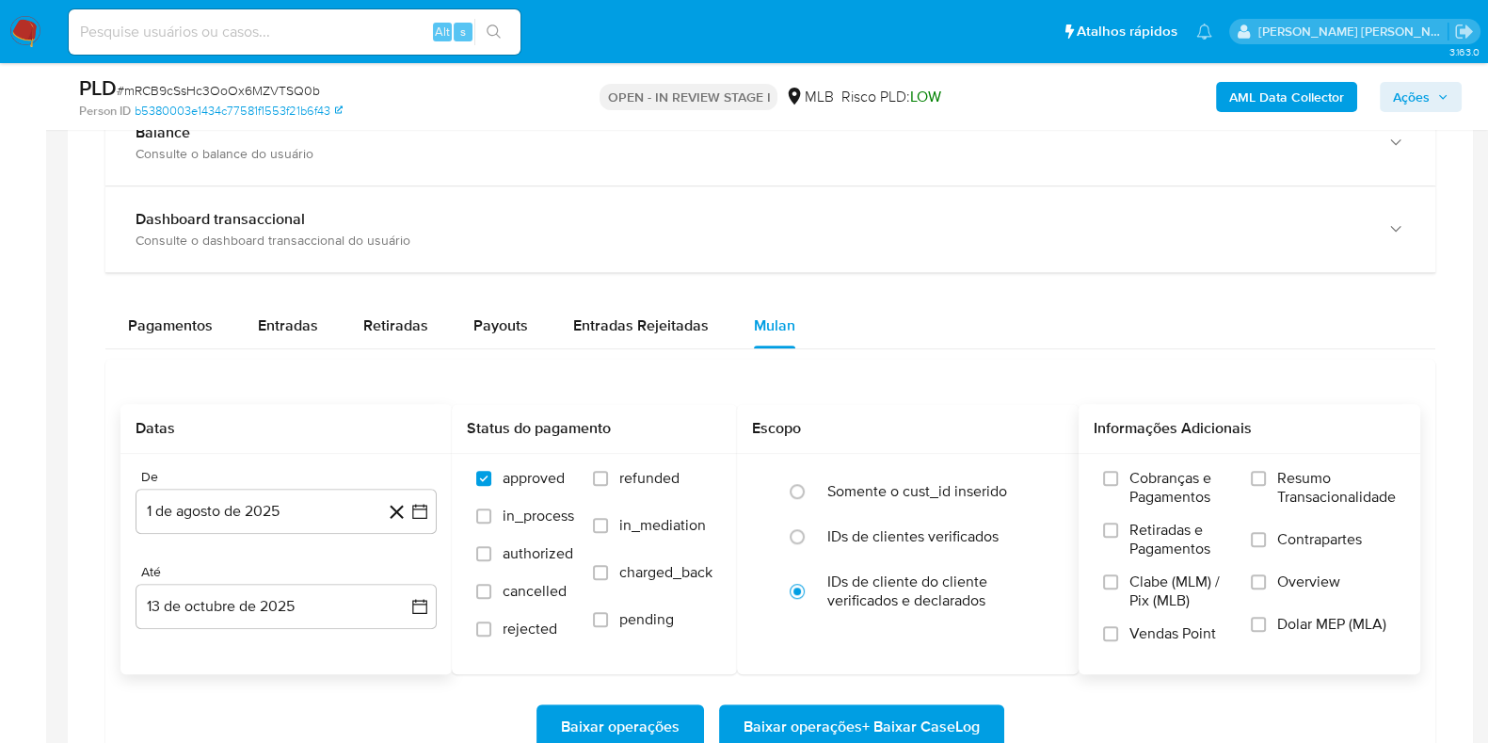
click at [1297, 474] on span "Resumo Transacionalidade" at bounding box center [1336, 488] width 119 height 38
click at [1266, 474] on input "Resumo Transacionalidade" at bounding box center [1258, 478] width 15 height 15
click at [1277, 535] on span "Contrapartes" at bounding box center [1319, 539] width 85 height 19
click at [1266, 535] on input "Contrapartes" at bounding box center [1258, 539] width 15 height 15
click at [895, 717] on span "Baixar operações + Baixar CaseLog" at bounding box center [862, 726] width 236 height 41
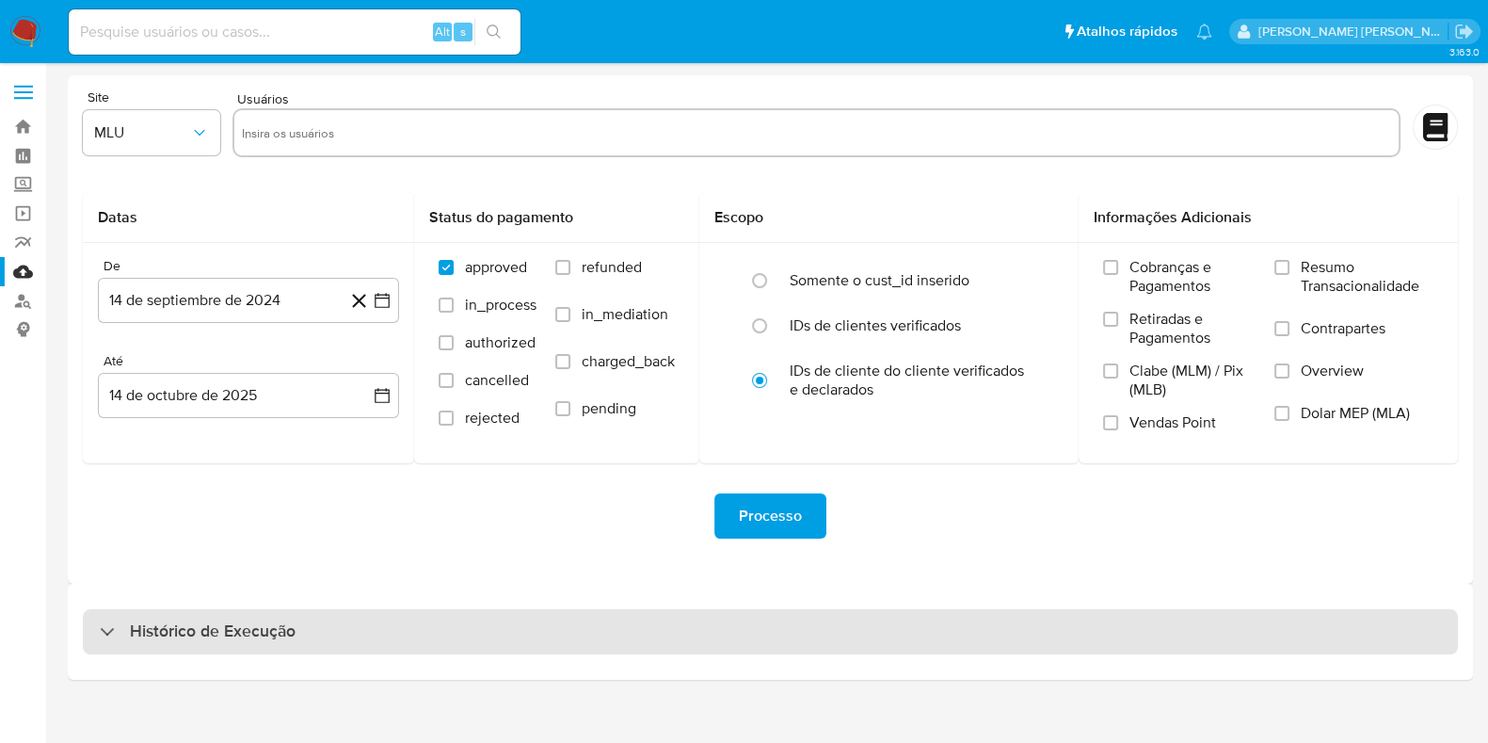
click at [303, 644] on div "Histórico de Execução" at bounding box center [770, 631] width 1375 height 45
select select "10"
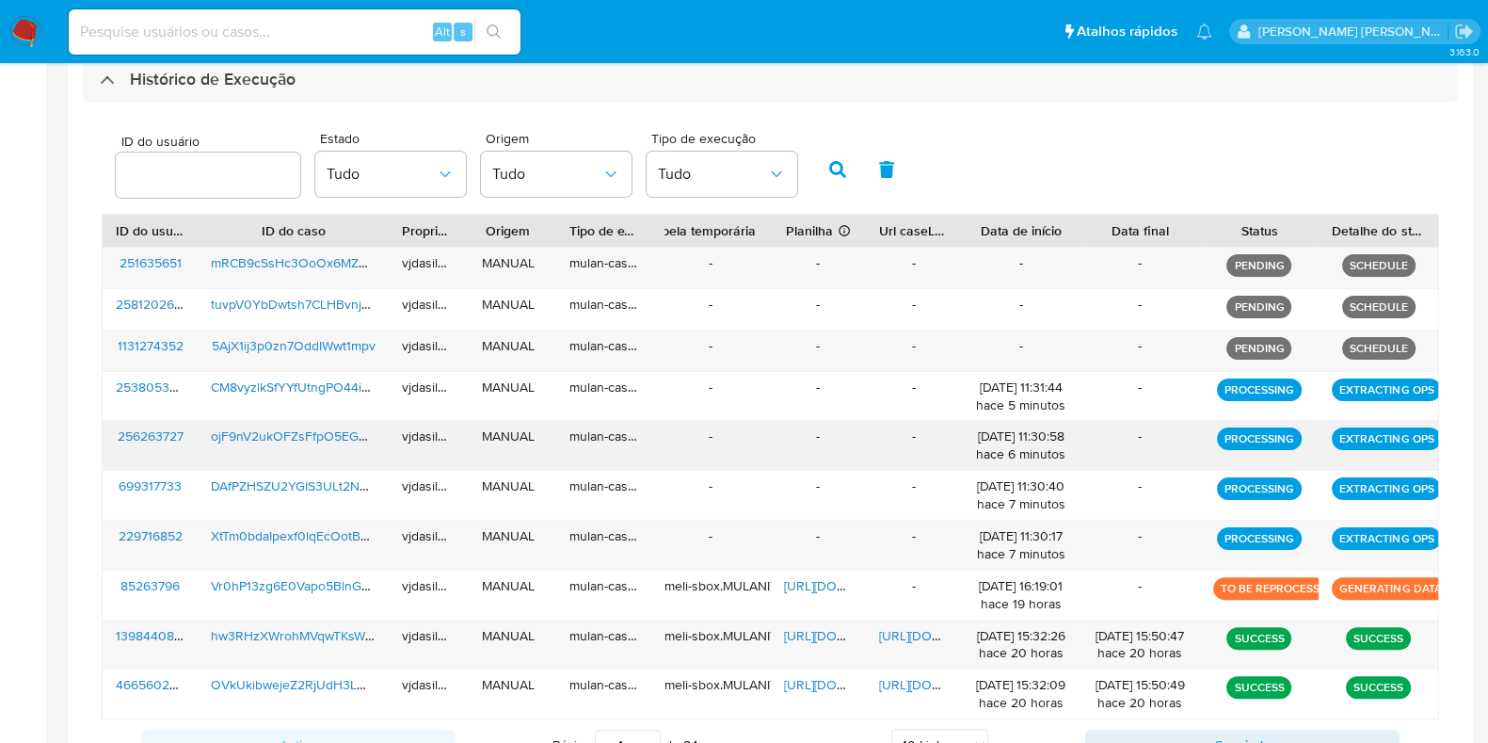
scroll to position [588, 0]
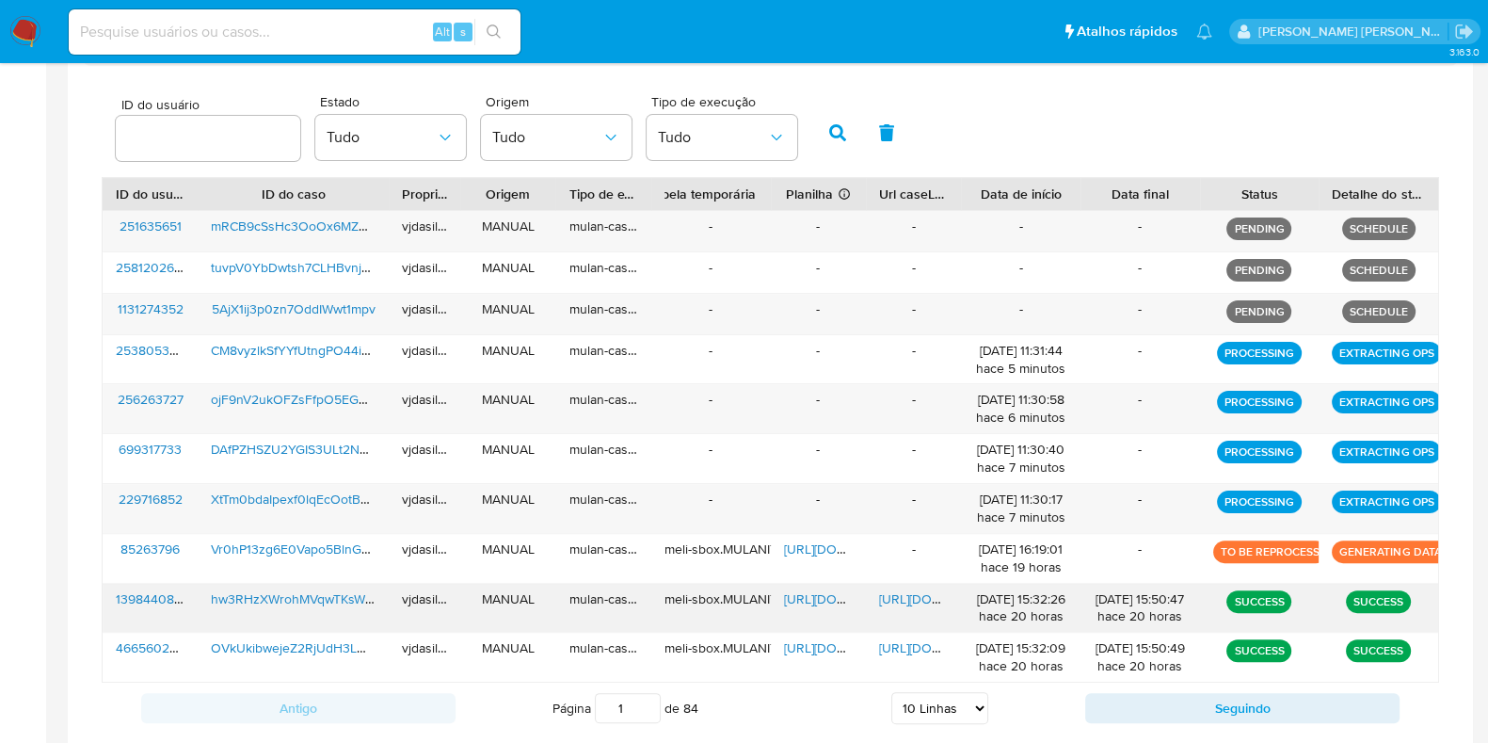
click at [897, 596] on span "https://docs.google.com/document/d/11qMqbHSssNa9tO8wepH7AJW5UKi3o5zCMcK3I93dzDY…" at bounding box center [944, 598] width 130 height 19
click at [798, 599] on span "https://docs.google.com/spreadsheets/d/1YGOck-trTjRCMxKQuWf1m3ArcSkTdiFnQfOuDdS…" at bounding box center [849, 598] width 130 height 19
click at [260, 592] on span "hw3RHzXWrohMVqwTKsW86Oue" at bounding box center [308, 598] width 195 height 19
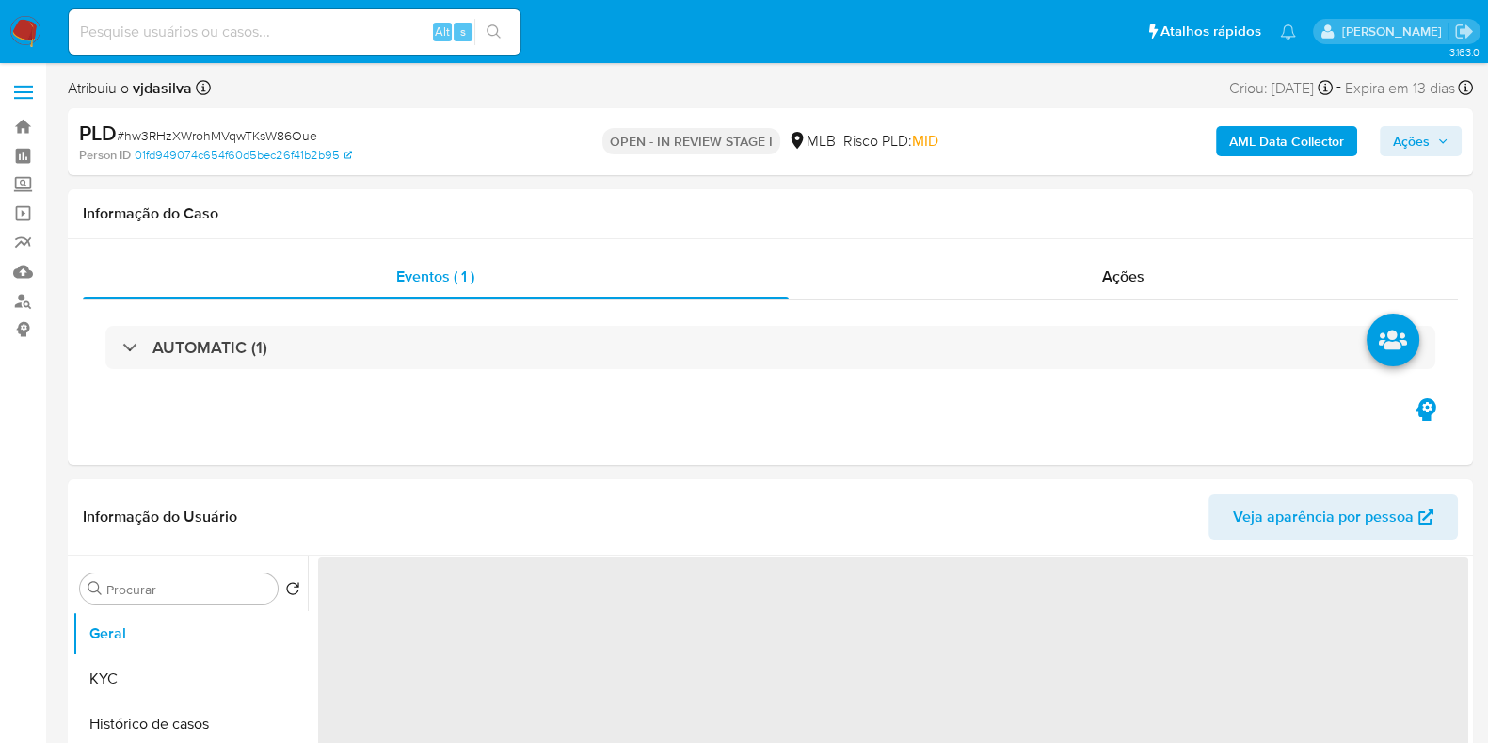
select select "10"
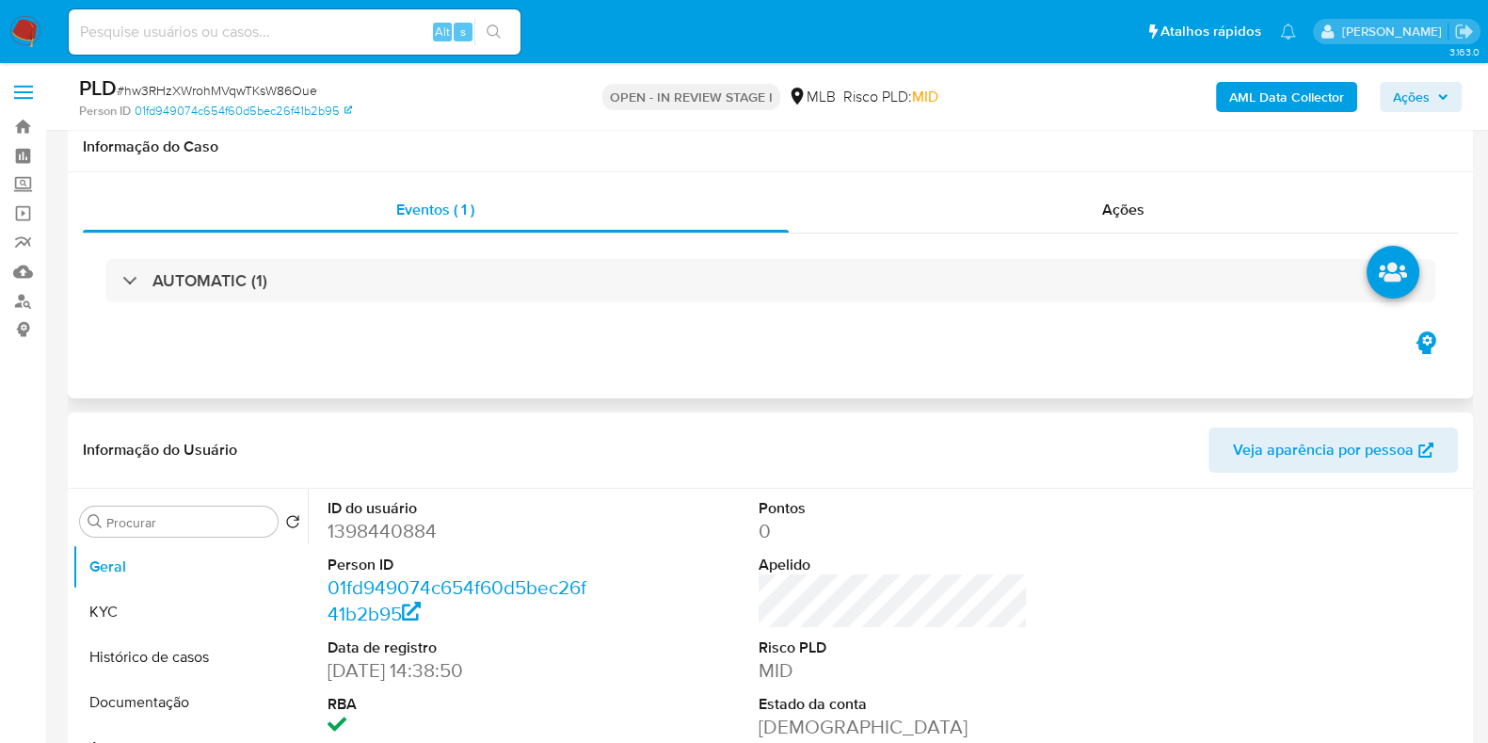
scroll to position [353, 0]
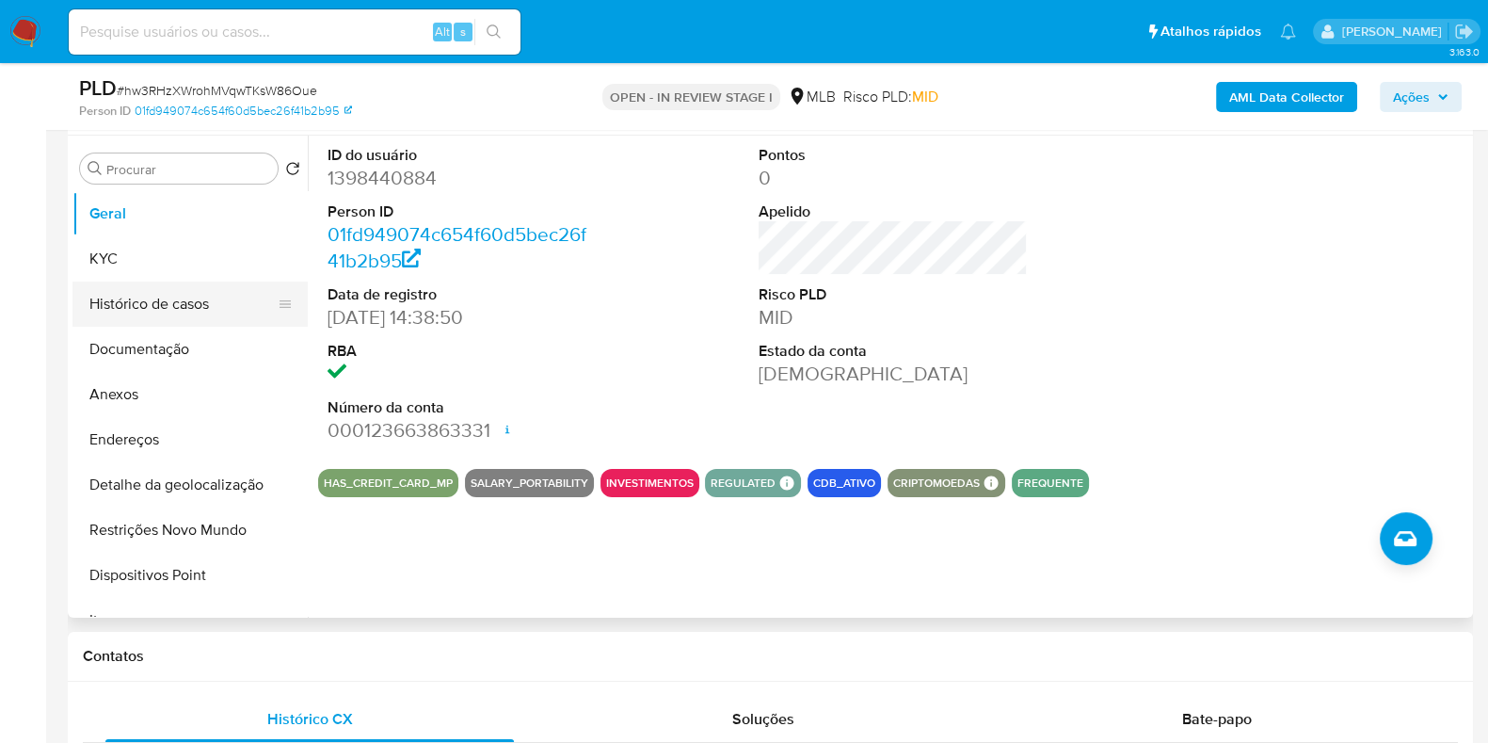
click at [152, 305] on button "Histórico de casos" at bounding box center [182, 303] width 220 height 45
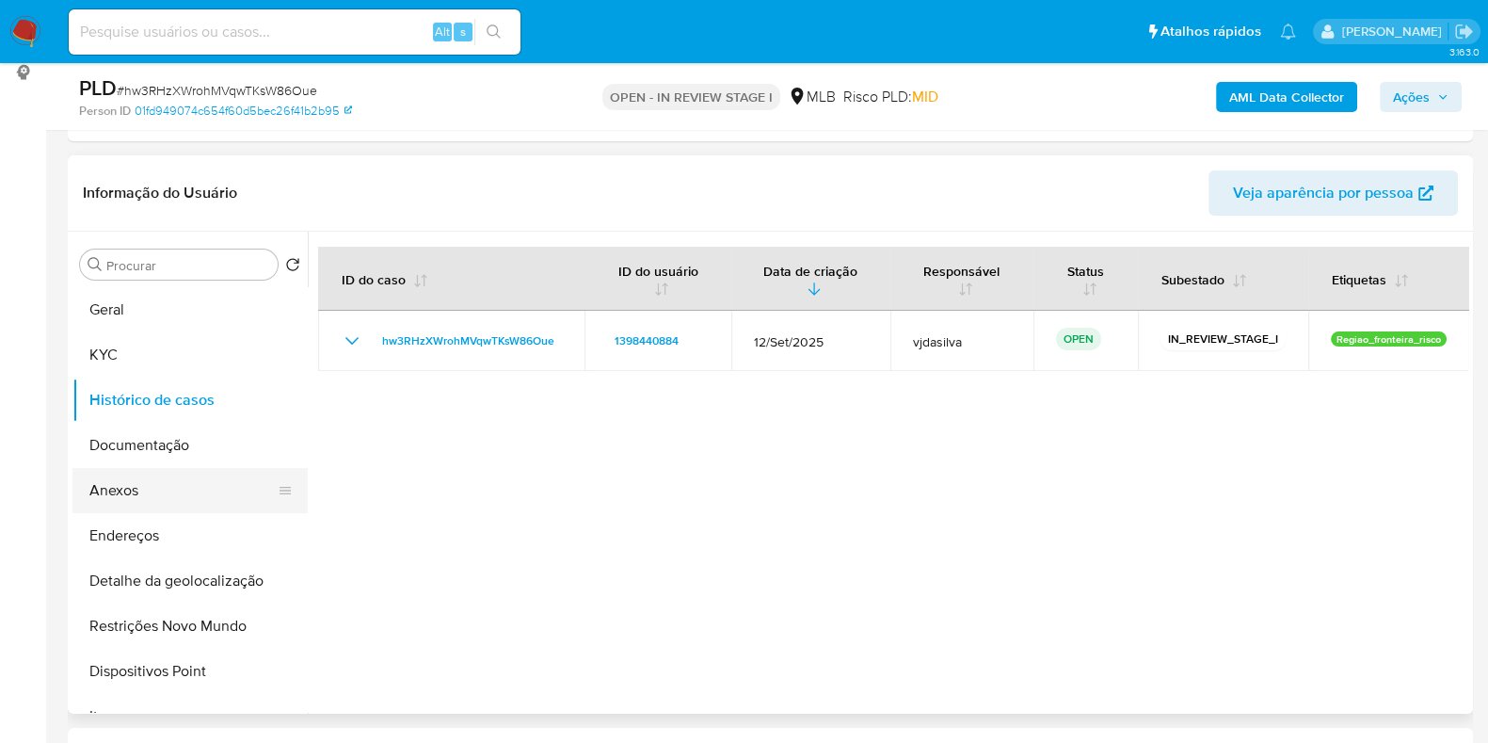
scroll to position [234, 0]
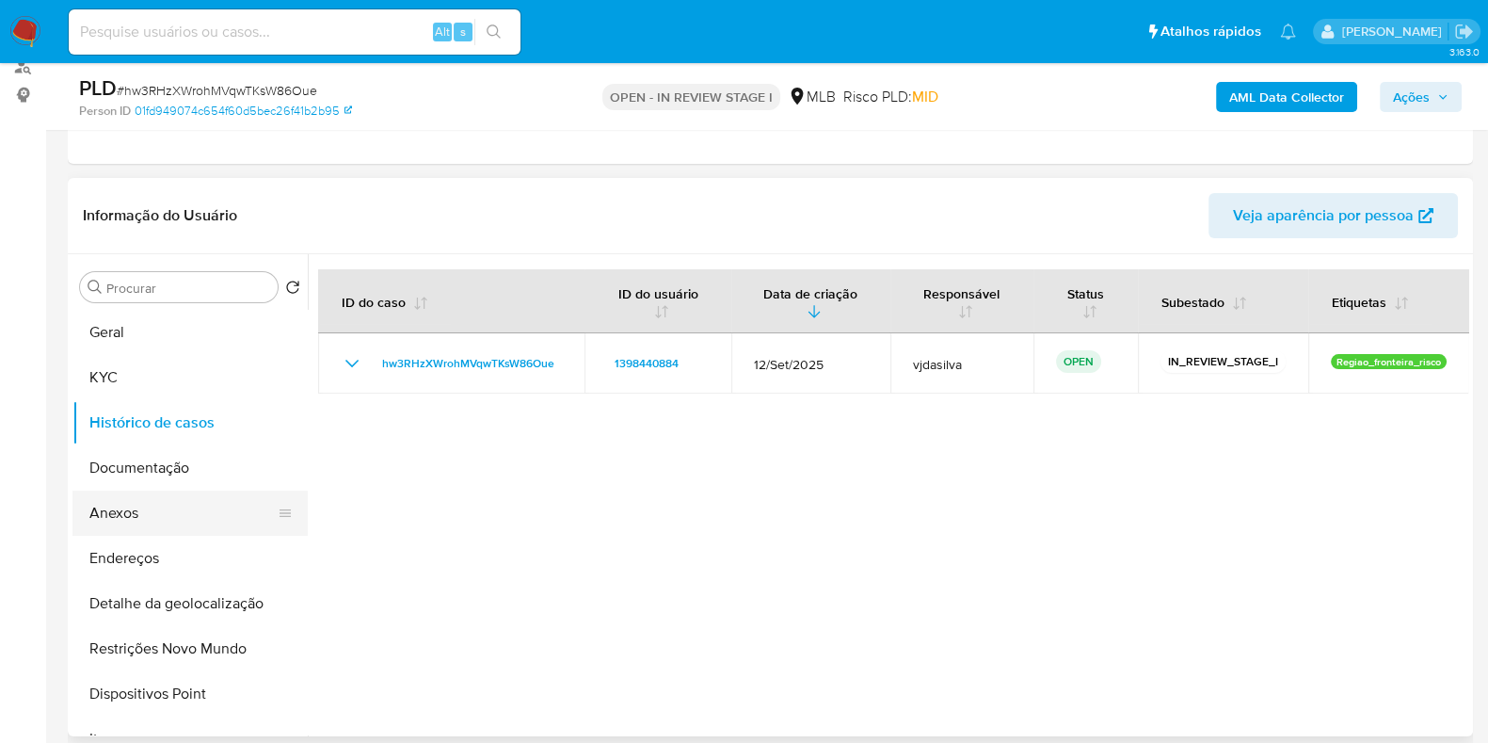
click at [83, 375] on button "KYC" at bounding box center [189, 377] width 235 height 45
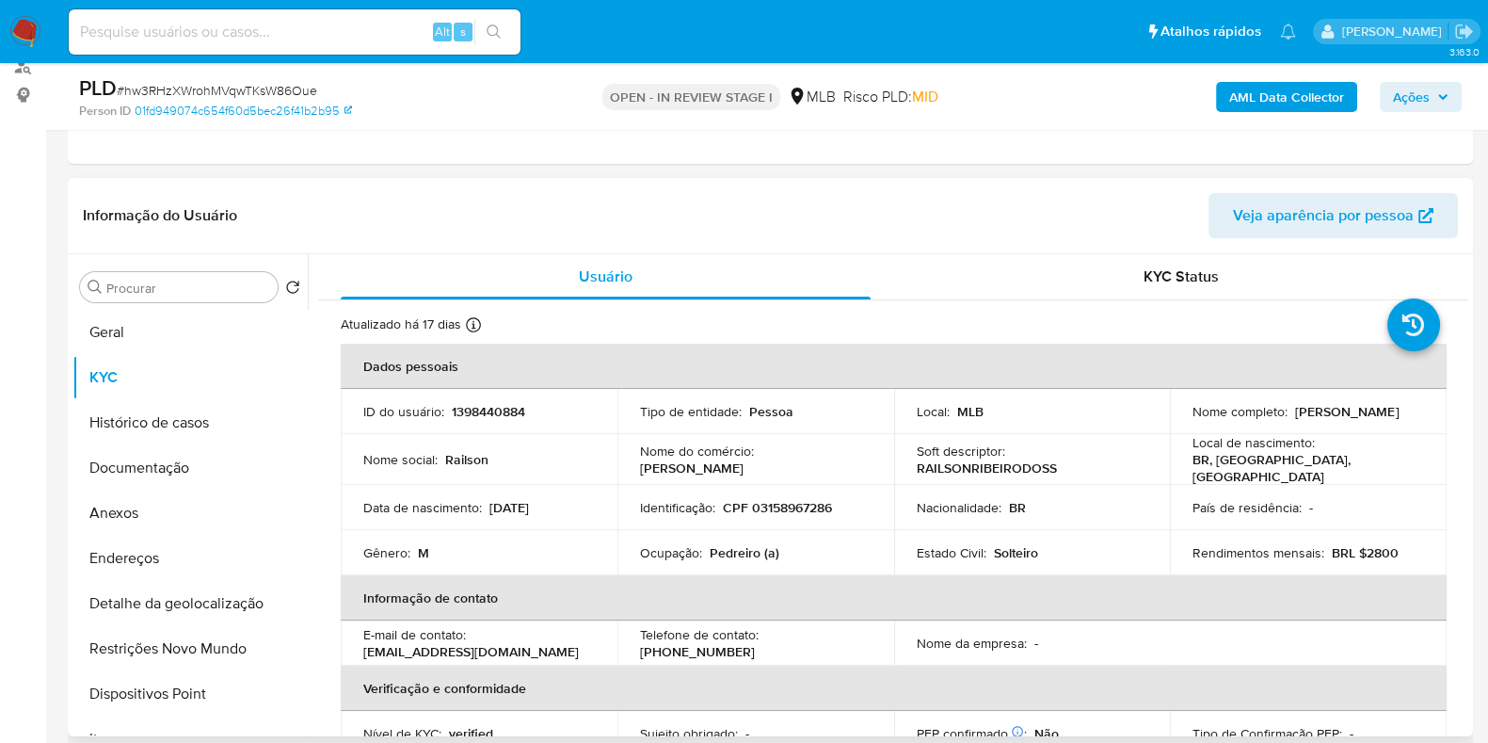
click at [756, 544] on p "Pedreiro (a)" at bounding box center [745, 552] width 70 height 17
copy div "Ocupação : Pedreiro (a)"
